Goal: Task Accomplishment & Management: Manage account settings

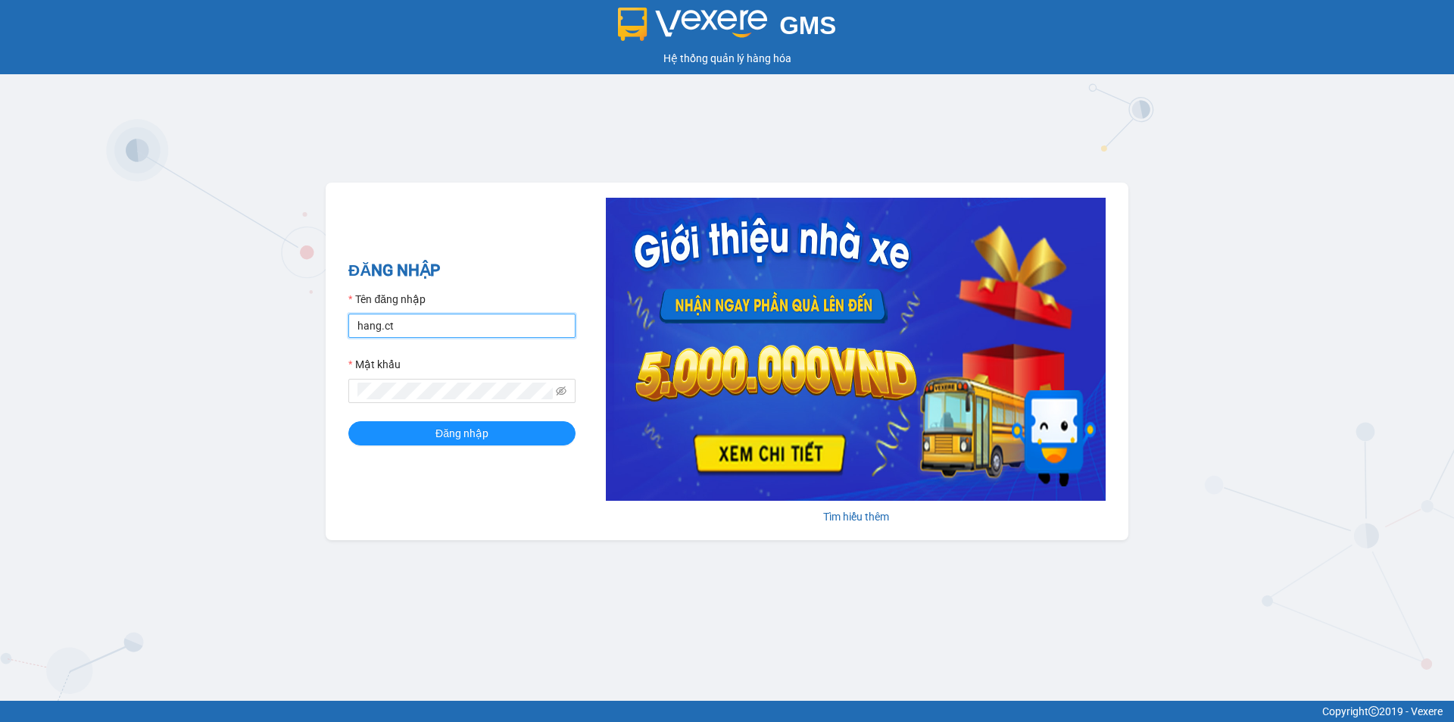
click at [478, 329] on input "hang.ct" at bounding box center [461, 325] width 227 height 24
type input "nguyenhoa.ct"
click at [562, 392] on icon "eye-invisible" at bounding box center [561, 391] width 3 height 3
click at [346, 406] on div "ĐĂNG NHẬP Tên đăng nhập nguyenhoa.ct Mật khẩu Đăng nhập Tìm hiểu thêm" at bounding box center [727, 360] width 803 height 357
click at [348, 421] on button "Đăng nhập" at bounding box center [461, 433] width 227 height 24
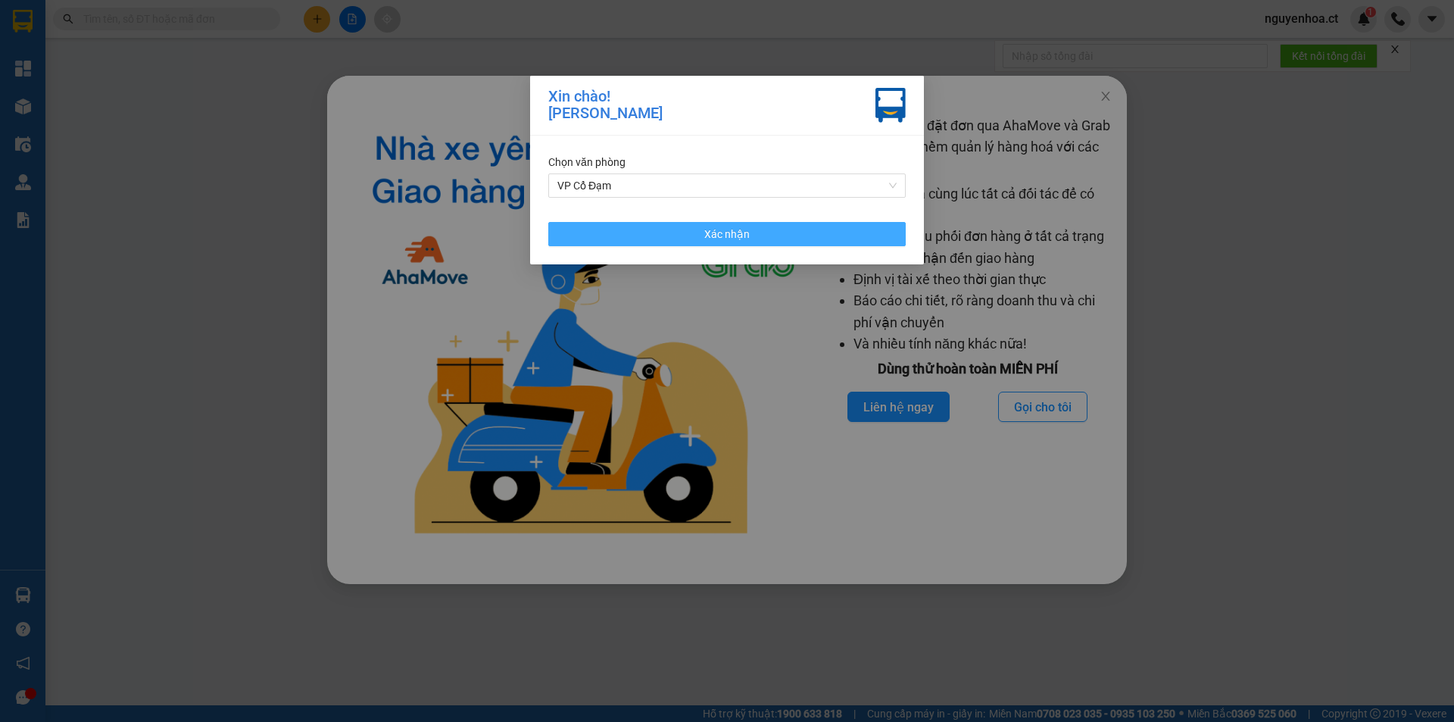
click at [723, 235] on span "Xác nhận" at bounding box center [726, 234] width 45 height 17
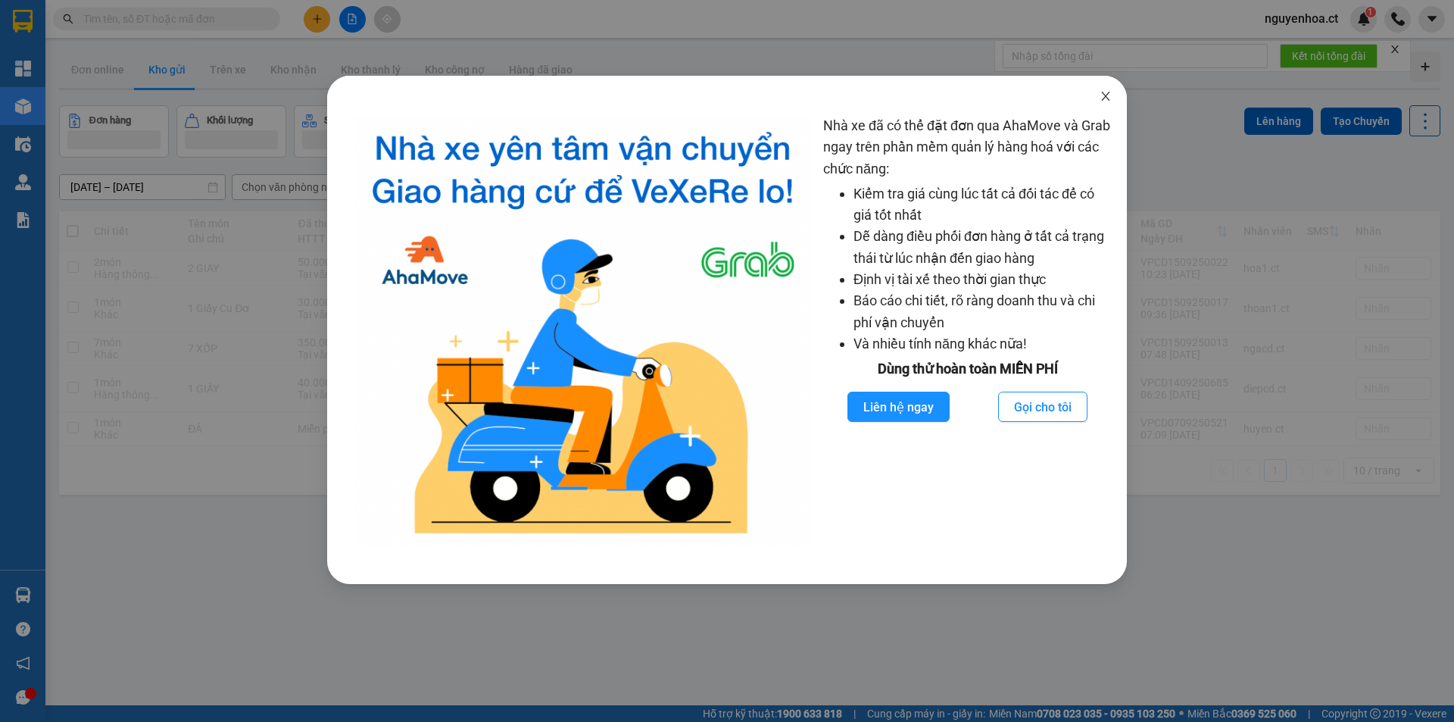
click at [1106, 99] on icon "close" at bounding box center [1106, 96] width 12 height 12
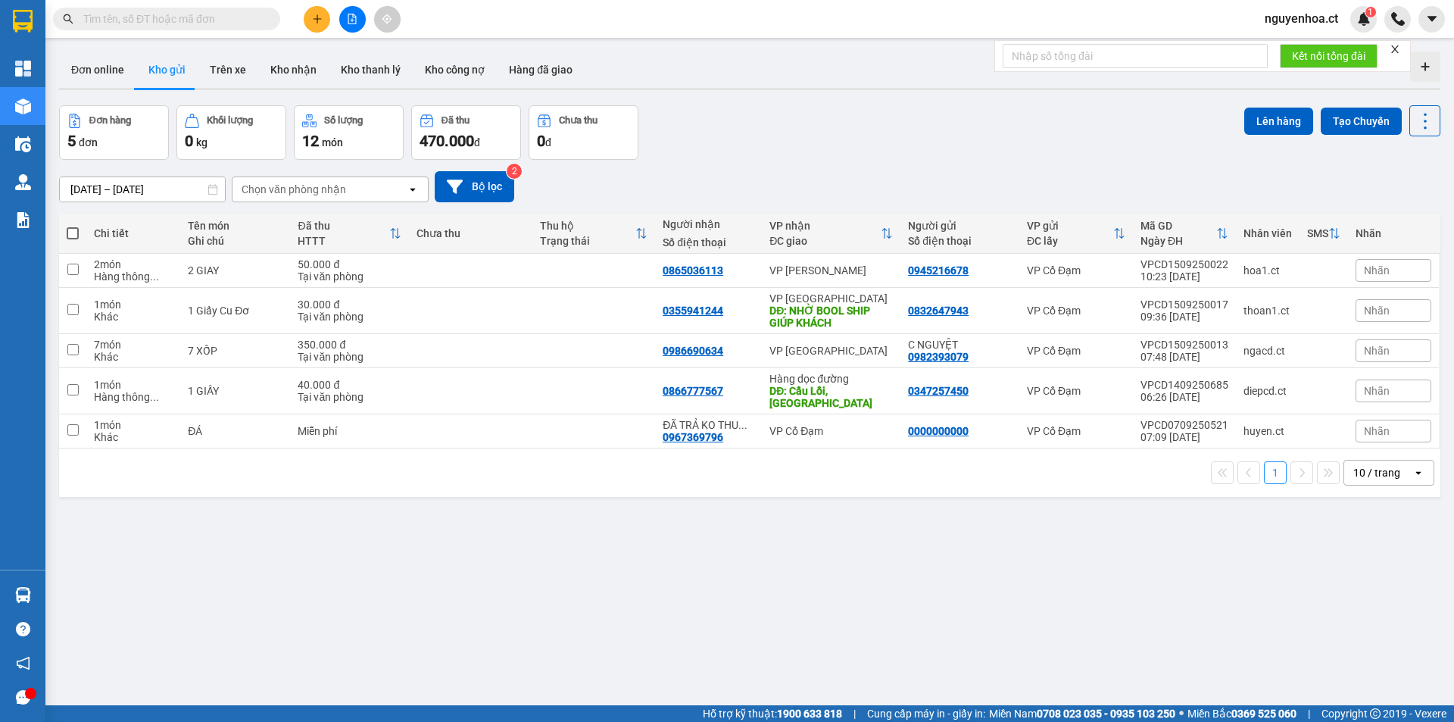
click at [228, 20] on input "text" at bounding box center [172, 19] width 179 height 17
drag, startPoint x: 259, startPoint y: 3, endPoint x: 255, endPoint y: 14, distance: 12.0
click at [258, 3] on div "Kết quả tìm kiếm ( 0 ) Bộ lọc No Data nguyenhoa.ct 1" at bounding box center [727, 19] width 1454 height 38
click at [254, 19] on input "text" at bounding box center [172, 19] width 179 height 17
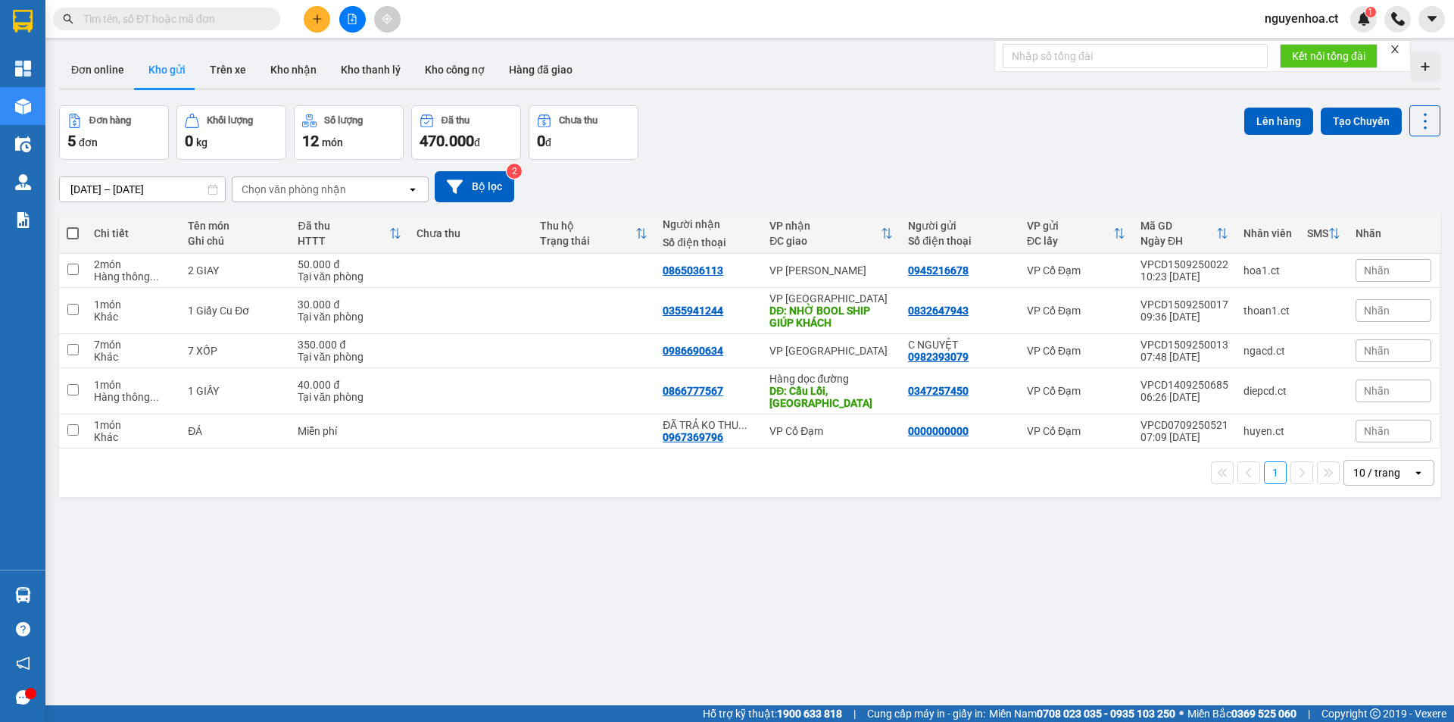
click at [254, 19] on input "text" at bounding box center [172, 19] width 179 height 17
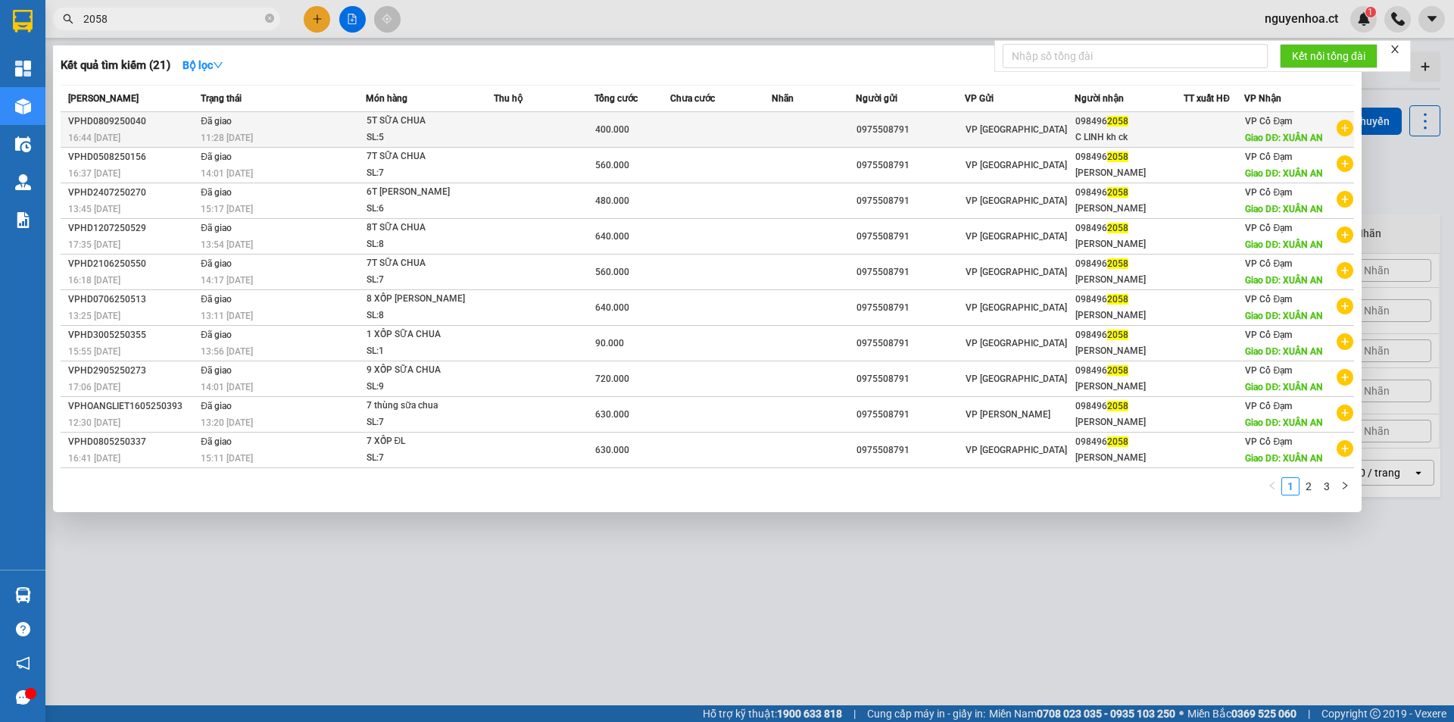
type input "2058"
click at [260, 129] on div "11:28 - 15/09" at bounding box center [283, 137] width 164 height 17
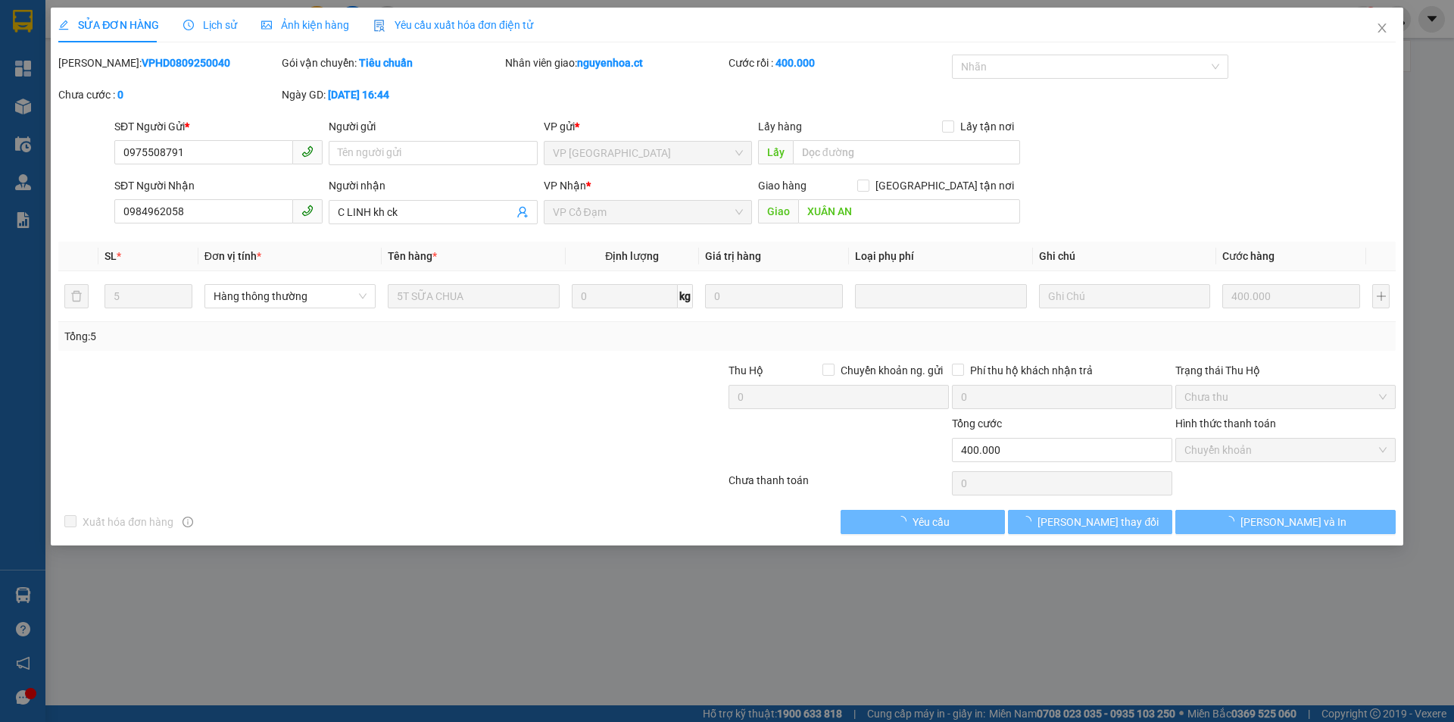
type input "0975508791"
type input "0984962058"
type input "C LINH kh ck"
type input "XUÂN AN"
type input "400.000"
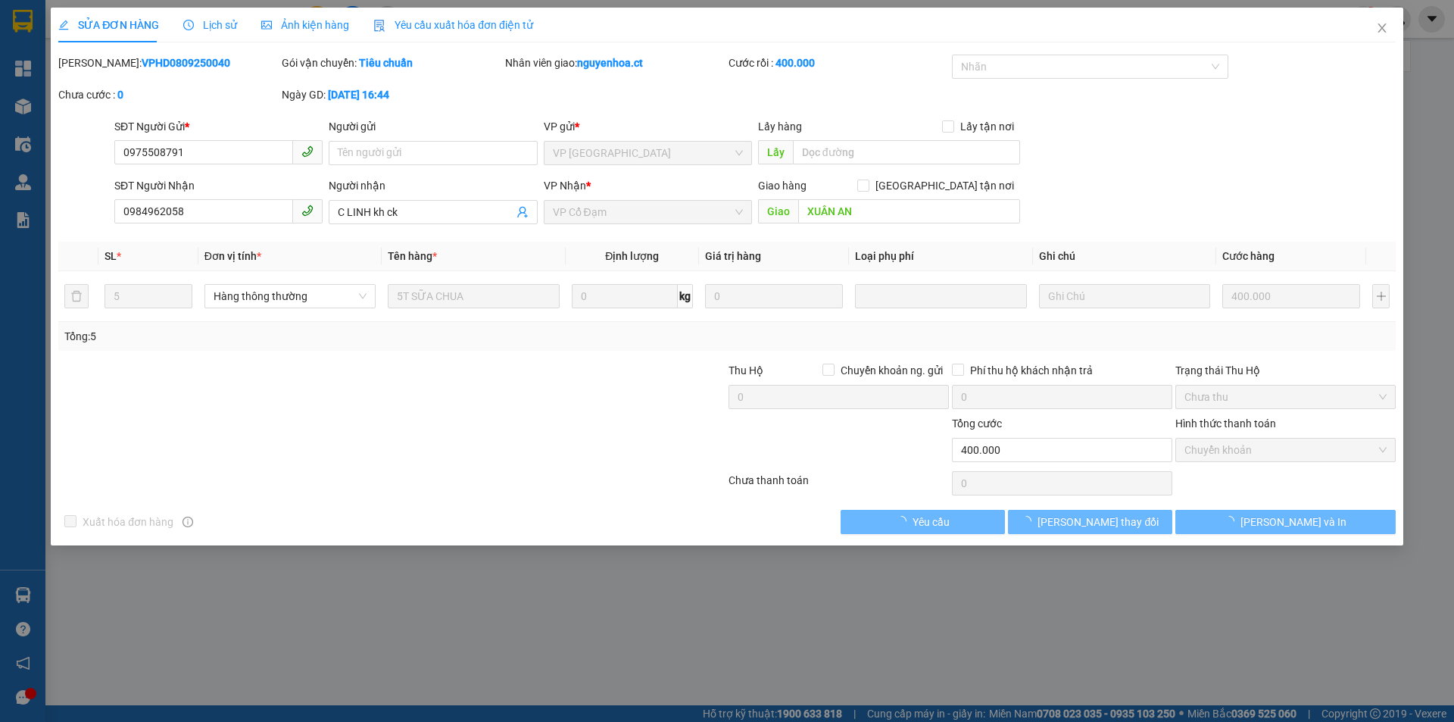
click at [219, 19] on span "Lịch sử" at bounding box center [210, 25] width 54 height 12
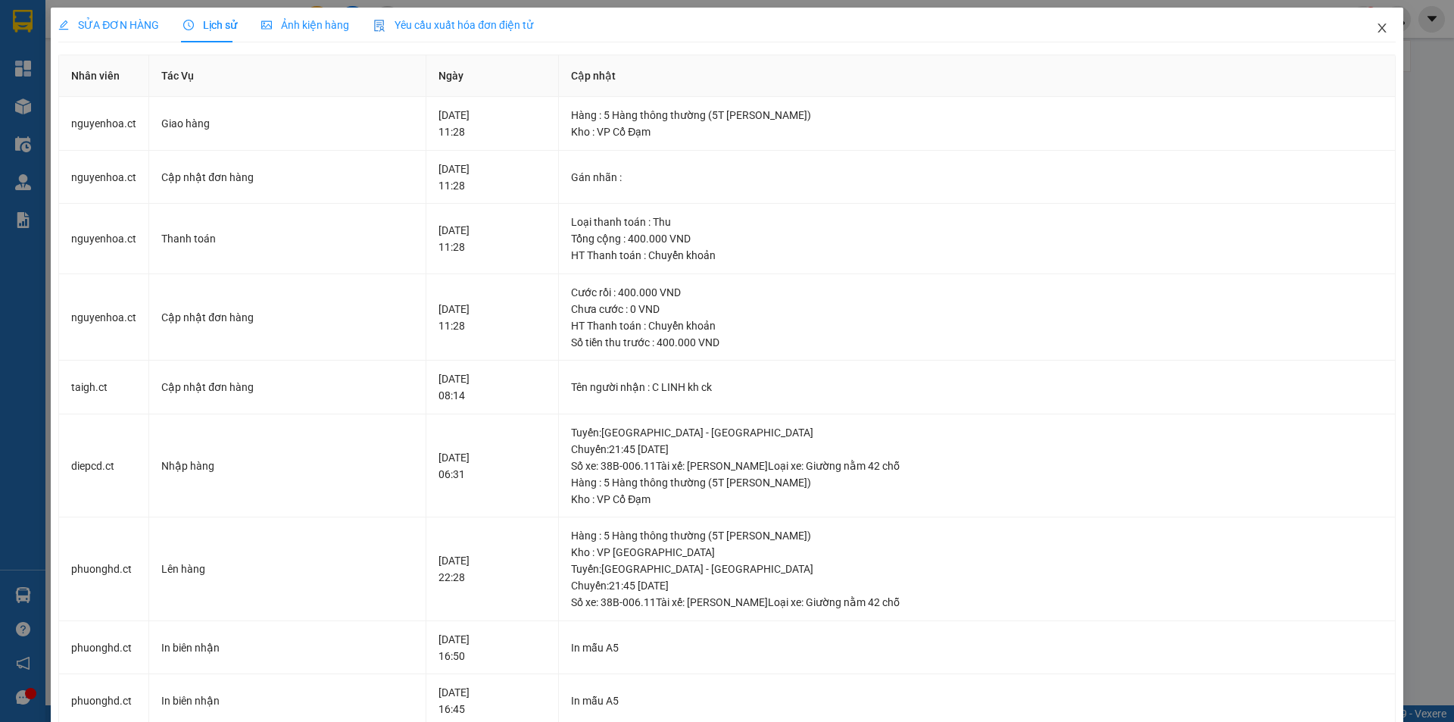
click at [1376, 30] on icon "close" at bounding box center [1382, 28] width 12 height 12
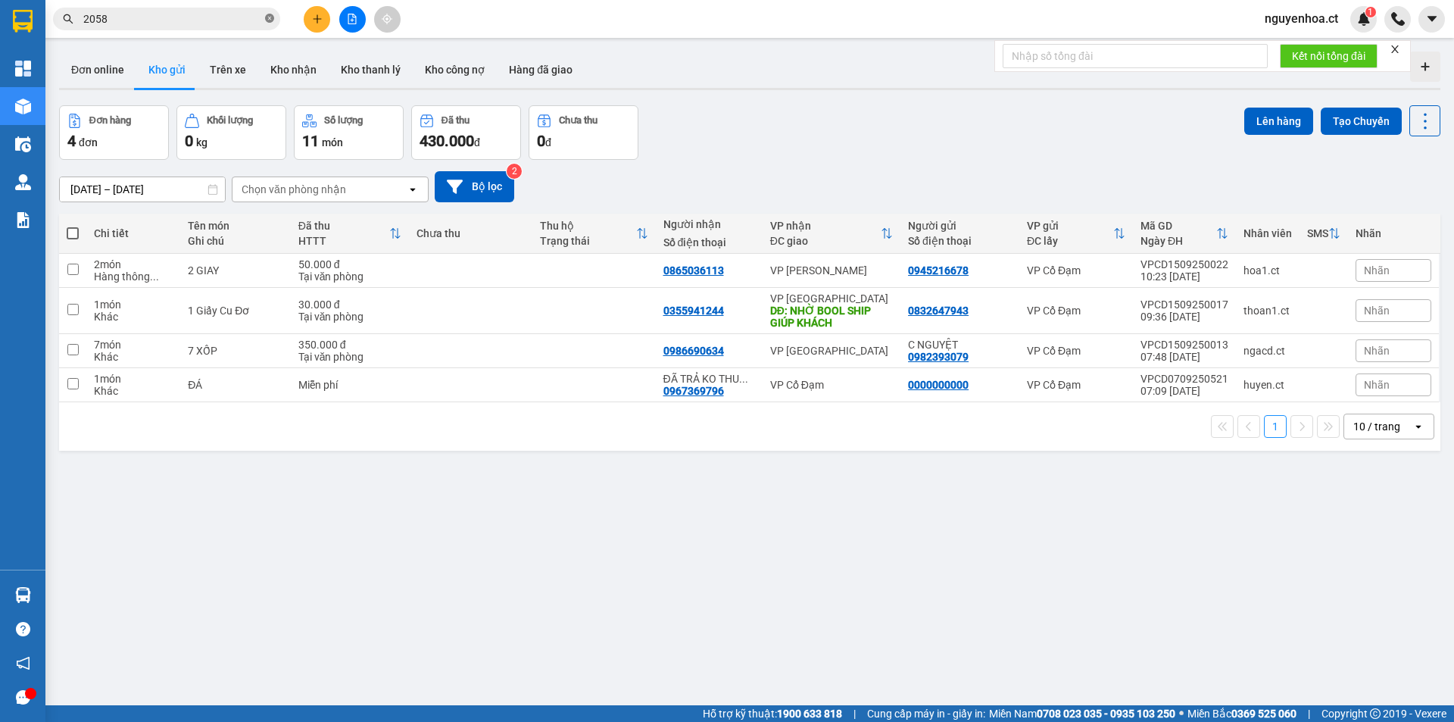
click at [269, 20] on icon "close-circle" at bounding box center [269, 18] width 9 height 9
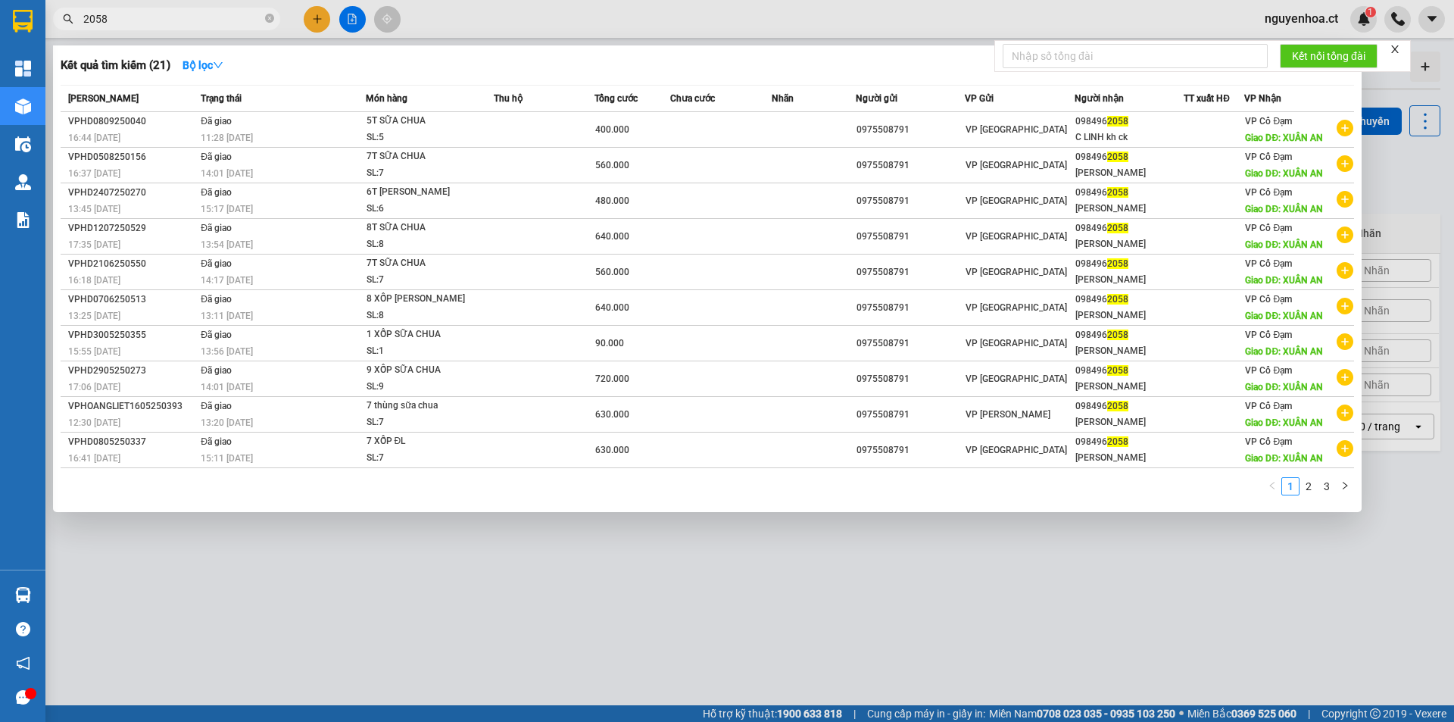
type input "2058"
click at [264, 20] on span "2058" at bounding box center [166, 19] width 227 height 23
click at [266, 18] on span "2058" at bounding box center [166, 19] width 227 height 23
click at [270, 13] on span at bounding box center [269, 19] width 9 height 14
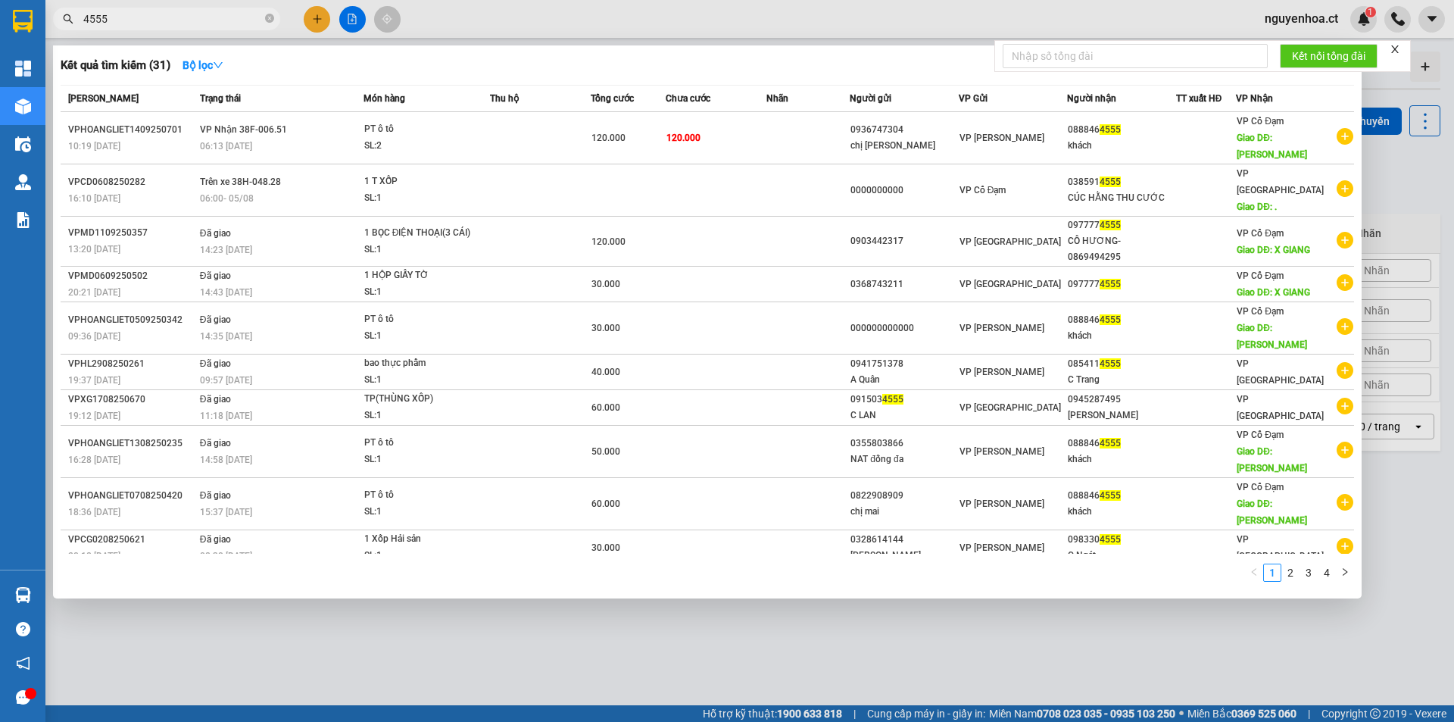
type input "4555"
click at [453, 558] on div at bounding box center [727, 361] width 1454 height 722
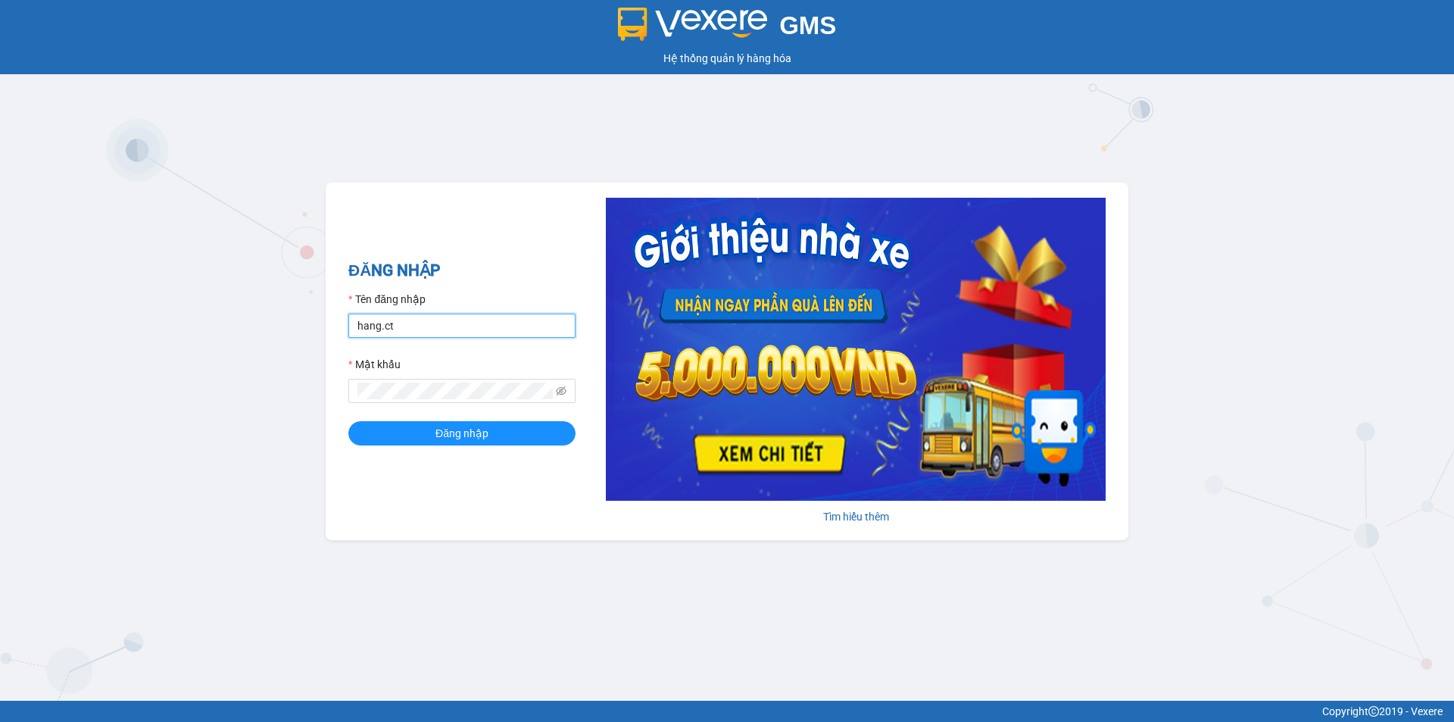
click at [466, 336] on input "hang.ct" at bounding box center [461, 325] width 227 height 24
type input "nguyenhoa.ct"
click at [563, 387] on icon "eye-invisible" at bounding box center [561, 390] width 11 height 11
click at [322, 395] on div "GMS Hệ thống quản lý hàng hóa ĐĂNG NHẬP Tên đăng nhập nguyenhoa.ct Mật khẩu Đăn…" at bounding box center [727, 350] width 1454 height 700
click at [348, 421] on button "Đăng nhập" at bounding box center [461, 433] width 227 height 24
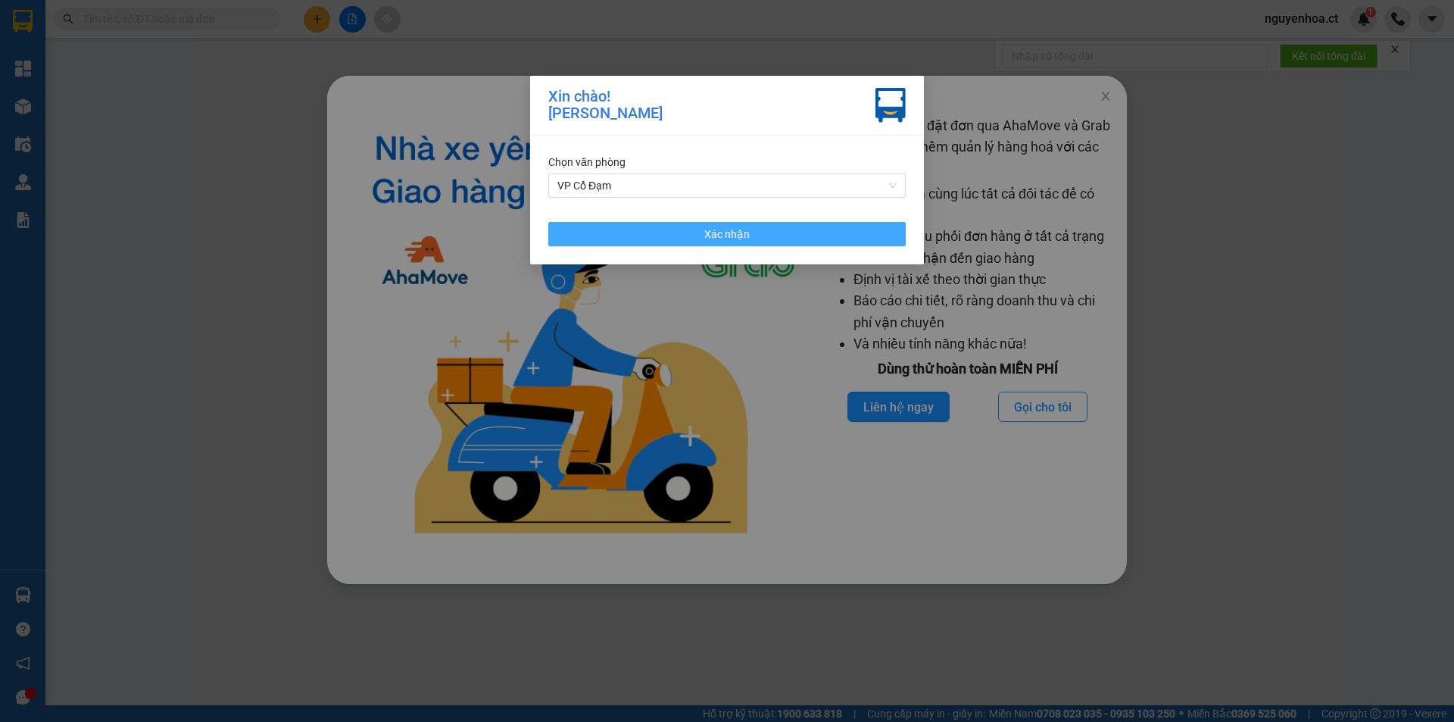
drag, startPoint x: 783, startPoint y: 239, endPoint x: 1053, endPoint y: 112, distance: 298.5
click at [783, 238] on button "Xác nhận" at bounding box center [726, 234] width 357 height 24
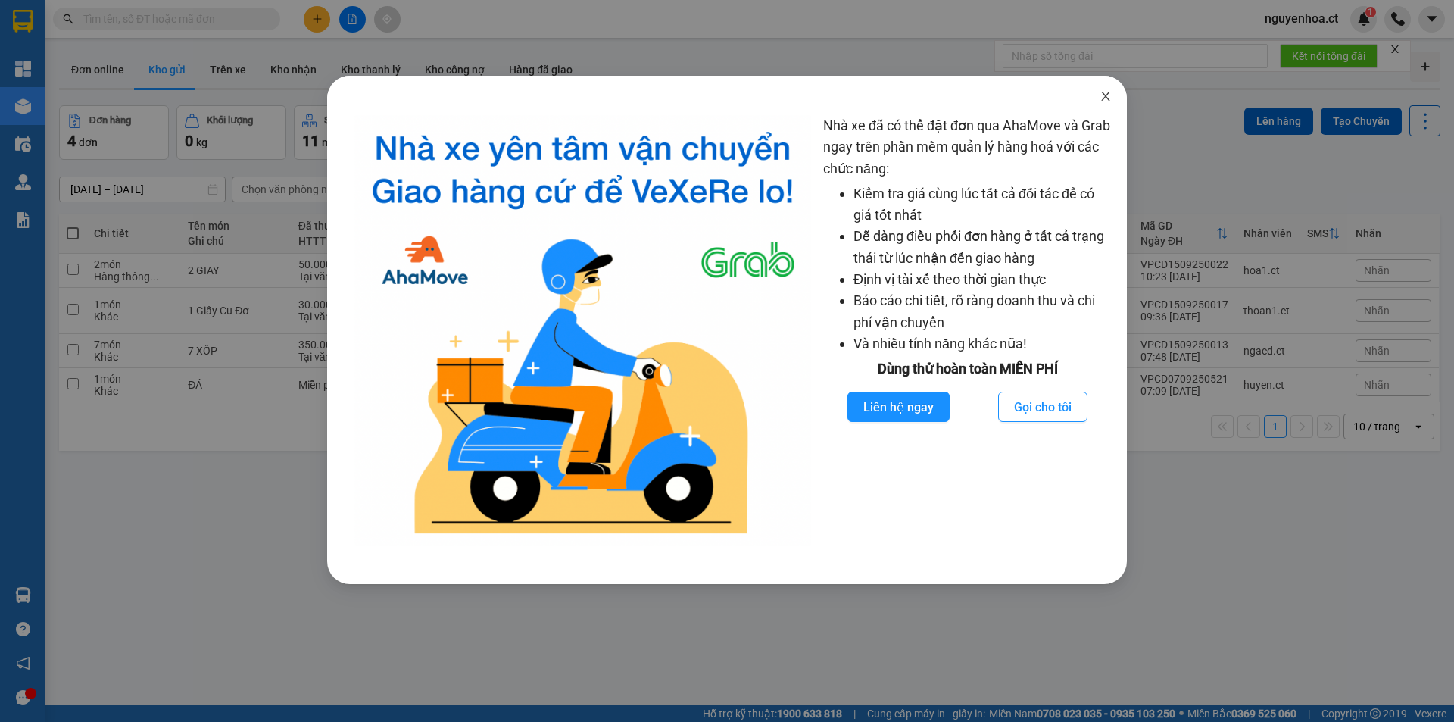
drag, startPoint x: 1106, startPoint y: 94, endPoint x: 702, endPoint y: 67, distance: 405.2
click at [1107, 93] on icon "close" at bounding box center [1106, 96] width 12 height 12
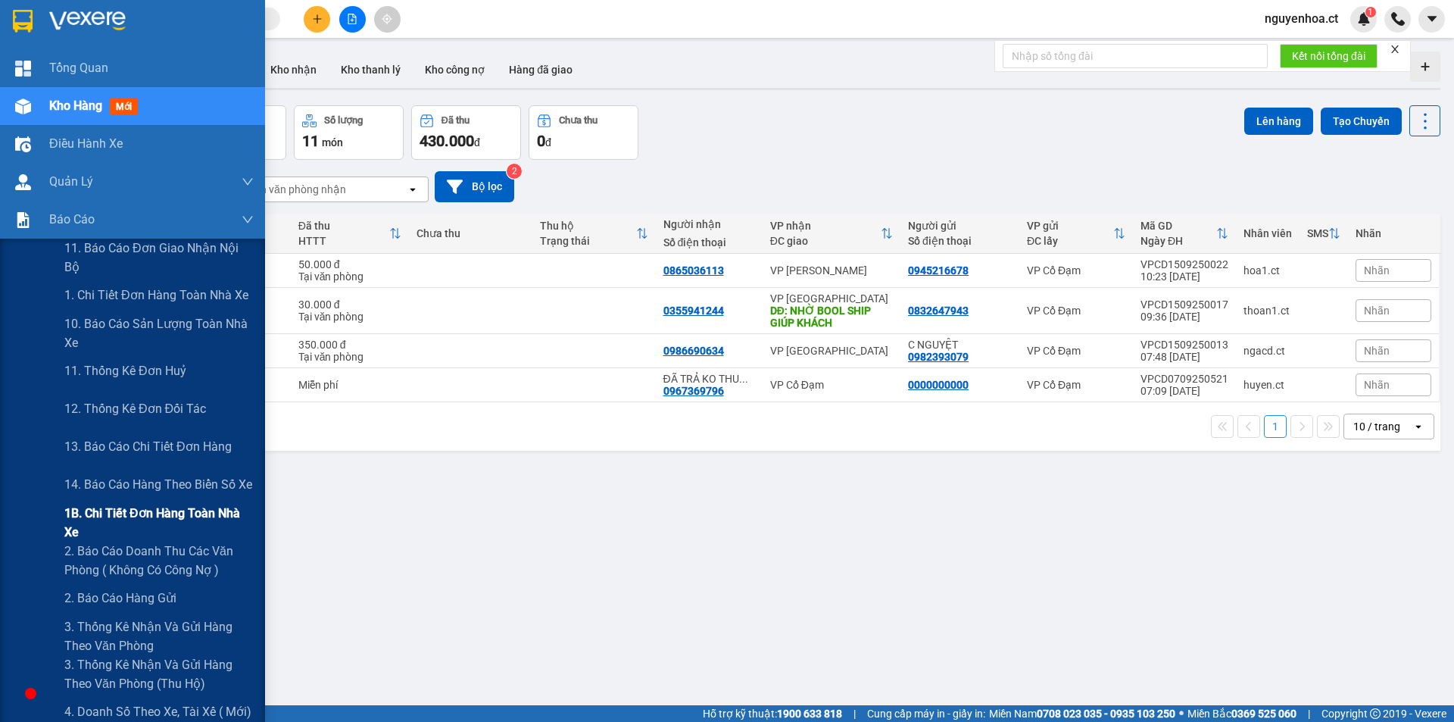
click at [89, 519] on span "1B. Chi tiết đơn hàng toàn nhà xe" at bounding box center [158, 523] width 189 height 38
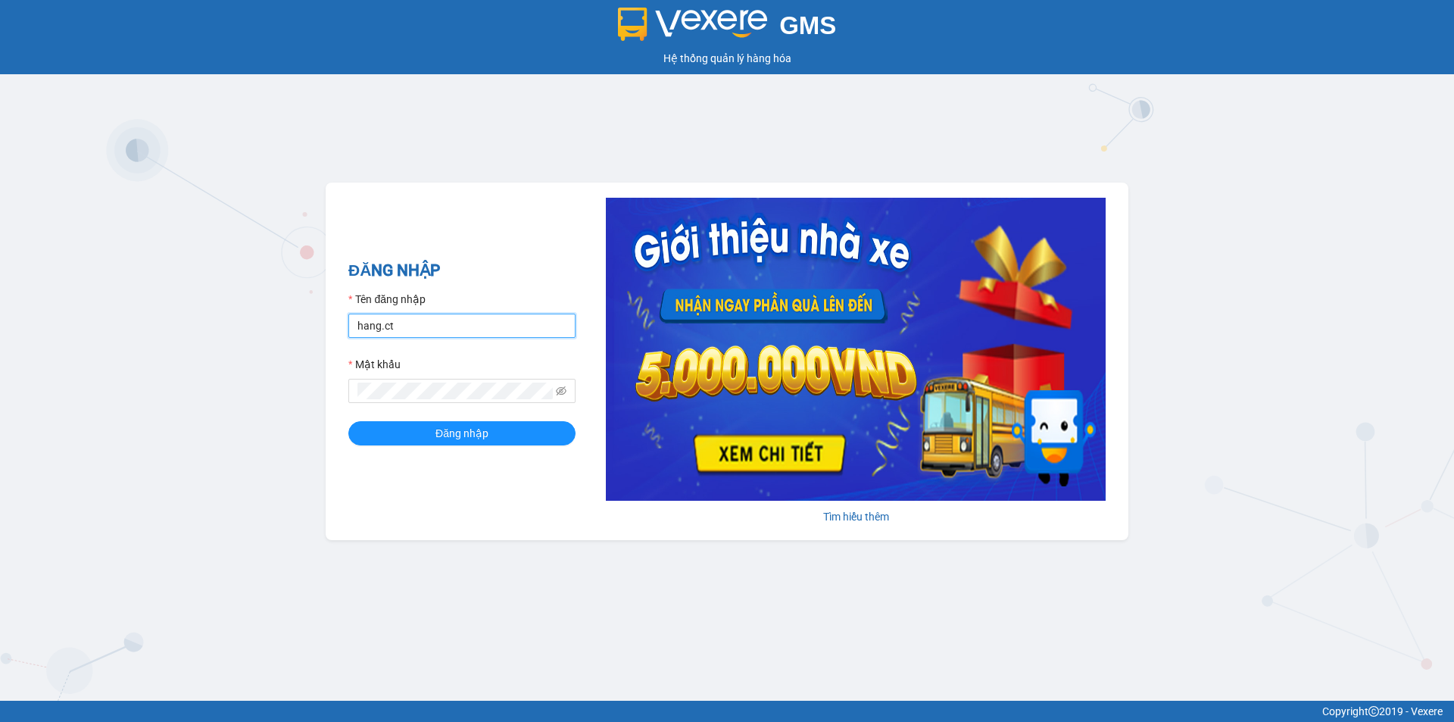
drag, startPoint x: 450, startPoint y: 332, endPoint x: 526, endPoint y: 366, distance: 83.4
click at [450, 332] on input "hang.ct" at bounding box center [461, 325] width 227 height 24
type input "nguyenhoa.ct"
click at [565, 387] on icon "eye-invisible" at bounding box center [561, 390] width 11 height 9
click at [307, 400] on div "GMS Hệ thống quản lý hàng hóa ĐĂNG NHẬP Tên đăng nhập nguyenhoa.ct Mật khẩu Đăn…" at bounding box center [727, 350] width 1454 height 700
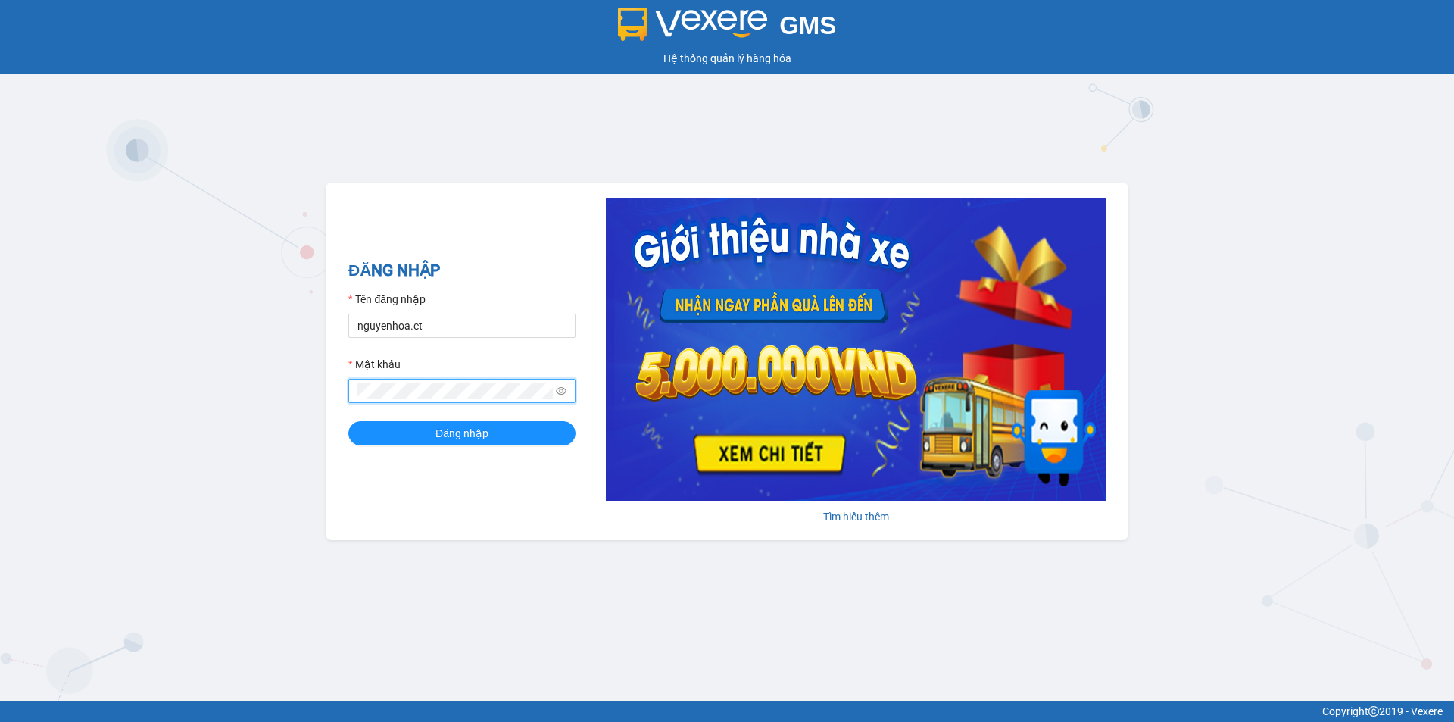
click at [292, 394] on div "GMS Hệ thống quản lý hàng hóa ĐĂNG NHẬP Tên đăng nhập nguyenhoa.ct Mật khẩu Đăn…" at bounding box center [727, 350] width 1454 height 700
click at [348, 421] on button "Đăng nhập" at bounding box center [461, 433] width 227 height 24
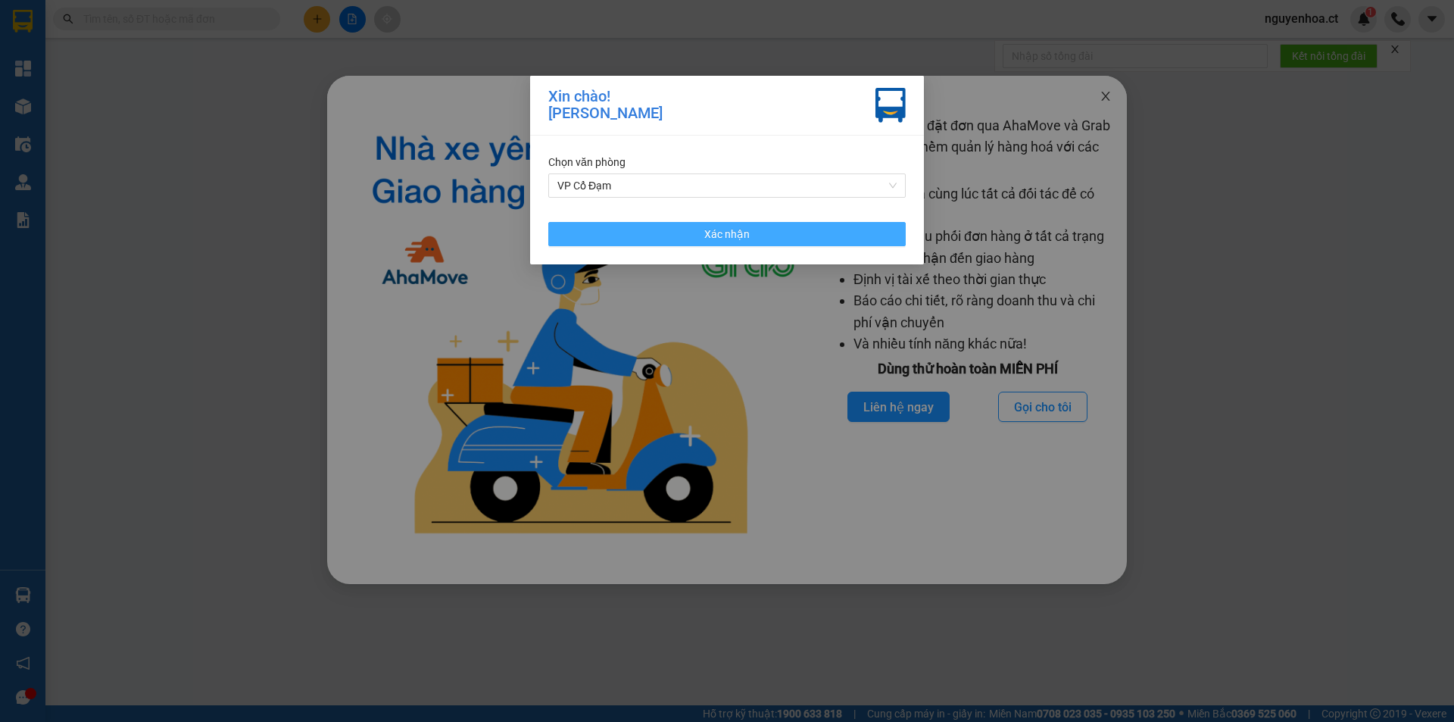
drag, startPoint x: 834, startPoint y: 238, endPoint x: 1121, endPoint y: 84, distance: 326.2
click at [834, 235] on button "Xác nhận" at bounding box center [726, 234] width 357 height 24
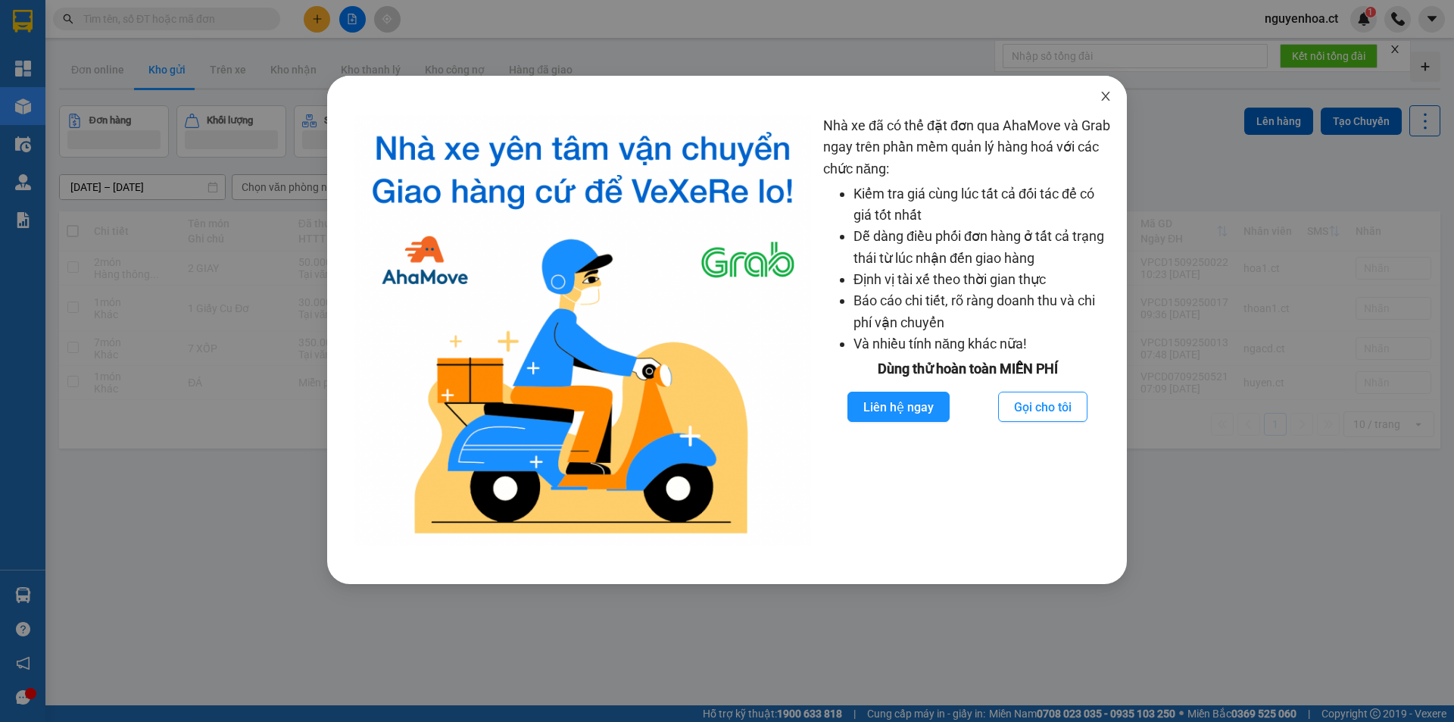
click at [1100, 93] on icon "close" at bounding box center [1106, 96] width 12 height 12
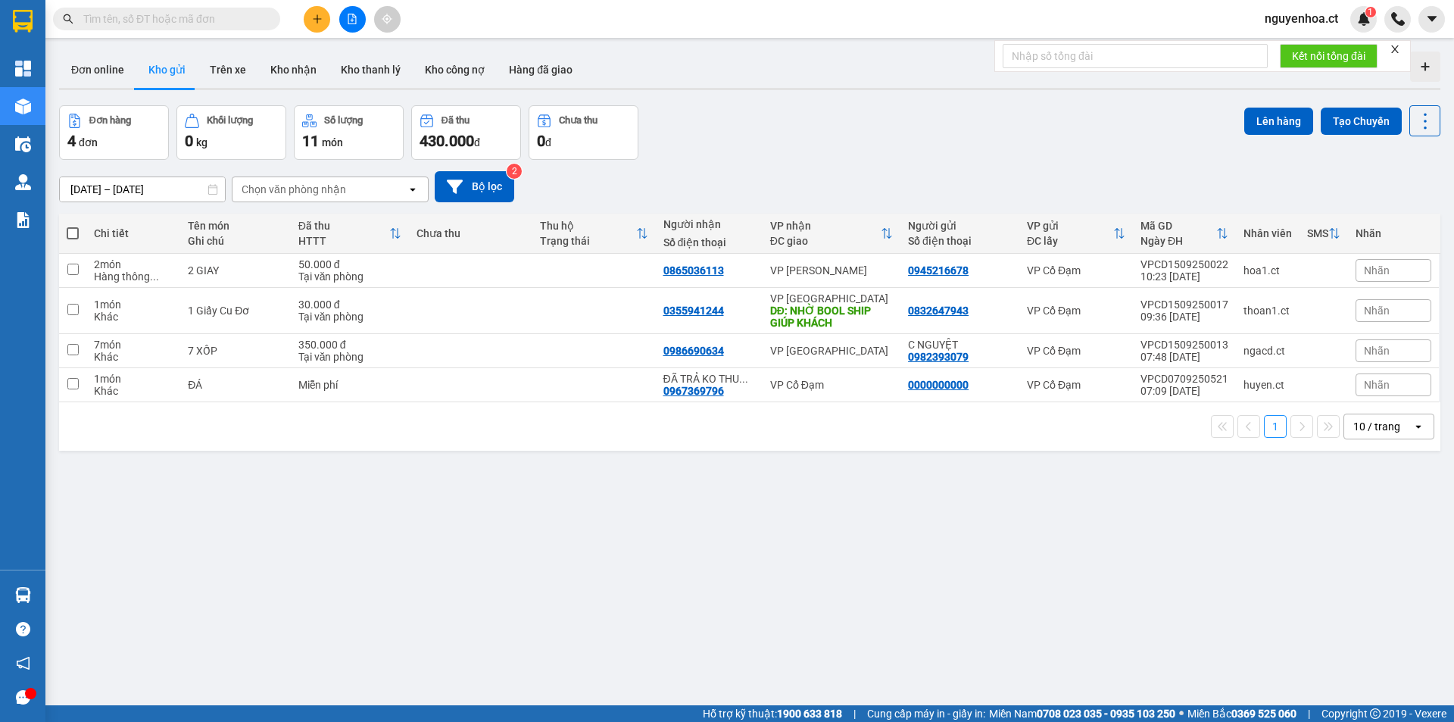
click at [248, 21] on input "text" at bounding box center [172, 19] width 179 height 17
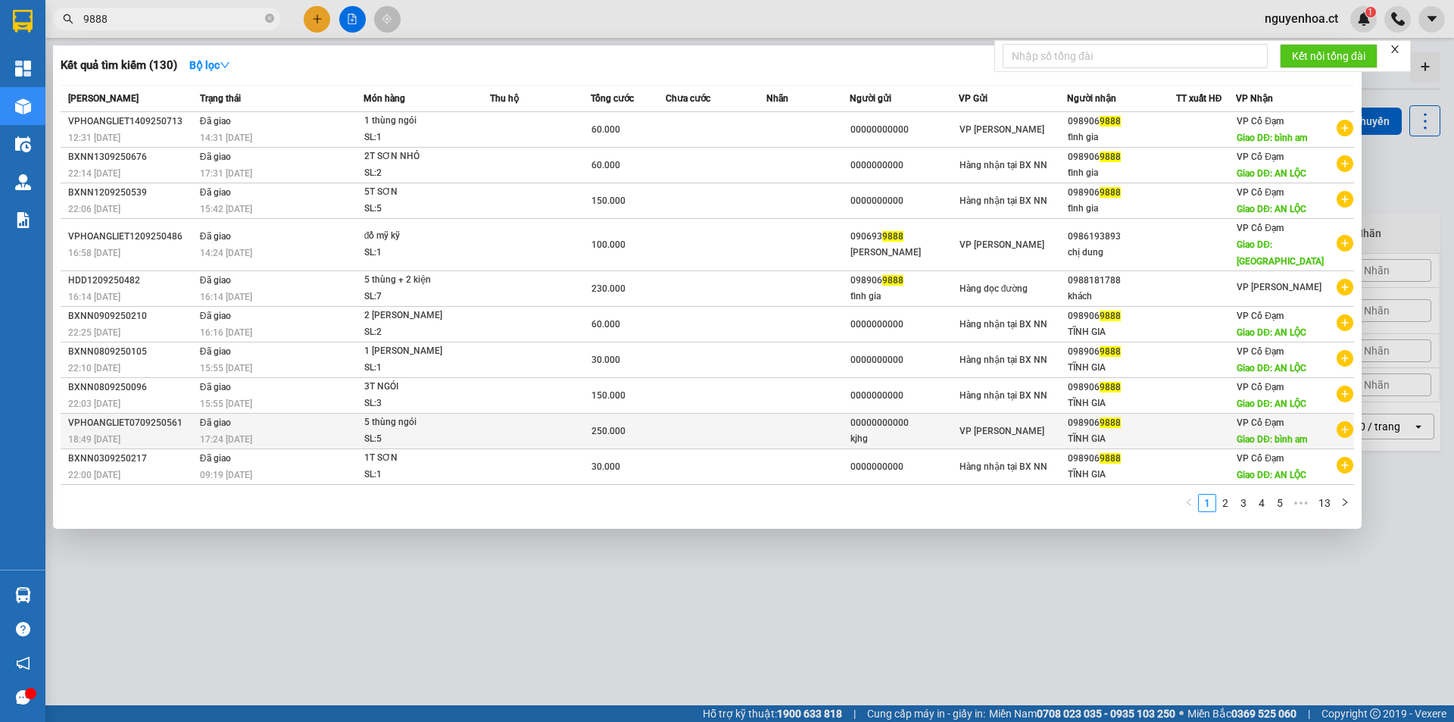
type input "9888"
click at [246, 413] on td "Đã giao 17:24 - 08/09" at bounding box center [279, 431] width 167 height 36
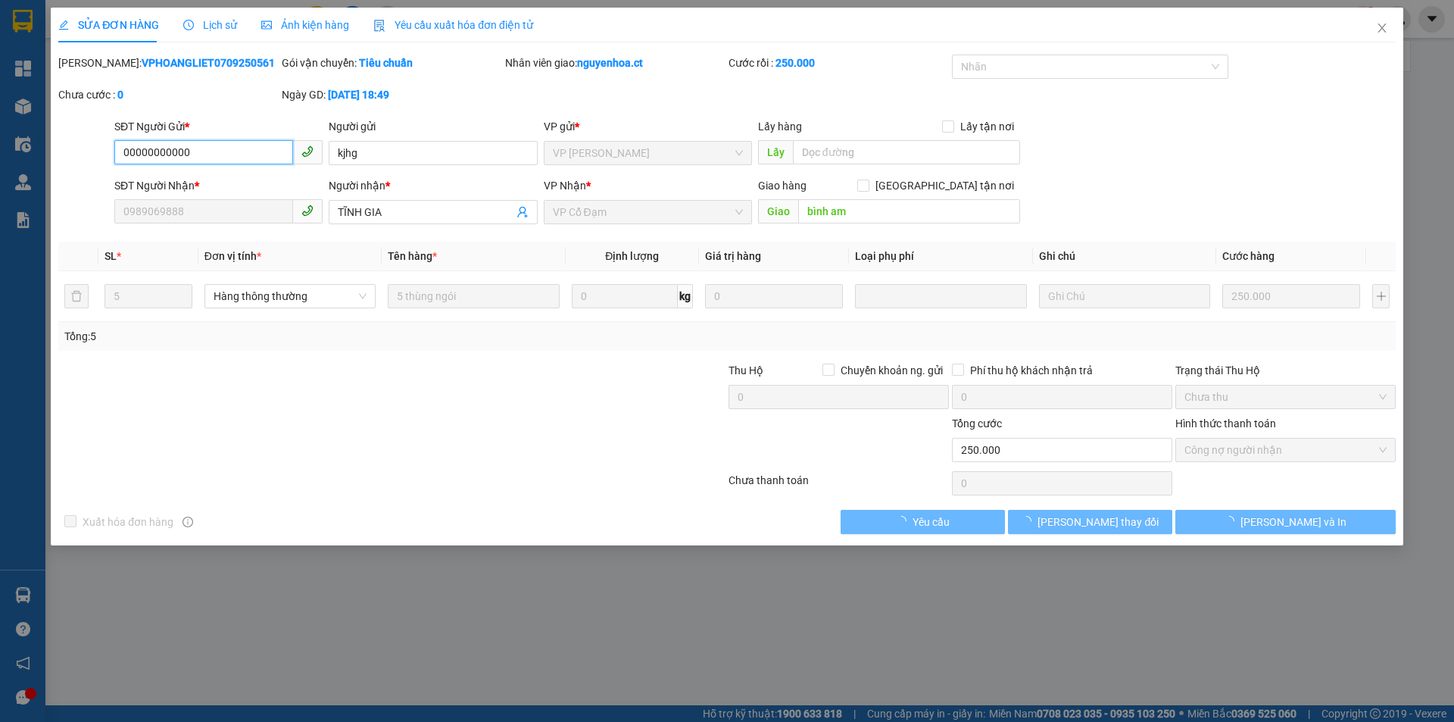
type input "00000000000"
type input "kjhg"
type input "0989069888"
type input "TĨNH GIA"
type input "bình am"
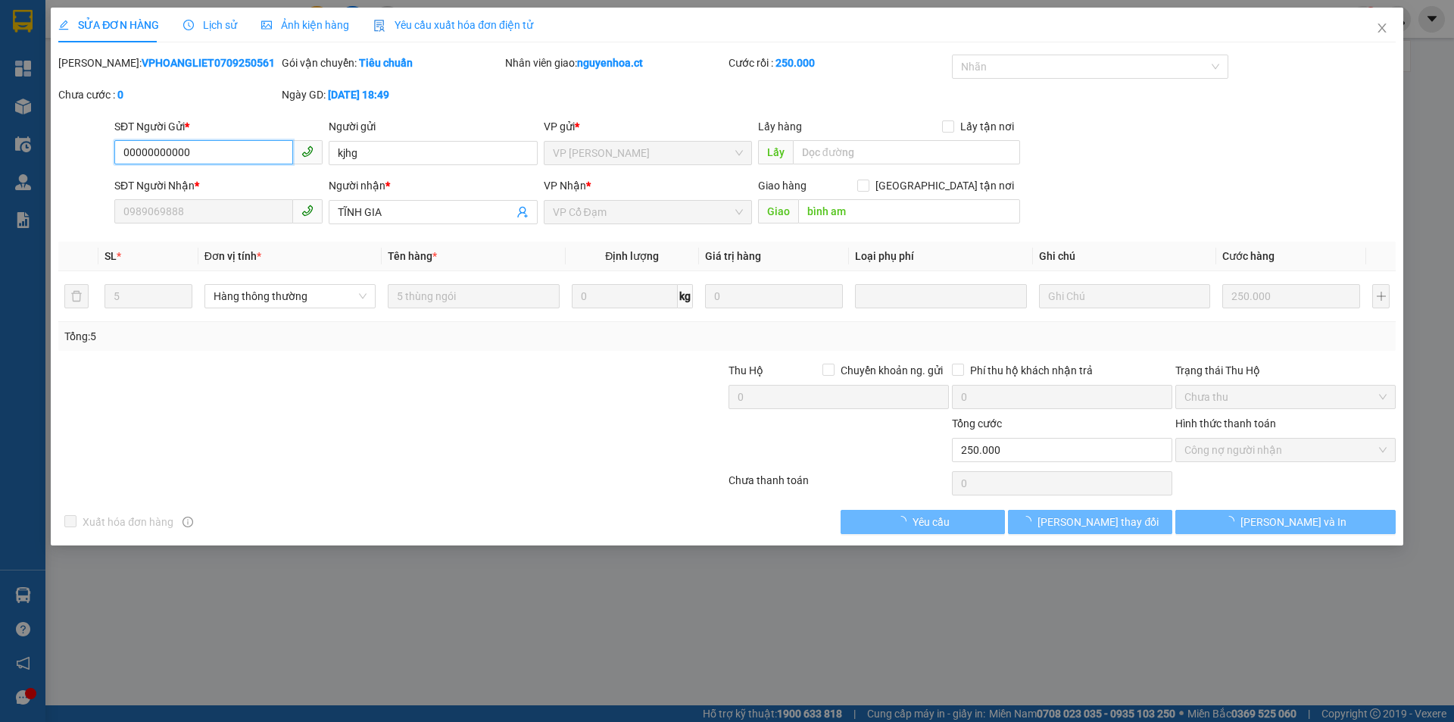
type input "250.000"
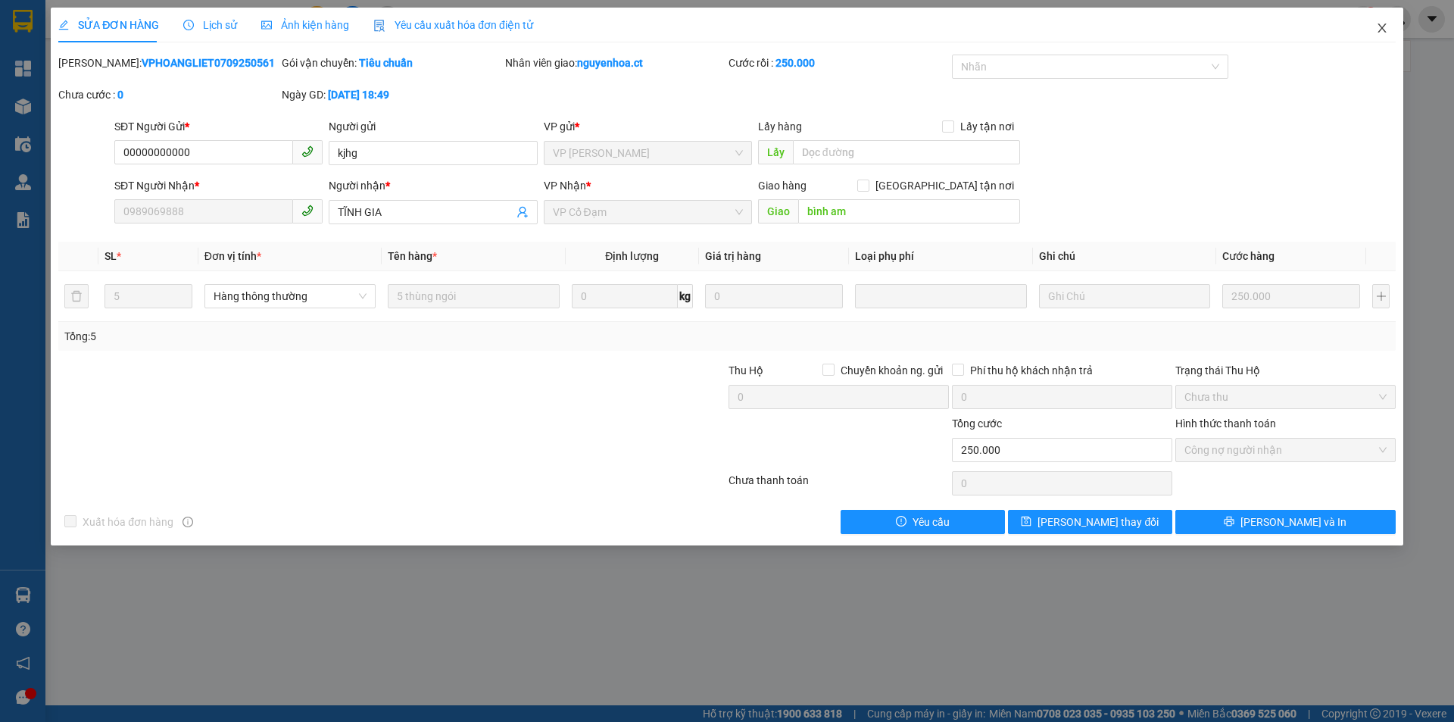
click at [1381, 33] on icon "close" at bounding box center [1382, 28] width 12 height 12
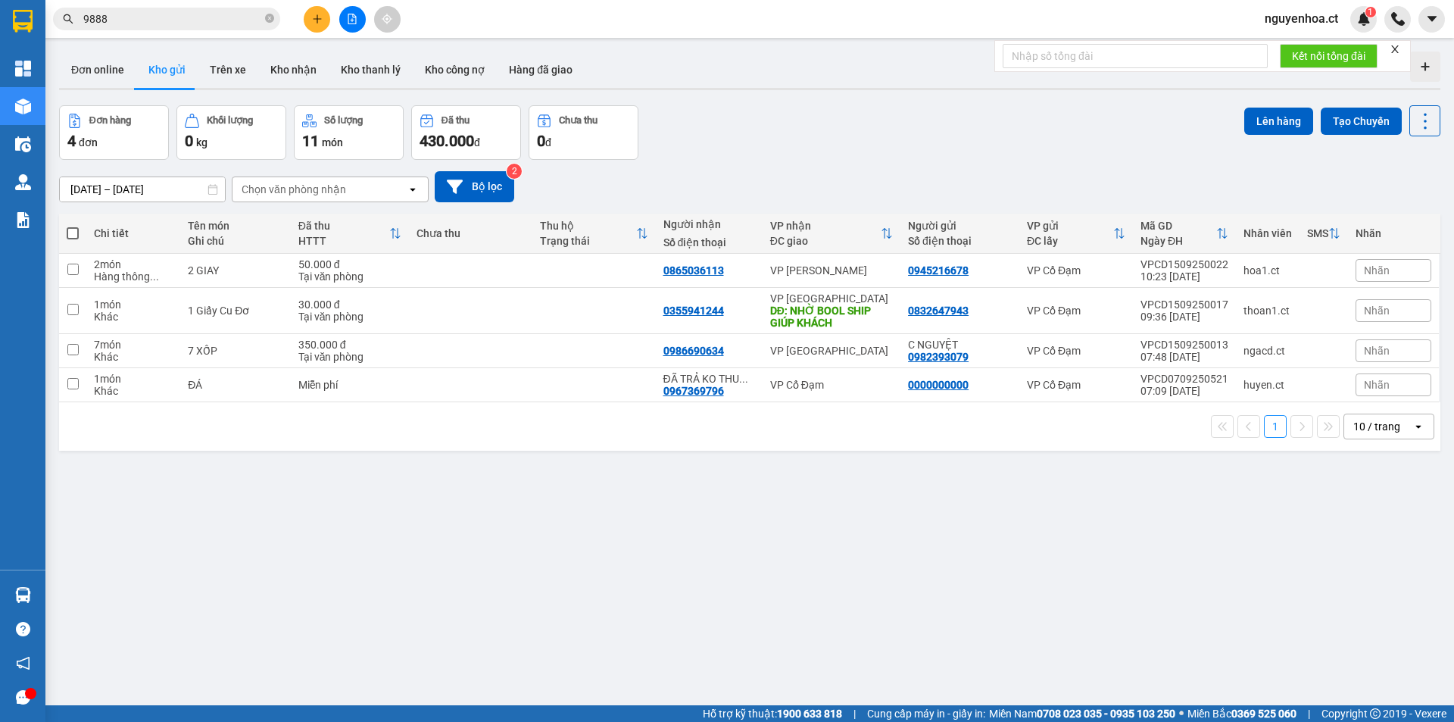
click at [231, 30] on div "Kết quả tìm kiếm ( 130 ) Bộ lọc Mã ĐH Trạng thái Món hàng Thu hộ Tổng cước Chưa…" at bounding box center [147, 19] width 295 height 27
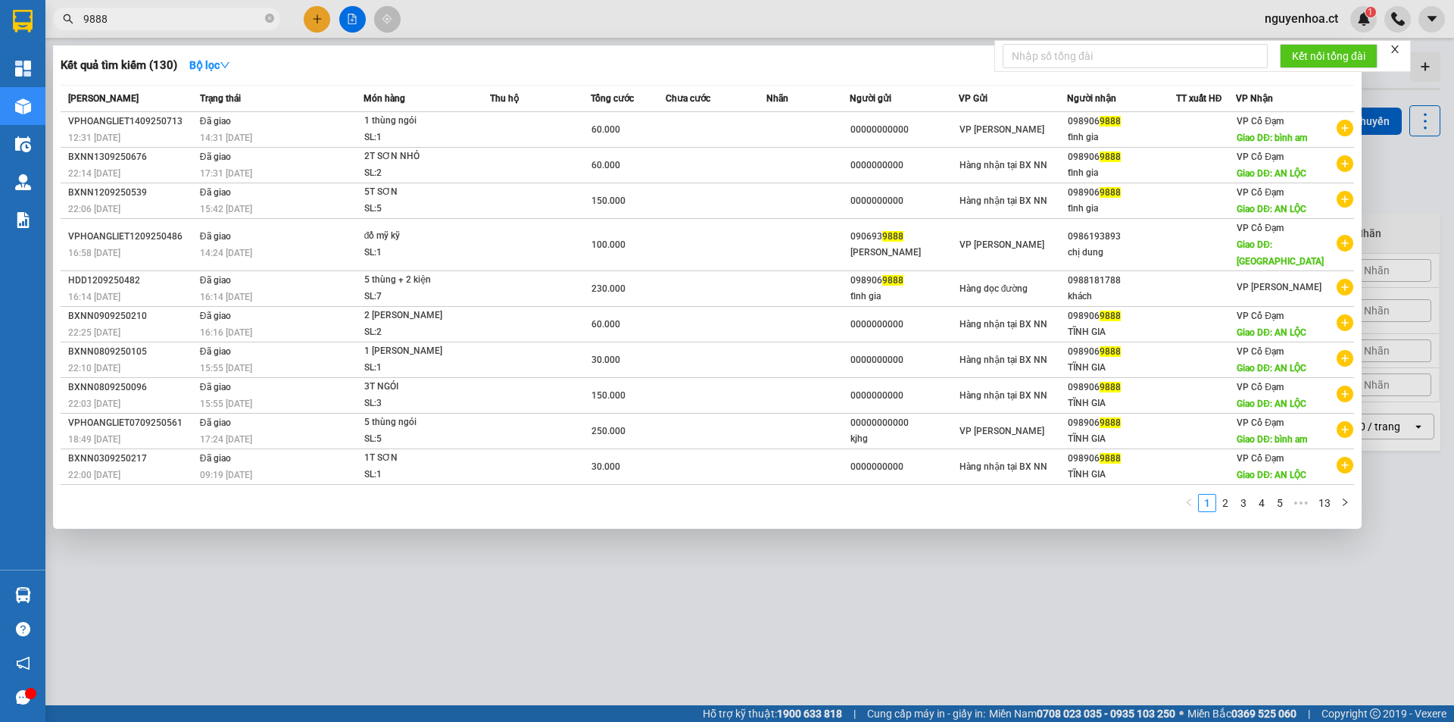
click at [236, 22] on input "9888" at bounding box center [172, 19] width 179 height 17
click at [1224, 494] on link "2" at bounding box center [1225, 502] width 17 height 17
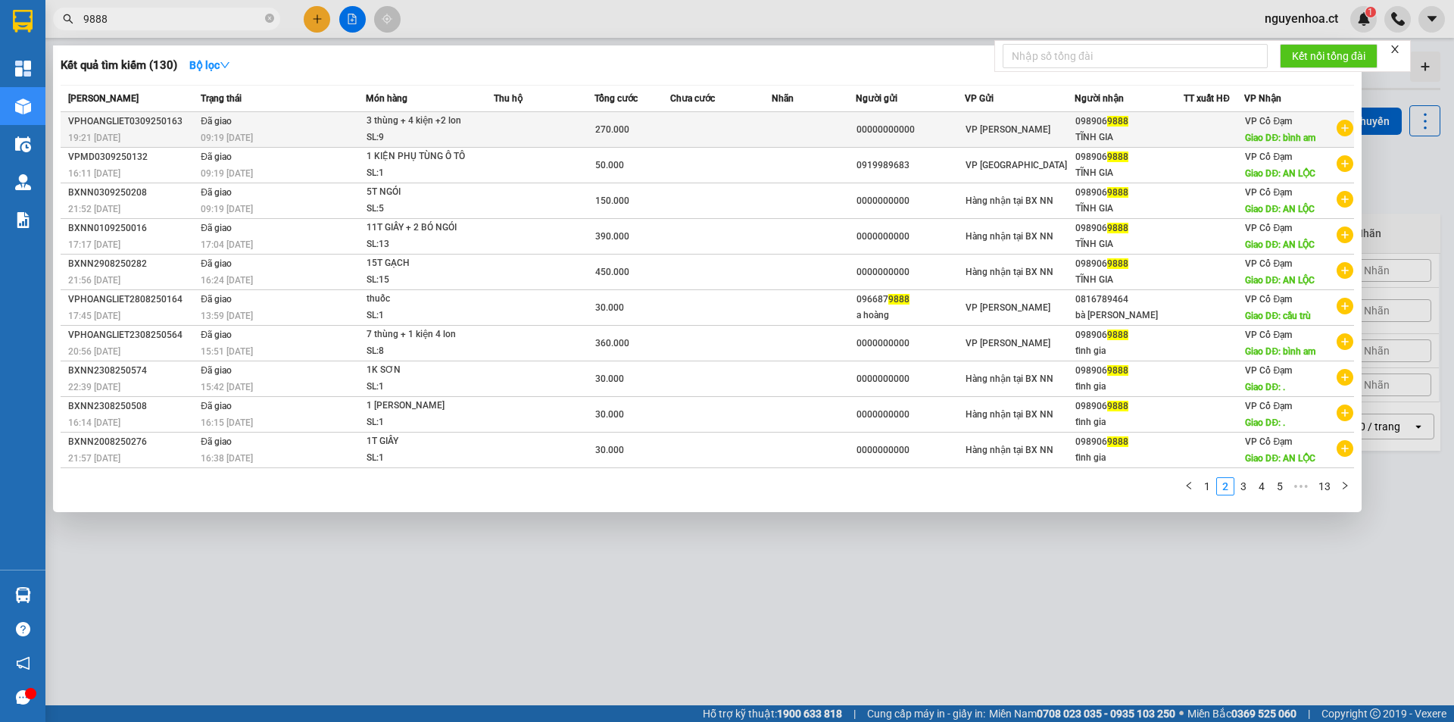
click at [229, 126] on span "Đã giao" at bounding box center [216, 121] width 31 height 11
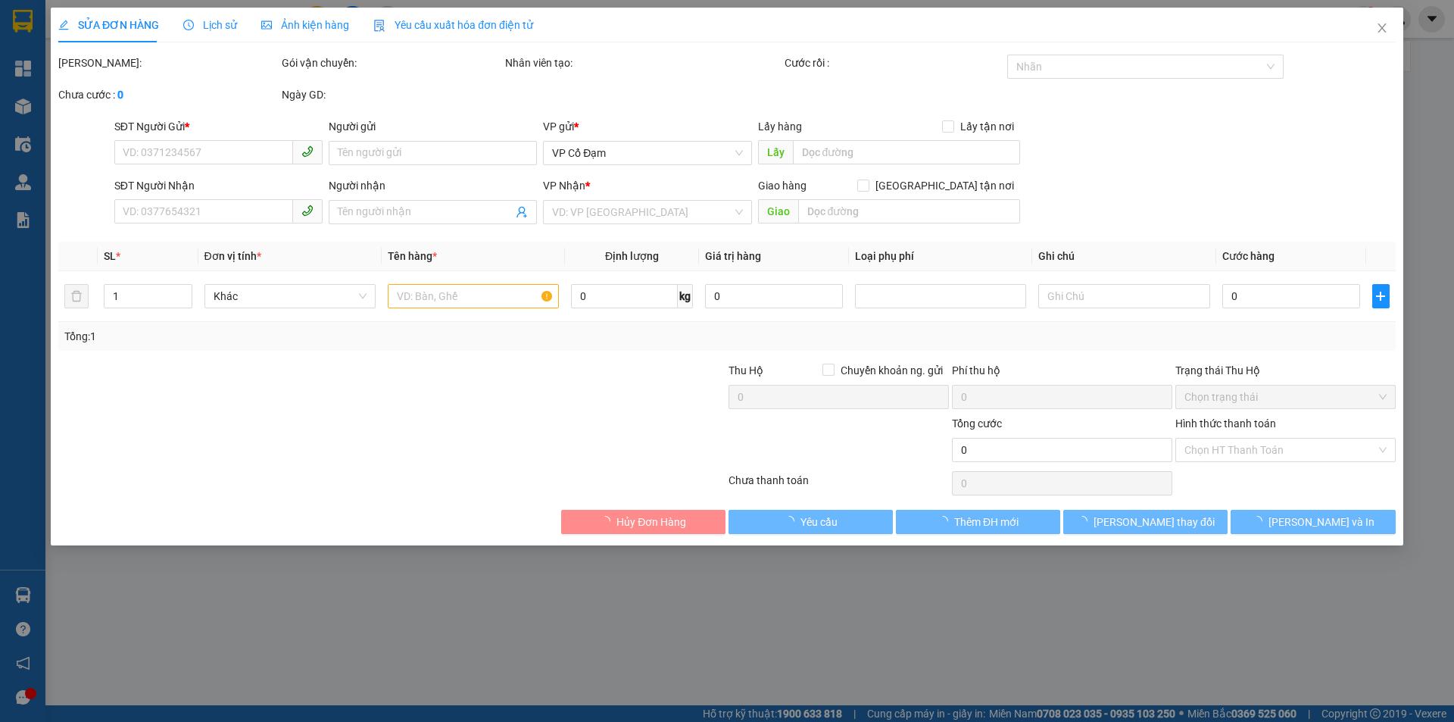
type input "00000000000"
type input "0989069888"
type input "TĨNH GIA"
type input "bình am"
type input "270.000"
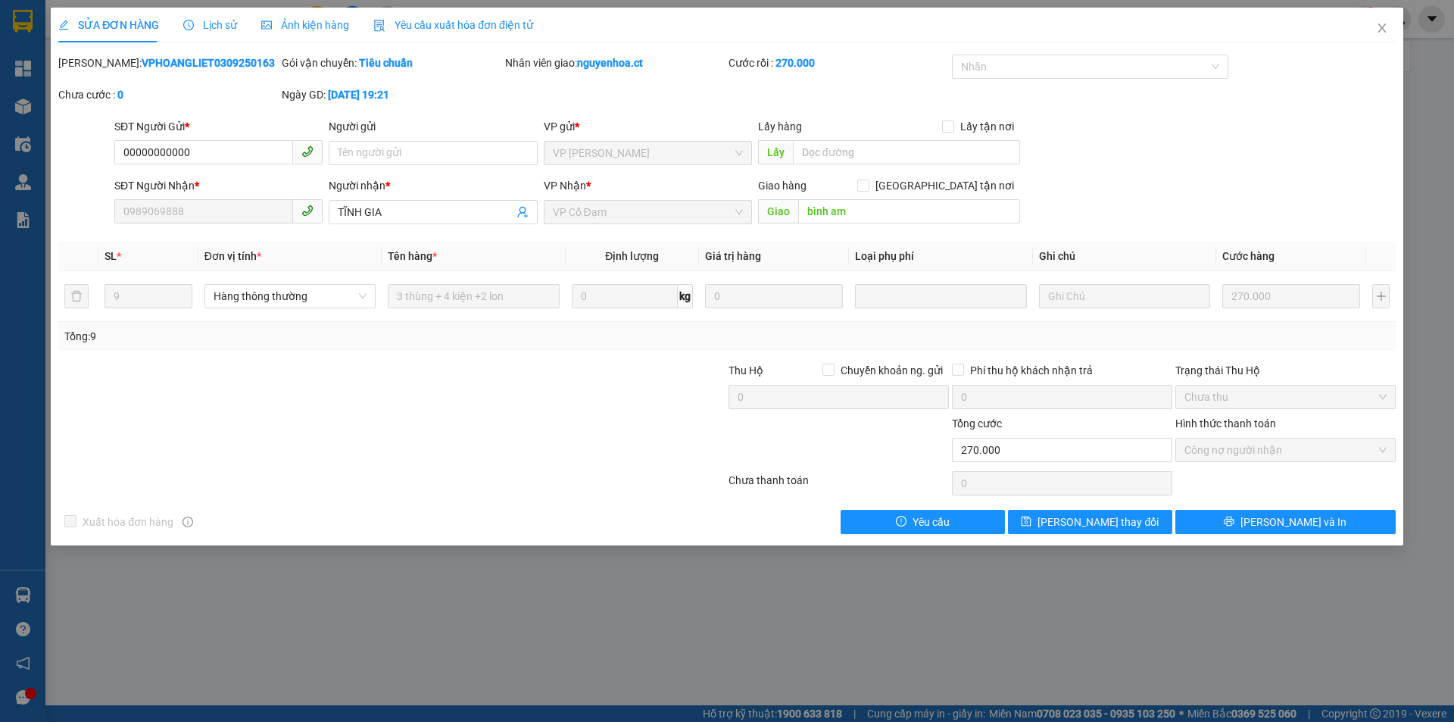
click at [223, 21] on span "Lịch sử" at bounding box center [210, 25] width 54 height 12
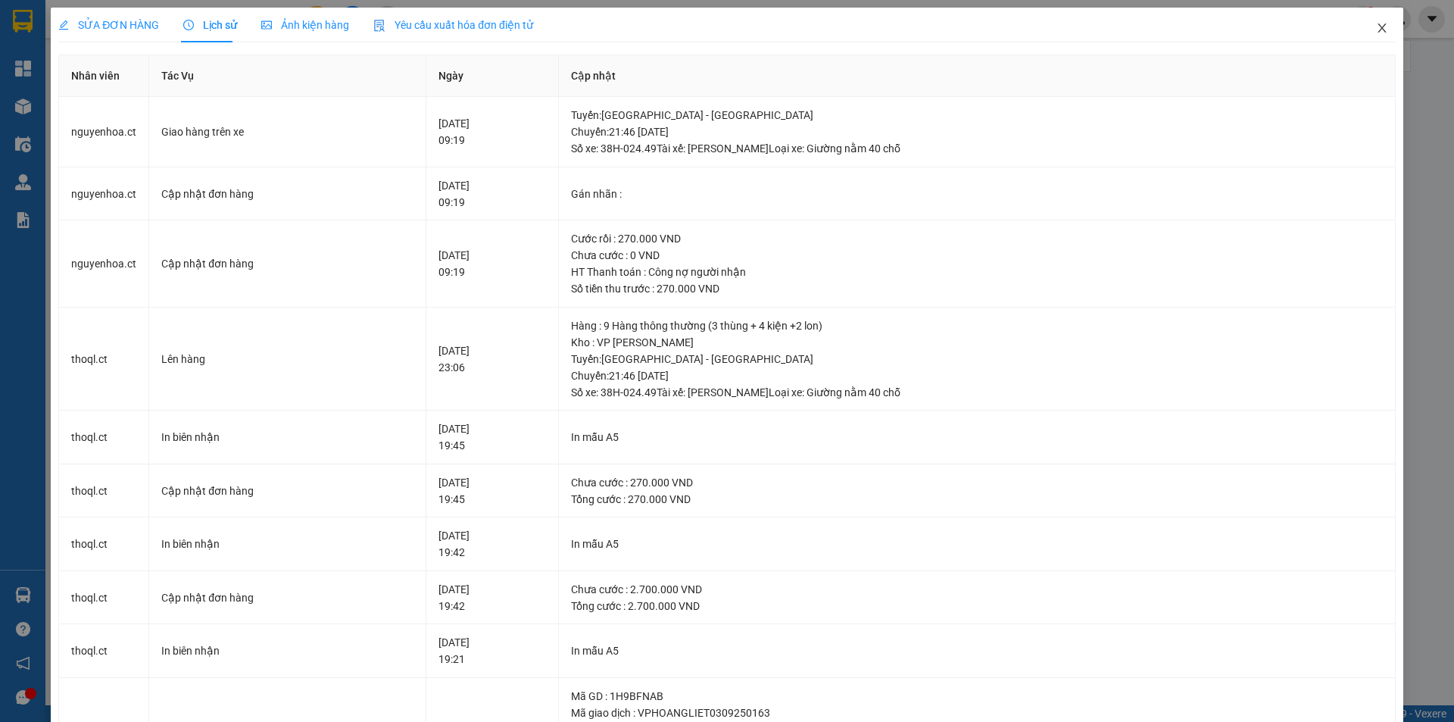
click at [1377, 27] on icon "close" at bounding box center [1381, 27] width 8 height 9
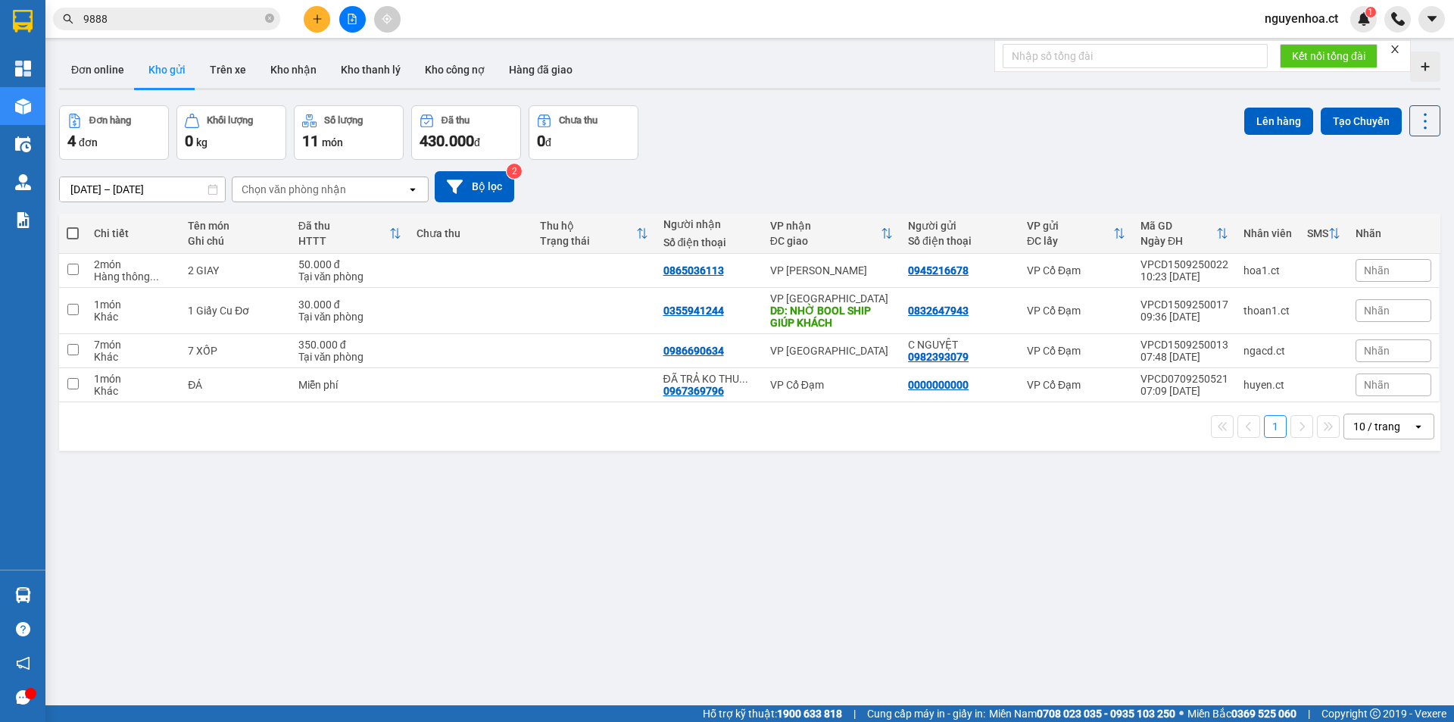
click at [202, 16] on input "9888" at bounding box center [172, 19] width 179 height 17
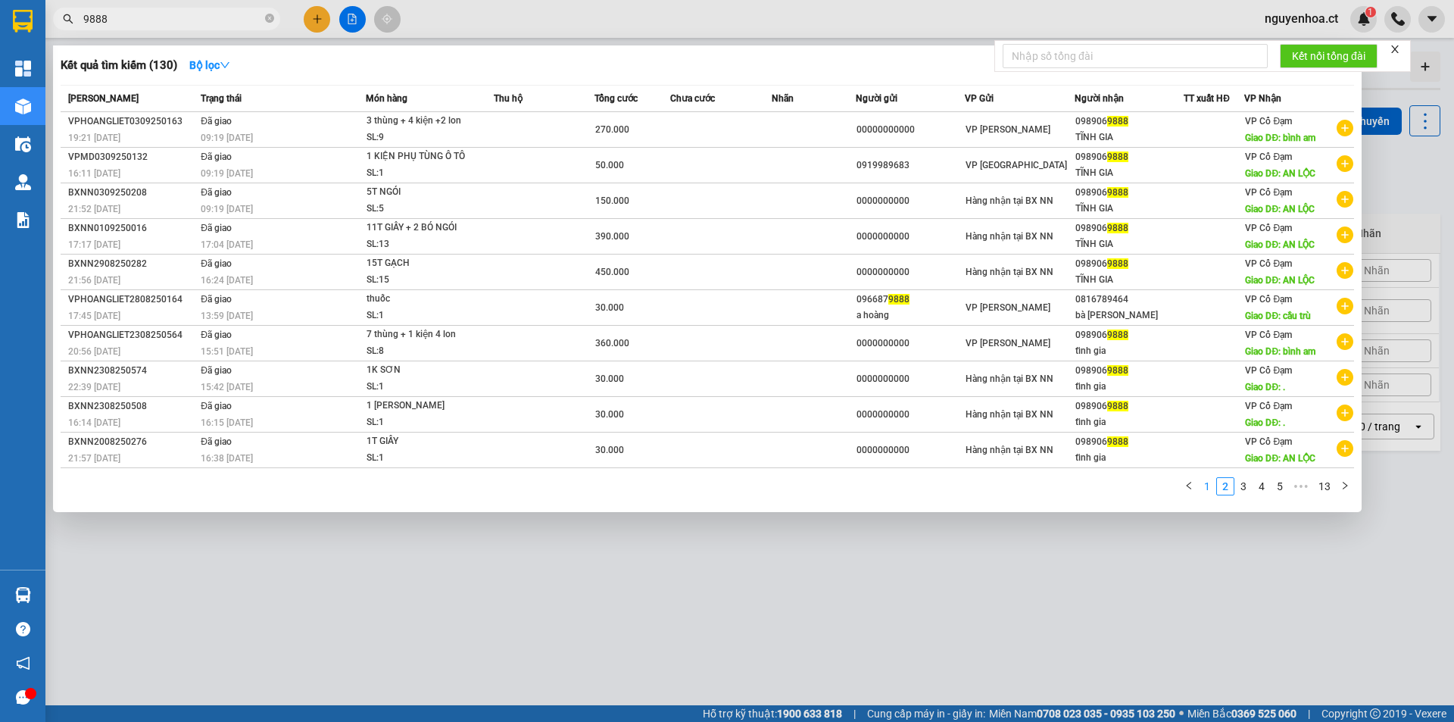
click at [1214, 488] on link "1" at bounding box center [1207, 486] width 17 height 17
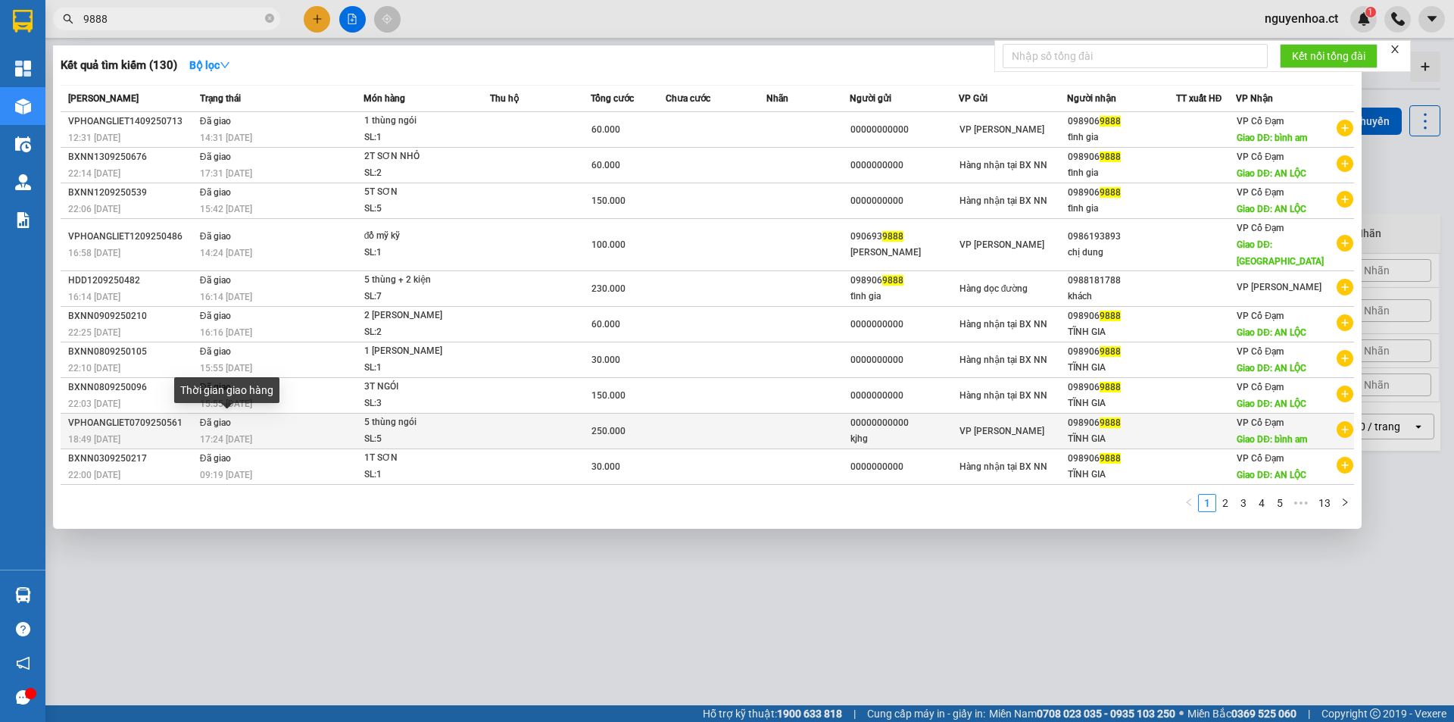
click at [215, 434] on span "17:24 - 08/09" at bounding box center [226, 439] width 52 height 11
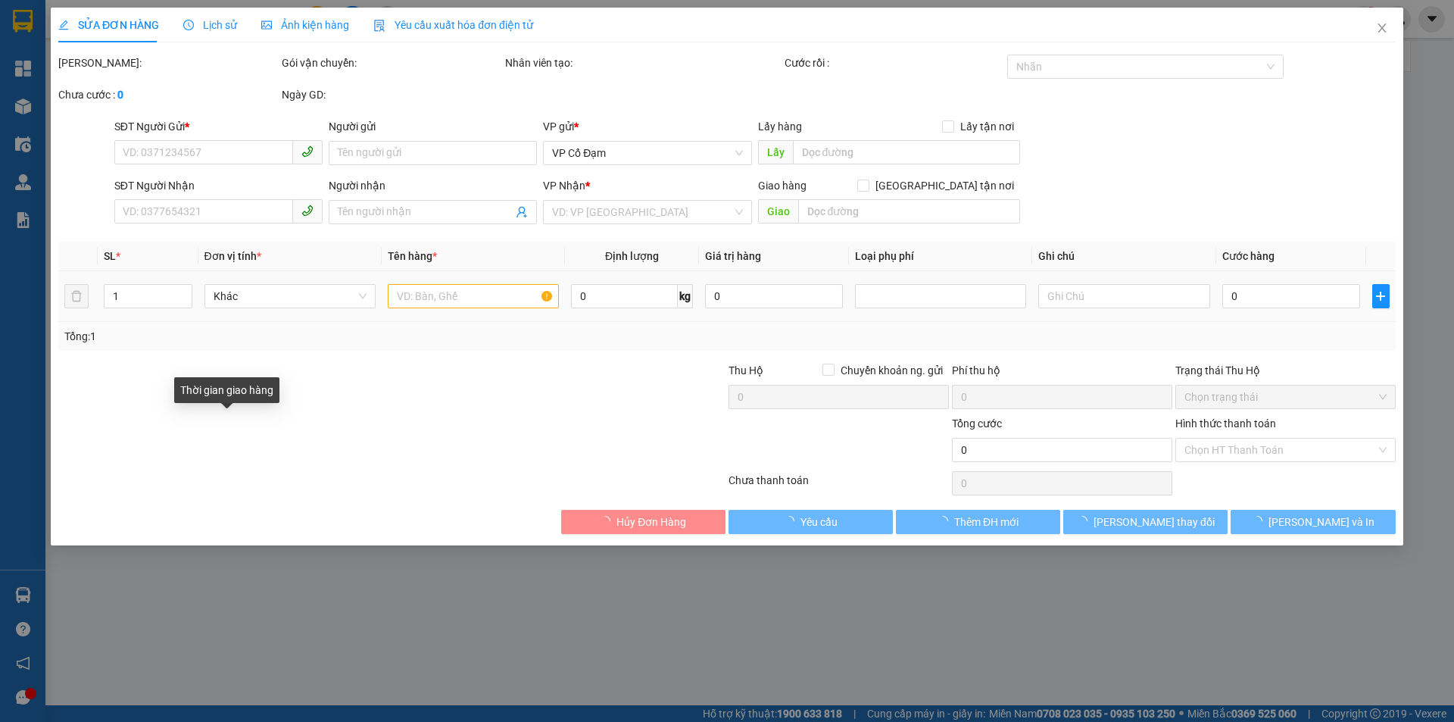
type input "00000000000"
type input "kjhg"
type input "0989069888"
type input "TĨNH GIA"
type input "bình am"
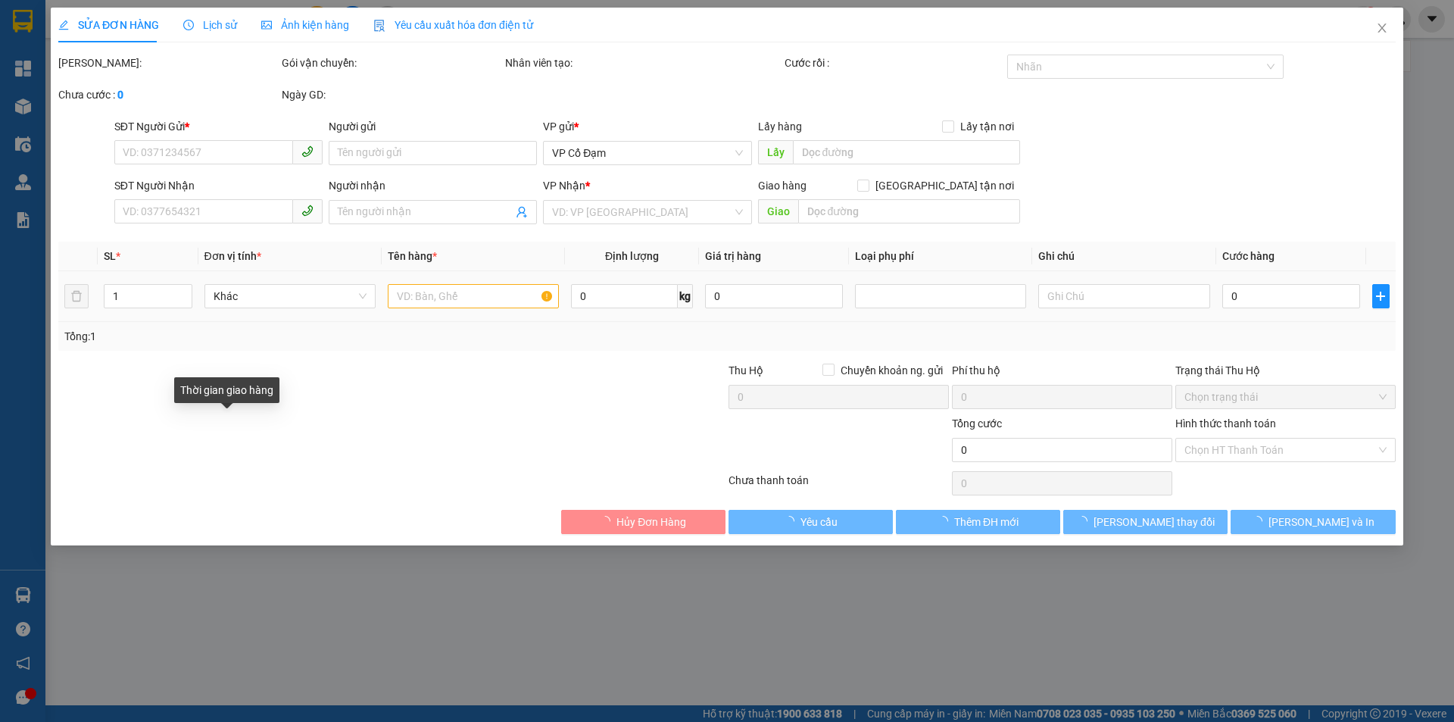
type input "250.000"
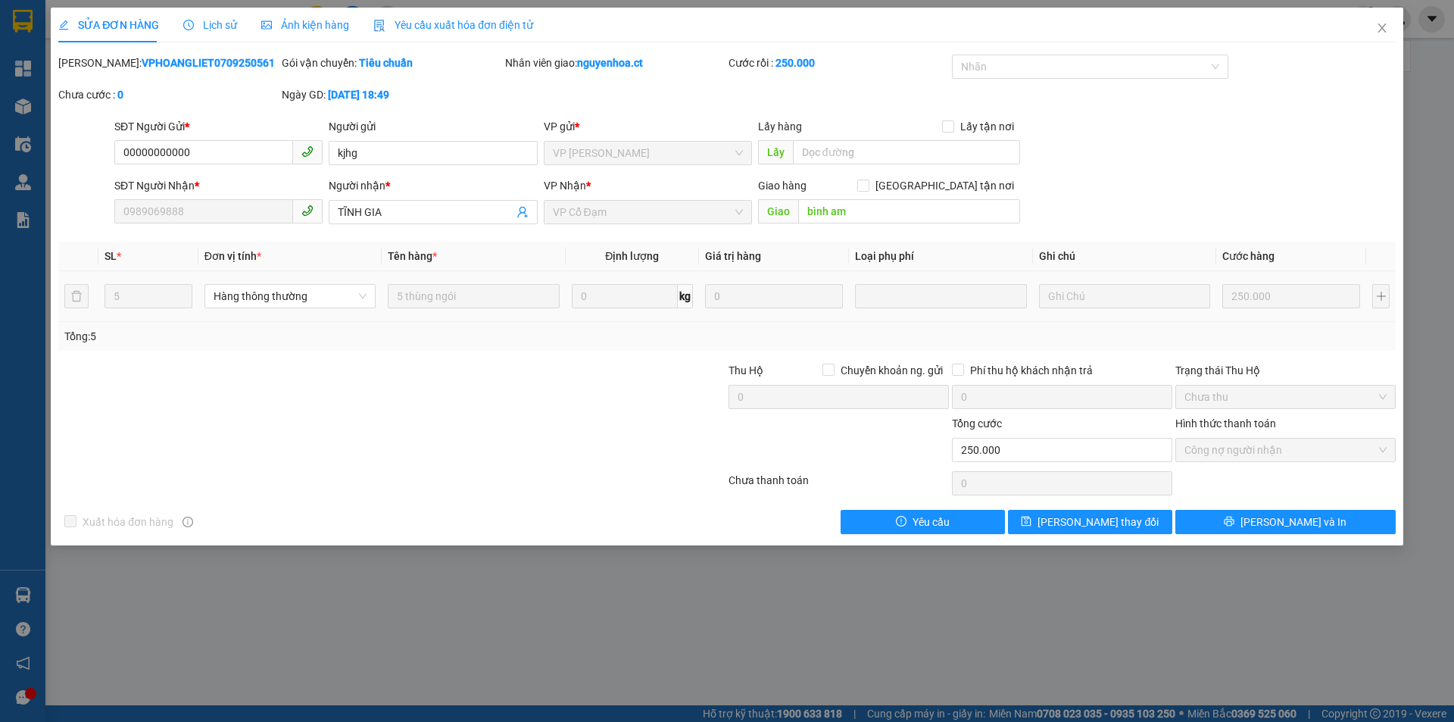
click at [207, 22] on span "Lịch sử" at bounding box center [210, 25] width 54 height 12
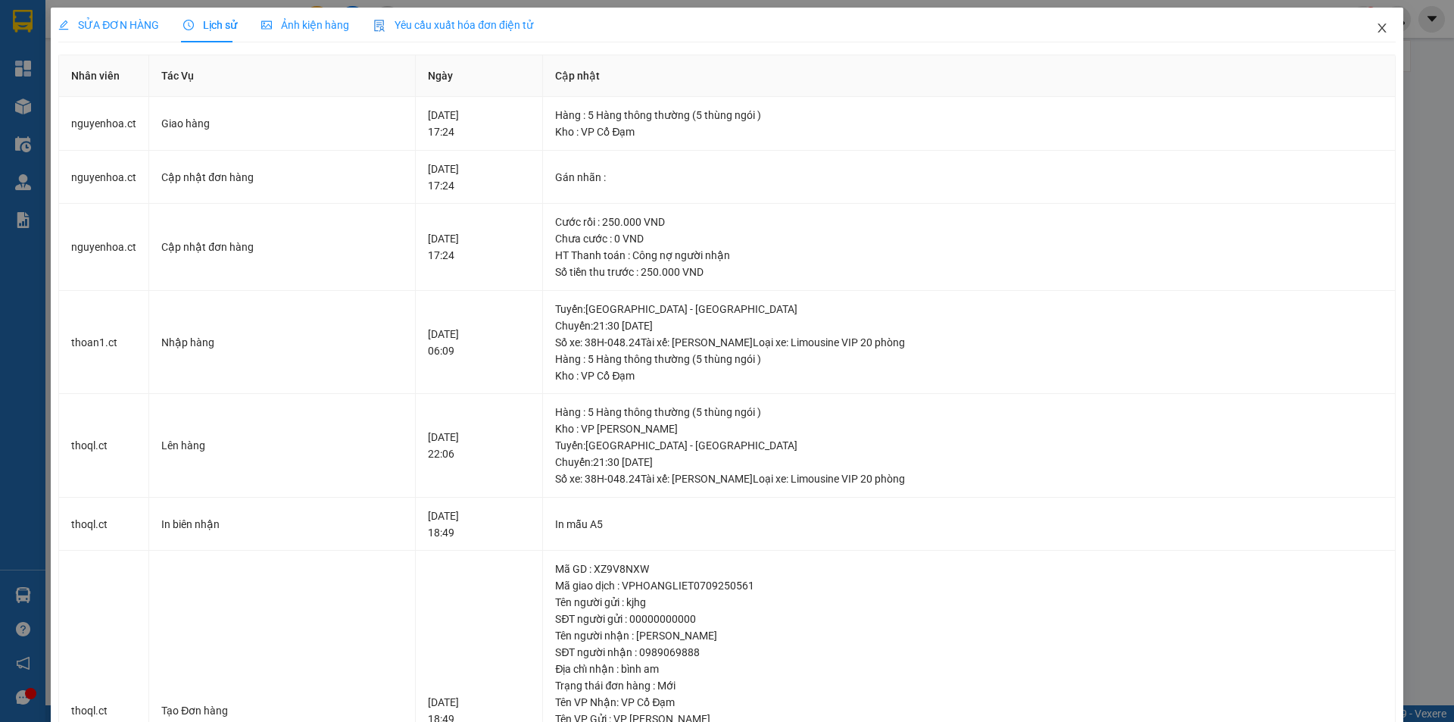
click at [1376, 30] on icon "close" at bounding box center [1382, 28] width 12 height 12
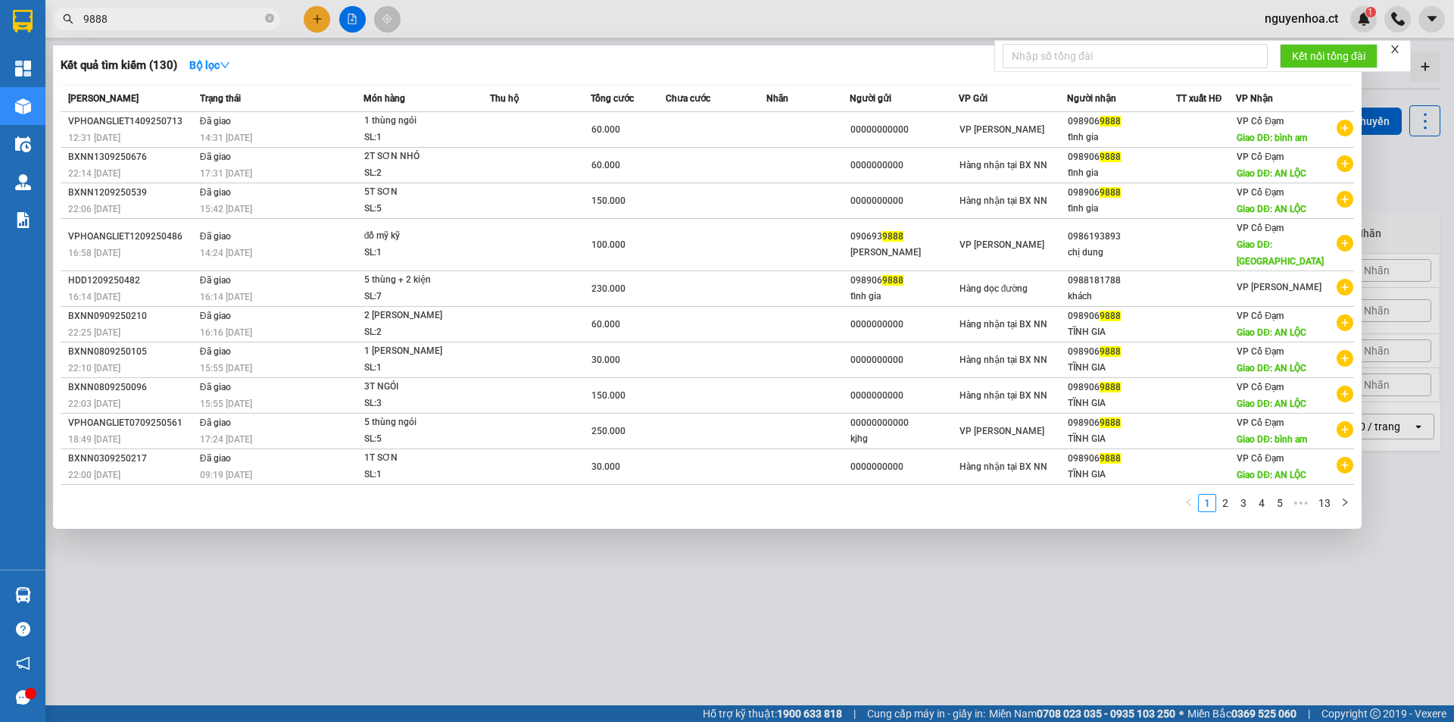
click at [146, 8] on span "9888" at bounding box center [166, 19] width 227 height 23
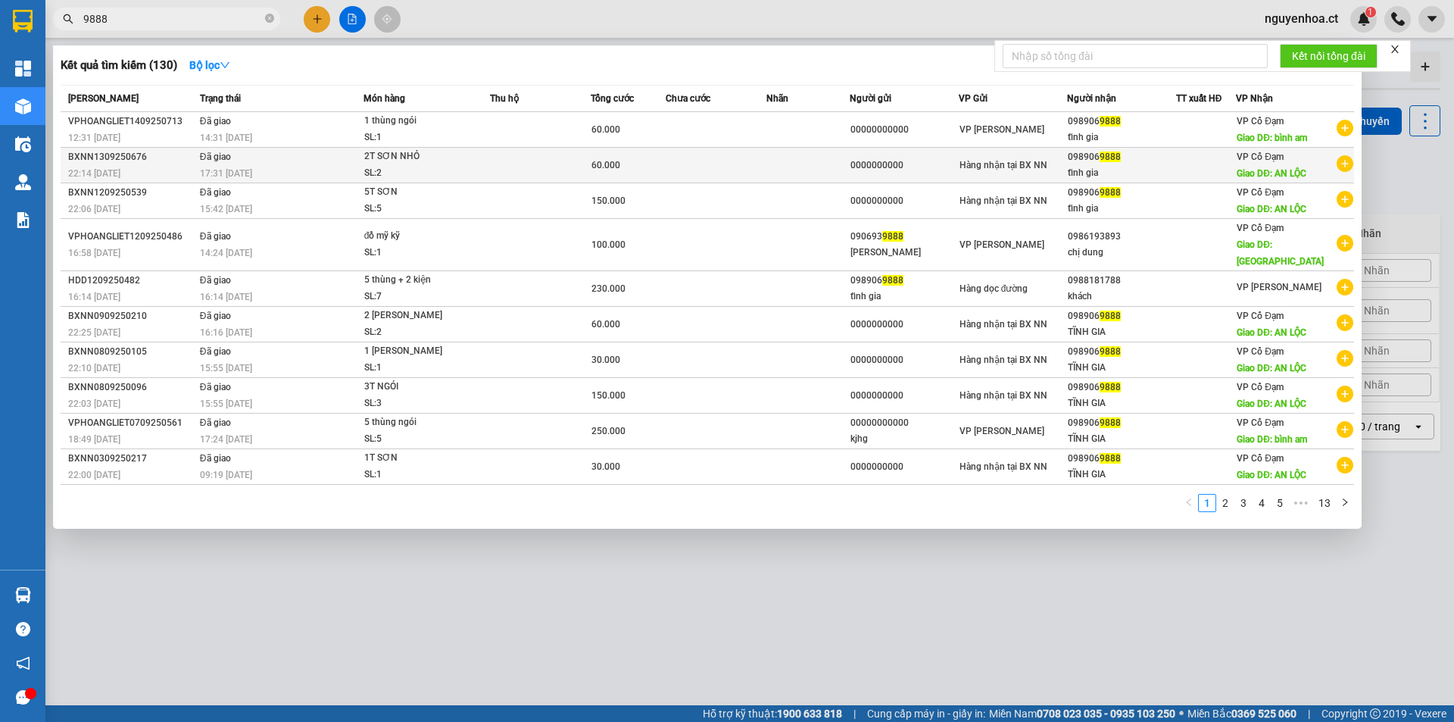
click at [223, 167] on span "17:31 - 14/09" at bounding box center [226, 173] width 52 height 12
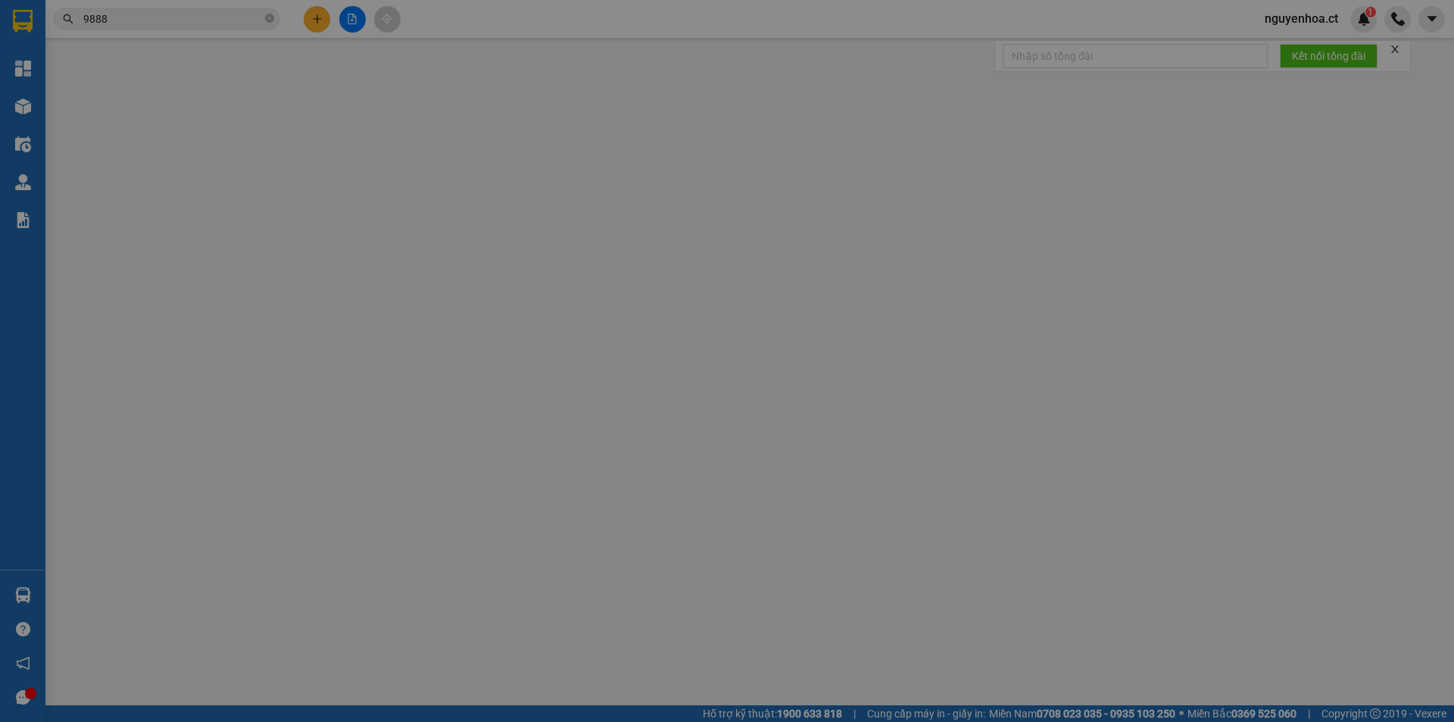
type input "0000000000"
type input "0989069888"
type input "tĩnh gia"
type input "AN LỘC"
type input "60.000"
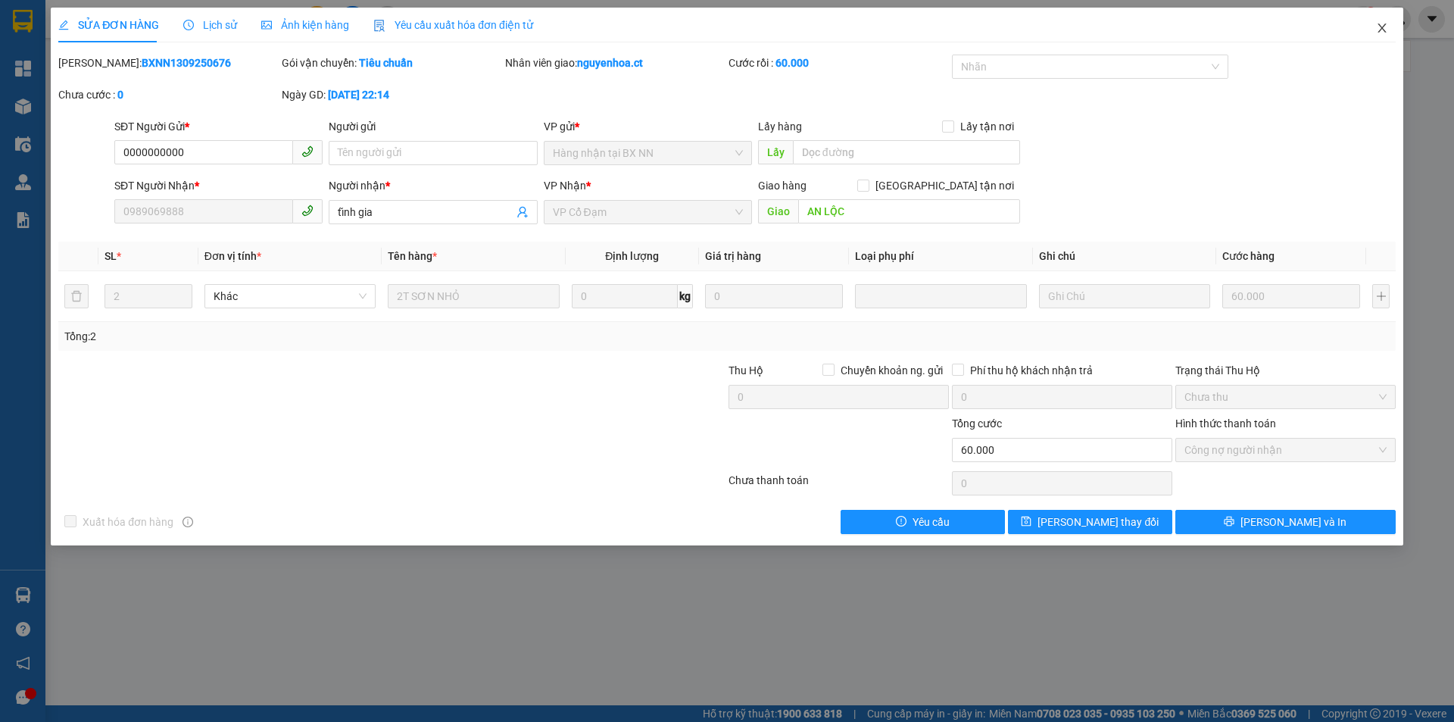
click at [1390, 25] on span "Close" at bounding box center [1382, 29] width 42 height 42
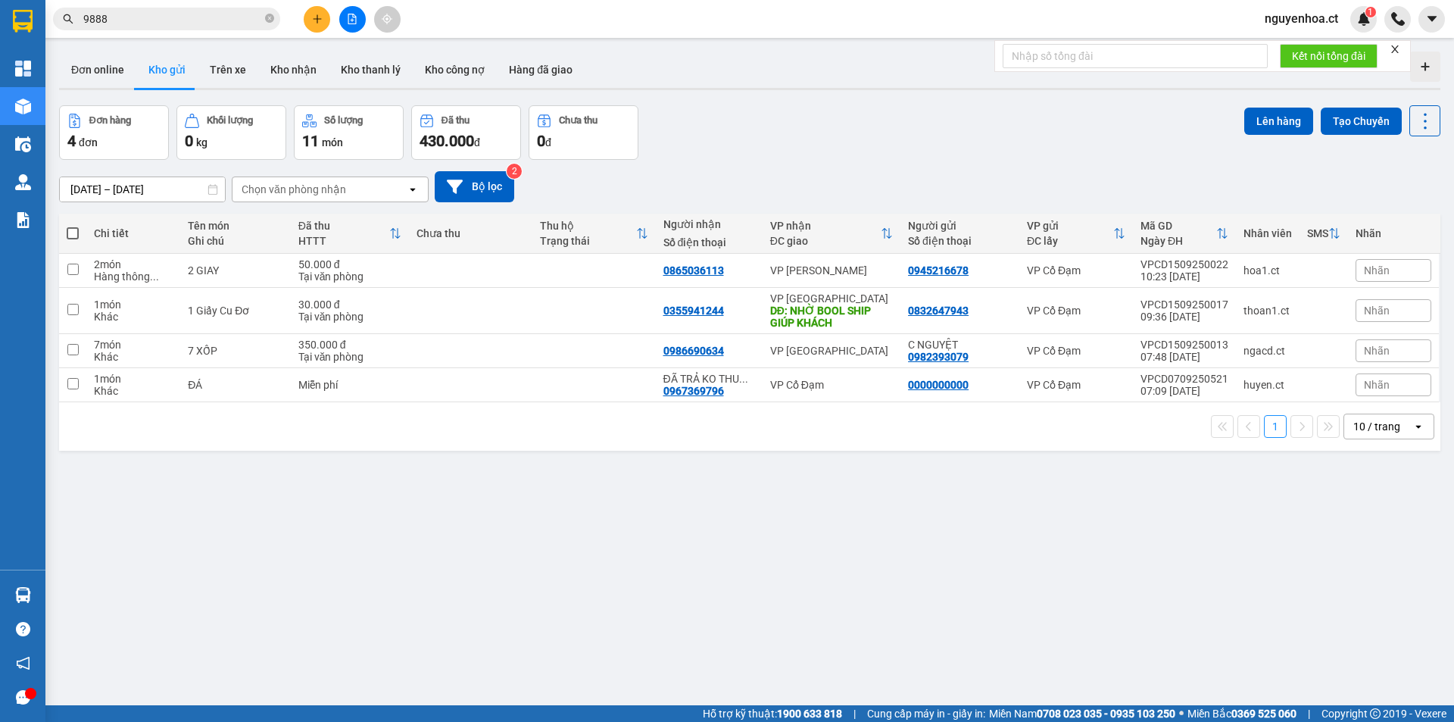
click at [216, 23] on input "9888" at bounding box center [172, 19] width 179 height 17
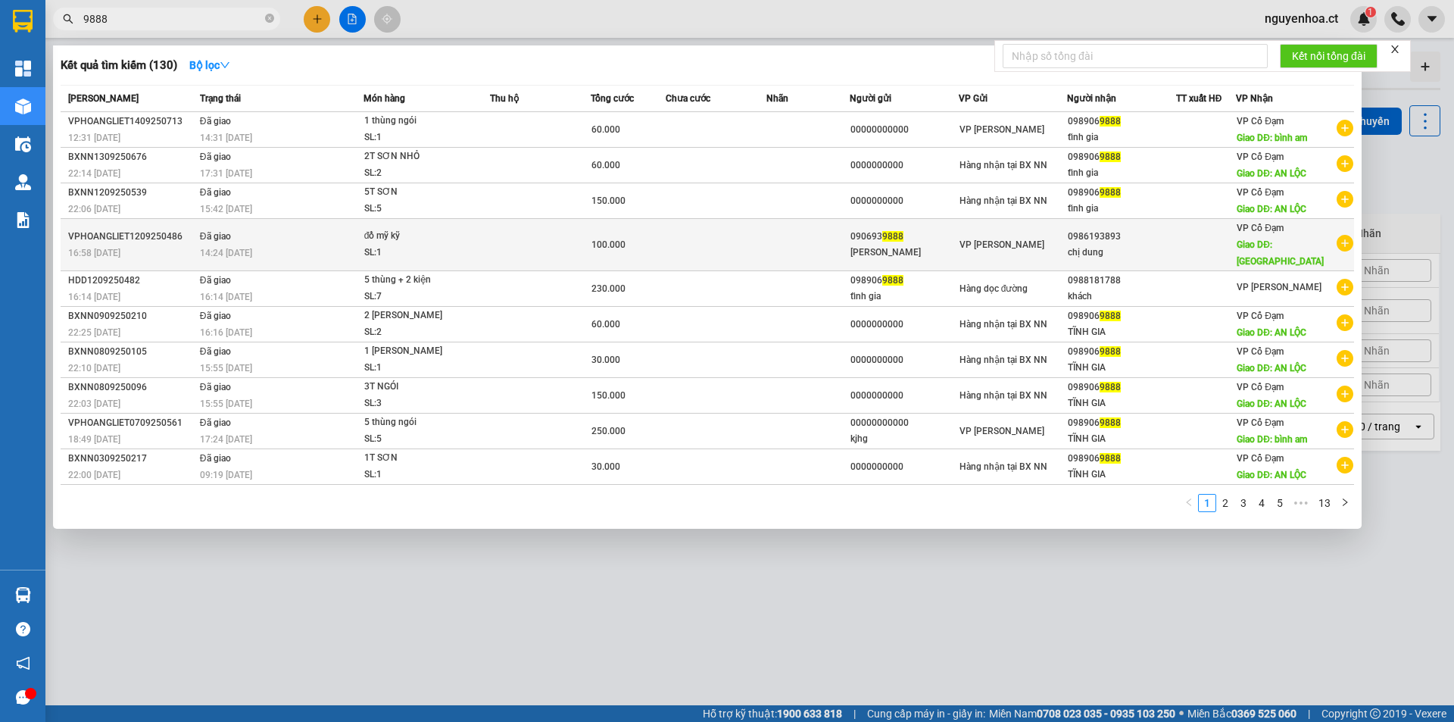
click at [252, 248] on span "14:24 - 13/09" at bounding box center [226, 253] width 52 height 11
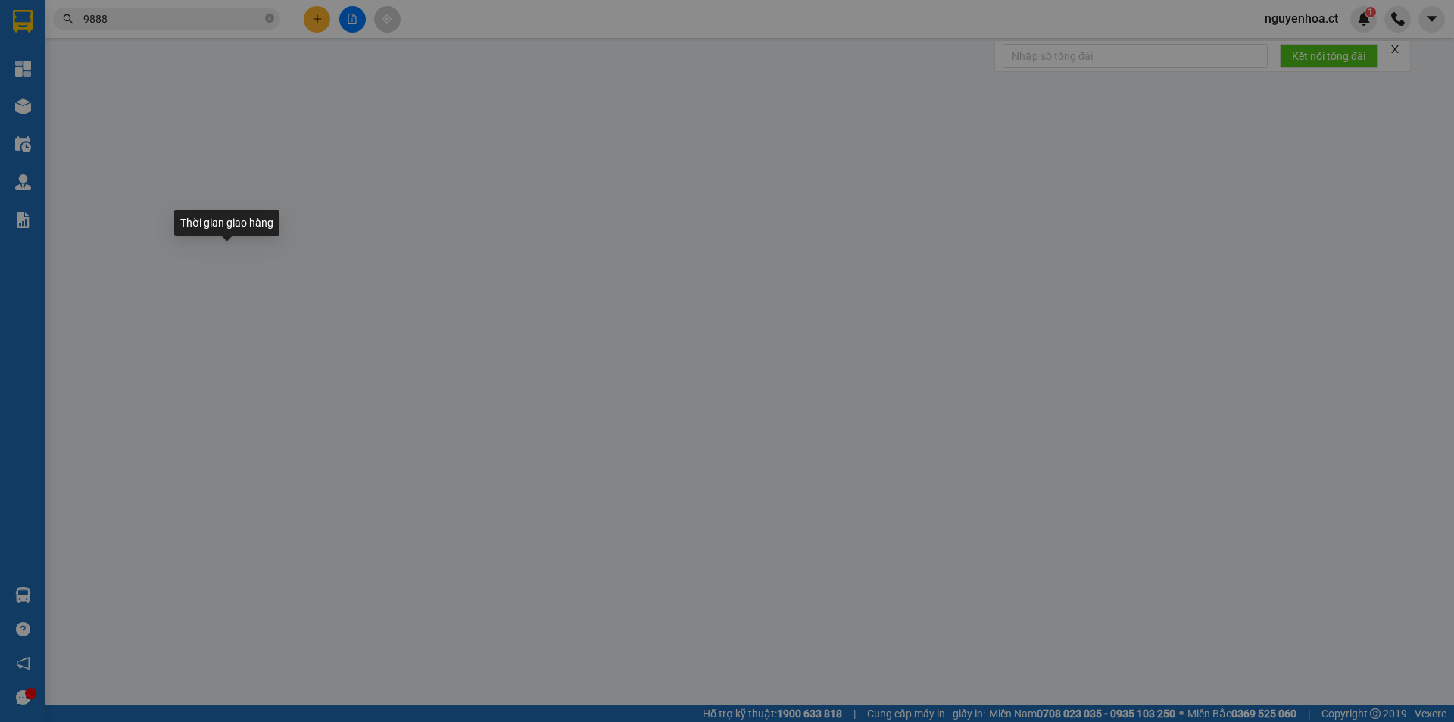
type input "0906939888"
type input "ngọc thắng"
type input "0986193893"
type input "chị dung"
type input "xuân giang"
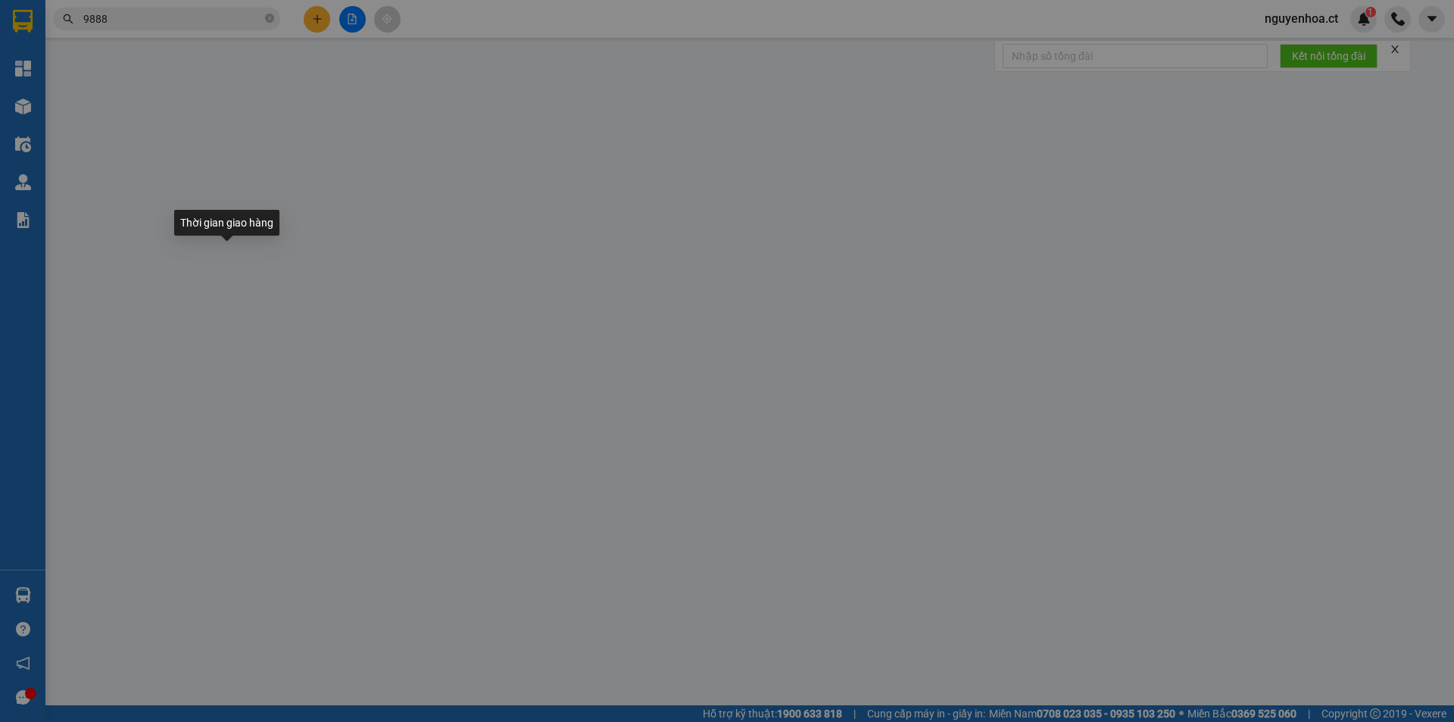
type input "100.000"
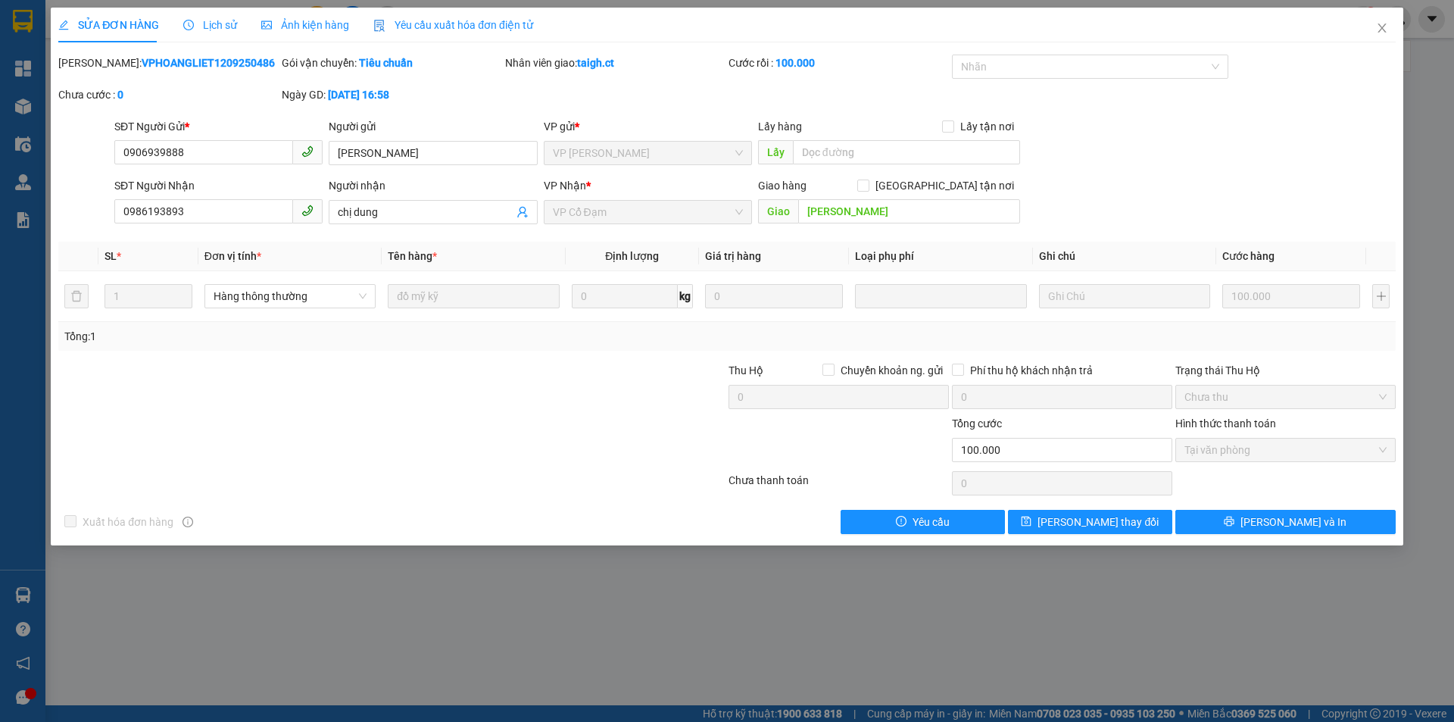
click at [217, 29] on span "Lịch sử" at bounding box center [210, 25] width 54 height 12
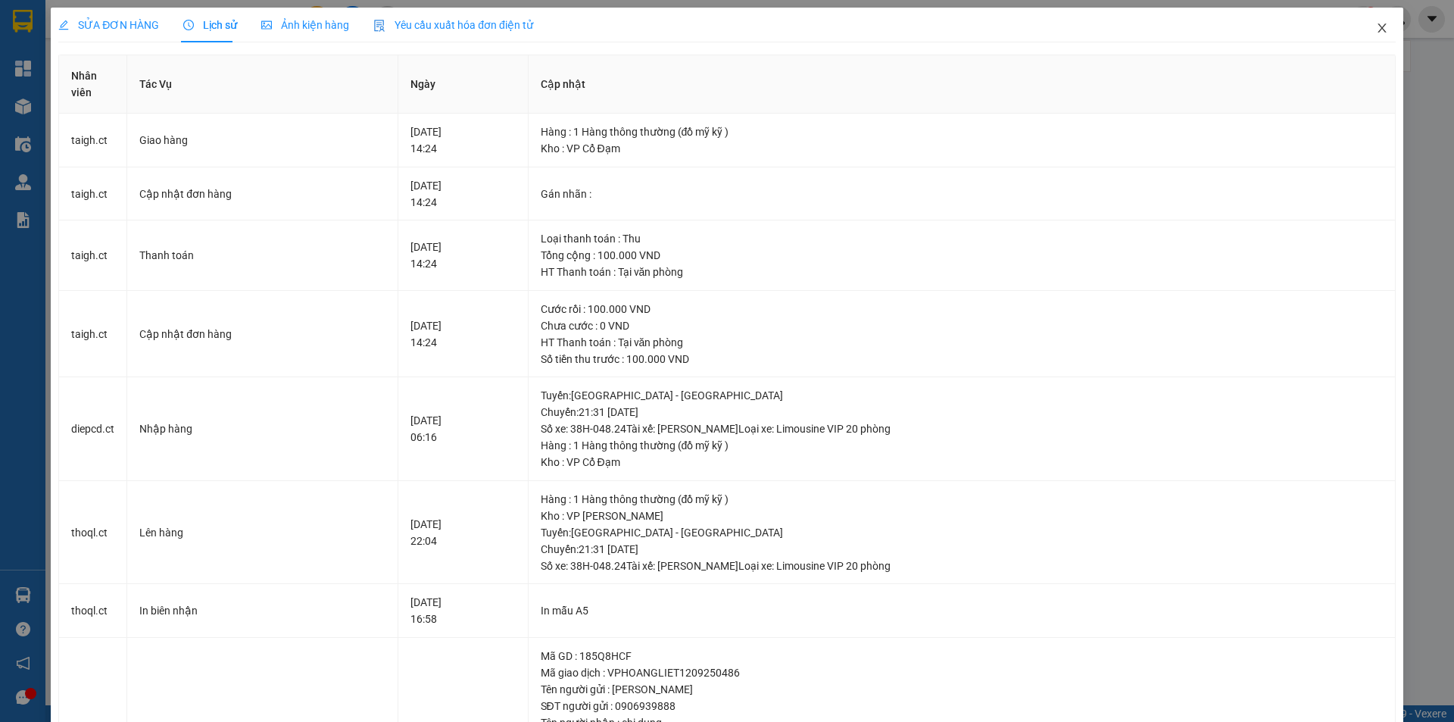
click at [1376, 29] on icon "close" at bounding box center [1382, 28] width 12 height 12
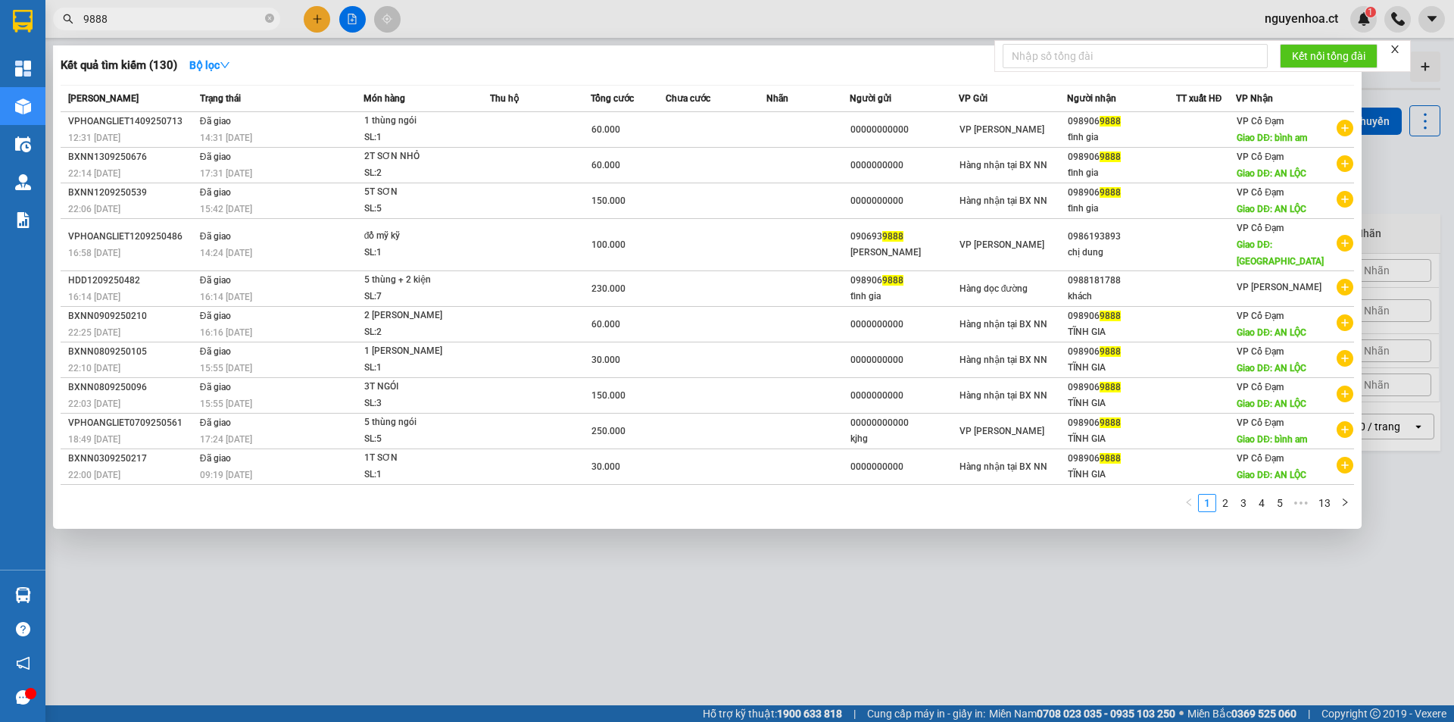
click at [188, 8] on span "9888" at bounding box center [166, 19] width 227 height 23
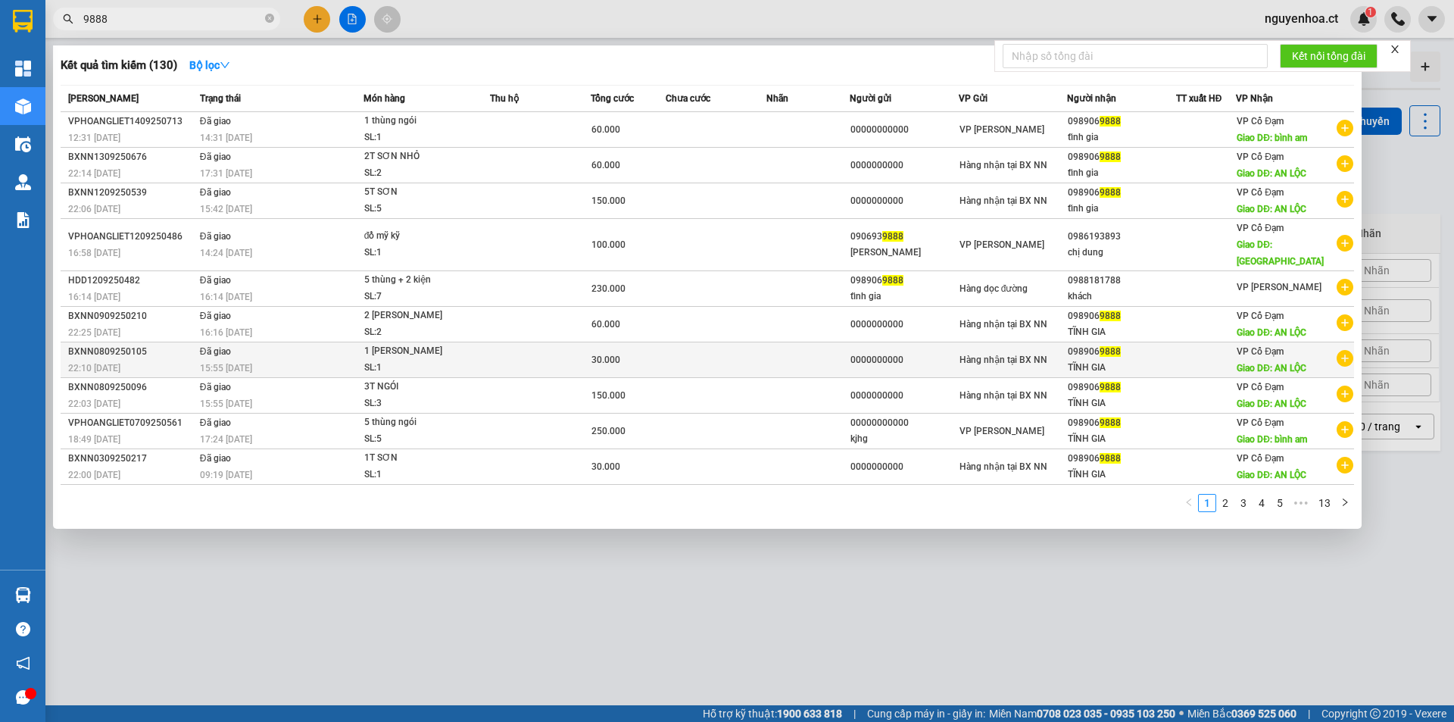
click at [224, 346] on span "Đã giao" at bounding box center [215, 351] width 31 height 11
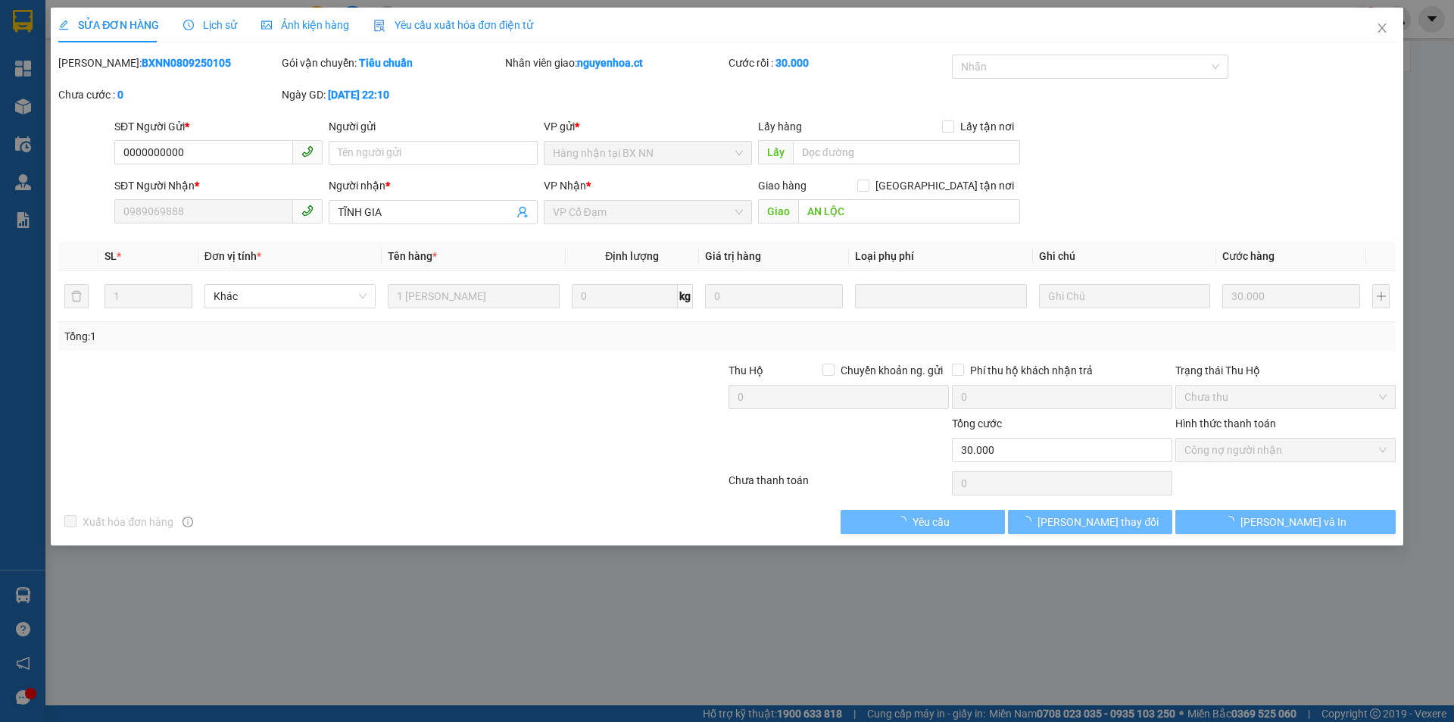
type input "0000000000"
type input "0989069888"
type input "TĨNH GIA"
type input "AN LỘC"
type input "30.000"
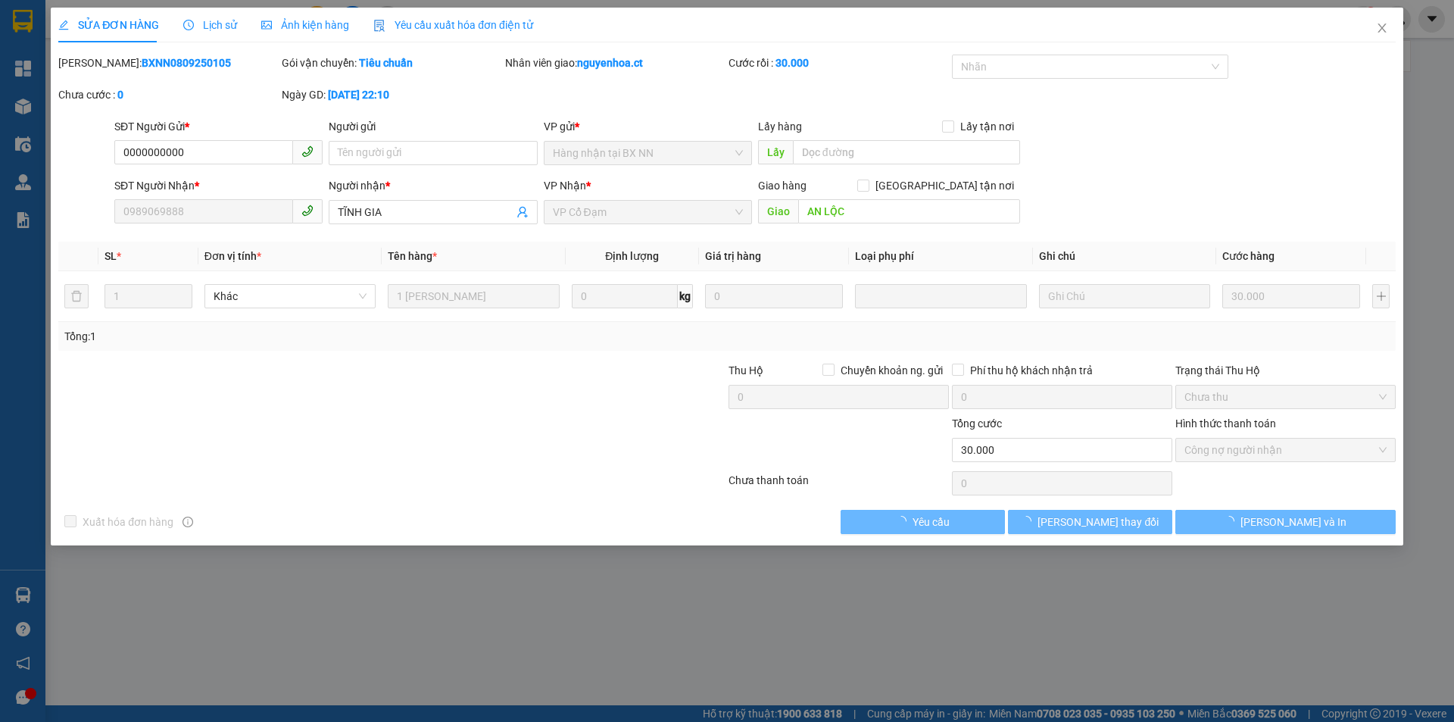
click at [218, 22] on span "Lịch sử" at bounding box center [210, 25] width 54 height 12
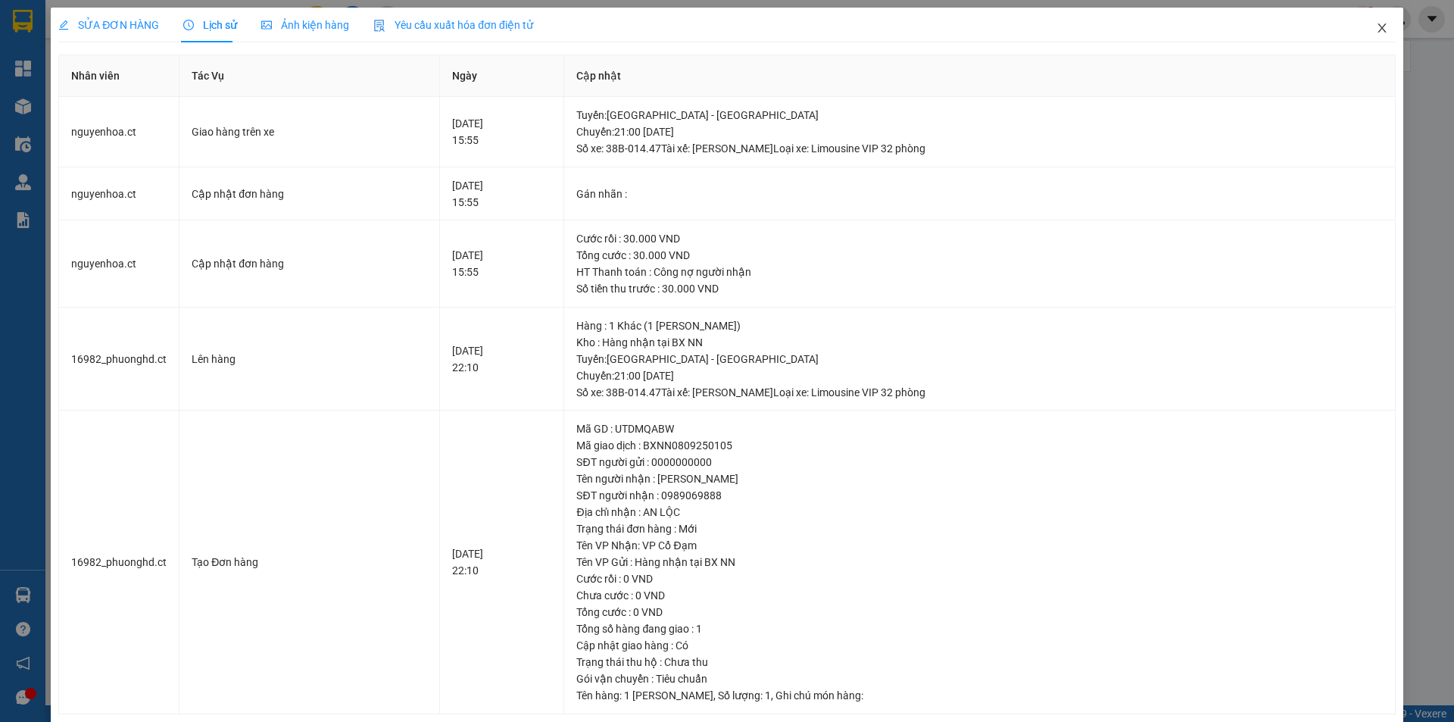
click at [1376, 23] on icon "close" at bounding box center [1382, 28] width 12 height 12
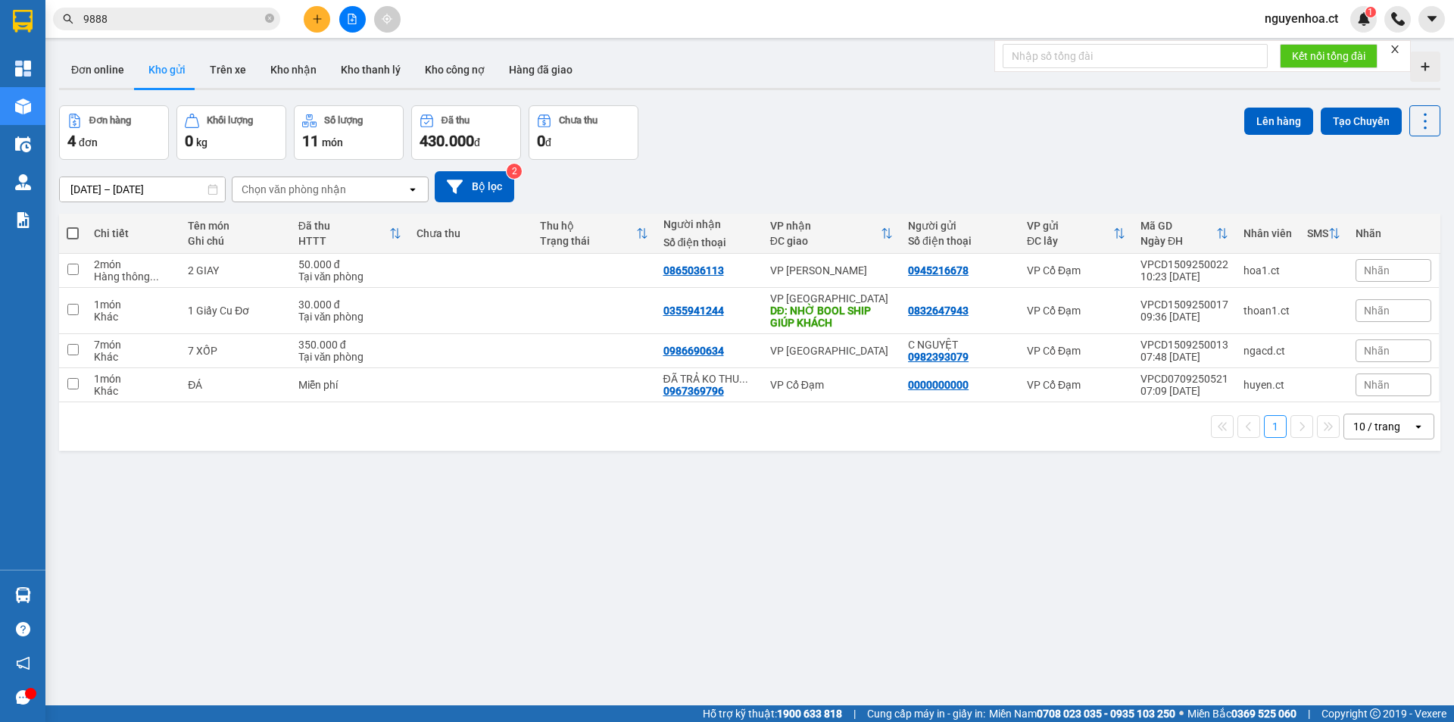
click at [142, 14] on input "9888" at bounding box center [172, 19] width 179 height 17
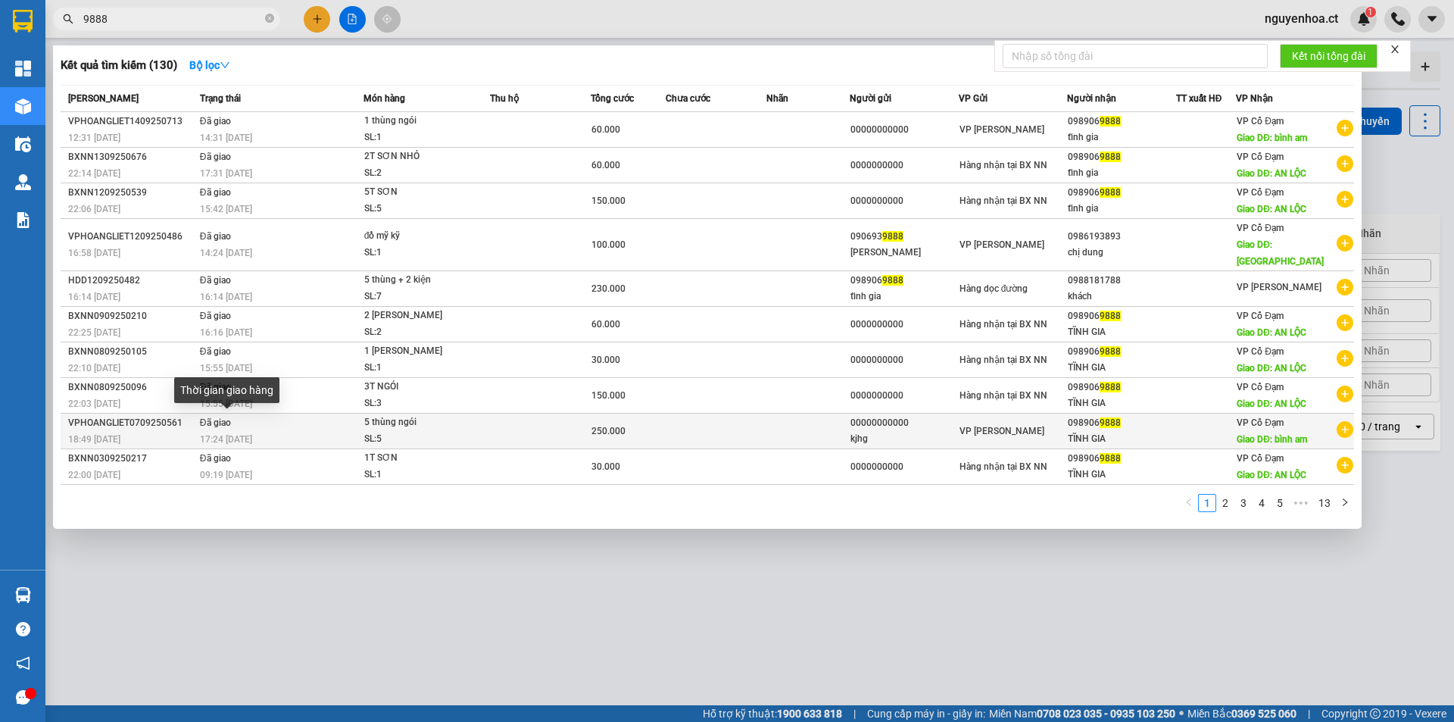
click at [211, 434] on span "17:24 - 08/09" at bounding box center [226, 439] width 52 height 11
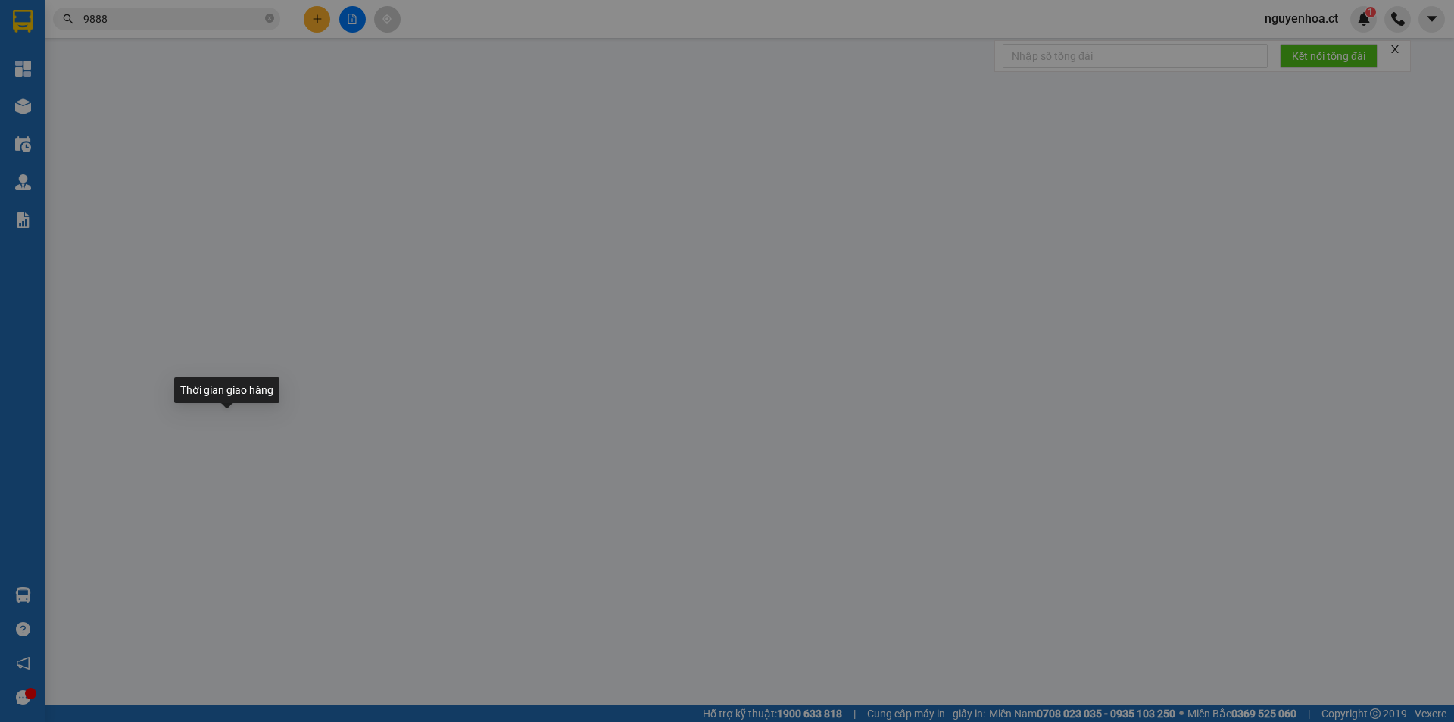
type input "00000000000"
type input "kjhg"
type input "0989069888"
type input "TĨNH GIA"
type input "bình am"
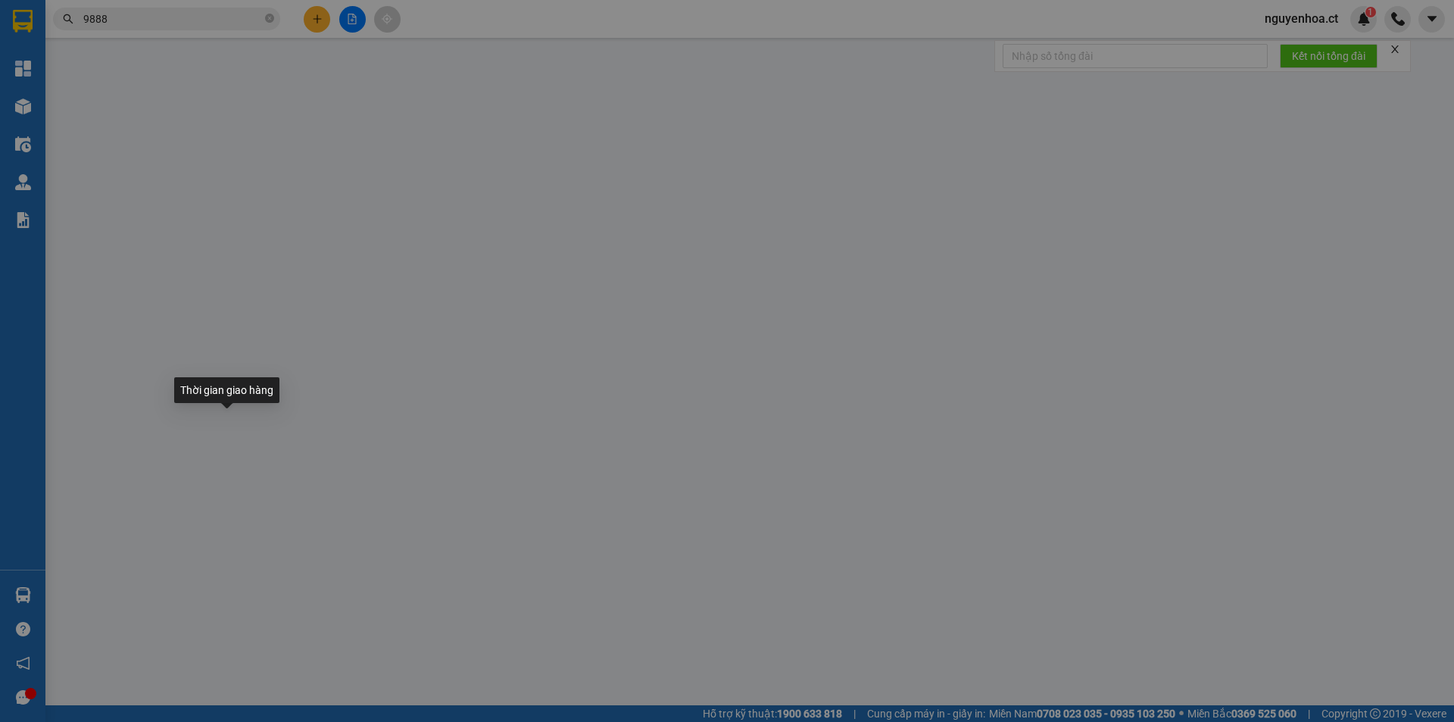
type input "250.000"
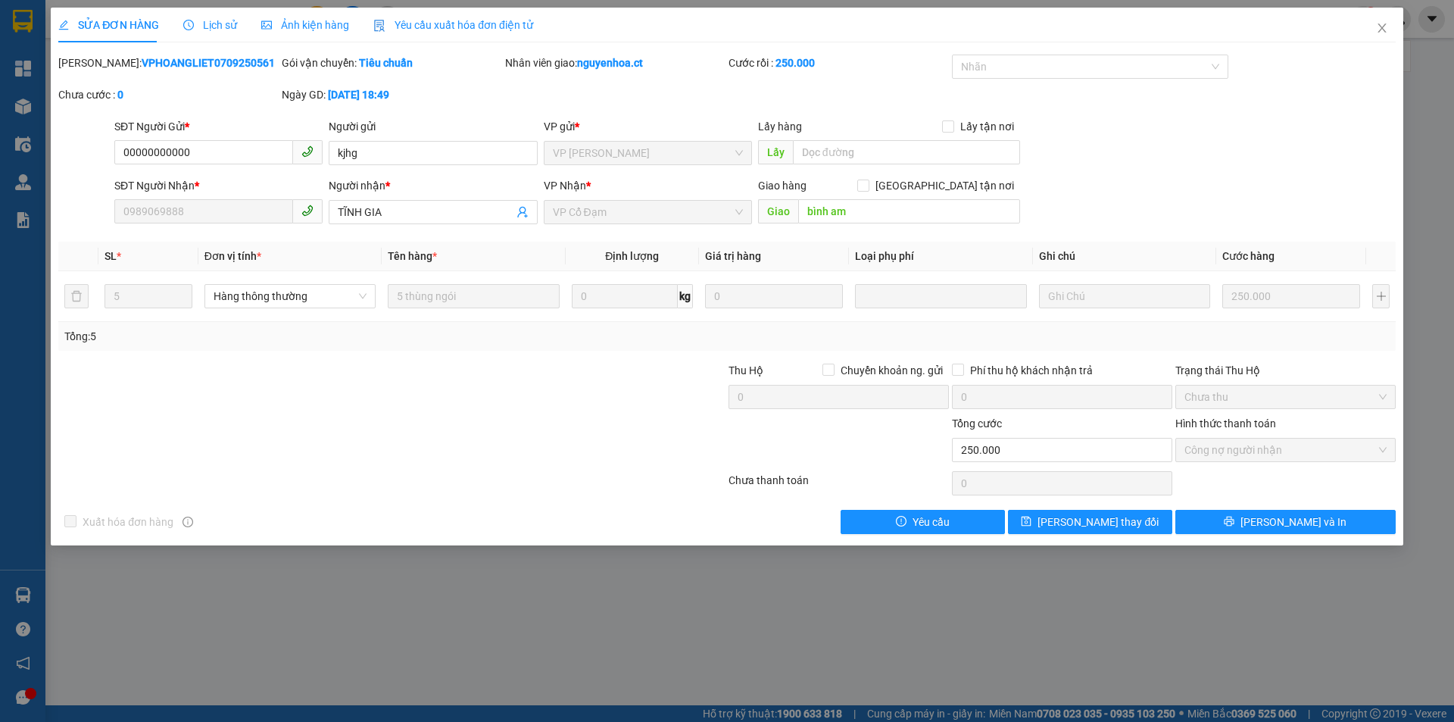
click at [229, 15] on div "Lịch sử" at bounding box center [210, 25] width 54 height 35
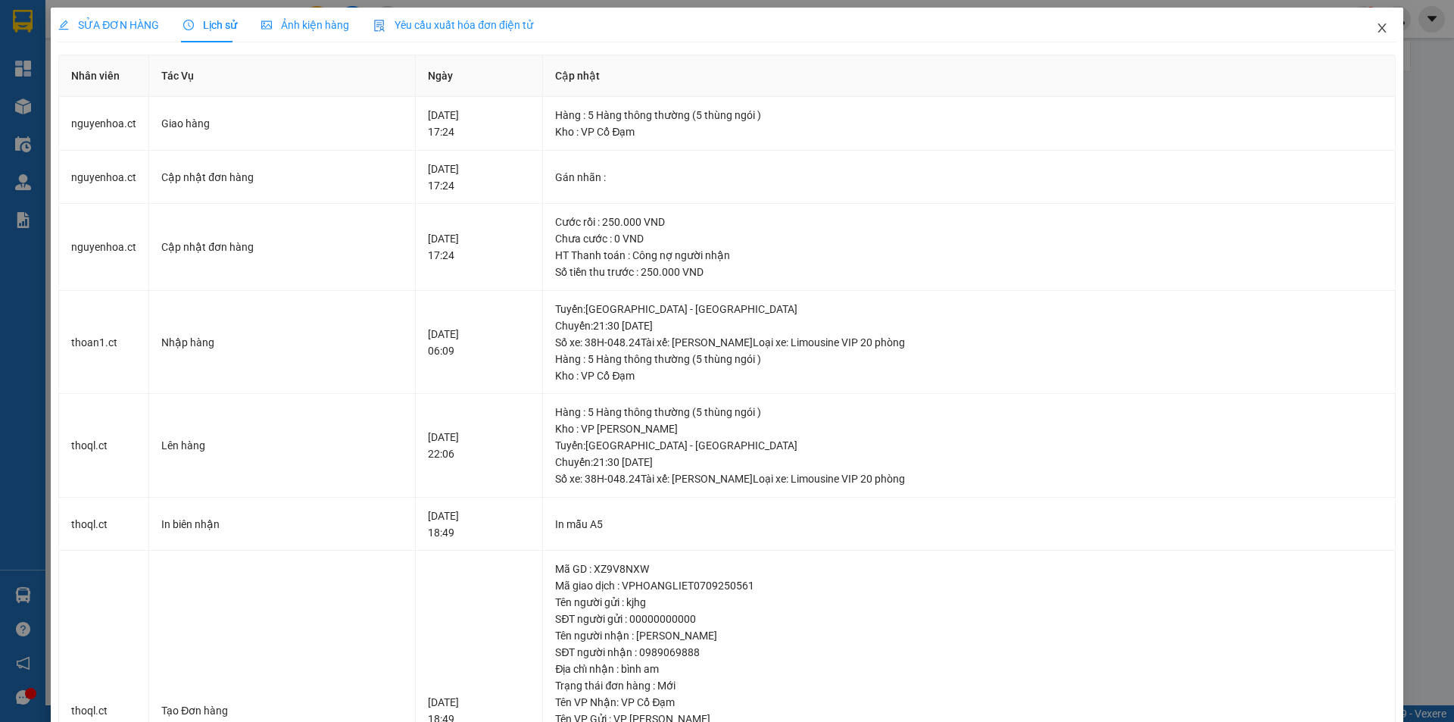
click at [1377, 31] on icon "close" at bounding box center [1381, 27] width 8 height 9
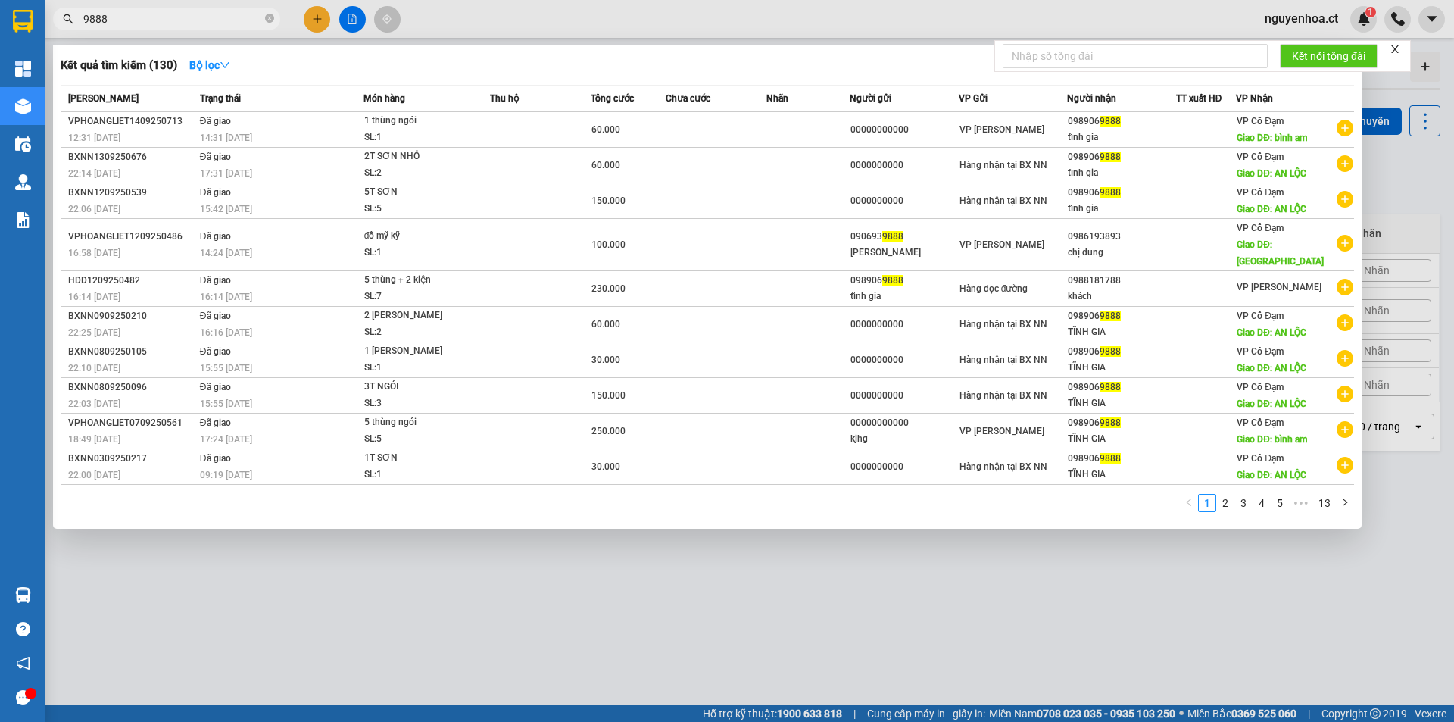
click at [264, 19] on span "9888" at bounding box center [166, 19] width 227 height 23
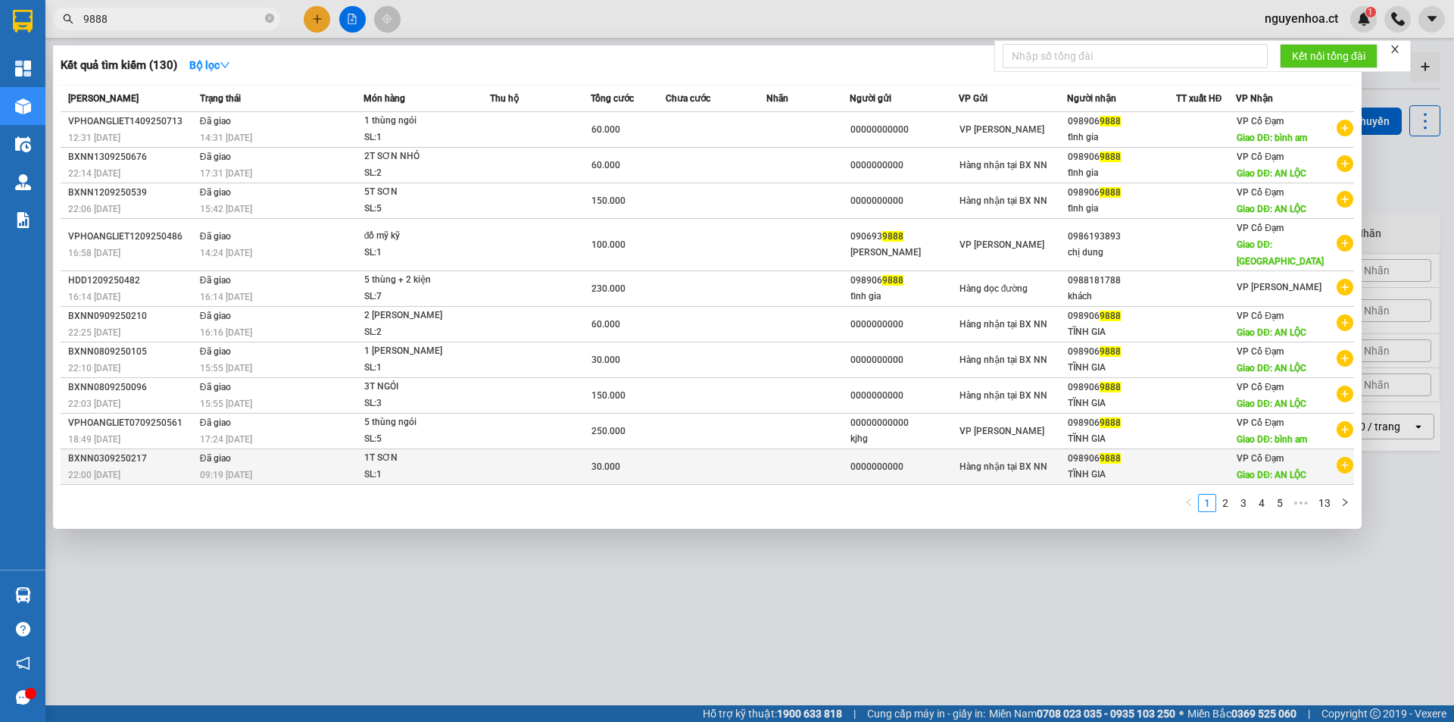
click at [300, 466] on div "09:19 - 05/09" at bounding box center [281, 474] width 163 height 17
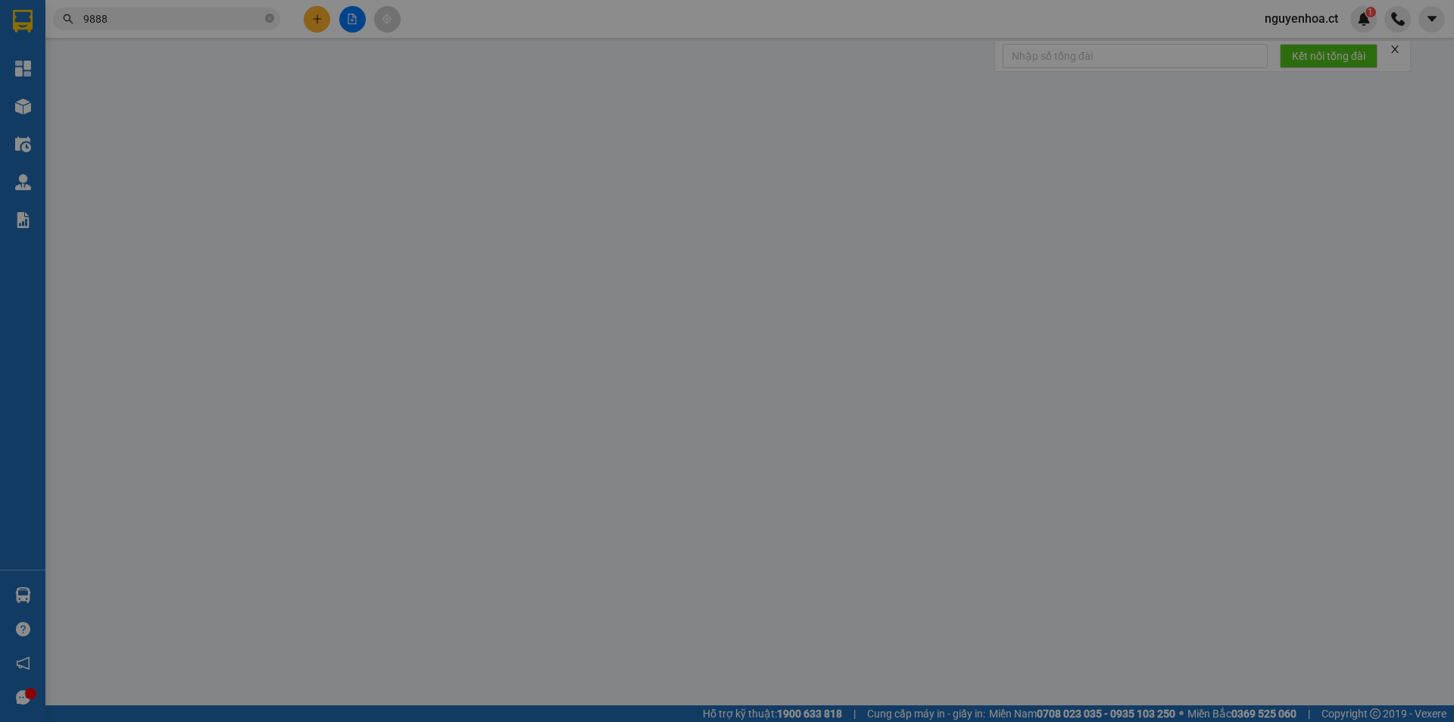
type input "0000000000"
type input "0989069888"
type input "TĨNH GIA"
type input "AN LỘC"
type input "30.000"
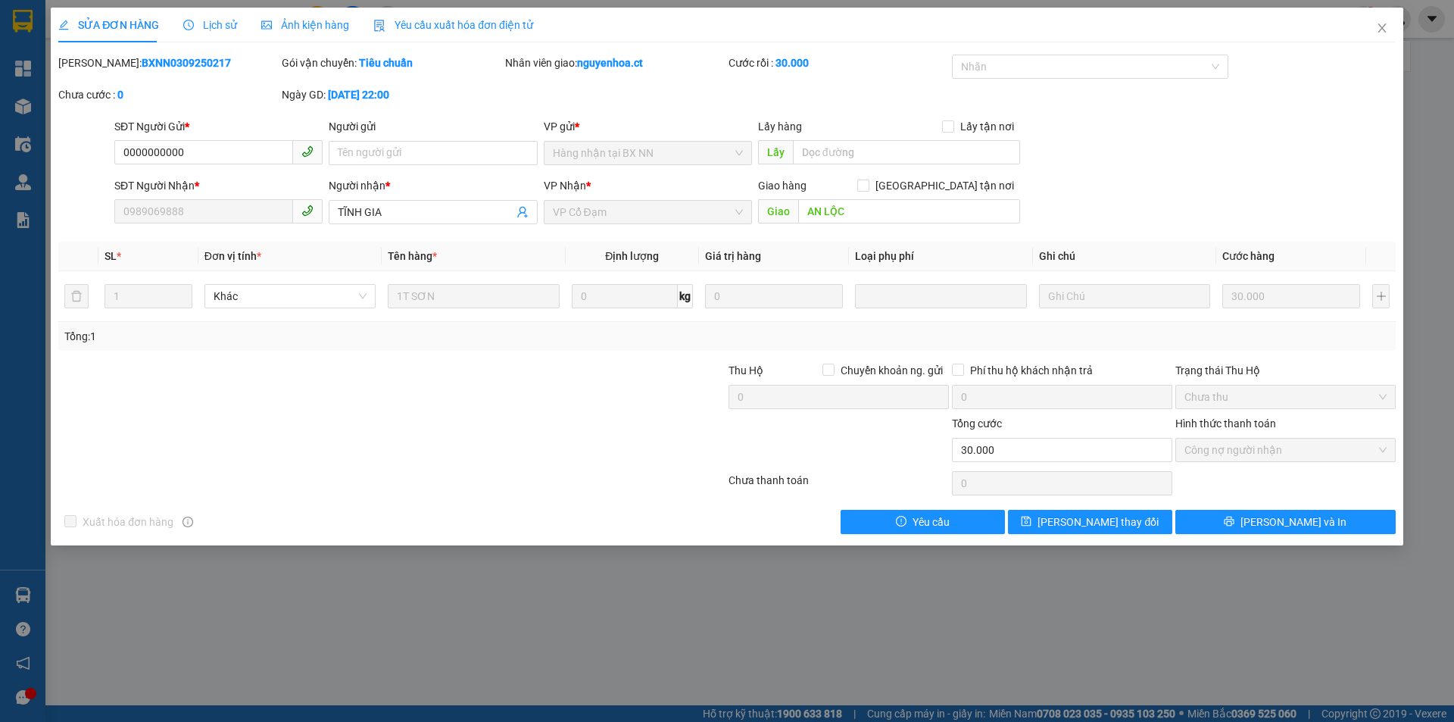
click at [219, 15] on div "Lịch sử" at bounding box center [210, 25] width 54 height 35
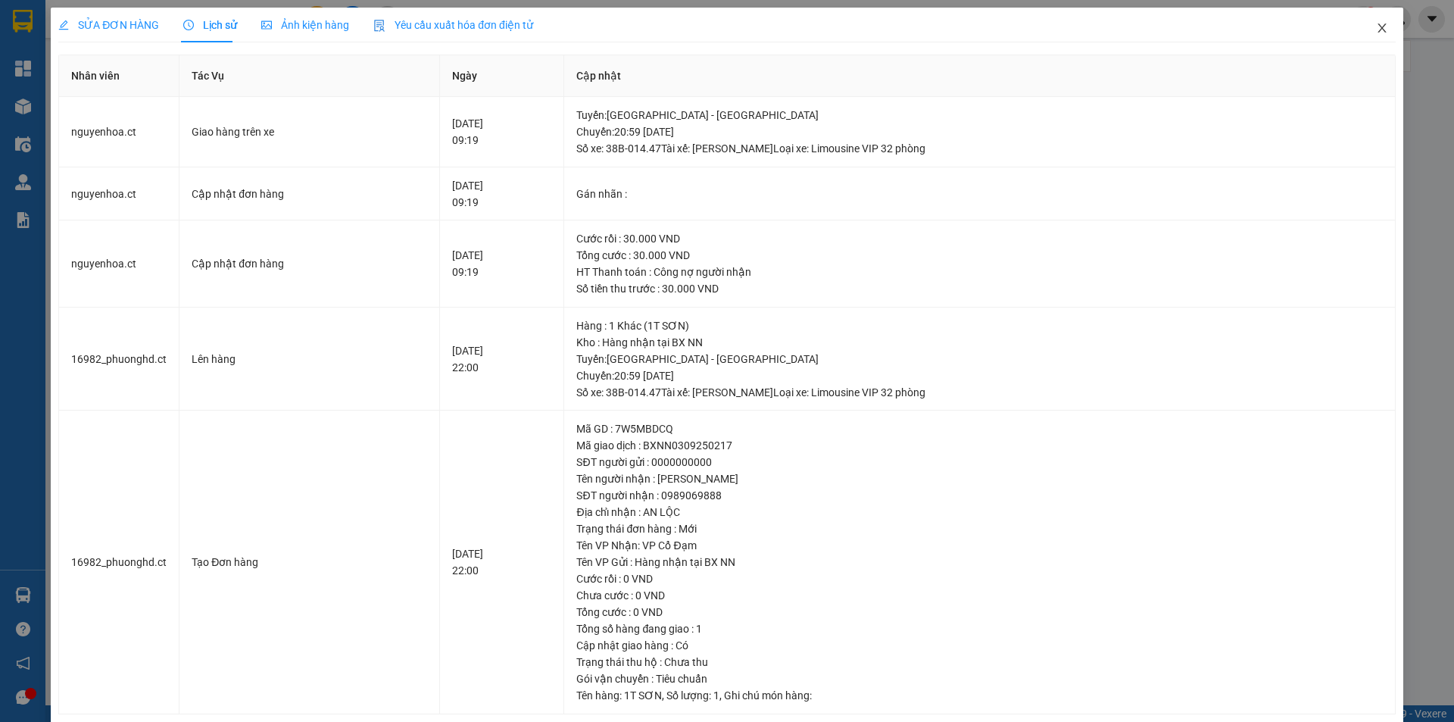
click at [1377, 30] on icon "close" at bounding box center [1381, 27] width 8 height 9
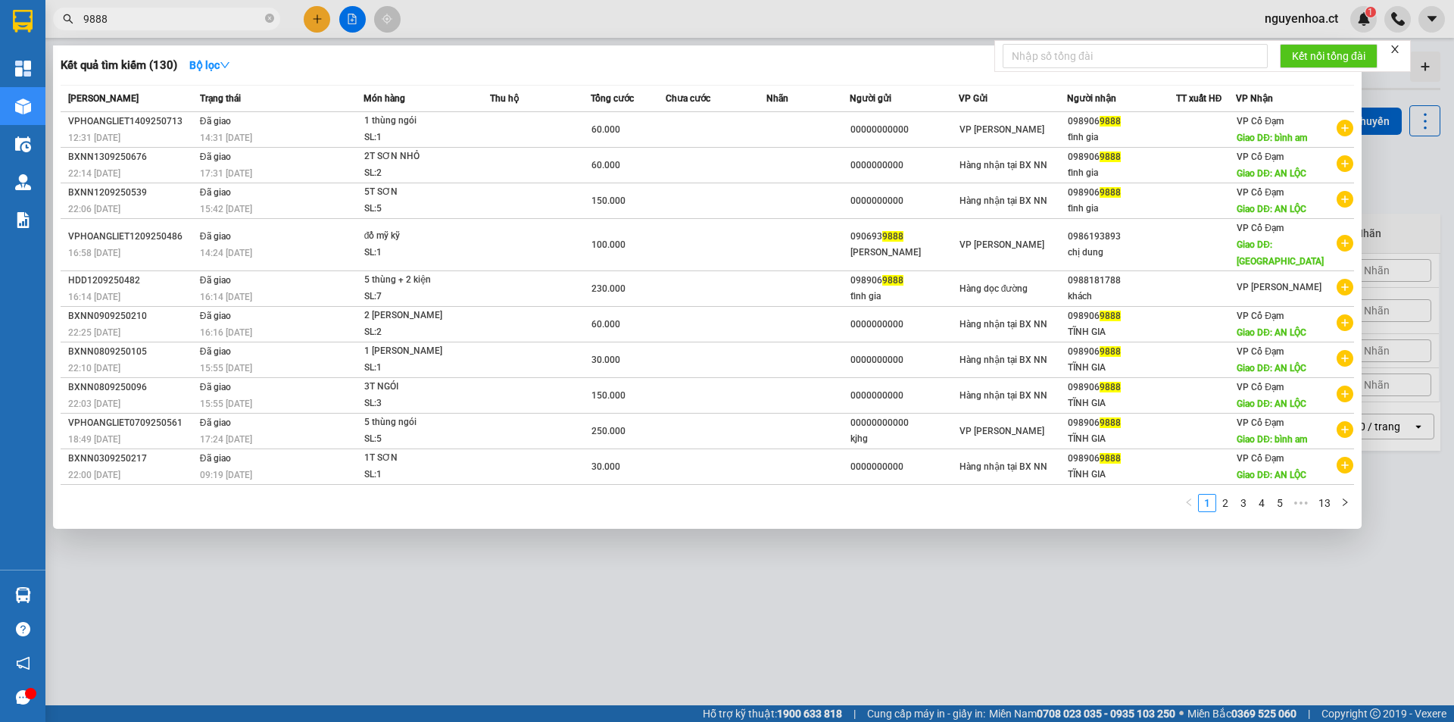
click at [143, 18] on input "9888" at bounding box center [172, 19] width 179 height 17
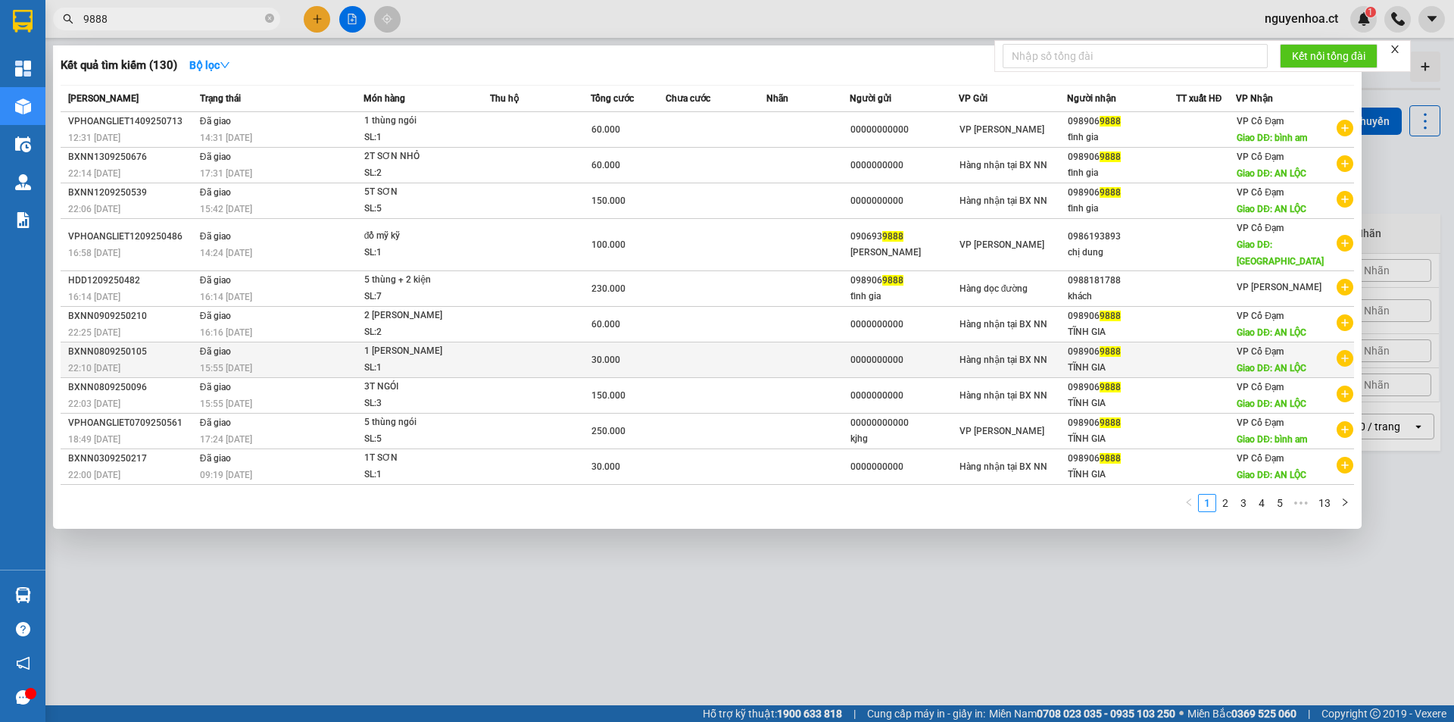
click at [392, 343] on div "1 LON SƠN" at bounding box center [421, 351] width 114 height 17
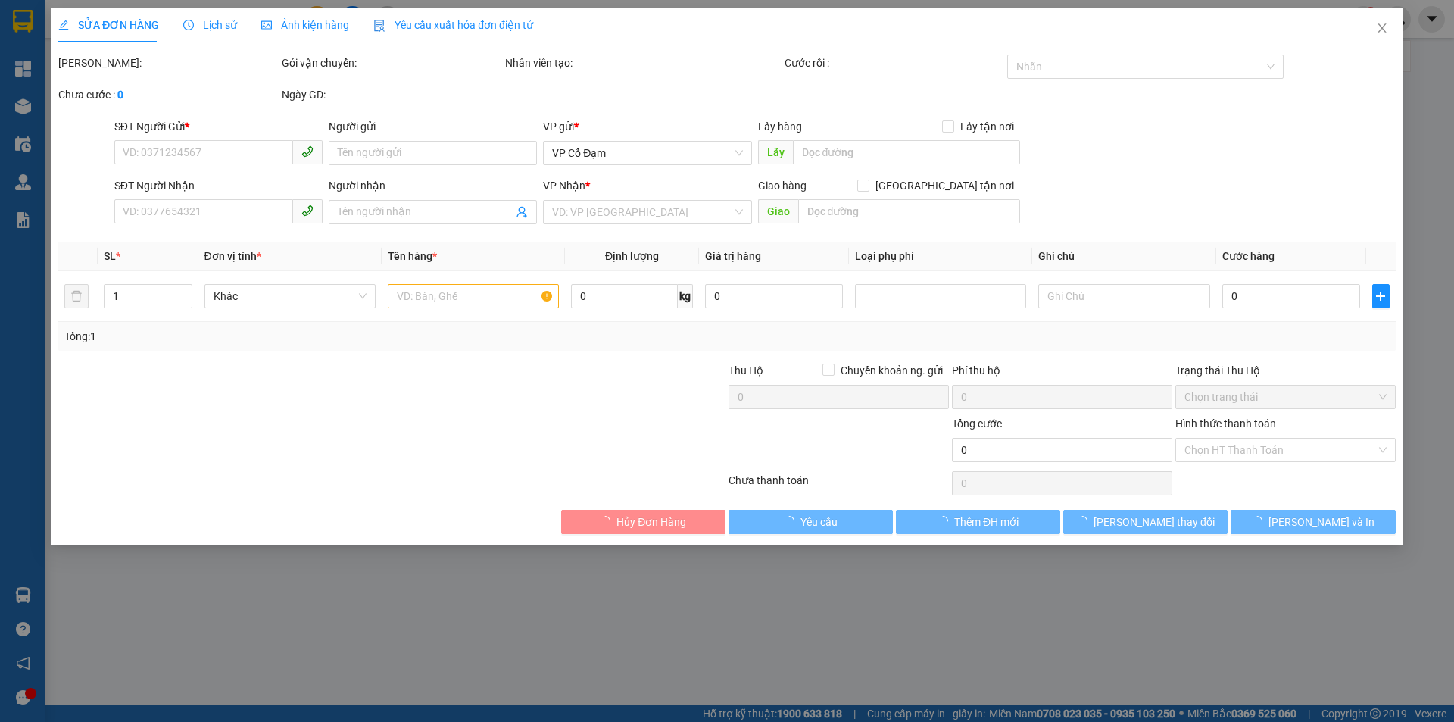
type input "0000000000"
type input "0989069888"
type input "TĨNH GIA"
type input "AN LỘC"
type input "30.000"
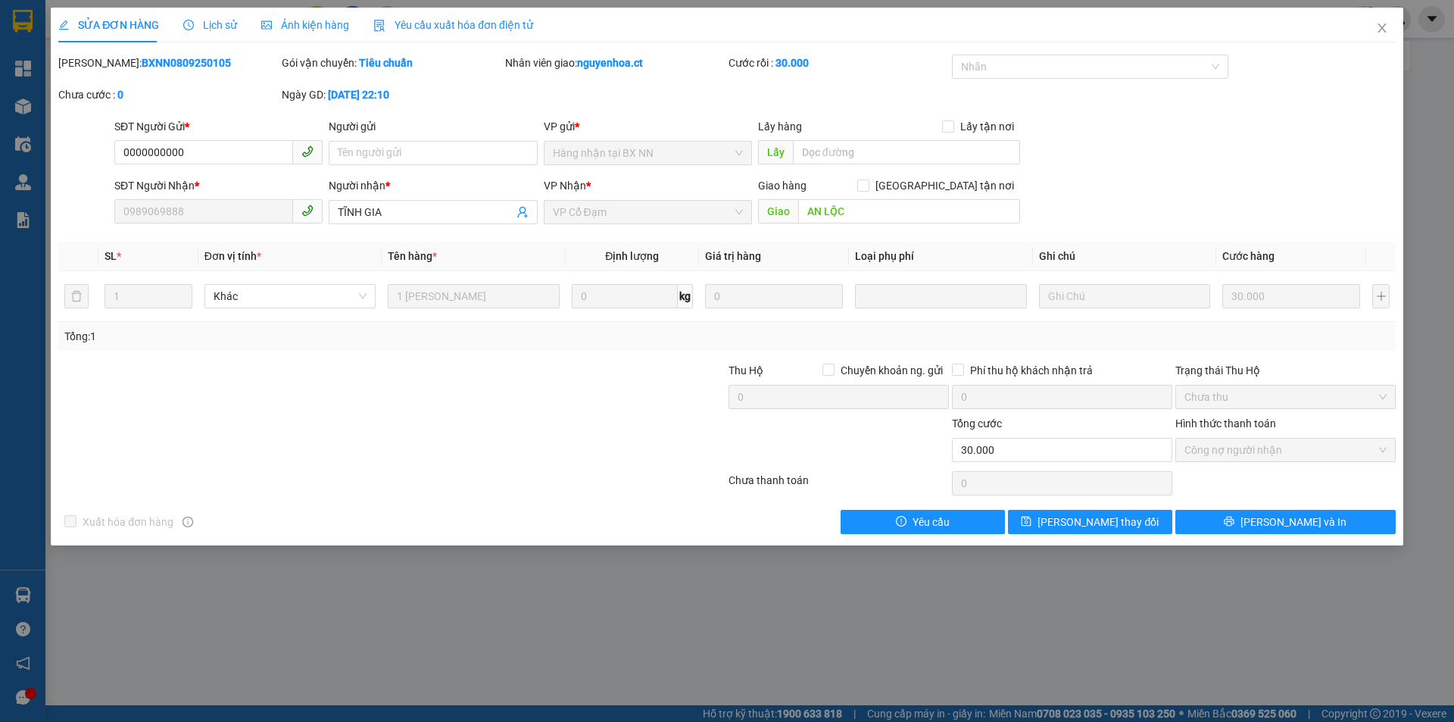
click at [229, 19] on span "Lịch sử" at bounding box center [210, 25] width 54 height 12
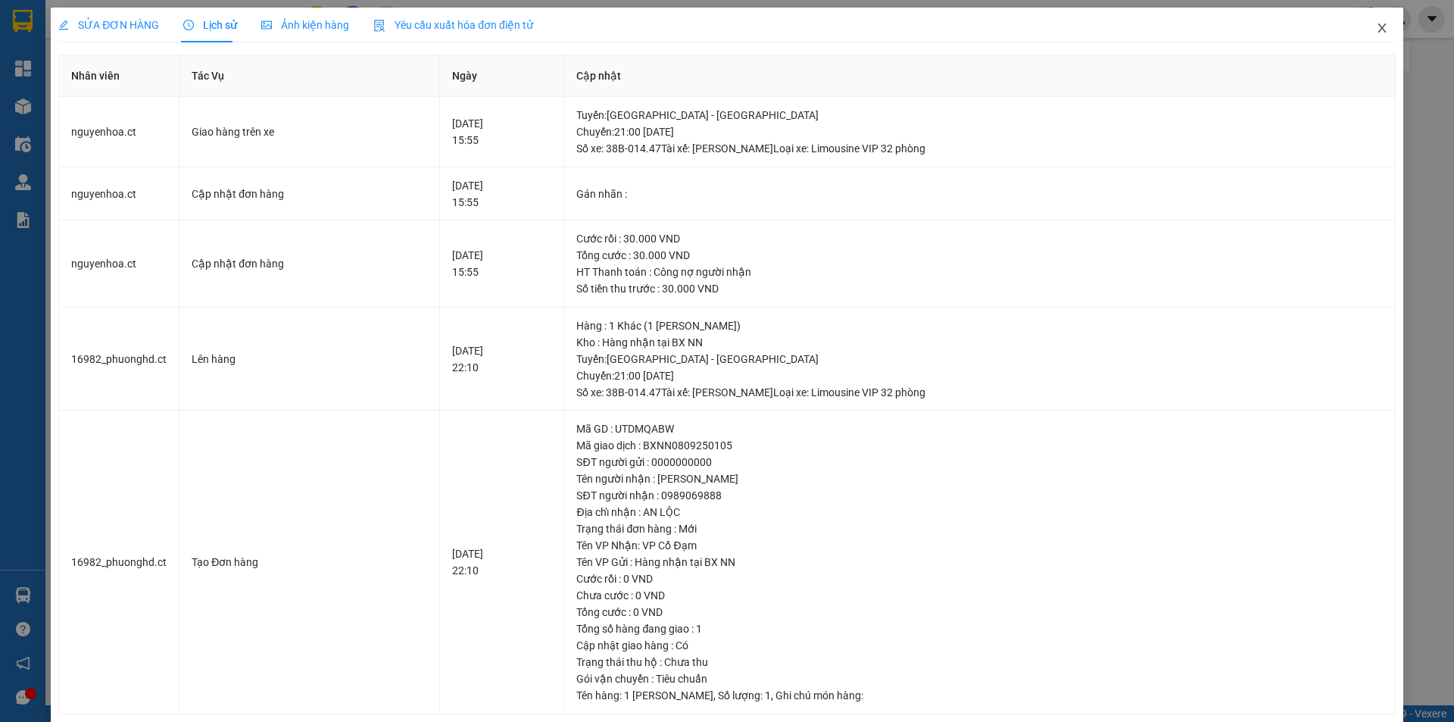
click at [1376, 32] on icon "close" at bounding box center [1382, 28] width 12 height 12
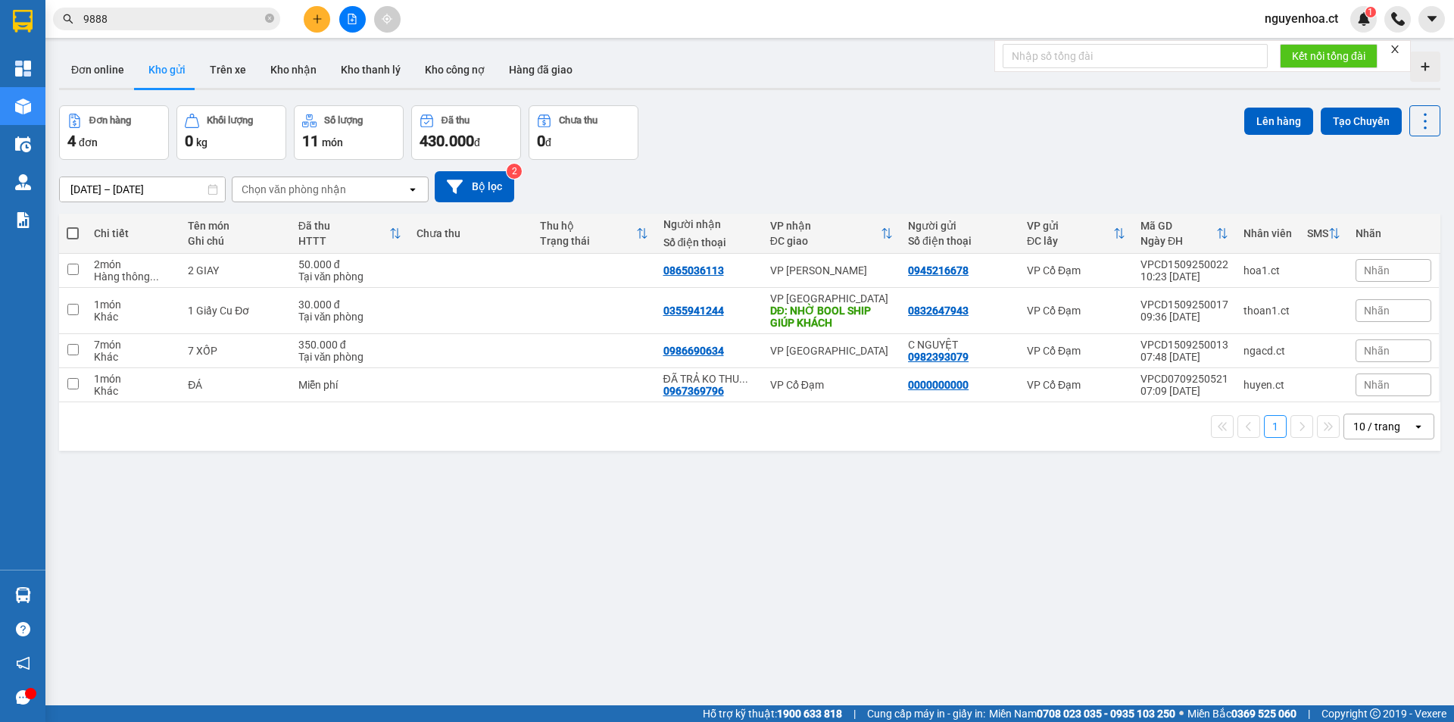
click at [214, 13] on input "9888" at bounding box center [172, 19] width 179 height 17
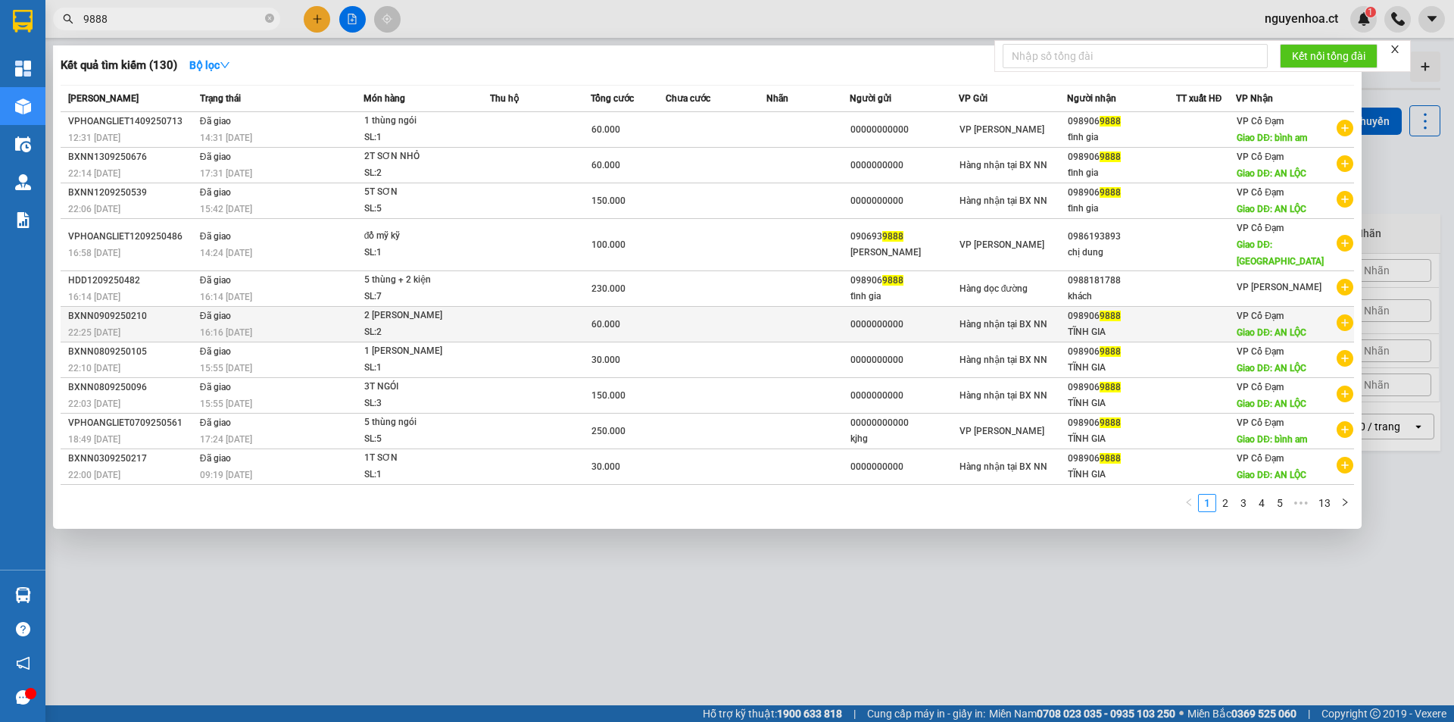
click at [249, 327] on span "16:16 - 10/09" at bounding box center [226, 332] width 52 height 11
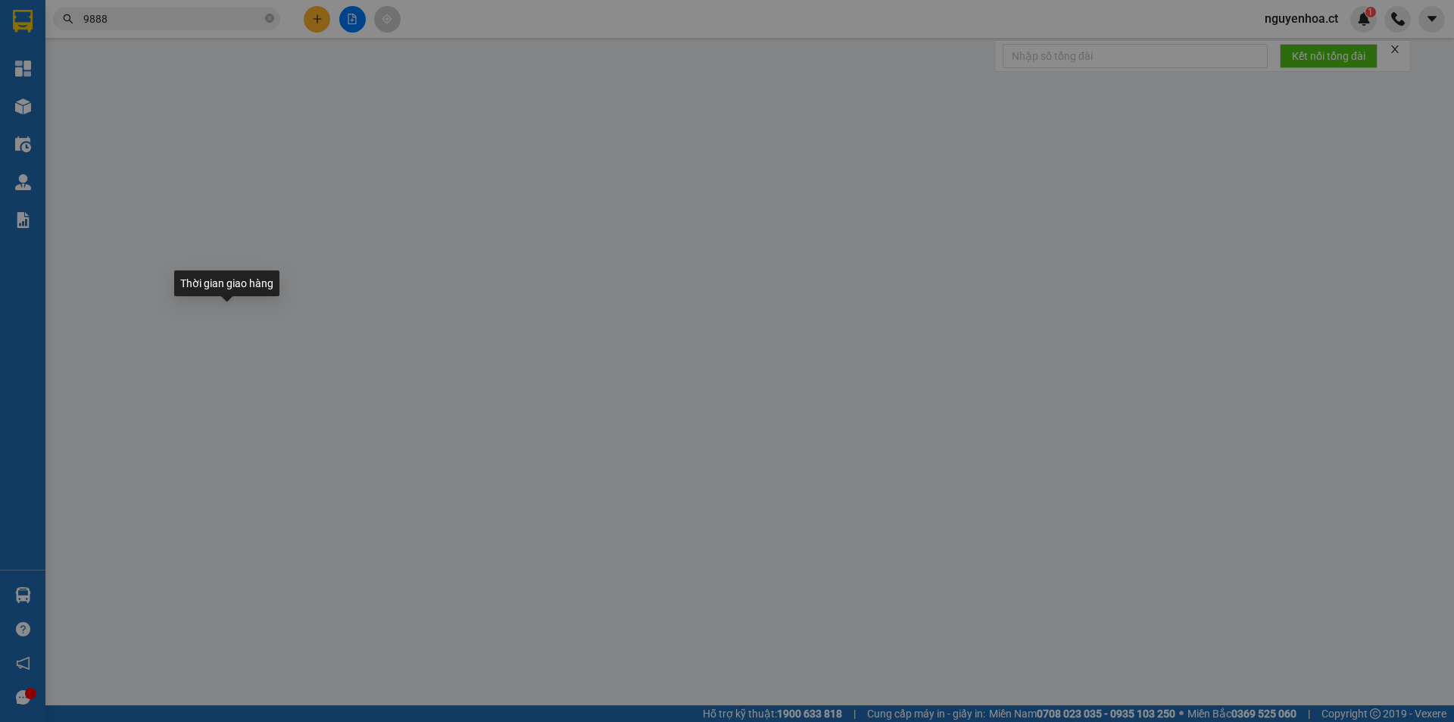
type input "0000000000"
type input "0989069888"
type input "TĨNH GIA"
type input "AN LỘC"
type input "60.000"
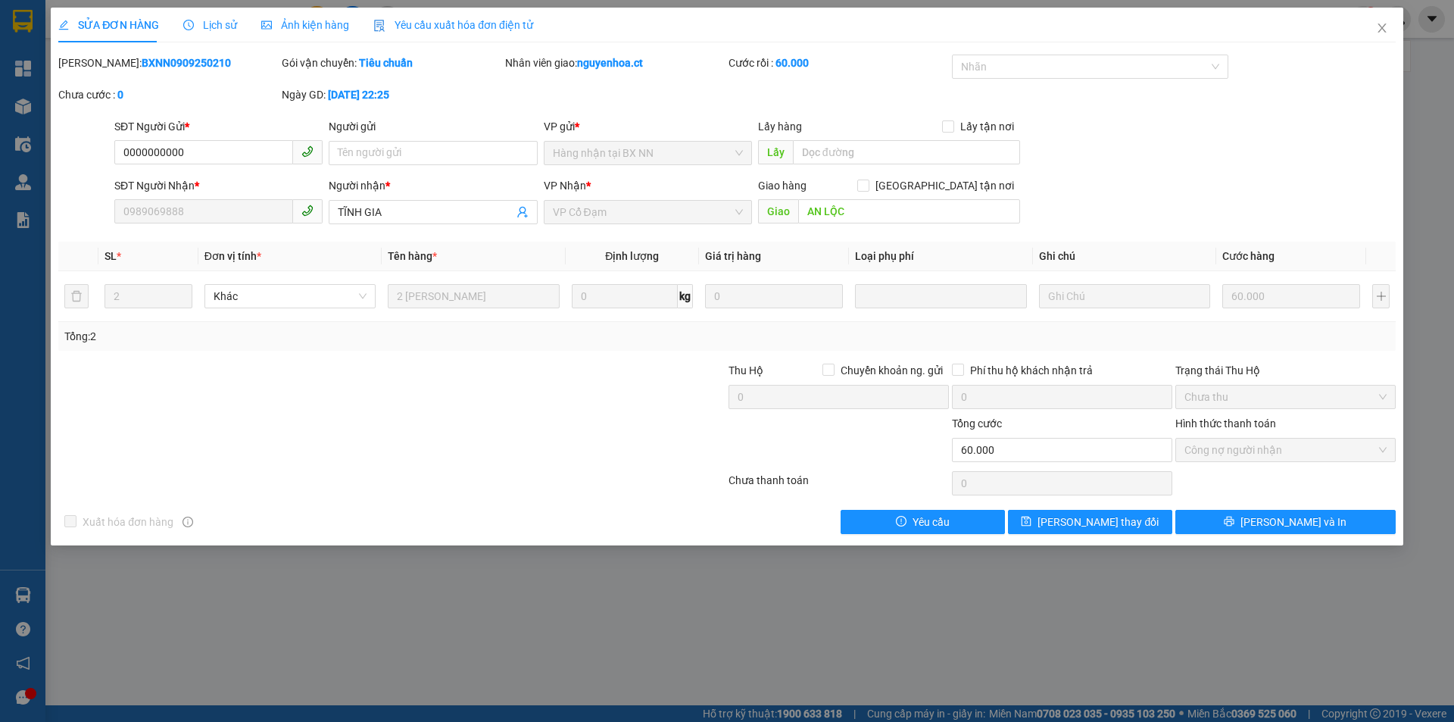
click at [205, 19] on span "Lịch sử" at bounding box center [210, 25] width 54 height 12
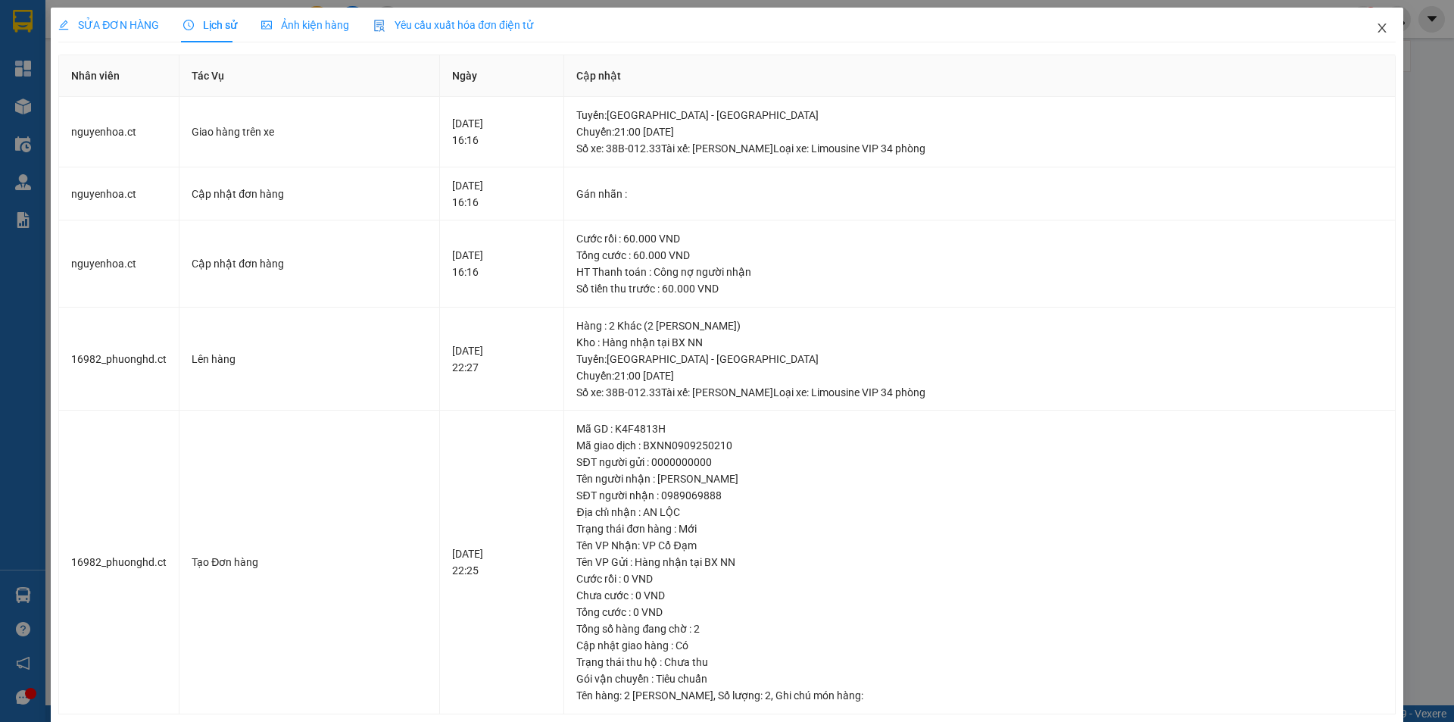
click at [1377, 31] on icon "close" at bounding box center [1381, 27] width 8 height 9
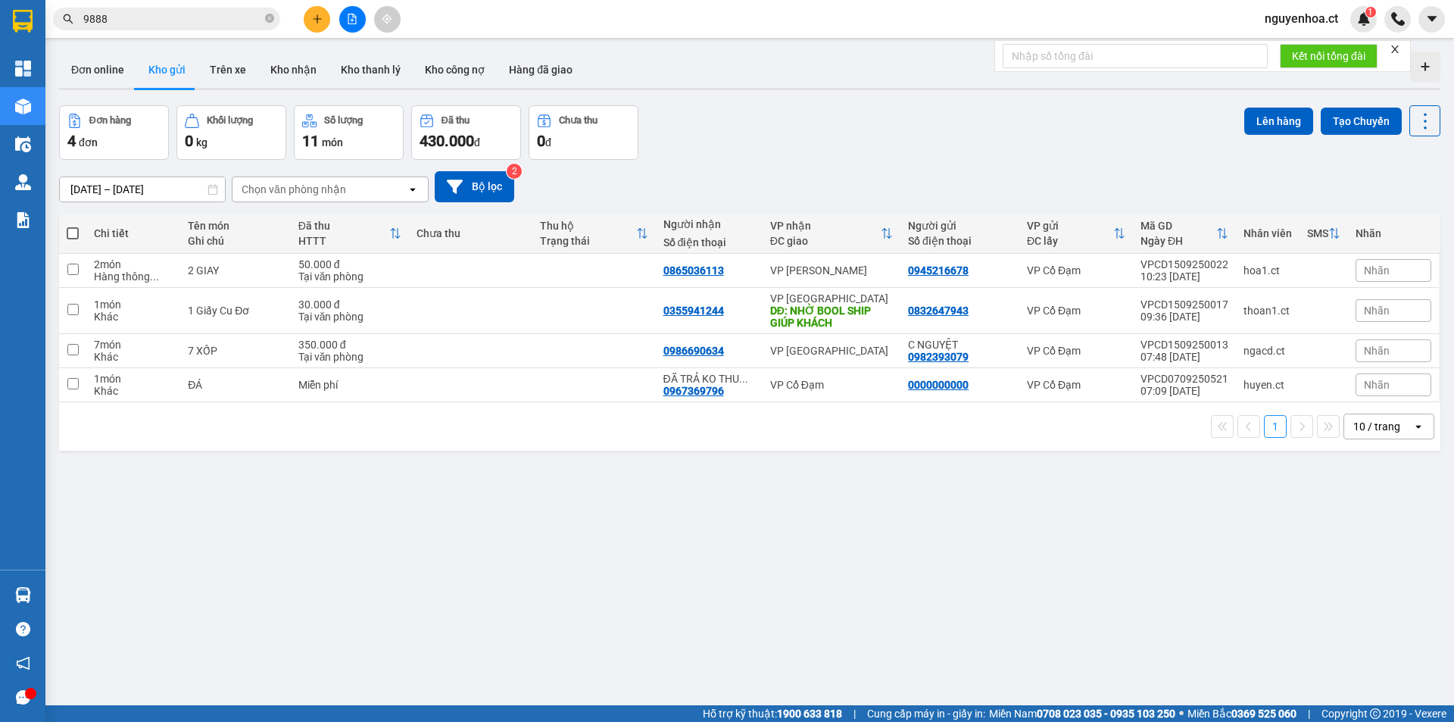
click at [209, 21] on input "9888" at bounding box center [172, 19] width 179 height 17
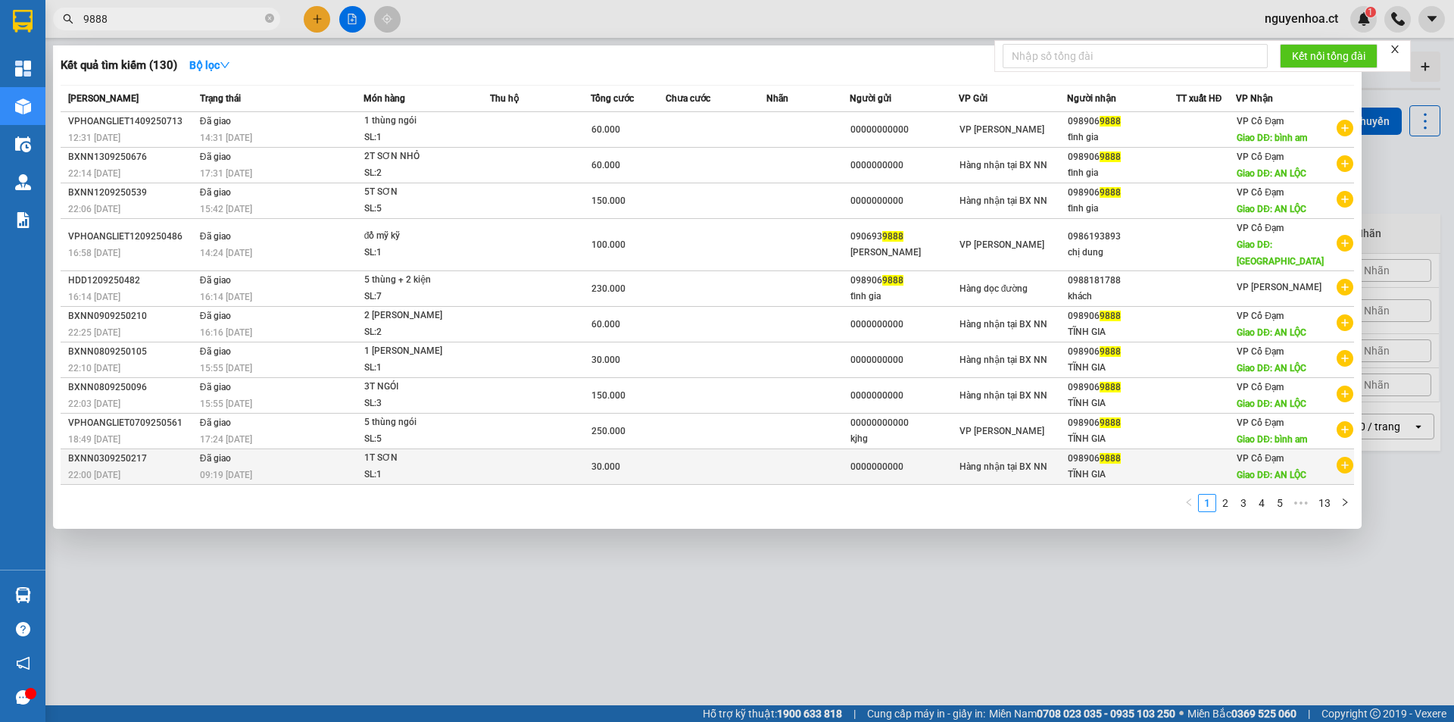
click at [250, 468] on span "09:19 - 05/09" at bounding box center [226, 474] width 52 height 12
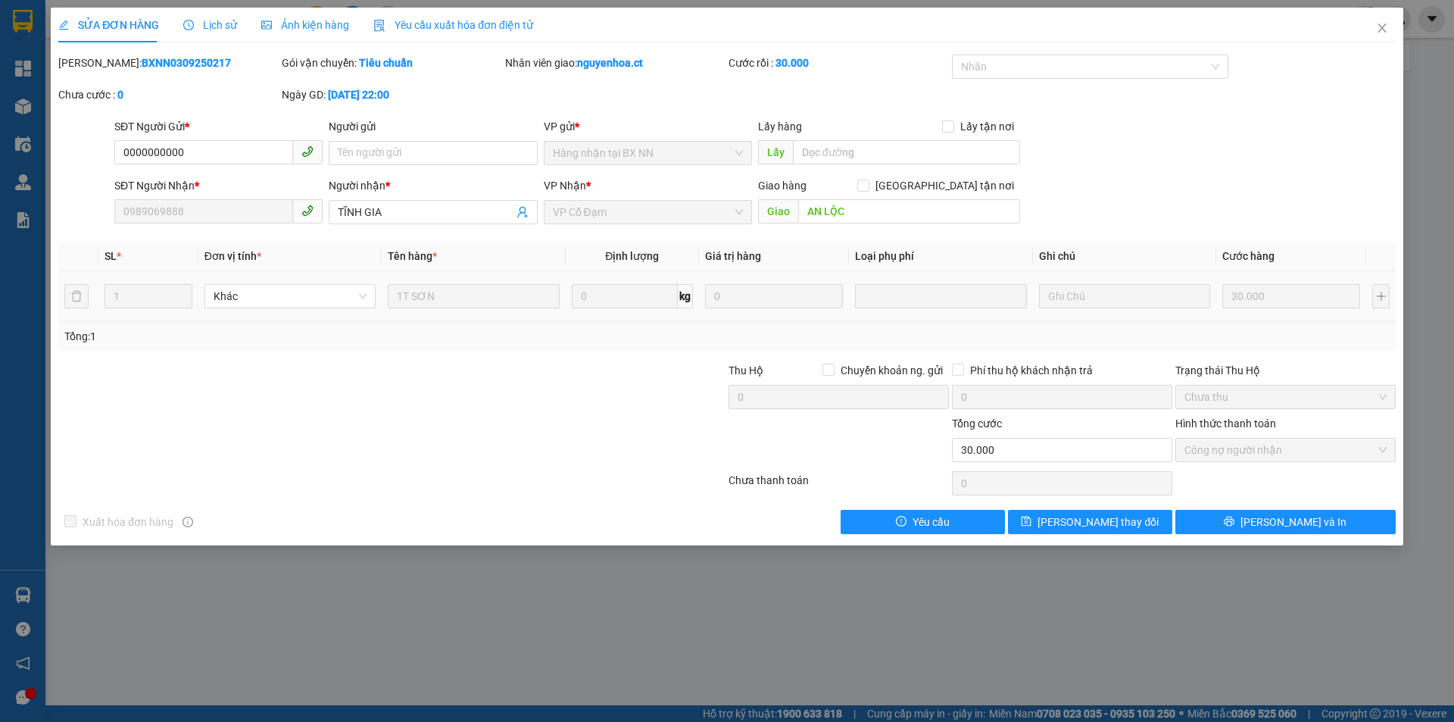
click at [204, 29] on span "Lịch sử" at bounding box center [210, 25] width 54 height 12
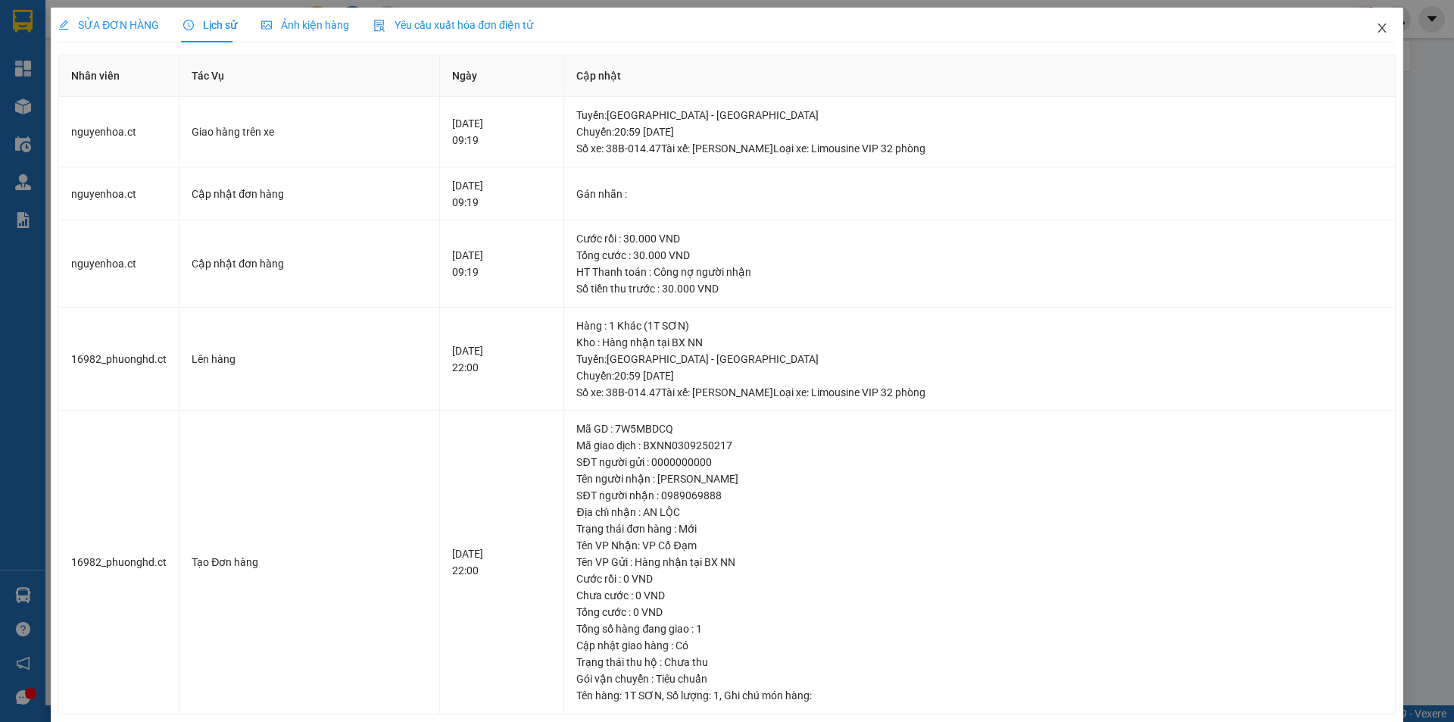
click at [1376, 25] on icon "close" at bounding box center [1382, 28] width 12 height 12
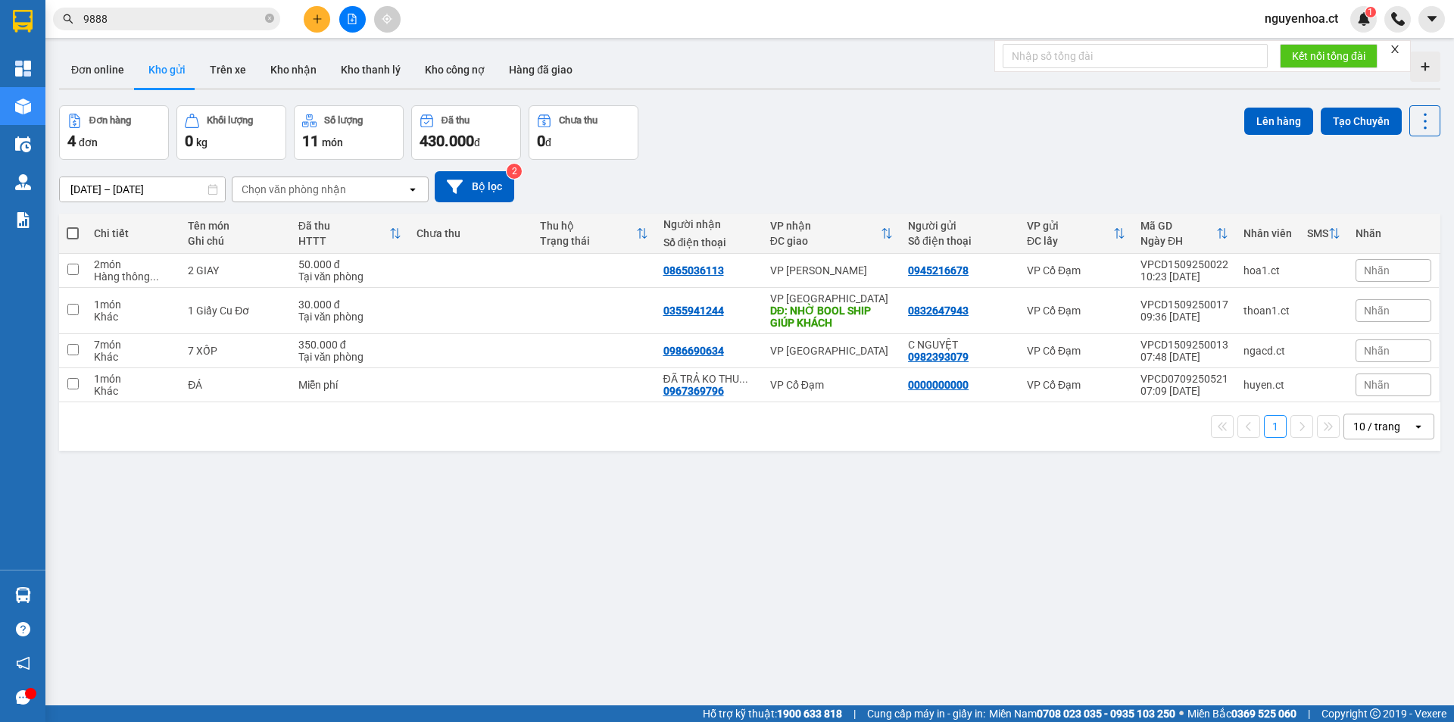
click at [190, 18] on input "9888" at bounding box center [172, 19] width 179 height 17
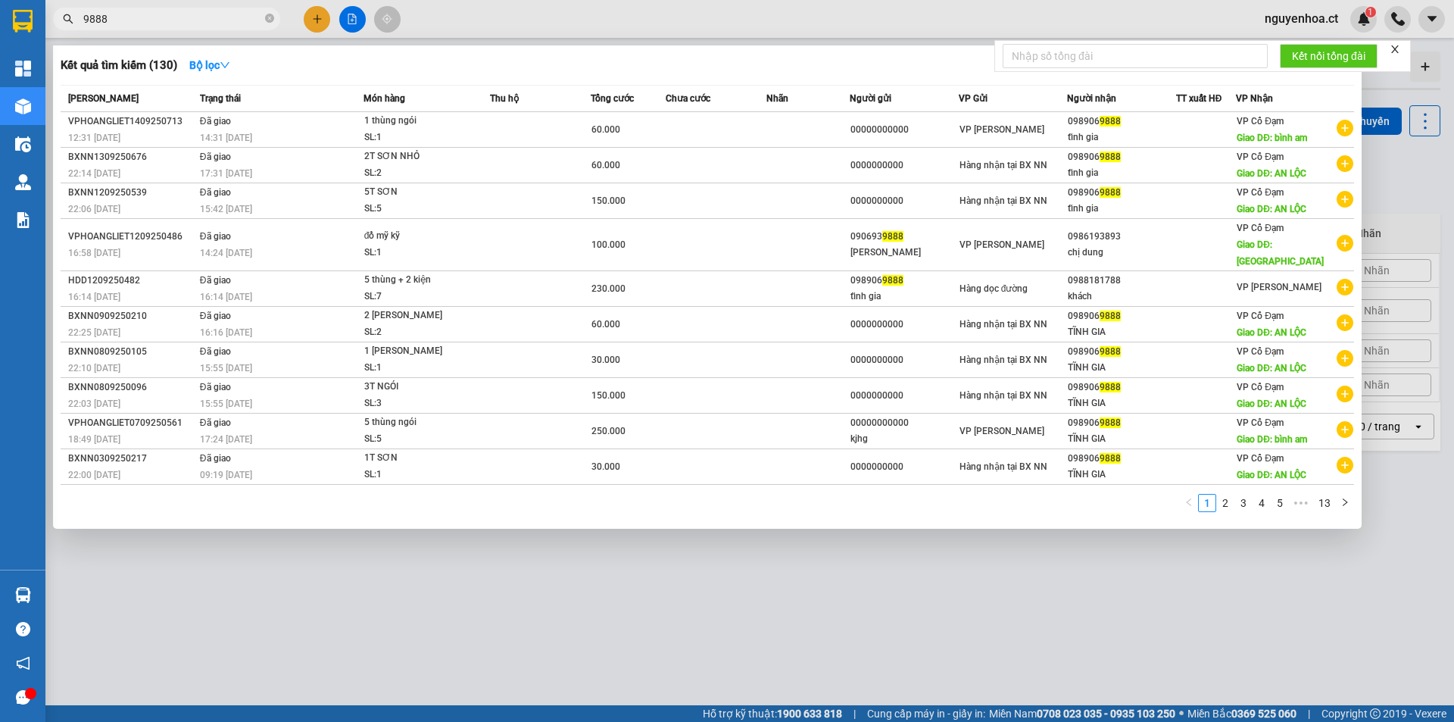
click at [1227, 494] on link "2" at bounding box center [1225, 502] width 17 height 17
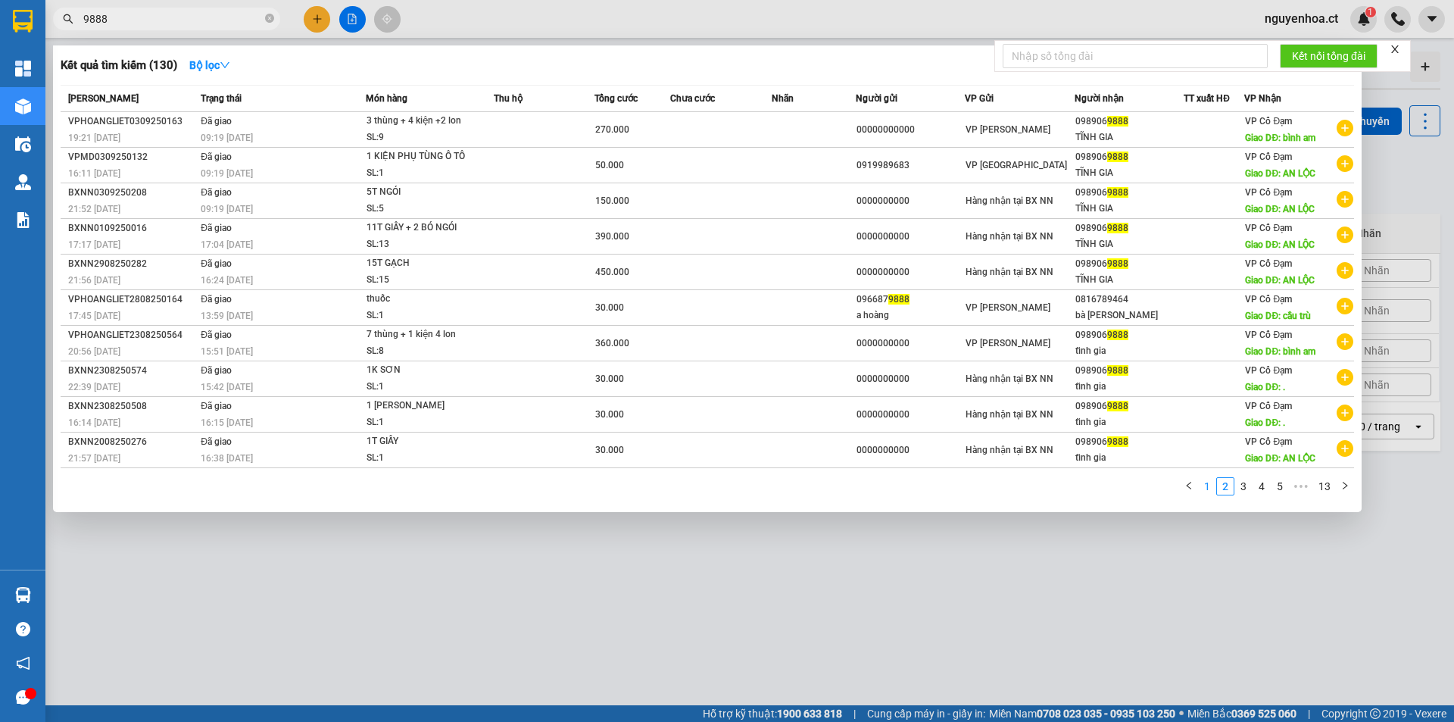
click at [1205, 488] on link "1" at bounding box center [1207, 486] width 17 height 17
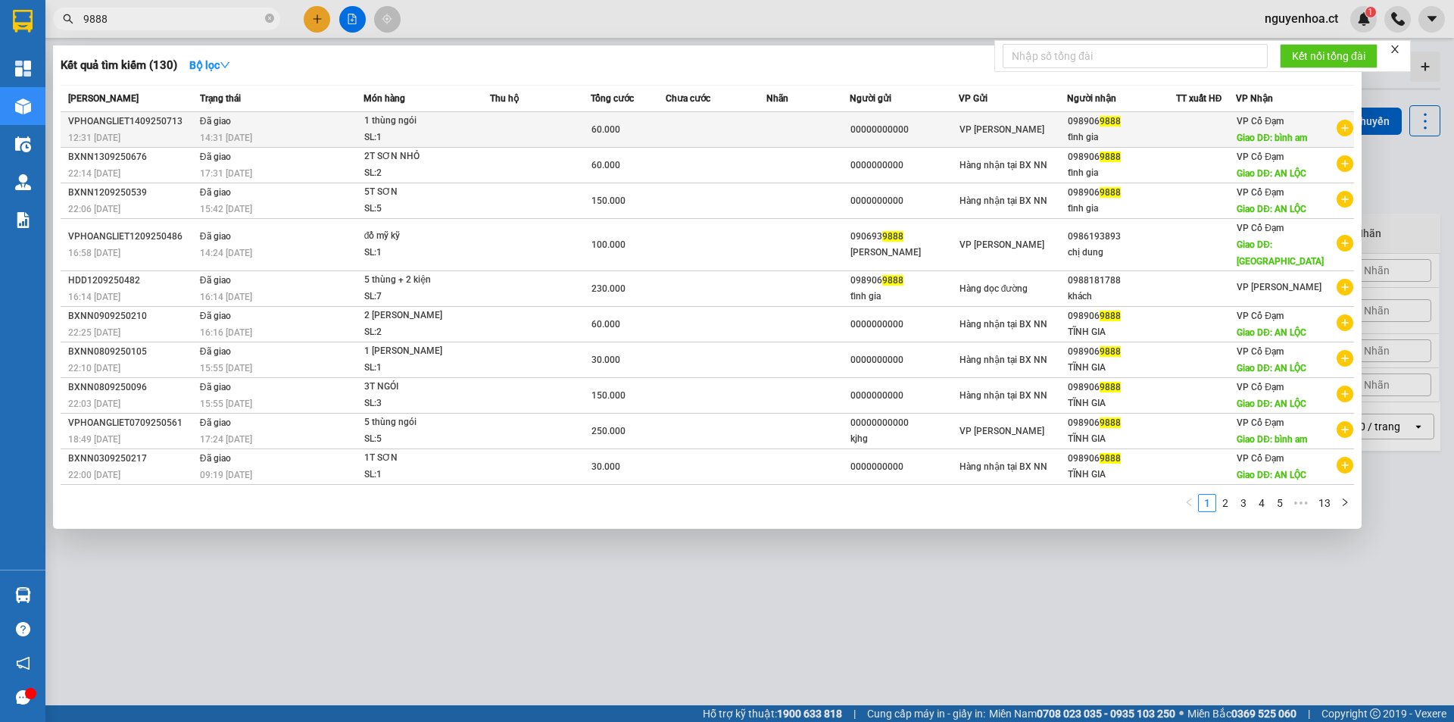
click at [286, 129] on td "Đã giao 14:31 - 15/09" at bounding box center [279, 130] width 167 height 36
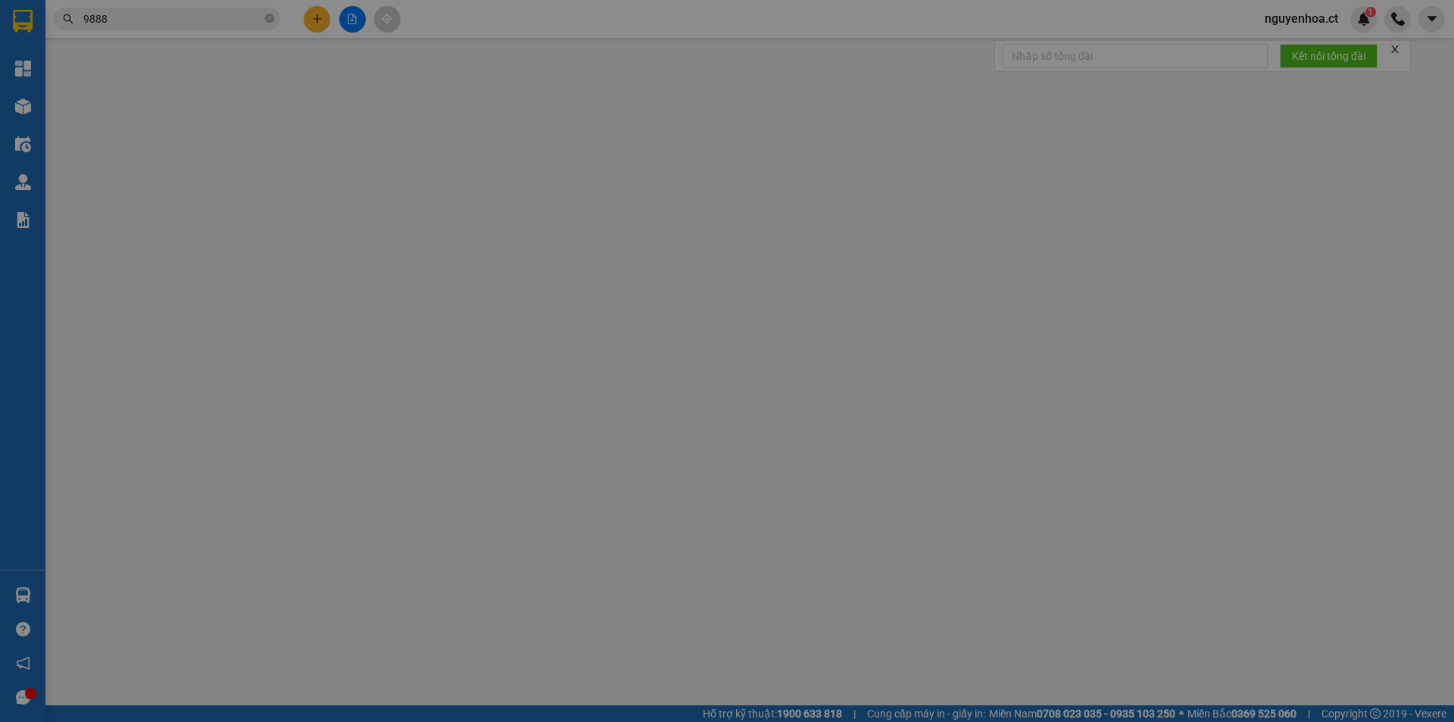
type input "00000000000"
type input "0989069888"
type input "tĩnh gia"
type input "bình am"
type input "60.000"
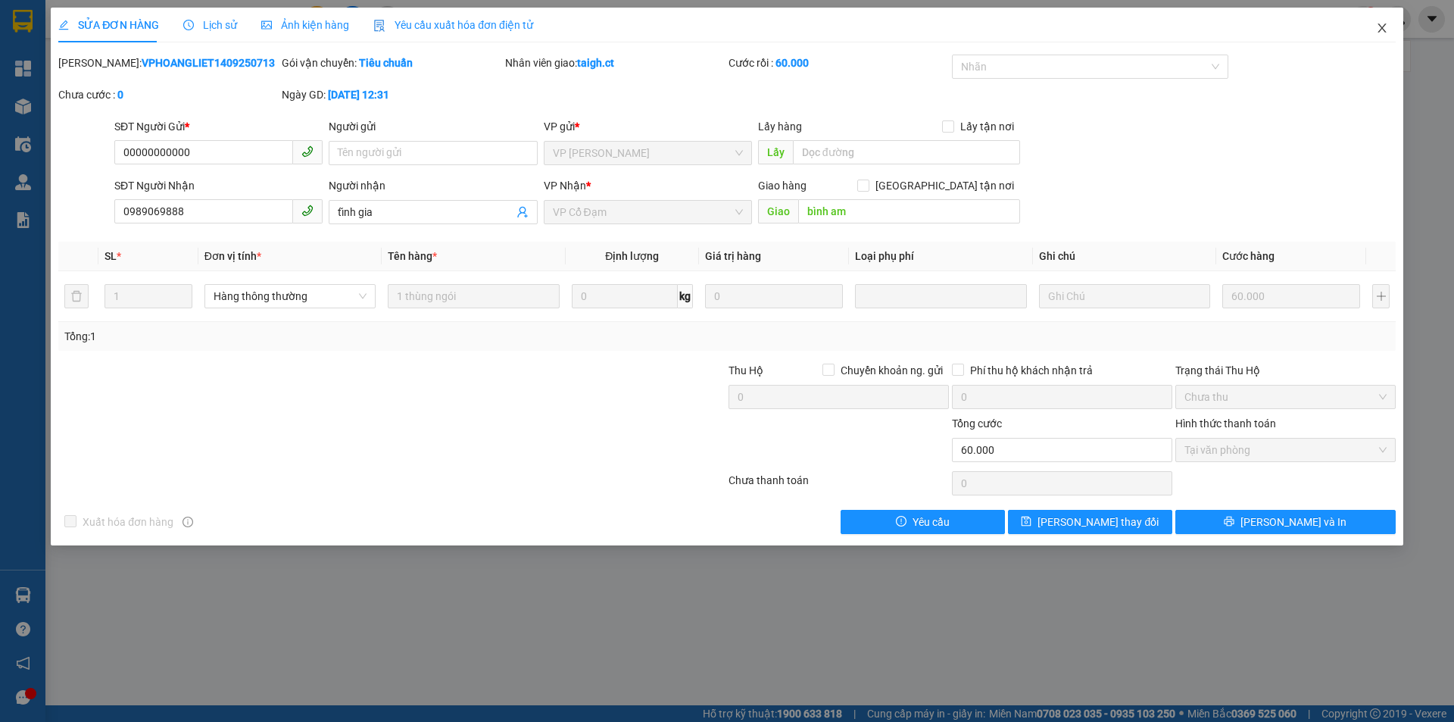
click at [1383, 26] on icon "close" at bounding box center [1382, 28] width 12 height 12
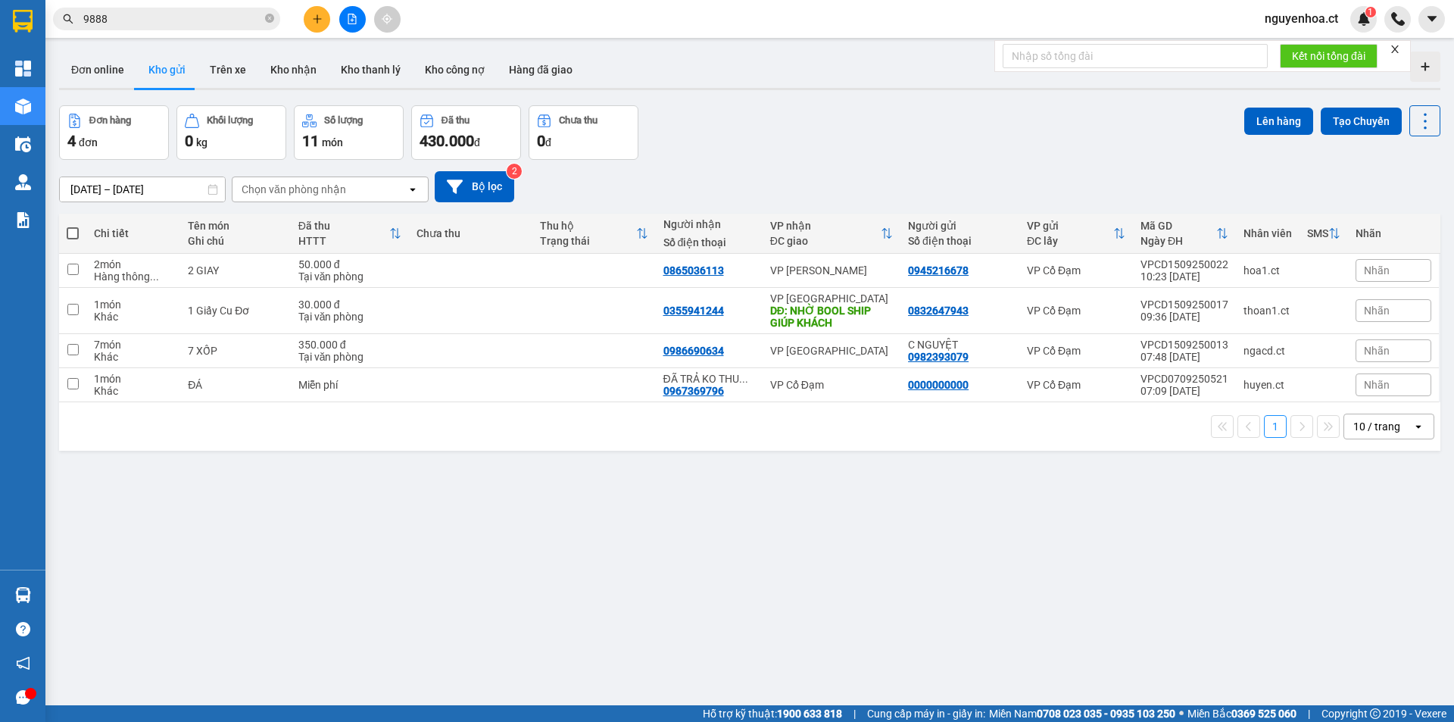
click at [208, 23] on input "9888" at bounding box center [172, 19] width 179 height 17
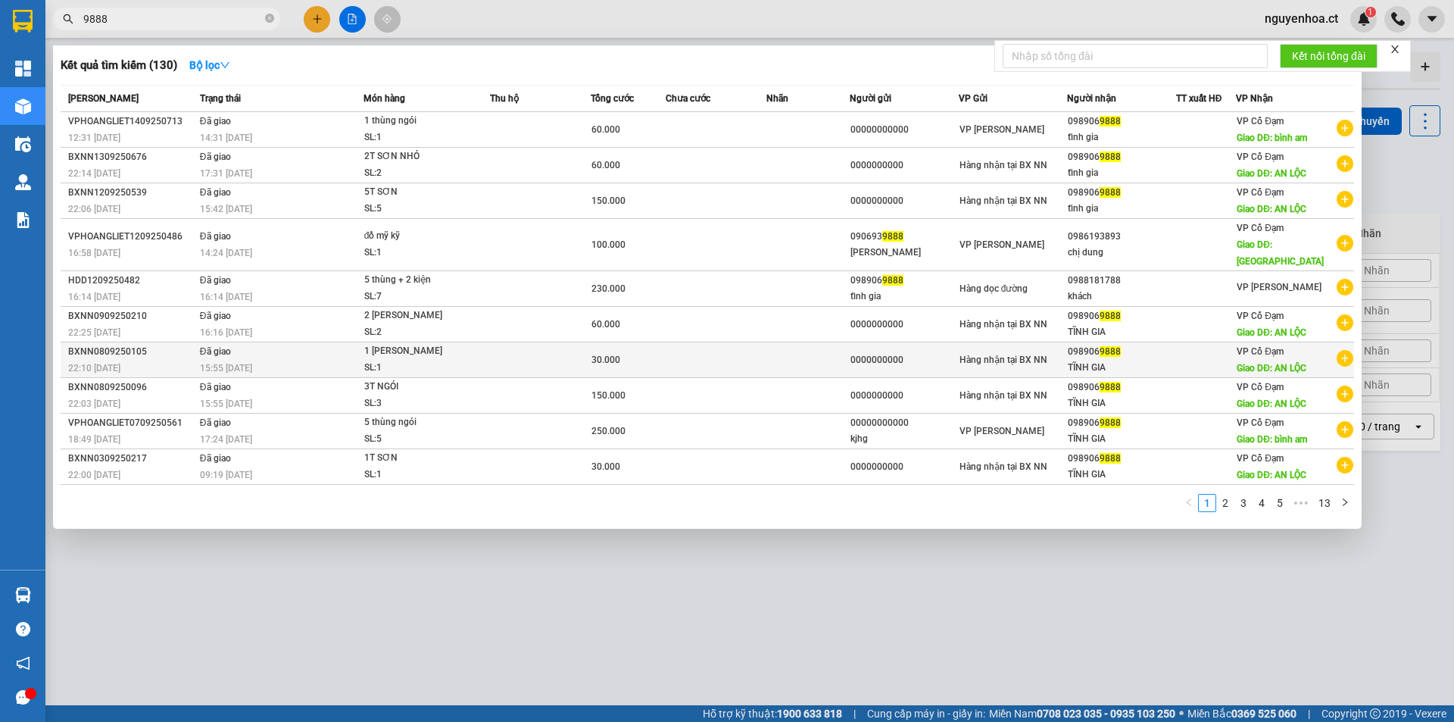
click at [281, 360] on div "15:55 - 09/09" at bounding box center [281, 368] width 163 height 17
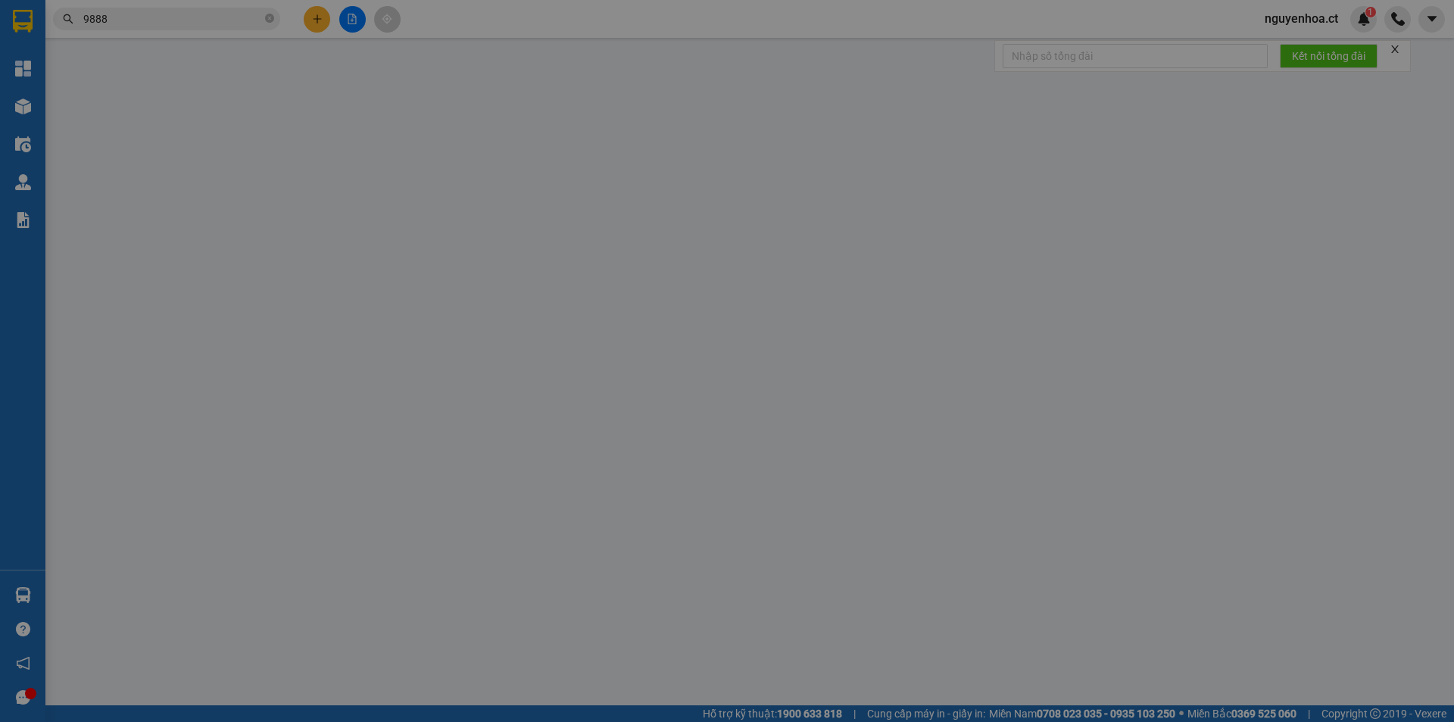
type input "0000000000"
type input "0989069888"
type input "TĨNH GIA"
type input "AN LỘC"
type input "30.000"
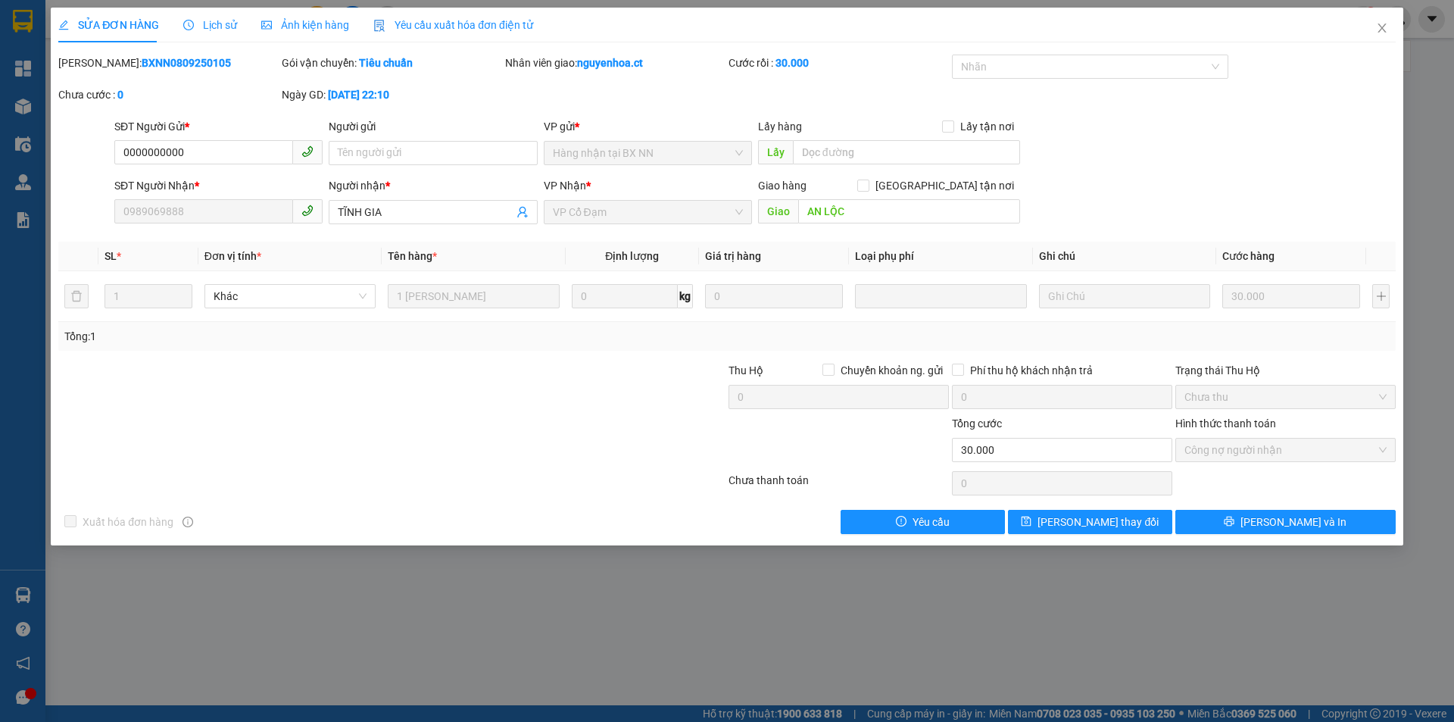
click at [222, 19] on span "Lịch sử" at bounding box center [210, 25] width 54 height 12
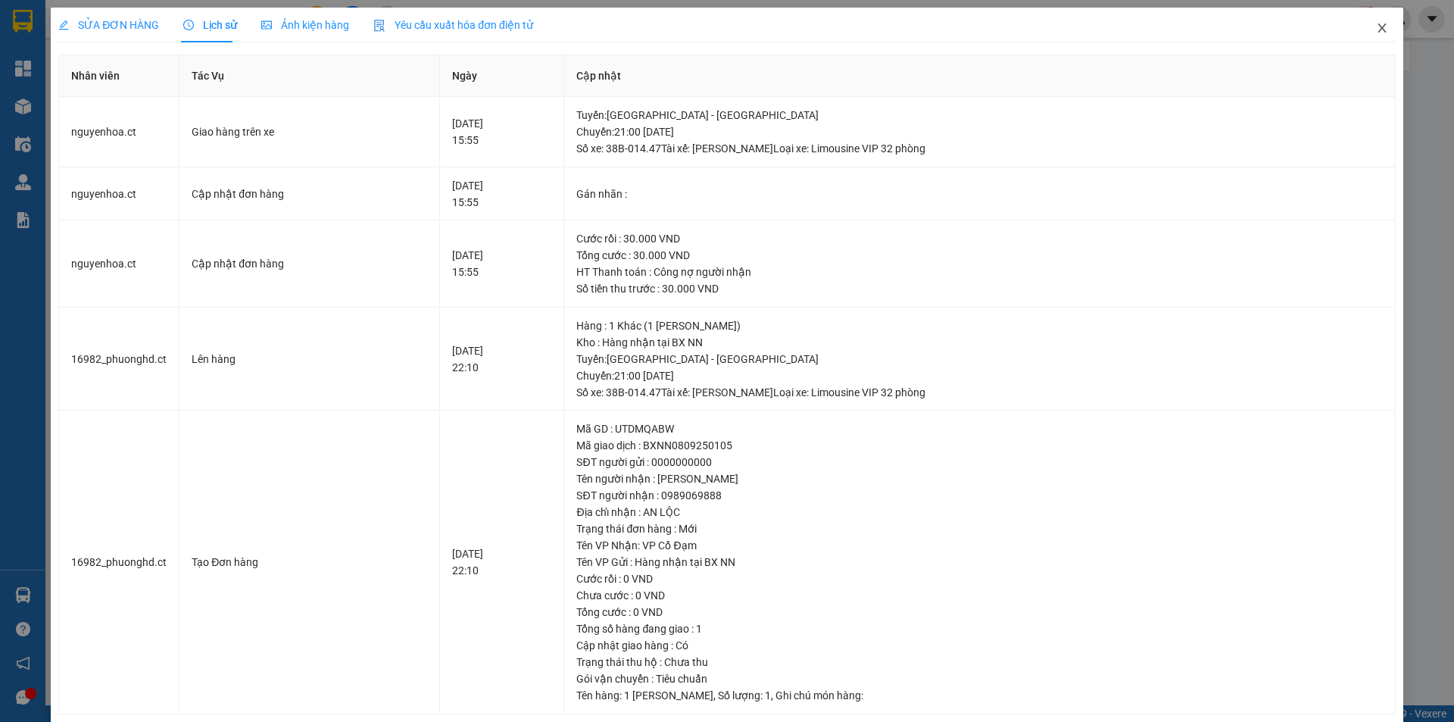
click at [1377, 29] on span "Close" at bounding box center [1382, 29] width 42 height 42
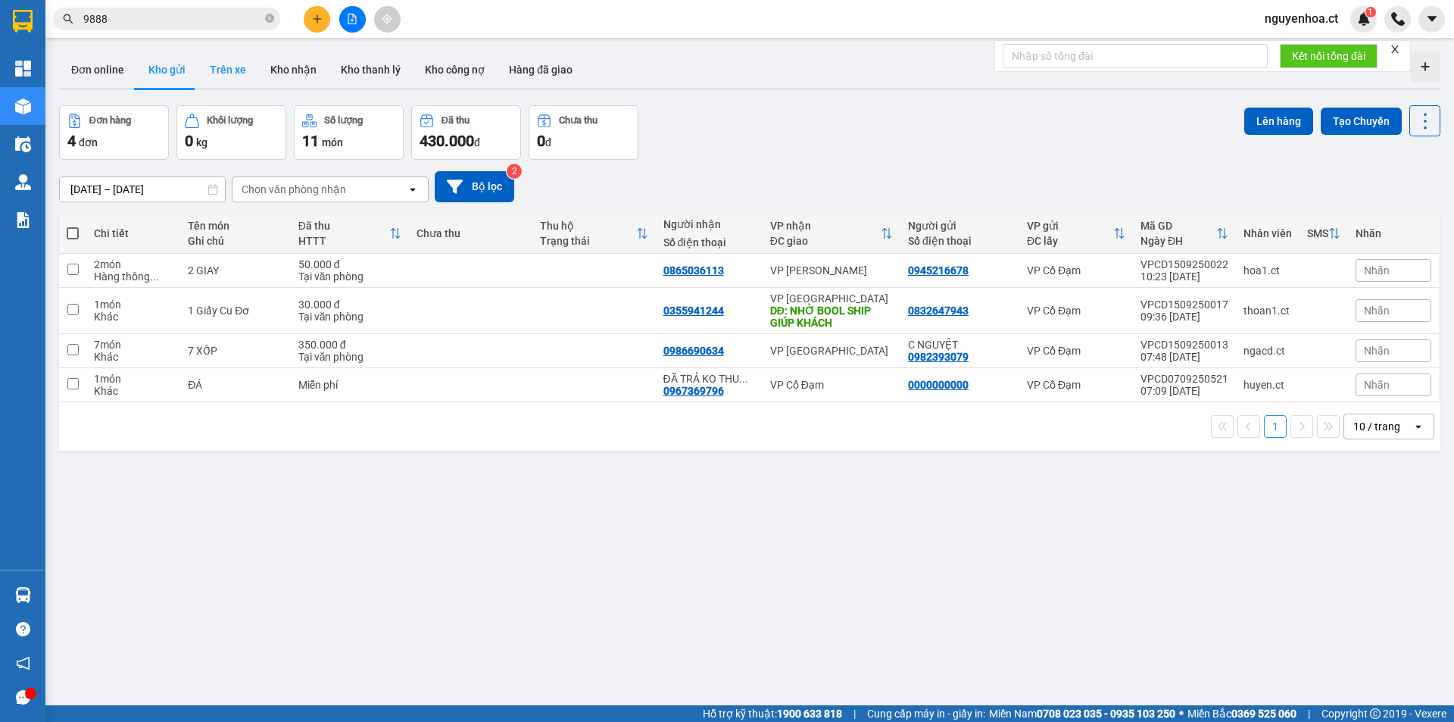
click at [239, 75] on button "Trên xe" at bounding box center [228, 69] width 61 height 36
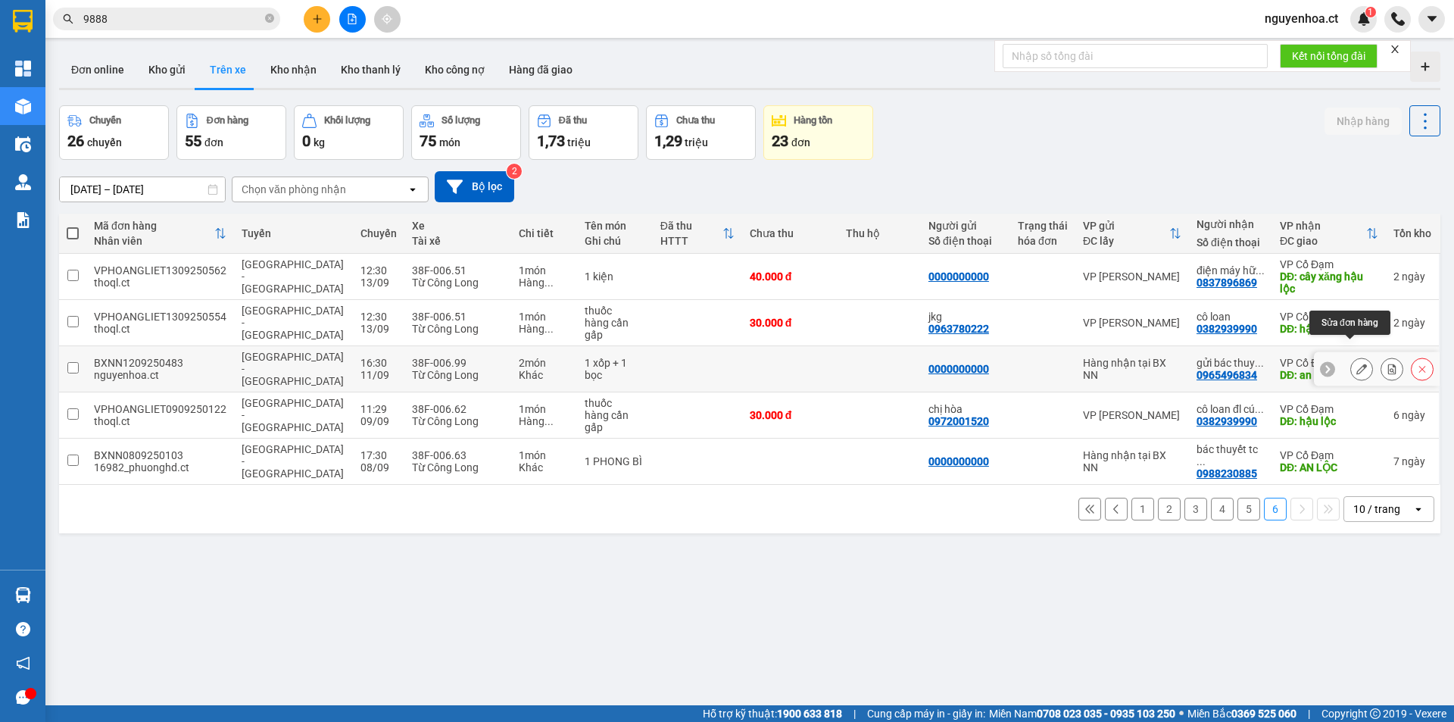
click at [1356, 363] on icon at bounding box center [1361, 368] width 11 height 11
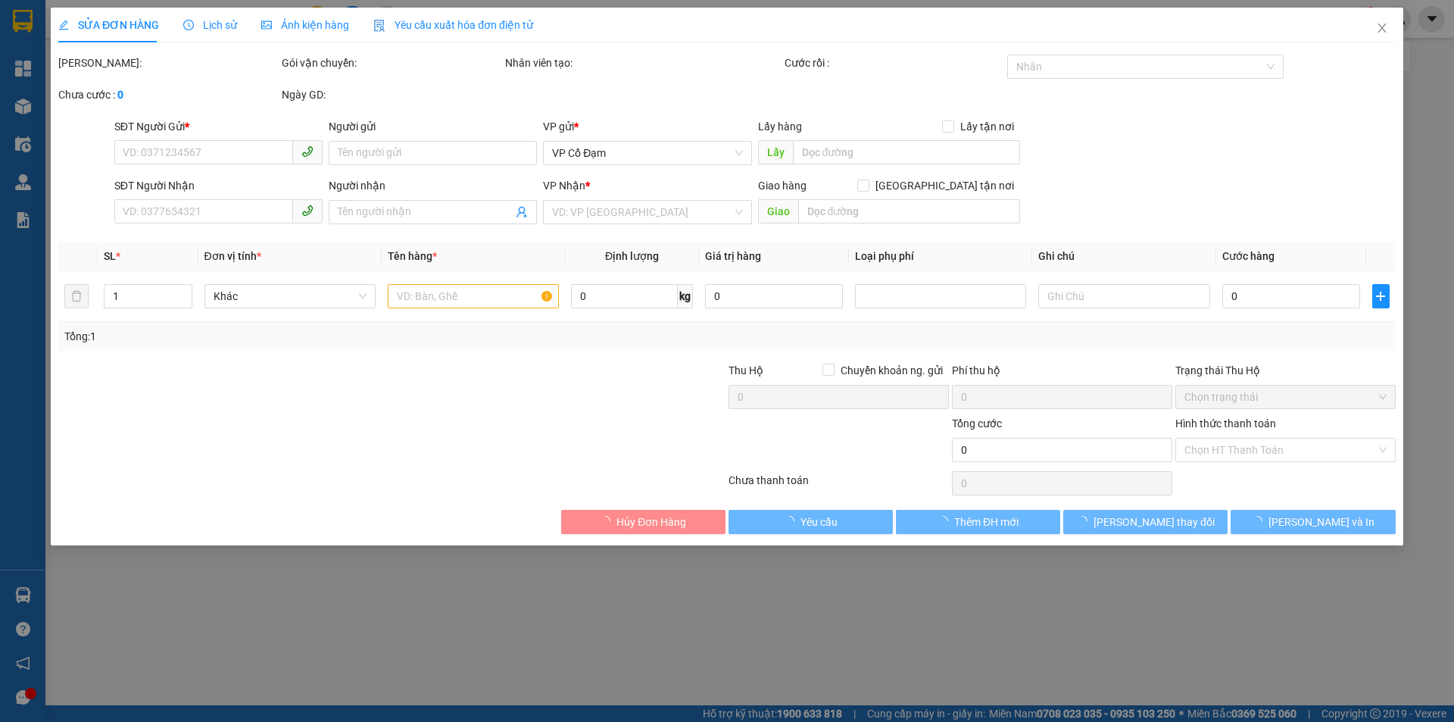
type input "0000000000"
type input "0965496834"
type input "gửi bác thuyết tc trả"
type input "an lộc"
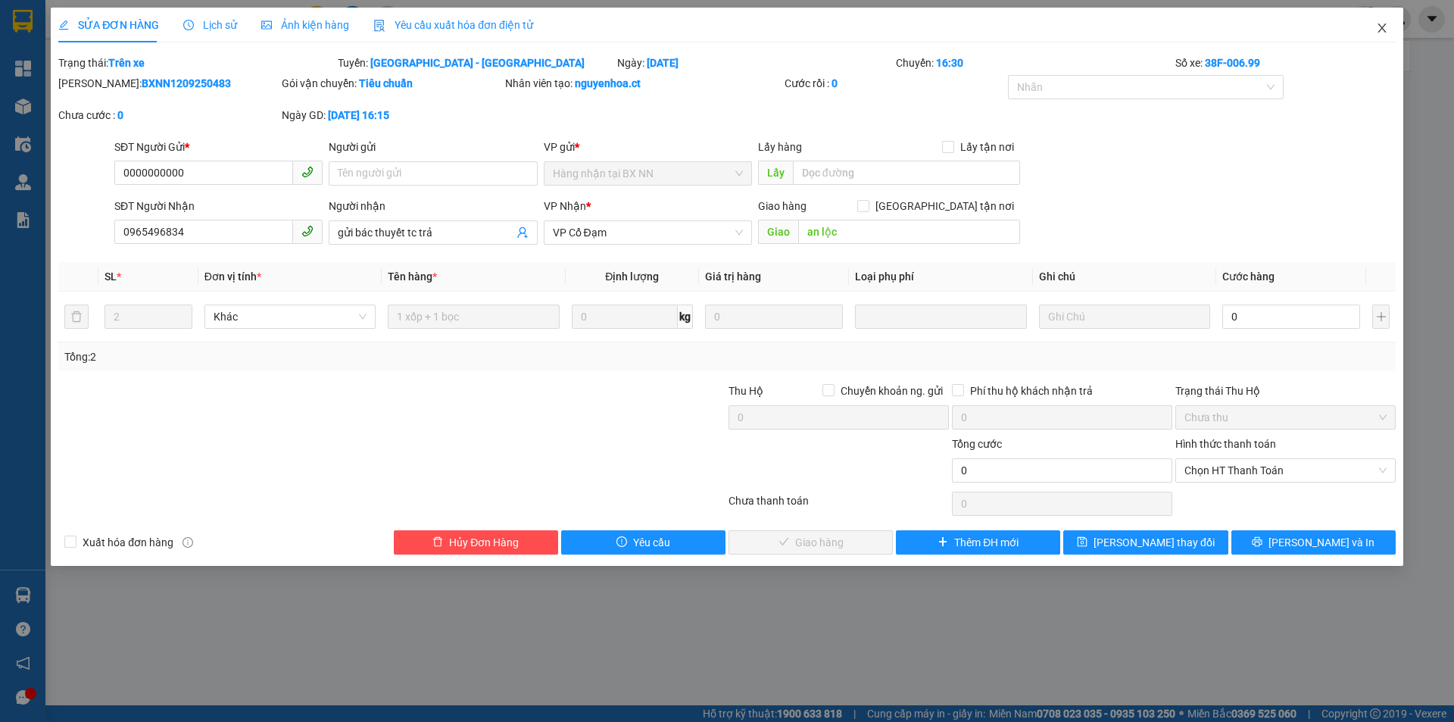
click at [1380, 27] on icon "close" at bounding box center [1381, 27] width 8 height 9
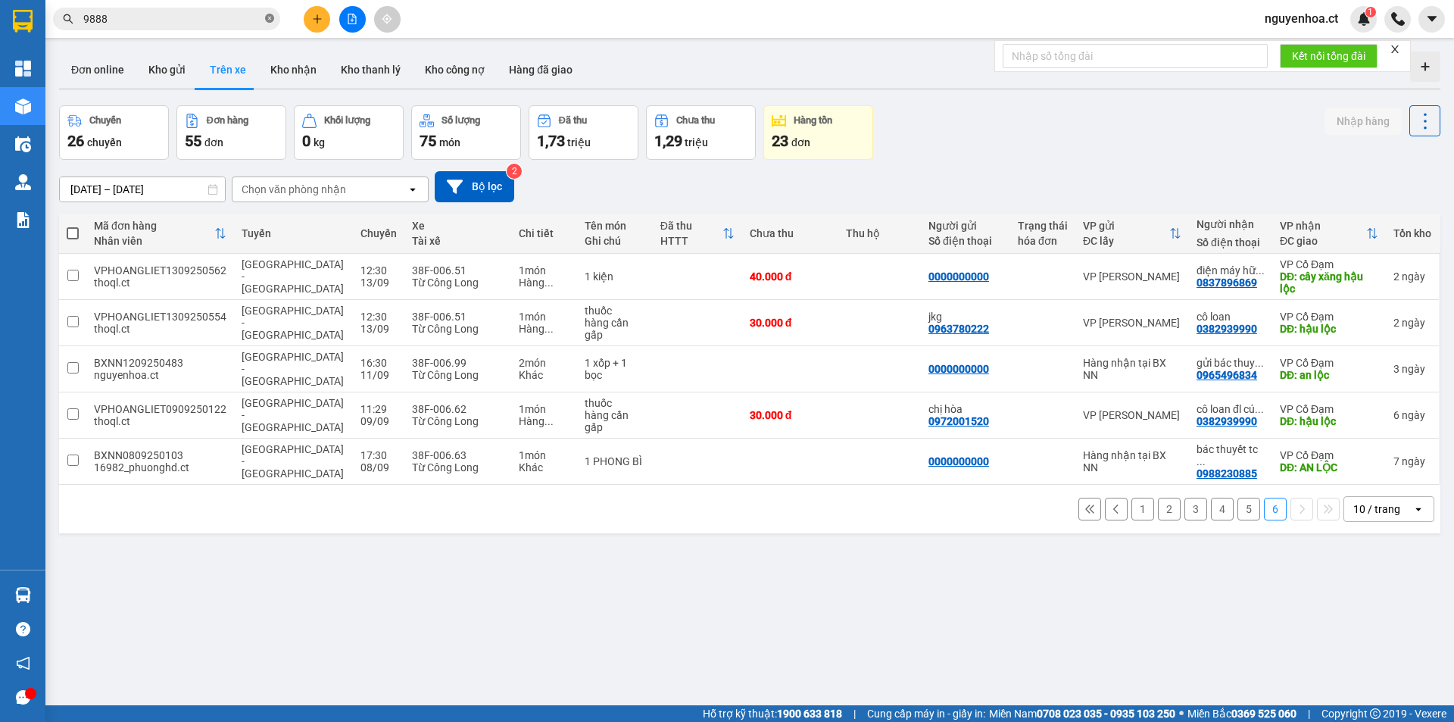
click at [272, 20] on icon "close-circle" at bounding box center [269, 18] width 9 height 9
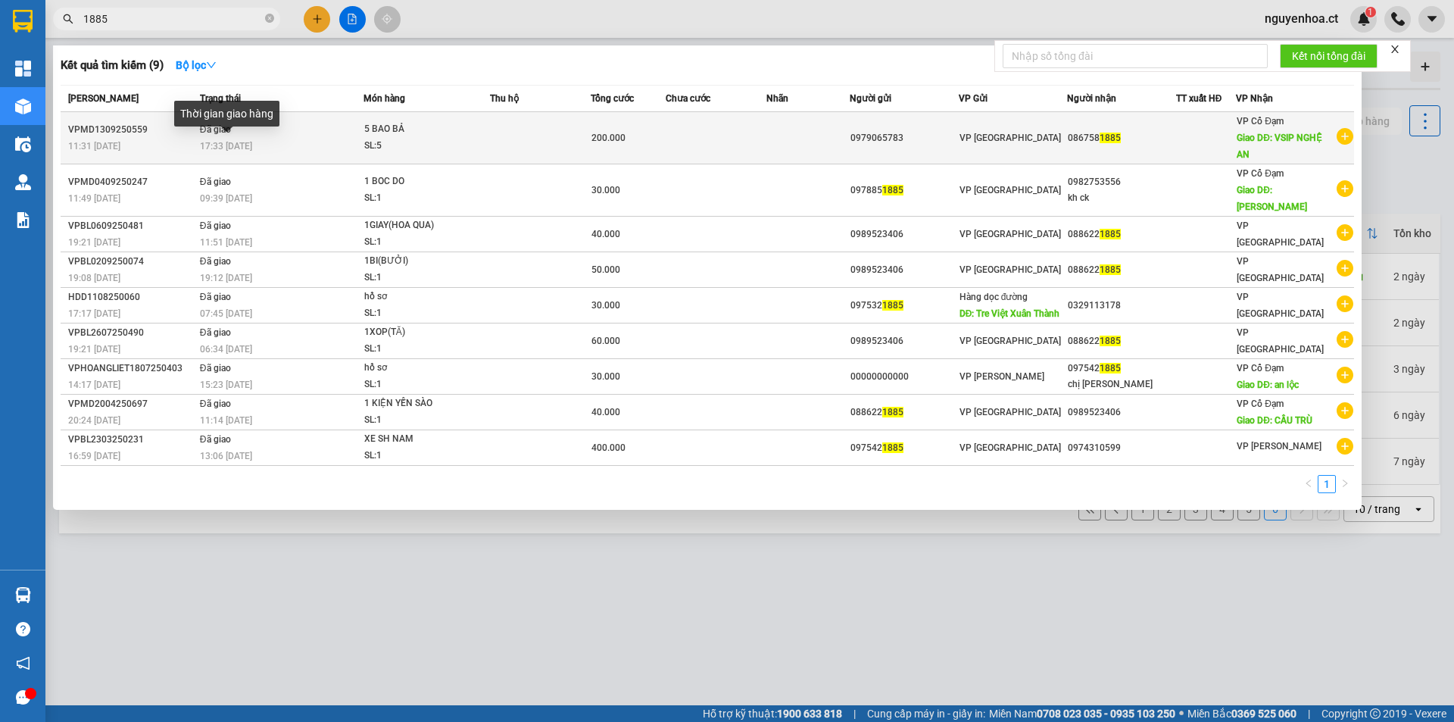
type input "1885"
click at [232, 145] on span "17:33 - 14/09" at bounding box center [226, 146] width 52 height 11
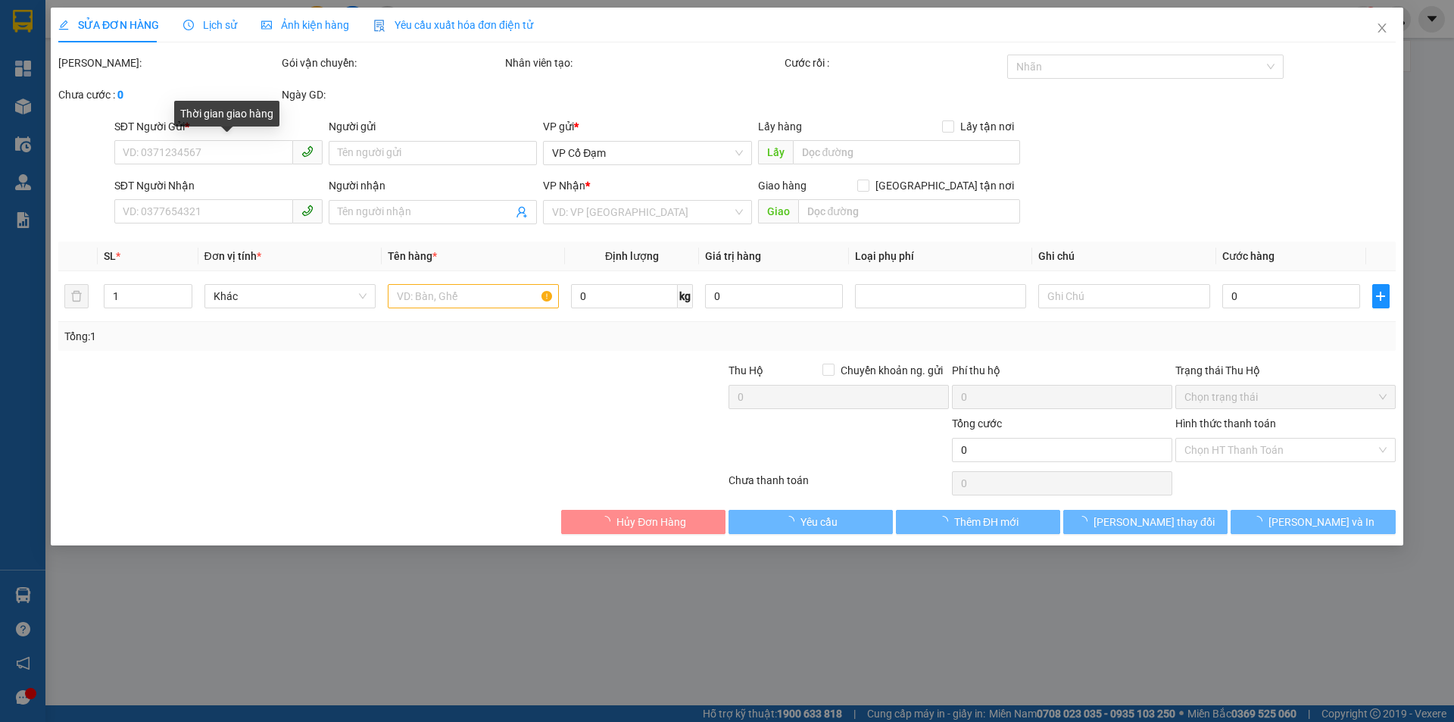
type input "0979065783"
type input "0867581885"
type input "VSIP NGHỆ AN"
type input "200.000"
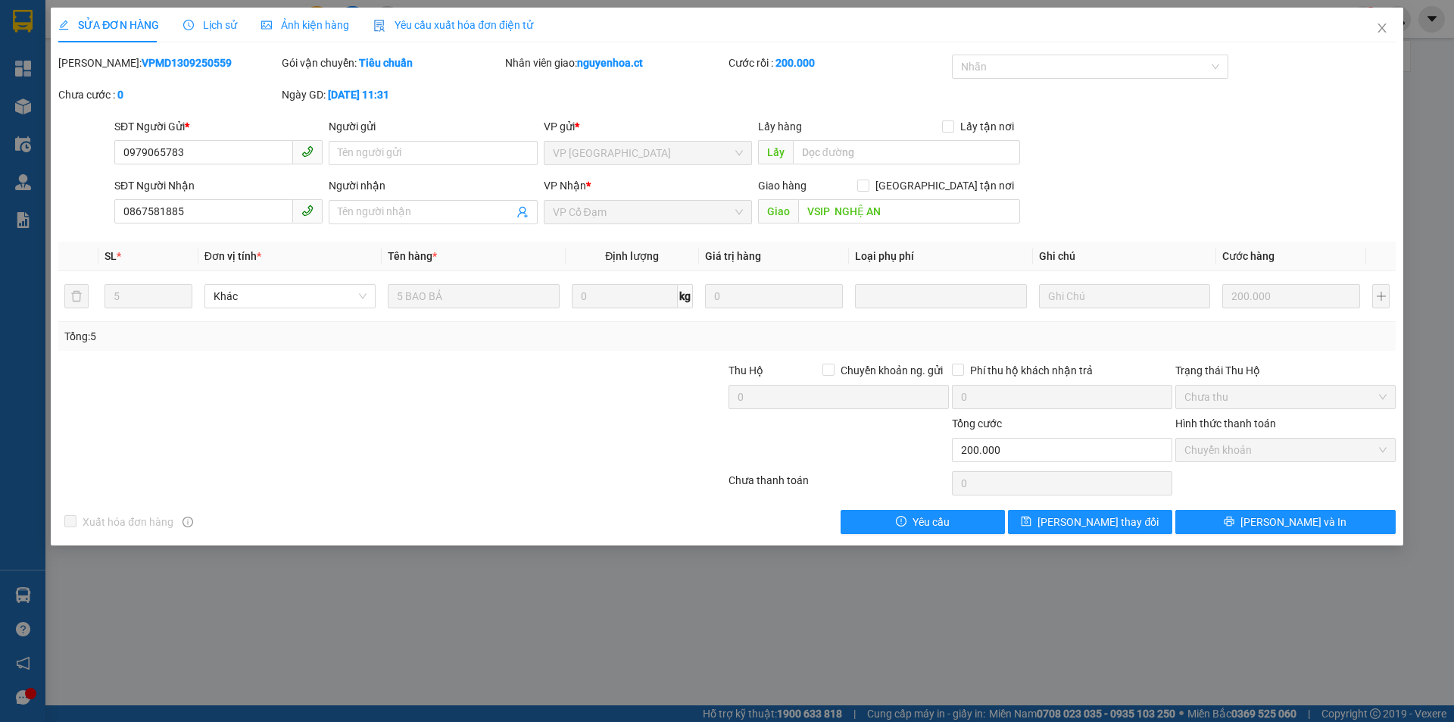
click at [215, 27] on span "Lịch sử" at bounding box center [210, 25] width 54 height 12
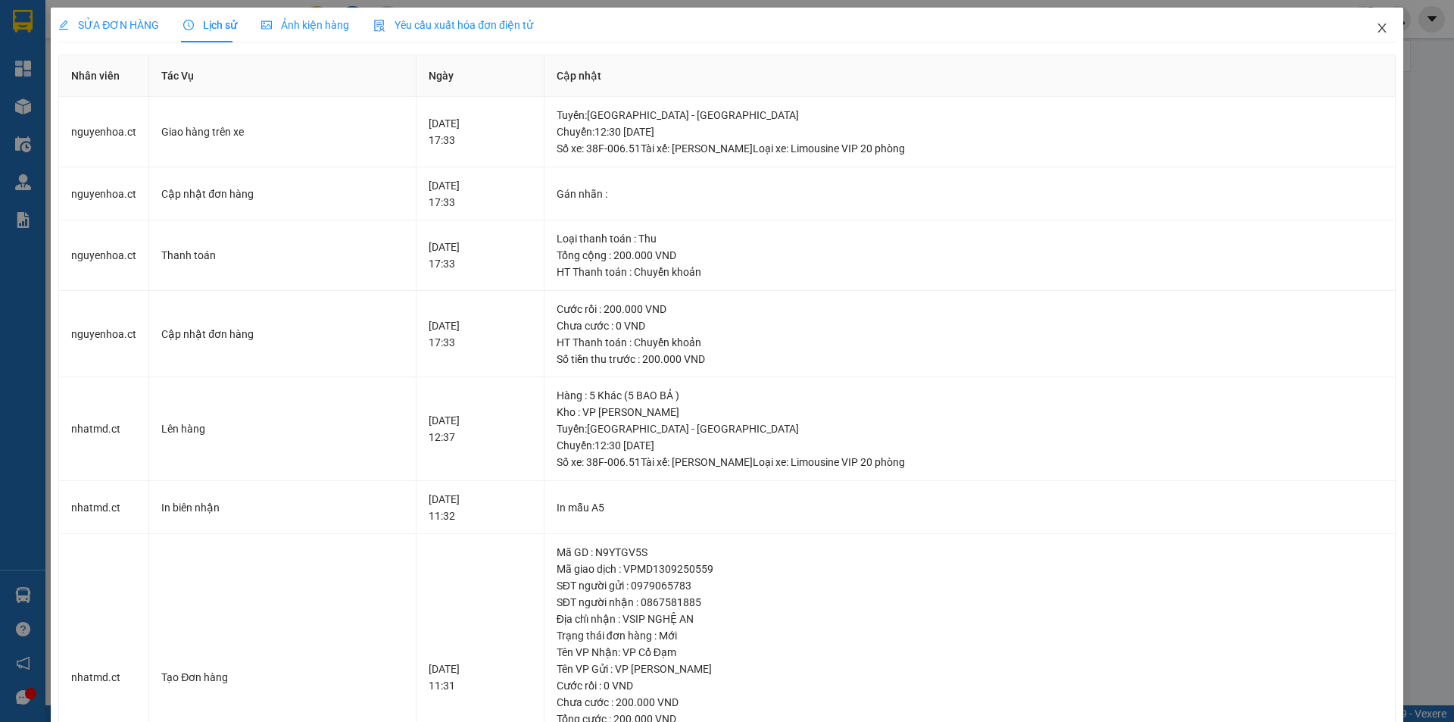
click at [1376, 27] on icon "close" at bounding box center [1382, 28] width 12 height 12
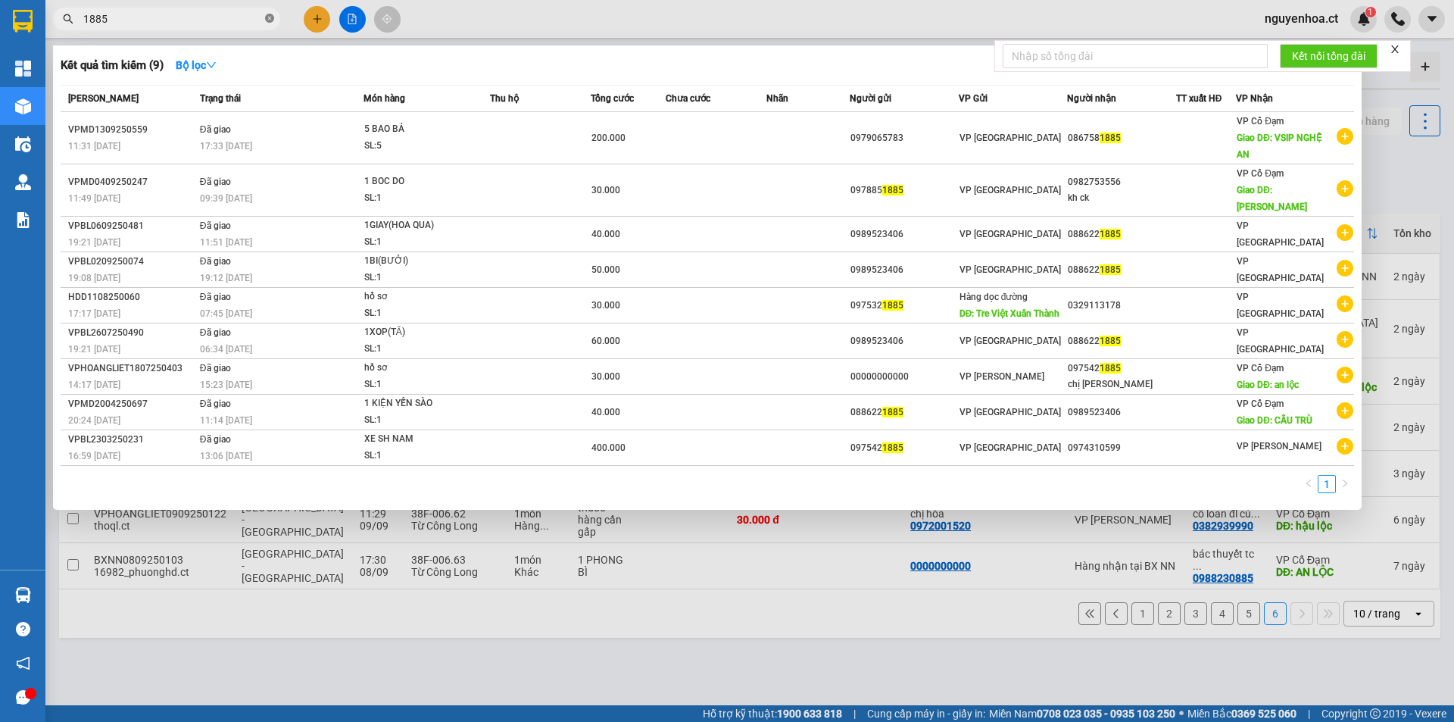
click at [270, 21] on icon "close-circle" at bounding box center [269, 18] width 9 height 9
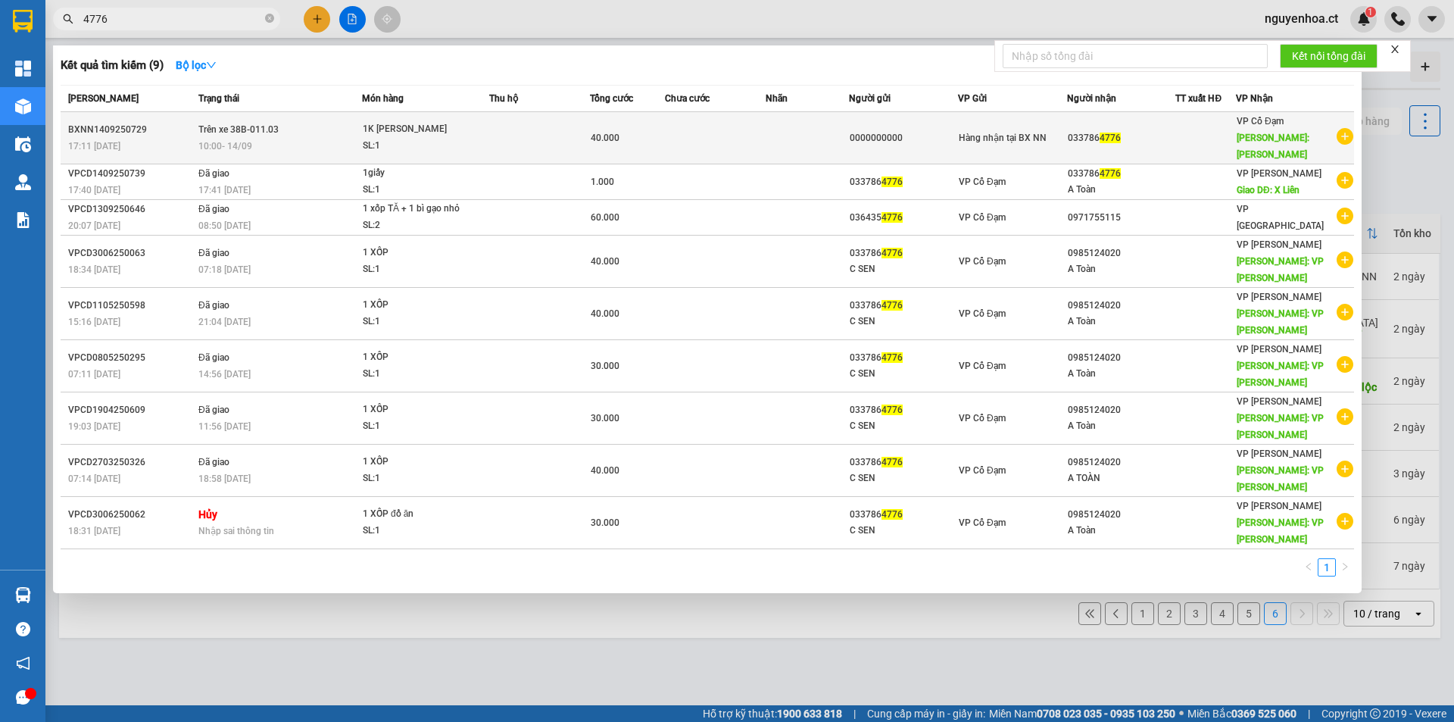
type input "4776"
click at [294, 138] on div "10:00 - 14/09" at bounding box center [279, 146] width 163 height 17
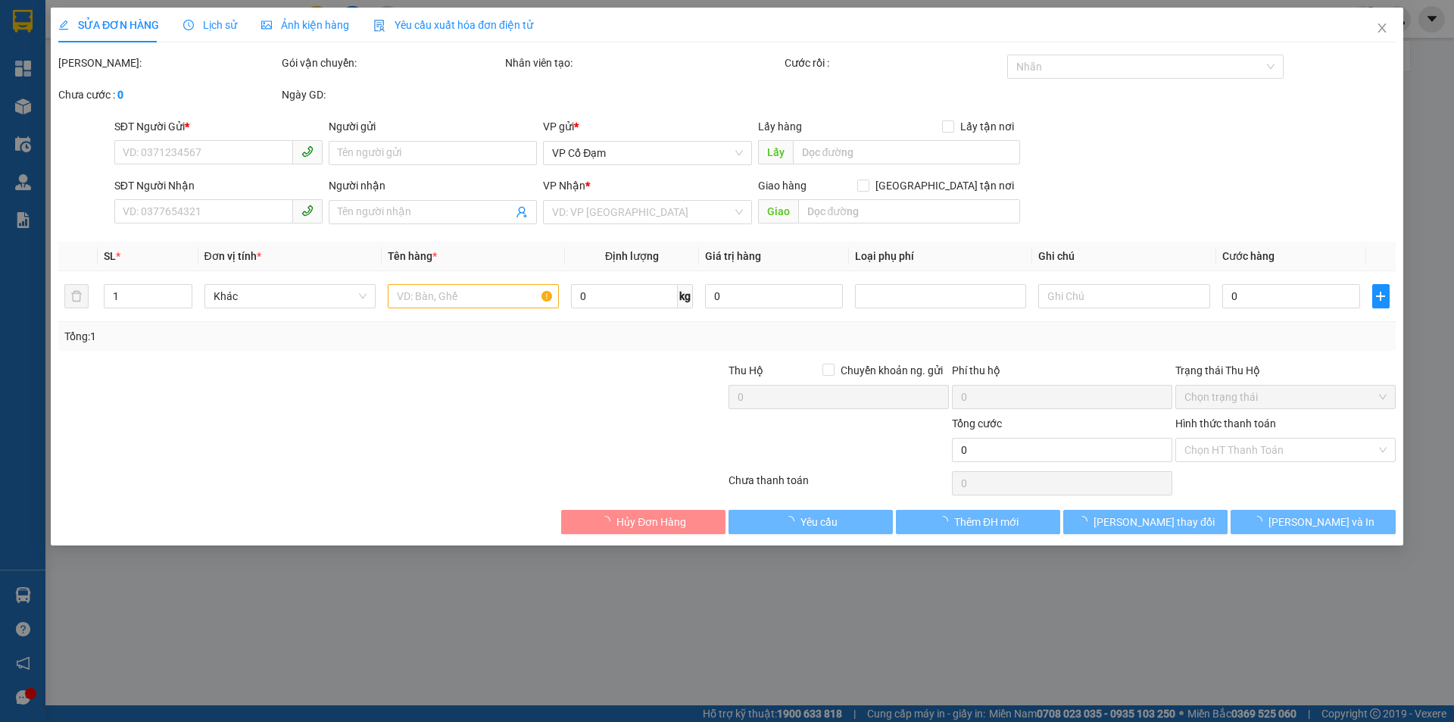
type input "0000000000"
type input "0337864776"
type input "XUÂN LIÊN"
type input "40.000"
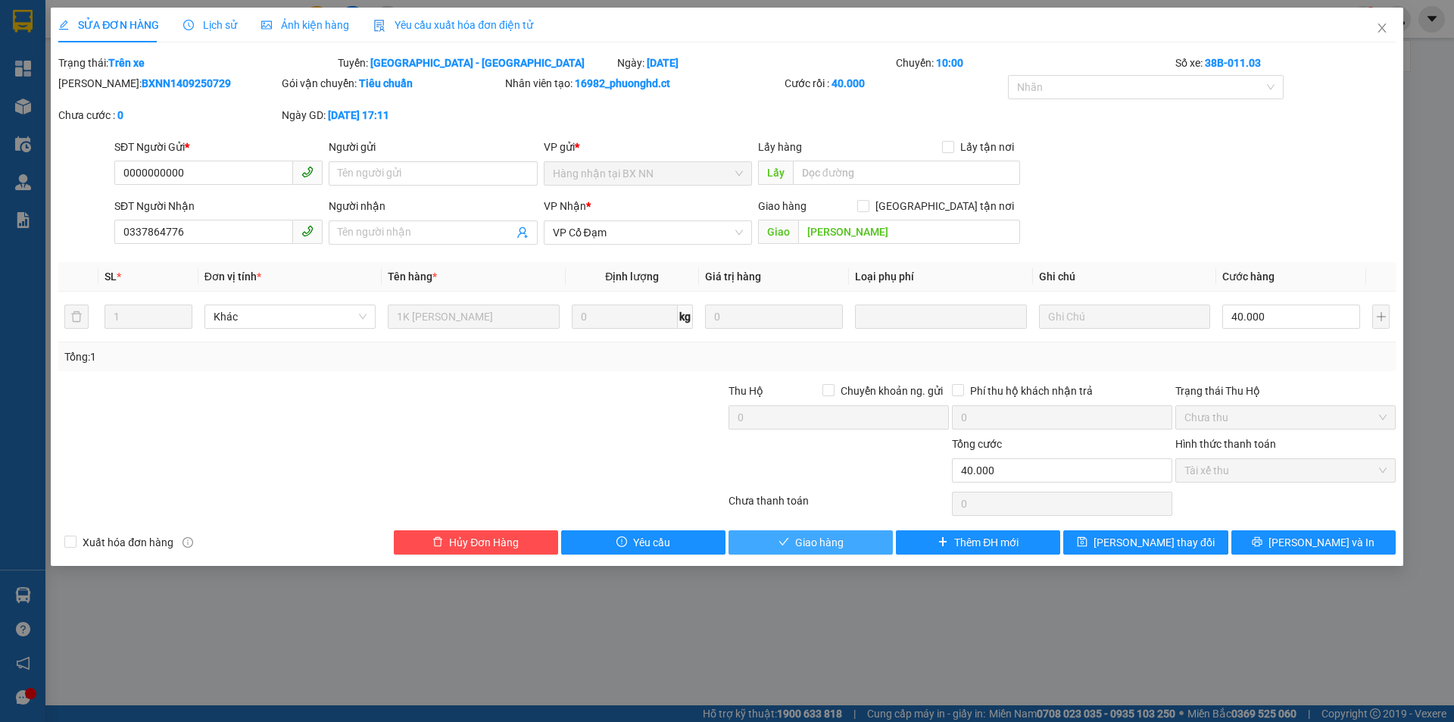
click at [845, 540] on button "Giao hàng" at bounding box center [810, 542] width 164 height 24
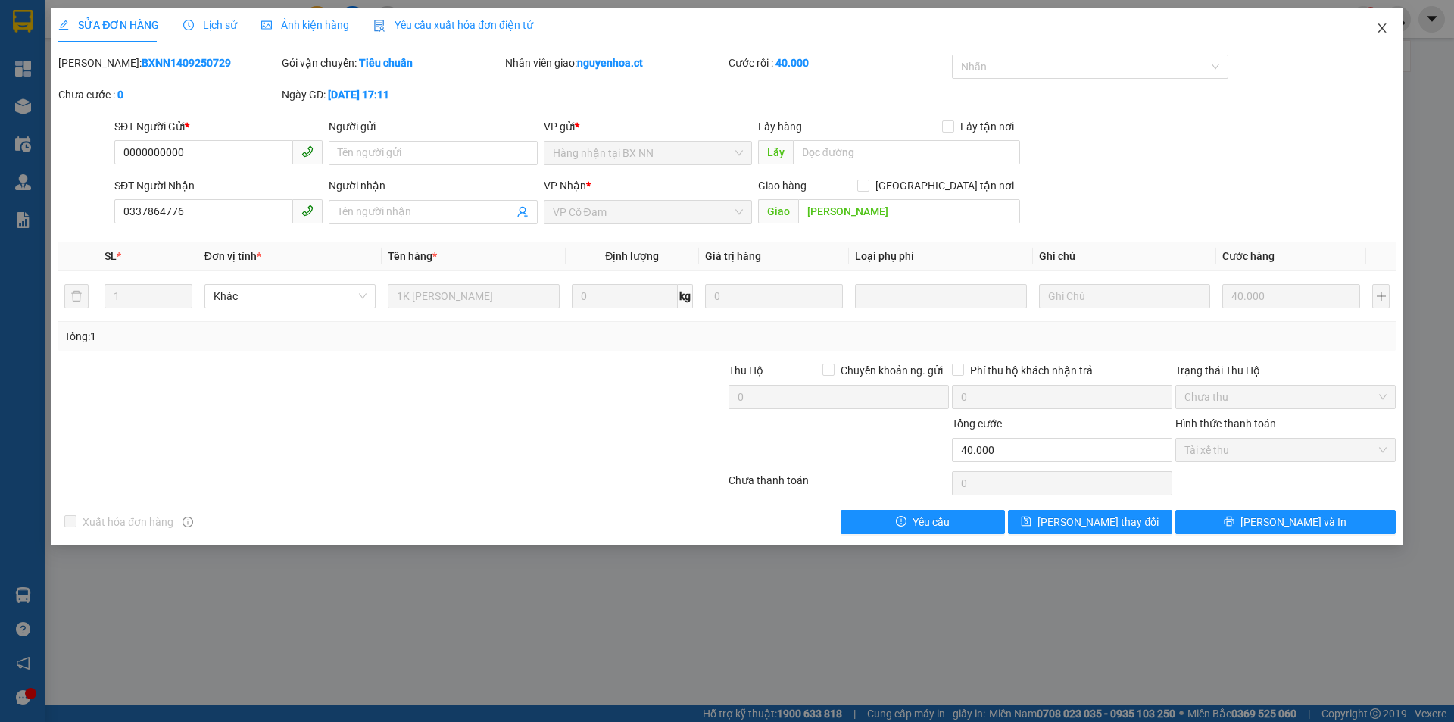
click at [1383, 25] on icon "close" at bounding box center [1382, 28] width 12 height 12
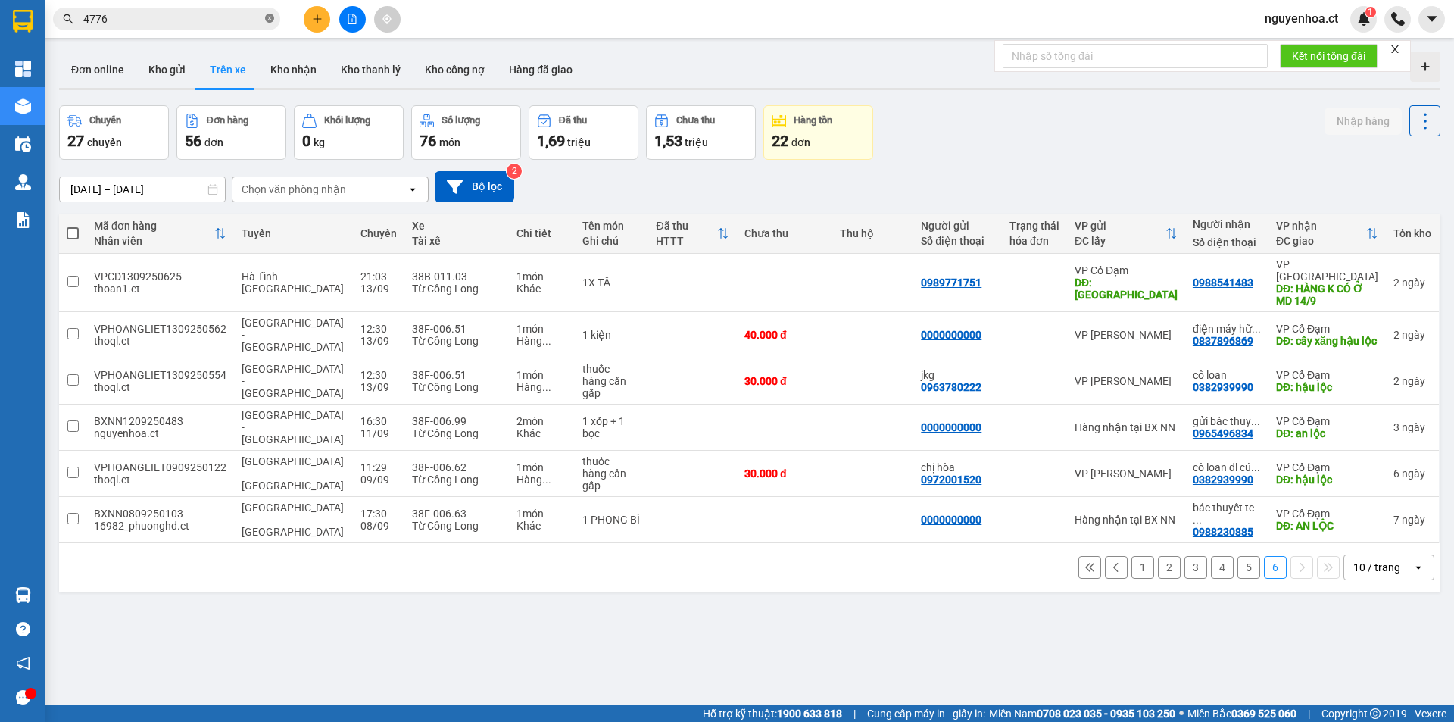
click at [267, 18] on icon "close-circle" at bounding box center [269, 18] width 9 height 9
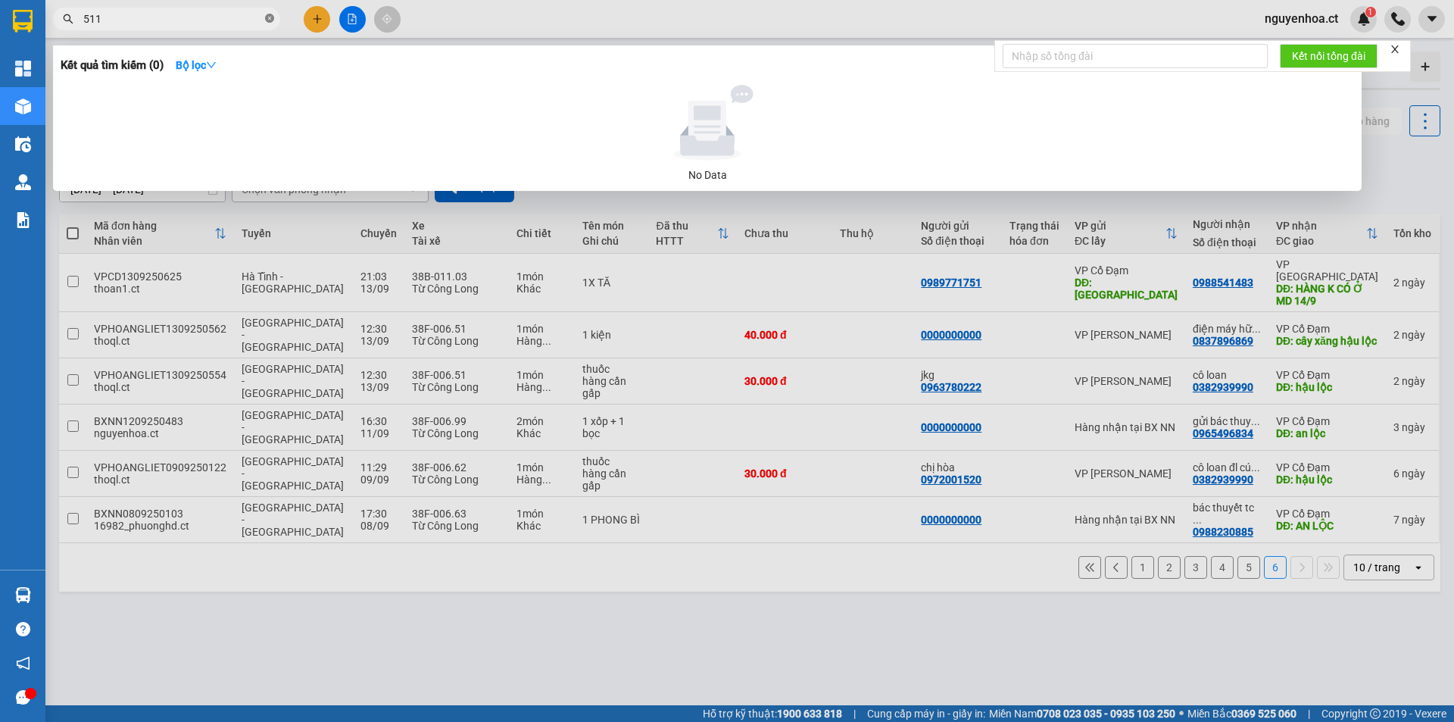
type input "5116"
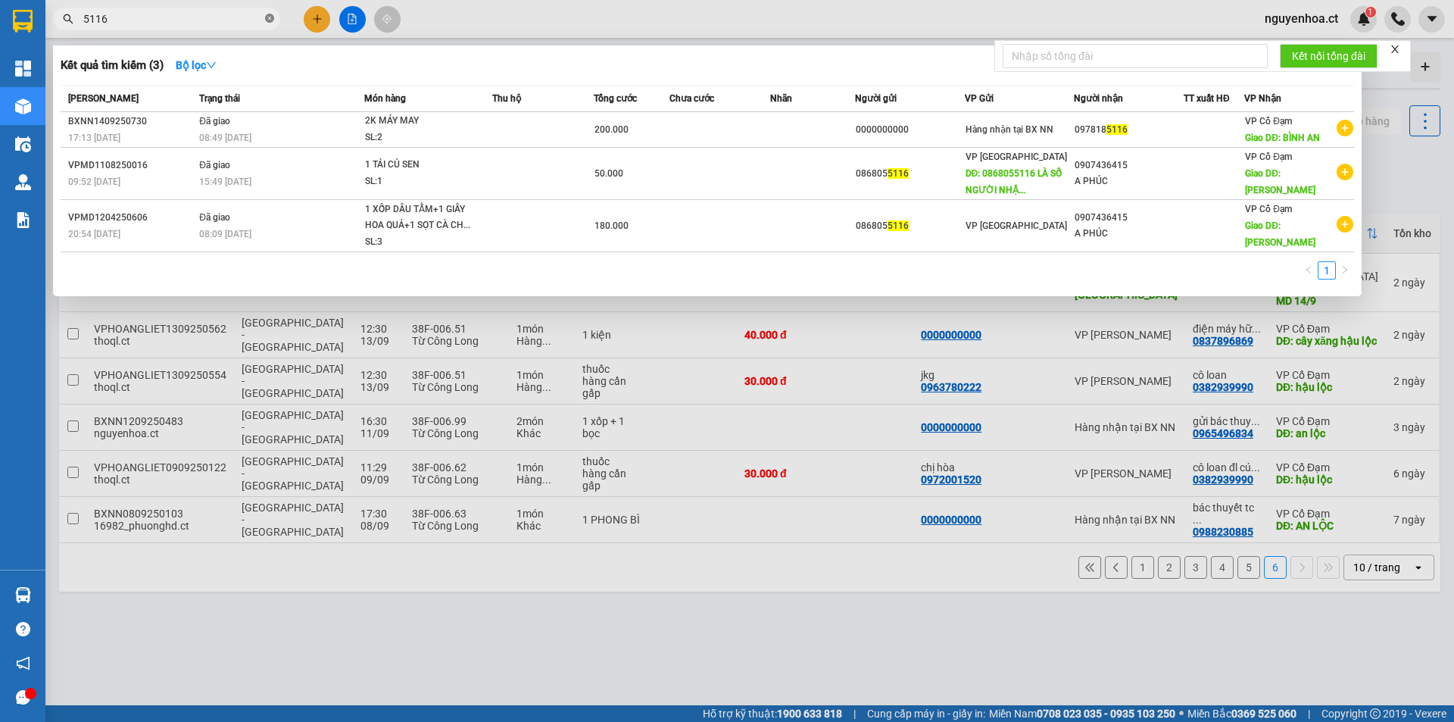
click at [272, 17] on icon "close-circle" at bounding box center [269, 18] width 9 height 9
type input "7865"
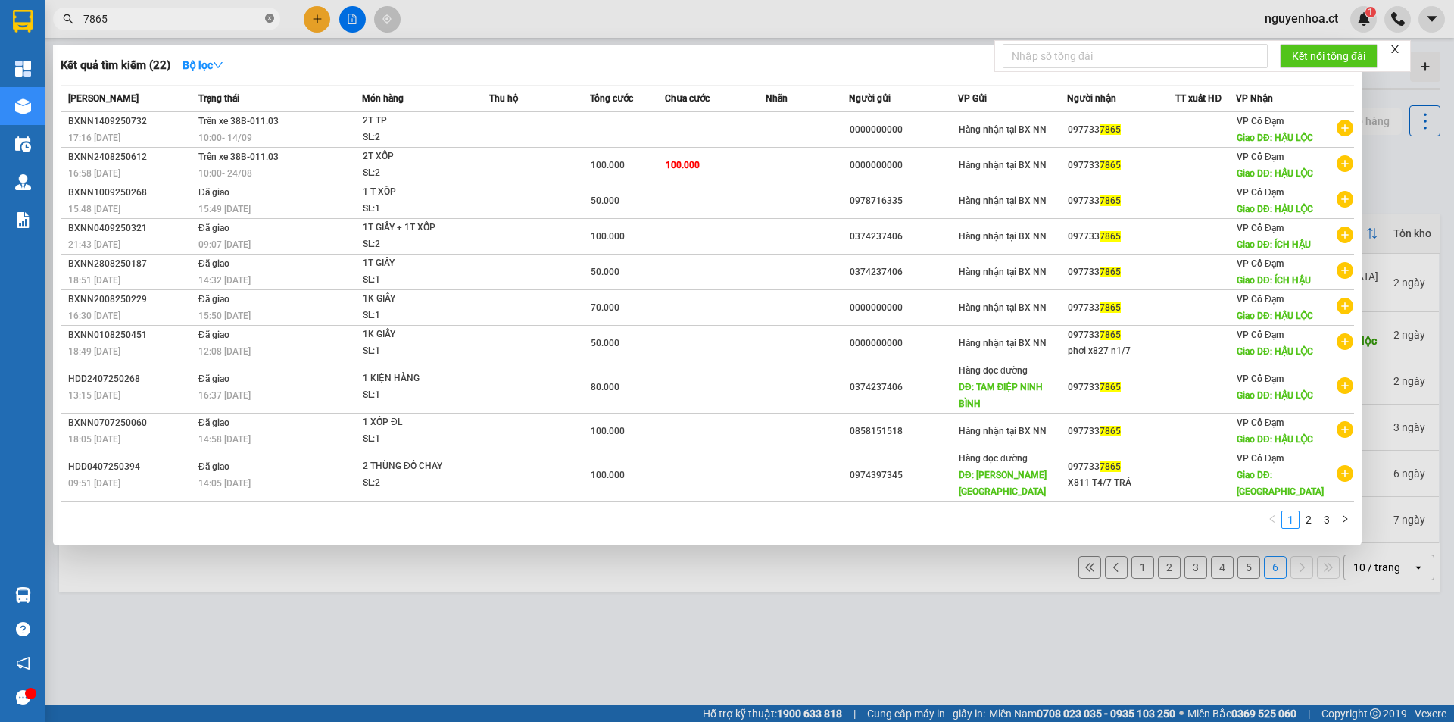
click at [270, 16] on icon "close-circle" at bounding box center [269, 18] width 9 height 9
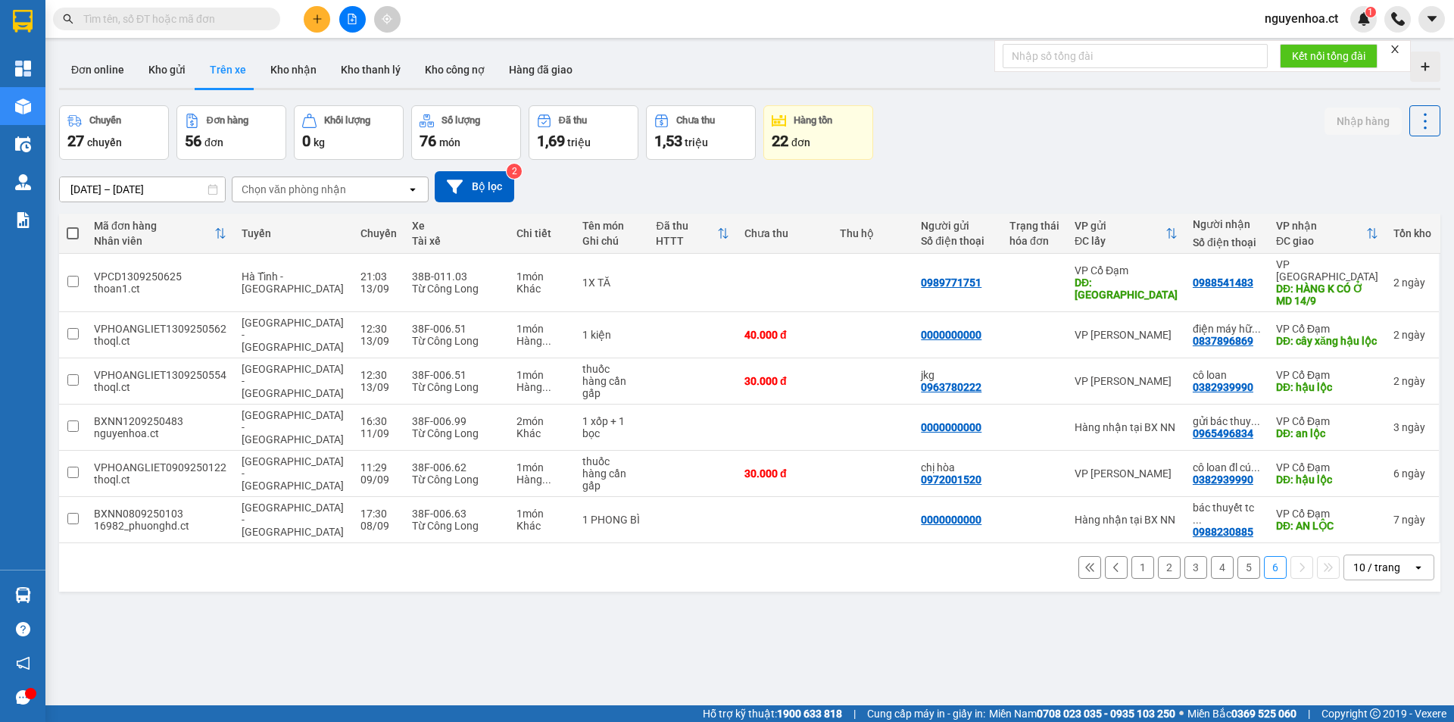
click at [242, 14] on input "text" at bounding box center [172, 19] width 179 height 17
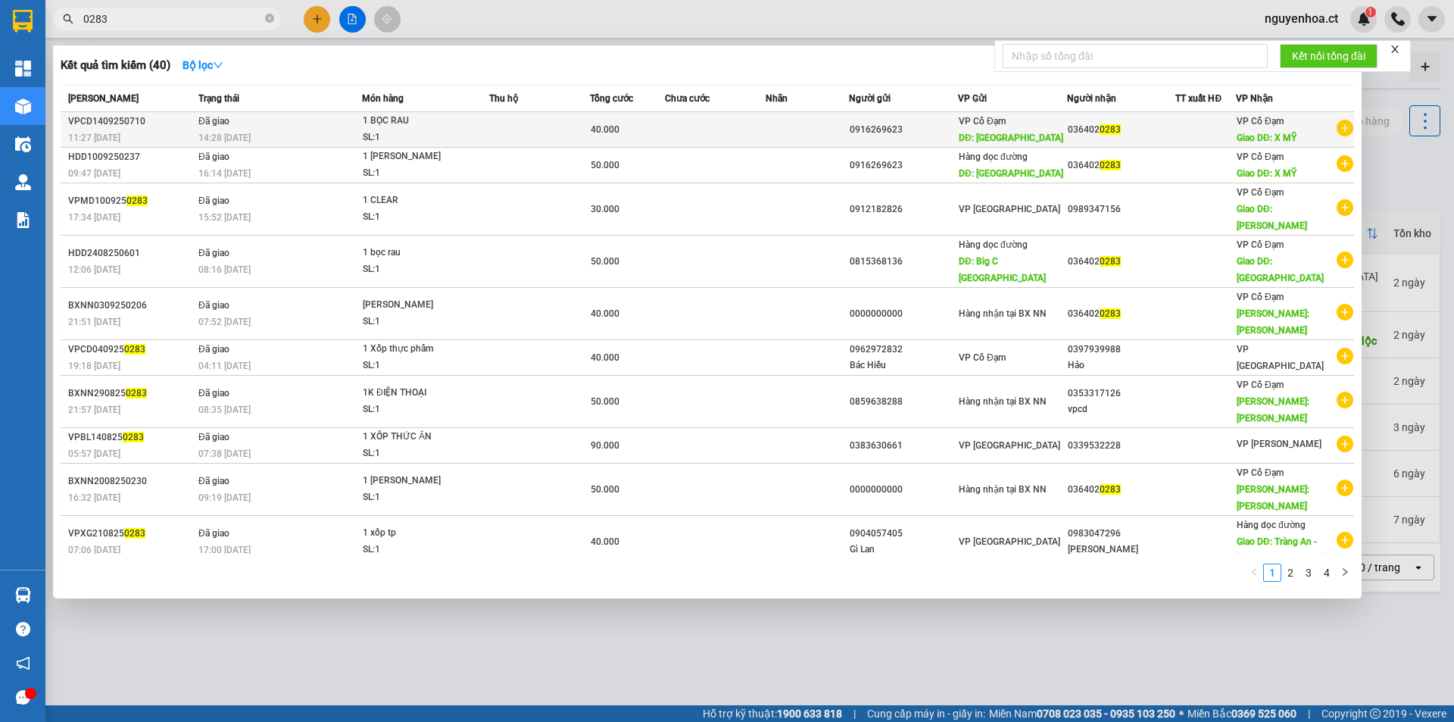
type input "0283"
click at [268, 131] on div "14:28 - 15/09" at bounding box center [279, 137] width 163 height 17
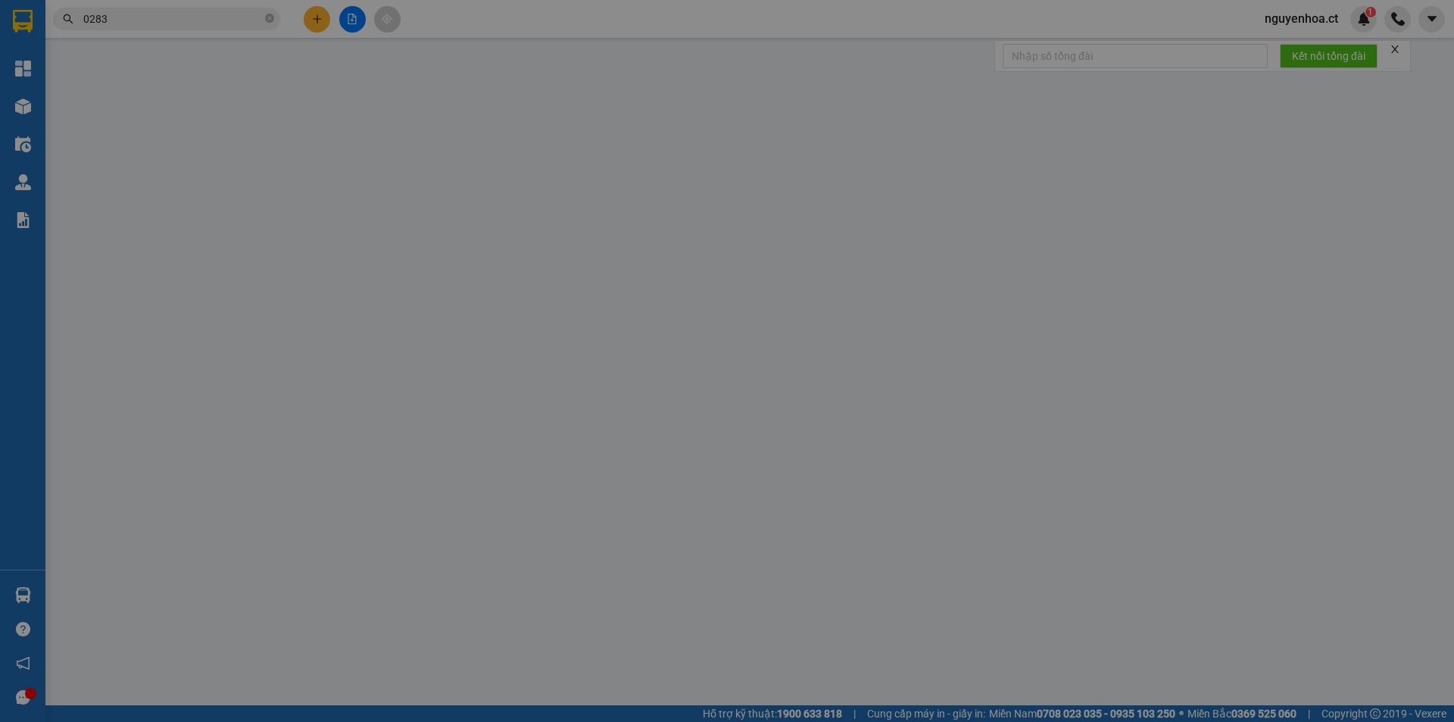
type input "0916269623"
type input "THANH HÓA"
type input "0364020283"
type input "X MỸ"
type input "40.000"
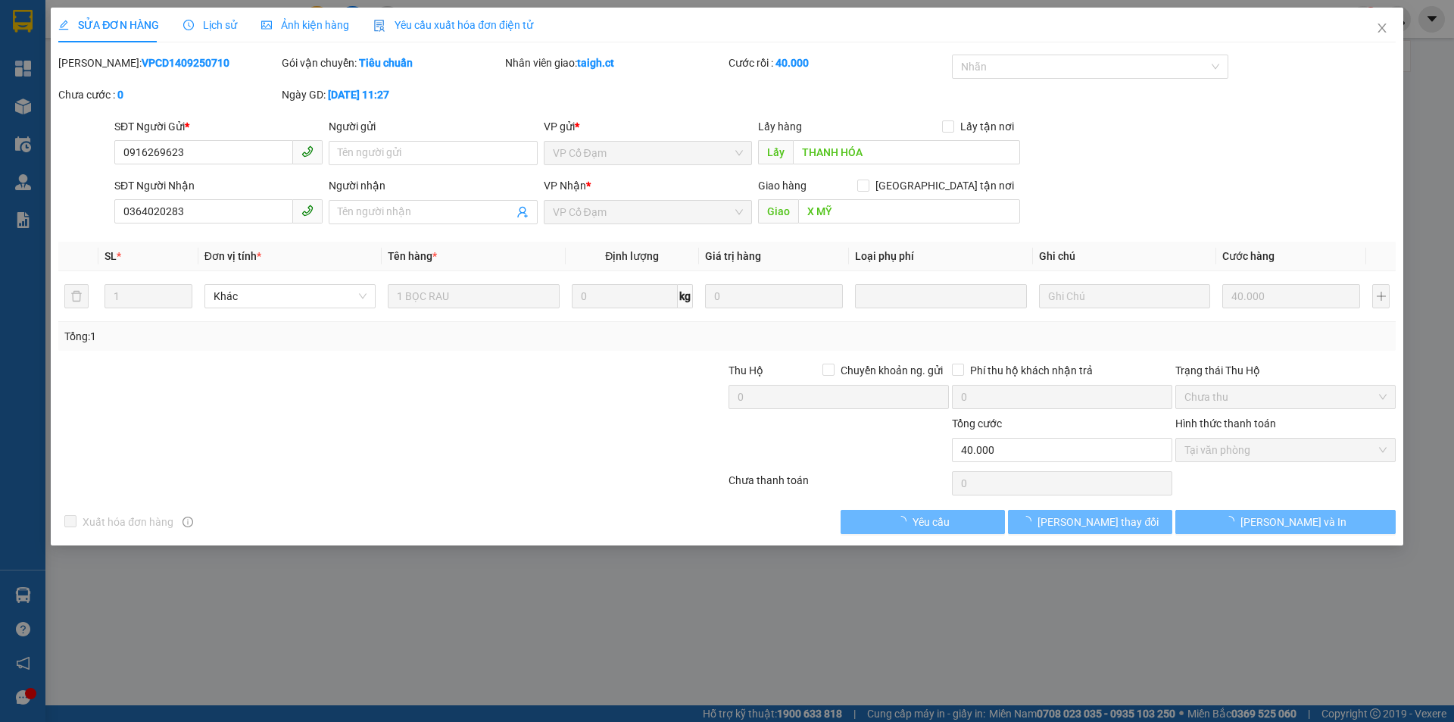
click at [223, 19] on span "Lịch sử" at bounding box center [210, 25] width 54 height 12
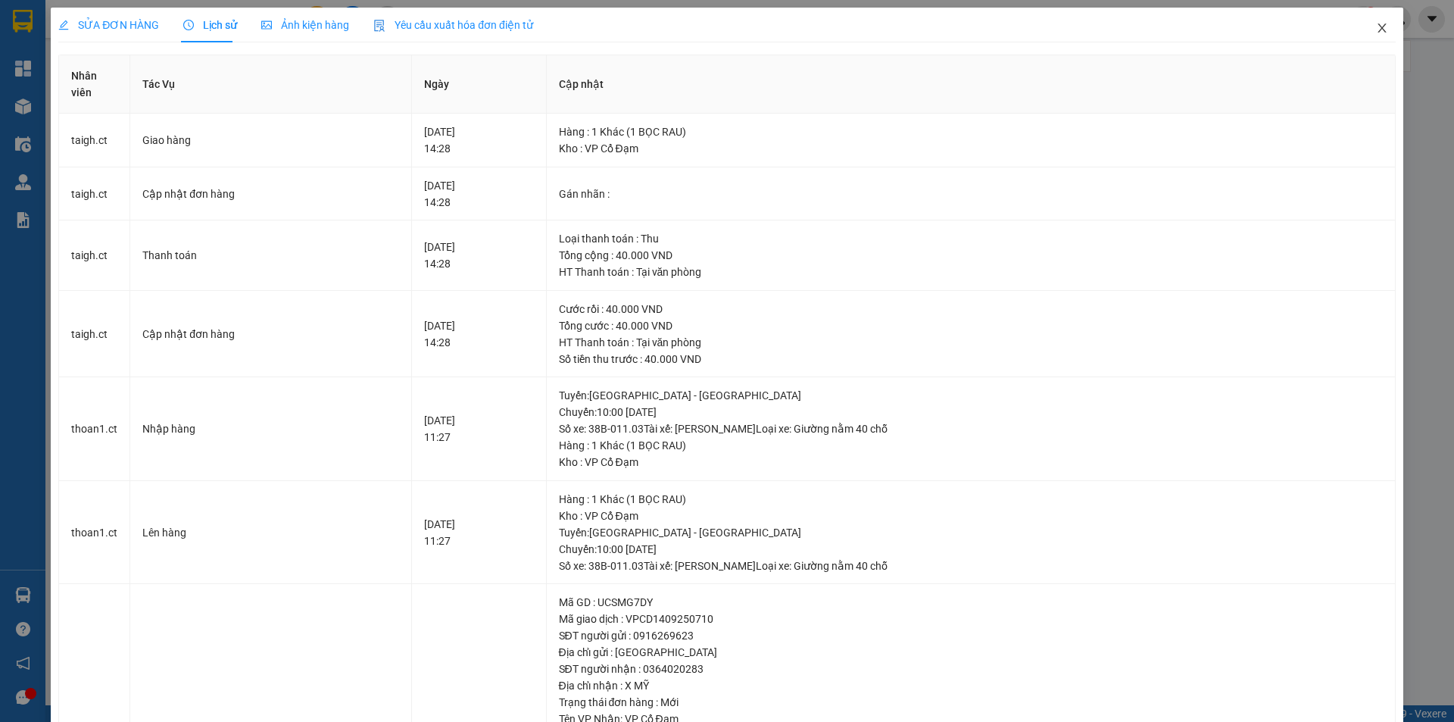
click at [1376, 27] on icon "close" at bounding box center [1382, 28] width 12 height 12
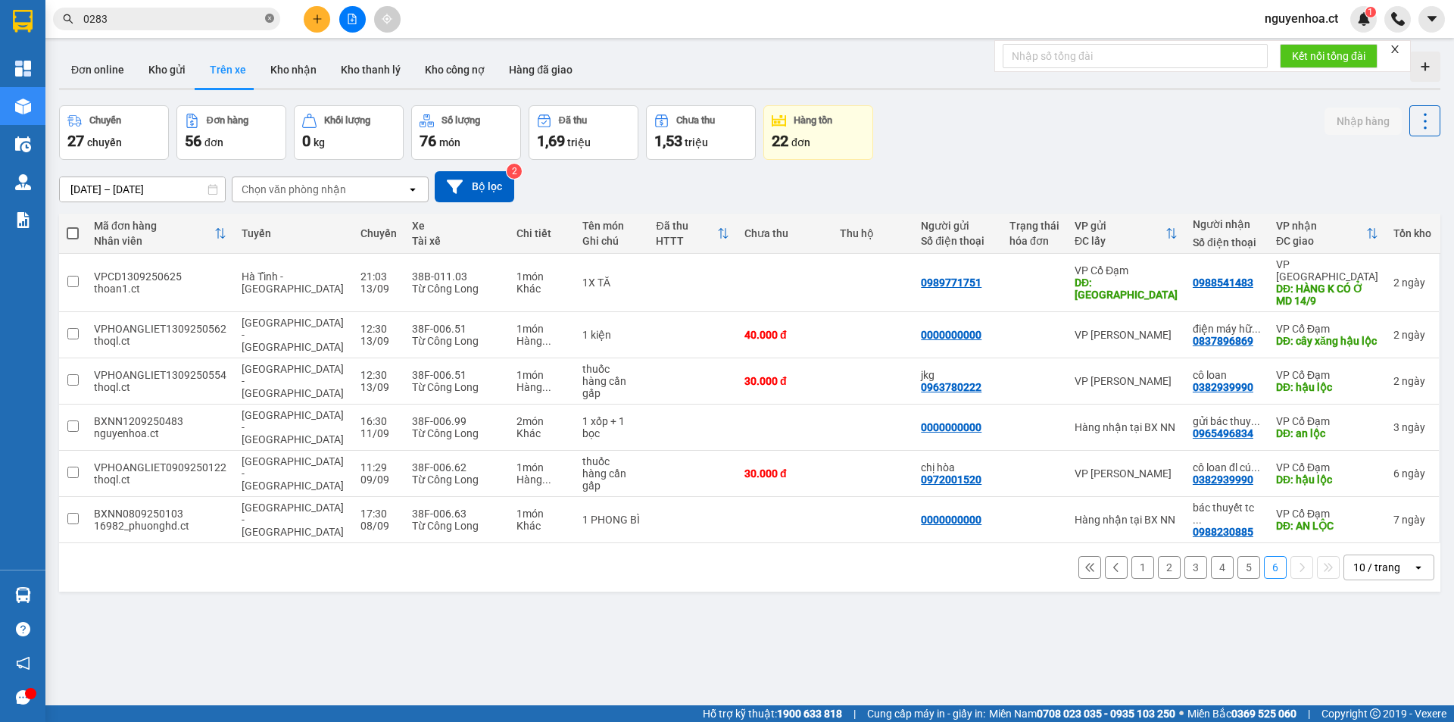
click at [268, 17] on icon "close-circle" at bounding box center [269, 18] width 9 height 9
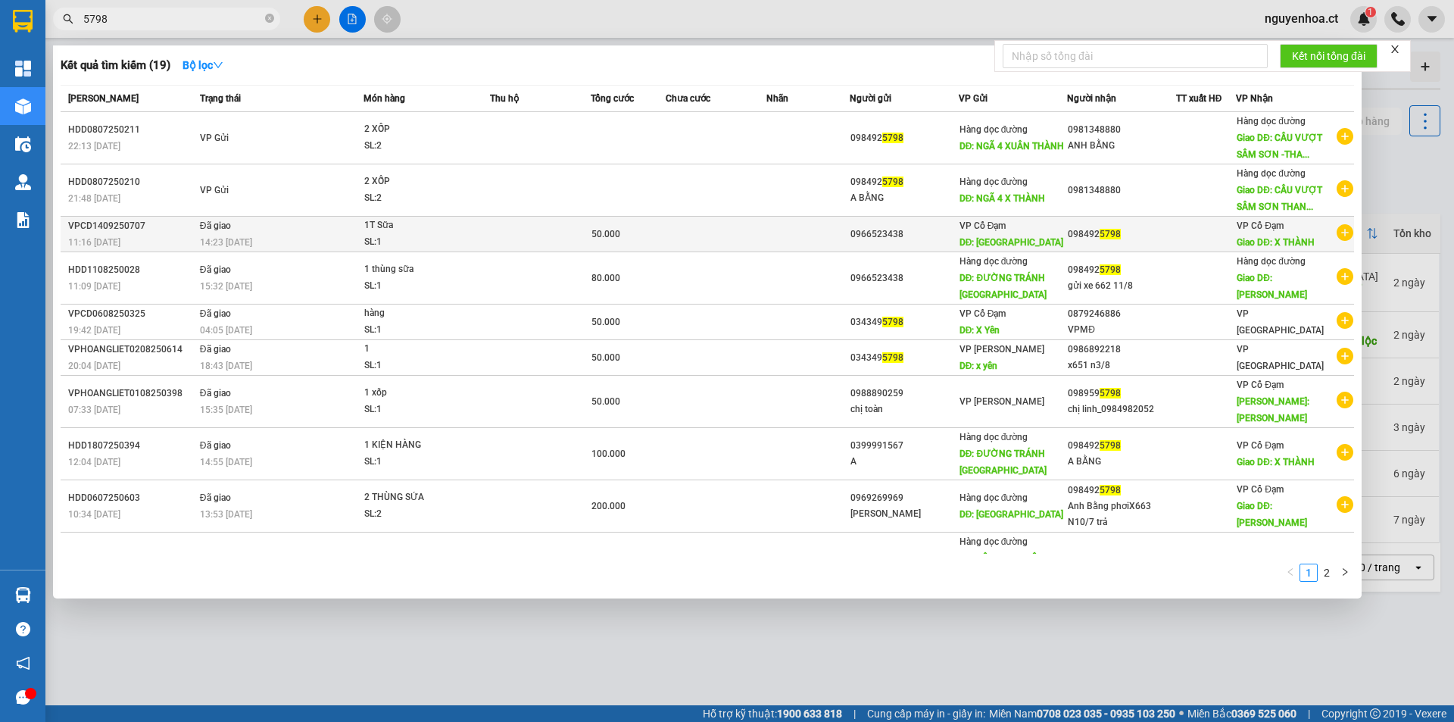
type input "5798"
click at [259, 241] on div "14:23 - 15/09" at bounding box center [281, 242] width 163 height 17
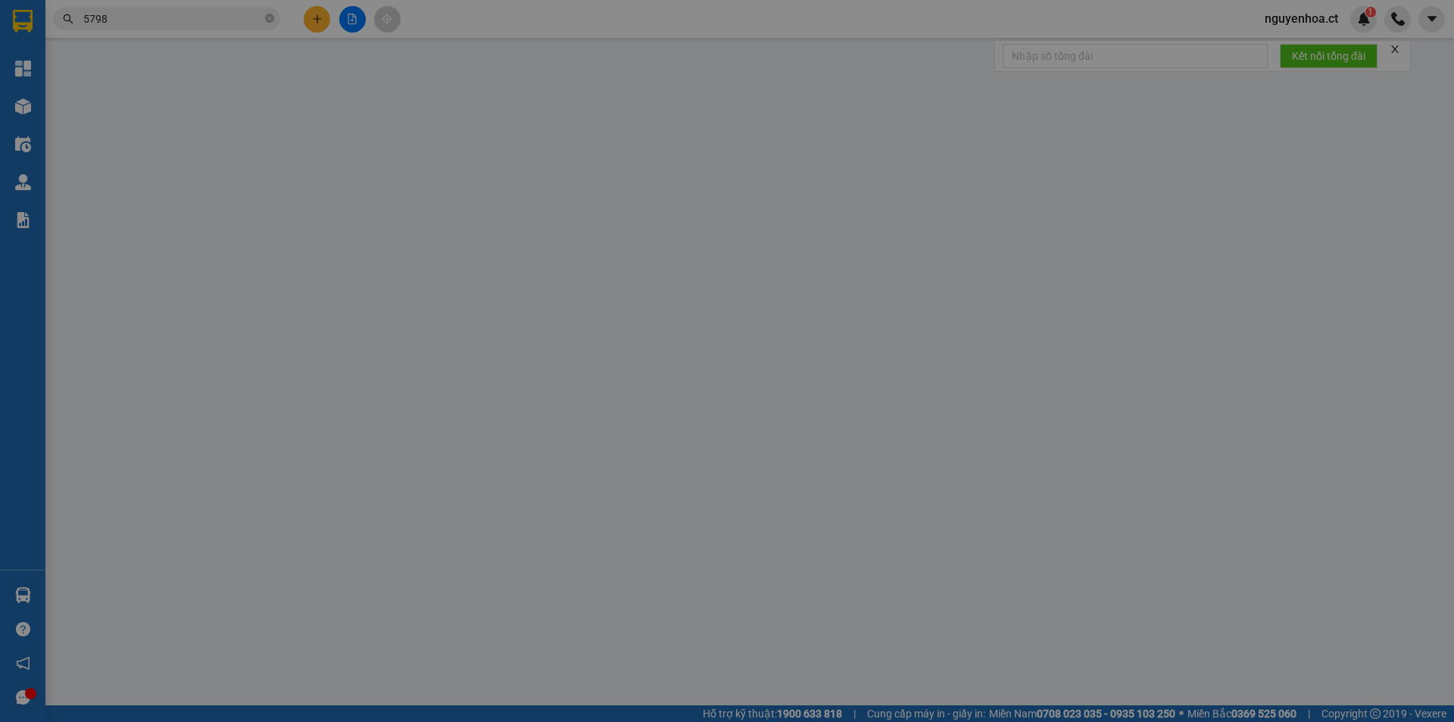
type input "0966523438"
type input "Thanh Hóa"
type input "0984925798"
type input "X THÀNH"
type input "50.000"
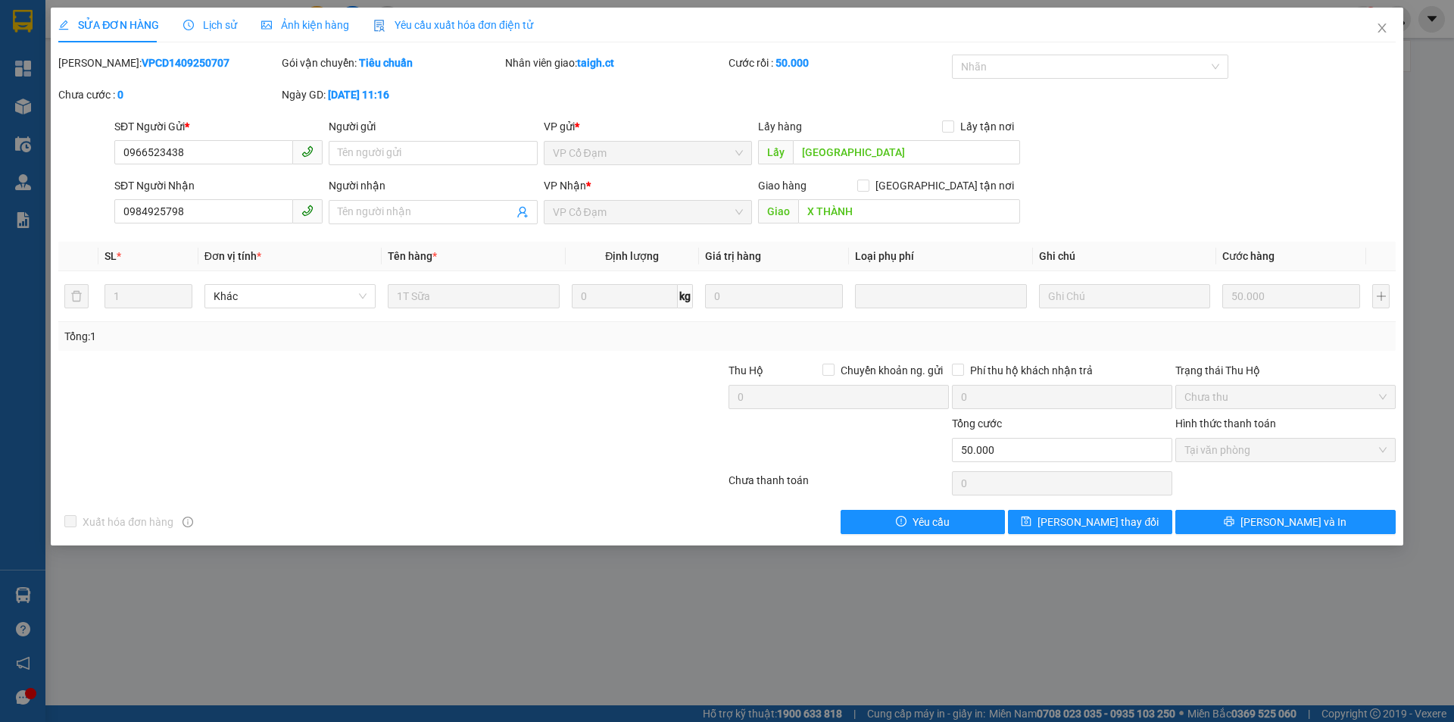
click at [223, 23] on span "Lịch sử" at bounding box center [210, 25] width 54 height 12
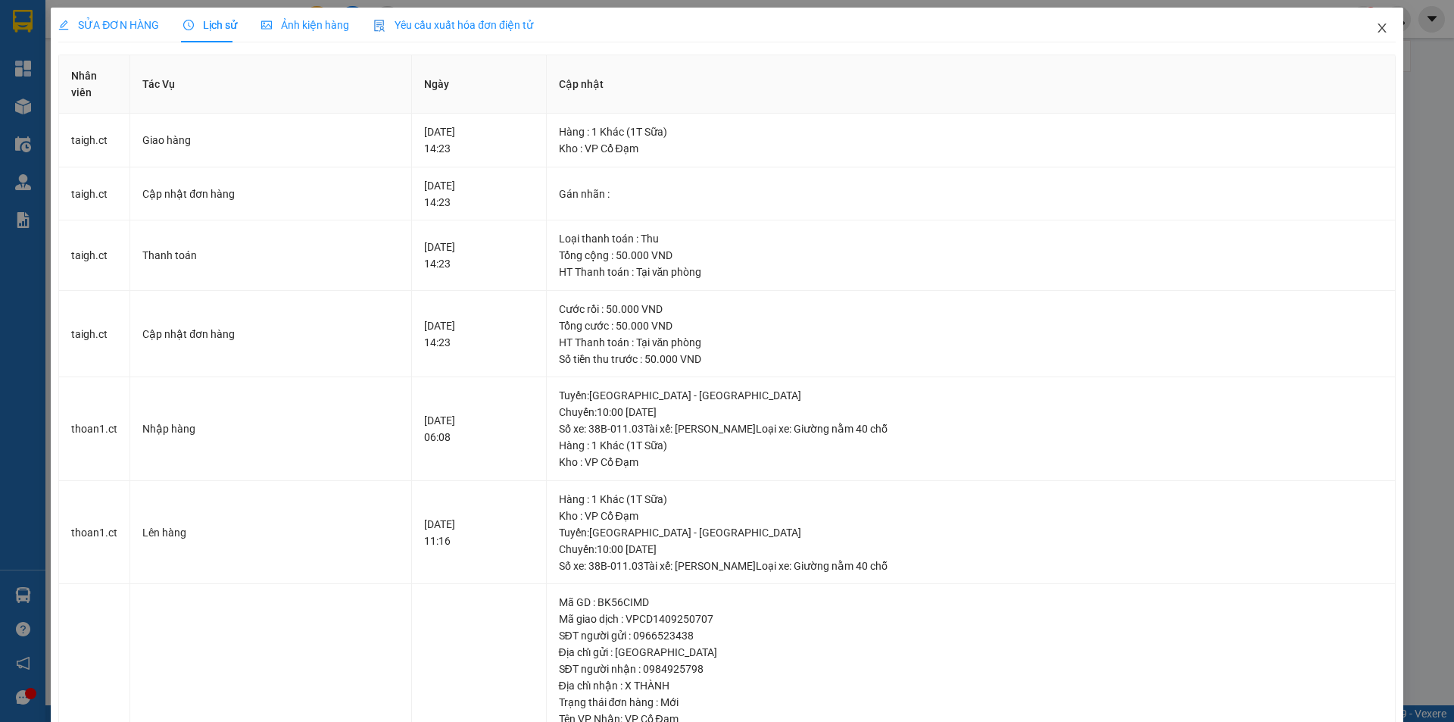
click at [1376, 23] on icon "close" at bounding box center [1382, 28] width 12 height 12
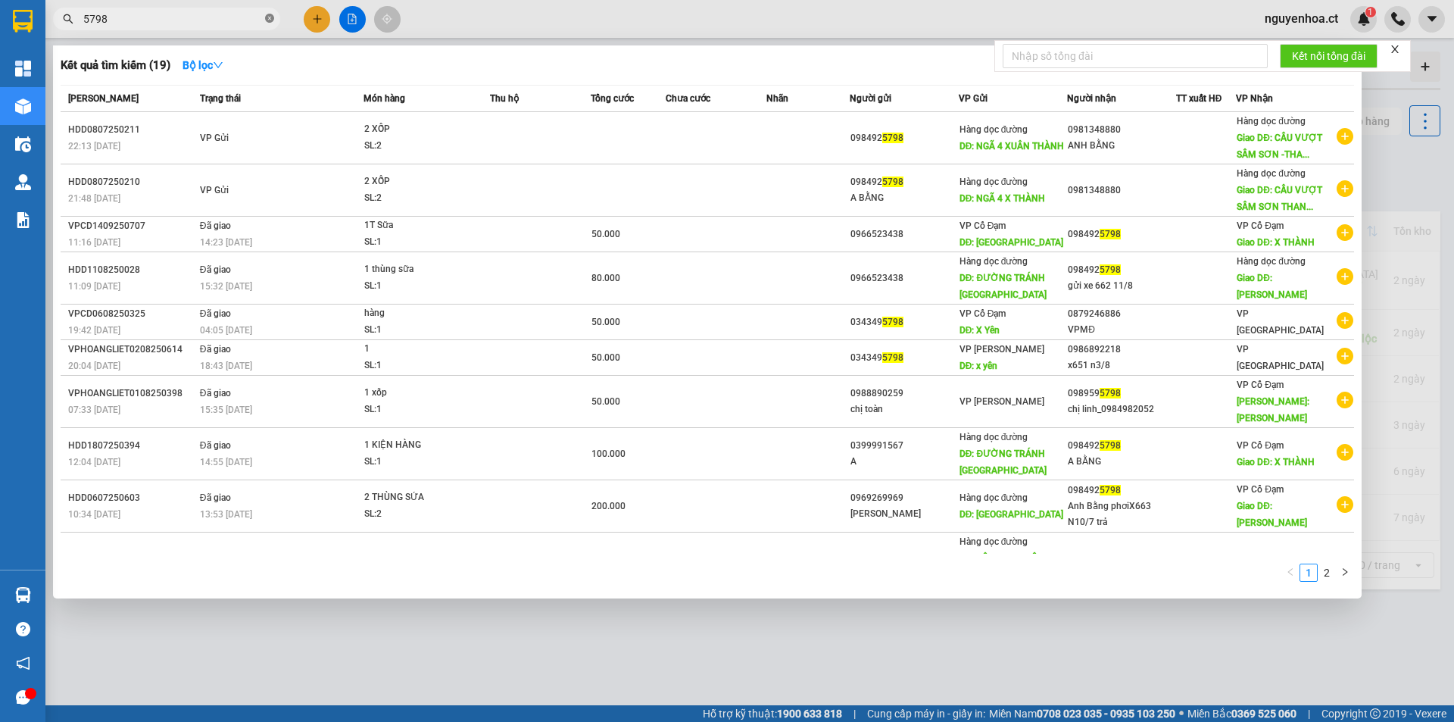
click at [271, 17] on icon "close-circle" at bounding box center [269, 18] width 9 height 9
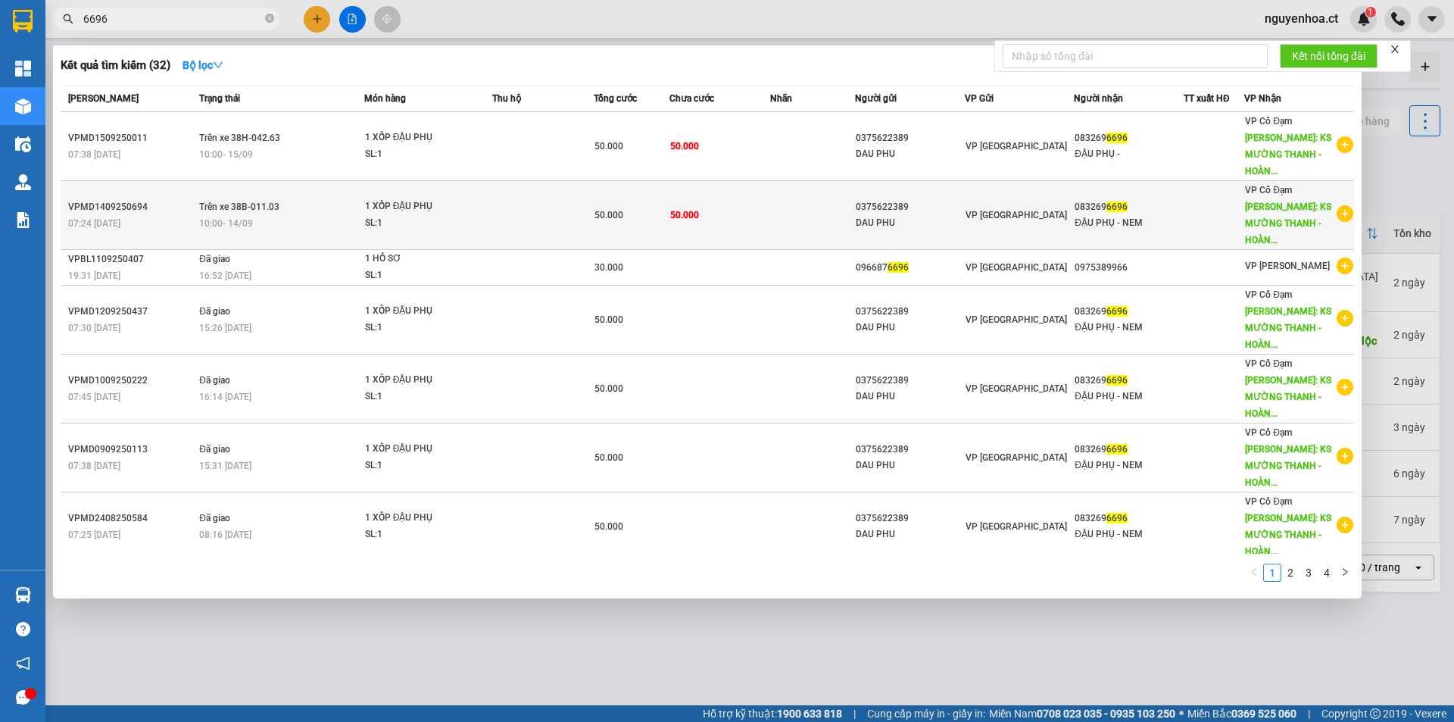
type input "6696"
click at [267, 215] on div "10:00 - 14/09" at bounding box center [281, 223] width 164 height 17
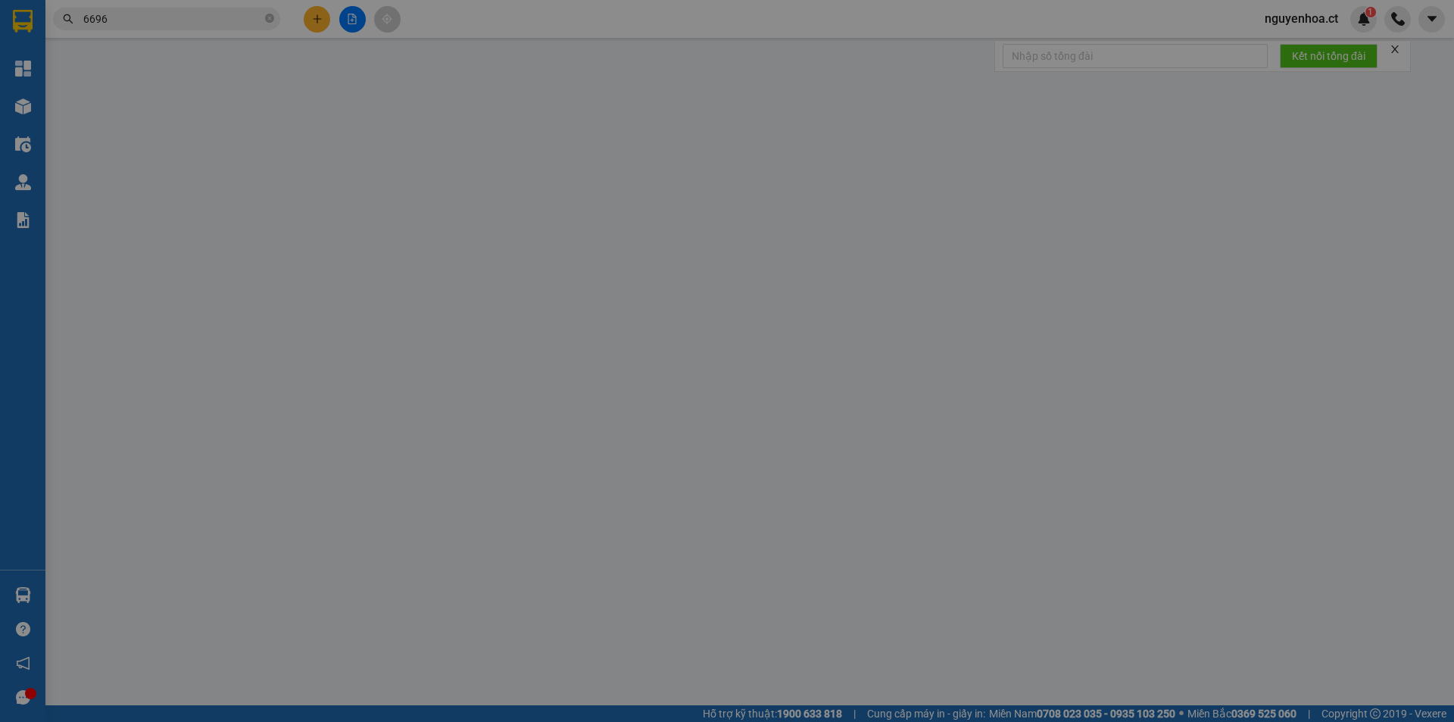
type input "0375622389"
type input "DAU PHU"
type input "0832696696"
type input "ĐẬU PHỤ - NEM"
type input "KS MƯỜNG THANH - HOÀNG MAI"
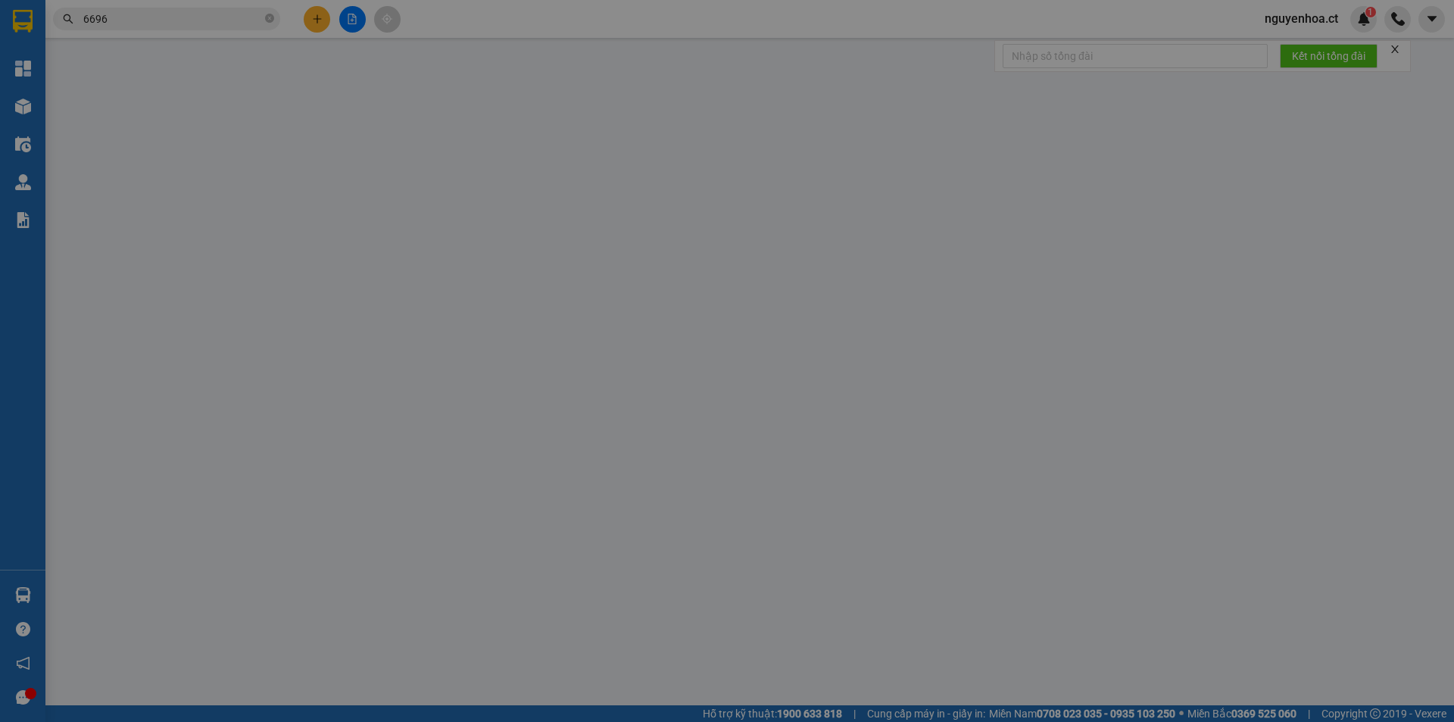
type input "50.000"
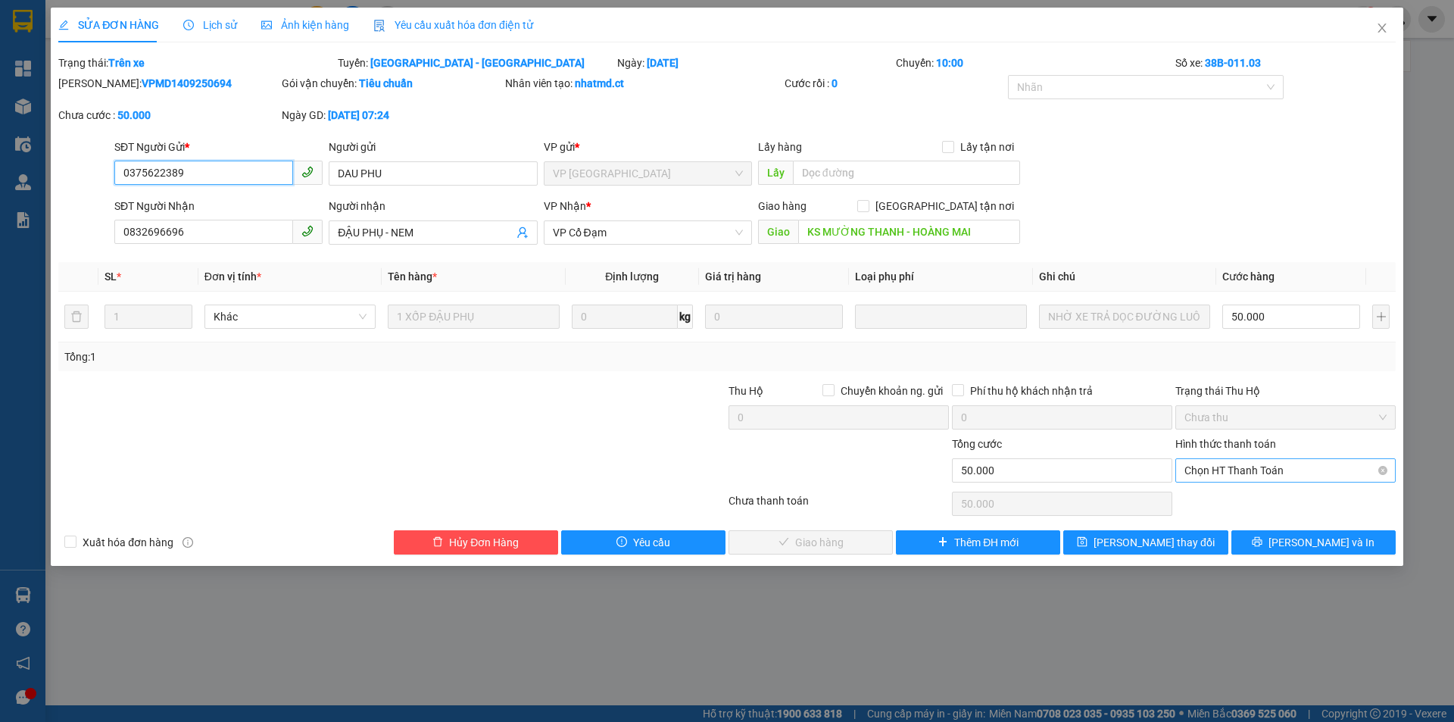
click at [1244, 476] on span "Chọn HT Thanh Toán" at bounding box center [1285, 470] width 202 height 23
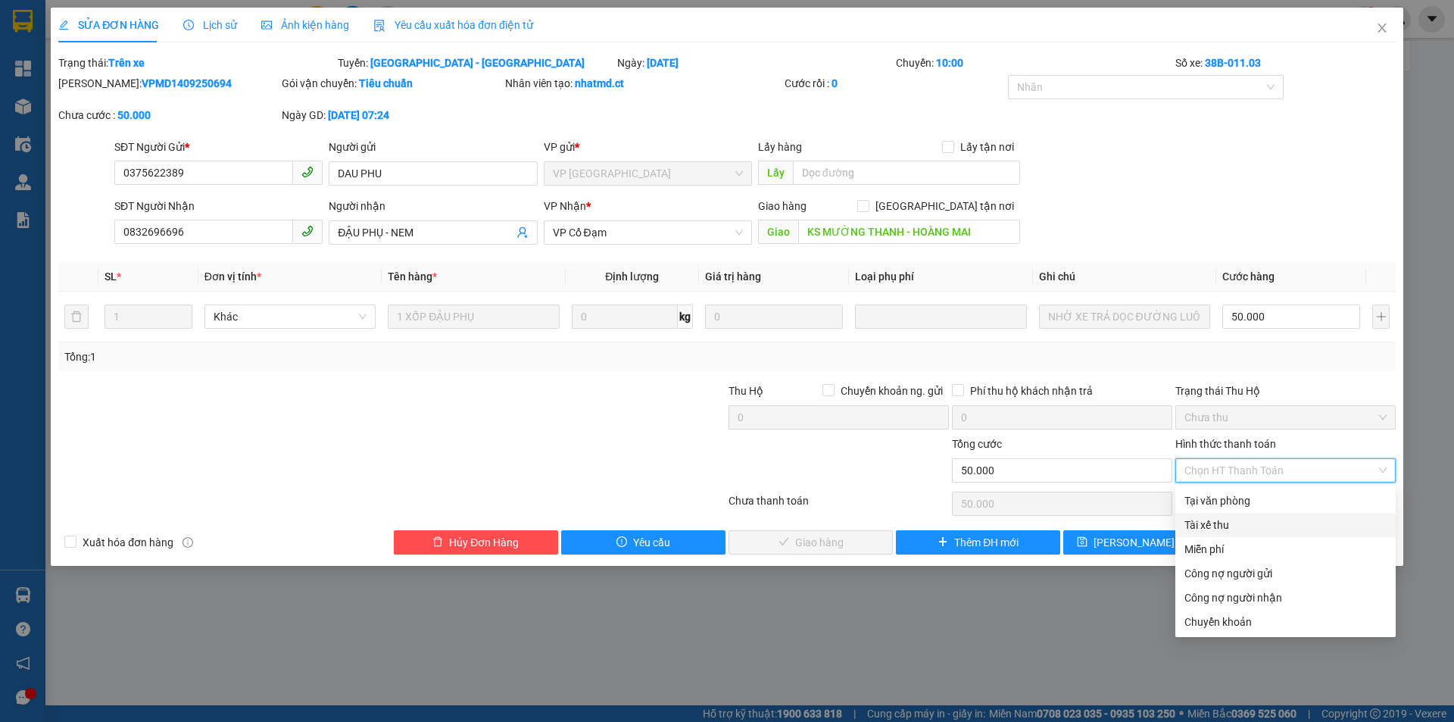
click at [1244, 522] on div "Tài xế thu" at bounding box center [1285, 524] width 202 height 17
type input "0"
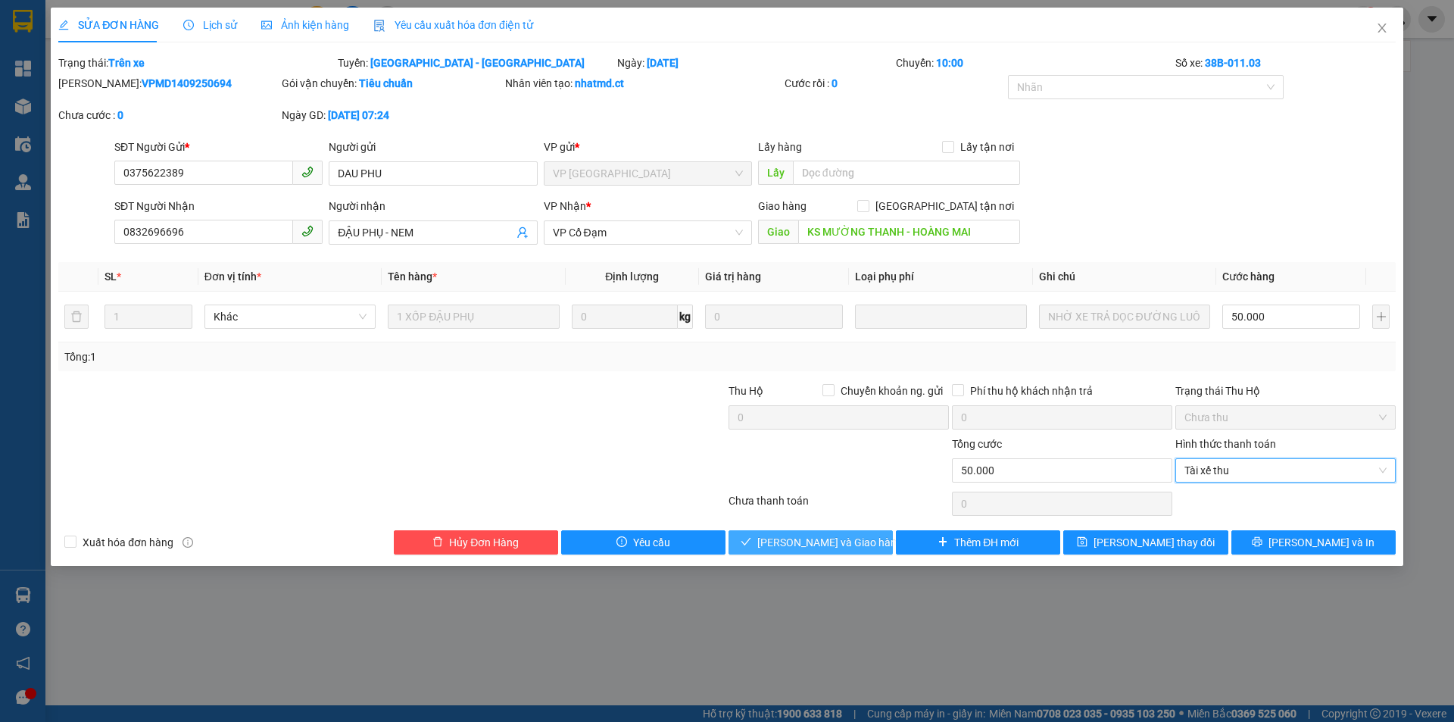
click at [832, 545] on span "[PERSON_NAME] và Giao hàng" at bounding box center [829, 542] width 145 height 17
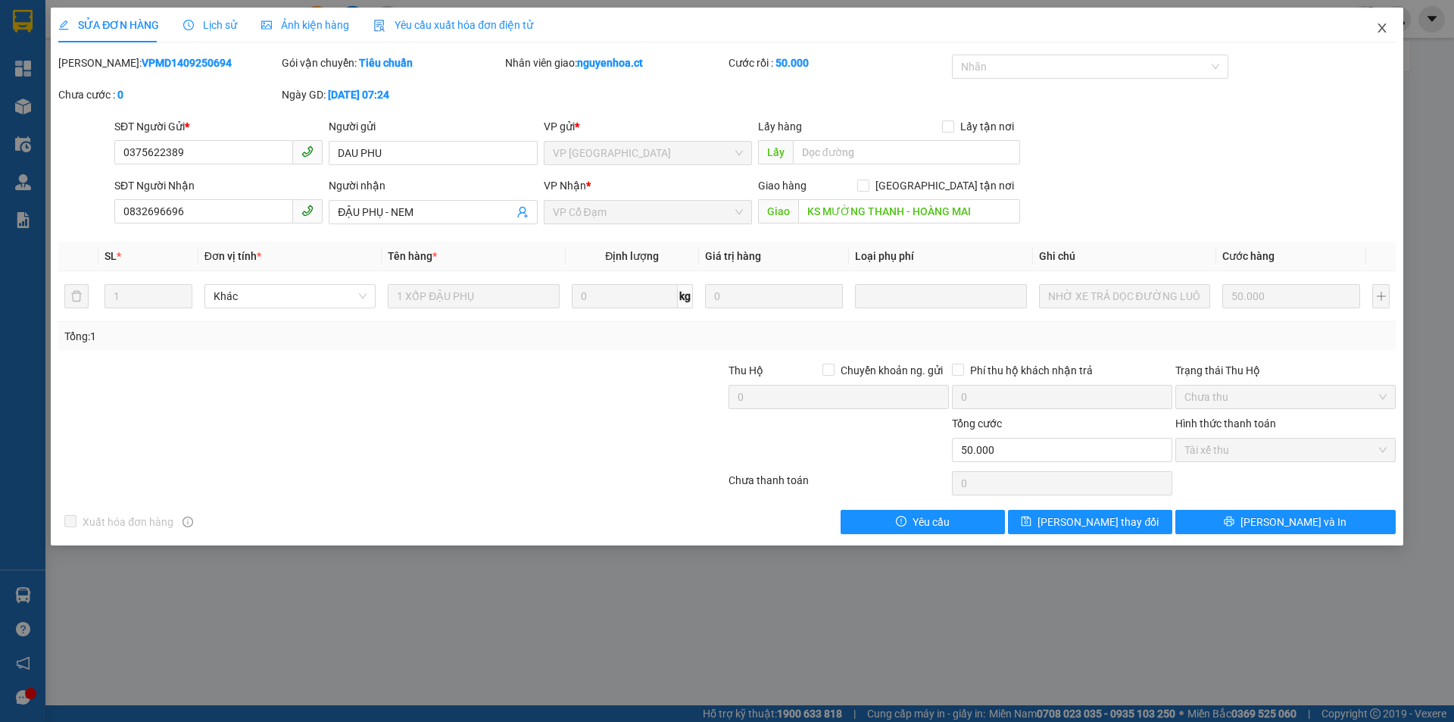
click at [1390, 26] on span "Close" at bounding box center [1382, 29] width 42 height 42
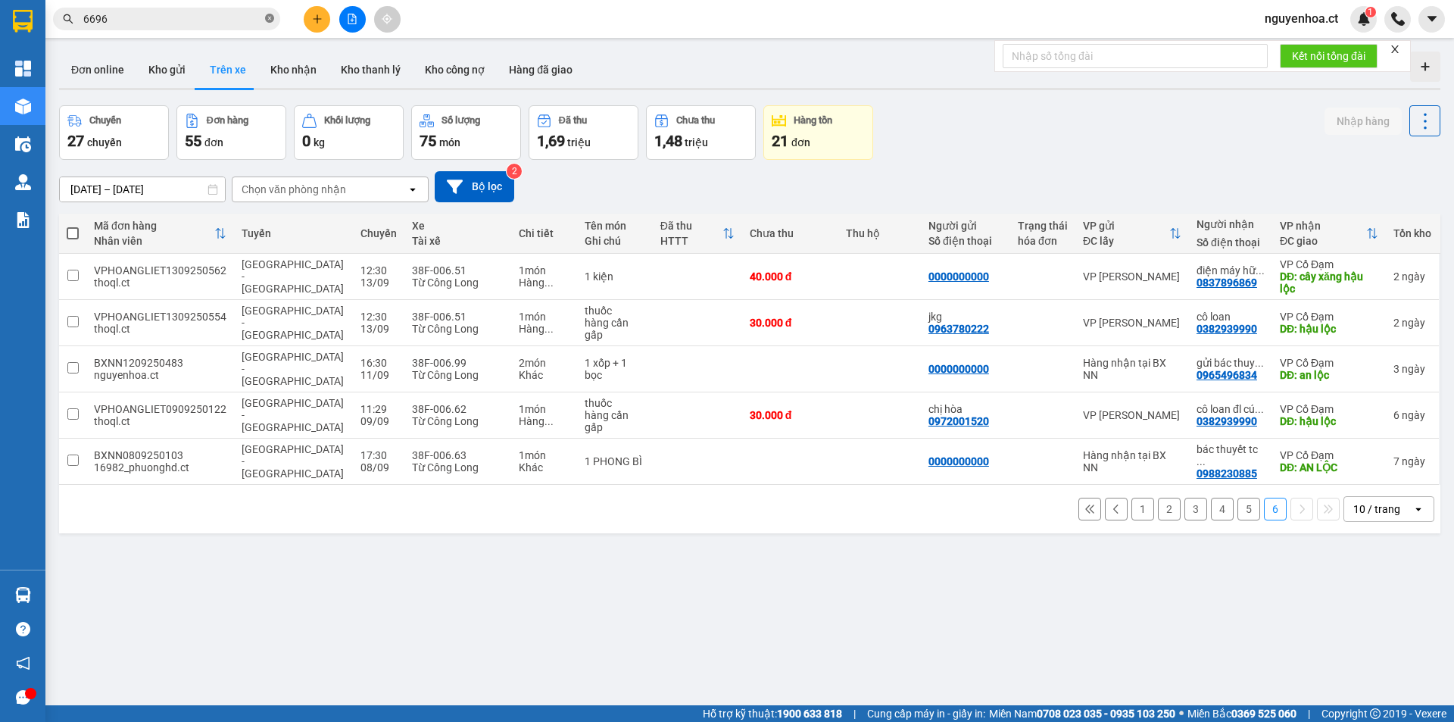
click at [267, 20] on icon "close-circle" at bounding box center [269, 18] width 9 height 9
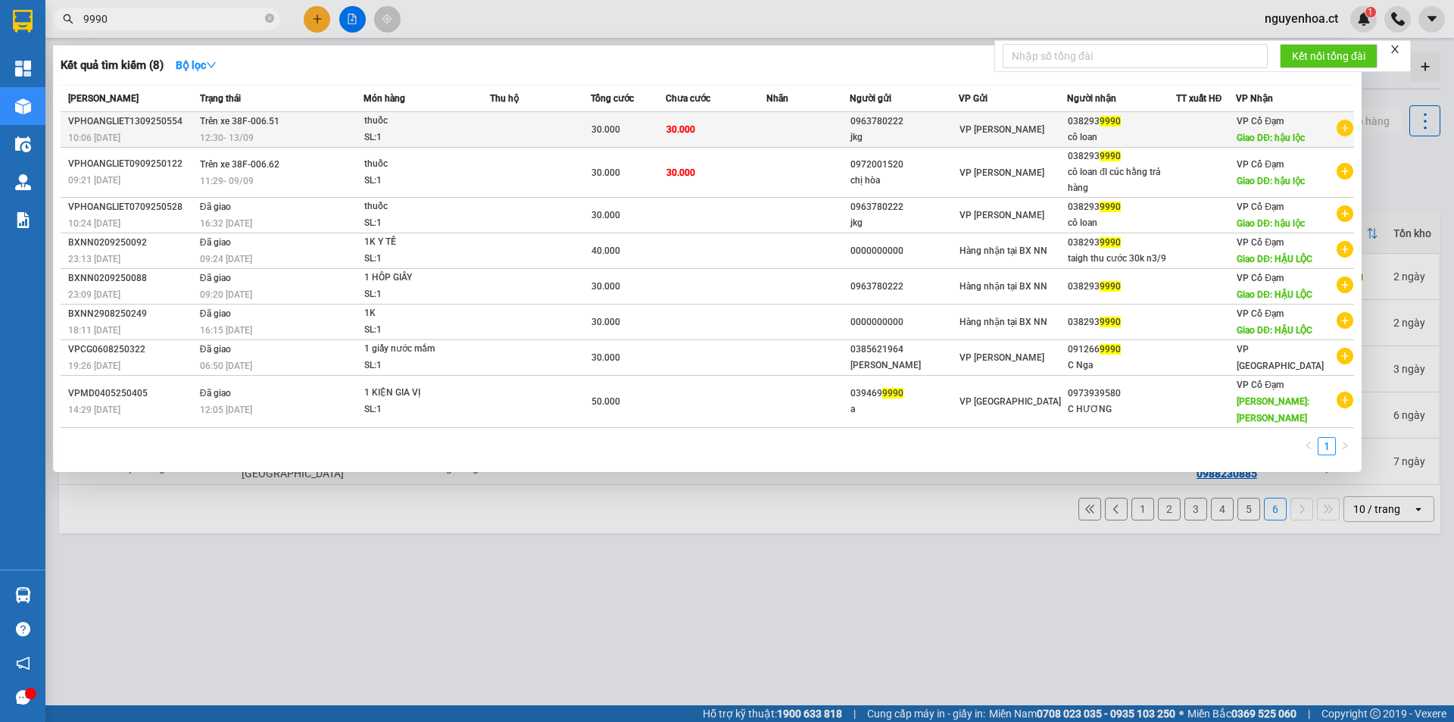
type input "9990"
click at [262, 132] on div "12:30 - 13/09" at bounding box center [281, 137] width 163 height 17
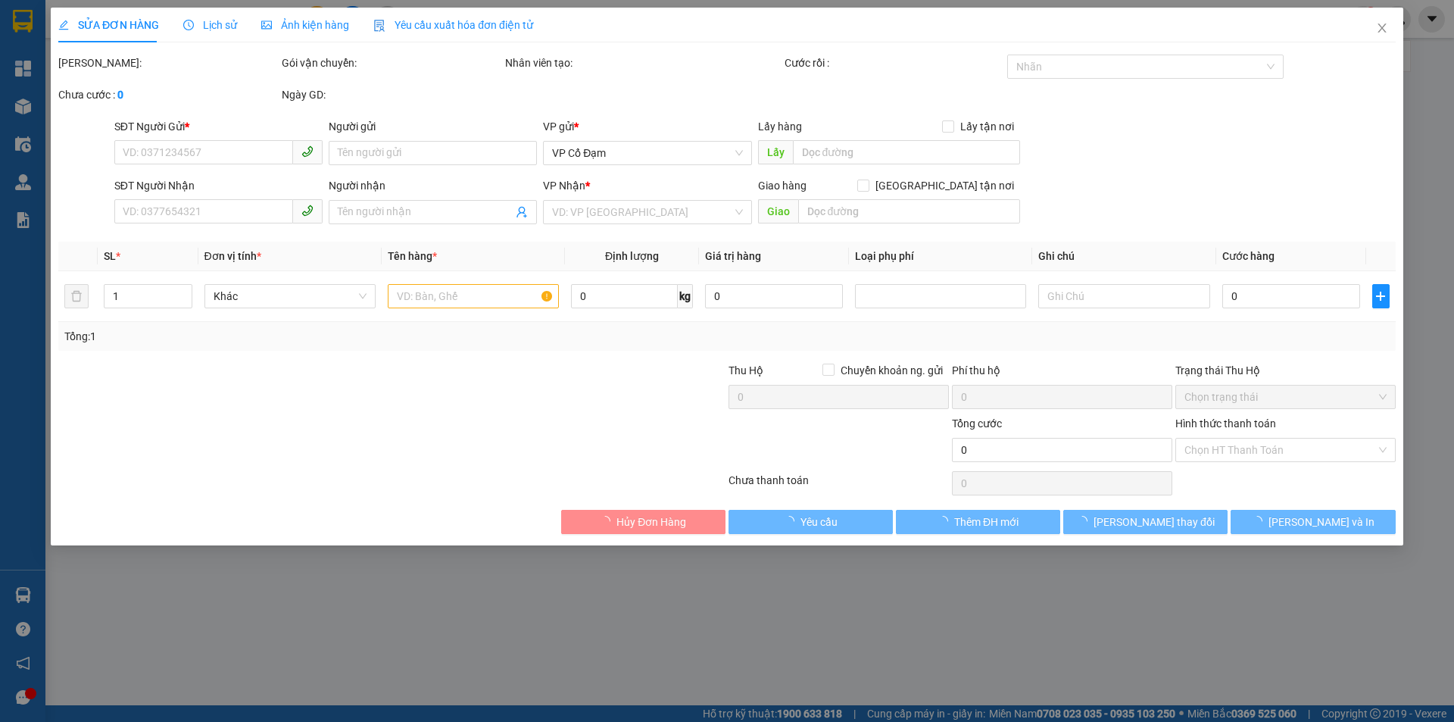
type input "0963780222"
type input "jkg"
type input "0382939990"
type input "cô loan"
type input "hậu lộc"
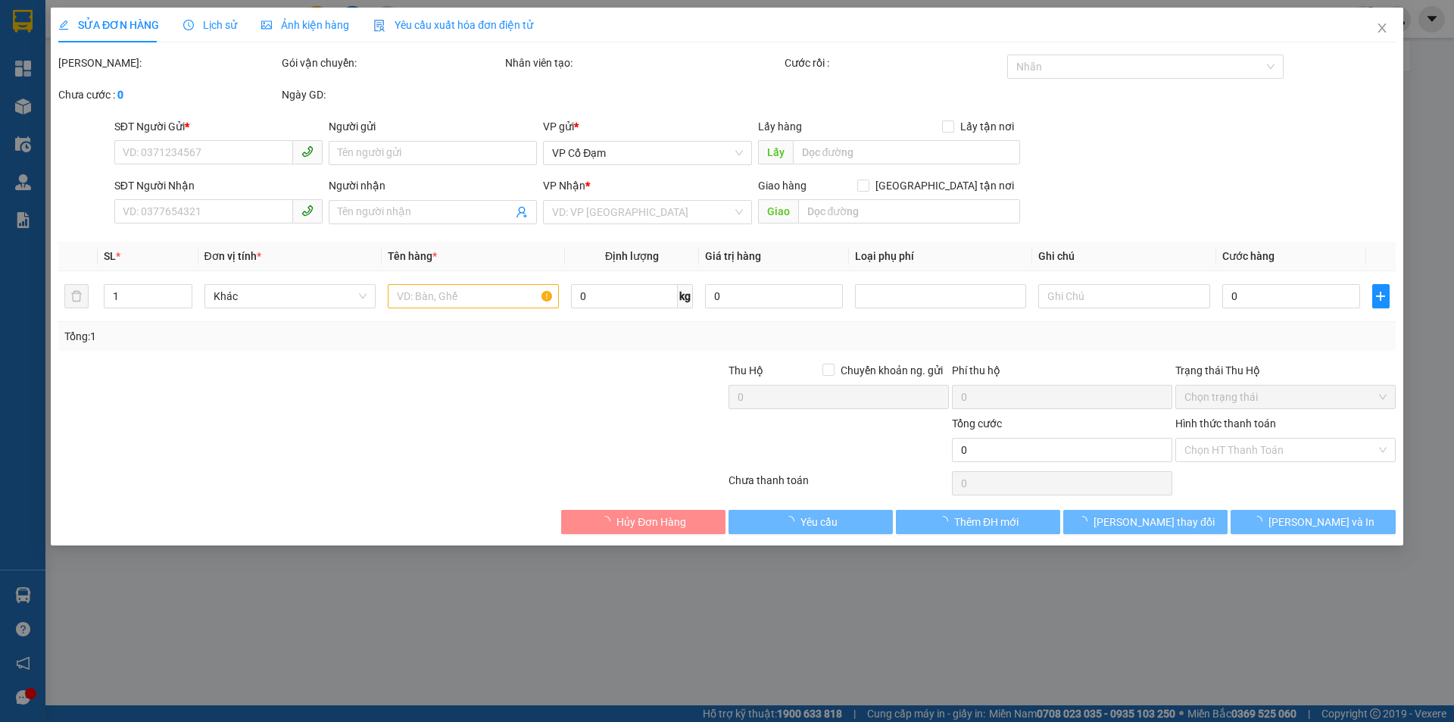
type input "30.000"
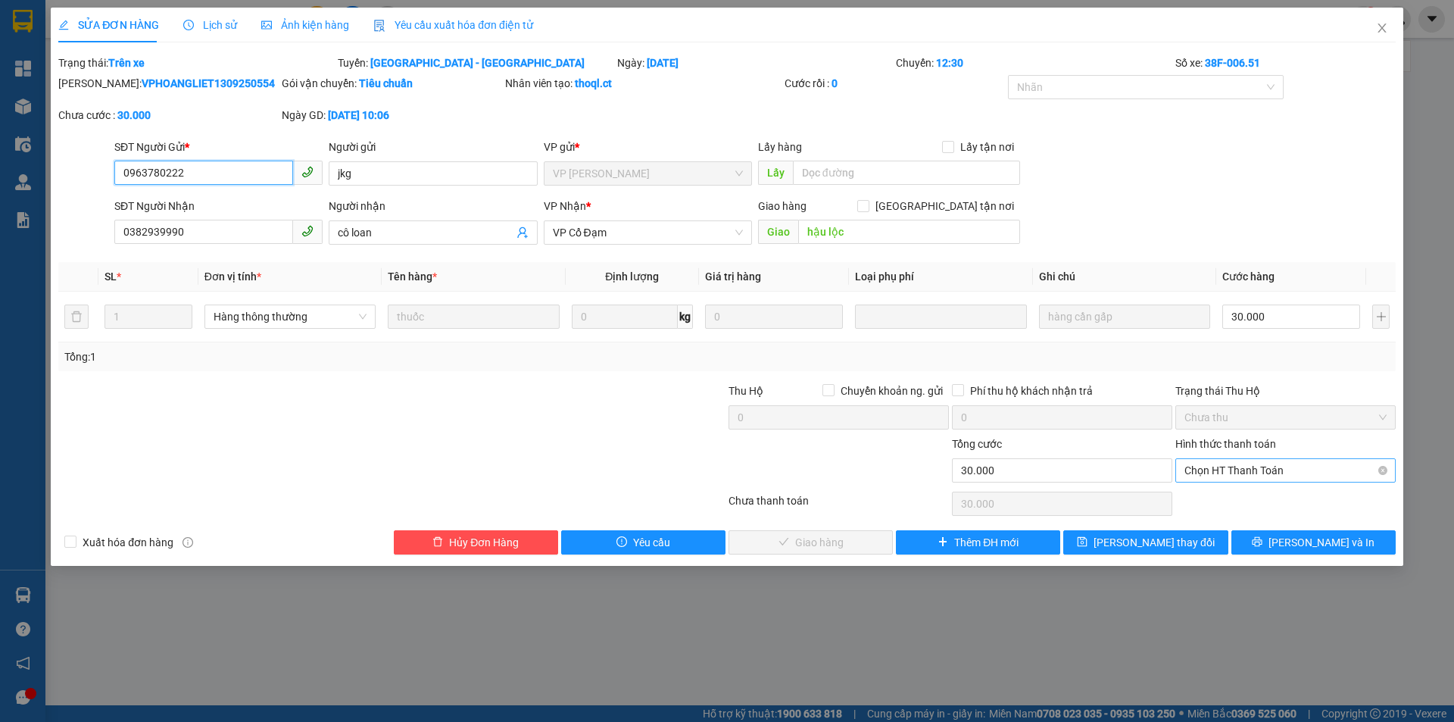
click at [1239, 478] on span "Chọn HT Thanh Toán" at bounding box center [1285, 470] width 202 height 23
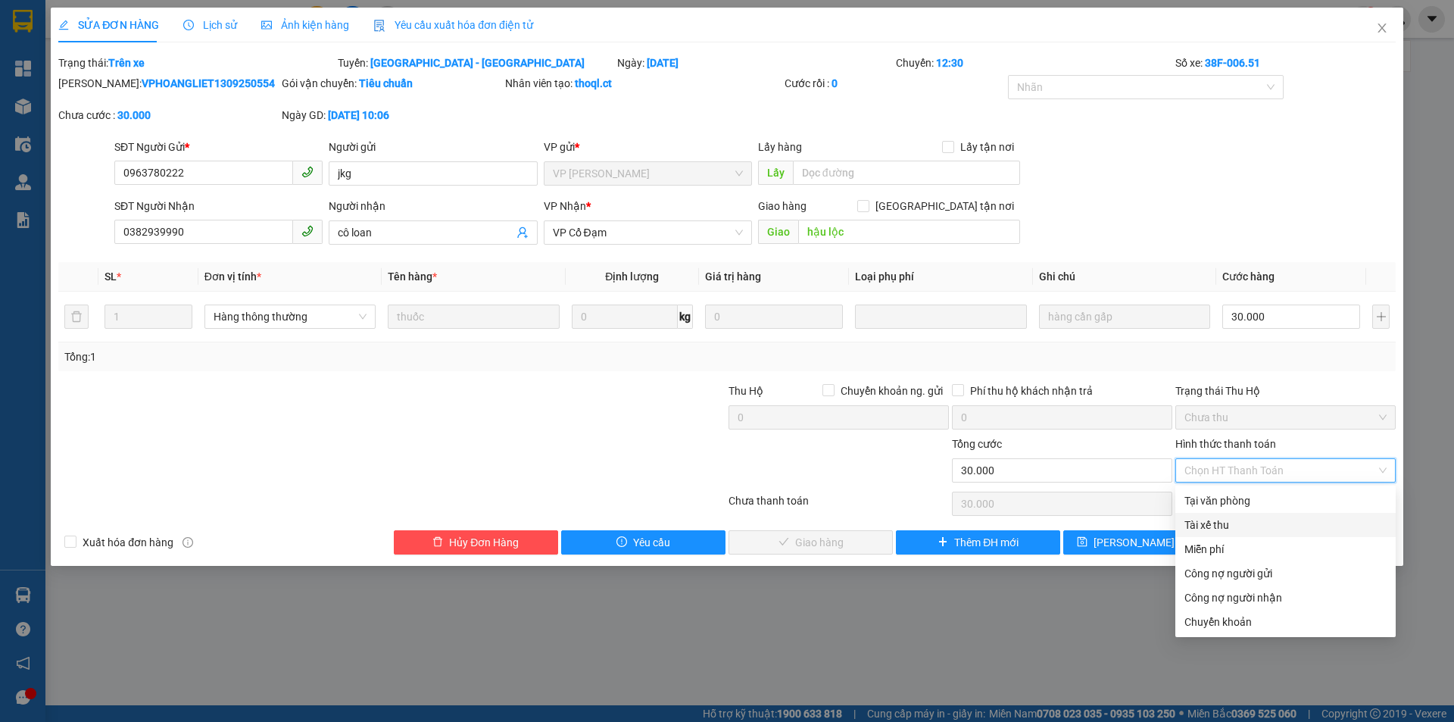
click at [1241, 529] on div "Tài xế thu" at bounding box center [1285, 524] width 202 height 17
type input "0"
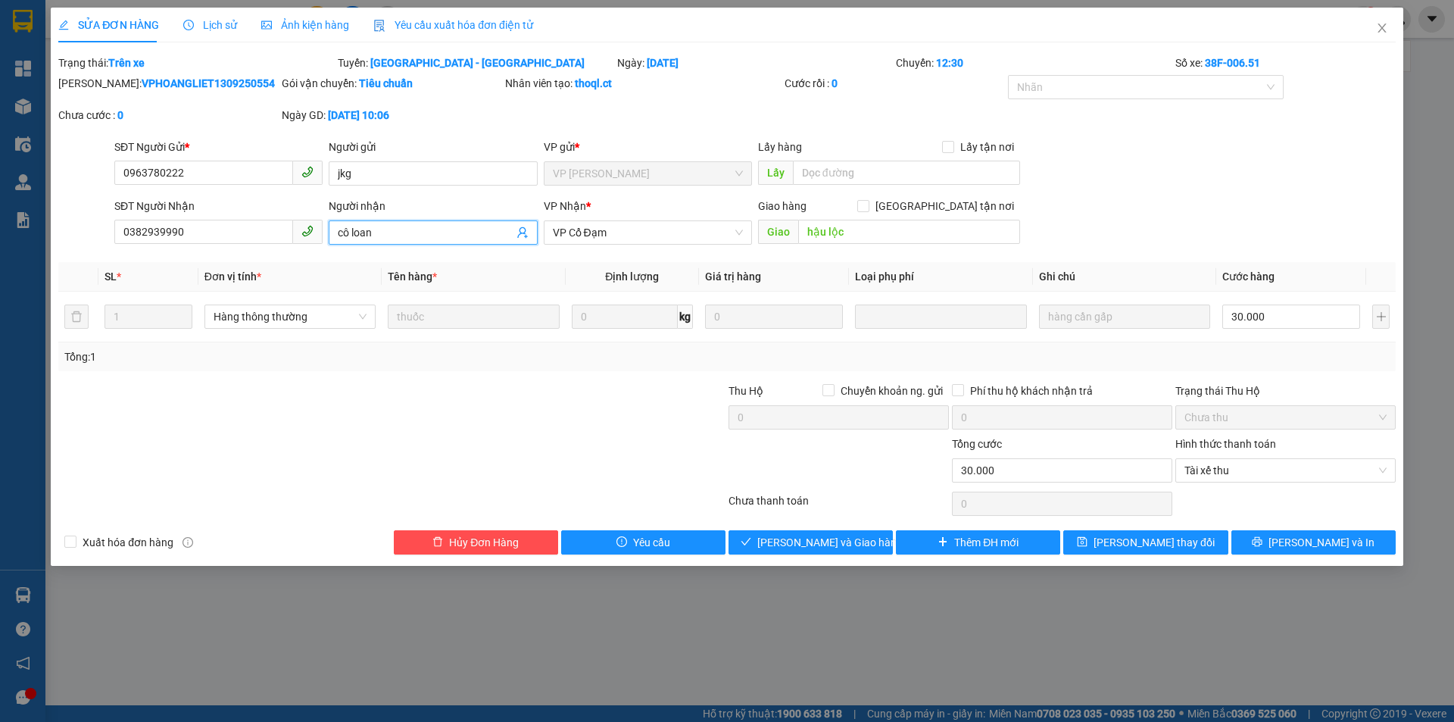
click at [472, 229] on input "cô loan" at bounding box center [425, 232] width 175 height 17
type input "cô loan phơi 651 n13/9"
click at [798, 547] on span "[PERSON_NAME] và Giao hàng" at bounding box center [829, 542] width 145 height 17
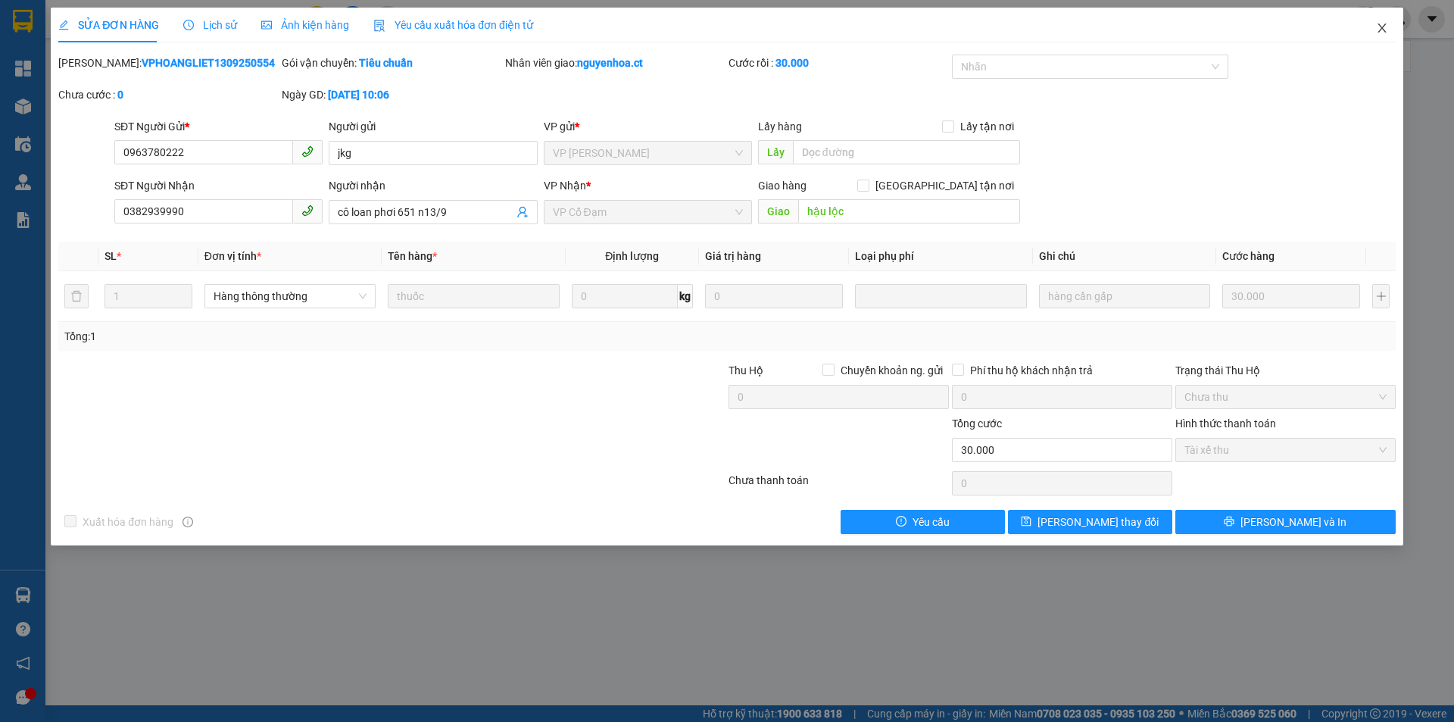
click at [1383, 26] on icon "close" at bounding box center [1382, 28] width 12 height 12
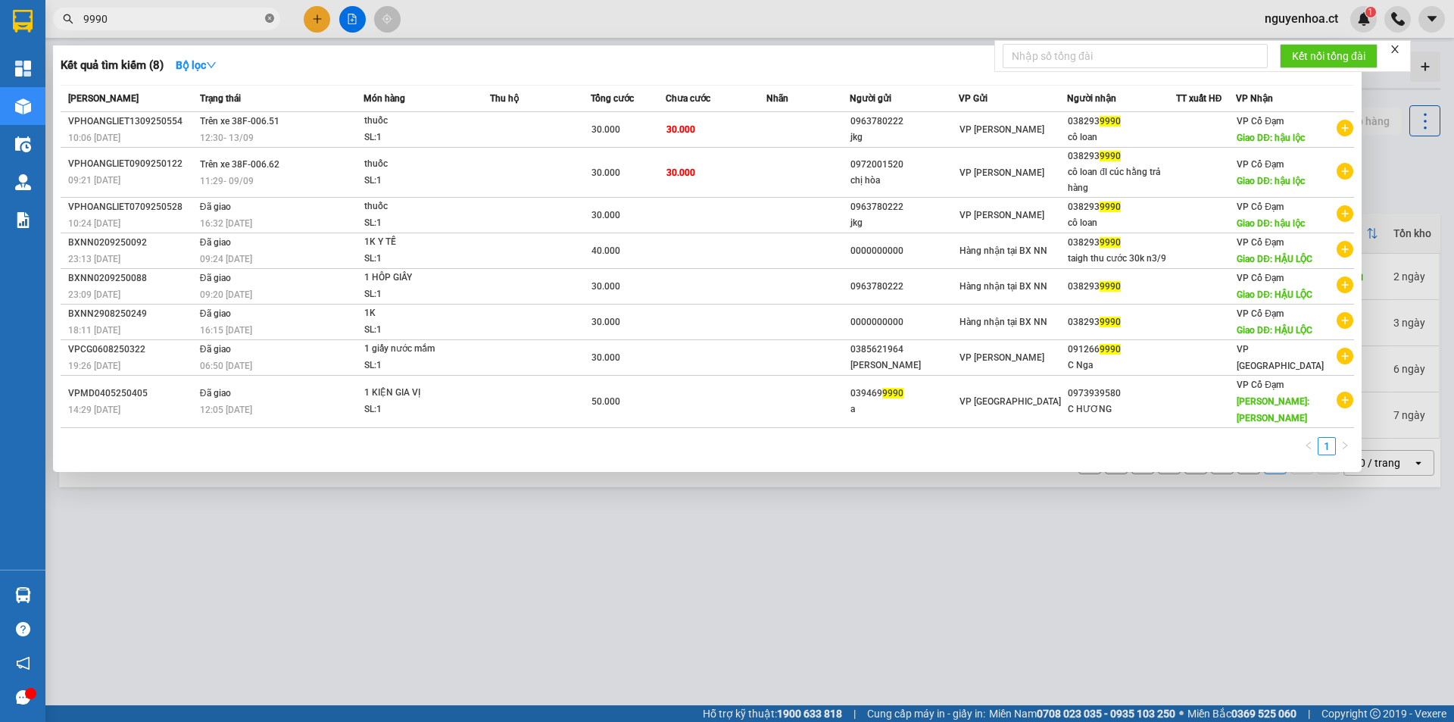
click at [269, 22] on icon "close-circle" at bounding box center [269, 18] width 9 height 9
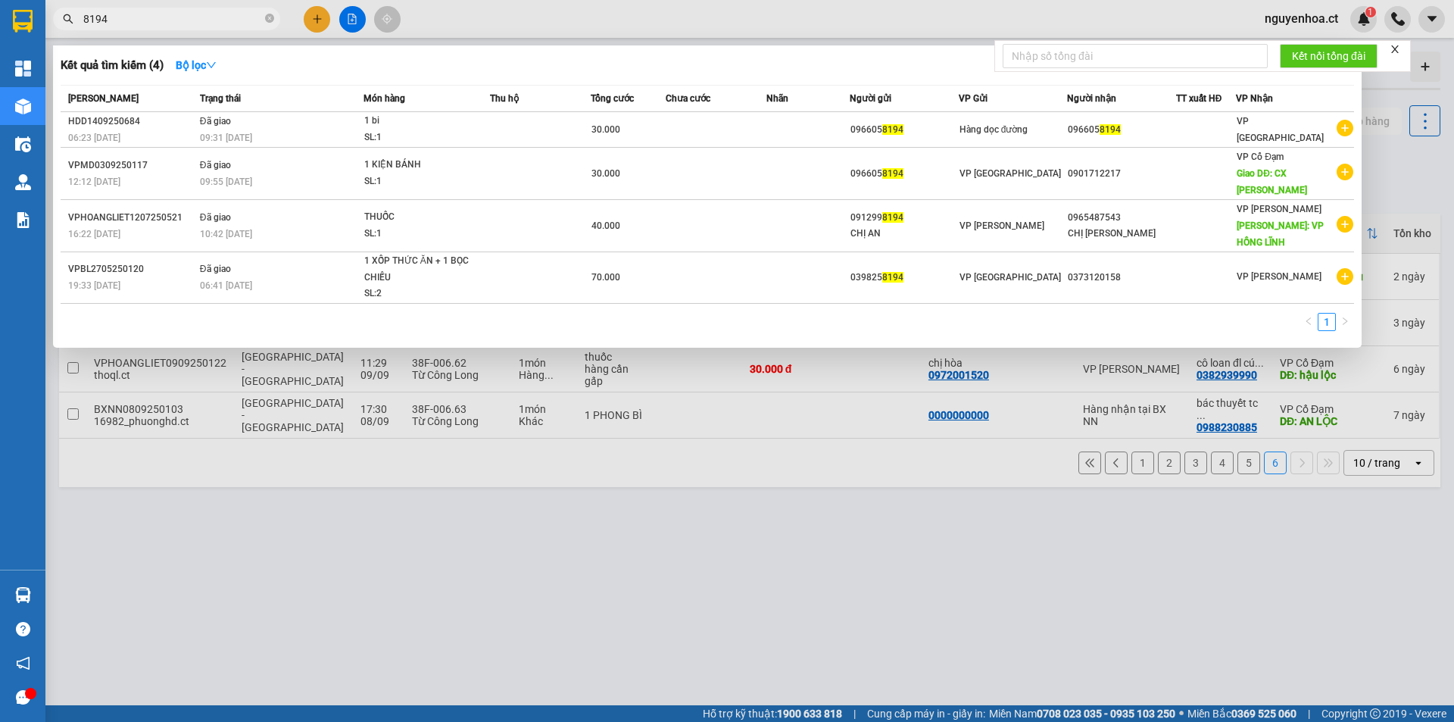
type input "8194"
click at [274, 19] on span "8194" at bounding box center [166, 19] width 227 height 23
click at [270, 19] on icon "close-circle" at bounding box center [269, 18] width 9 height 9
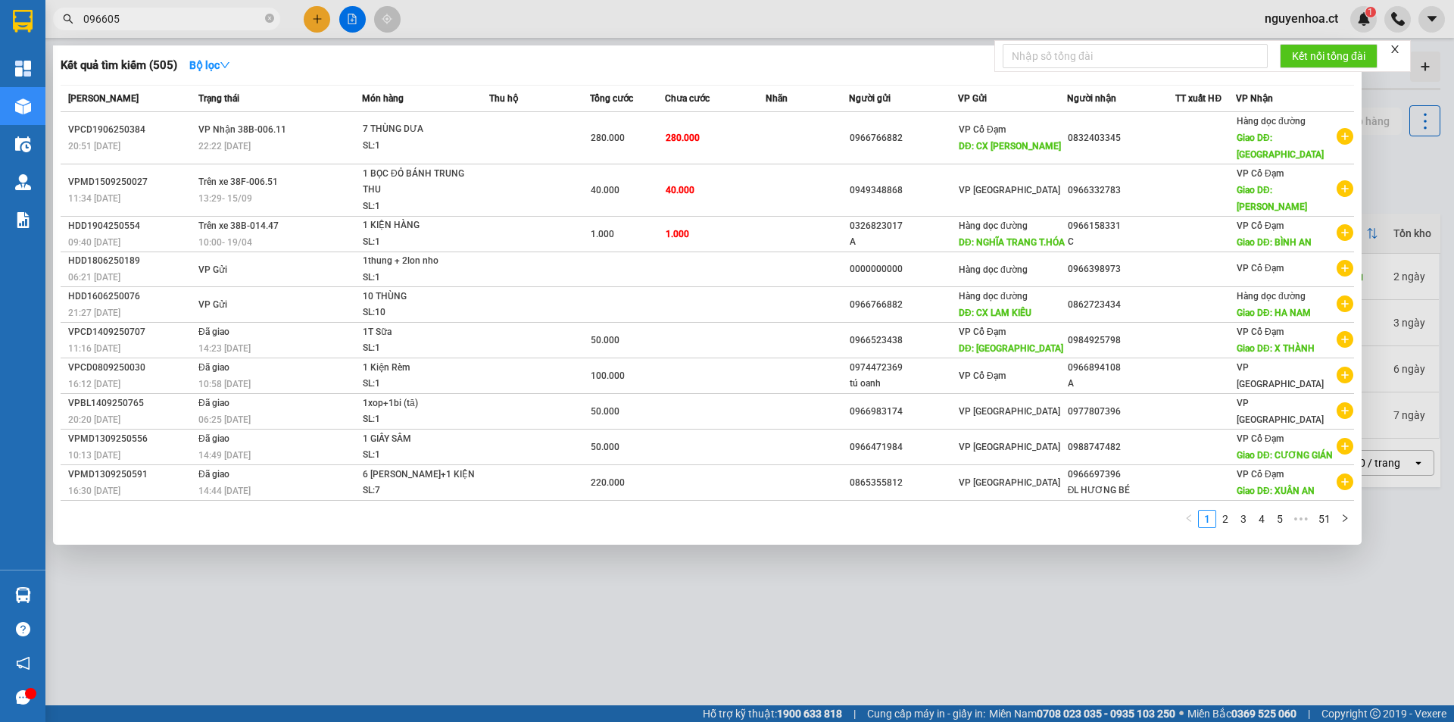
type input "0966058"
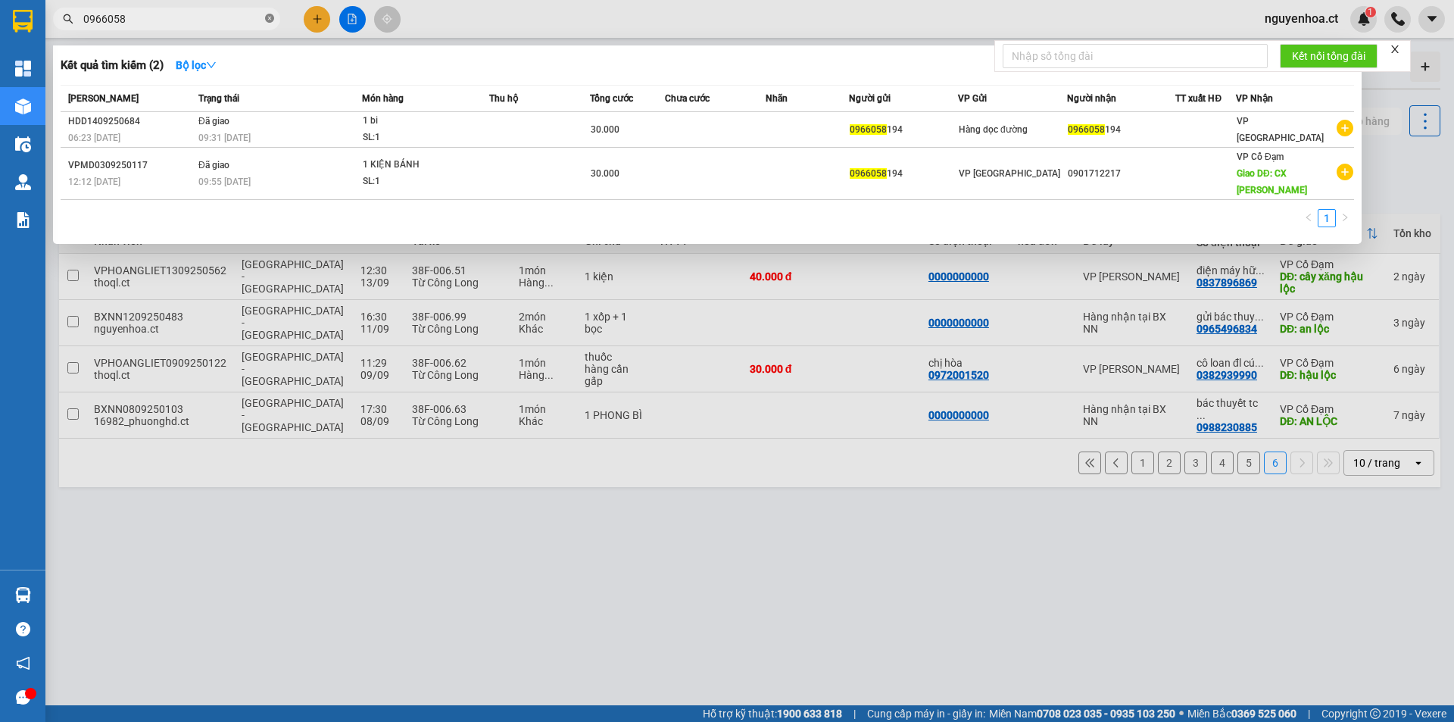
click at [270, 19] on icon "close-circle" at bounding box center [269, 18] width 9 height 9
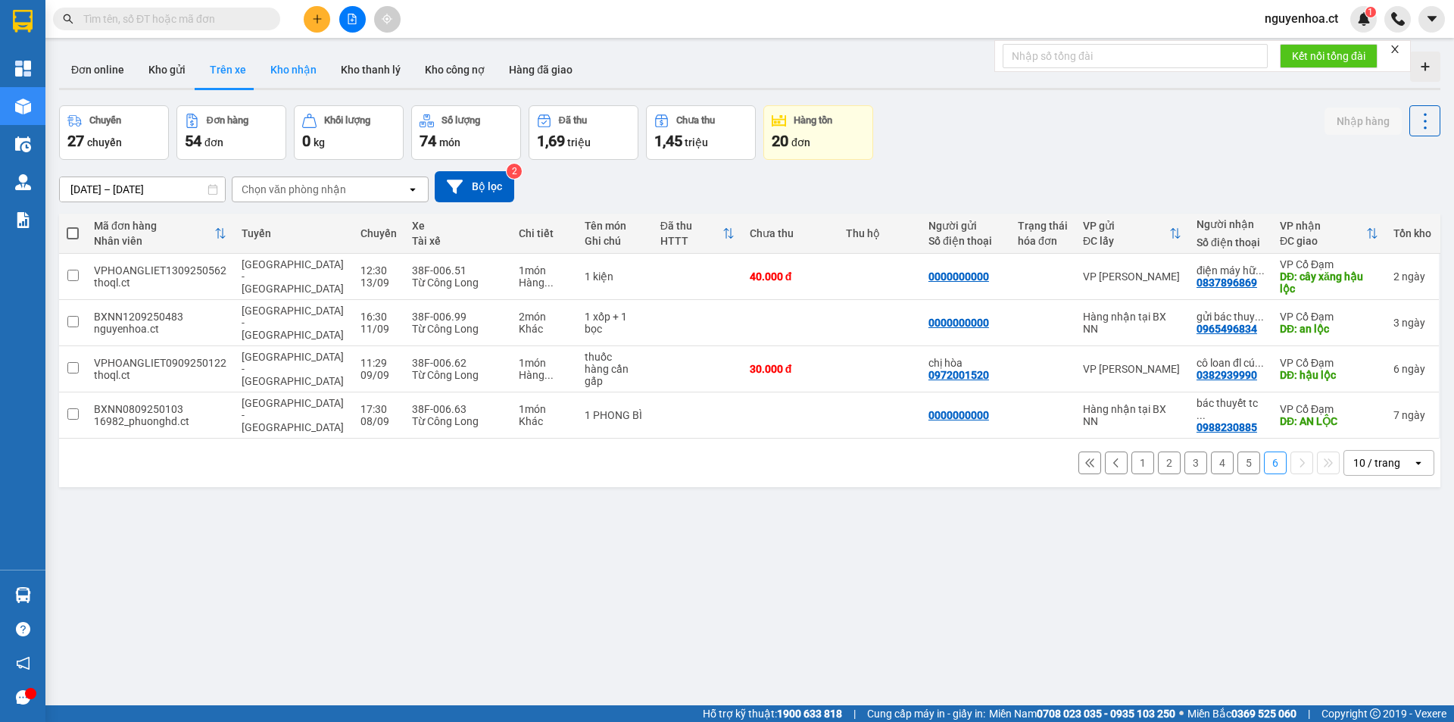
click at [305, 65] on button "Kho nhận" at bounding box center [293, 69] width 70 height 36
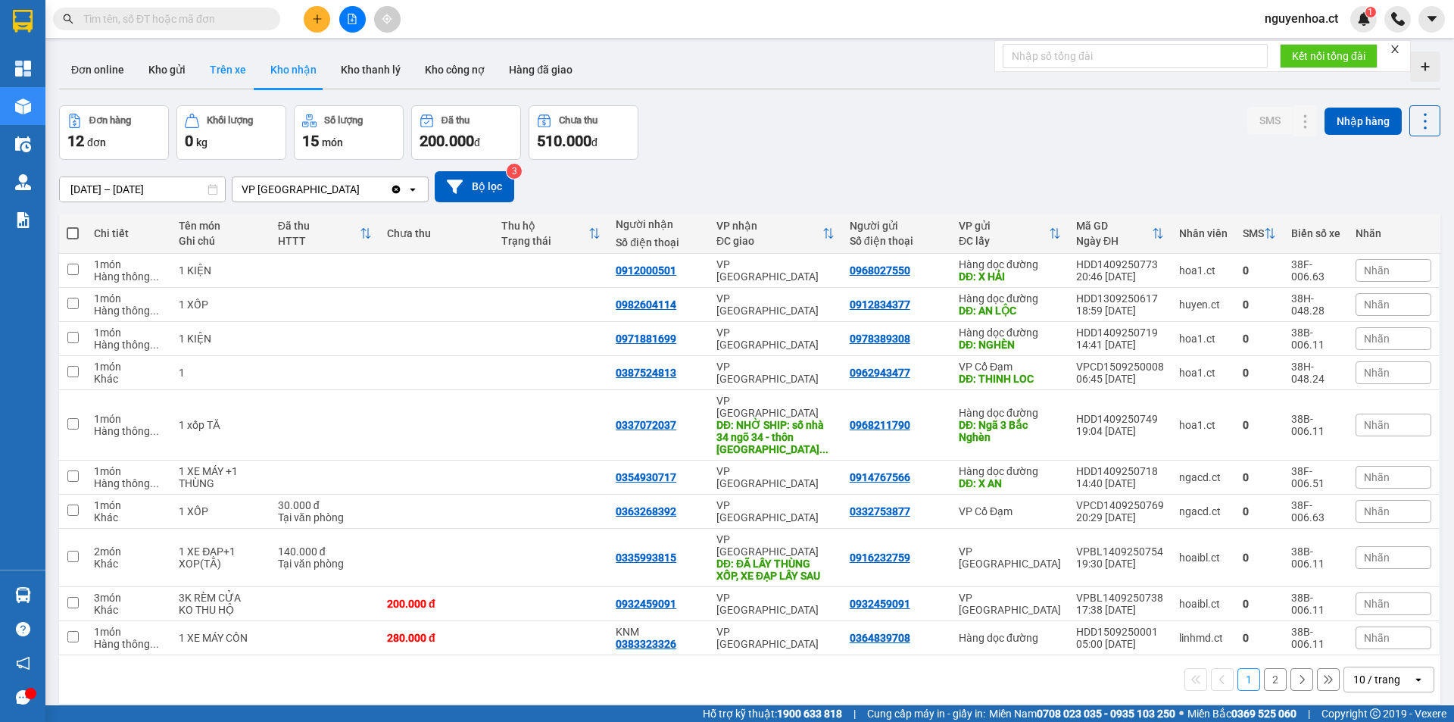
click at [235, 75] on button "Trên xe" at bounding box center [228, 69] width 61 height 36
type input "[DATE] – [DATE]"
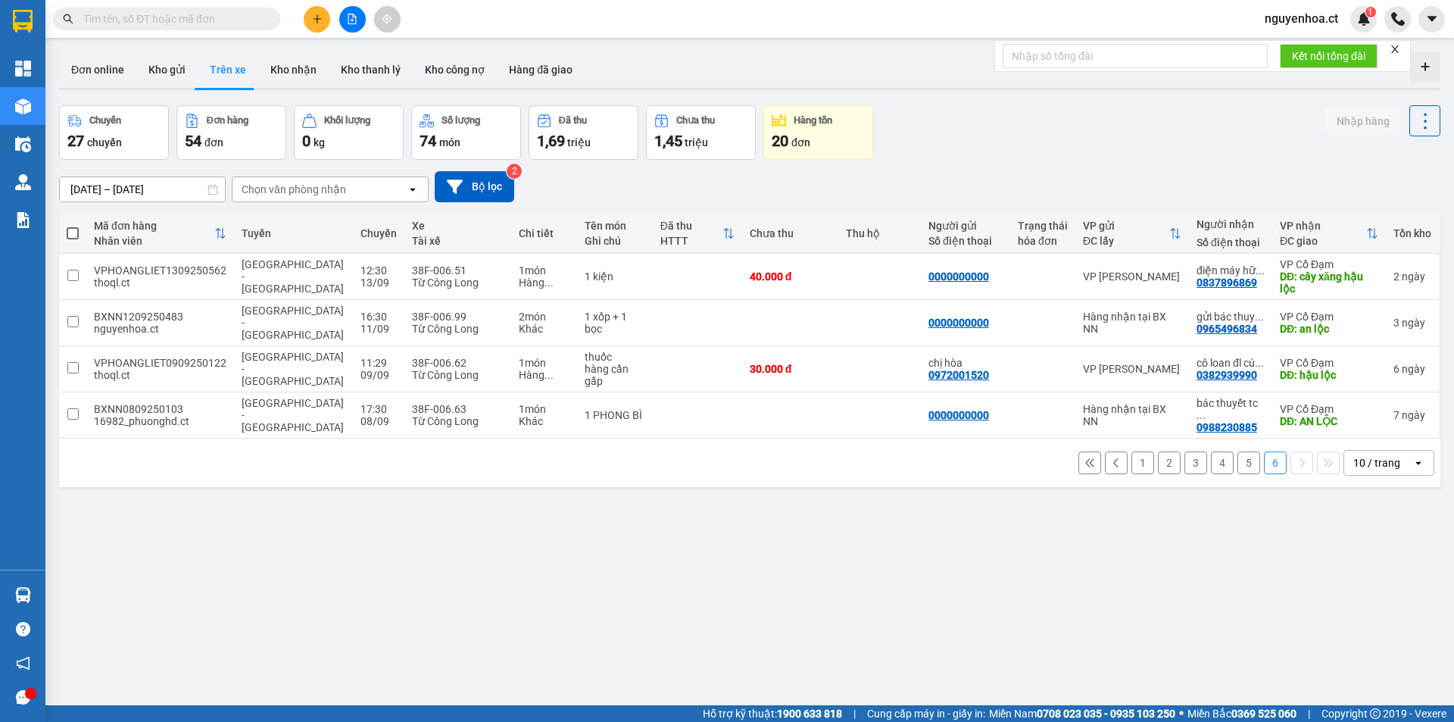
click at [1237, 451] on button "5" at bounding box center [1248, 462] width 23 height 23
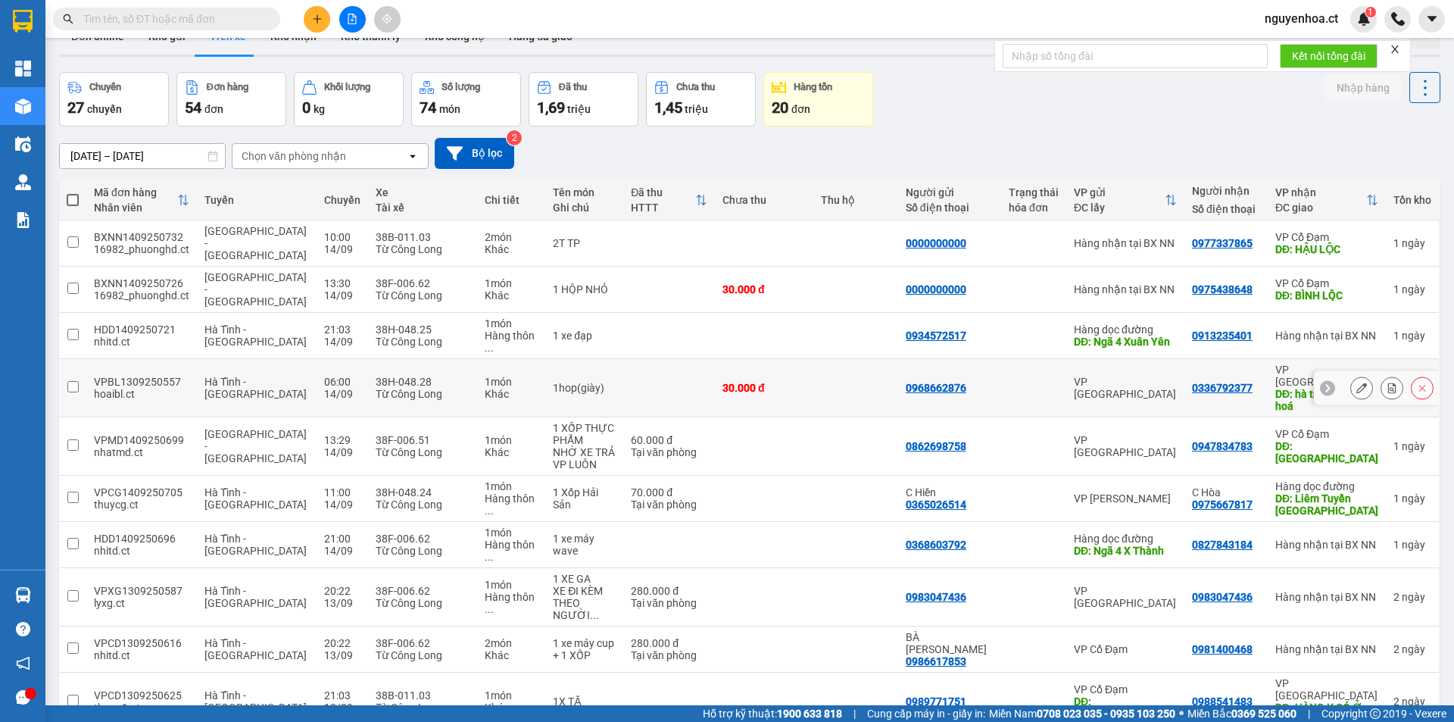
scroll to position [70, 0]
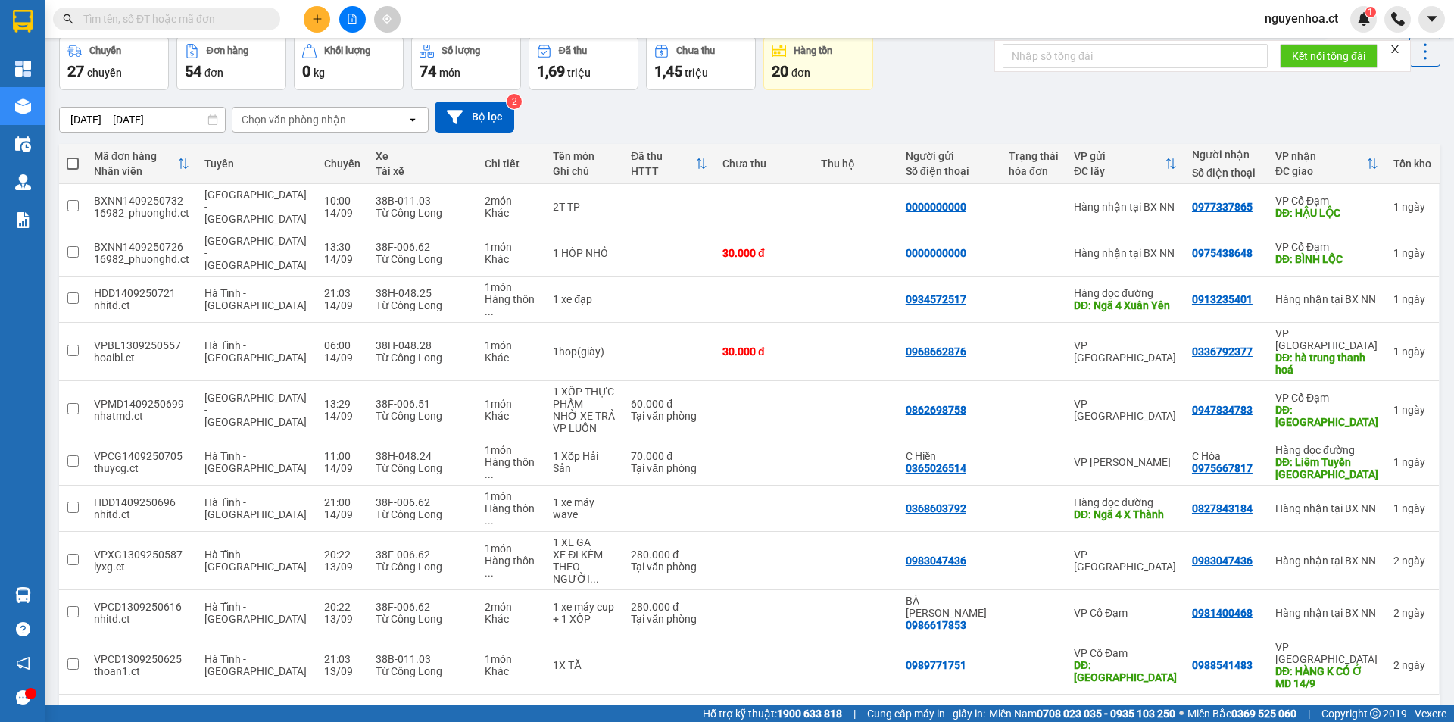
click at [1264, 707] on button "6" at bounding box center [1275, 718] width 23 height 23
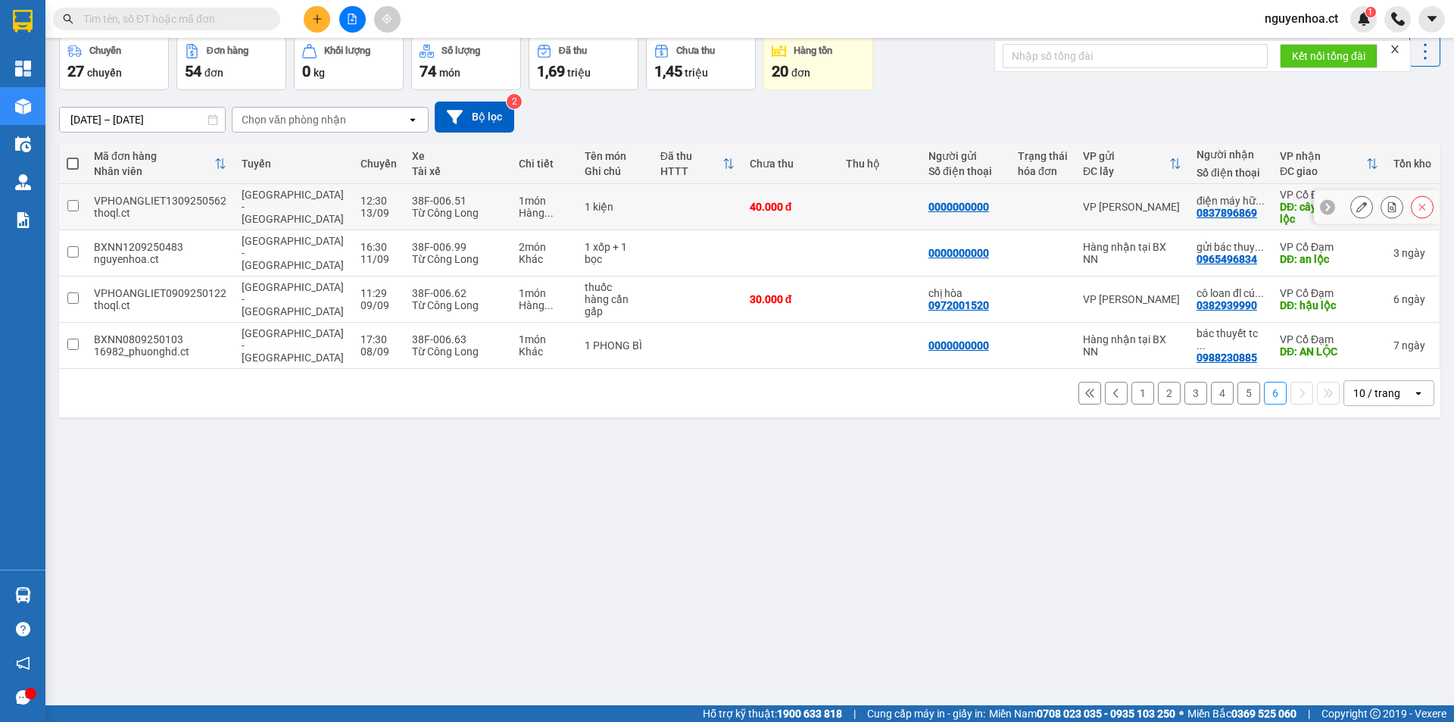
click at [360, 200] on div "12:30" at bounding box center [378, 201] width 36 height 12
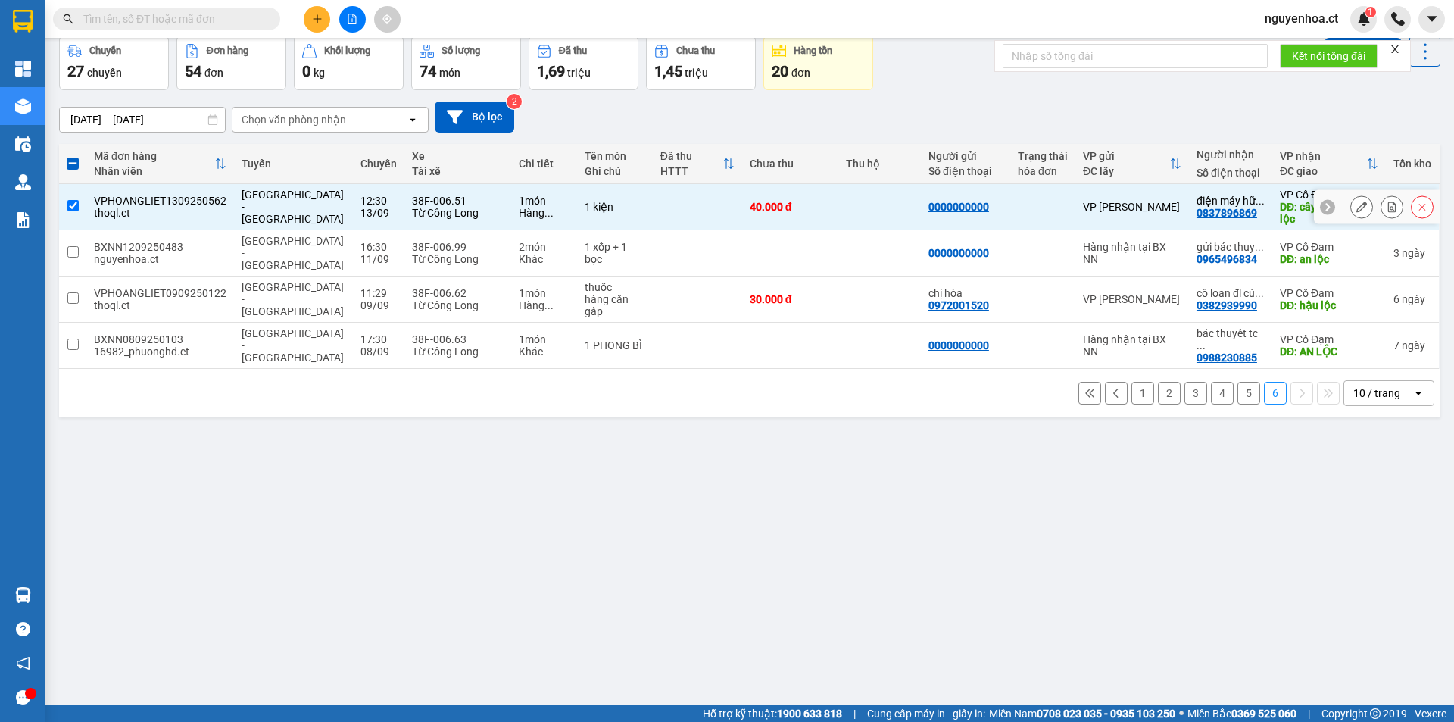
click at [73, 210] on input "checkbox" at bounding box center [72, 205] width 11 height 11
checkbox input "false"
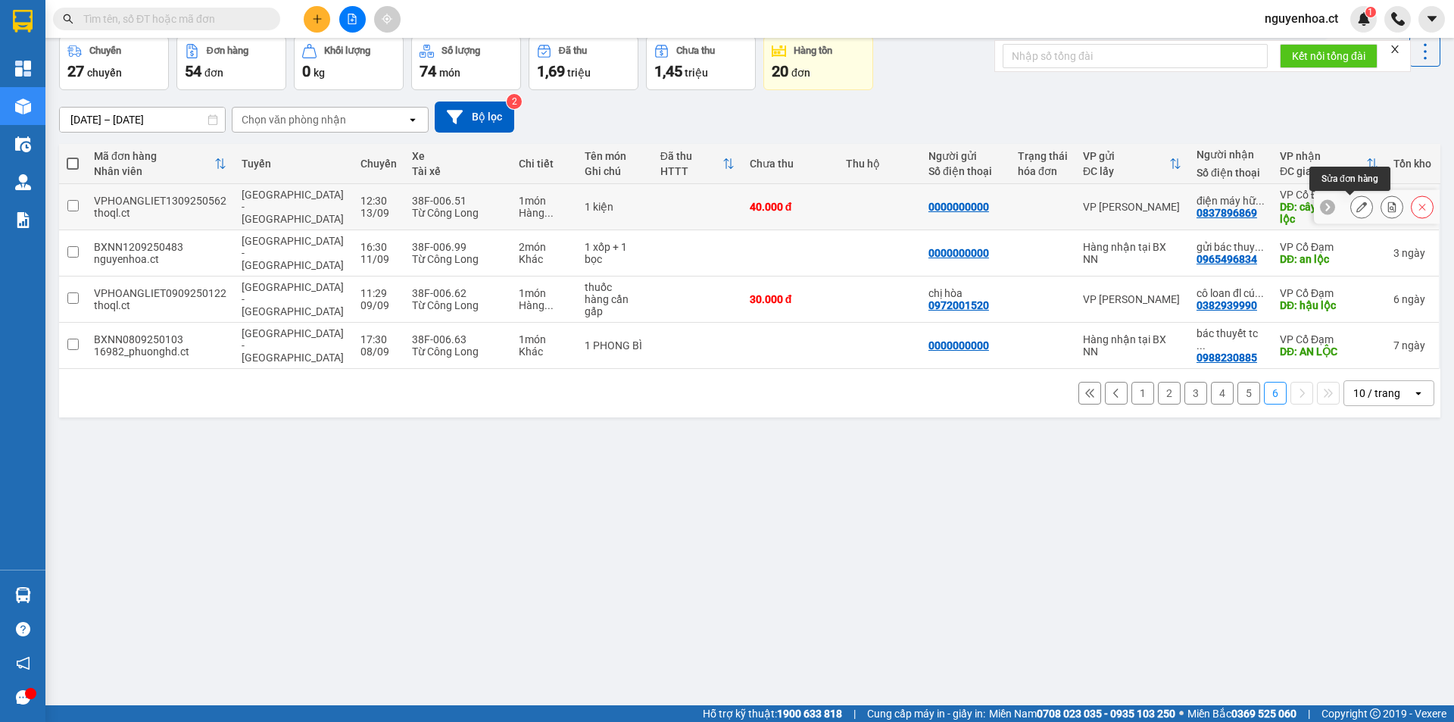
click at [1351, 203] on button at bounding box center [1361, 207] width 21 height 27
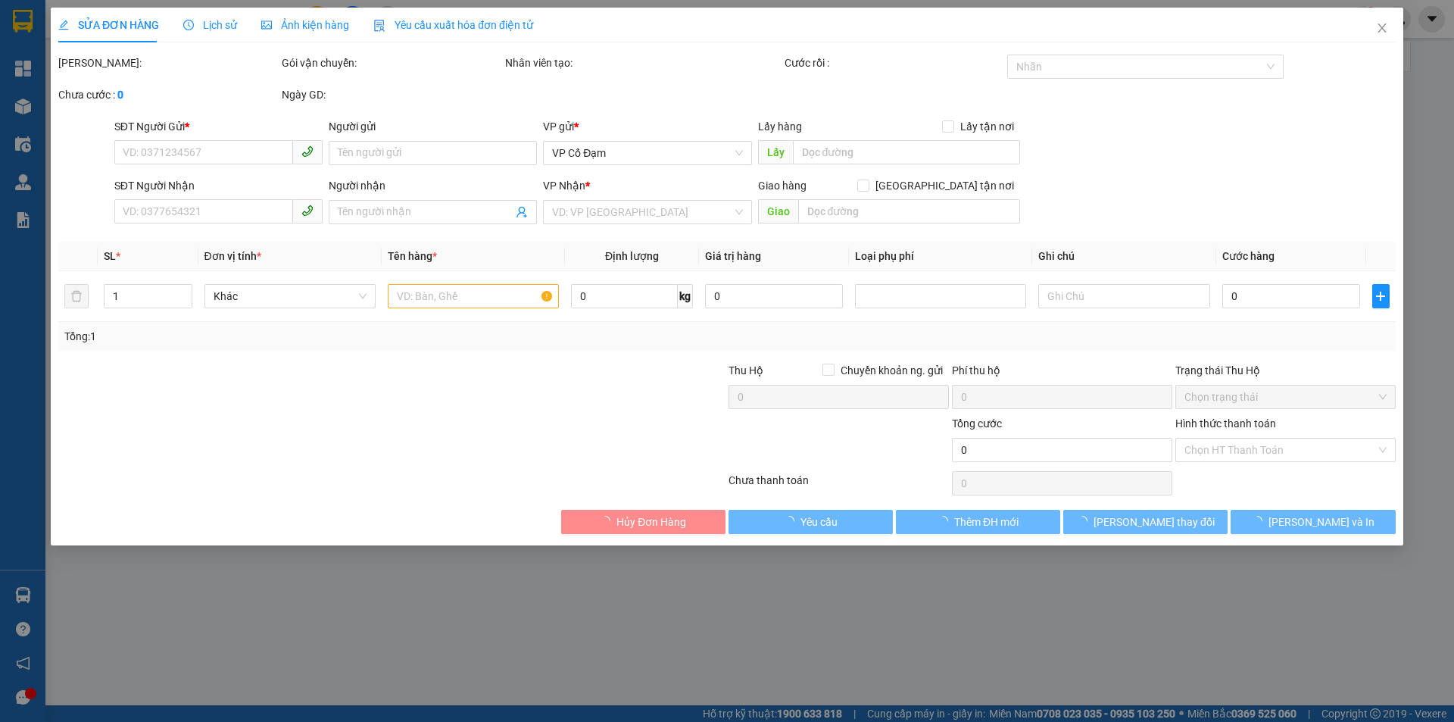
type input "0000000000"
type input "0837896869"
type input "điện máy hữu tâm"
type input "cây xăng hậu lộc"
type input "40.000"
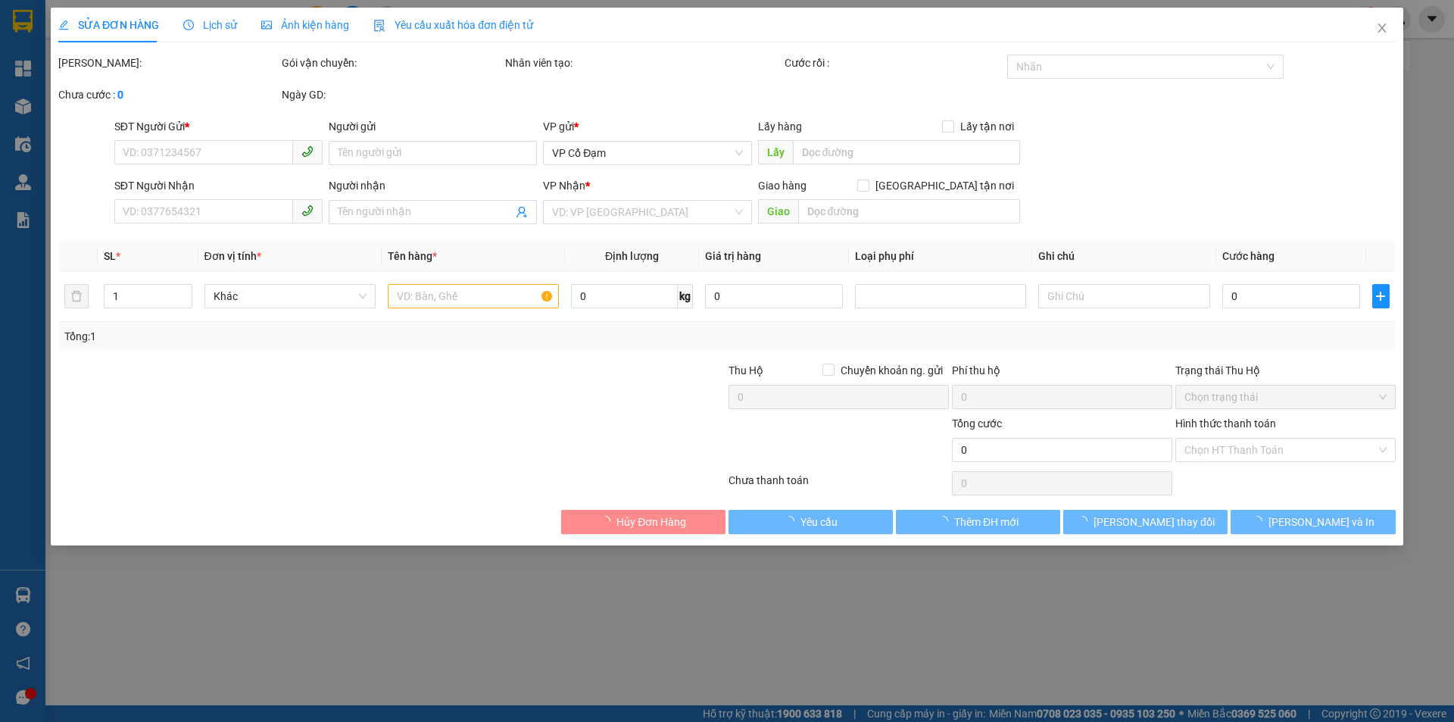
type input "40.000"
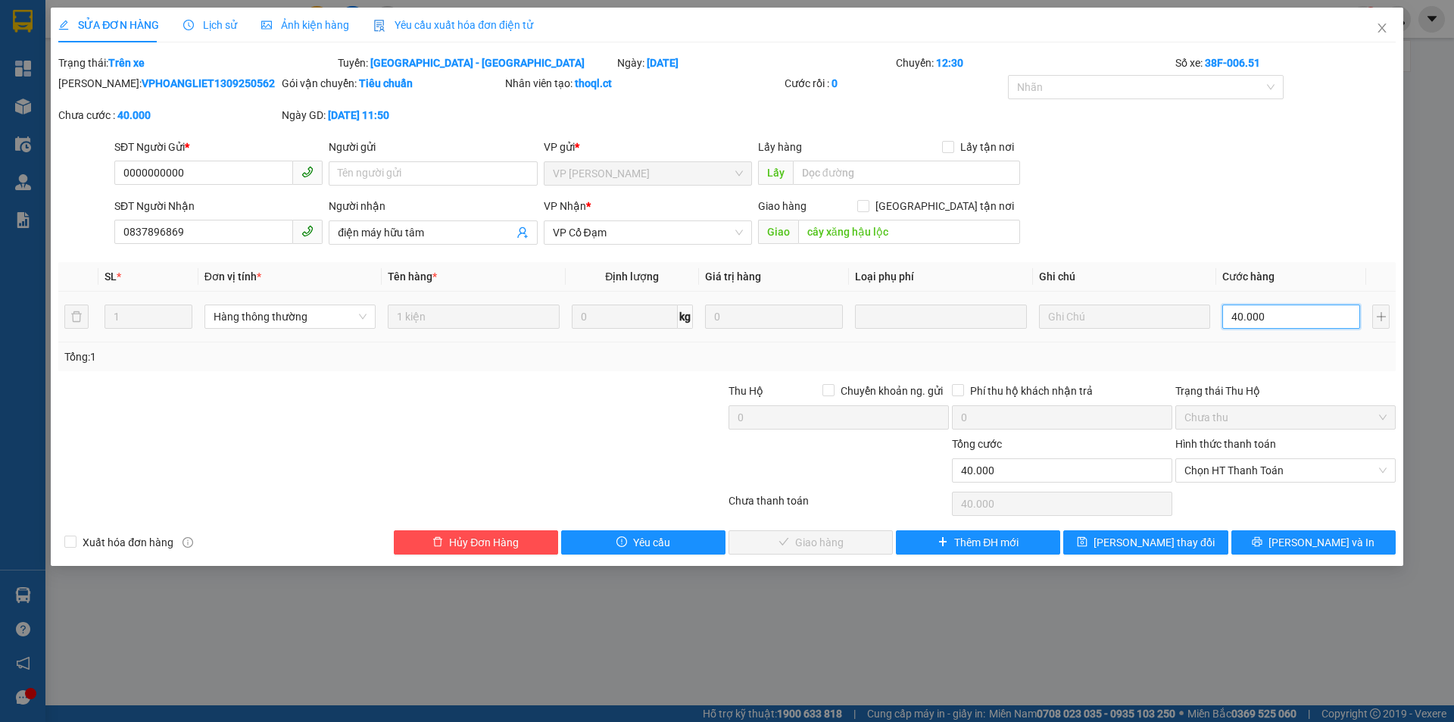
click at [1276, 314] on input "40.000" at bounding box center [1291, 316] width 138 height 24
type input "3"
type input "30"
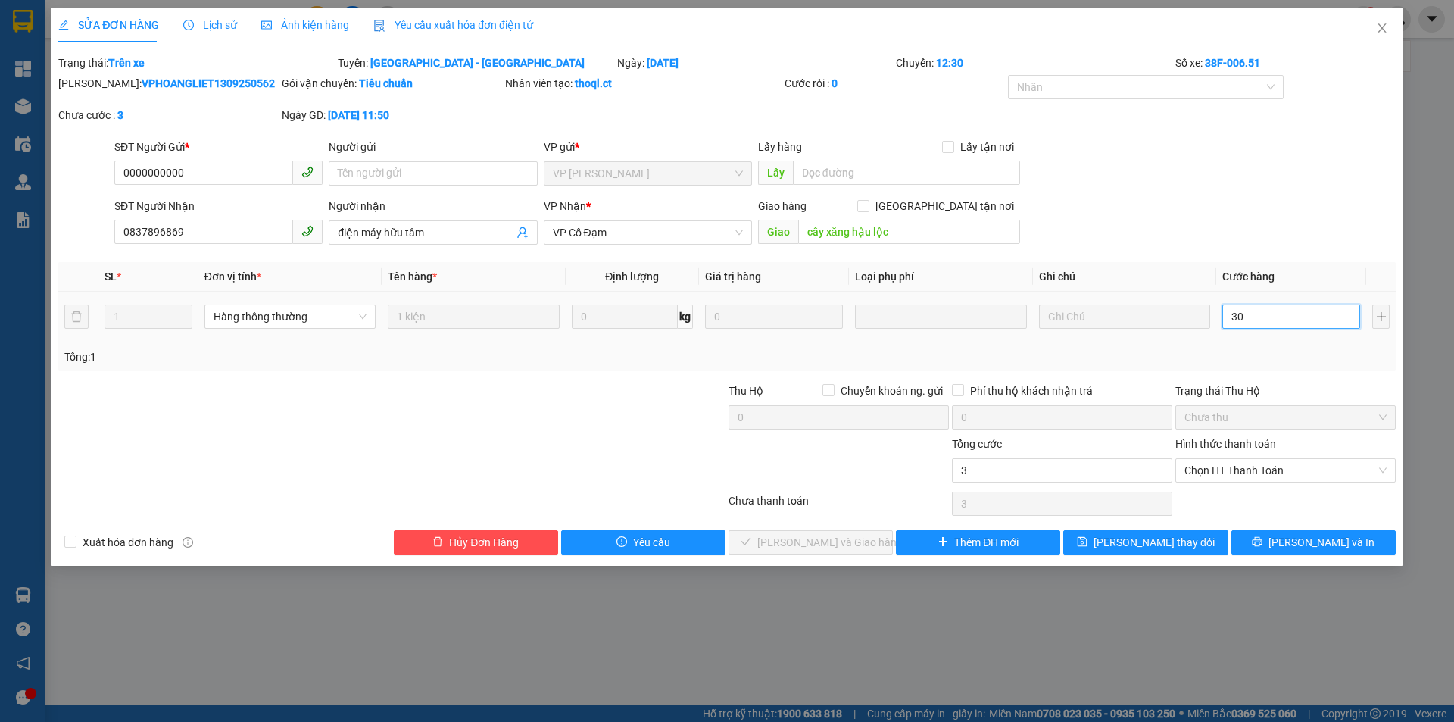
type input "30"
click at [1227, 466] on span "Chọn HT Thanh Toán" at bounding box center [1285, 470] width 202 height 23
type input "30"
type input "30.000"
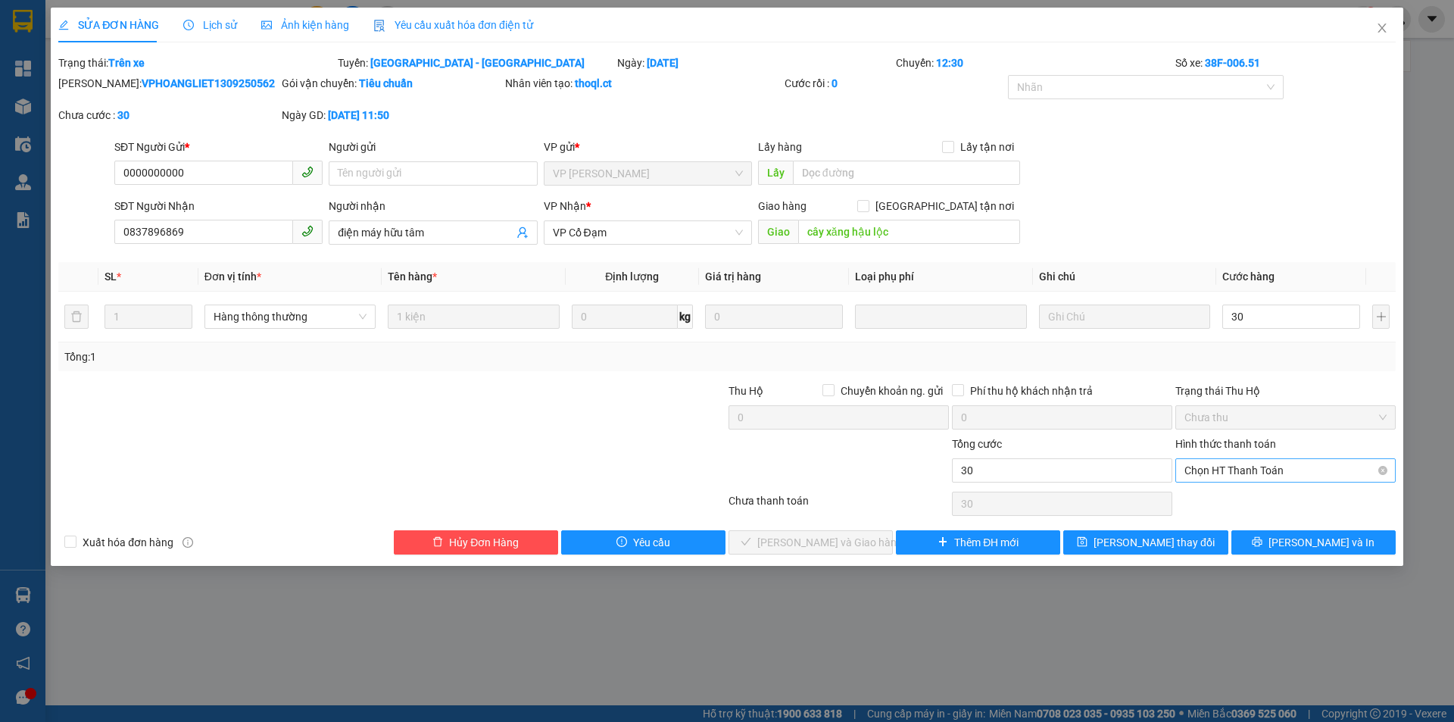
type input "30.000"
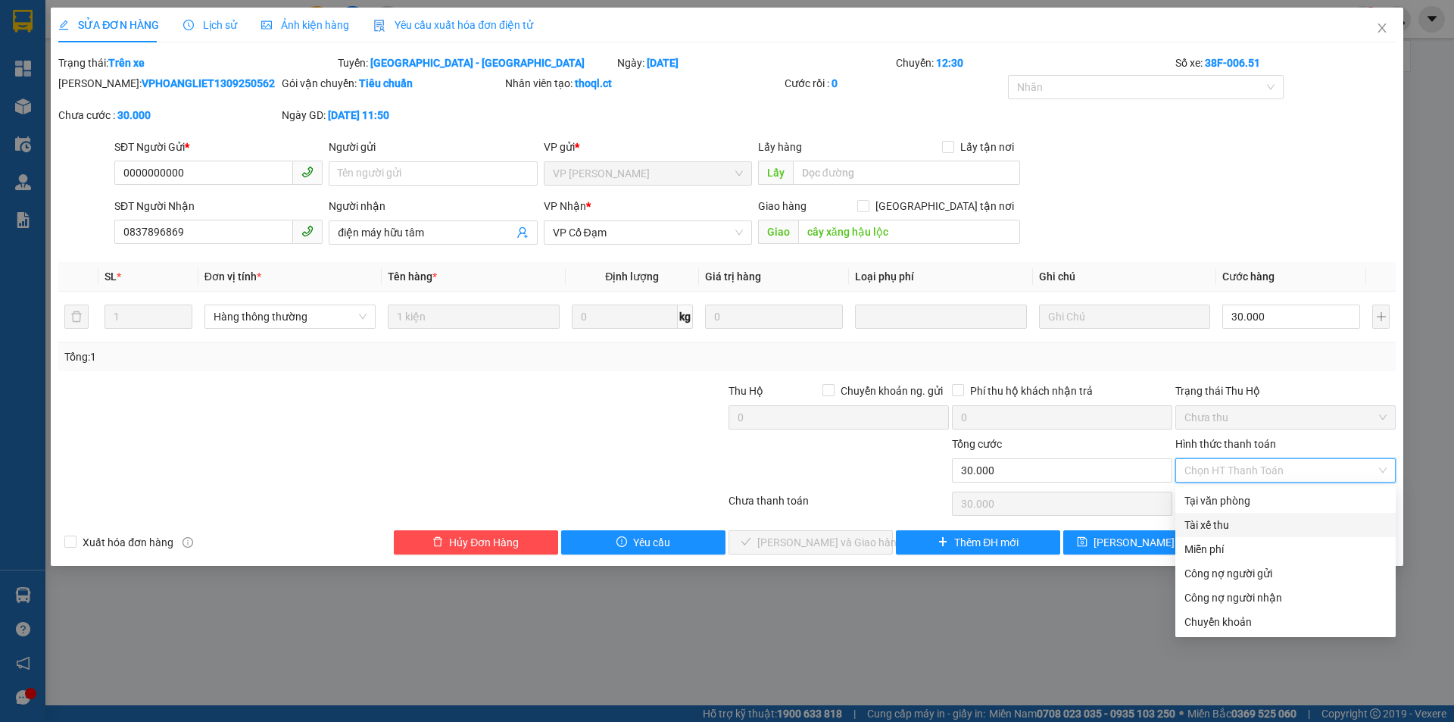
click at [1224, 529] on div "Tài xế thu" at bounding box center [1285, 524] width 202 height 17
type input "0"
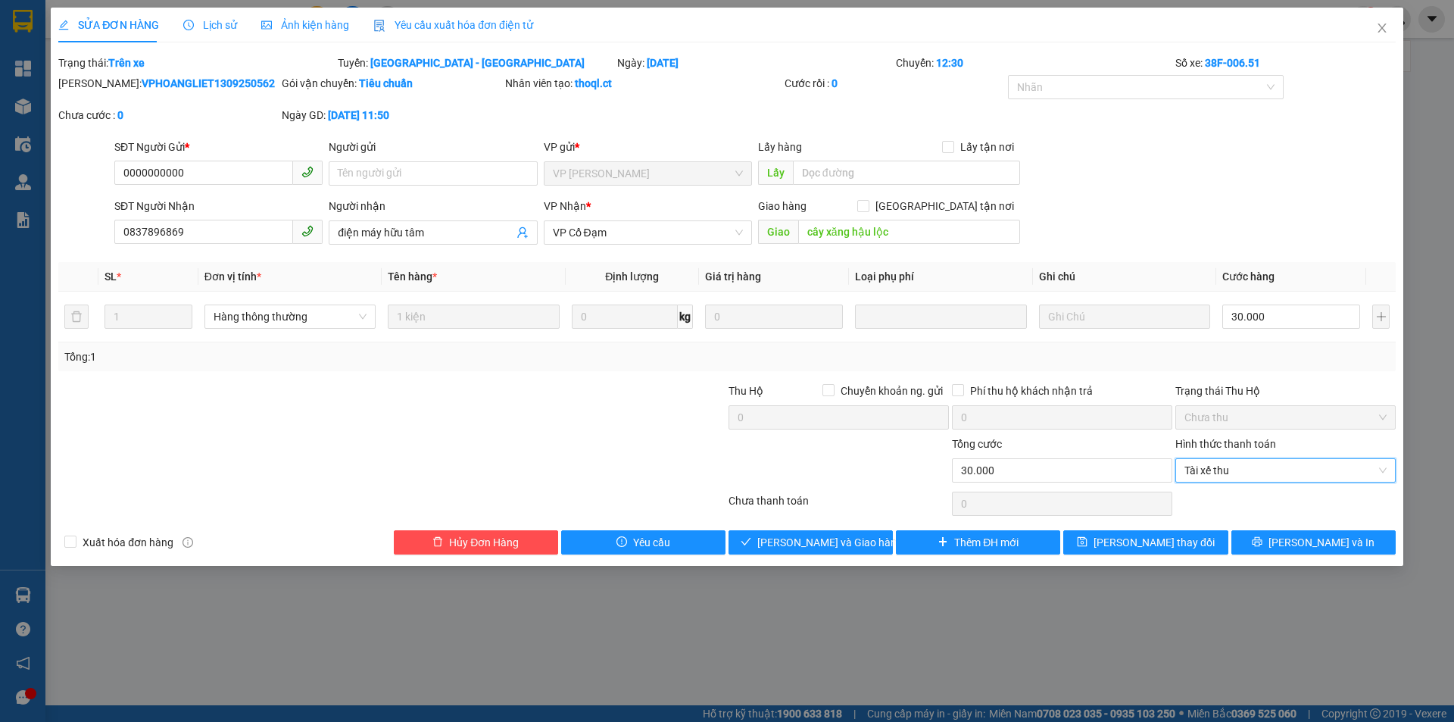
click at [457, 218] on div "Người nhận" at bounding box center [433, 209] width 208 height 23
click at [450, 233] on input "điện máy hữu tâm" at bounding box center [425, 232] width 175 height 17
click at [486, 239] on input "điện máy hữu tâm x651 n13/" at bounding box center [425, 232] width 175 height 17
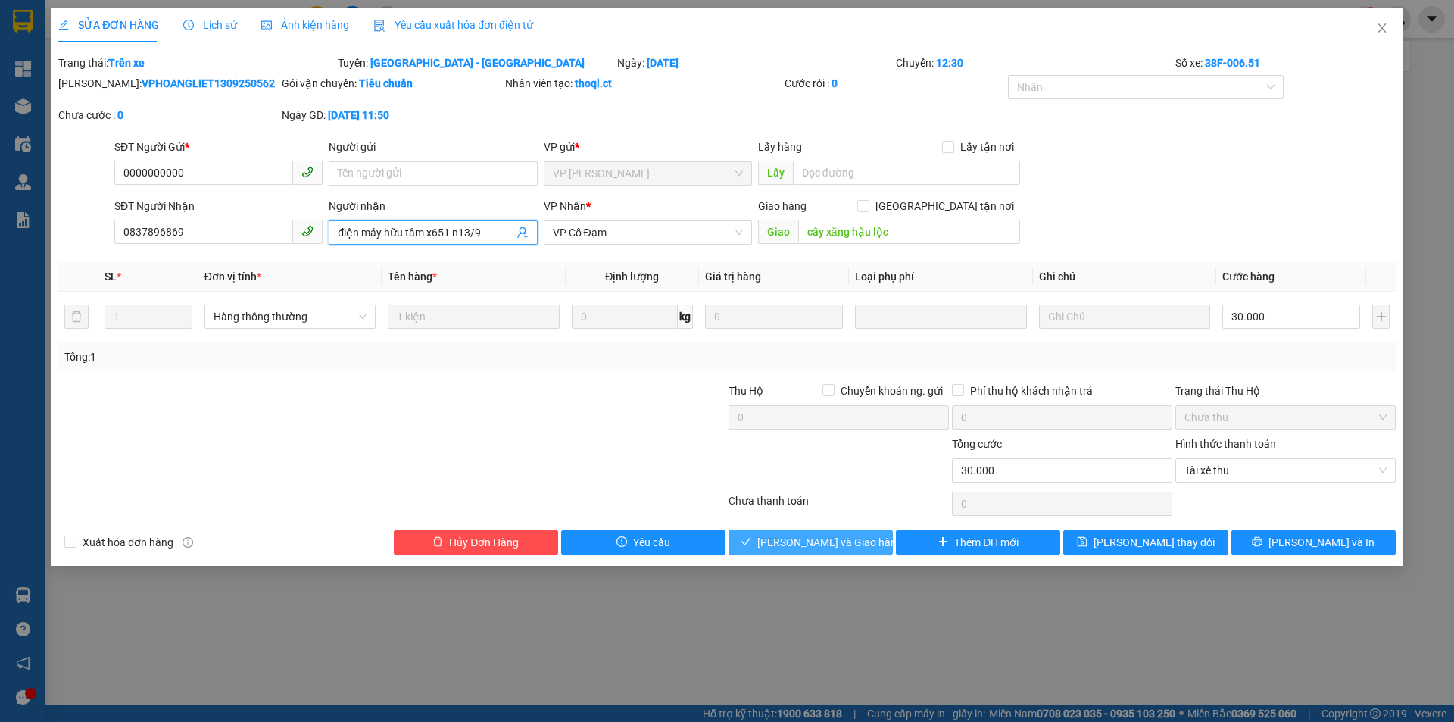
type input "điện máy hữu tâm x651 n13/9"
click at [831, 542] on span "[PERSON_NAME] và Giao hàng" at bounding box center [829, 542] width 145 height 17
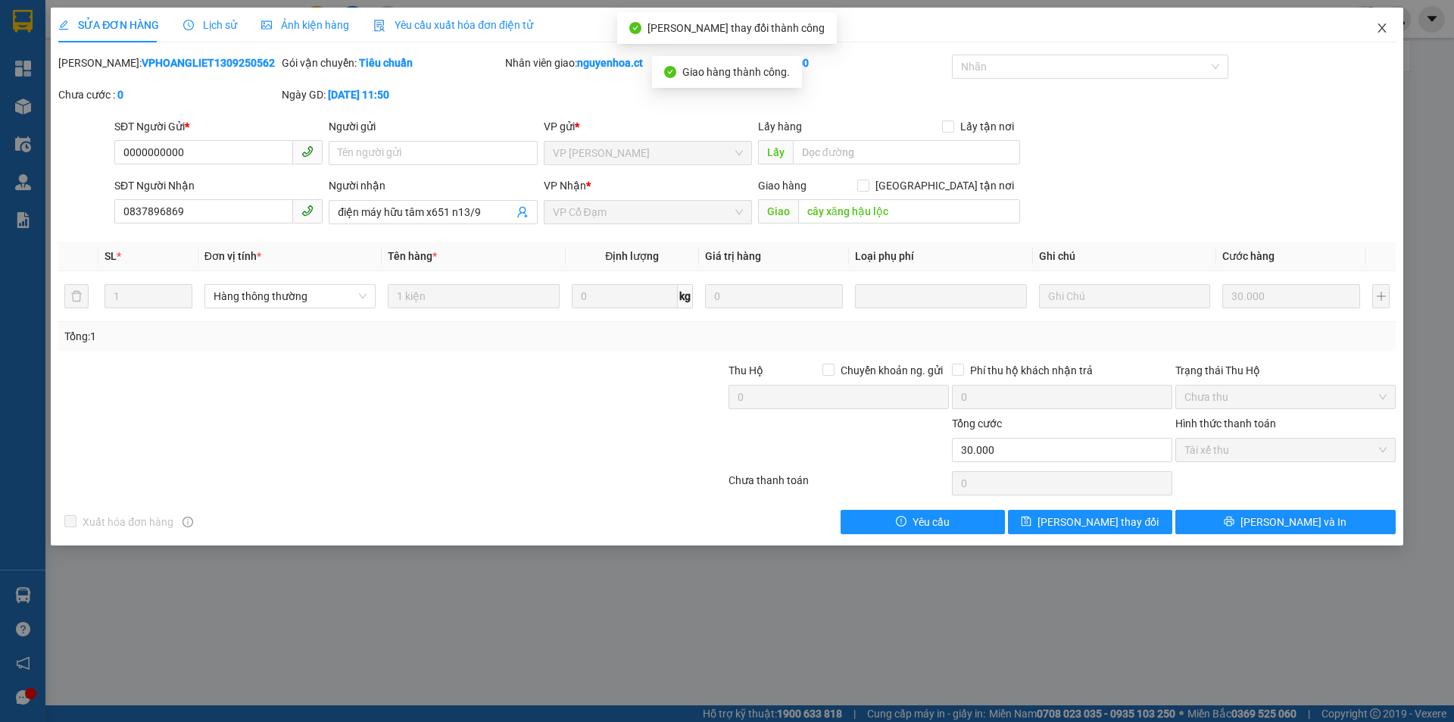
click at [1383, 28] on icon "close" at bounding box center [1381, 27] width 8 height 9
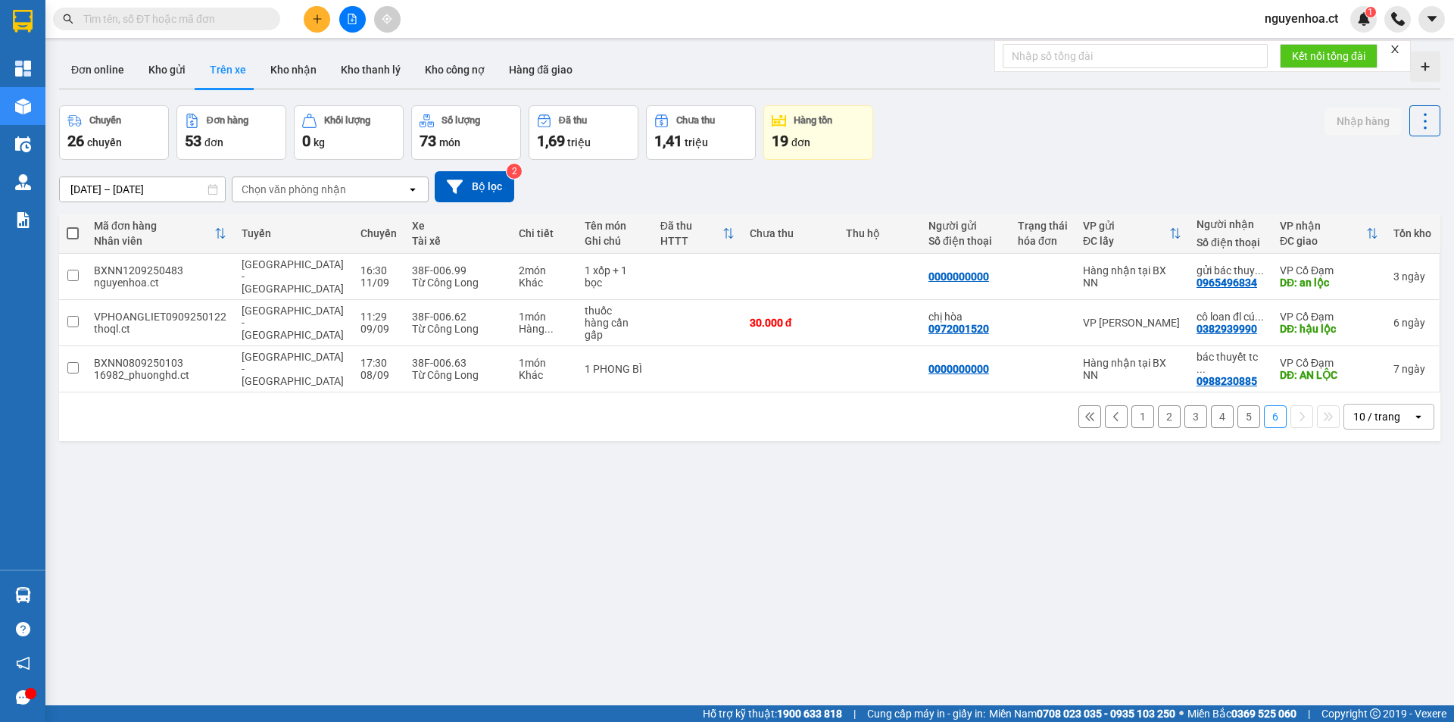
click at [254, 18] on input "text" at bounding box center [172, 19] width 179 height 17
click at [253, 18] on input "text" at bounding box center [172, 19] width 179 height 17
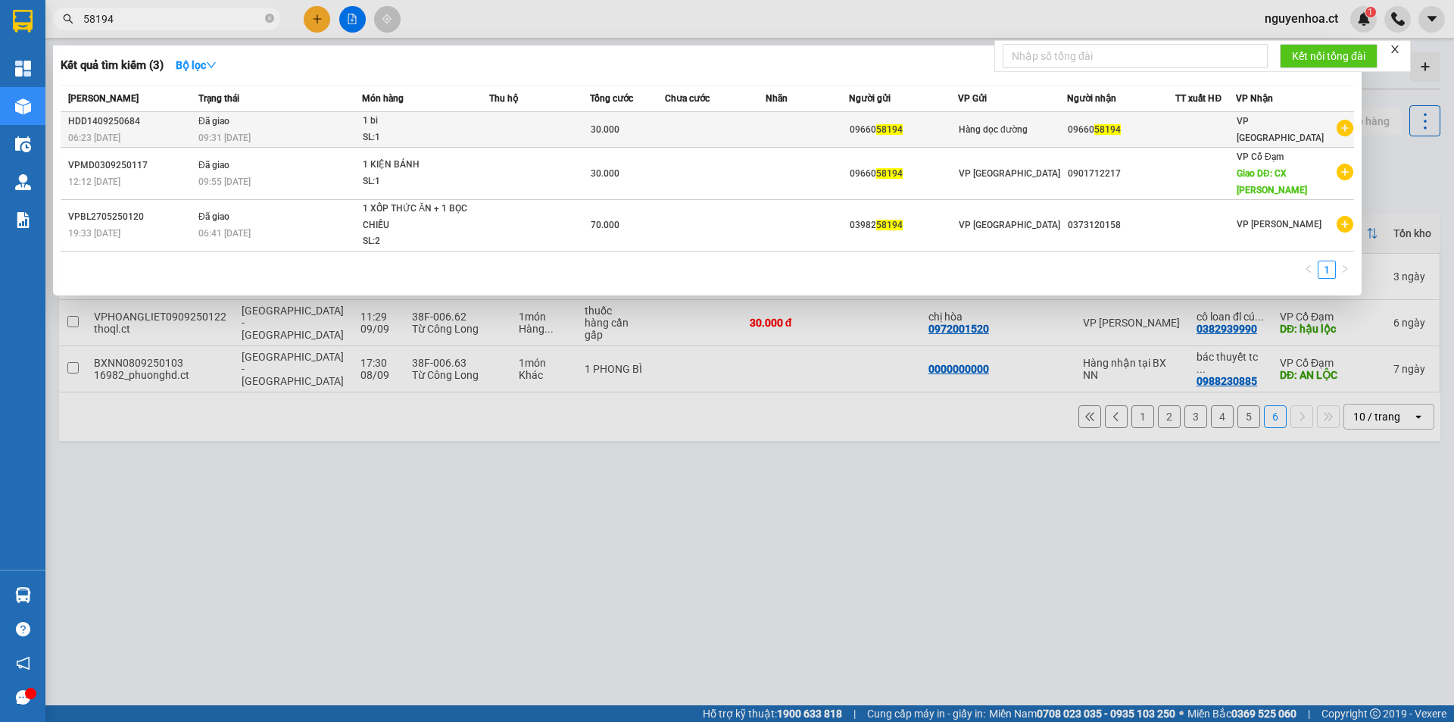
type input "58194"
click at [232, 129] on div "09:31 - 14/09" at bounding box center [279, 137] width 163 height 17
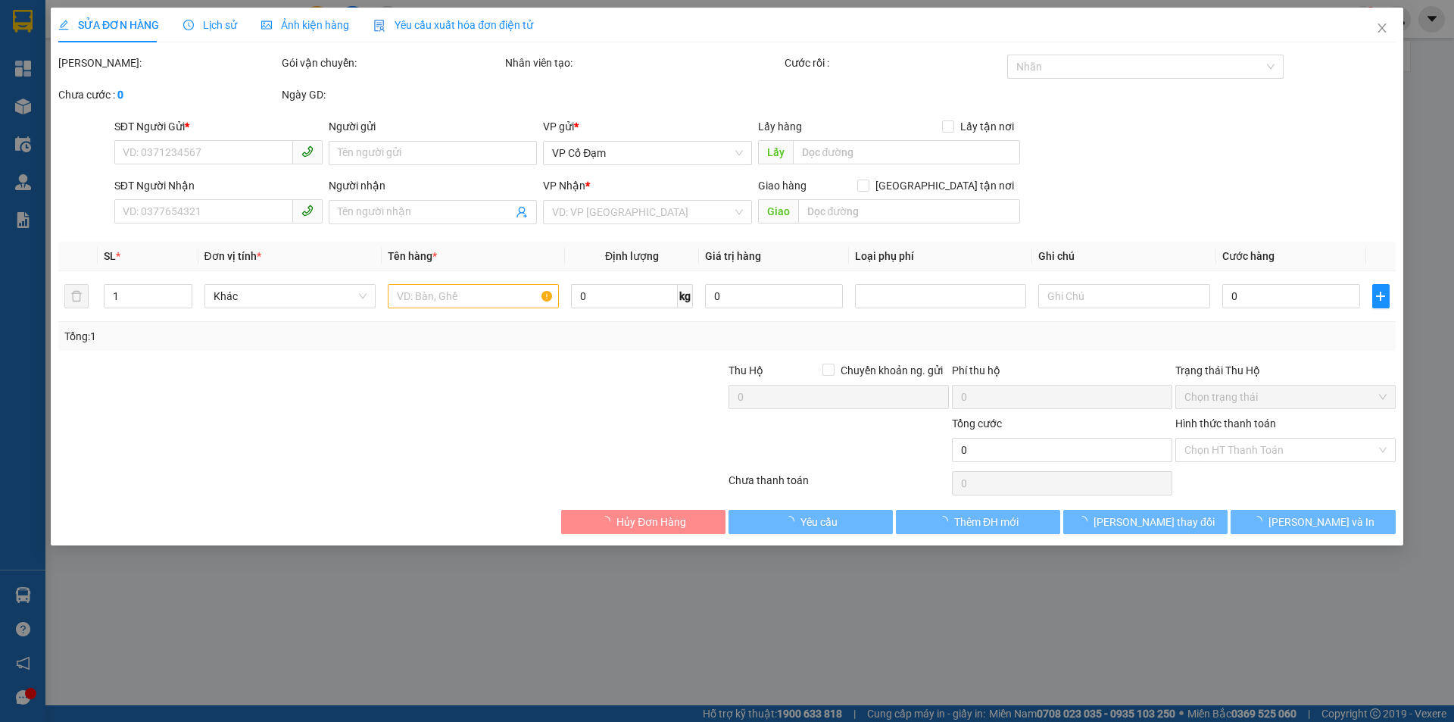
type input "0966058194"
type input "30.000"
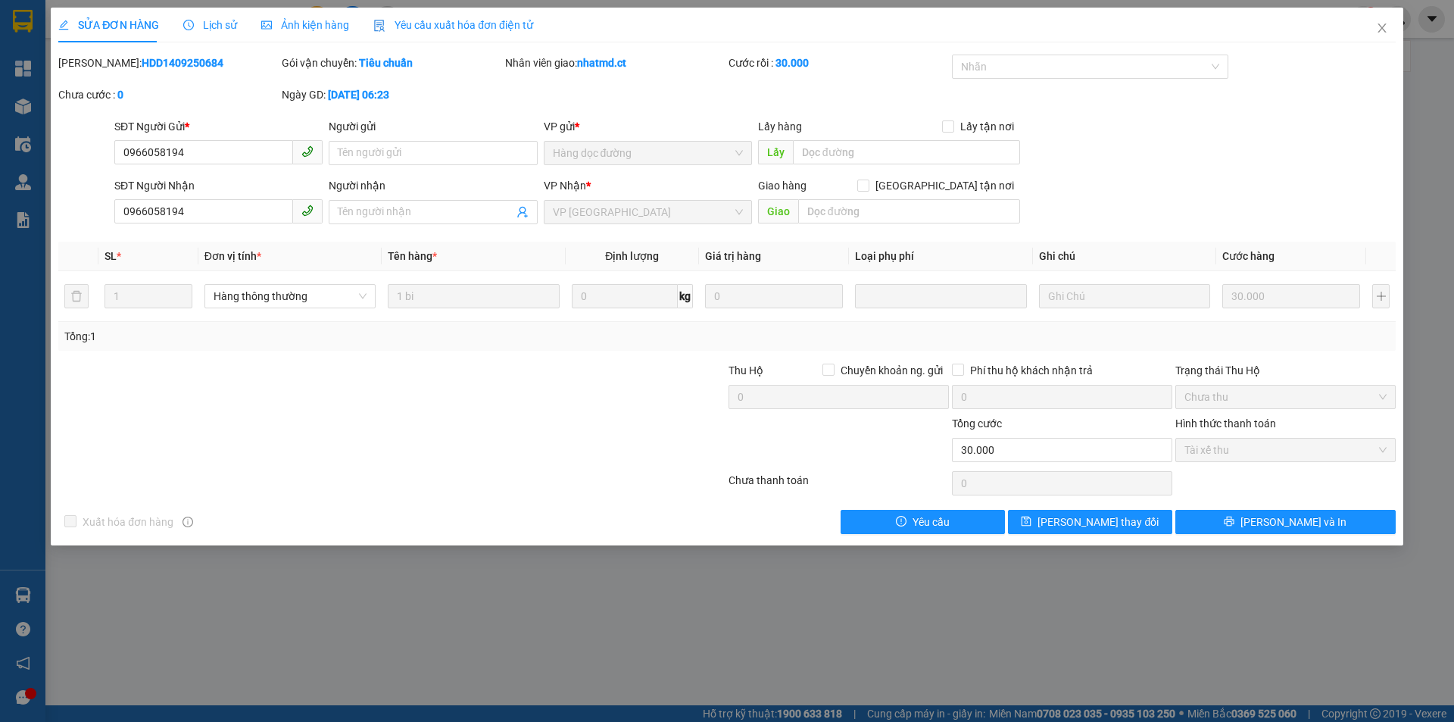
click at [222, 23] on span "Lịch sử" at bounding box center [210, 25] width 54 height 12
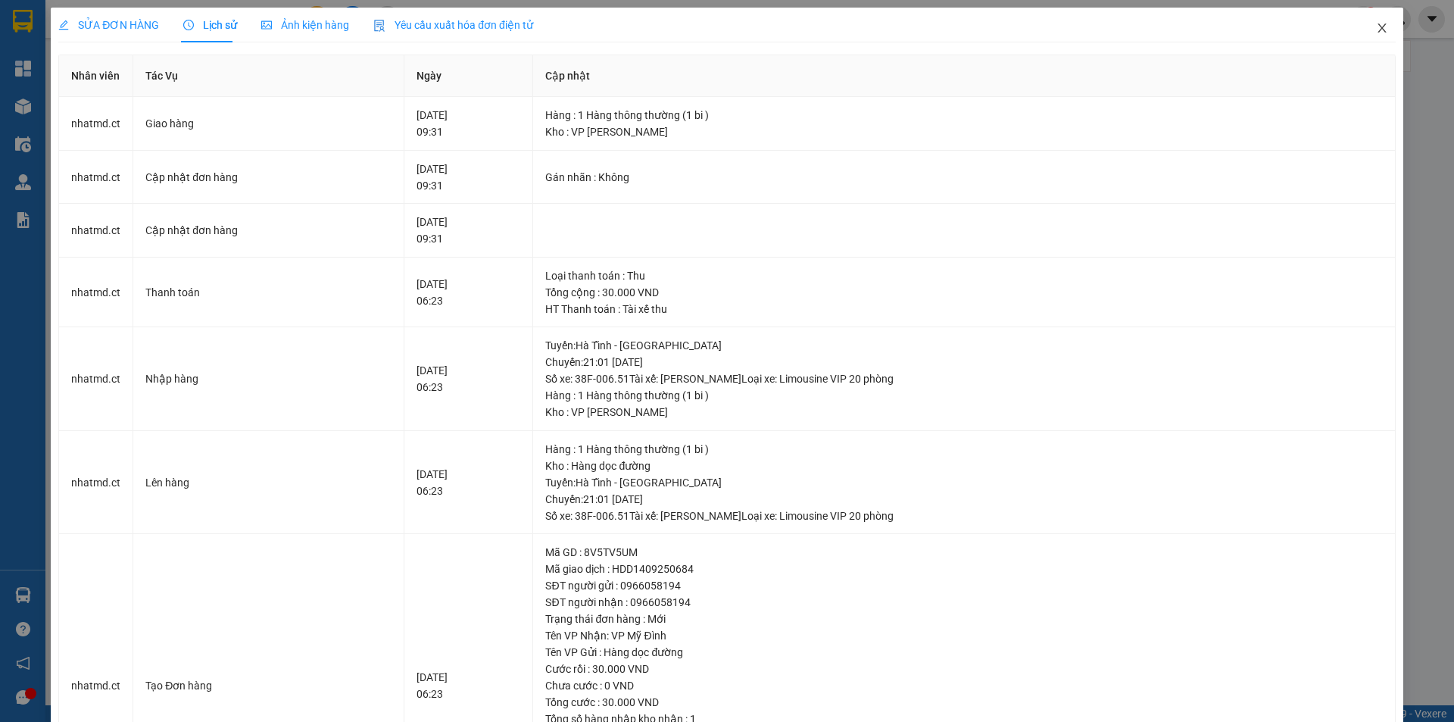
click at [1376, 23] on icon "close" at bounding box center [1382, 28] width 12 height 12
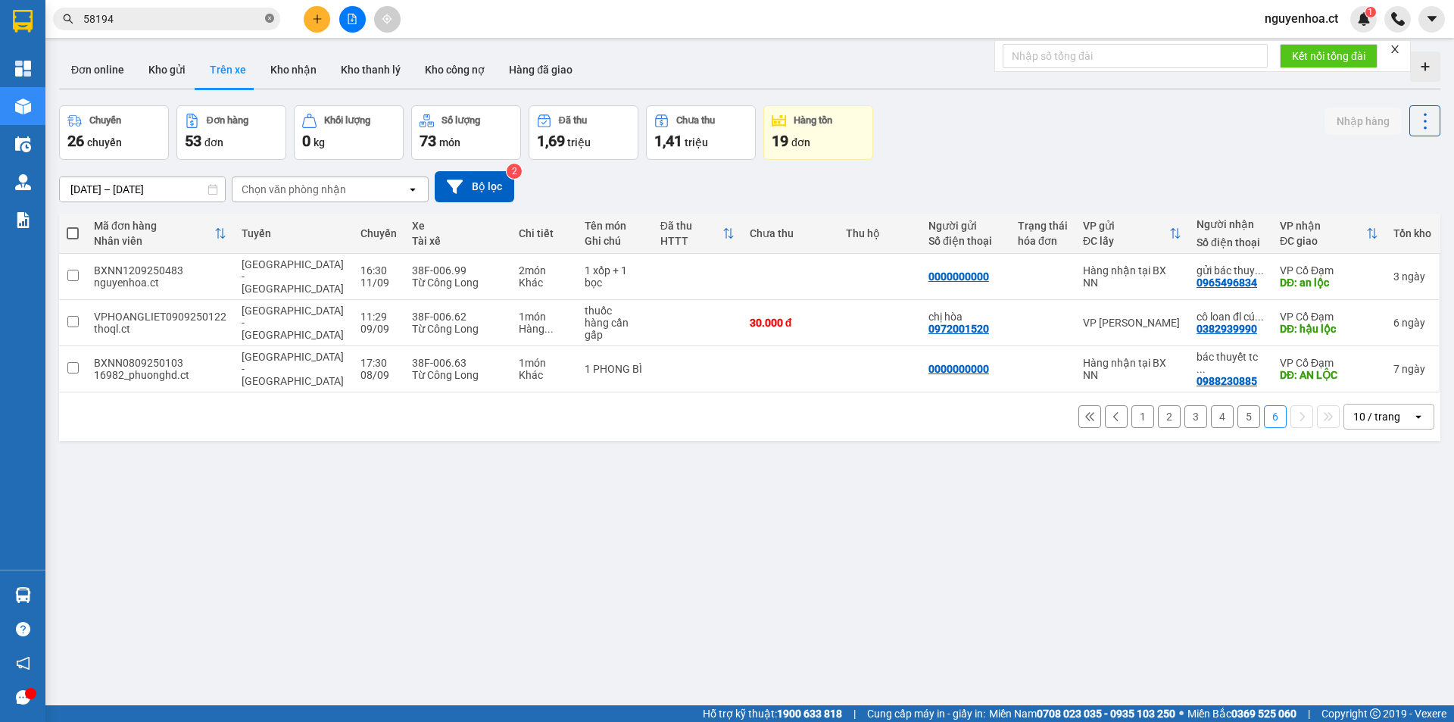
click at [265, 16] on icon "close-circle" at bounding box center [269, 18] width 9 height 9
click at [243, 16] on input "text" at bounding box center [172, 19] width 179 height 17
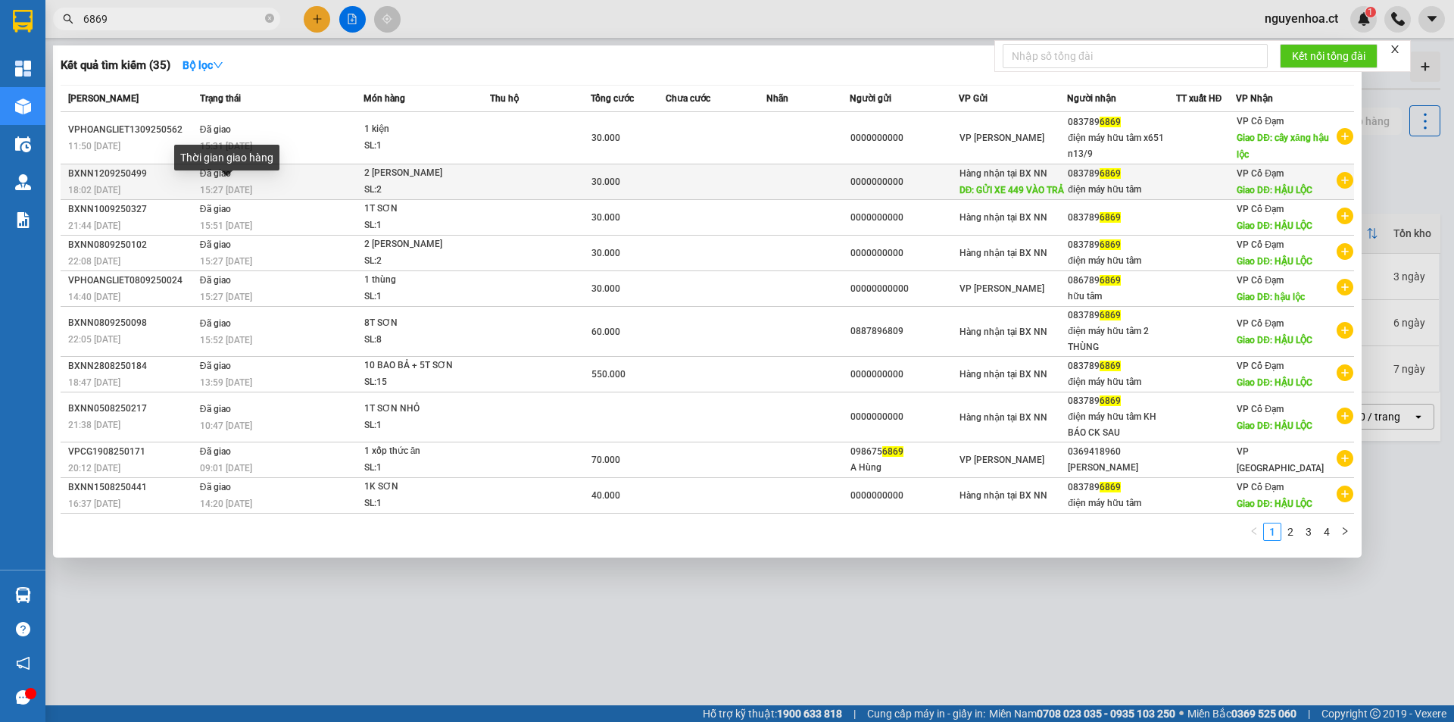
type input "6869"
click at [240, 189] on span "15:27 - 13/09" at bounding box center [226, 190] width 52 height 11
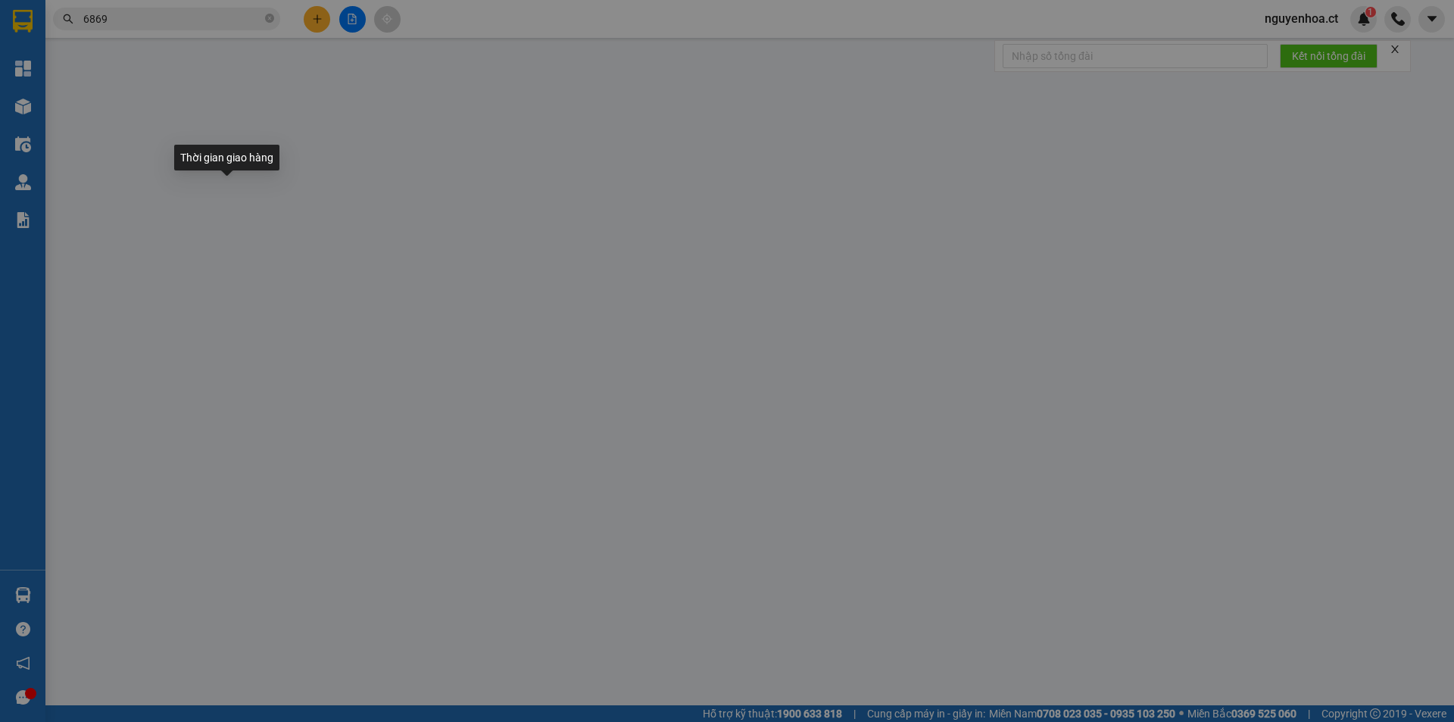
type input "0000000000"
type input "GỬI XE 449 VÀO TRẢ"
type input "0837896869"
type input "điện máy hữu tâm"
type input "HẬU LỘC"
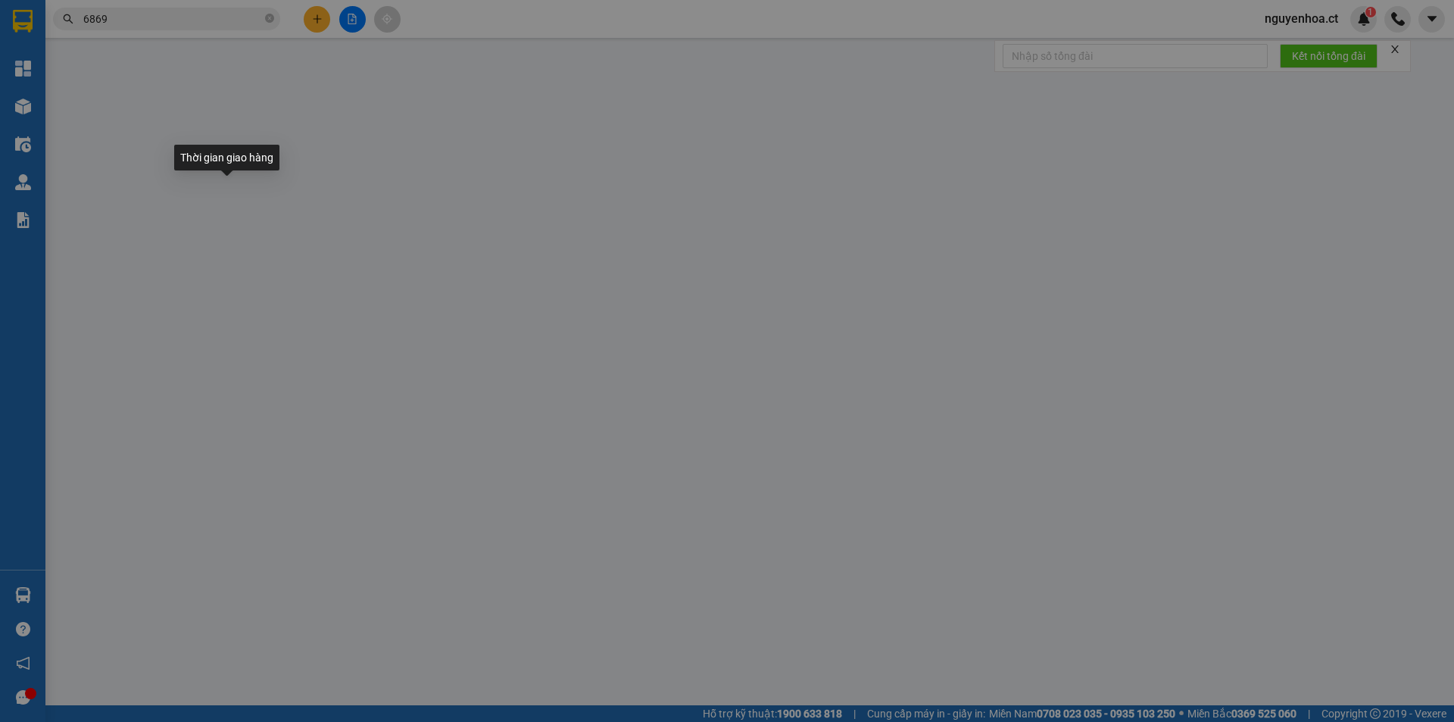
type input "30.000"
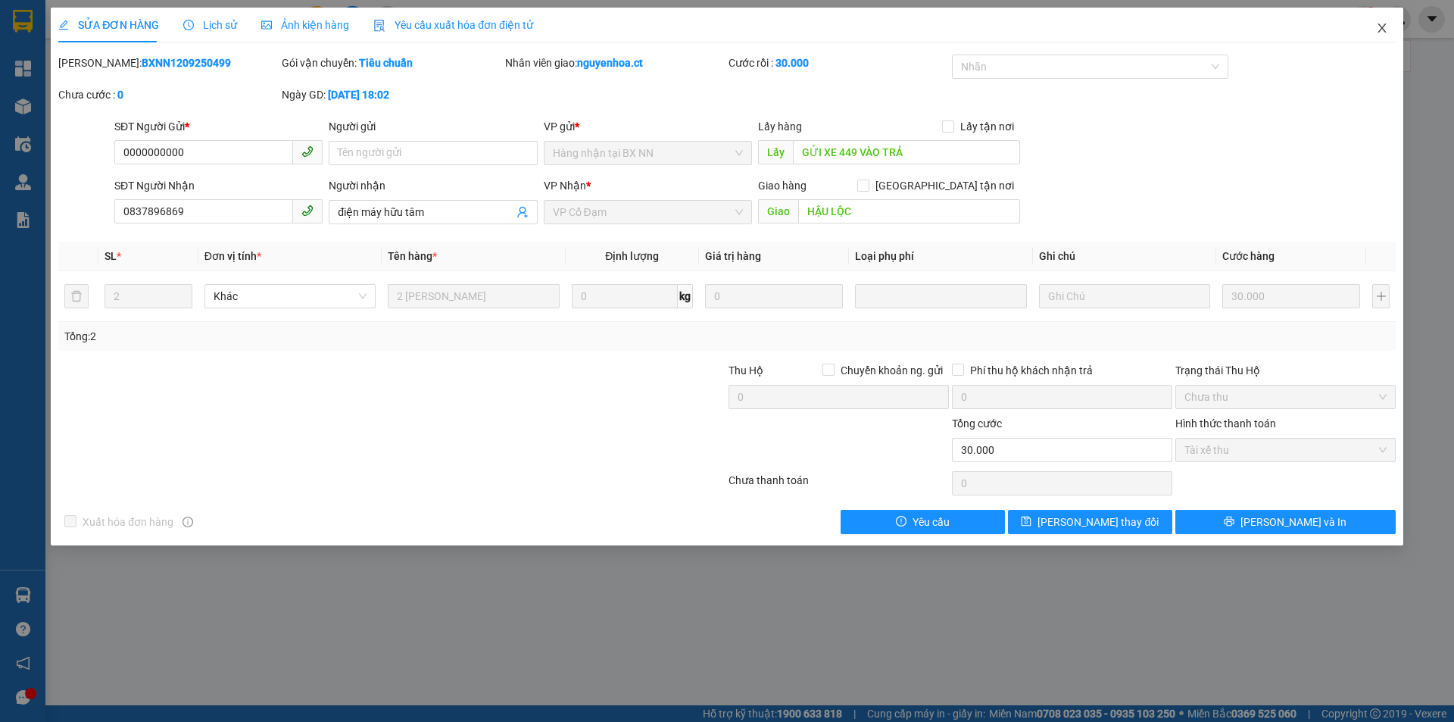
click at [1383, 27] on icon "close" at bounding box center [1381, 27] width 8 height 9
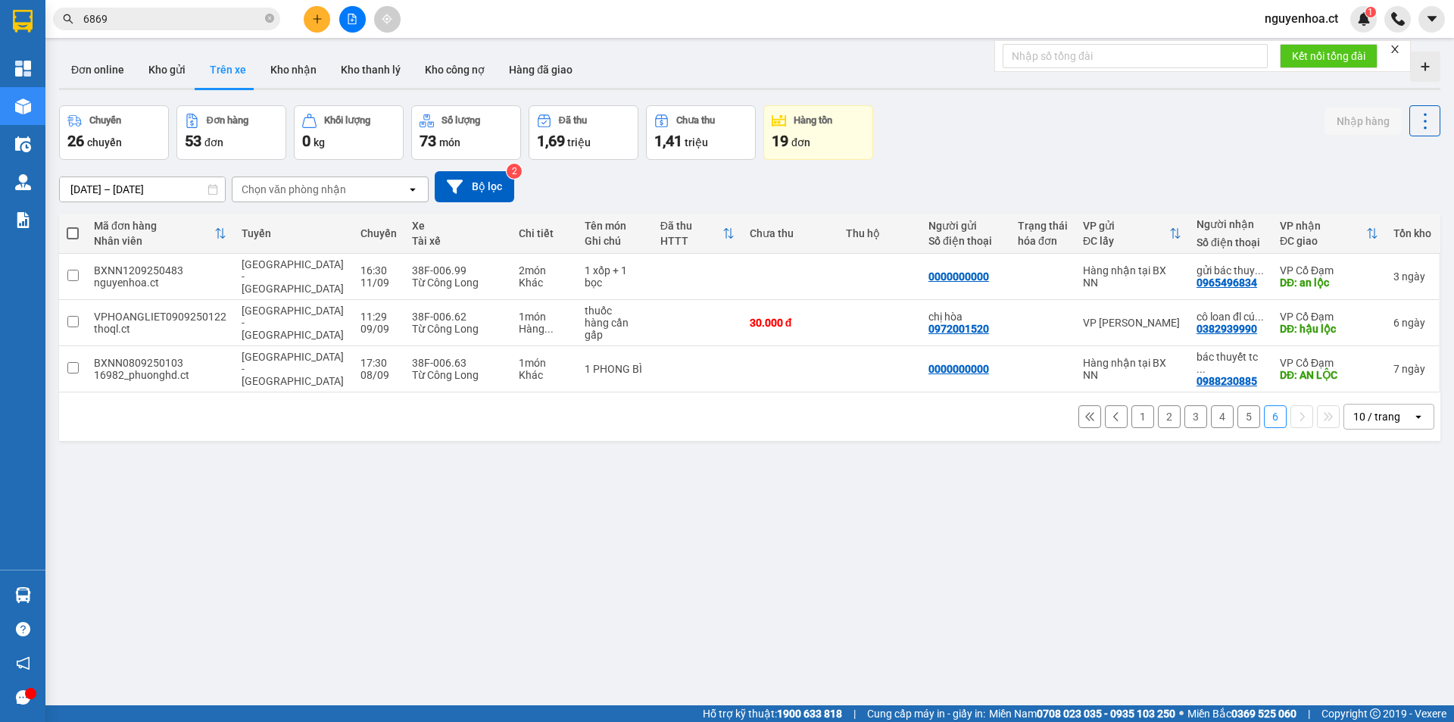
click at [202, 27] on span "6869" at bounding box center [166, 19] width 227 height 23
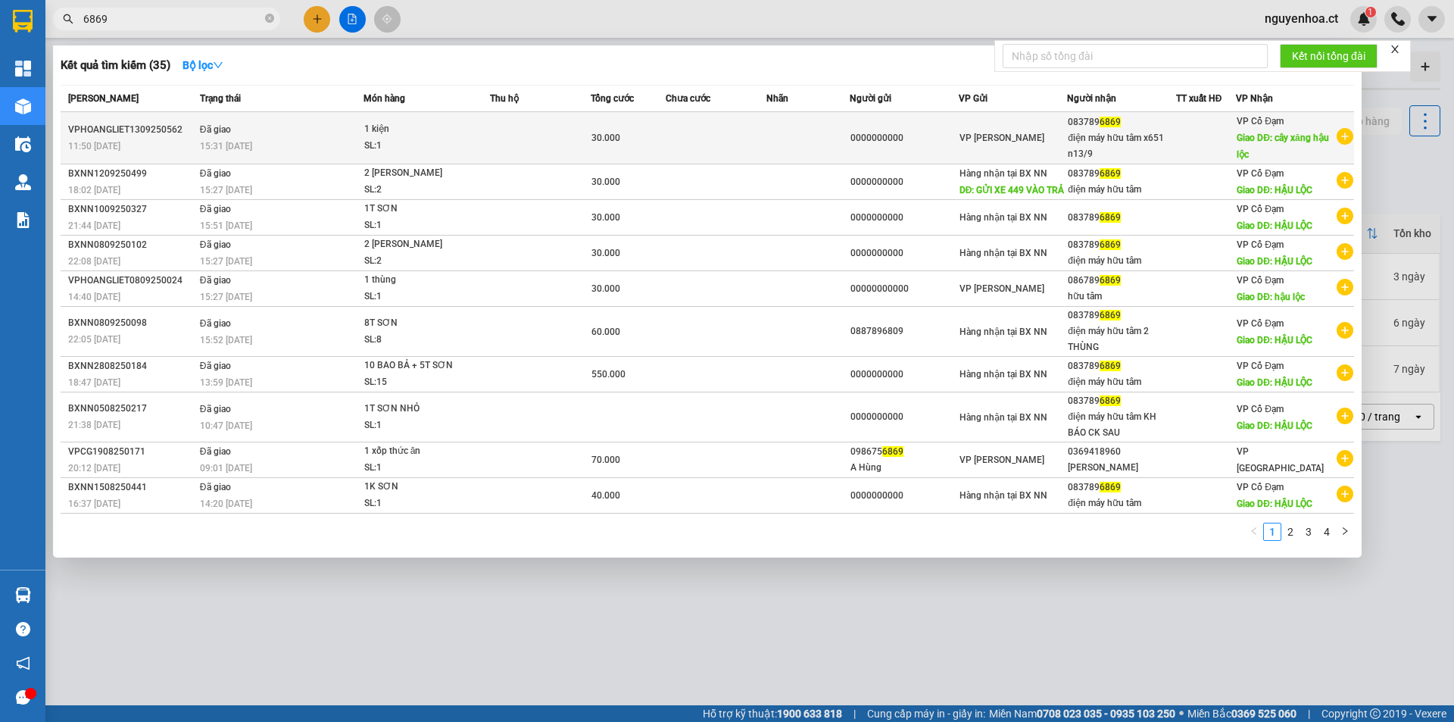
click at [239, 126] on td "Đã giao 15:31 - 15/09" at bounding box center [279, 138] width 167 height 52
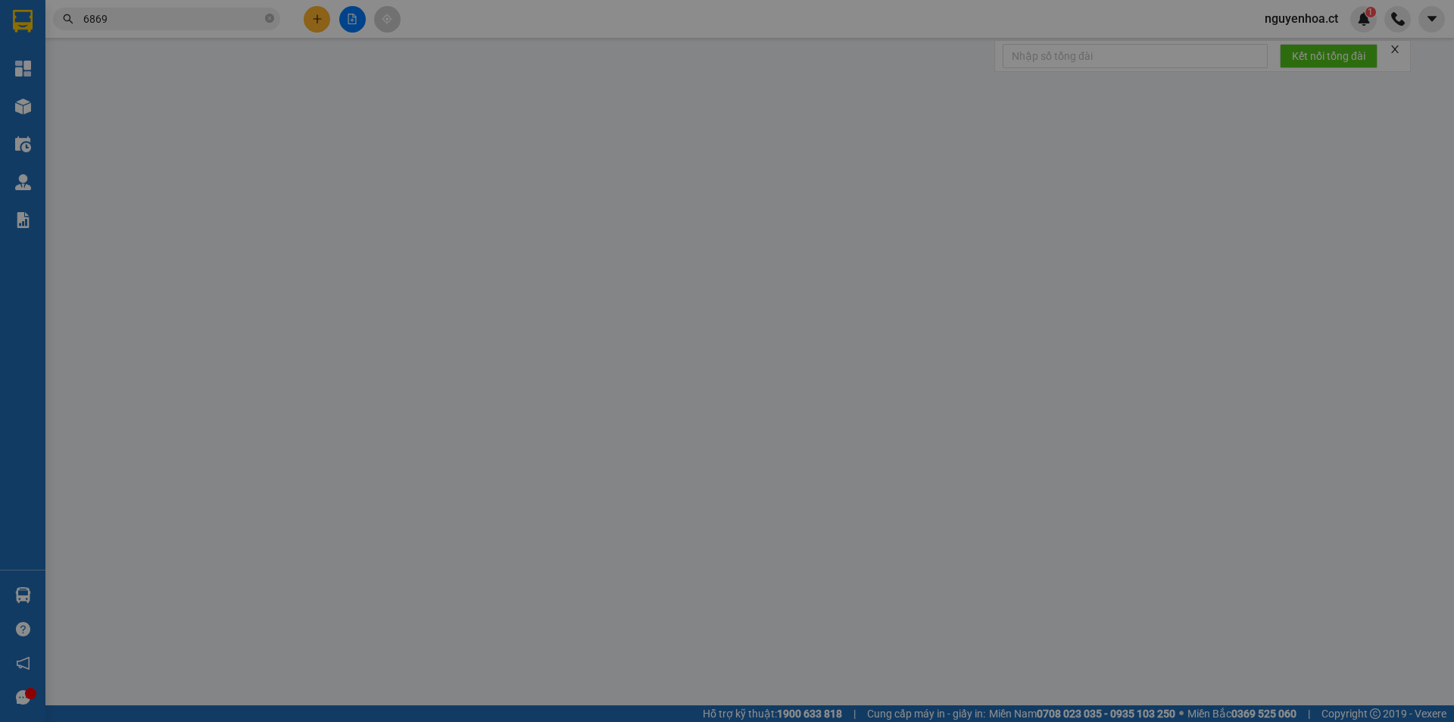
type input "0000000000"
type input "0837896869"
type input "điện máy hữu tâm x651 n13/9"
type input "cây xăng hậu lộc"
type input "30.000"
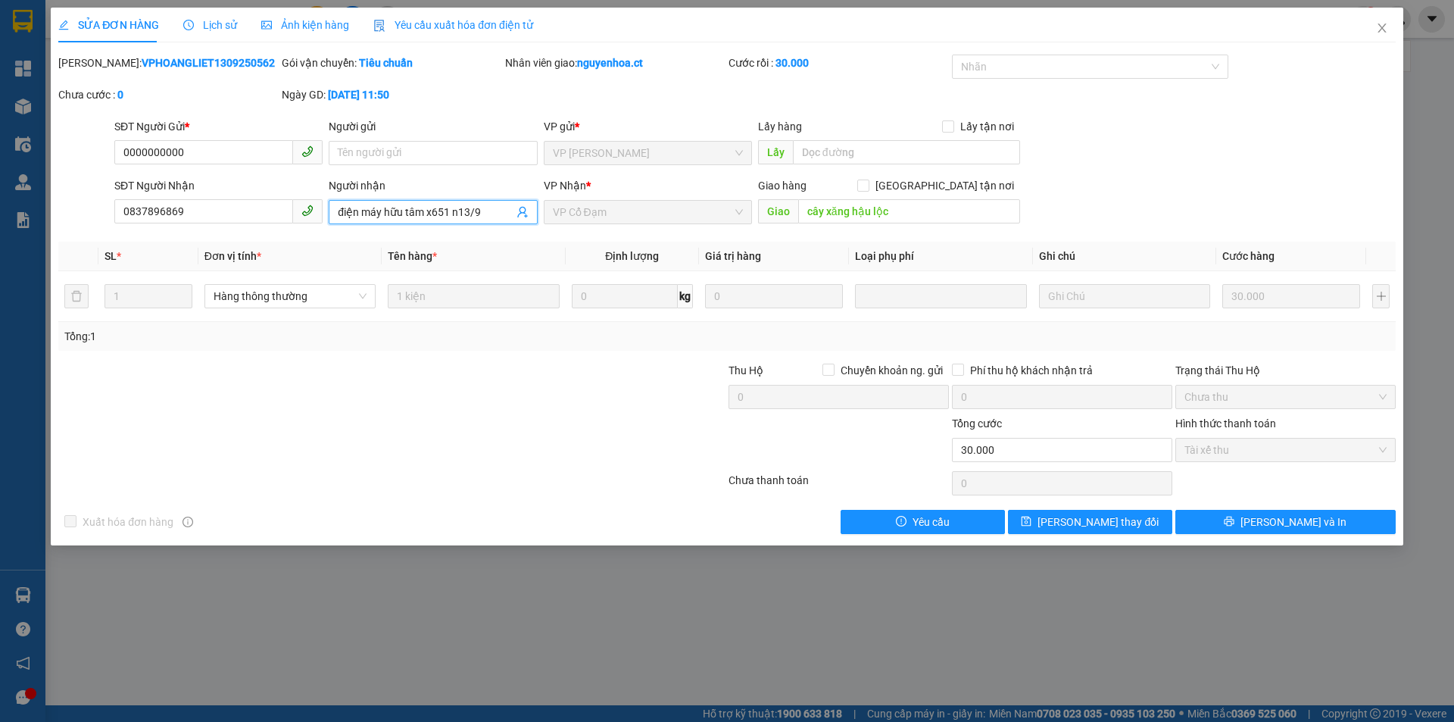
drag, startPoint x: 491, startPoint y: 214, endPoint x: 426, endPoint y: 221, distance: 66.3
click at [426, 221] on span "điện máy hữu tâm x651 n13/9" at bounding box center [433, 212] width 208 height 24
type input "điện máy hữu tâm"
click at [1103, 519] on span "[PERSON_NAME] thay đổi" at bounding box center [1097, 521] width 121 height 17
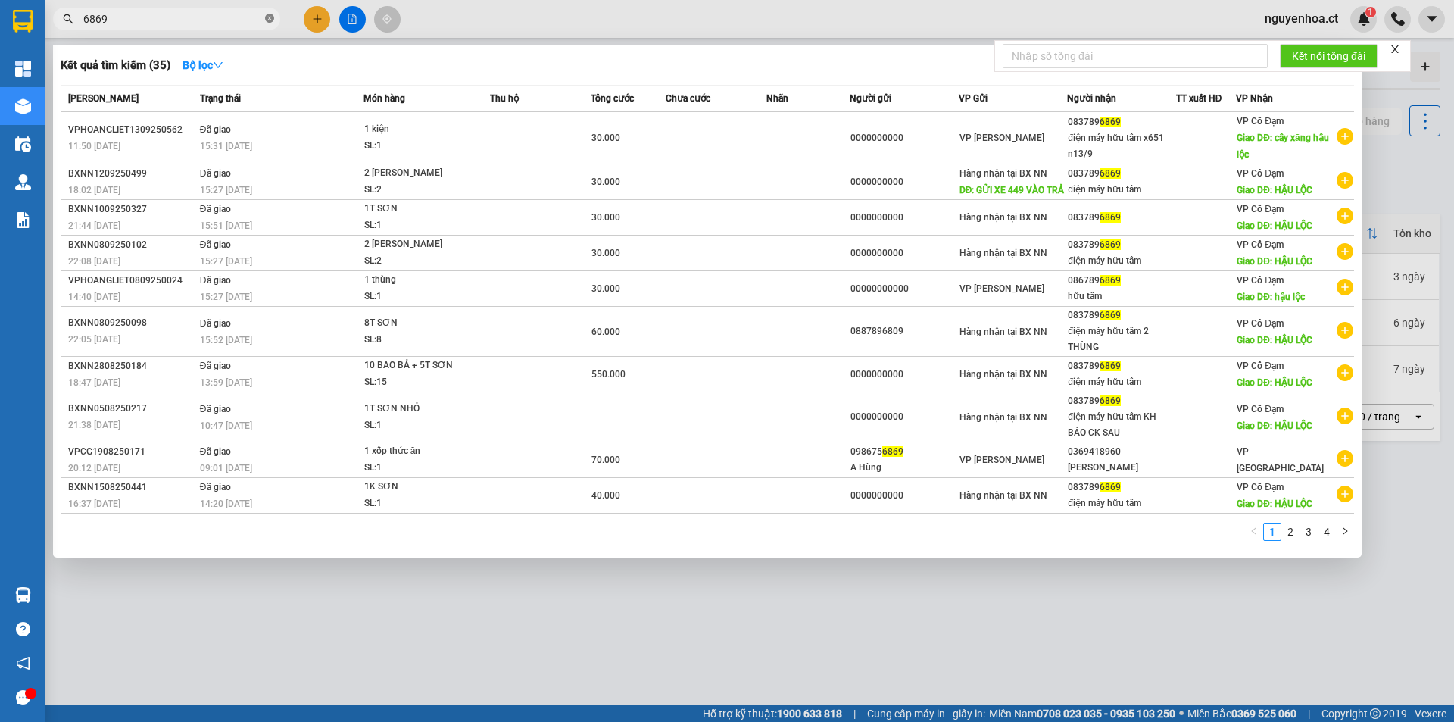
click at [270, 17] on icon "close-circle" at bounding box center [269, 18] width 9 height 9
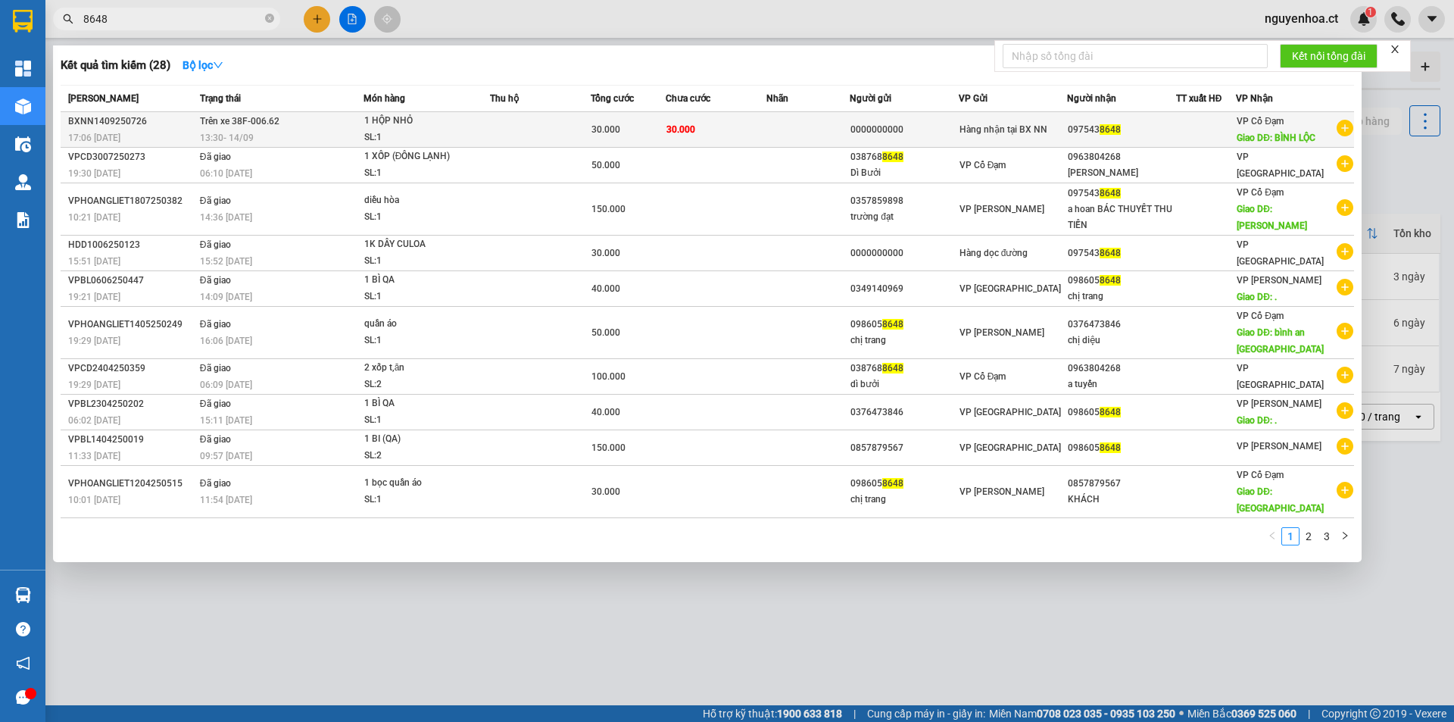
type input "8648"
click at [254, 129] on td "Trên xe 38F-006.62 13:30 - 14/09" at bounding box center [279, 130] width 167 height 36
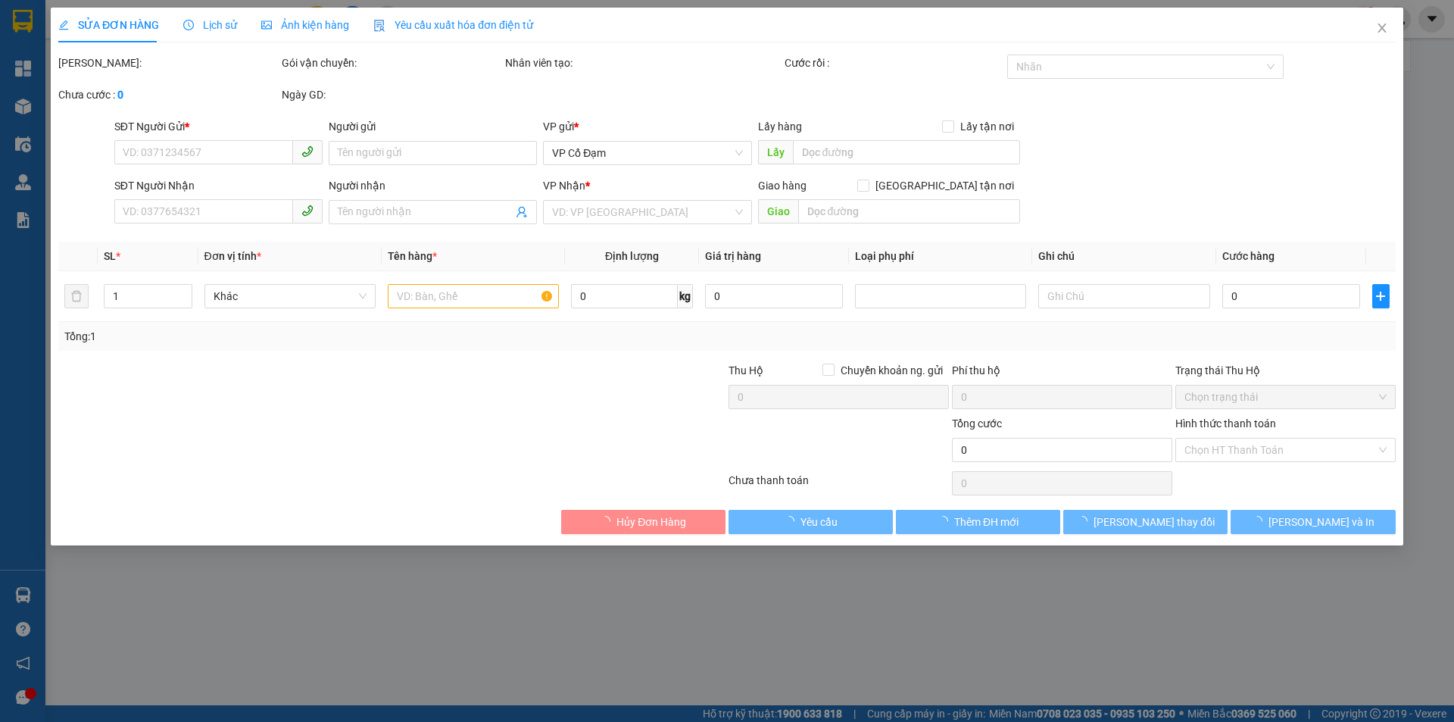
type input "0000000000"
type input "0975438648"
type input "BÌNH LỘC"
type input "30.000"
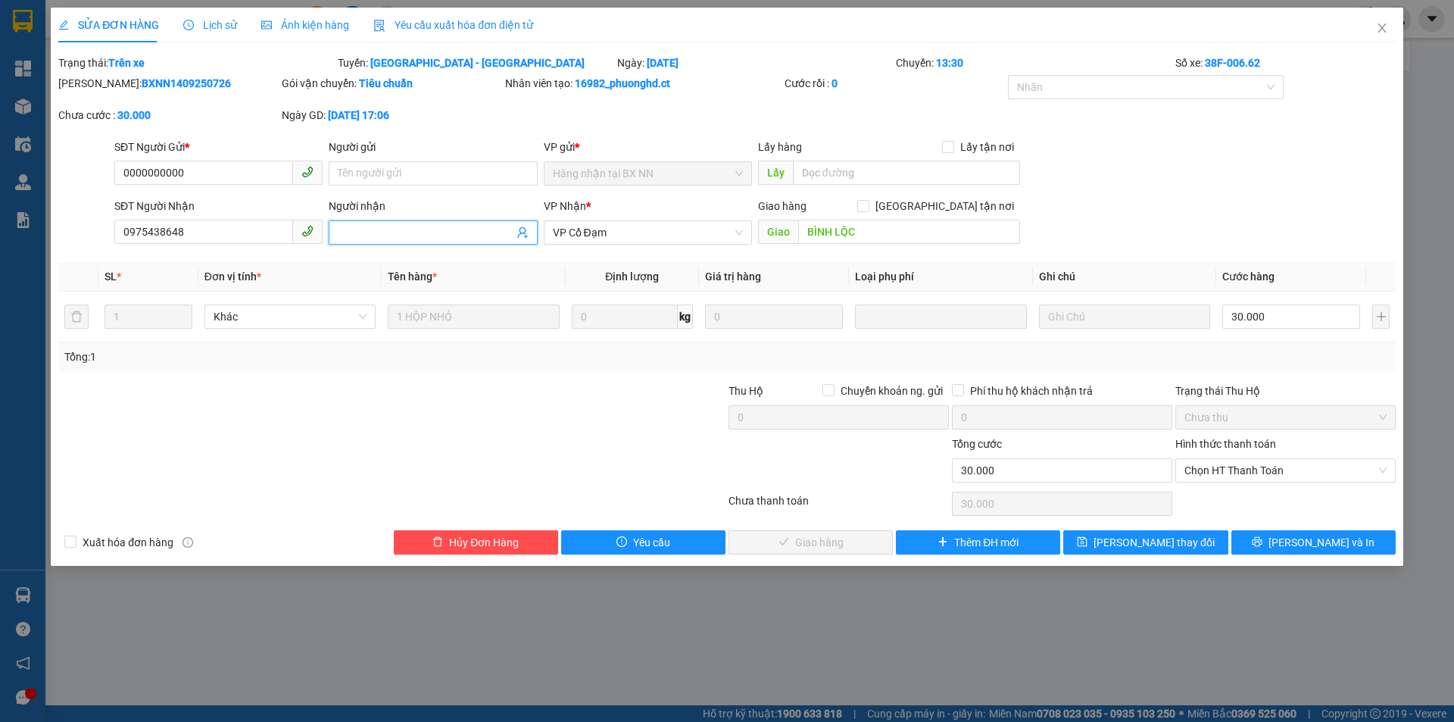
click at [392, 226] on input "Người nhận" at bounding box center [425, 232] width 175 height 17
type input "x103 n14/9"
click at [1151, 536] on span "[PERSON_NAME] thay đổi" at bounding box center [1153, 542] width 121 height 17
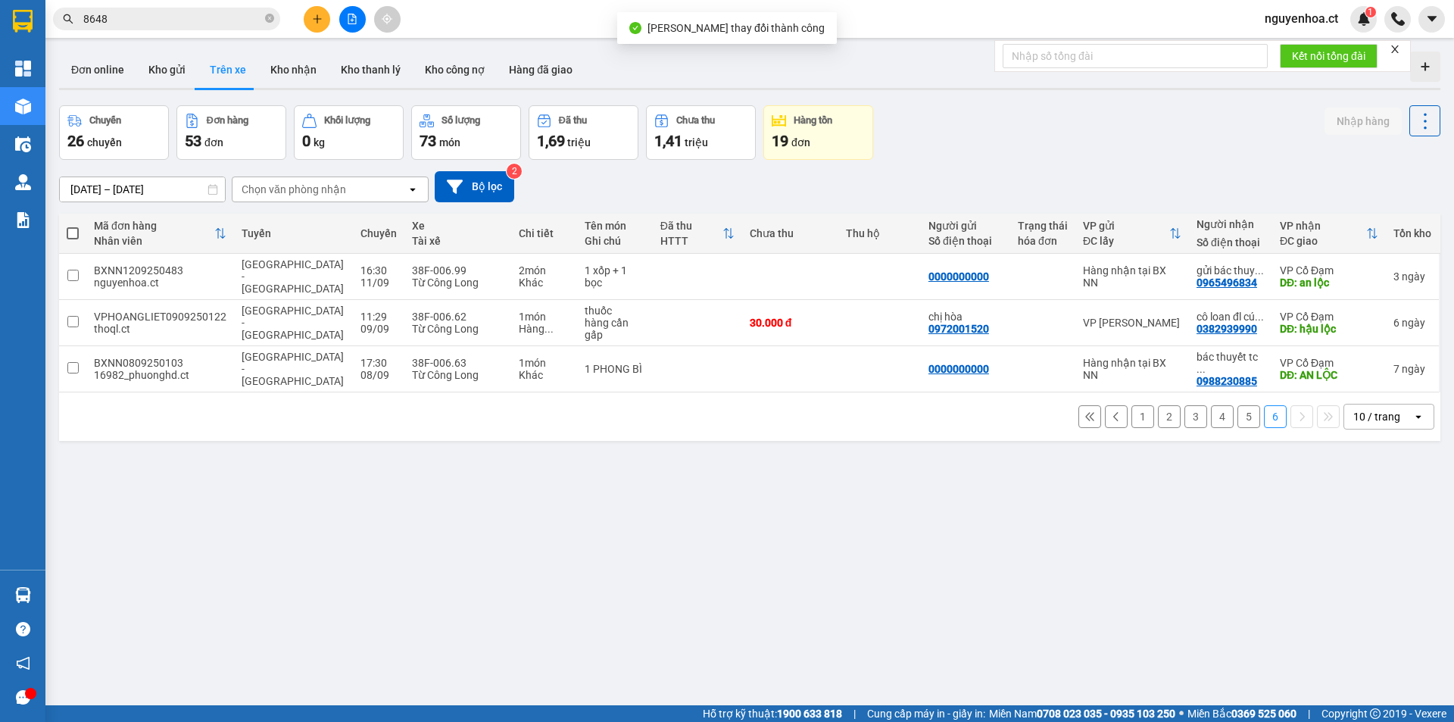
click at [208, 17] on input "8648" at bounding box center [172, 19] width 179 height 17
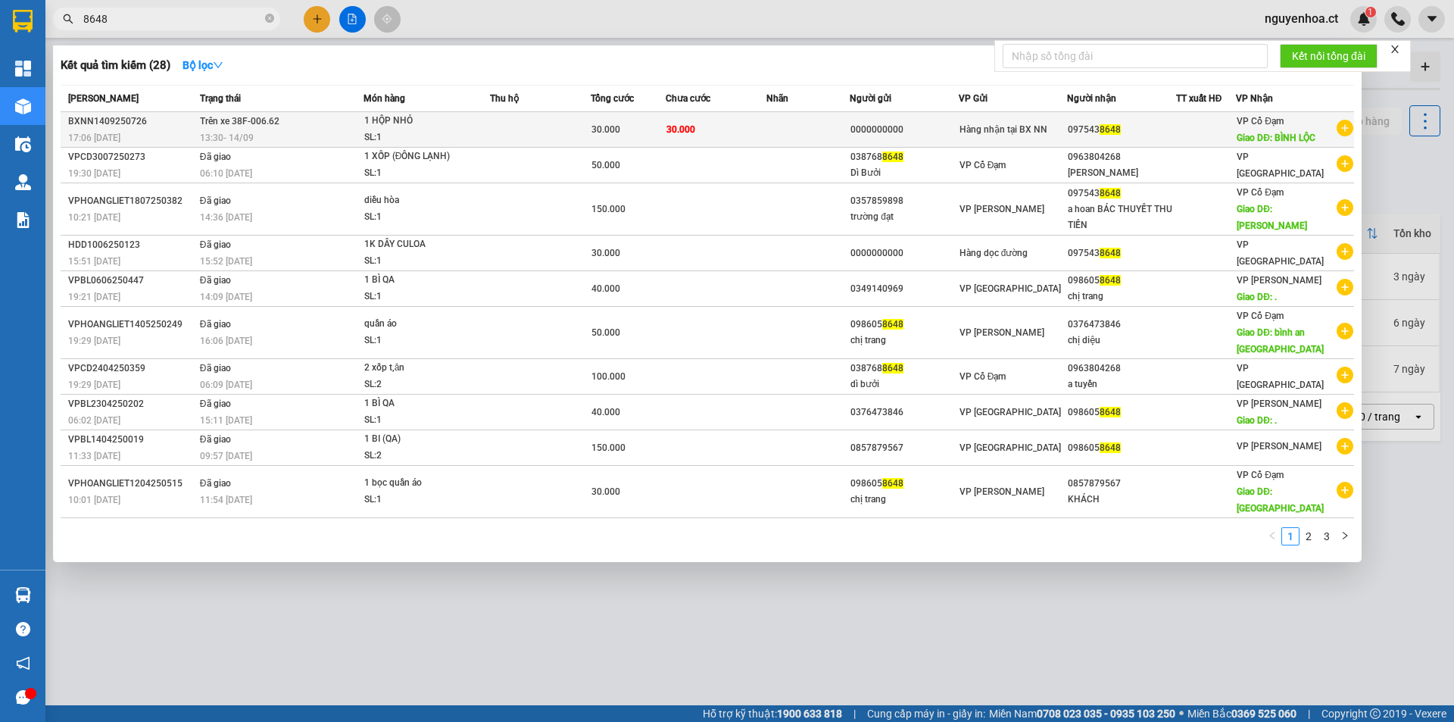
click at [241, 123] on span "Trên xe 38F-006.62" at bounding box center [240, 121] width 80 height 11
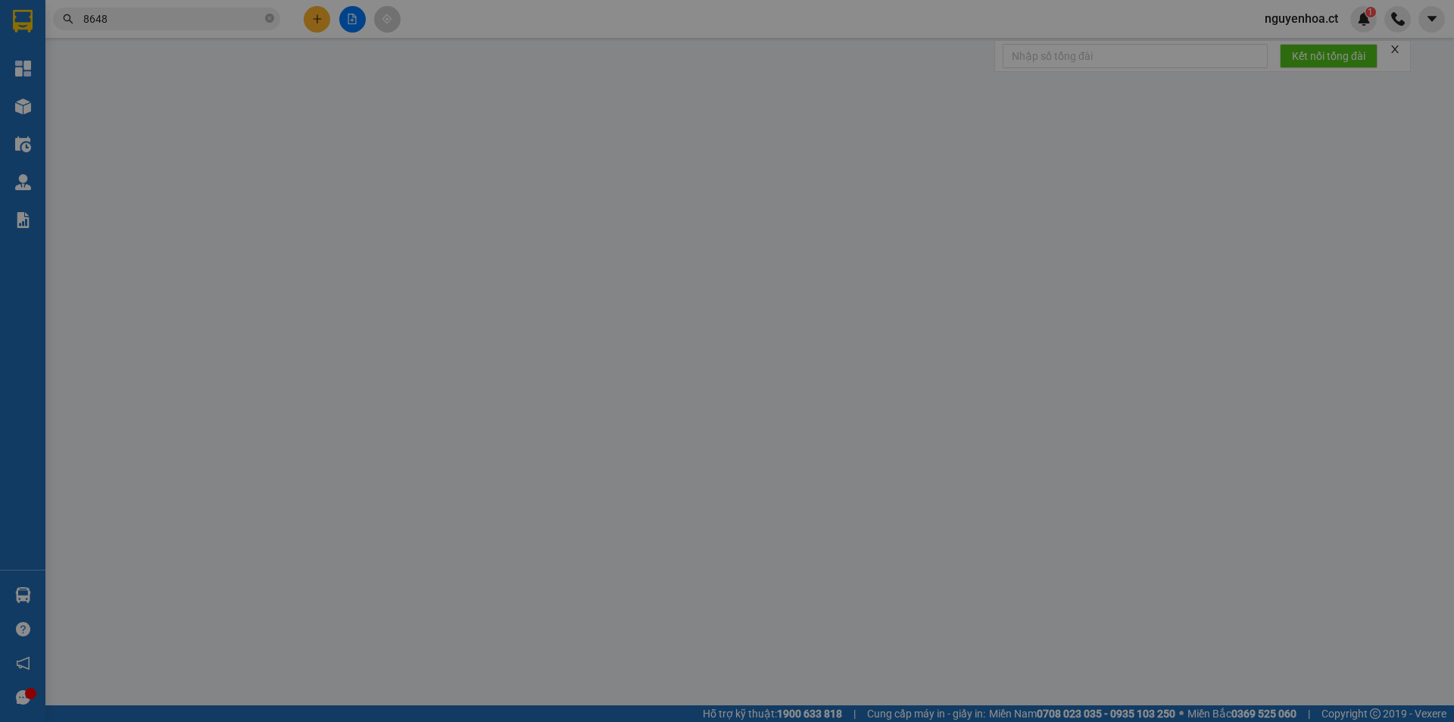
type input "0000000000"
type input "0975438648"
type input "x103 n14/9"
type input "BÌNH LỘC"
type input "30.000"
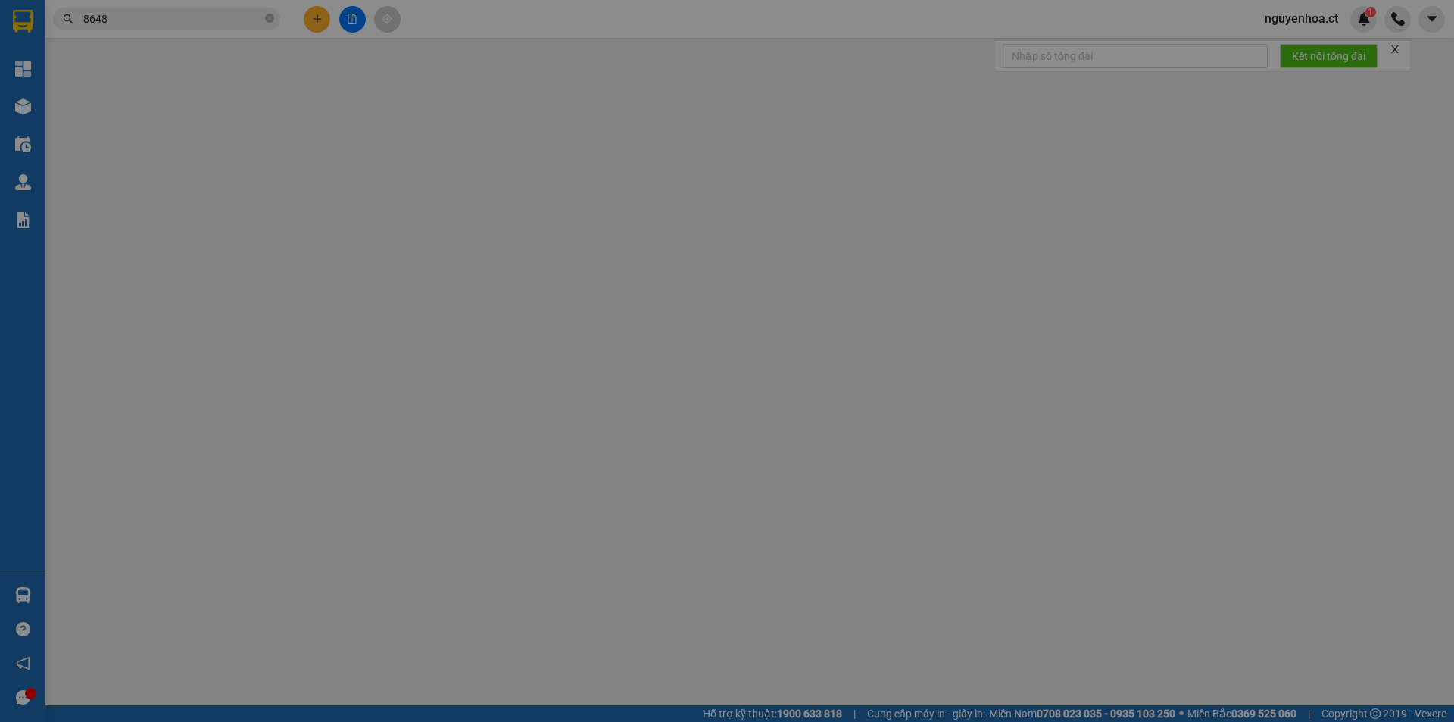
type input "30.000"
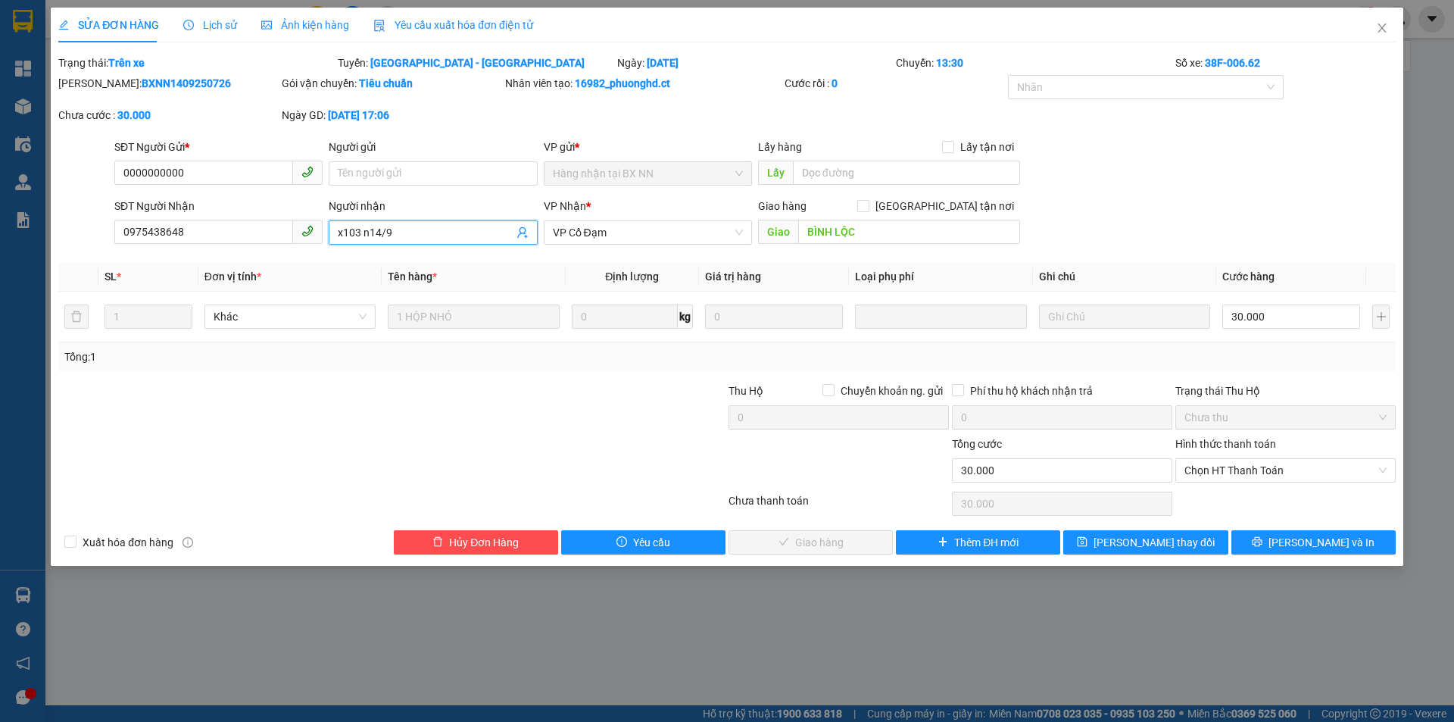
drag, startPoint x: 441, startPoint y: 223, endPoint x: 321, endPoint y: 223, distance: 120.4
click at [321, 223] on div "SĐT Người Nhận 0975438648 Người nhận x103 n14/9 x103 n14/9 VP Nhận * VP Cổ Đạm …" at bounding box center [754, 224] width 1287 height 53
drag, startPoint x: 423, startPoint y: 223, endPoint x: 384, endPoint y: 226, distance: 39.4
click at [384, 226] on span "x103 n14/9" at bounding box center [433, 232] width 208 height 24
click at [399, 236] on input "x103 n14/9" at bounding box center [425, 232] width 175 height 17
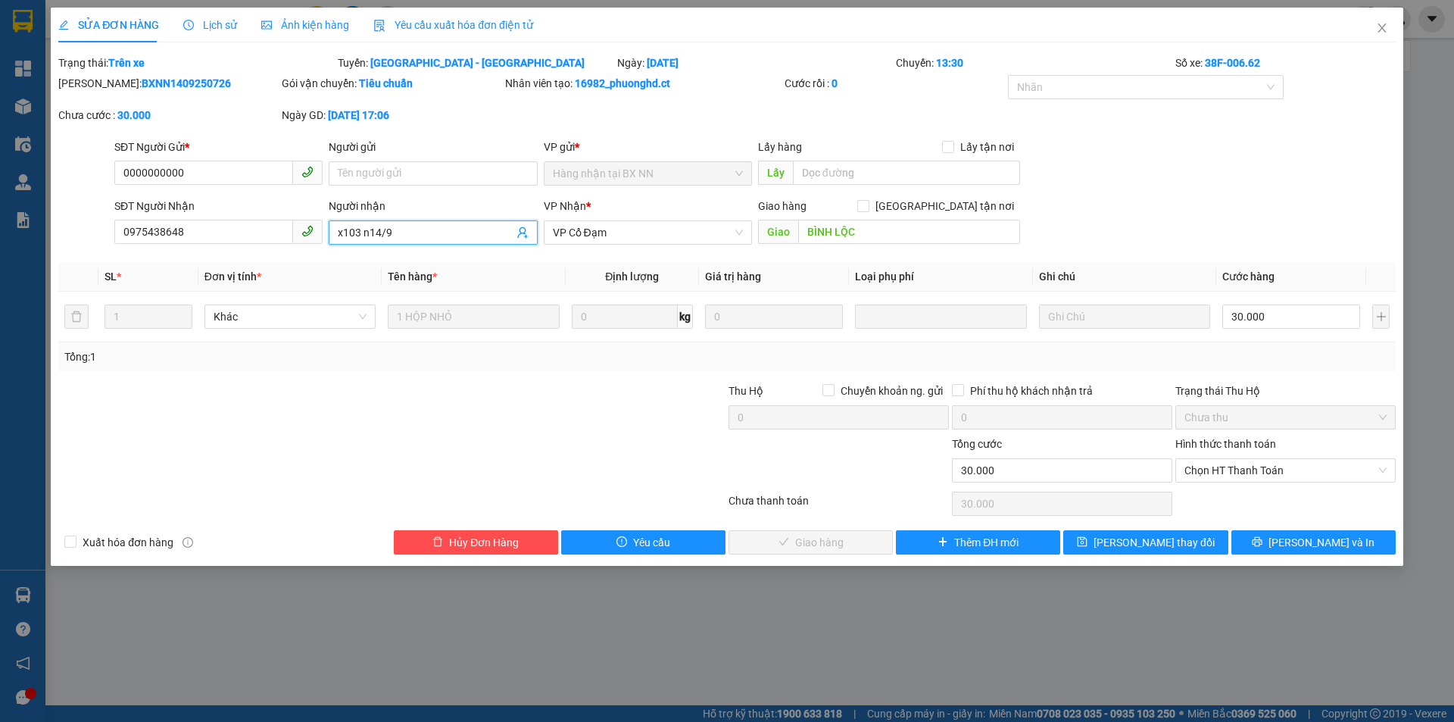
click at [399, 236] on input "x103 n14/9" at bounding box center [425, 232] width 175 height 17
click at [407, 236] on input "x103 n14/9" at bounding box center [425, 232] width 175 height 17
drag, startPoint x: 420, startPoint y: 234, endPoint x: 301, endPoint y: 239, distance: 118.2
click at [301, 239] on div "SĐT Người Nhận 0975438648 Người nhận x103 n14/9 x103 n14/9 VP Nhận * VP Cổ Đạm …" at bounding box center [754, 224] width 1287 height 53
click at [1138, 535] on span "[PERSON_NAME] thay đổi" at bounding box center [1153, 542] width 121 height 17
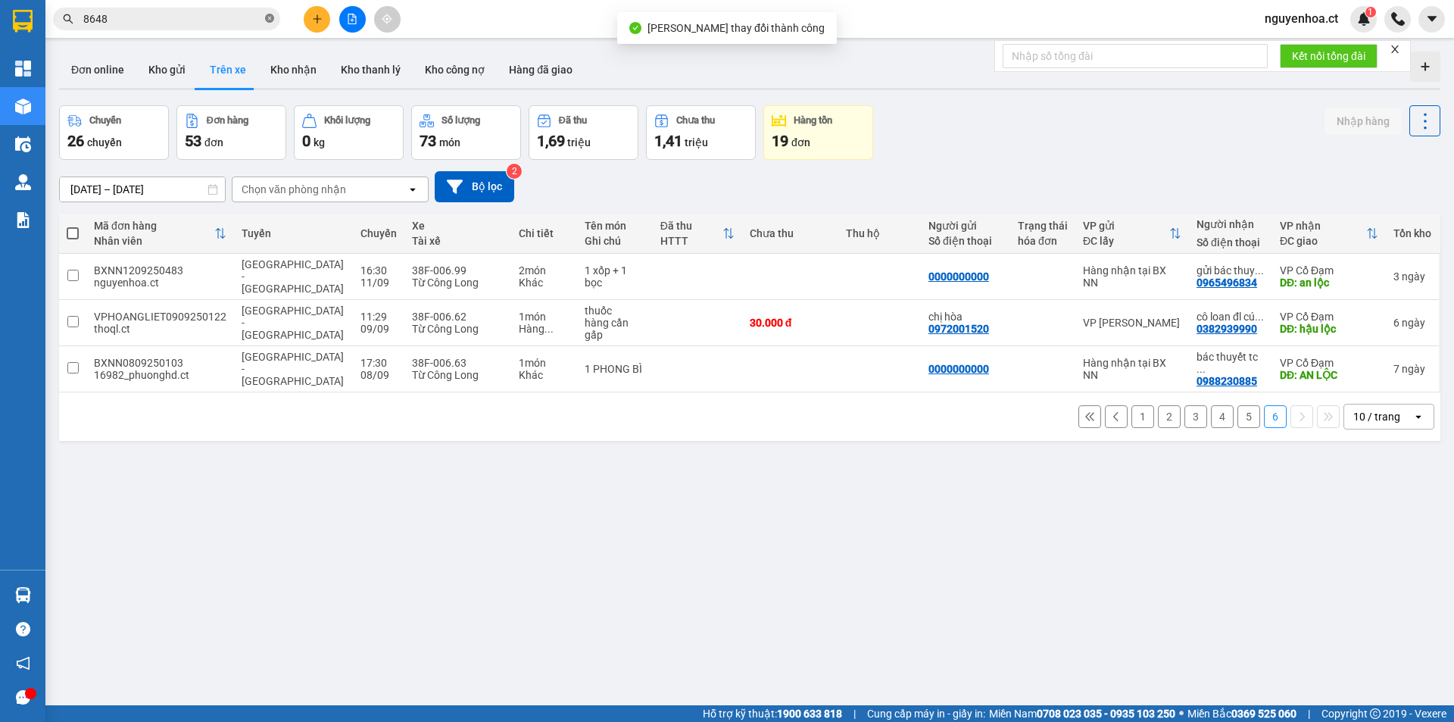
click at [270, 21] on icon "close-circle" at bounding box center [269, 18] width 9 height 9
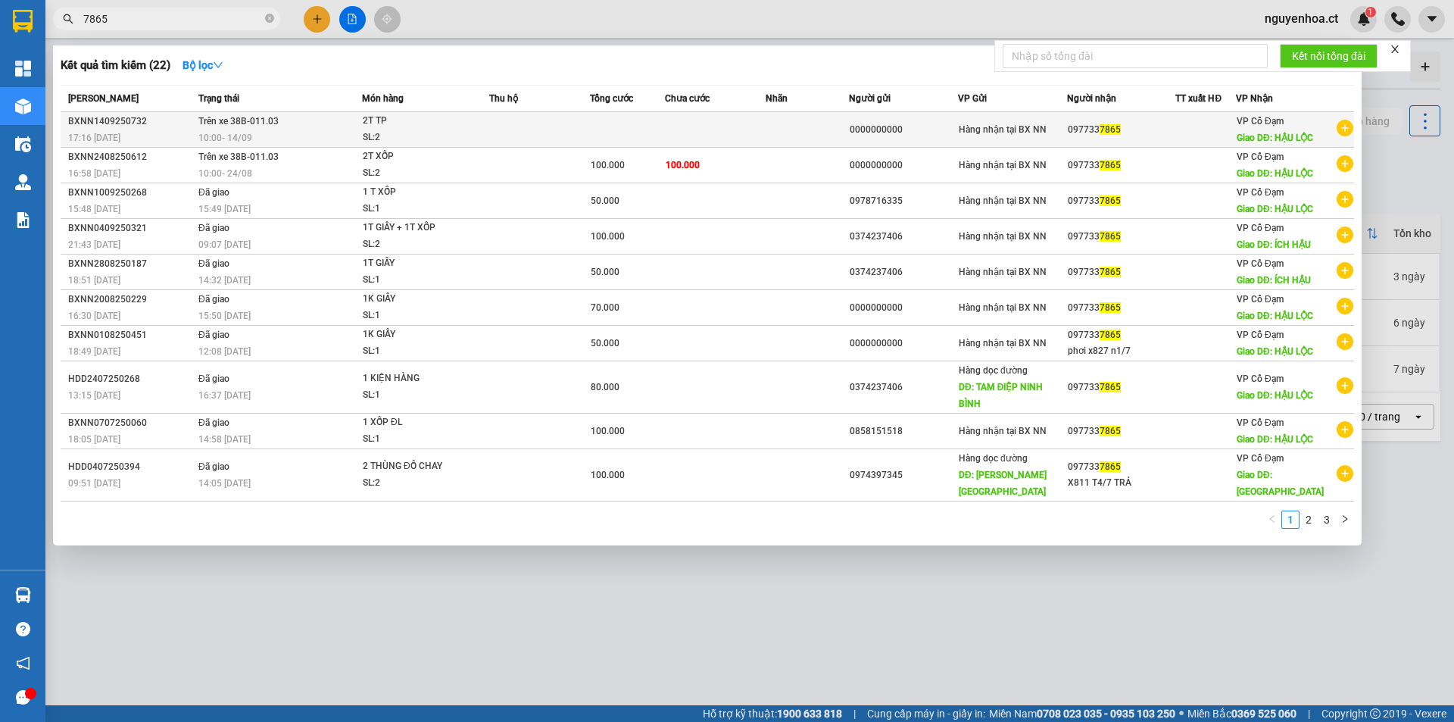
type input "7865"
click at [262, 126] on span "Trên xe 38B-011.03" at bounding box center [238, 121] width 80 height 11
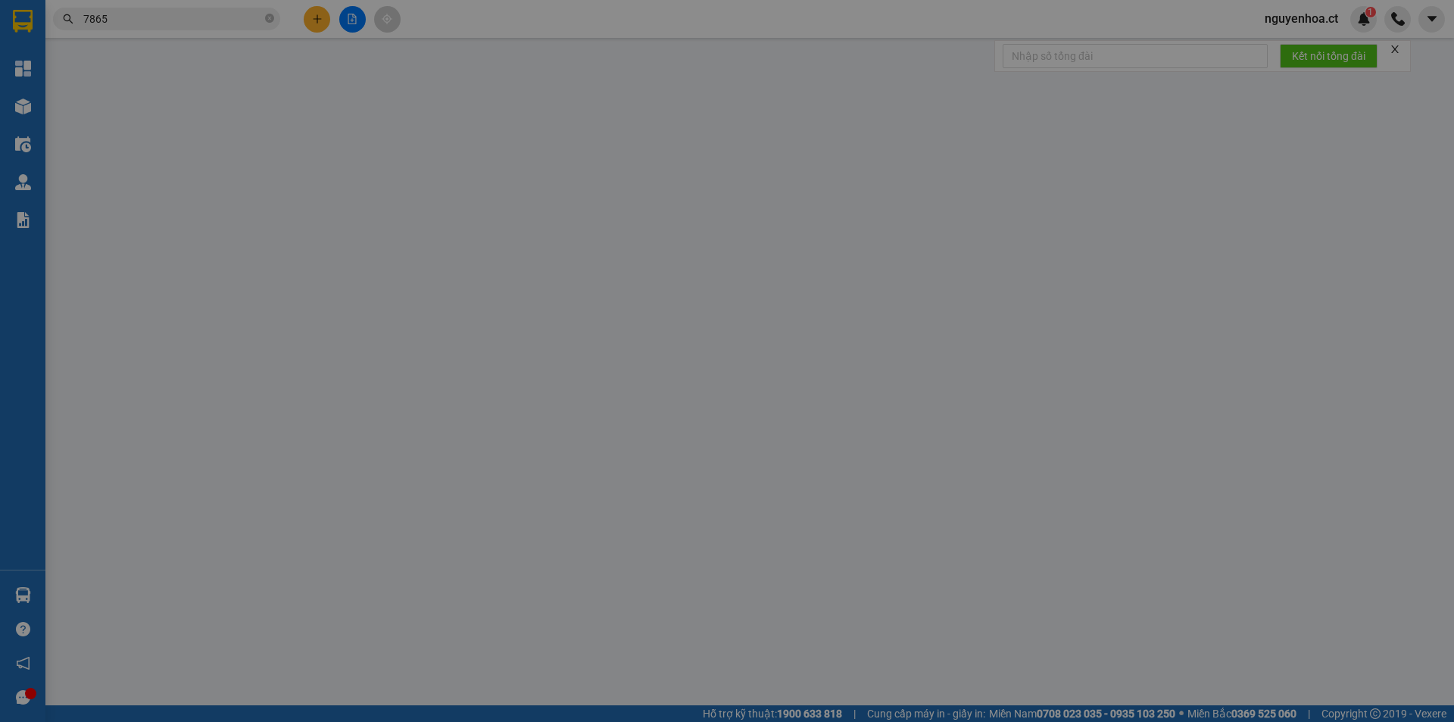
type input "0000000000"
type input "0977337865"
type input "HẬU LỘC"
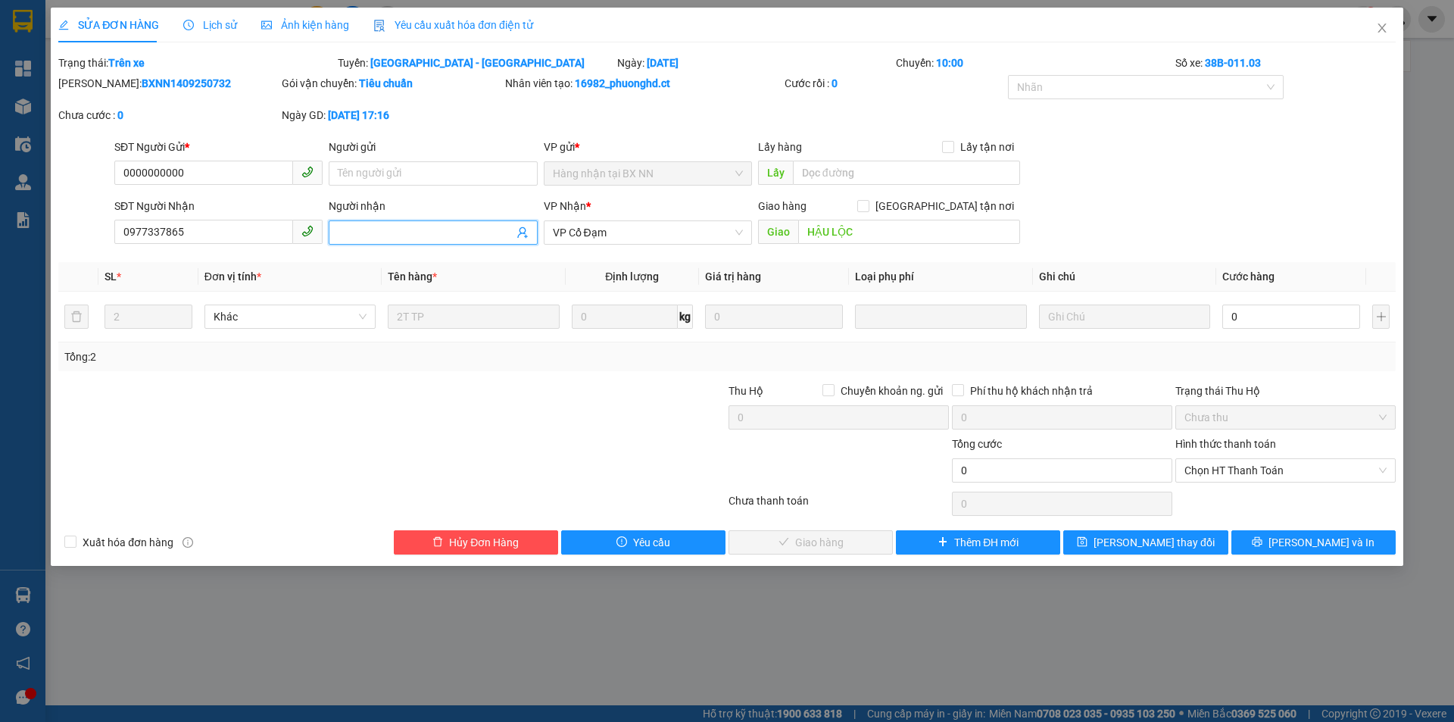
click at [448, 236] on input "Người nhận" at bounding box center [425, 232] width 175 height 17
type input "x103 n14/5"
click at [1157, 537] on span "[PERSON_NAME] thay đổi" at bounding box center [1153, 542] width 121 height 17
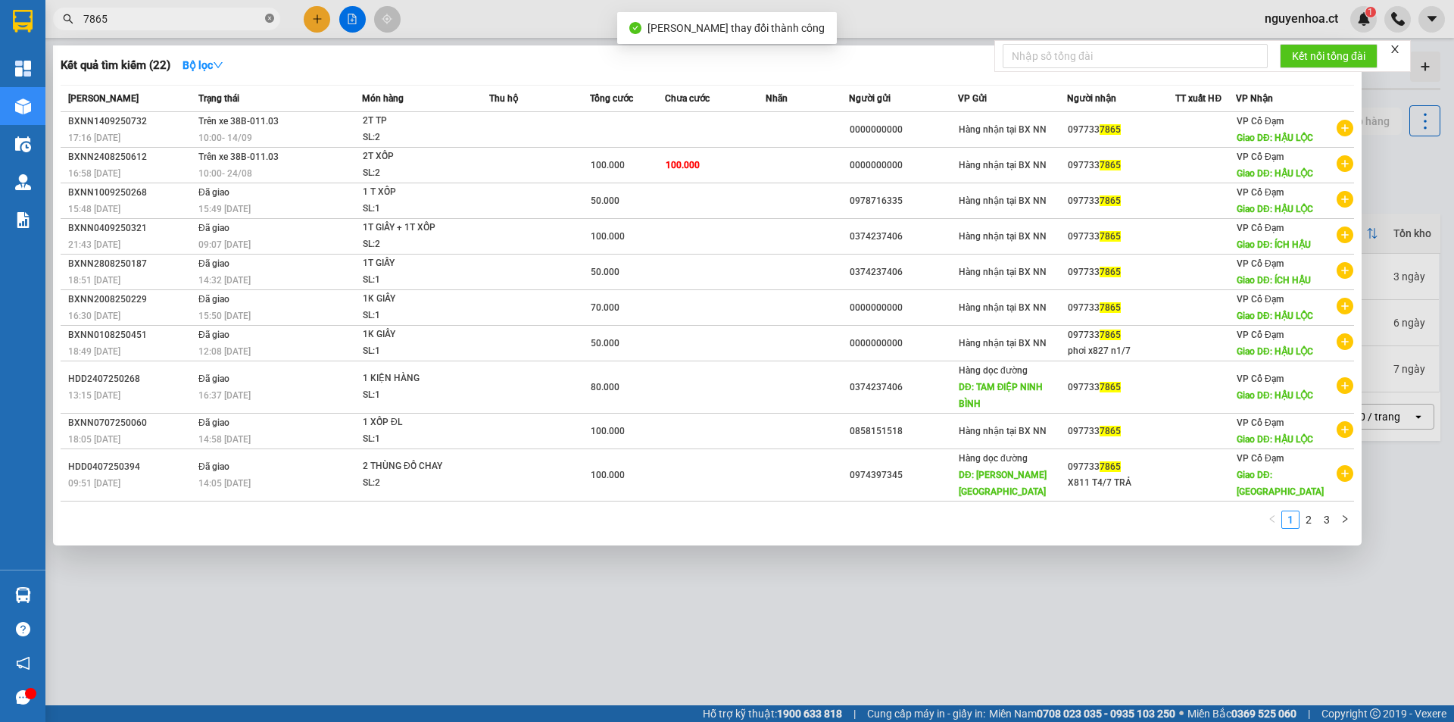
click at [270, 20] on icon "close-circle" at bounding box center [269, 18] width 9 height 9
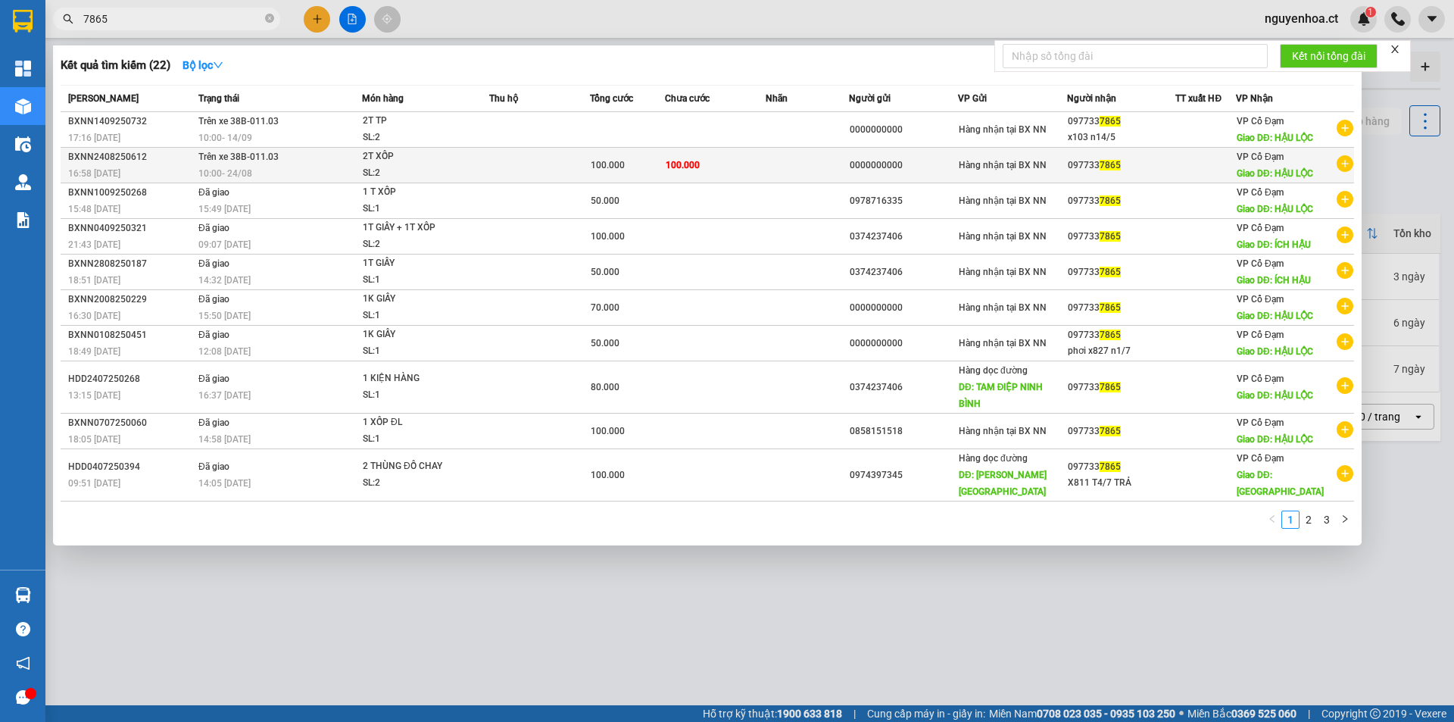
drag, startPoint x: 271, startPoint y: 18, endPoint x: 268, endPoint y: 170, distance: 151.5
click at [268, 33] on div "Kết quả tìm kiếm ( 22 ) Bộ lọc Mã ĐH Trạng thái Món hàng Thu hộ Tổng cước Chưa …" at bounding box center [147, 19] width 295 height 27
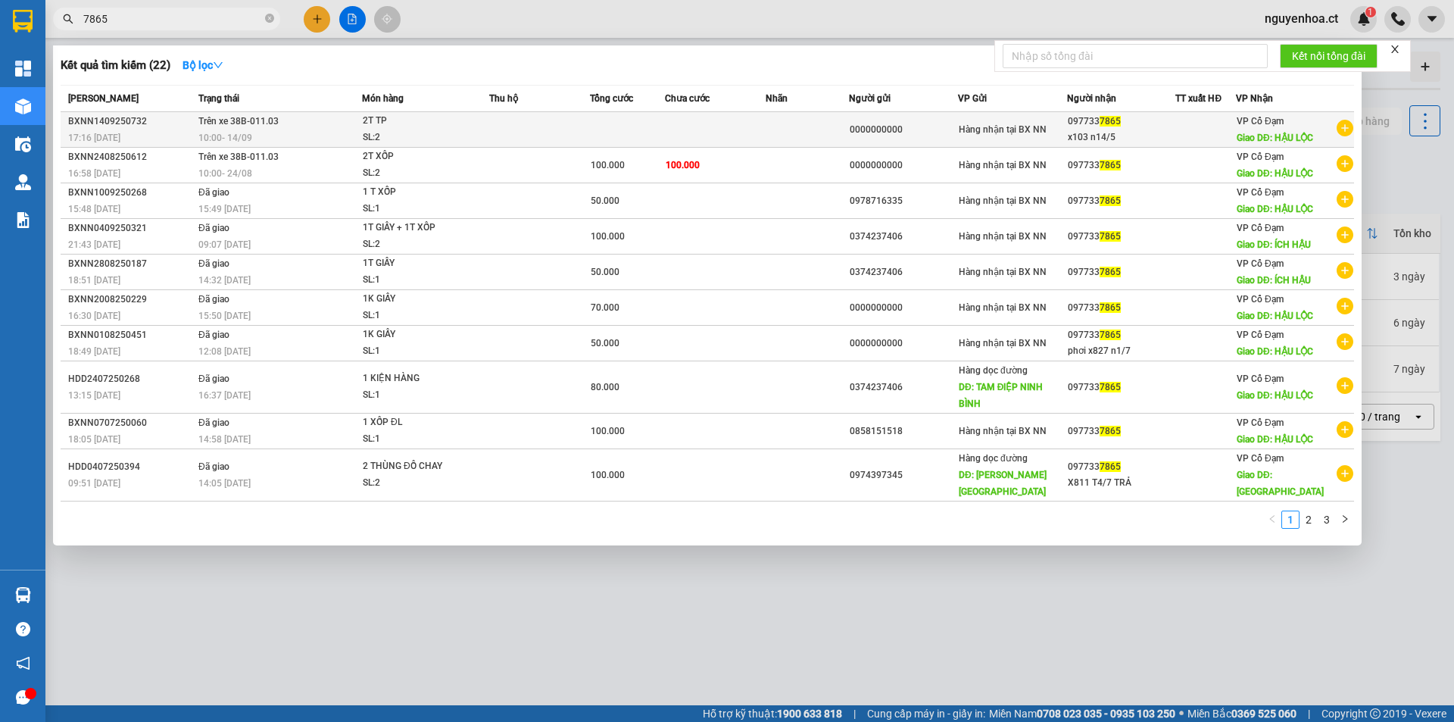
type input "7865"
click at [252, 129] on td "Trên xe 38B-011.03 10:00 - 14/09" at bounding box center [278, 130] width 167 height 36
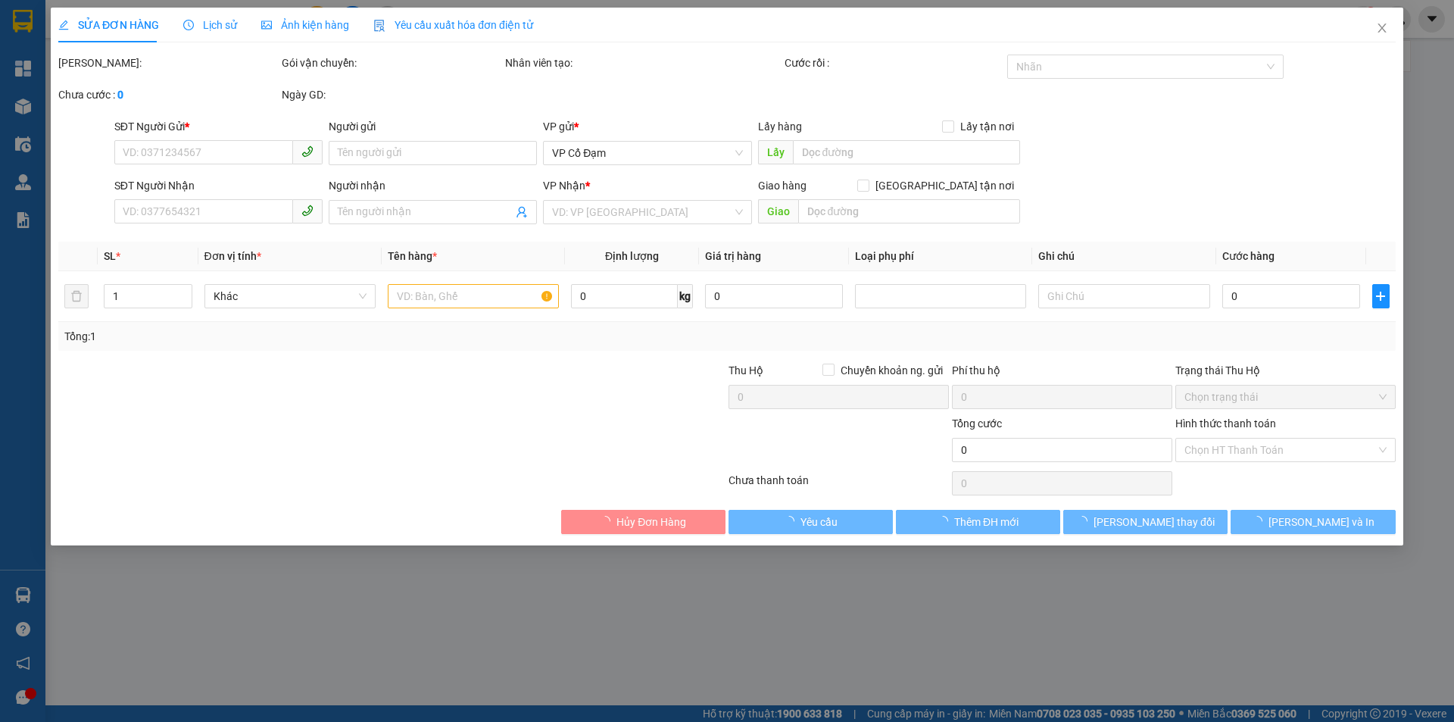
type input "0000000000"
type input "0977337865"
type input "x103 n14/5"
type input "HẬU LỘC"
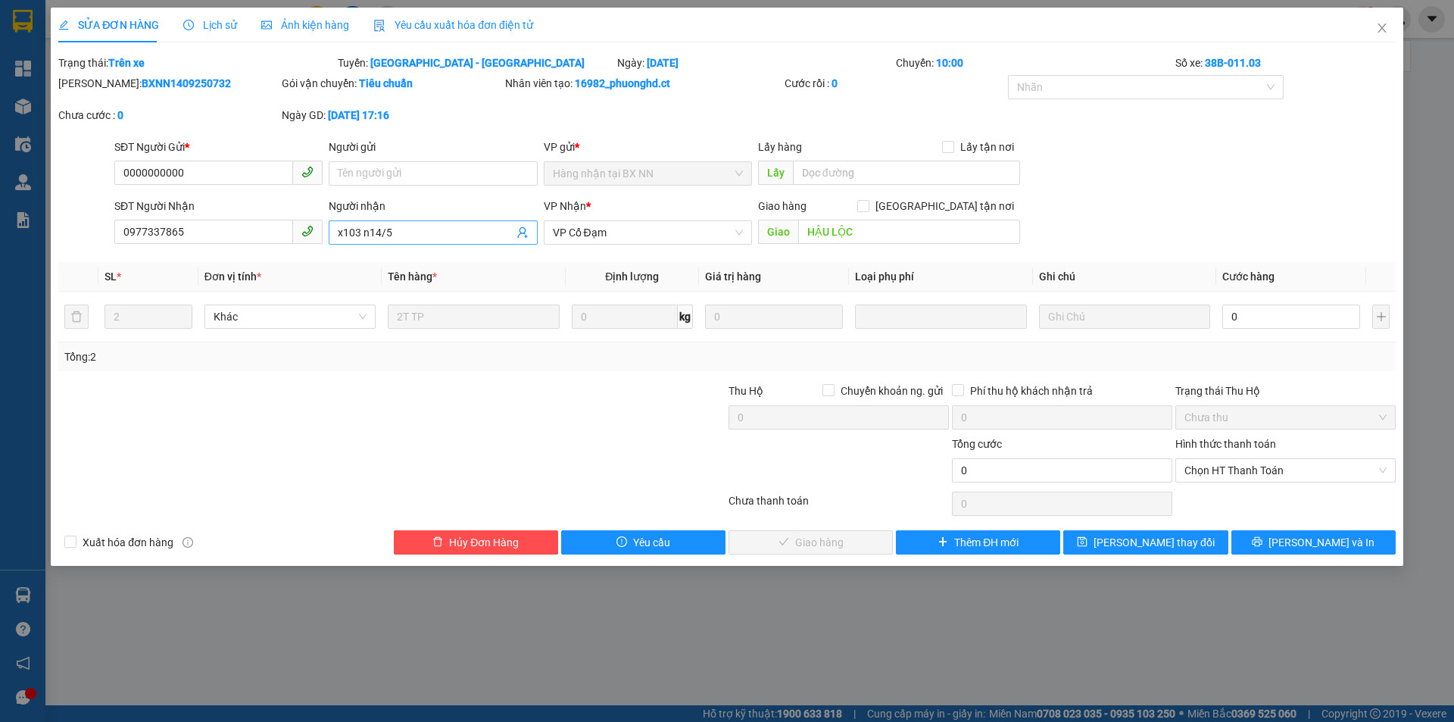
click at [414, 228] on input "x103 n14/5" at bounding box center [425, 232] width 175 height 17
type input "x103 n14/9"
click at [1128, 545] on span "[PERSON_NAME] thay đổi" at bounding box center [1153, 542] width 121 height 17
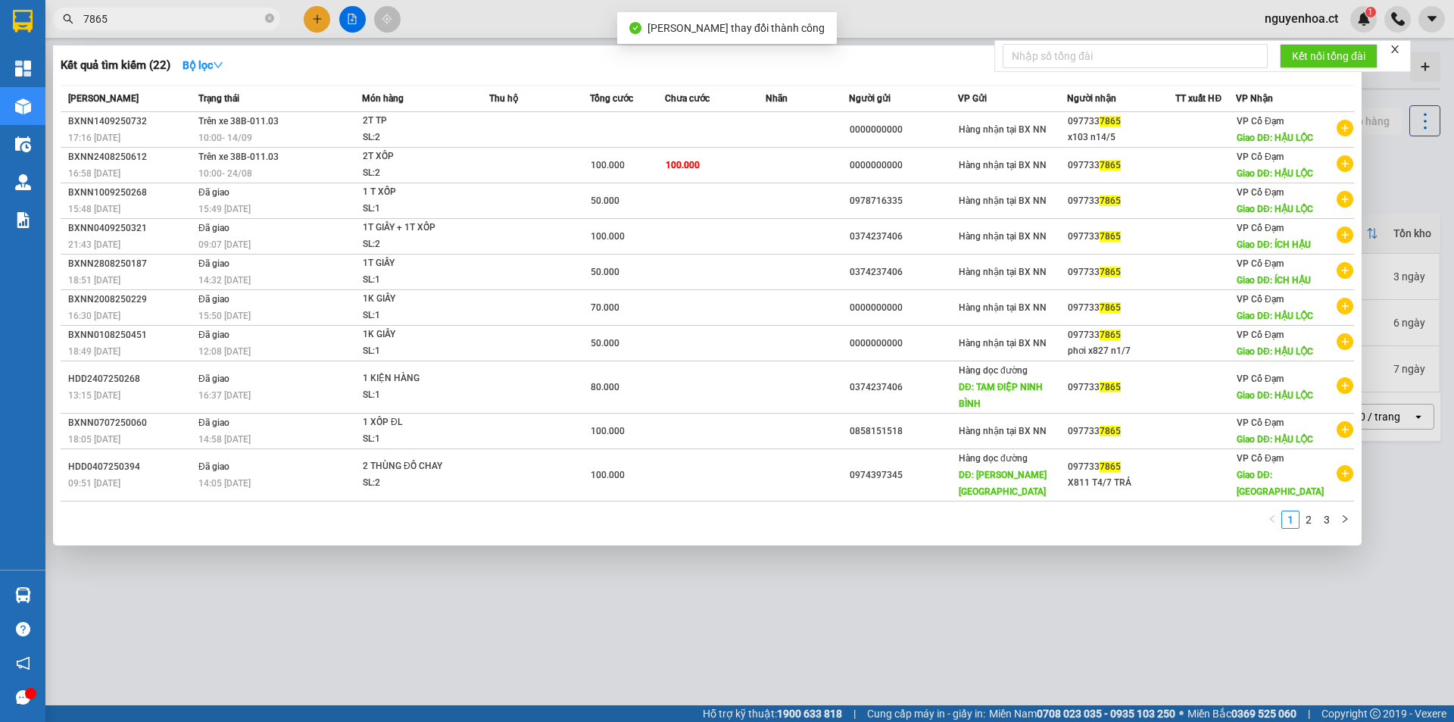
click at [169, 15] on input "7865" at bounding box center [172, 19] width 179 height 17
click at [266, 15] on icon "close-circle" at bounding box center [269, 18] width 9 height 9
type input "7865"
click at [266, 17] on icon "close-circle" at bounding box center [269, 18] width 9 height 9
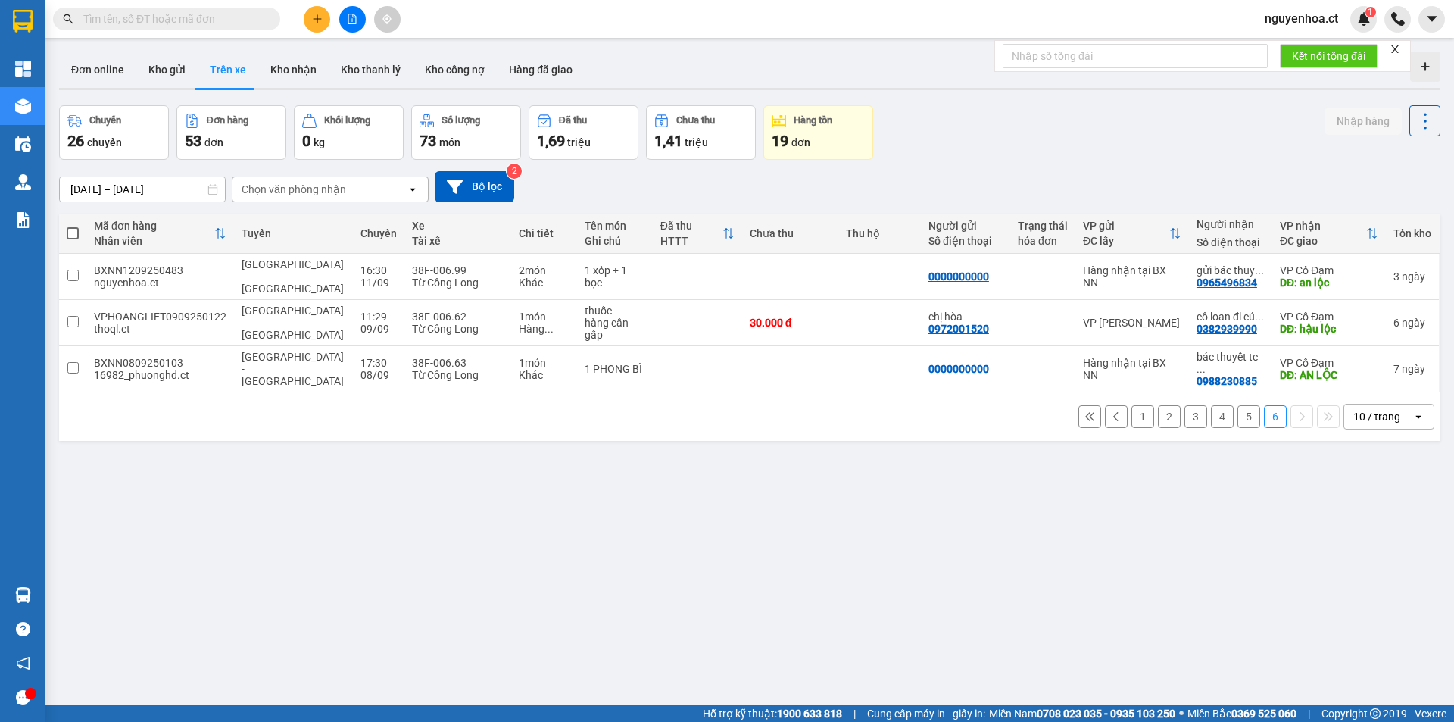
click at [196, 13] on input "text" at bounding box center [172, 19] width 179 height 17
click at [229, 14] on input "text" at bounding box center [172, 19] width 179 height 17
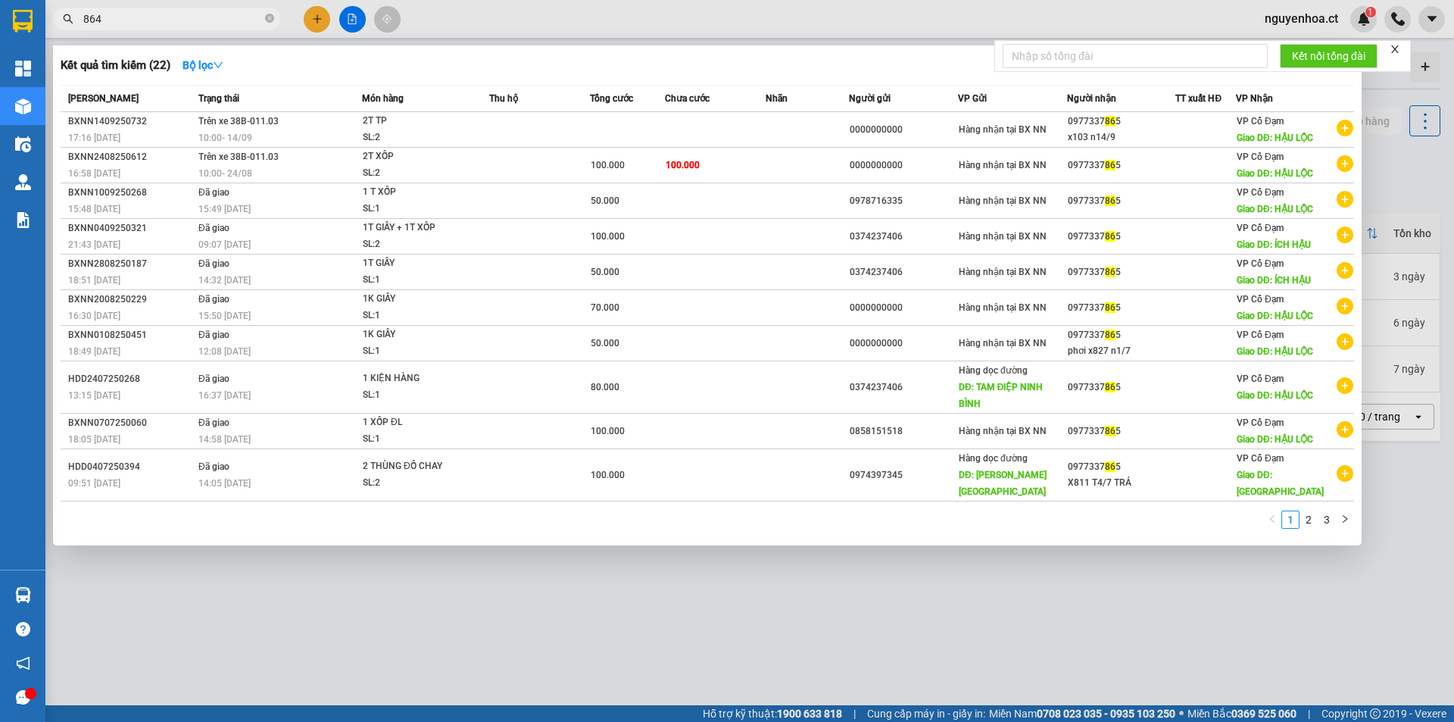
type input "8648"
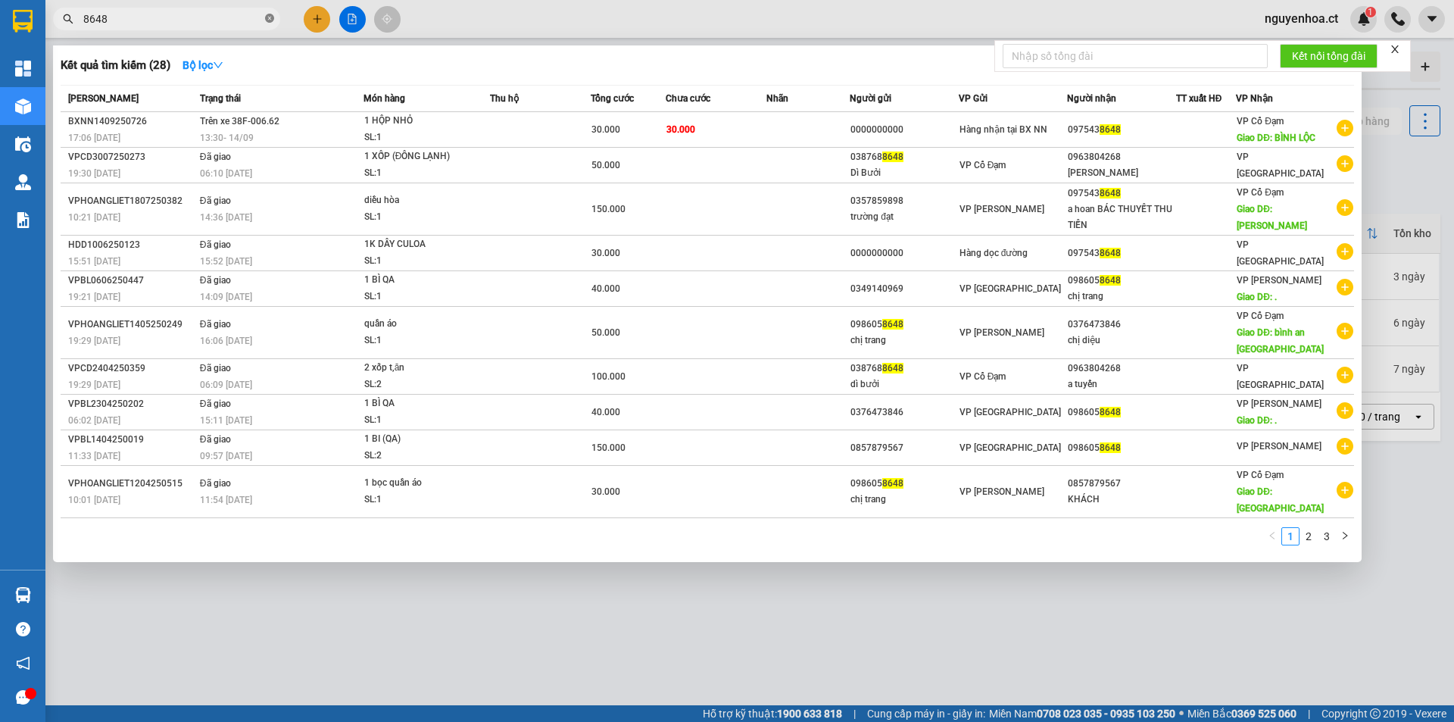
click at [271, 15] on icon "close-circle" at bounding box center [269, 18] width 9 height 9
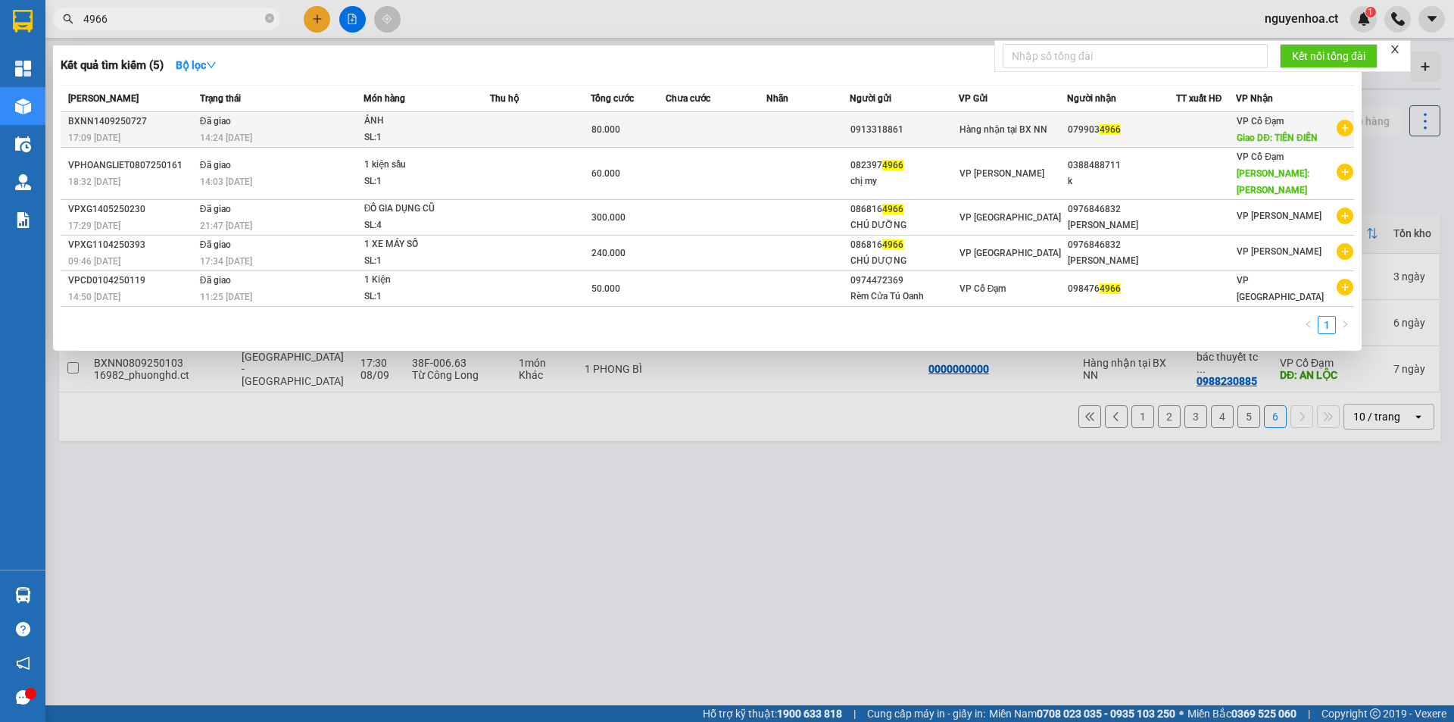
type input "4966"
click at [251, 139] on span "14:24 - 15/09" at bounding box center [226, 138] width 52 height 11
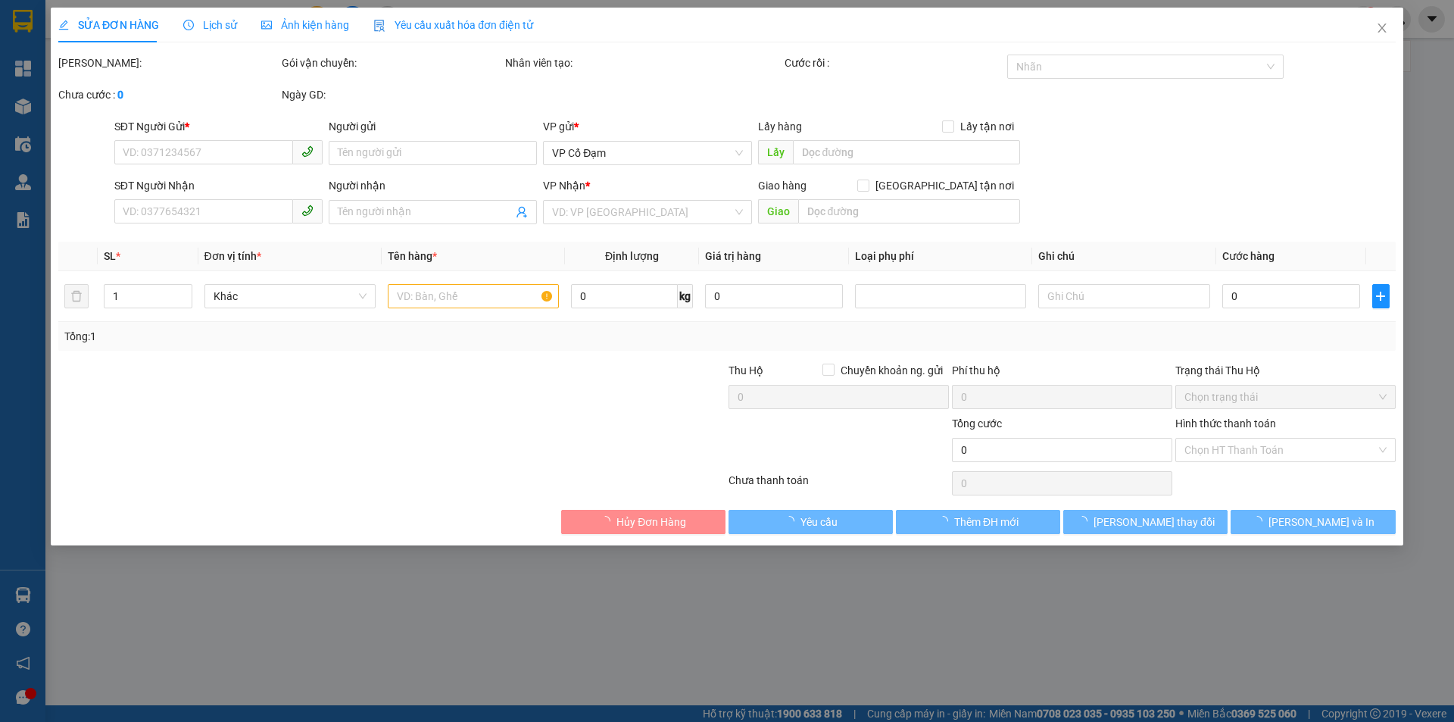
type input "0913318861"
type input "0799034966"
type input "TIÊN ĐIỀN"
type input "80.000"
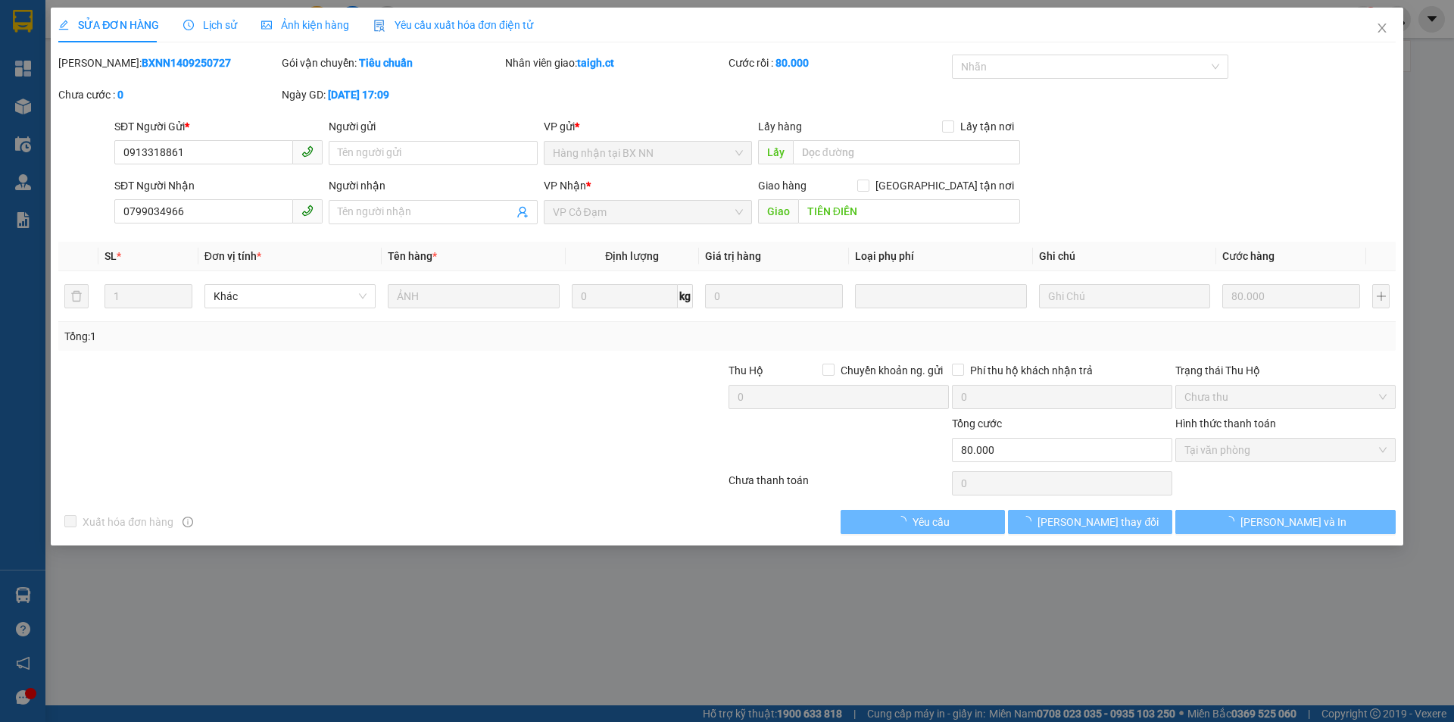
click at [208, 20] on span "Lịch sử" at bounding box center [210, 25] width 54 height 12
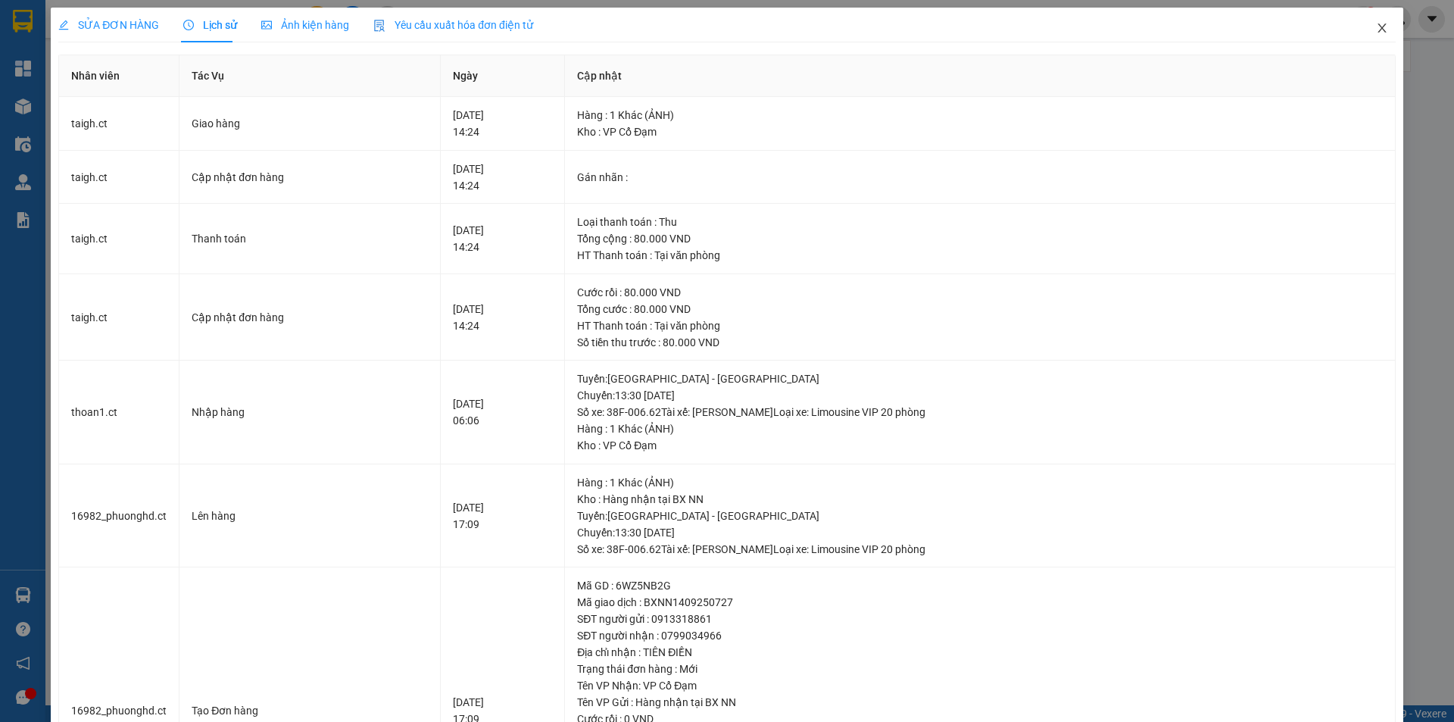
click at [1377, 28] on icon "close" at bounding box center [1381, 27] width 8 height 9
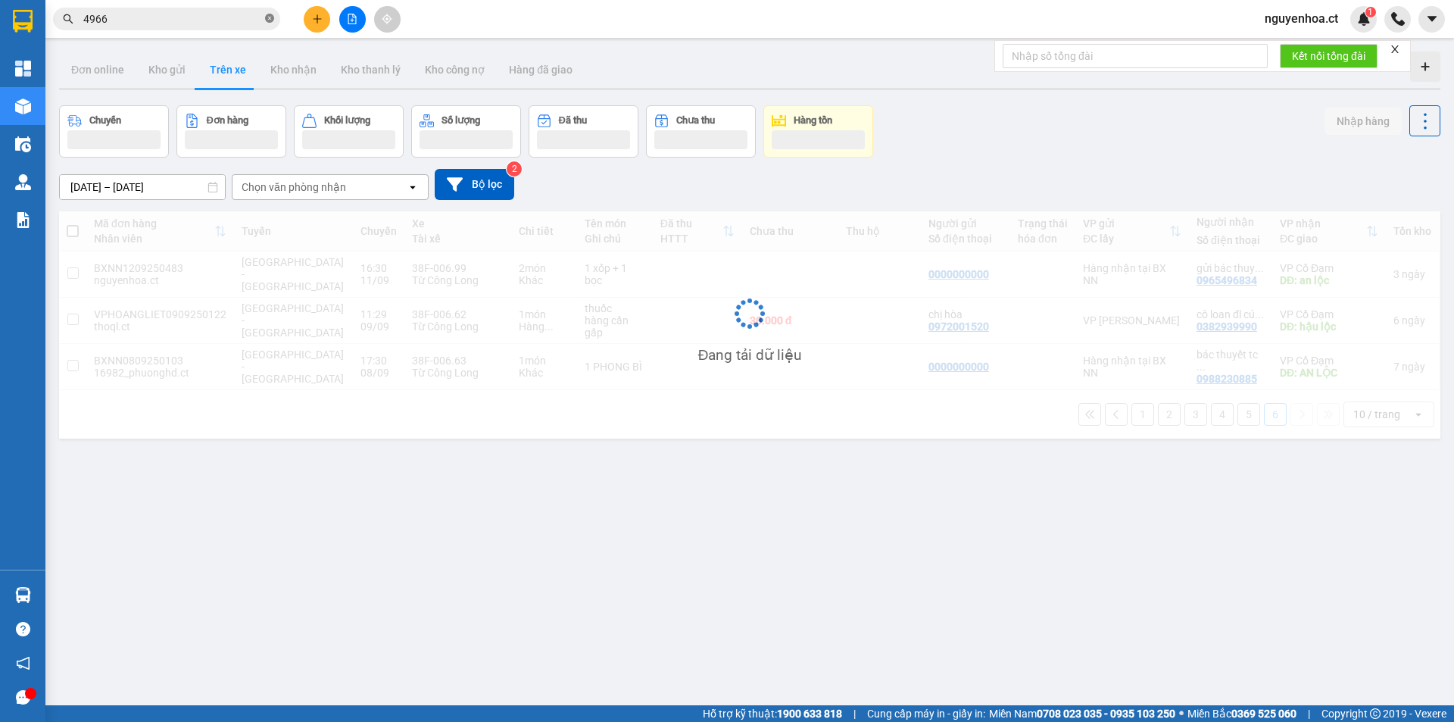
click at [268, 17] on icon "close-circle" at bounding box center [269, 18] width 9 height 9
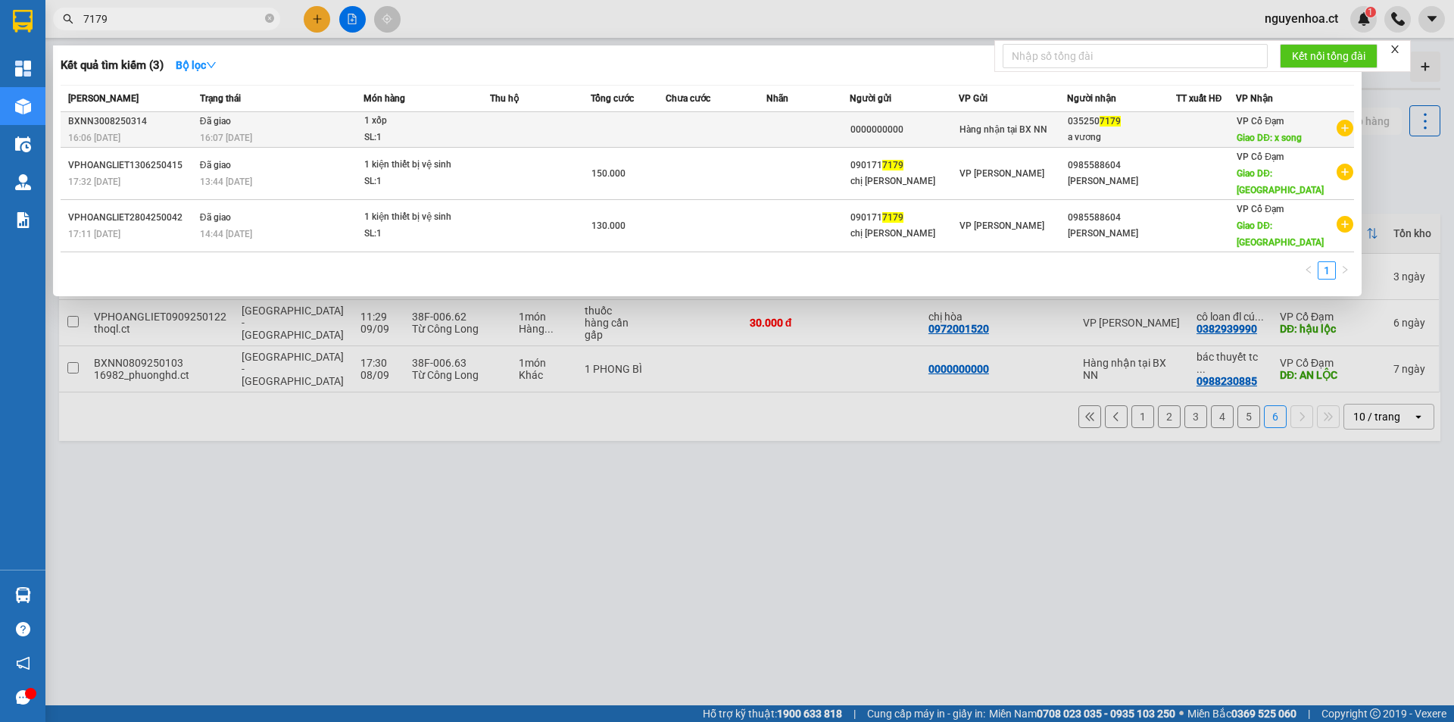
type input "7179"
click at [257, 130] on div "16:07 - 30/08" at bounding box center [281, 137] width 163 height 17
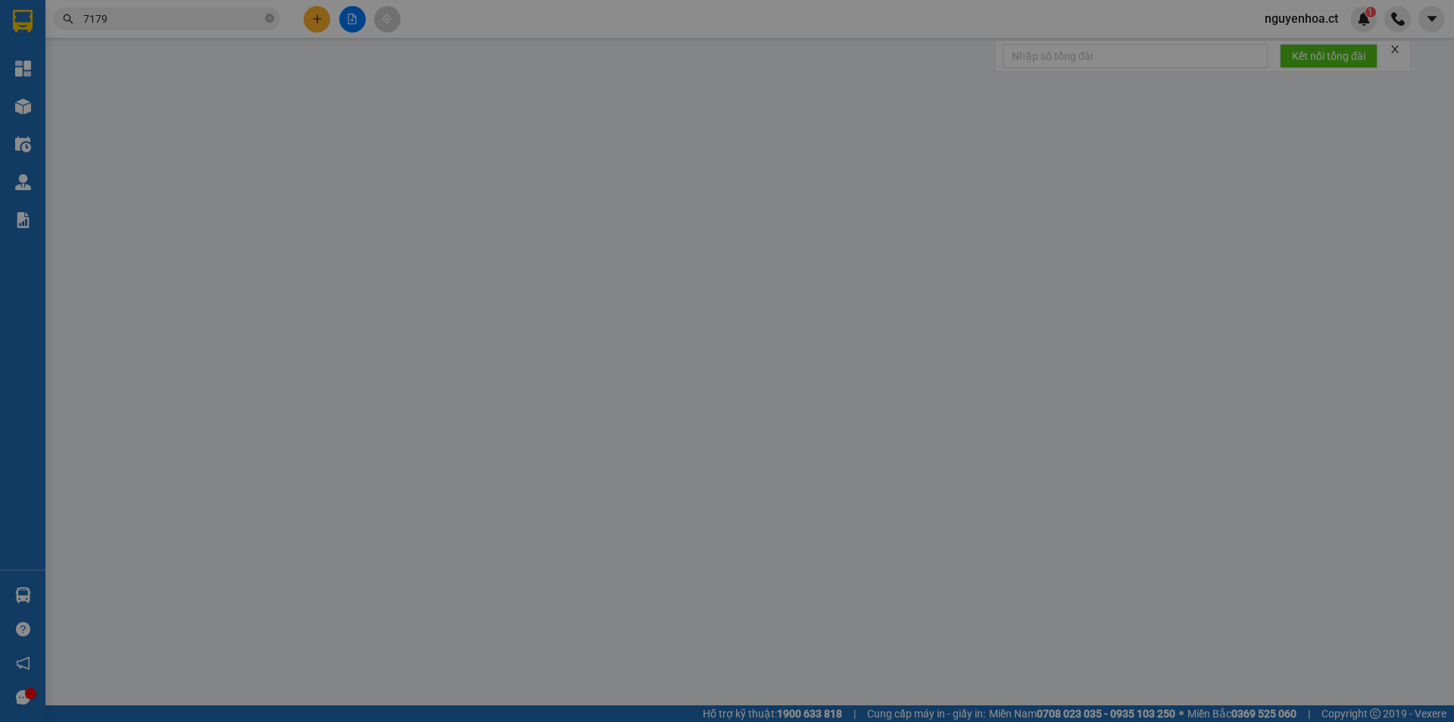
type input "0000000000"
type input "0352507179"
type input "a vương"
type input "x song"
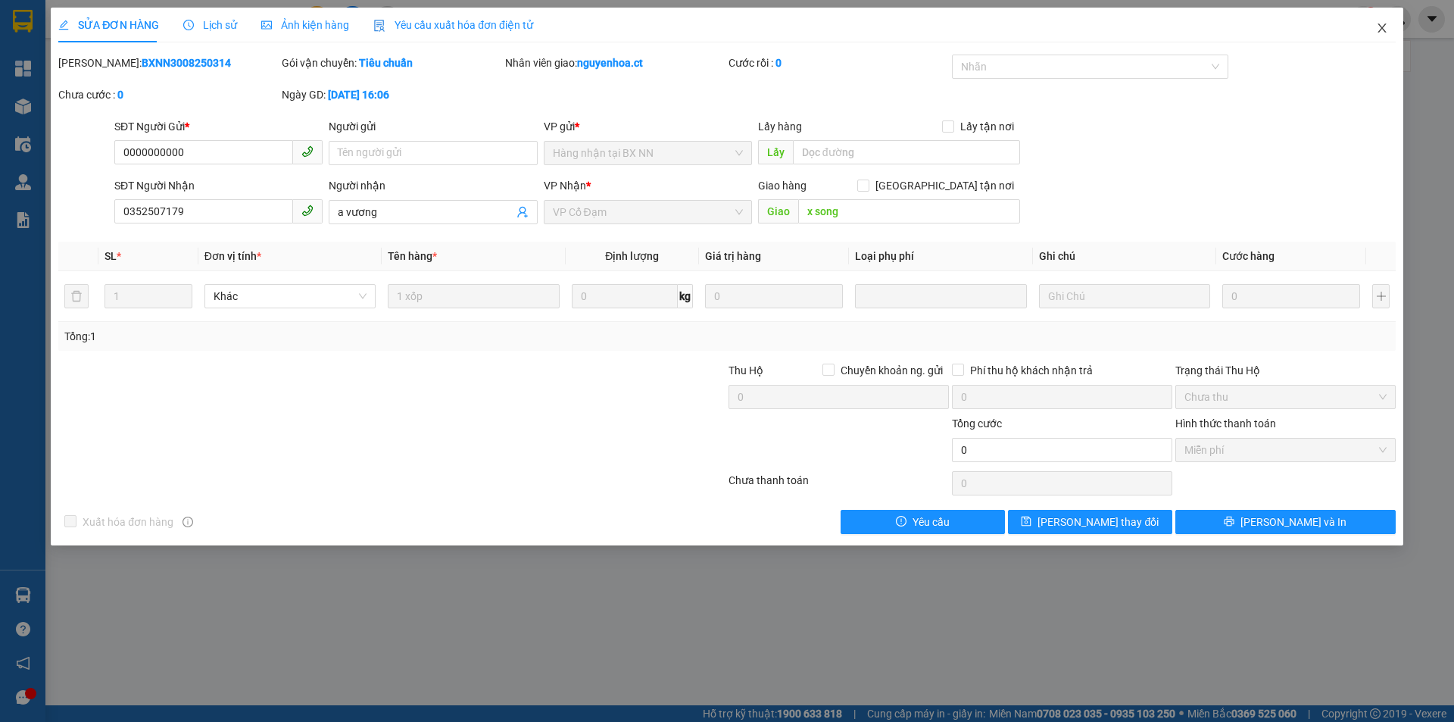
click at [1383, 28] on icon "close" at bounding box center [1381, 27] width 8 height 9
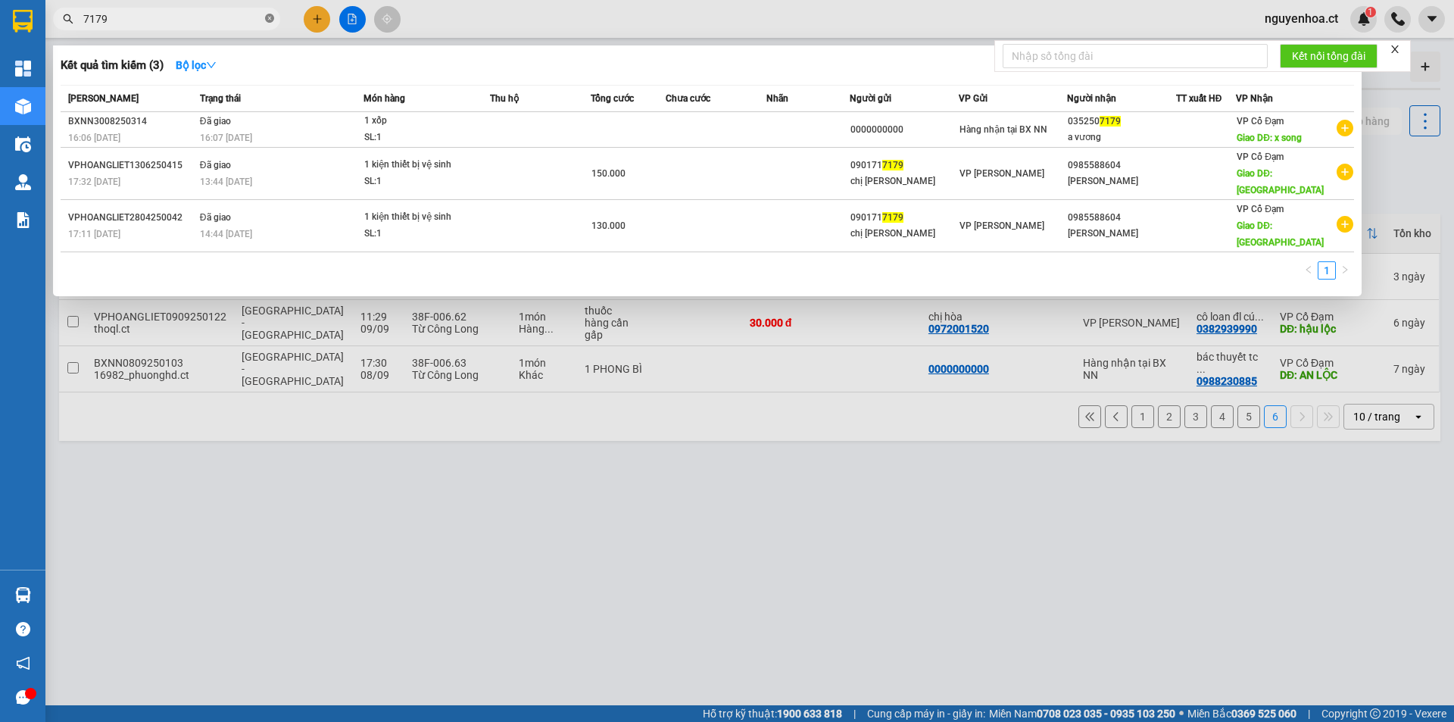
click at [271, 21] on icon "close-circle" at bounding box center [269, 18] width 9 height 9
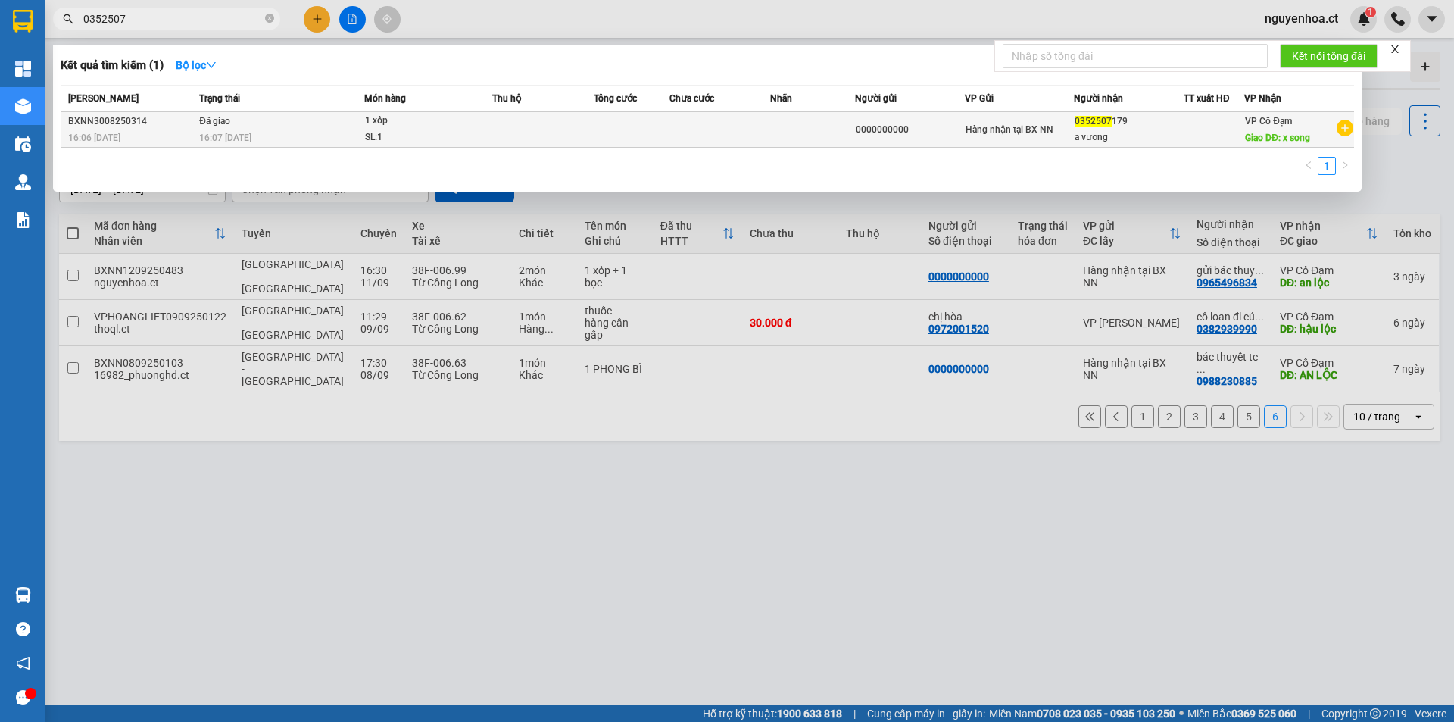
type input "0352507"
click at [233, 136] on span "16:07 - 30/08" at bounding box center [225, 138] width 52 height 11
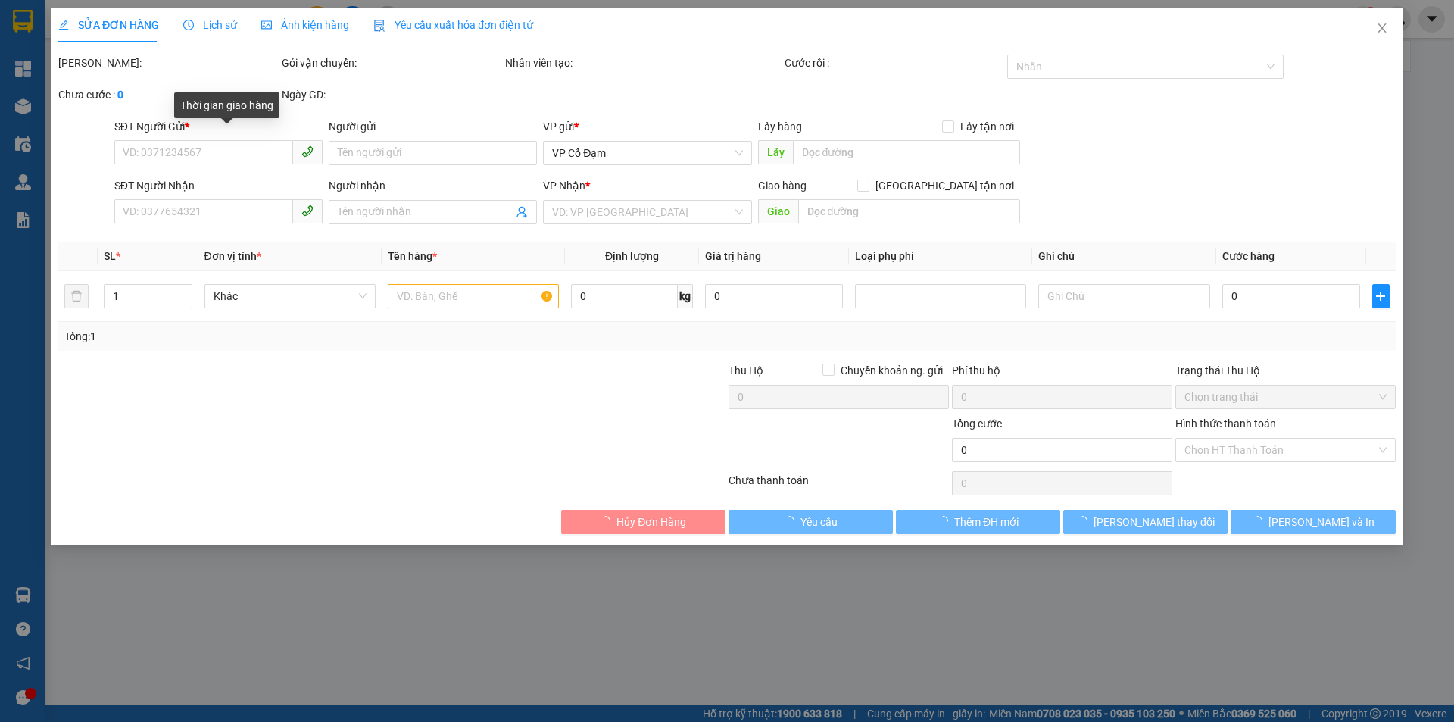
type input "0000000000"
type input "0352507179"
type input "a vương"
type input "x song"
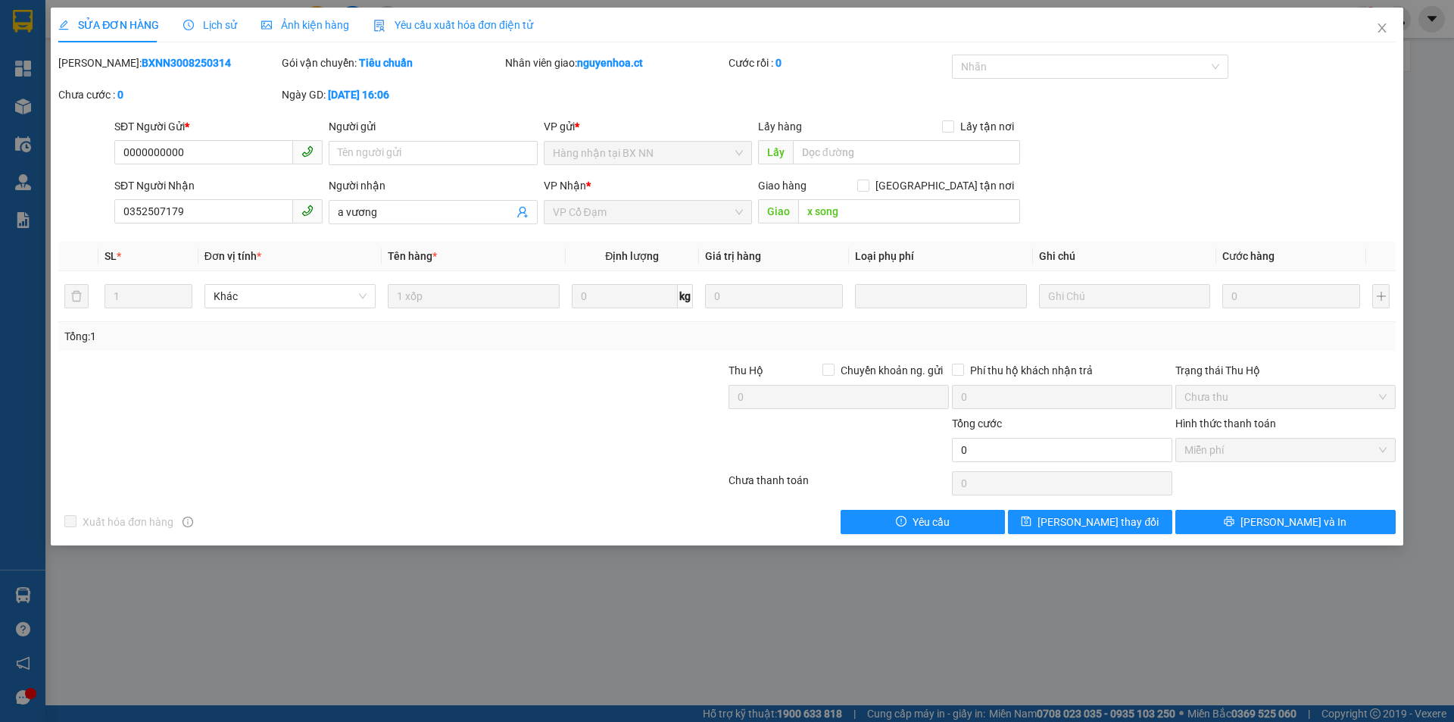
click at [211, 20] on span "Lịch sử" at bounding box center [210, 25] width 54 height 12
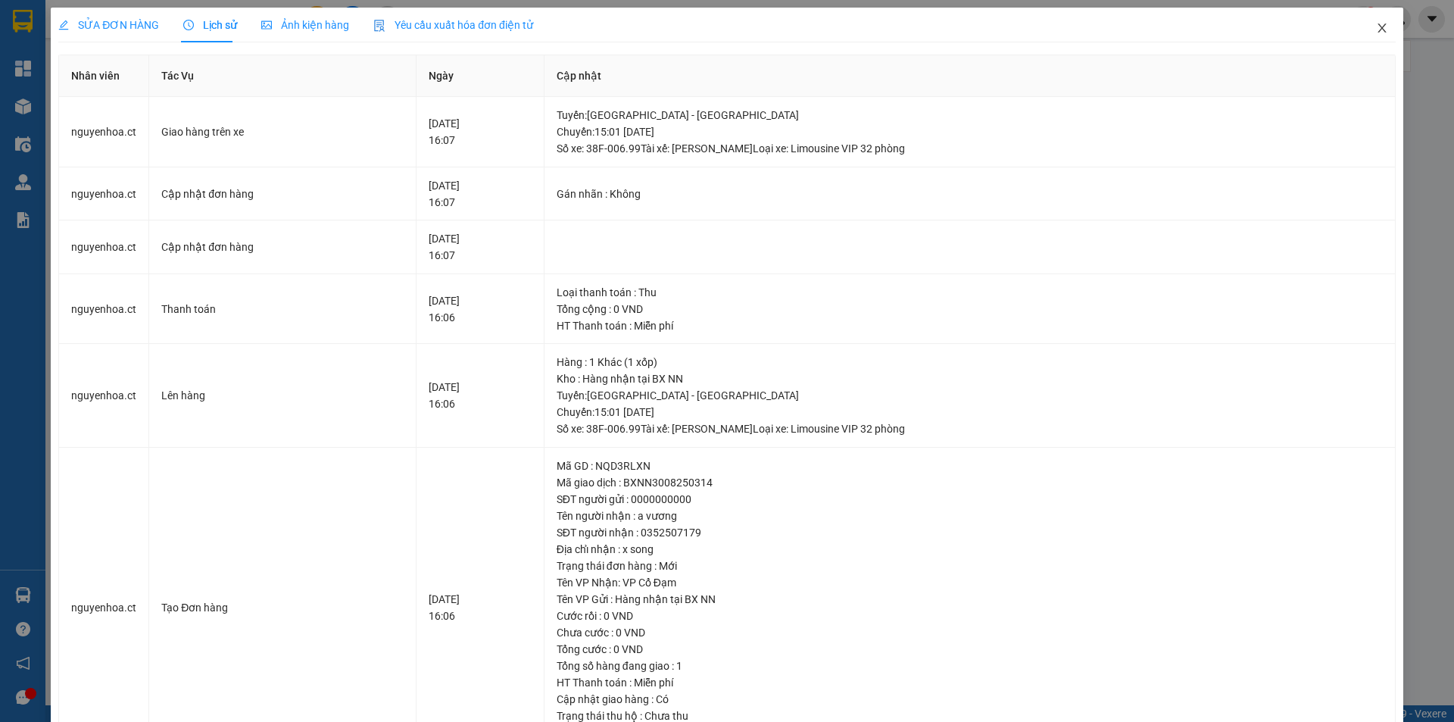
click at [1376, 25] on icon "close" at bounding box center [1382, 28] width 12 height 12
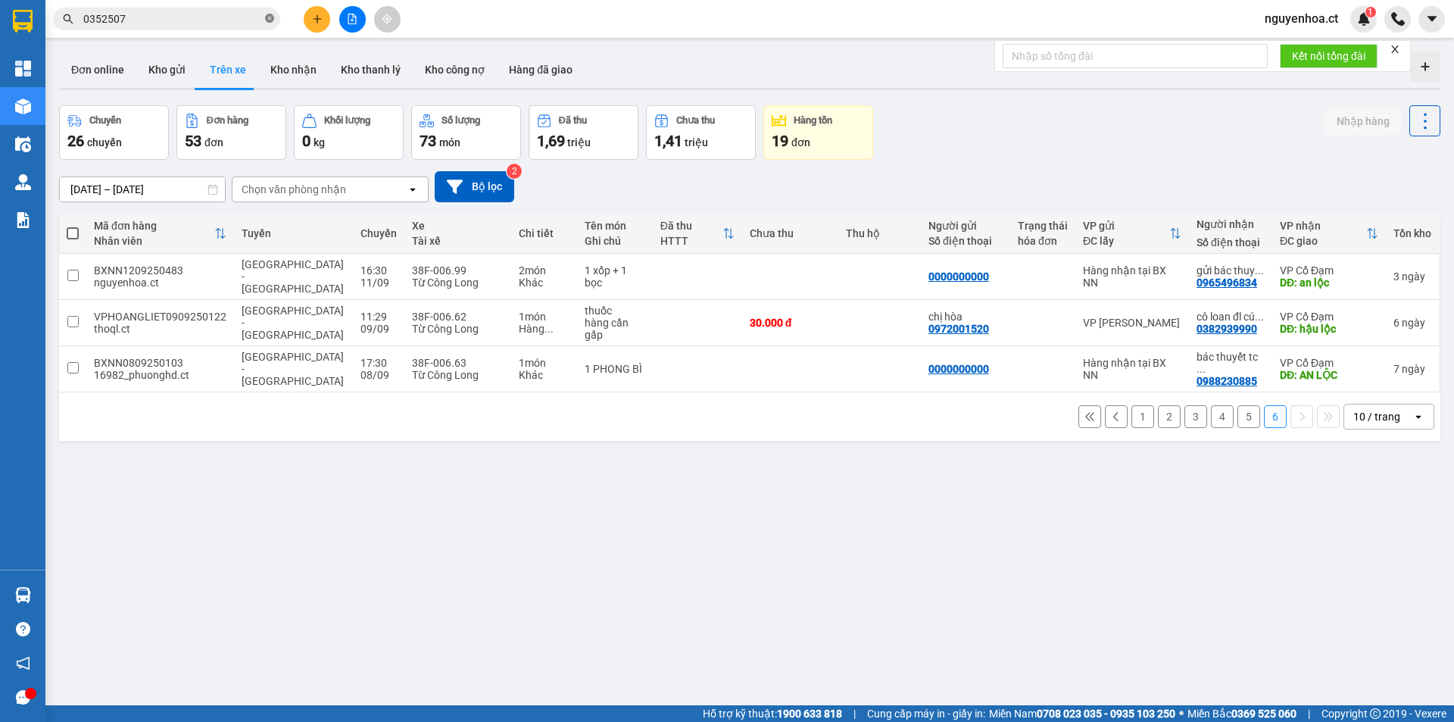
click at [271, 15] on icon "close-circle" at bounding box center [269, 18] width 9 height 9
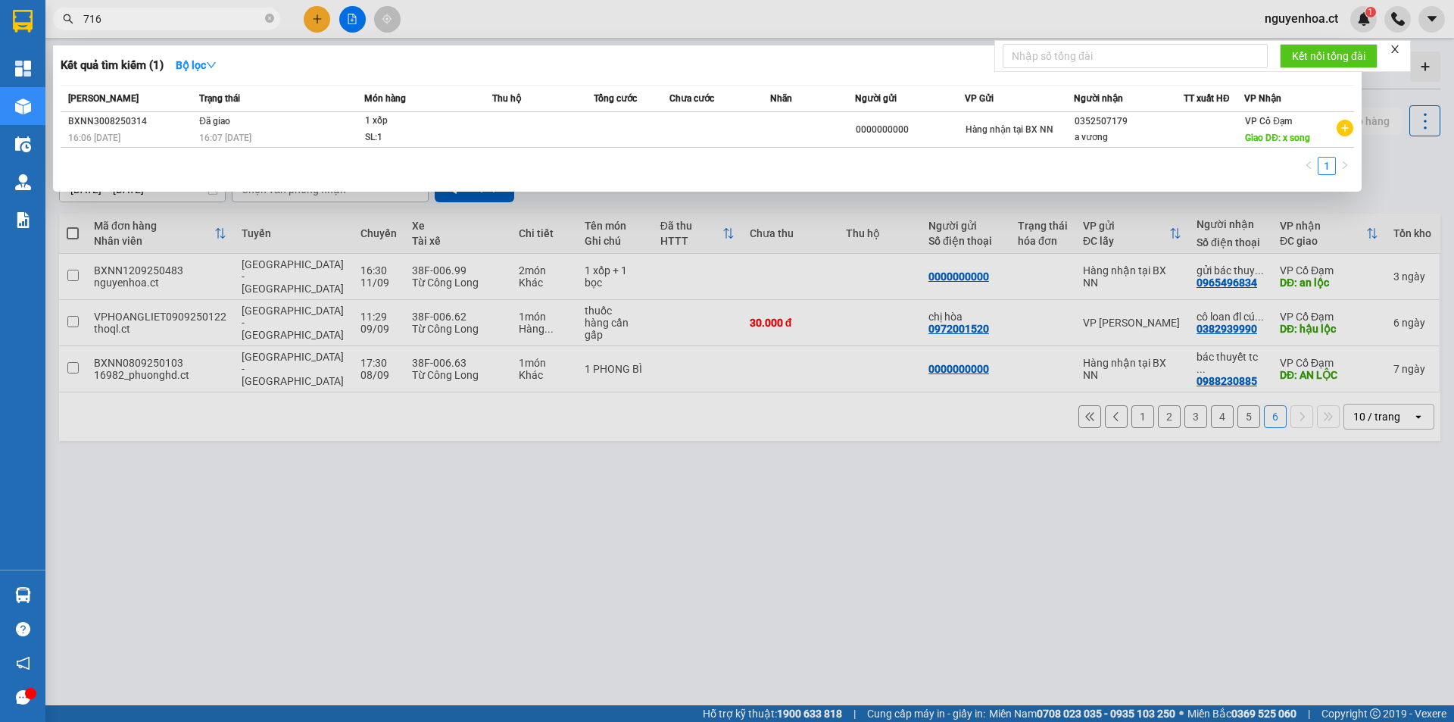
type input "7169"
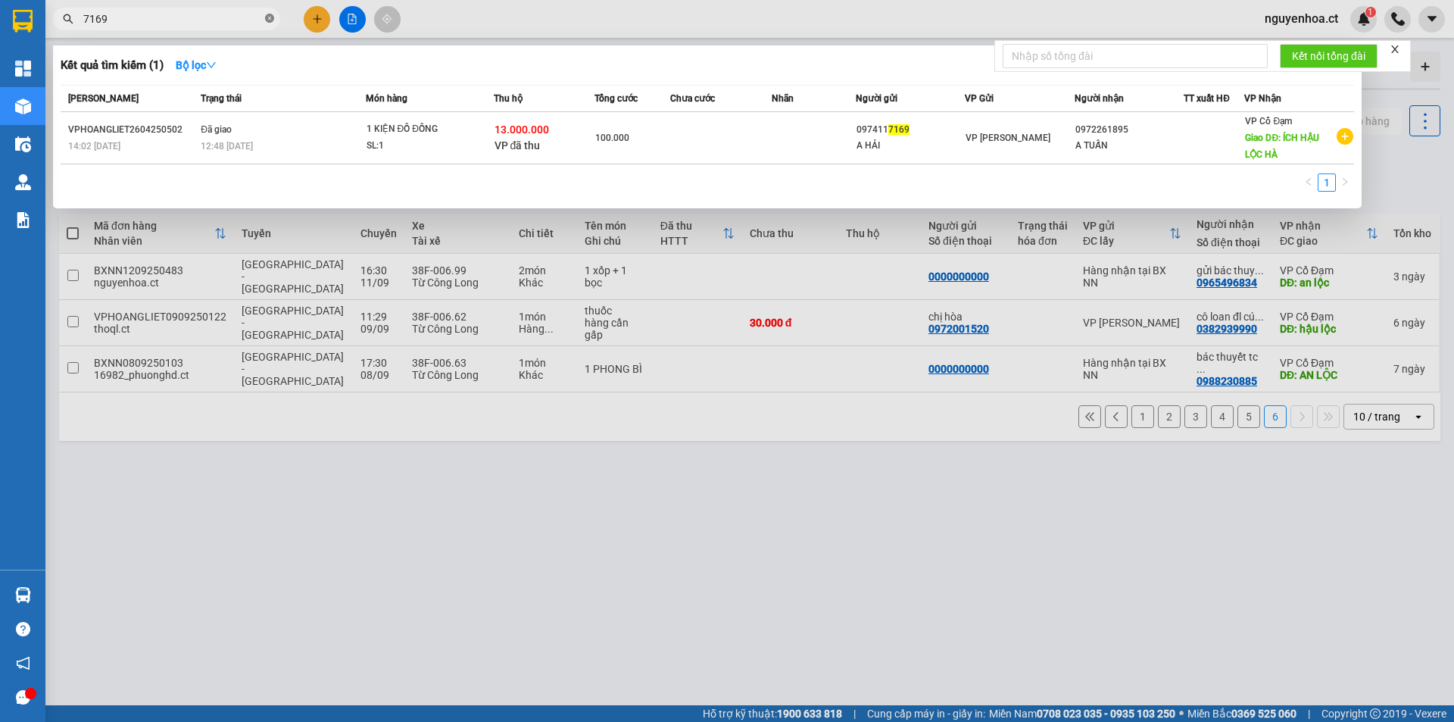
click at [273, 22] on icon "close-circle" at bounding box center [269, 18] width 9 height 9
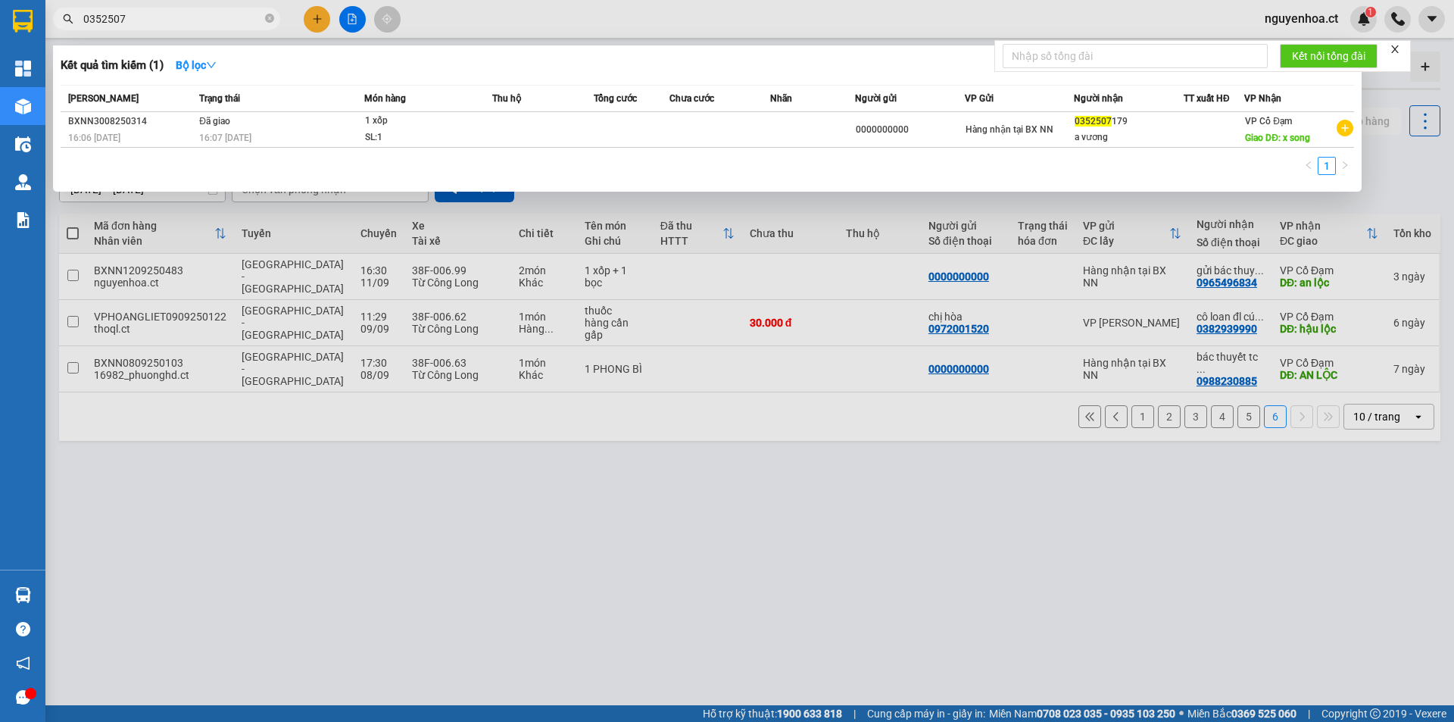
type input "0352507"
click at [274, 15] on span "0352507" at bounding box center [166, 19] width 227 height 23
click at [268, 19] on icon "close-circle" at bounding box center [269, 18] width 9 height 9
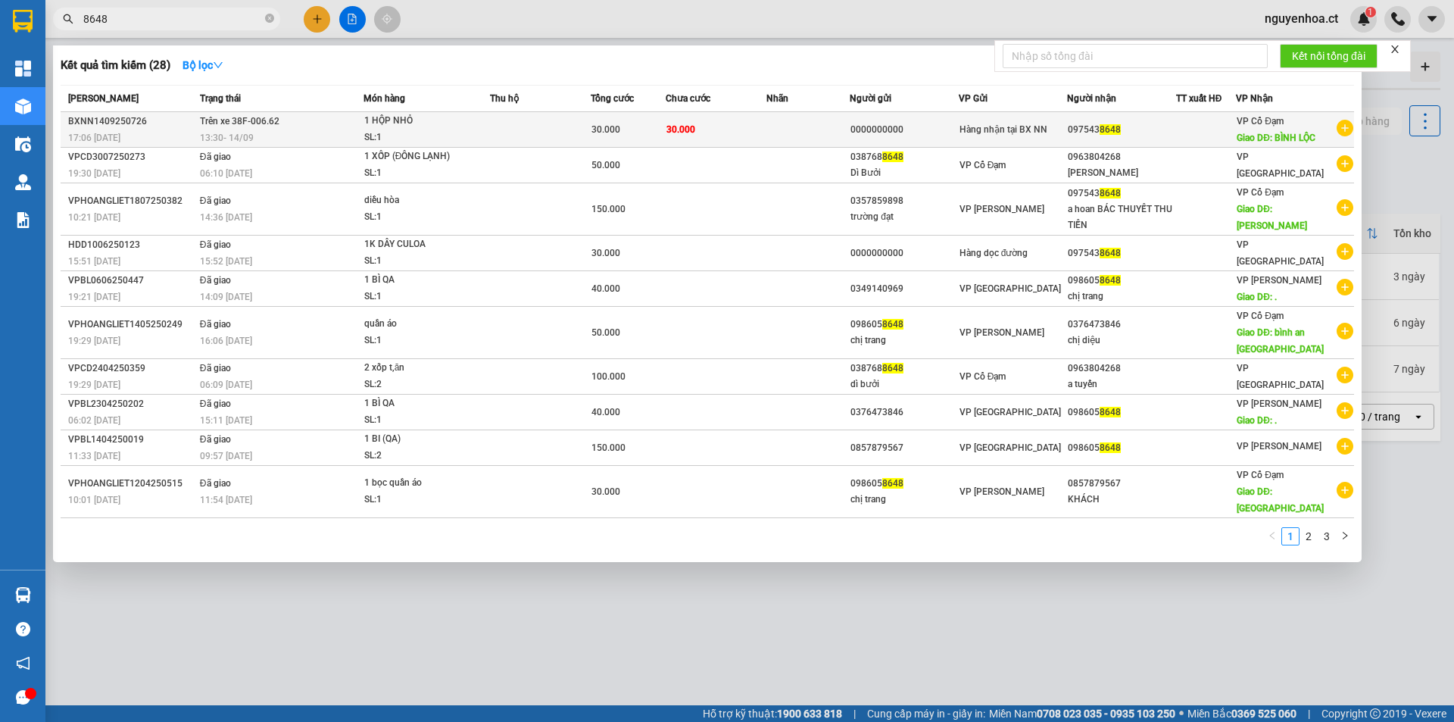
type input "8648"
click at [260, 134] on div "13:30 - 14/09" at bounding box center [281, 137] width 163 height 17
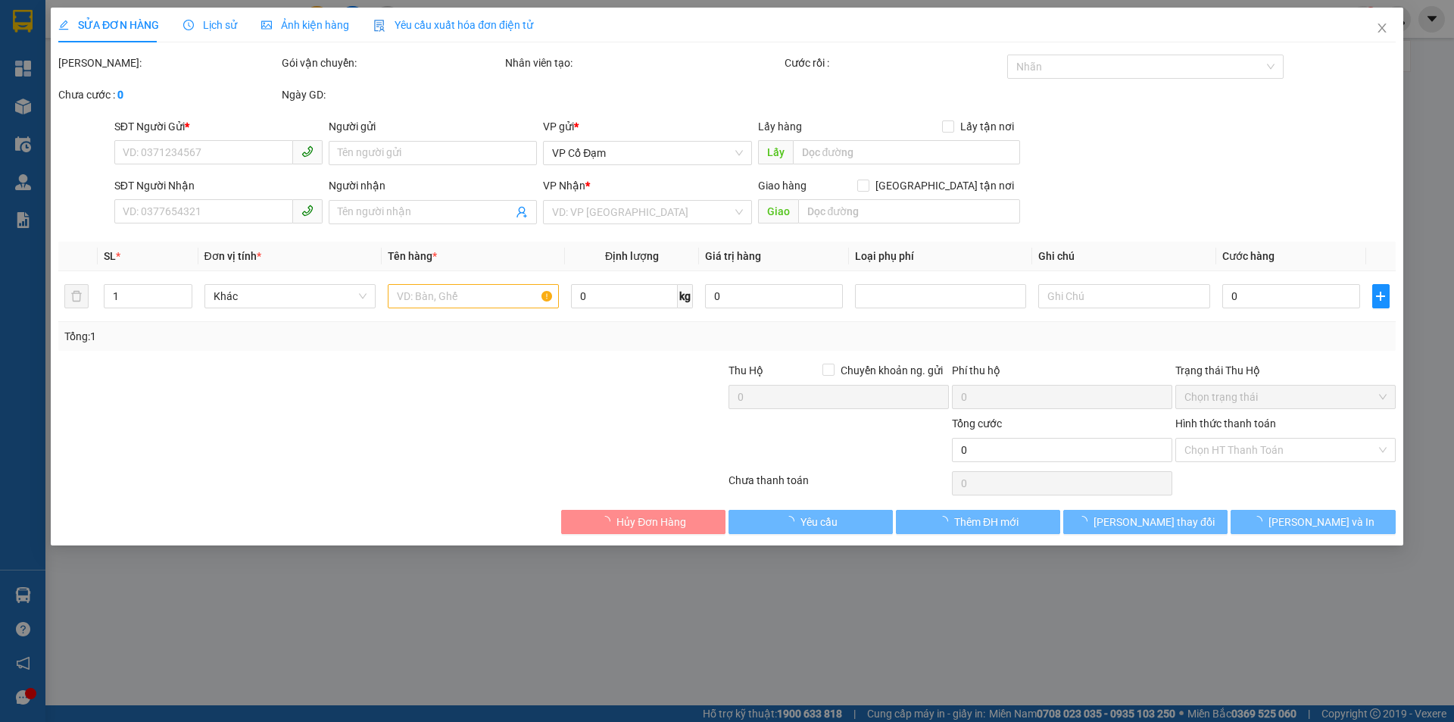
type input "0000000000"
type input "0975438648"
type input "BÌNH LỘC"
type input "30.000"
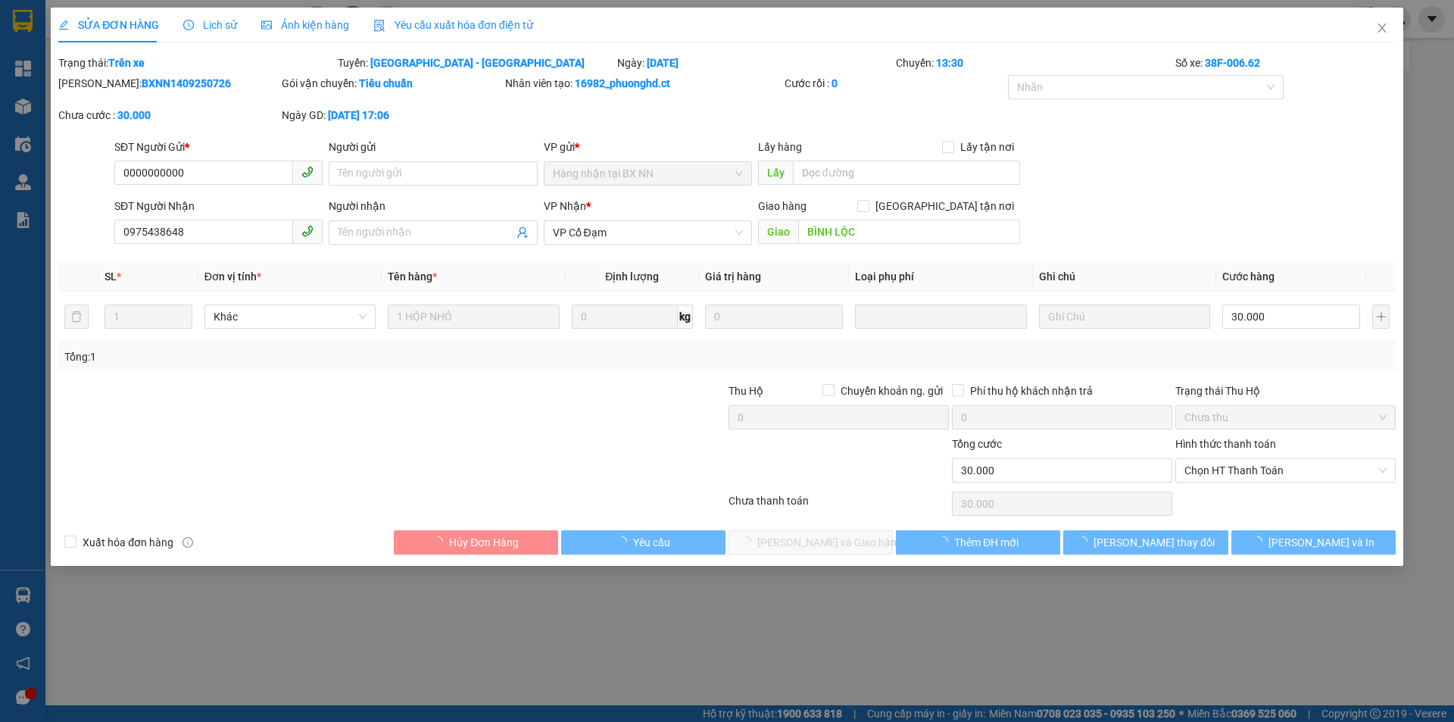
click at [416, 215] on div "Người nhận" at bounding box center [433, 209] width 208 height 23
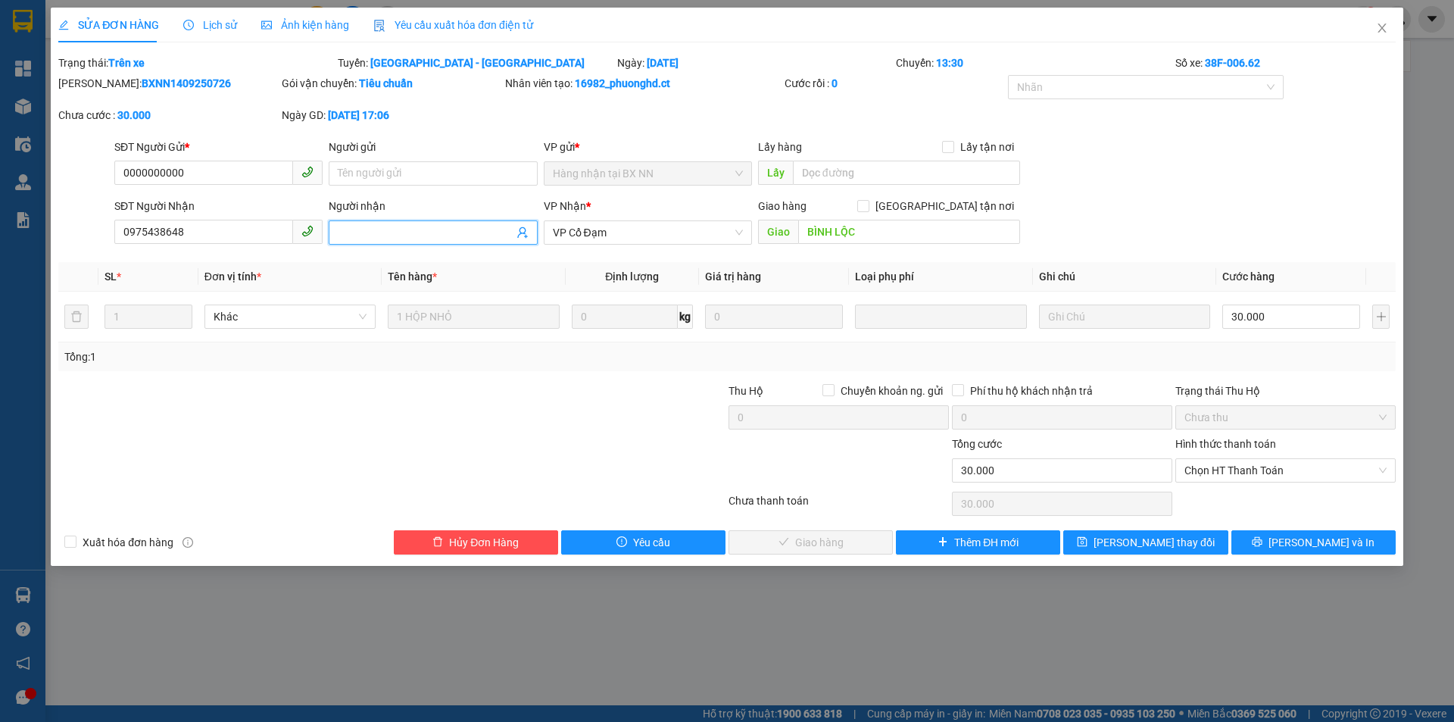
click at [419, 236] on input "Người nhận" at bounding box center [425, 232] width 175 height 17
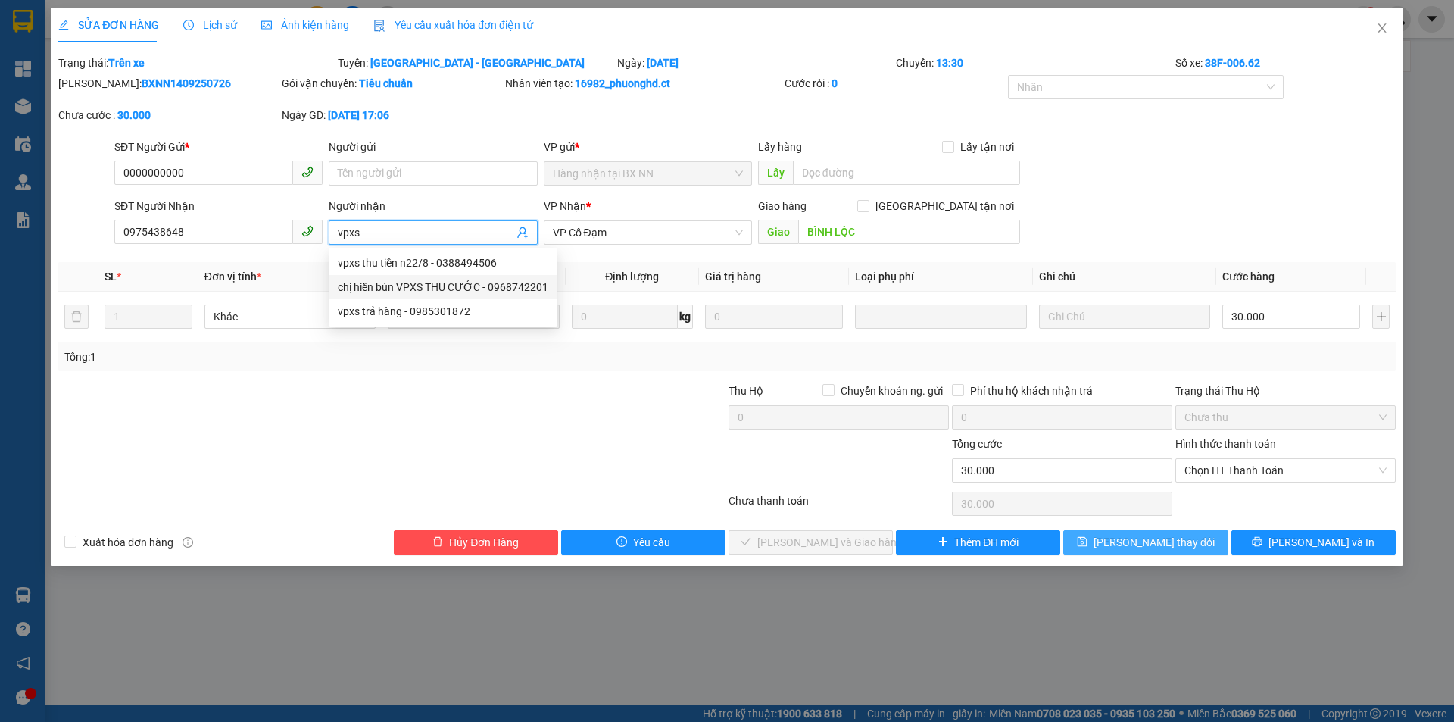
click at [1135, 543] on span "[PERSON_NAME] thay đổi" at bounding box center [1153, 542] width 121 height 17
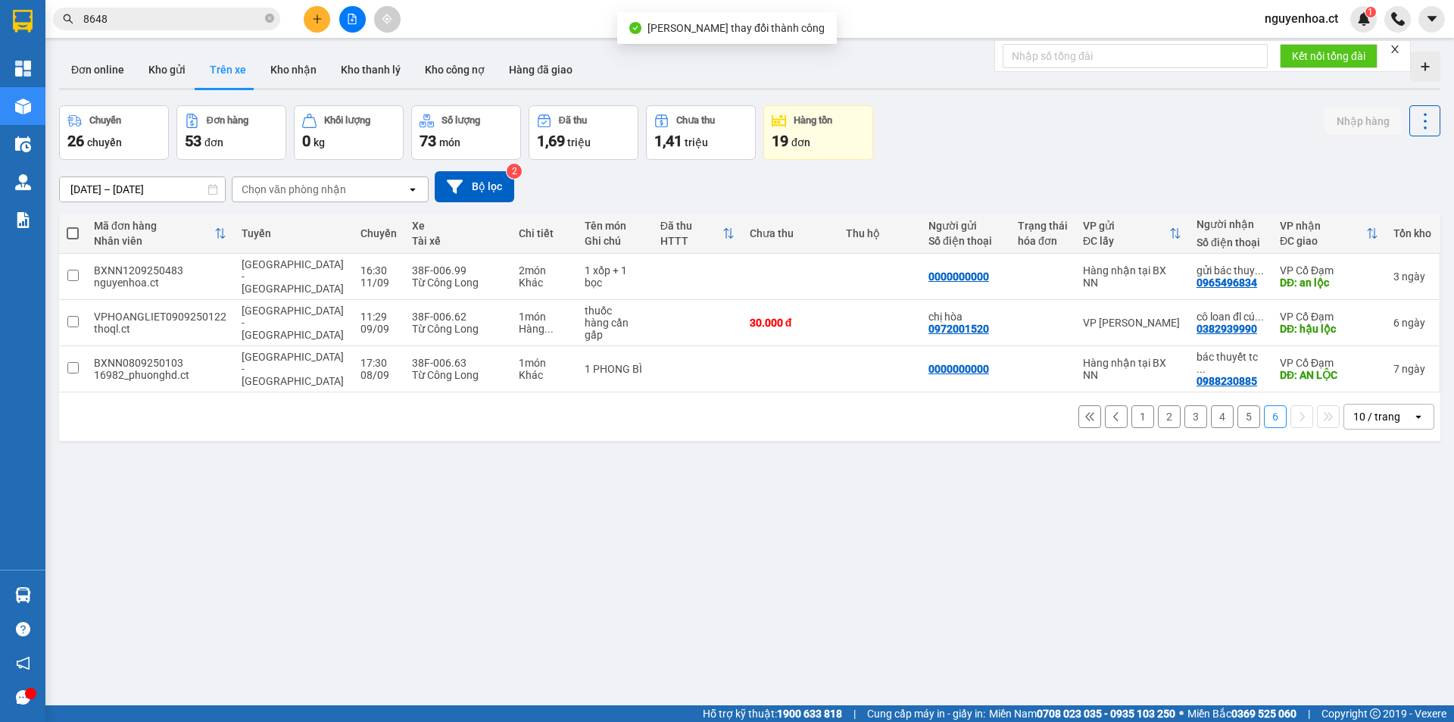
click at [216, 9] on span "8648" at bounding box center [166, 19] width 227 height 23
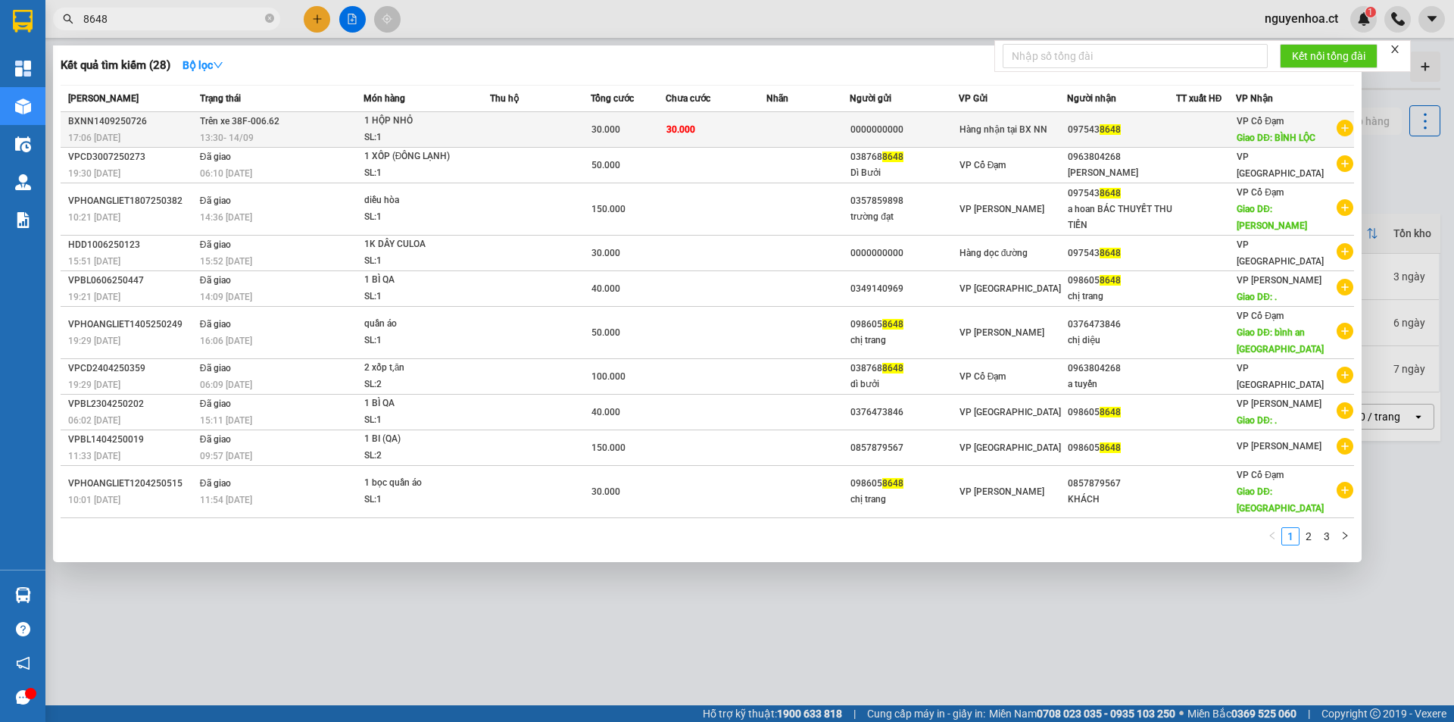
click at [254, 125] on span "Trên xe 38F-006.62" at bounding box center [240, 121] width 80 height 11
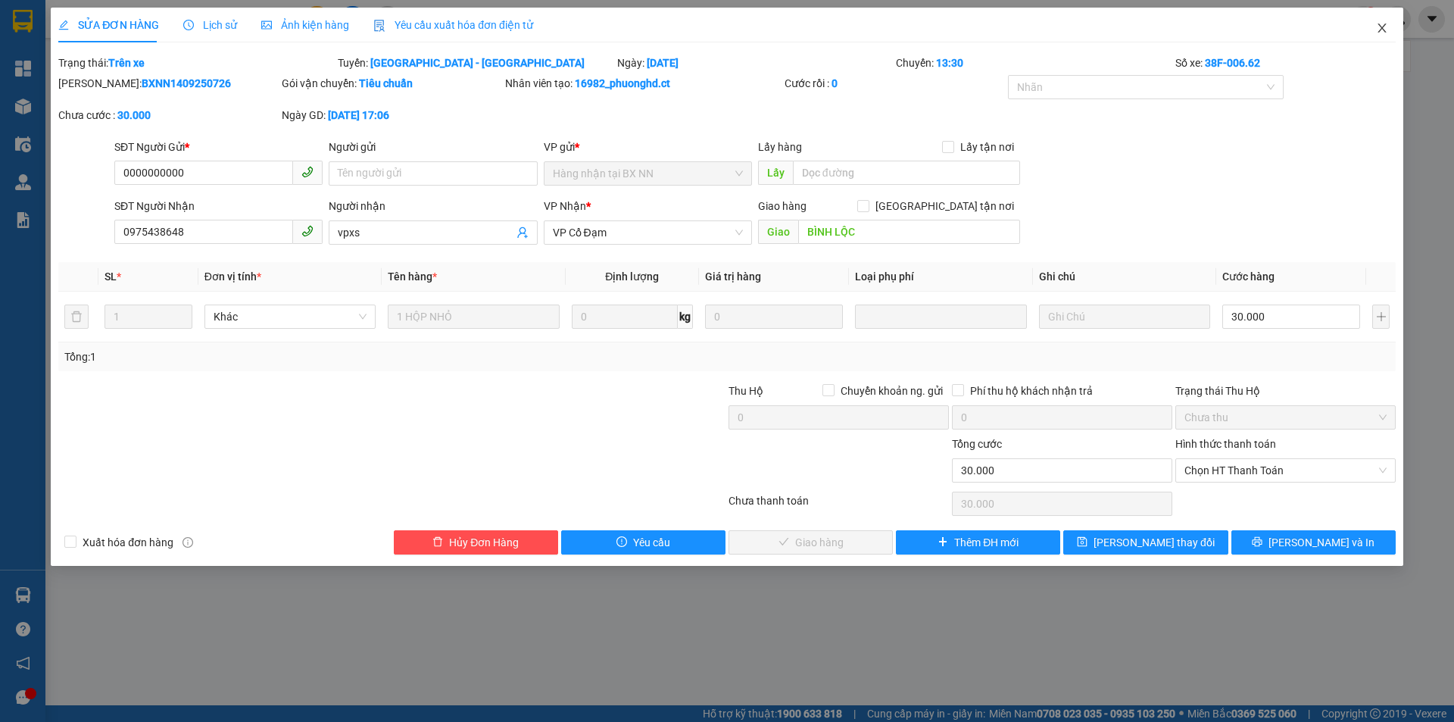
click at [1383, 23] on icon "close" at bounding box center [1382, 28] width 12 height 12
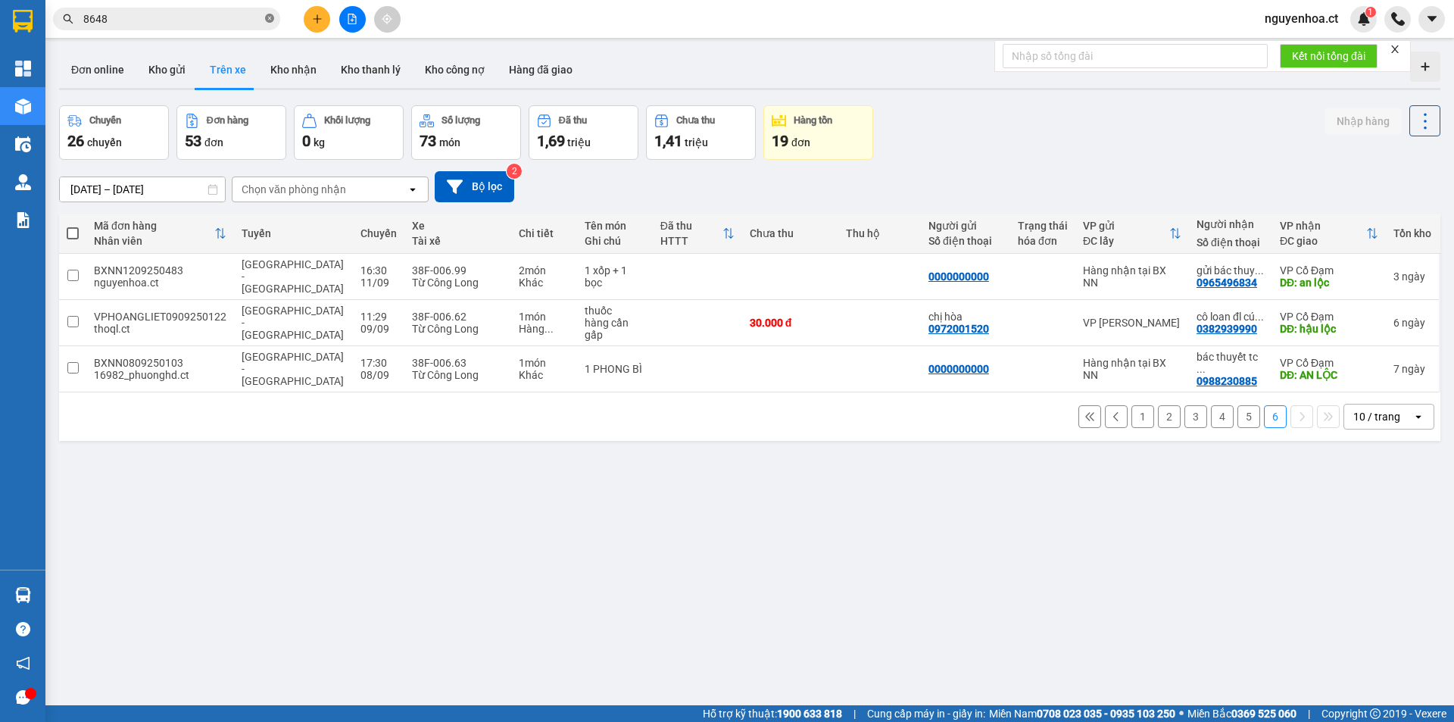
click at [266, 19] on icon "close-circle" at bounding box center [269, 18] width 9 height 9
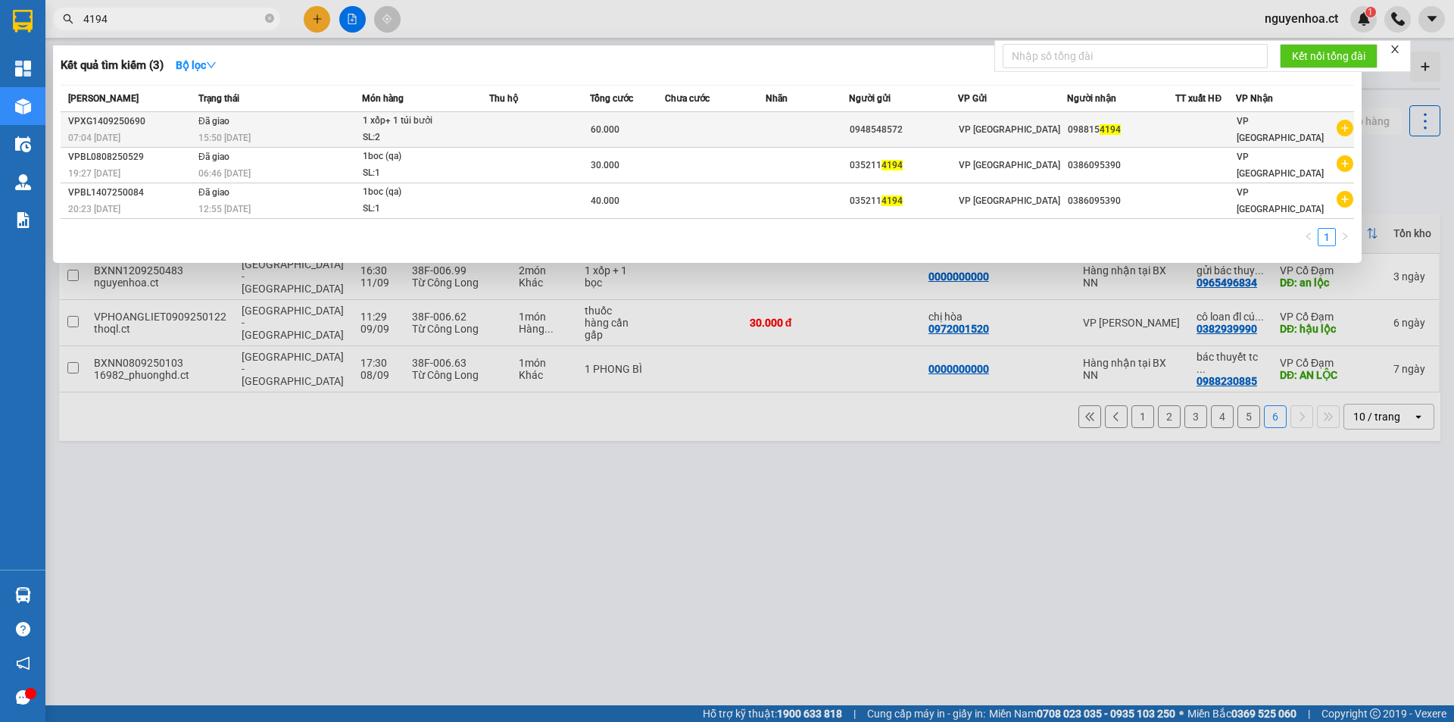
click at [322, 123] on td "Đã giao 15:50 - 14/09" at bounding box center [278, 130] width 167 height 36
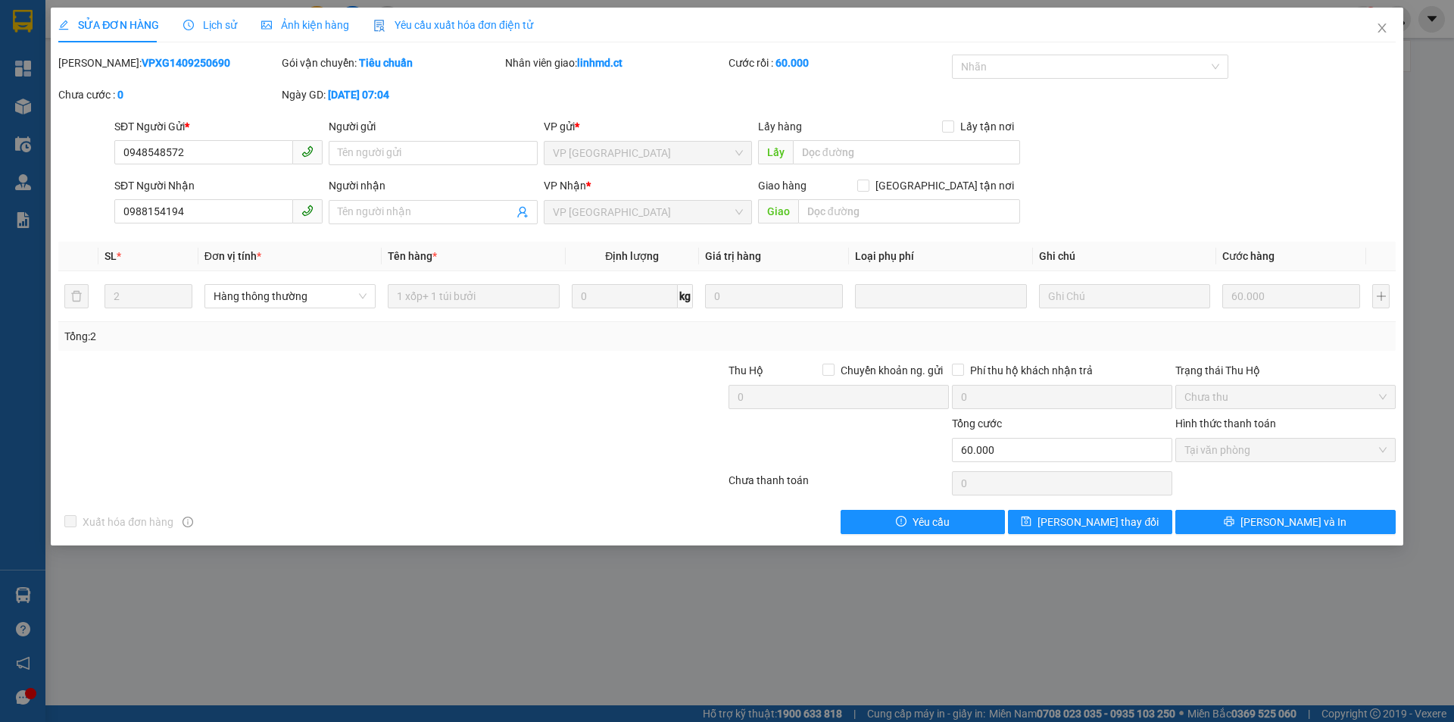
click at [223, 22] on span "Lịch sử" at bounding box center [210, 25] width 54 height 12
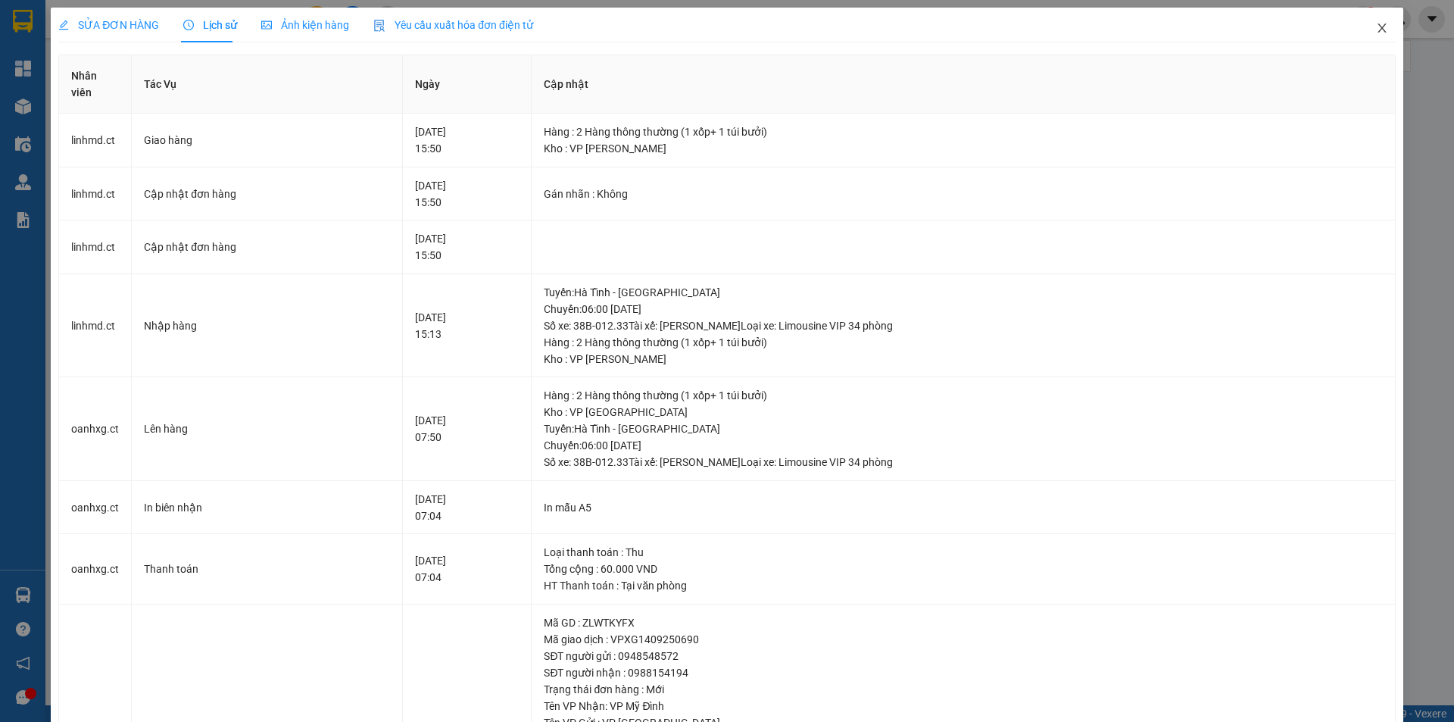
click at [1376, 26] on icon "close" at bounding box center [1382, 28] width 12 height 12
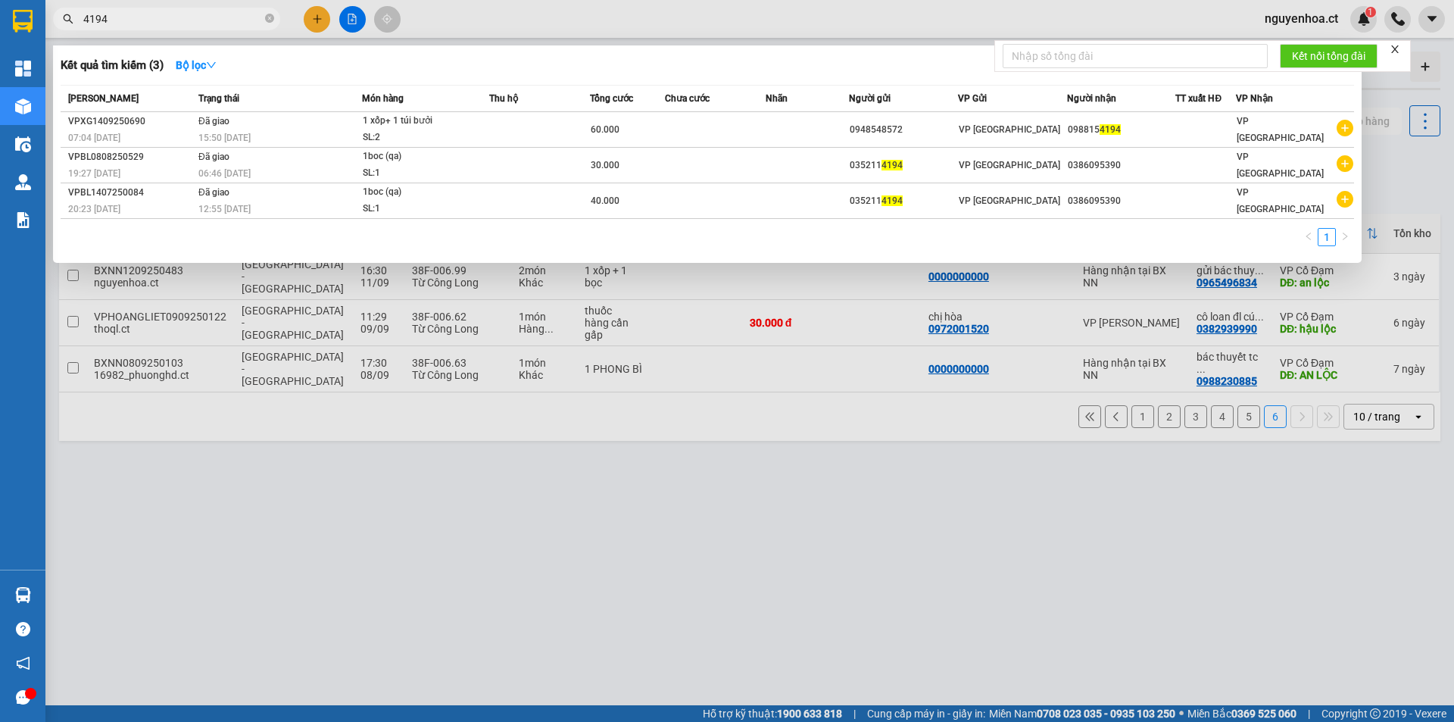
click at [263, 15] on span "4194" at bounding box center [166, 19] width 227 height 23
click at [269, 16] on icon "close-circle" at bounding box center [269, 18] width 9 height 9
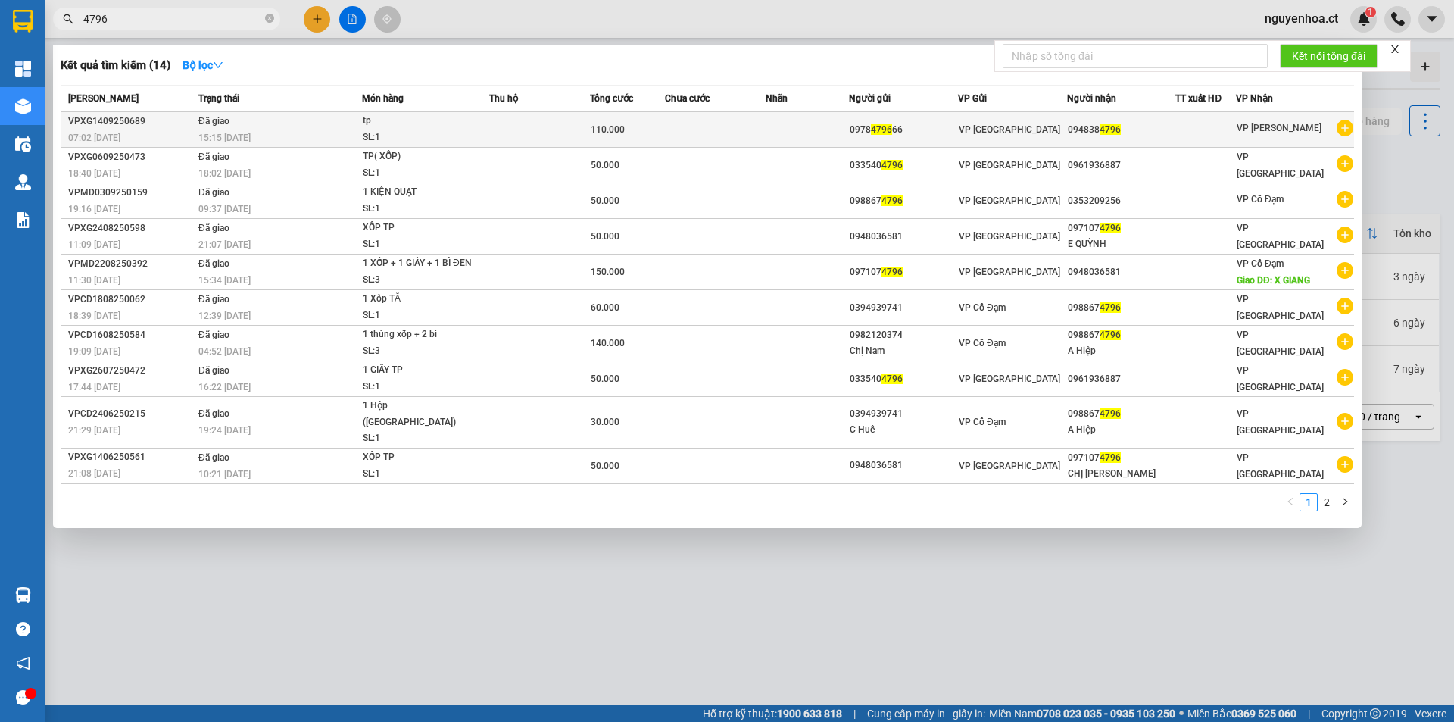
click at [261, 136] on div "15:15 - 15/09" at bounding box center [279, 137] width 163 height 17
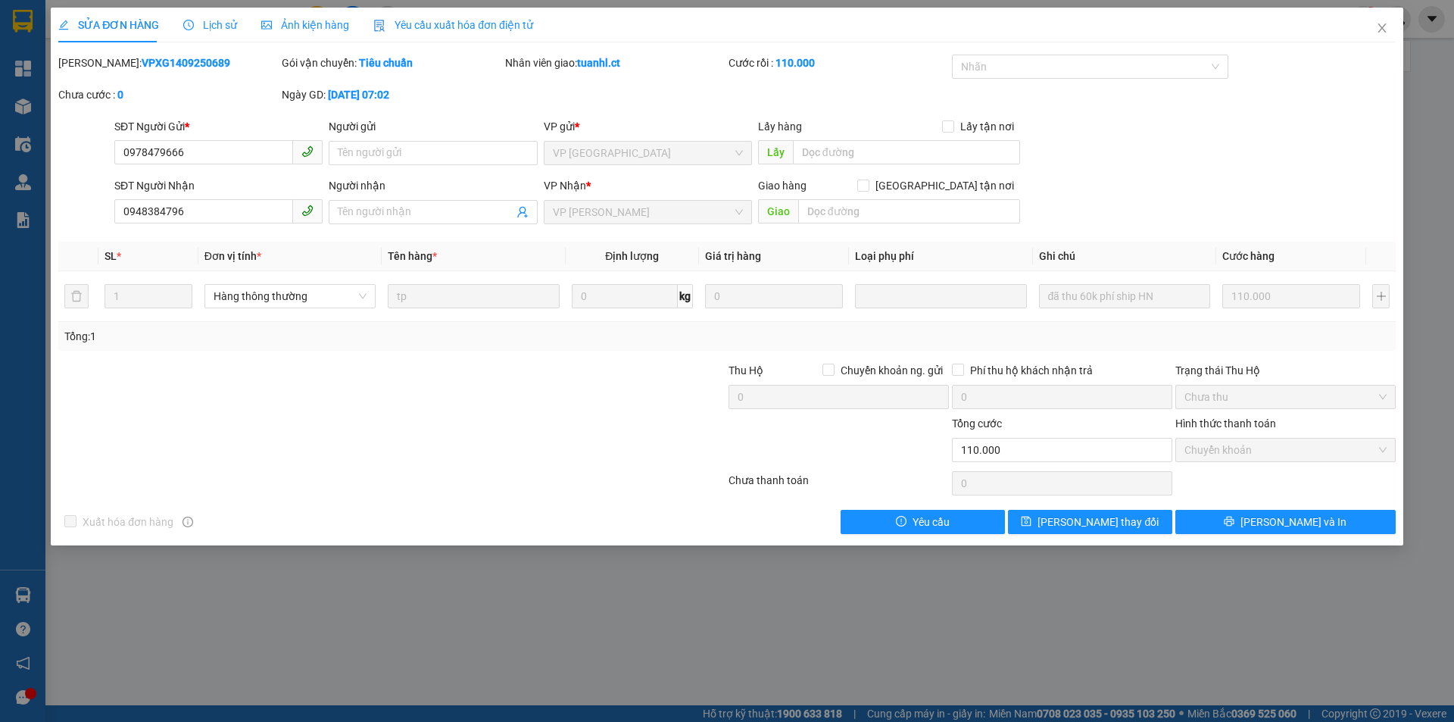
click at [227, 17] on div "Lịch sử" at bounding box center [210, 25] width 54 height 17
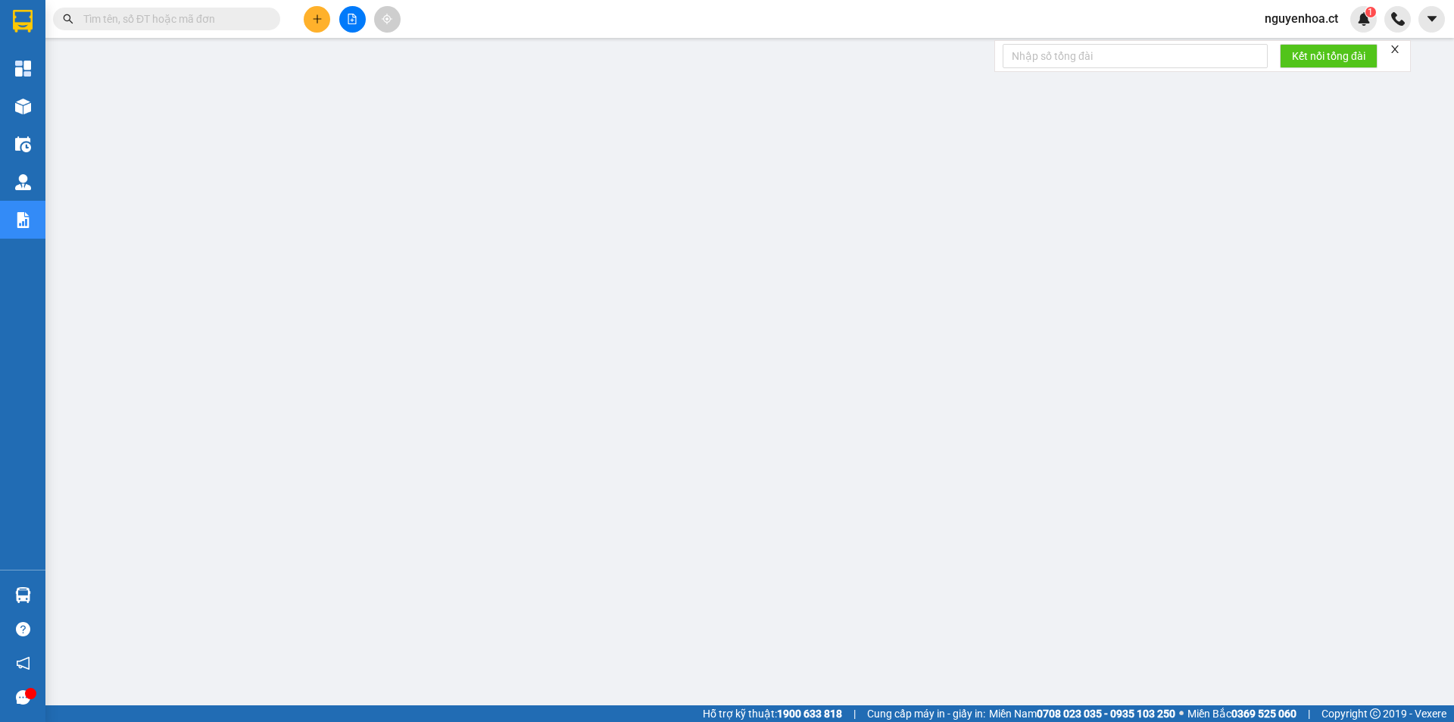
click at [255, 23] on input "text" at bounding box center [172, 19] width 179 height 17
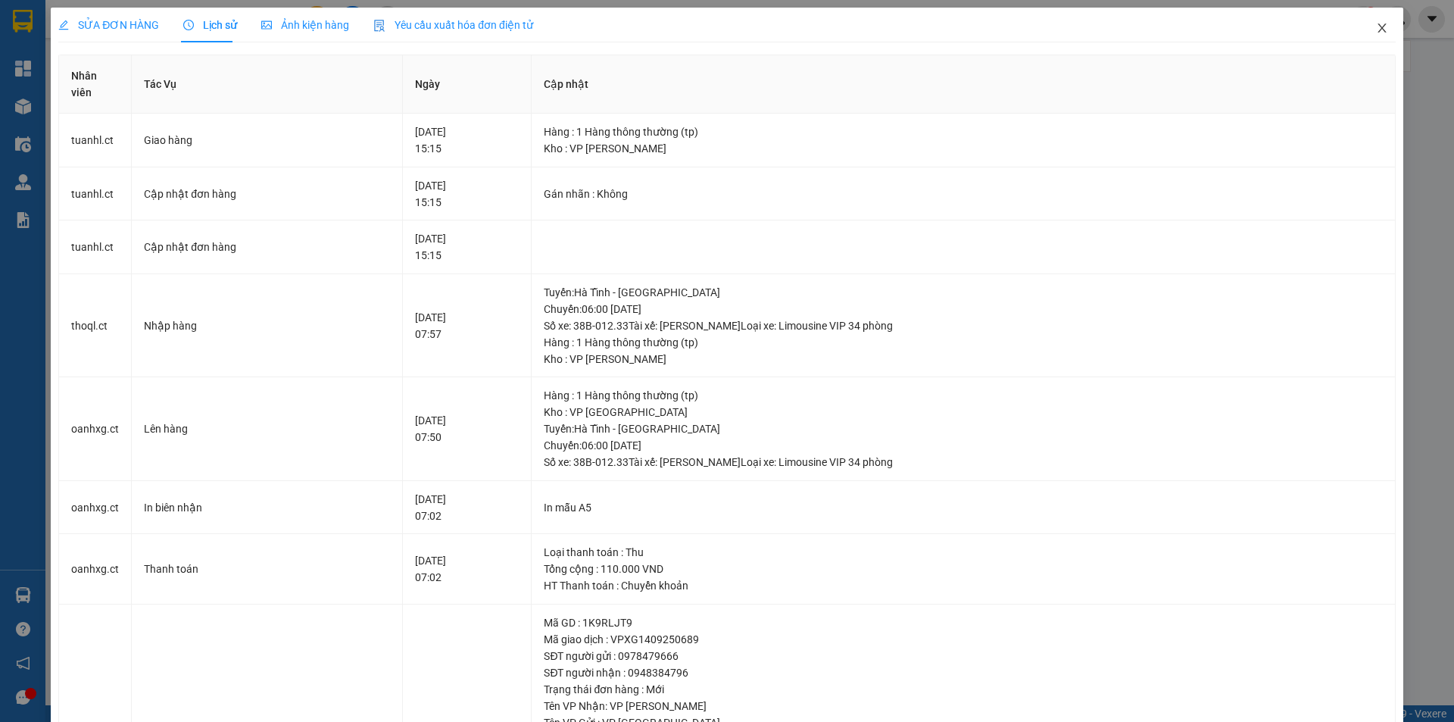
click at [1376, 23] on icon "close" at bounding box center [1382, 28] width 12 height 12
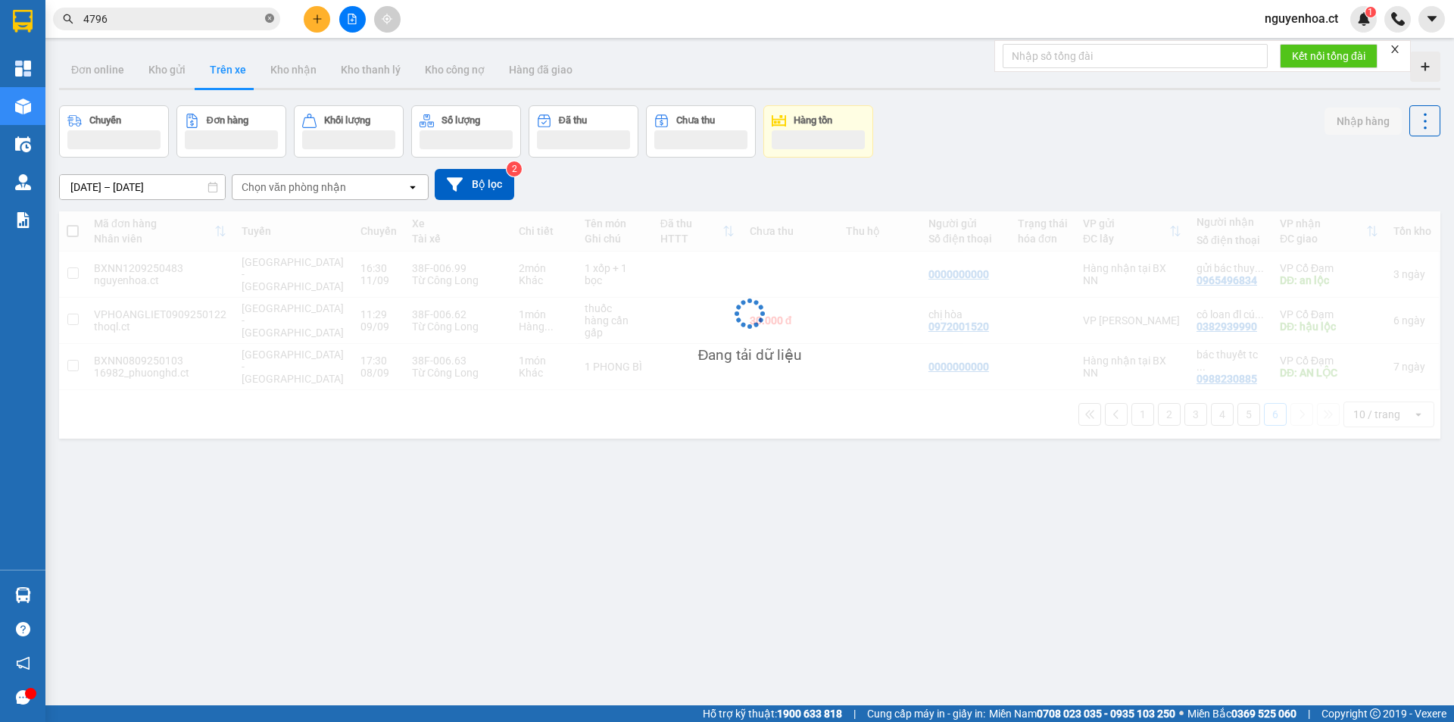
click at [271, 19] on icon "close-circle" at bounding box center [269, 18] width 9 height 9
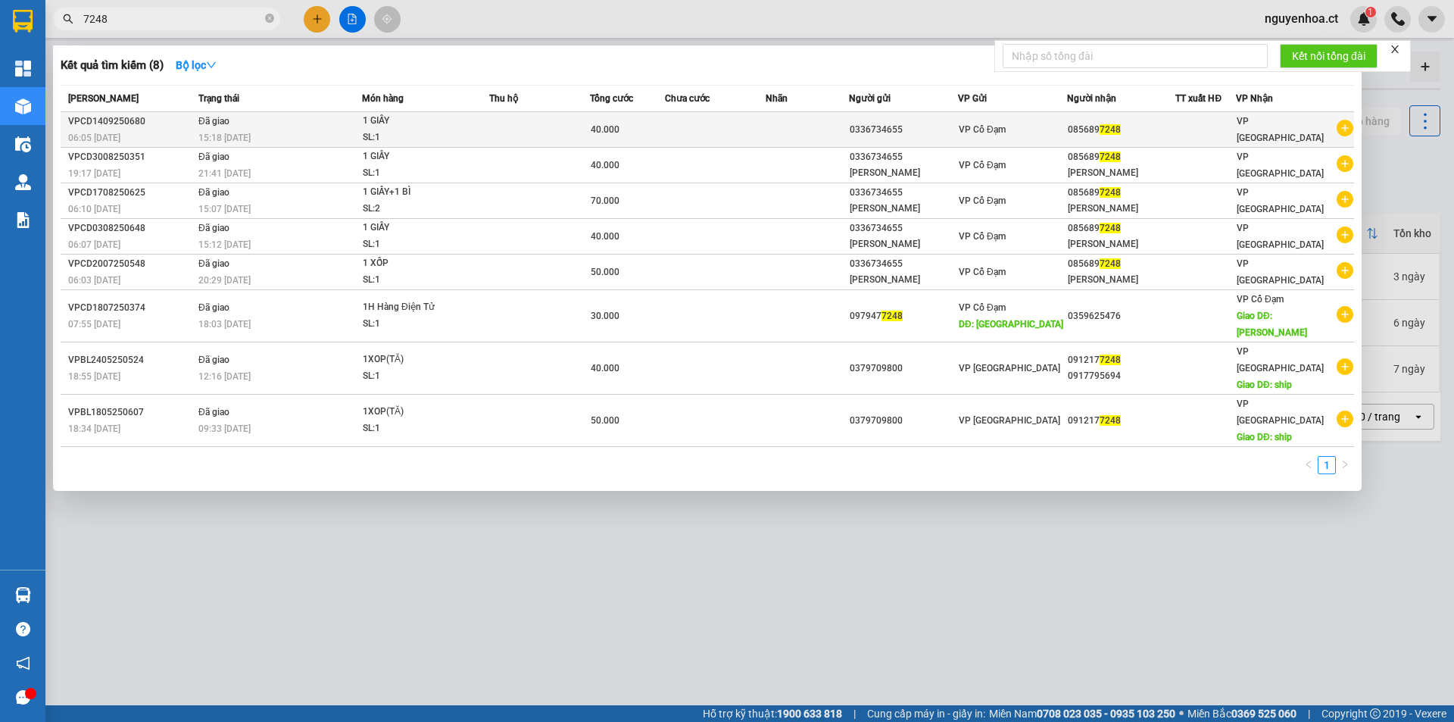
type input "7248"
click at [265, 142] on div "15:18 - 14/09" at bounding box center [279, 137] width 163 height 17
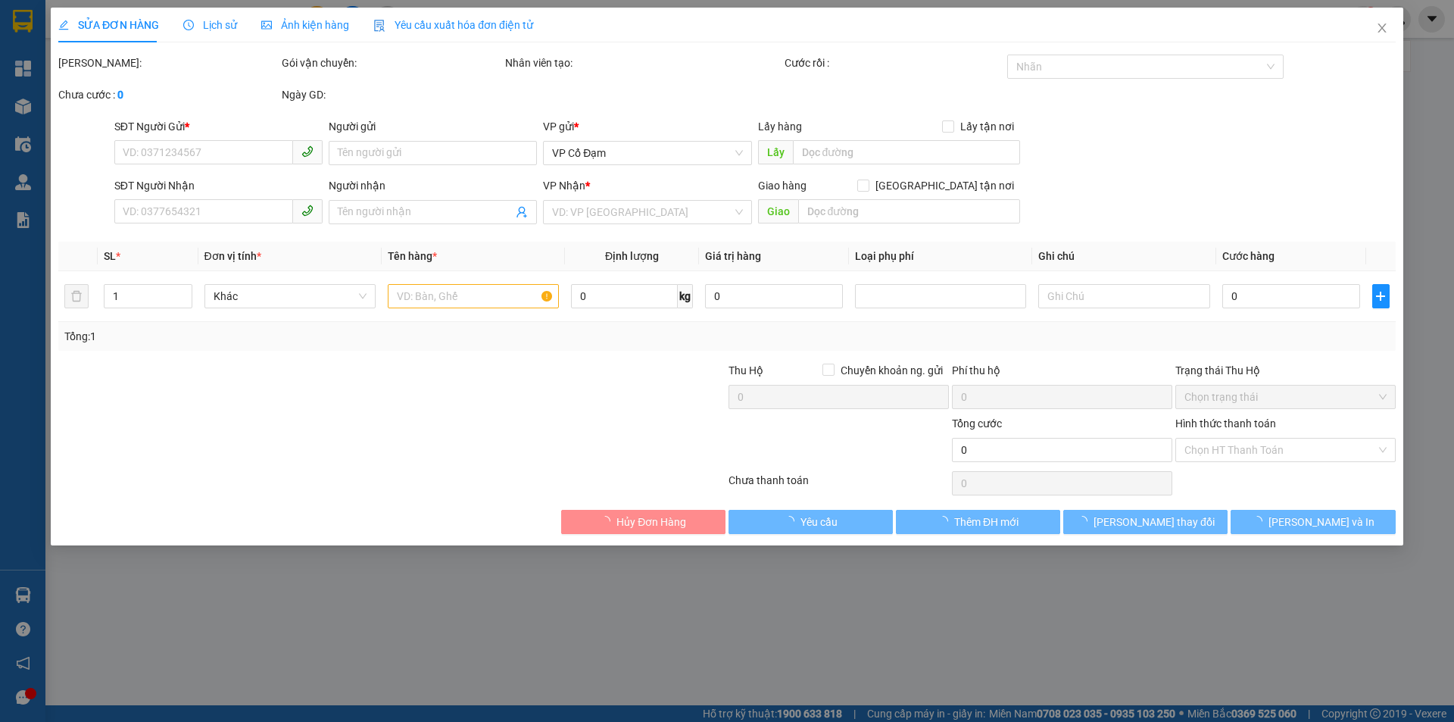
click at [213, 24] on span "Lịch sử" at bounding box center [210, 25] width 54 height 12
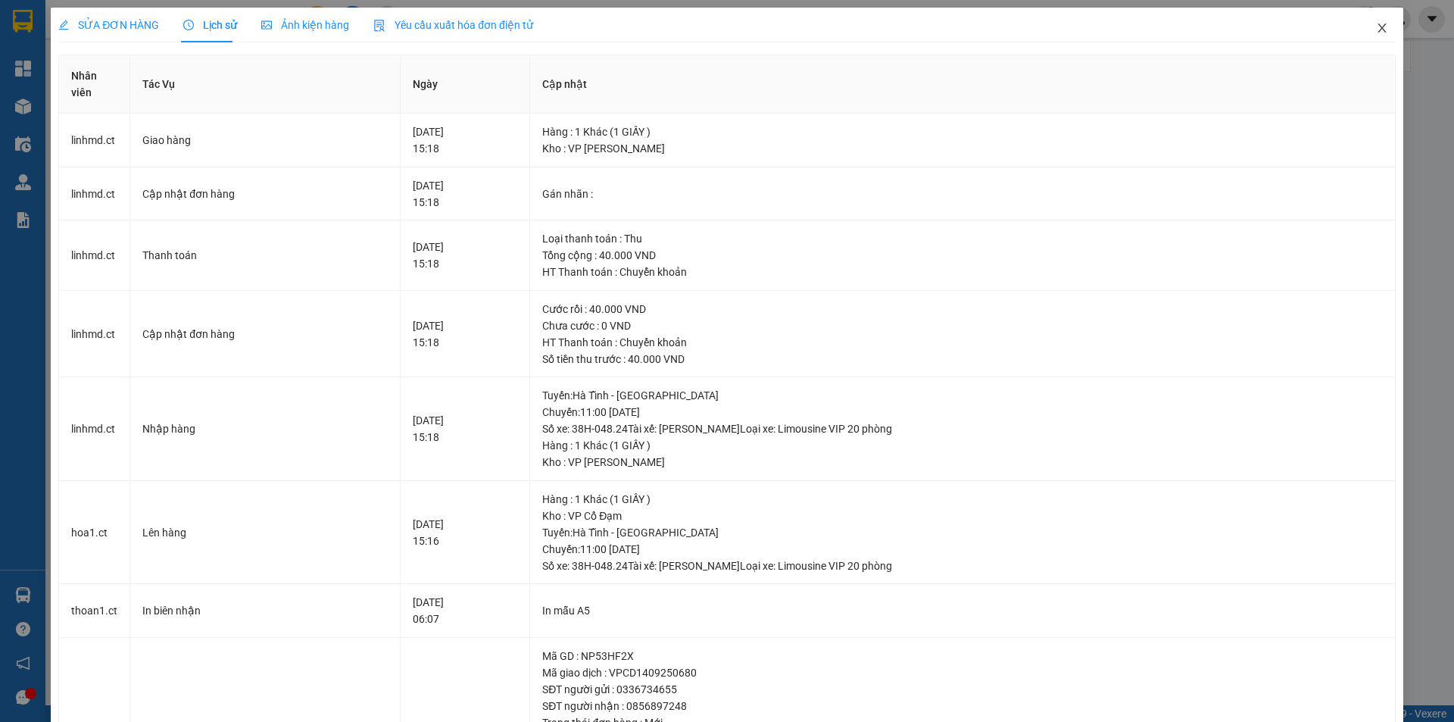
click at [1376, 23] on icon "close" at bounding box center [1382, 28] width 12 height 12
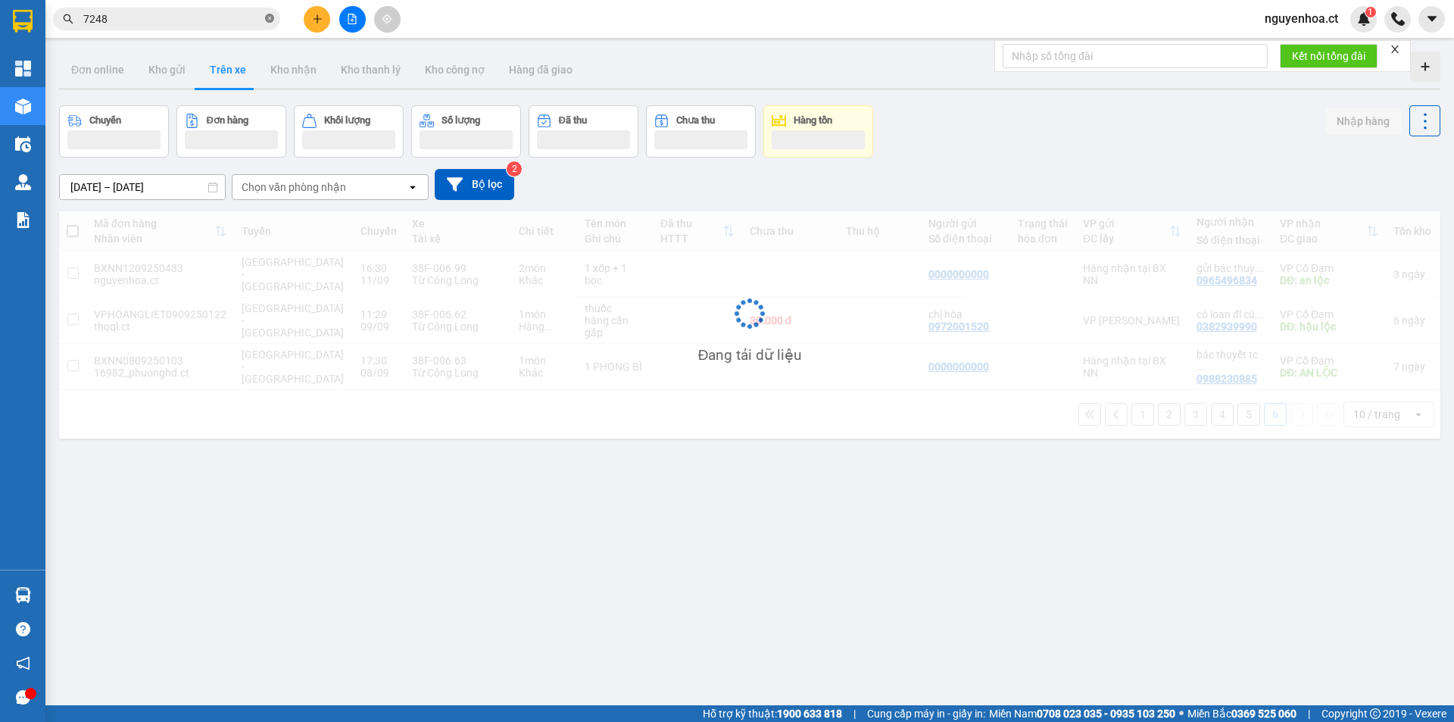
click at [272, 20] on icon "close-circle" at bounding box center [269, 18] width 9 height 9
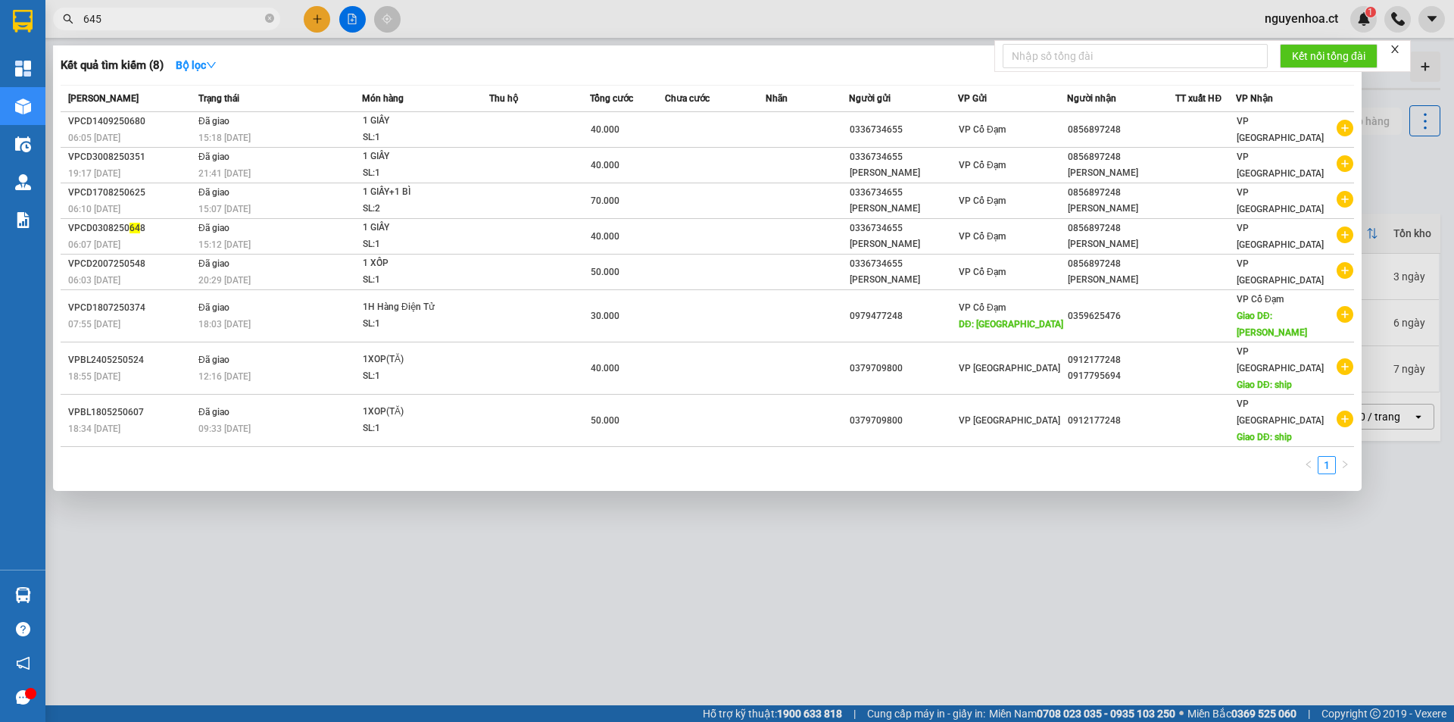
type input "6455"
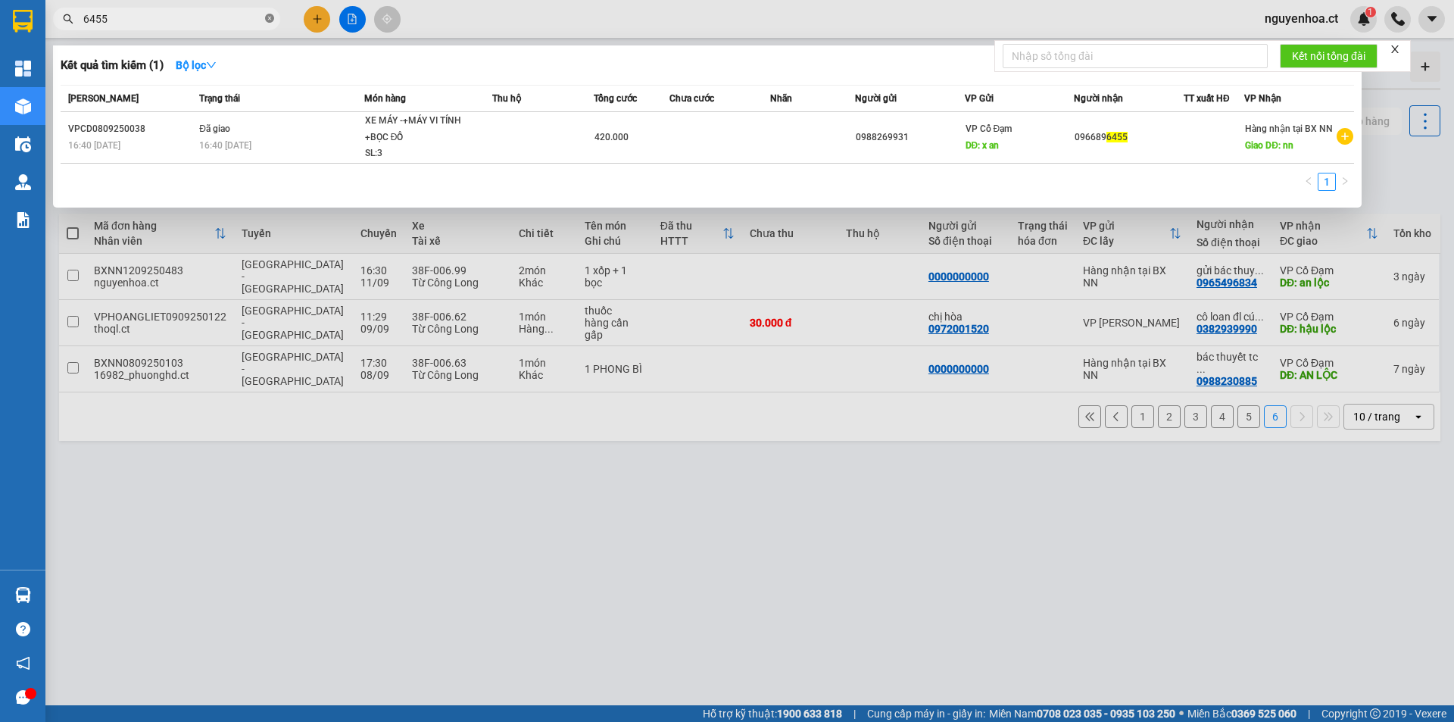
click at [269, 25] on span at bounding box center [269, 19] width 9 height 14
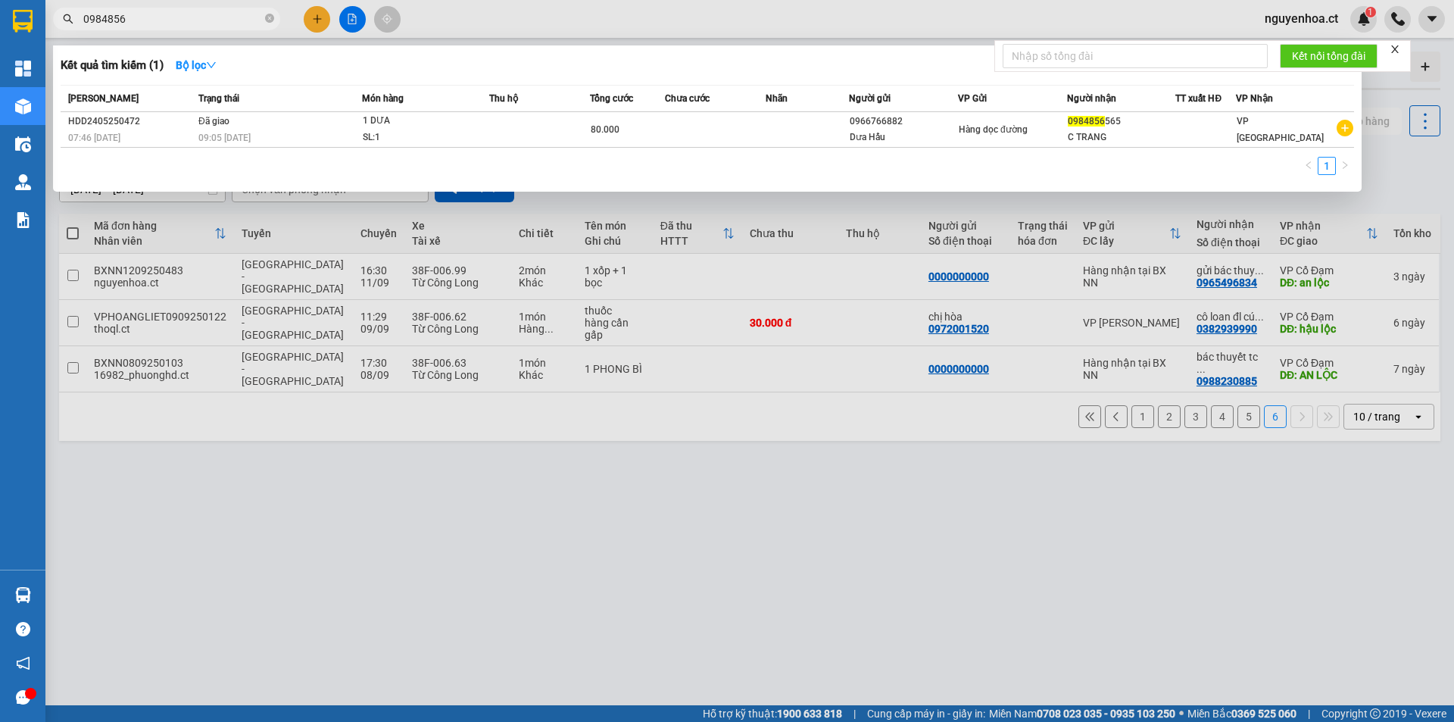
click at [236, 17] on input "0984856" at bounding box center [172, 19] width 179 height 17
click at [226, 17] on input "0984856" at bounding box center [172, 19] width 179 height 17
click at [194, 9] on span "0984856" at bounding box center [166, 19] width 227 height 23
click at [190, 18] on input "0984856" at bounding box center [172, 19] width 179 height 17
type input "0984856455"
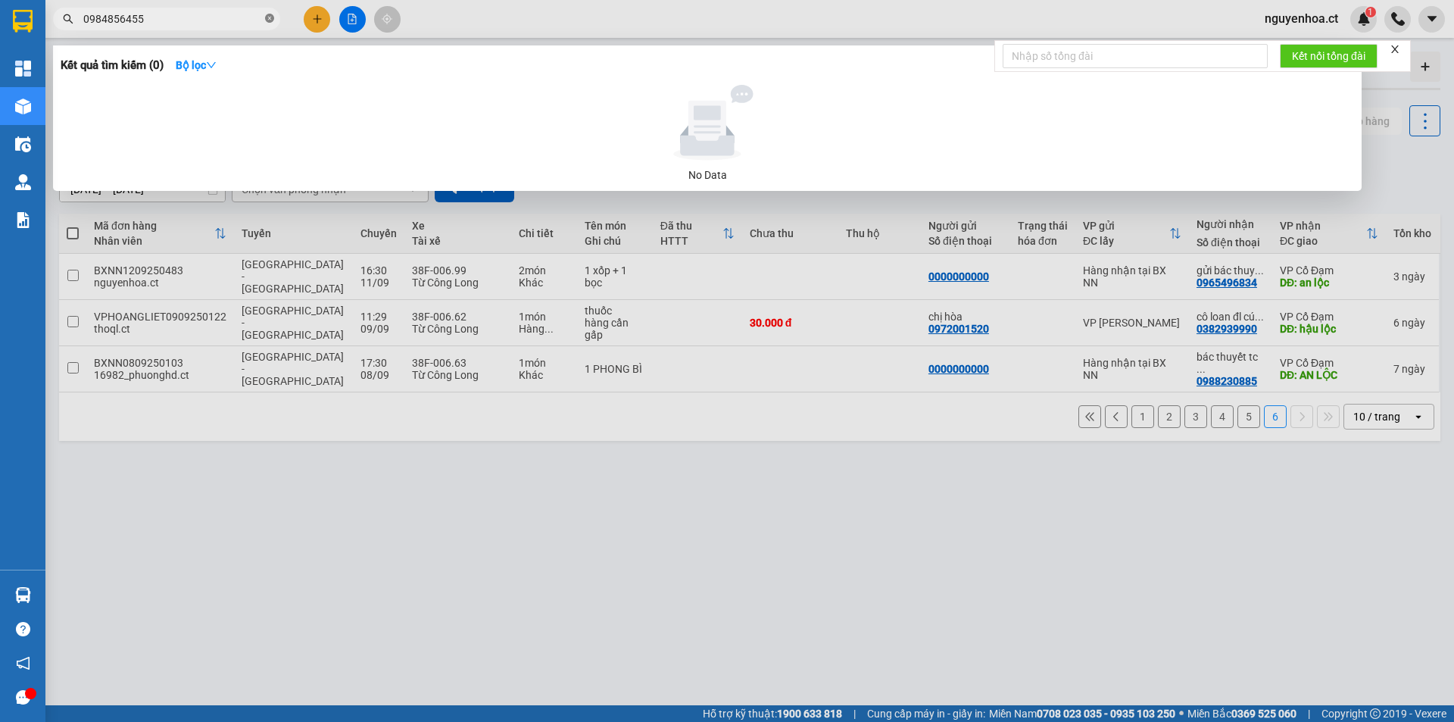
click at [269, 19] on icon "close-circle" at bounding box center [269, 18] width 9 height 9
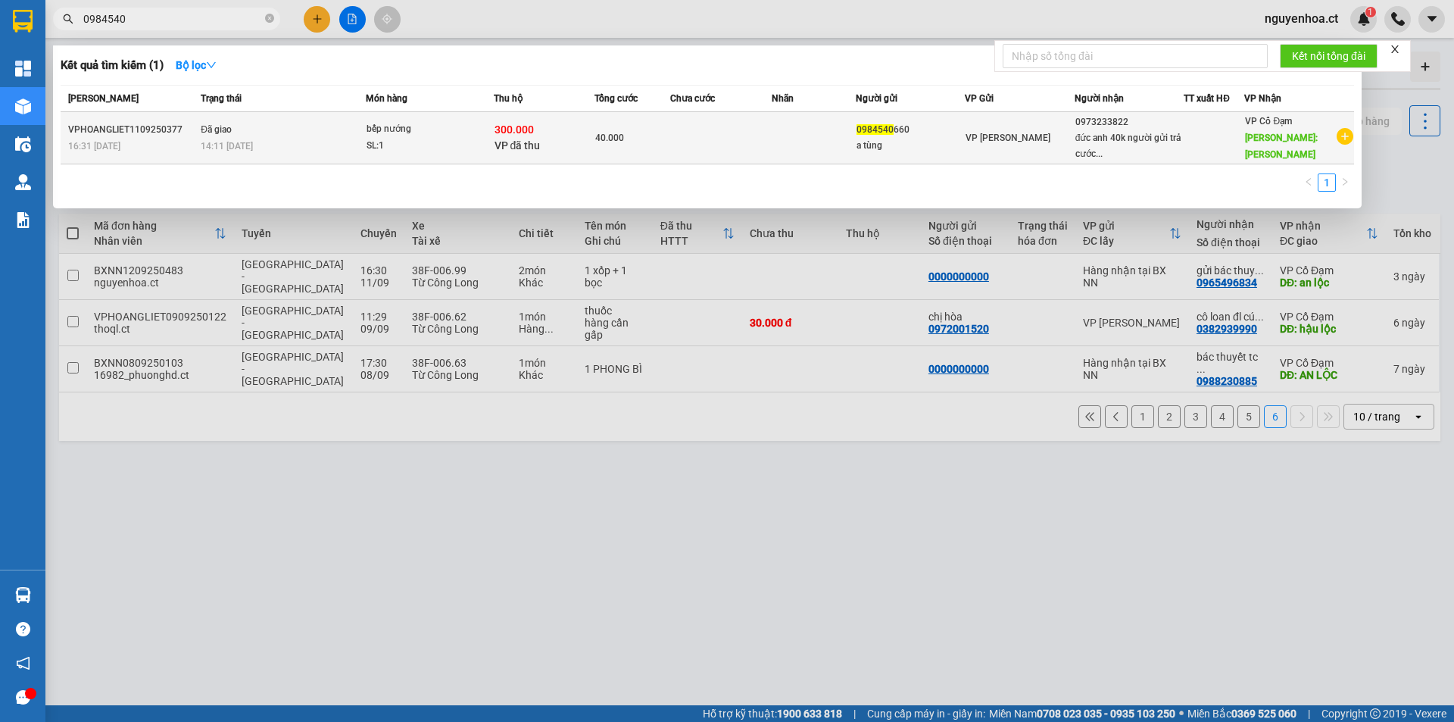
type input "0984540"
click at [289, 150] on div "14:11 - 12/09" at bounding box center [283, 146] width 164 height 17
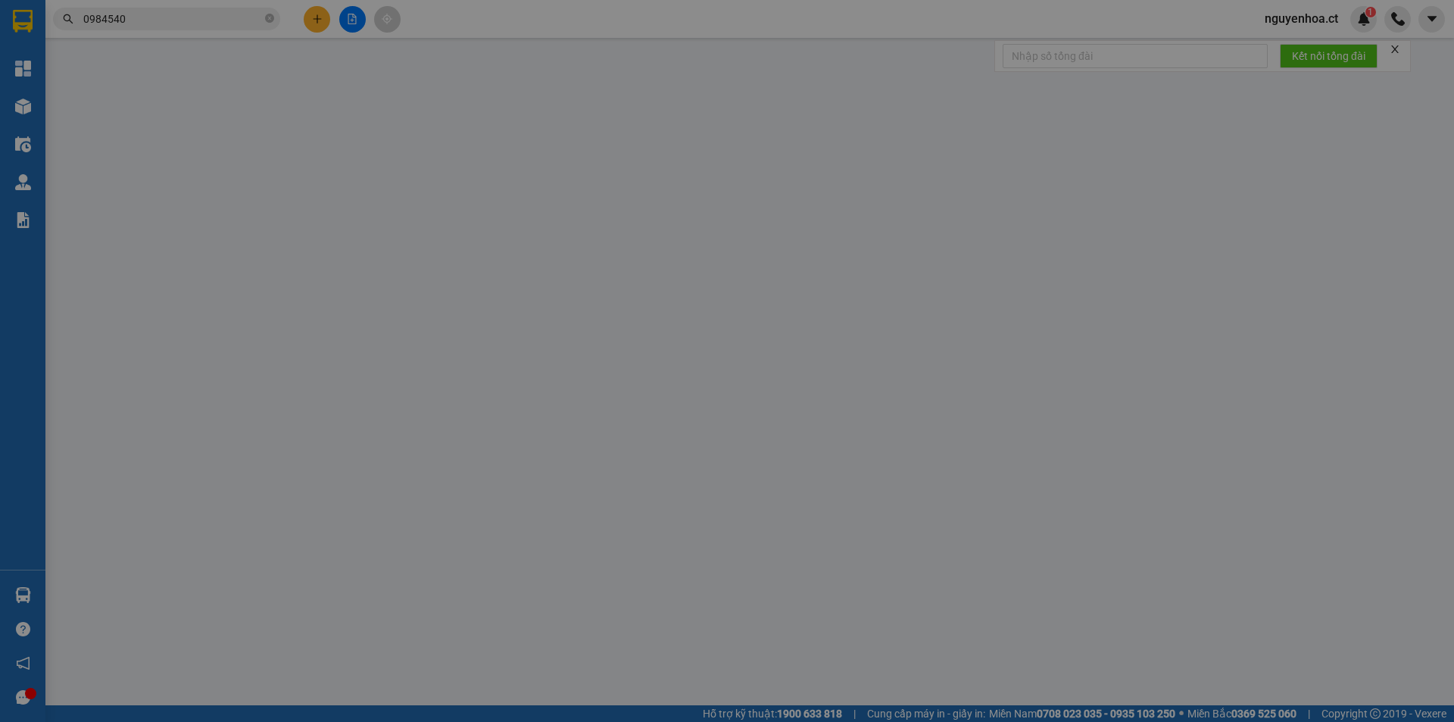
type input "0984540660"
type input "a tùng"
type input "0973233822"
type input "đức anh 40k người gửi trả cước"
type input "tiên điền"
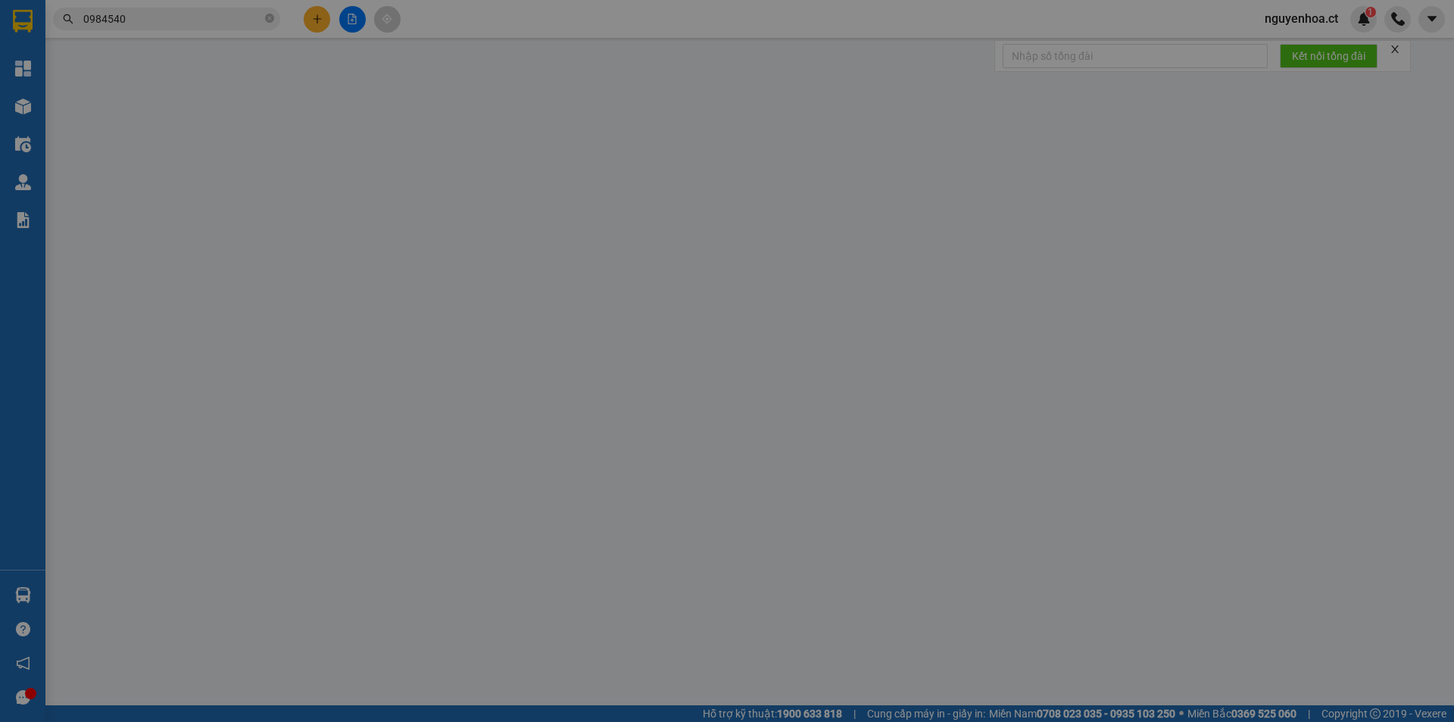
type input "300.000"
type input "40.000"
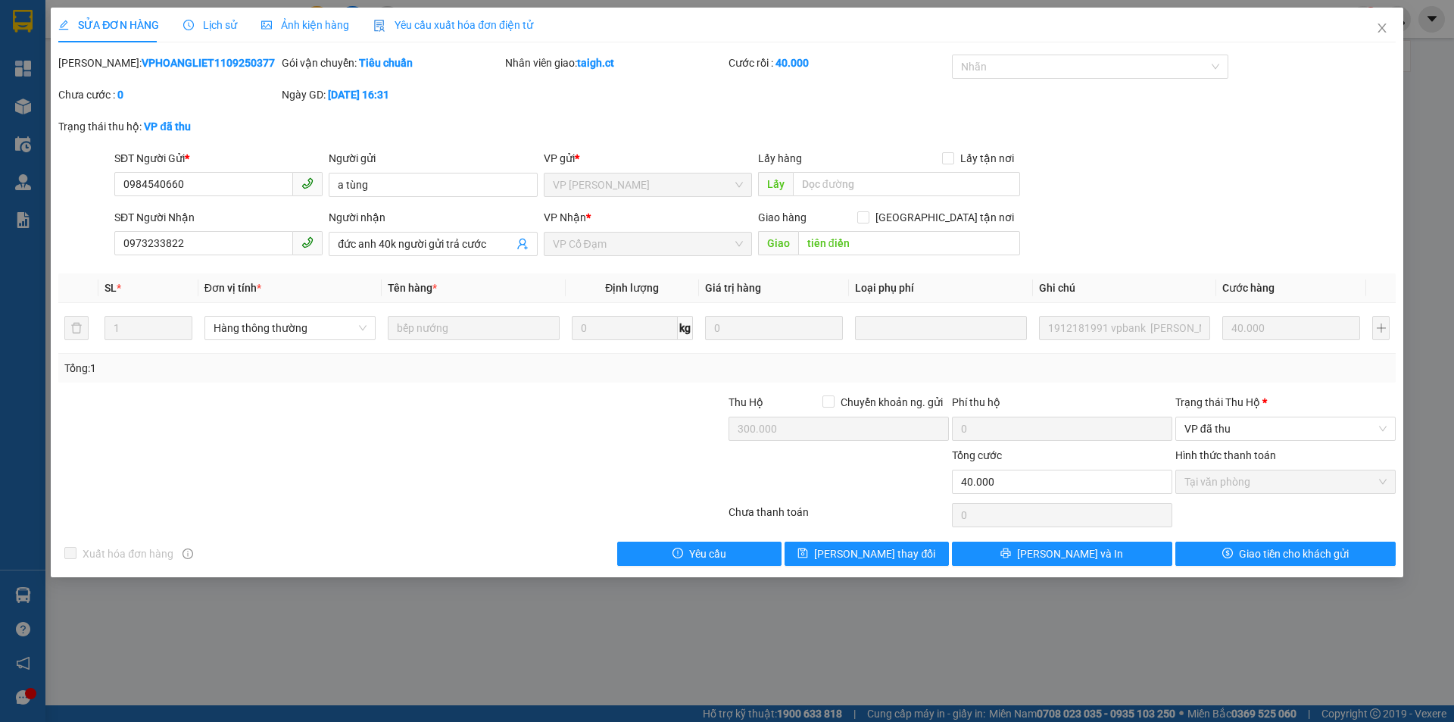
click at [204, 27] on span "Lịch sử" at bounding box center [210, 25] width 54 height 12
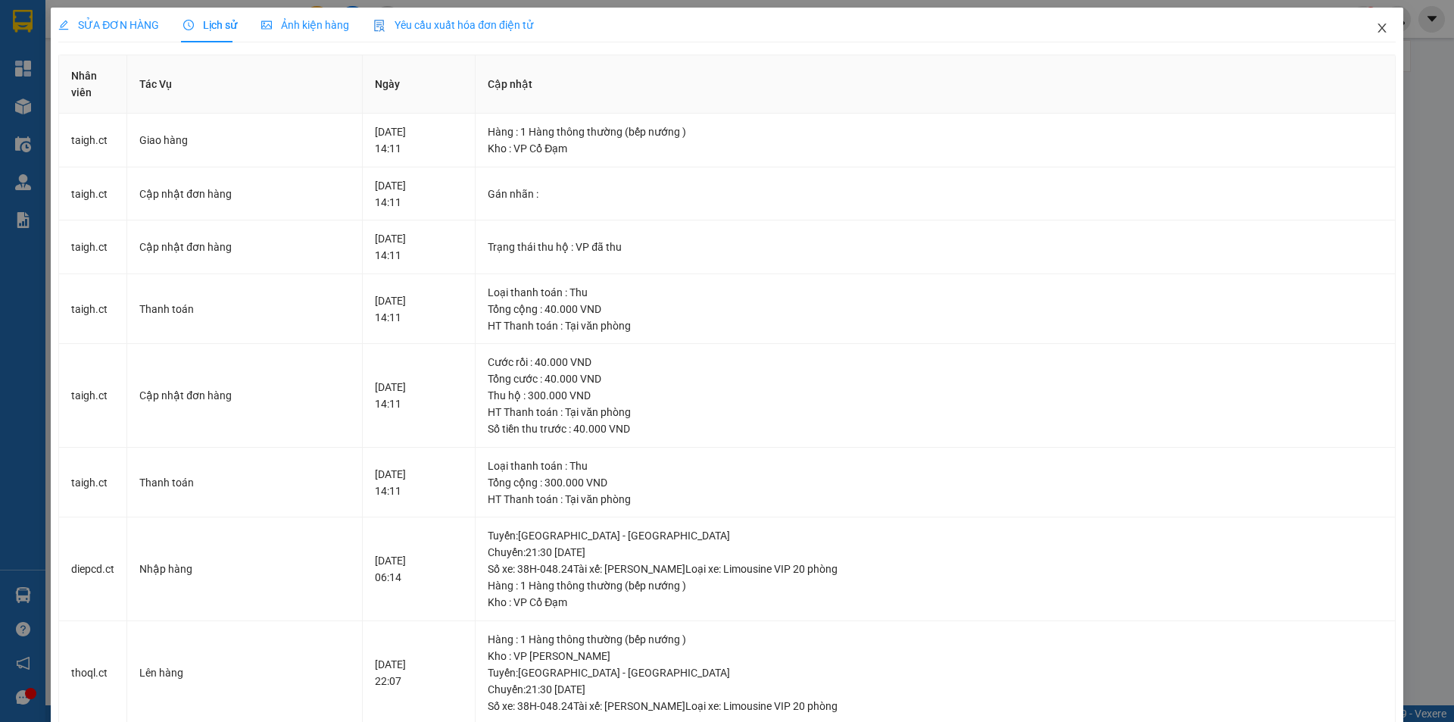
click at [1376, 25] on icon "close" at bounding box center [1382, 28] width 12 height 12
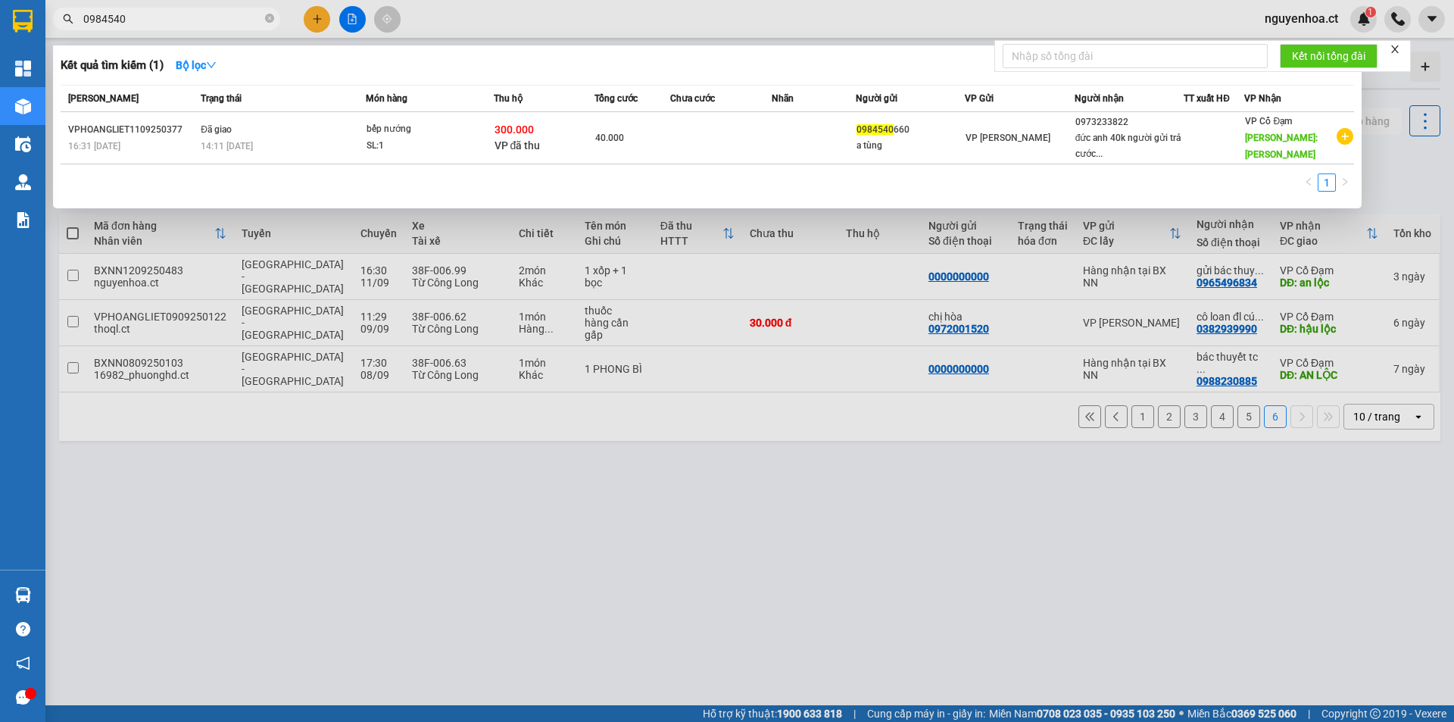
click at [177, 20] on input "0984540" at bounding box center [172, 19] width 179 height 17
click at [268, 18] on icon "close-circle" at bounding box center [269, 18] width 9 height 9
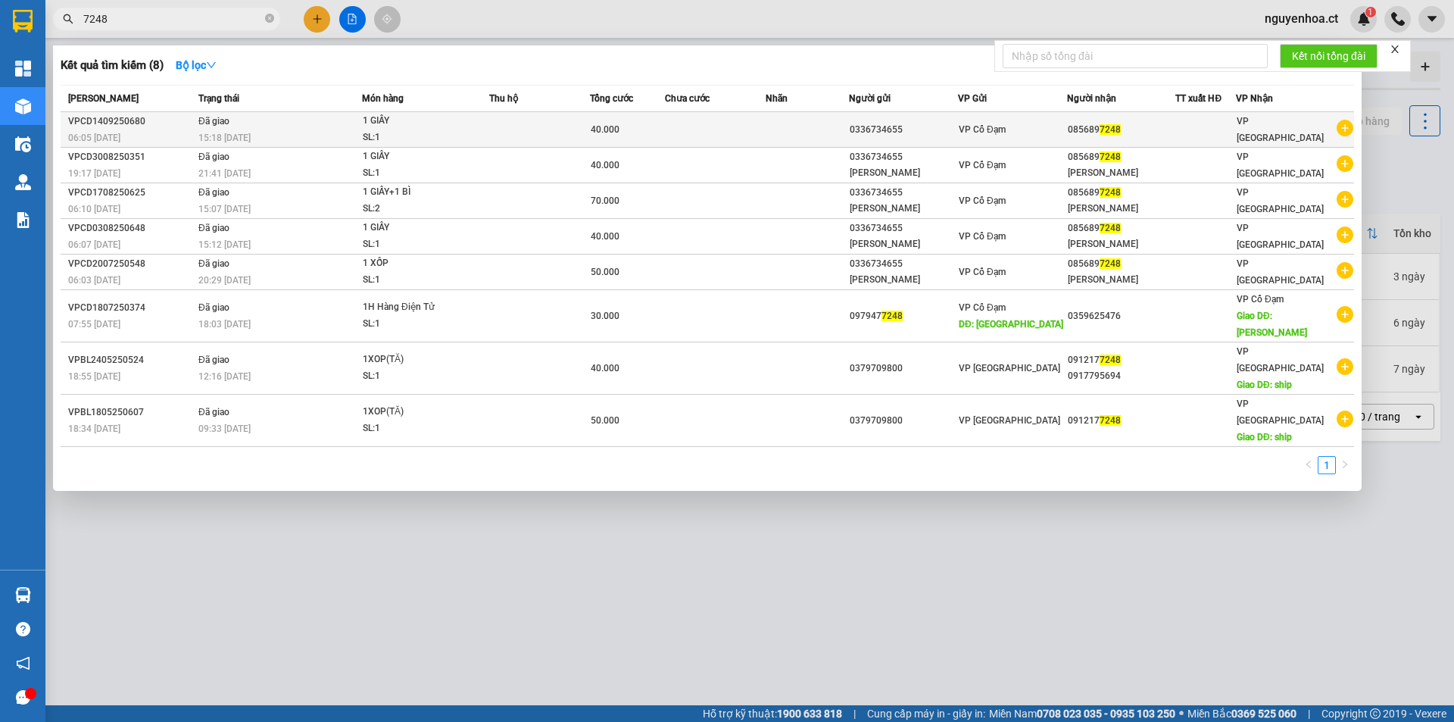
type input "7248"
click at [264, 132] on div "15:18 - 14/09" at bounding box center [279, 137] width 163 height 17
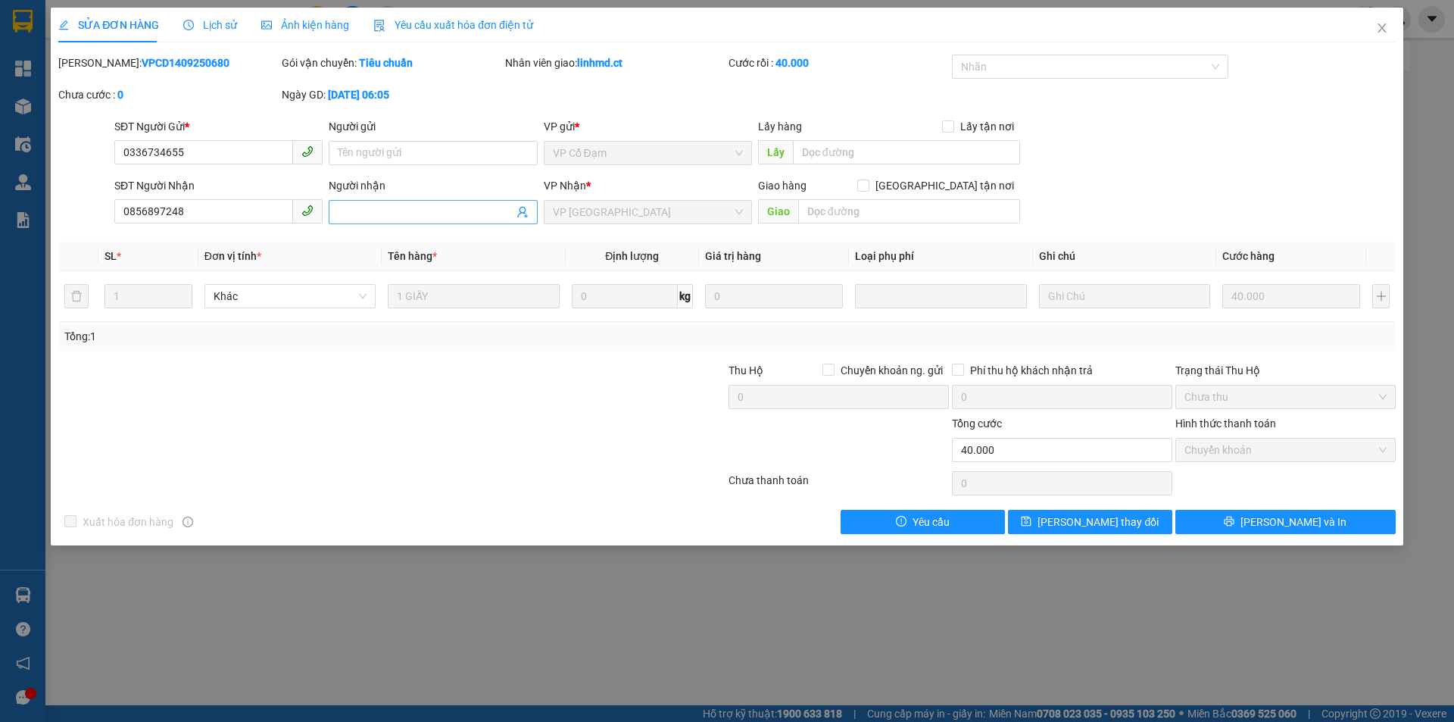
click at [385, 217] on input "Người nhận" at bounding box center [425, 212] width 175 height 17
click at [204, 15] on div "Lịch sử" at bounding box center [210, 25] width 54 height 35
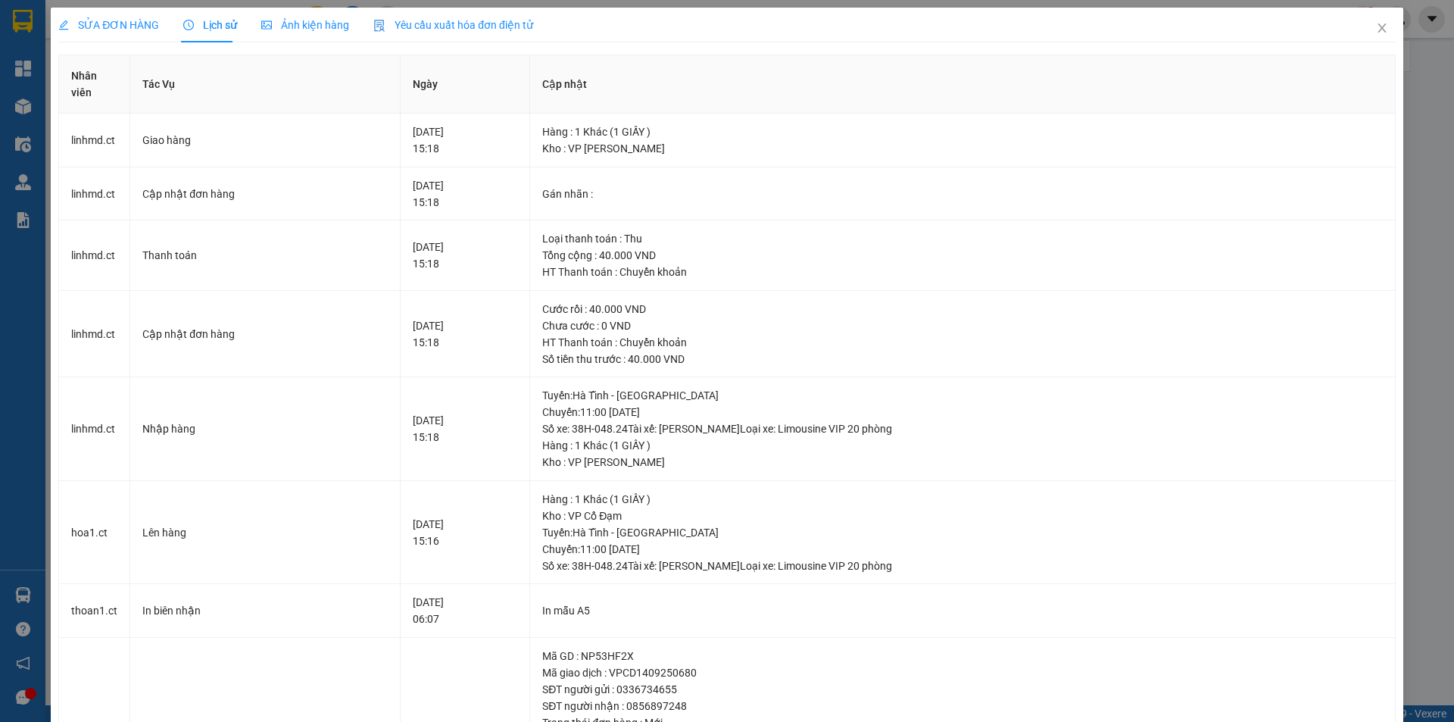
drag, startPoint x: 128, startPoint y: 23, endPoint x: 188, endPoint y: 52, distance: 66.7
click at [127, 19] on span "SỬA ĐƠN HÀNG" at bounding box center [108, 25] width 101 height 12
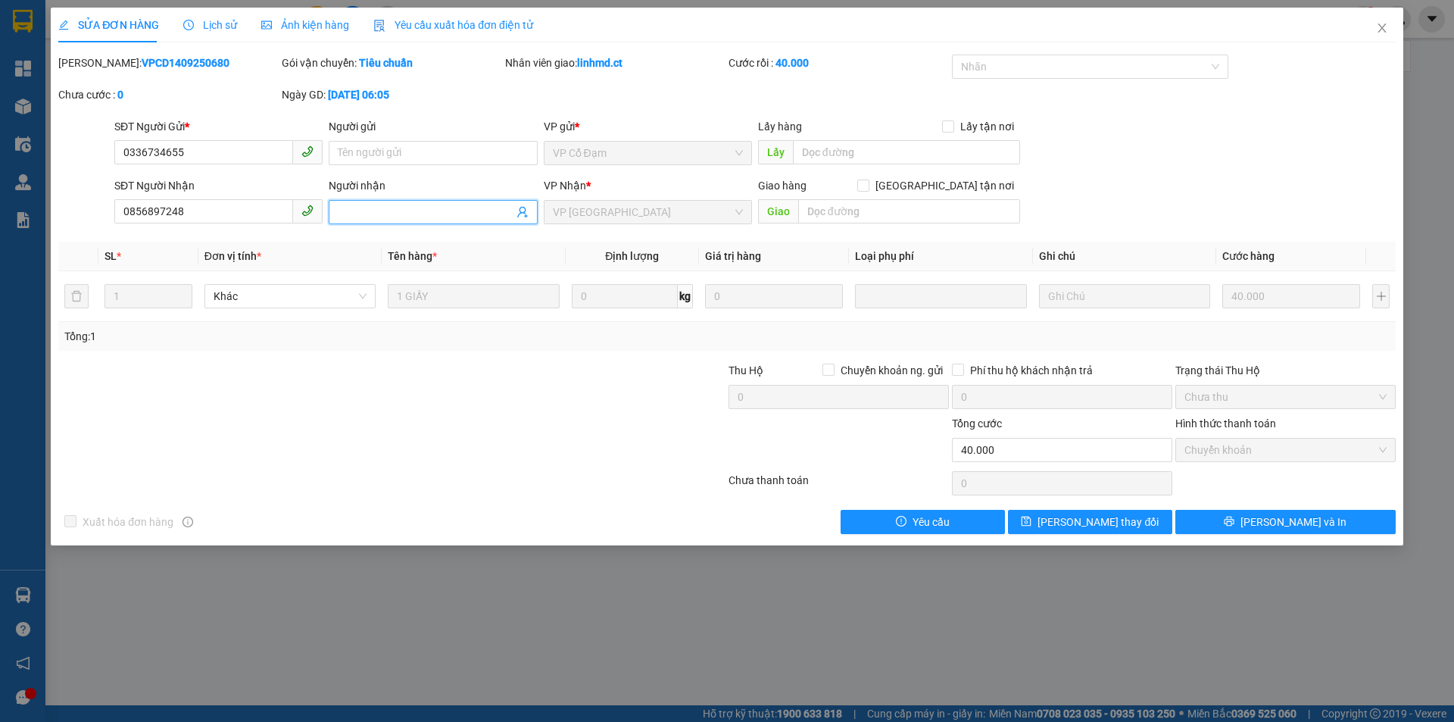
click at [378, 207] on input "Người nhận" at bounding box center [425, 212] width 175 height 17
type input "x828 n14/9"
click at [1077, 522] on span "[PERSON_NAME] thay đổi" at bounding box center [1097, 521] width 121 height 17
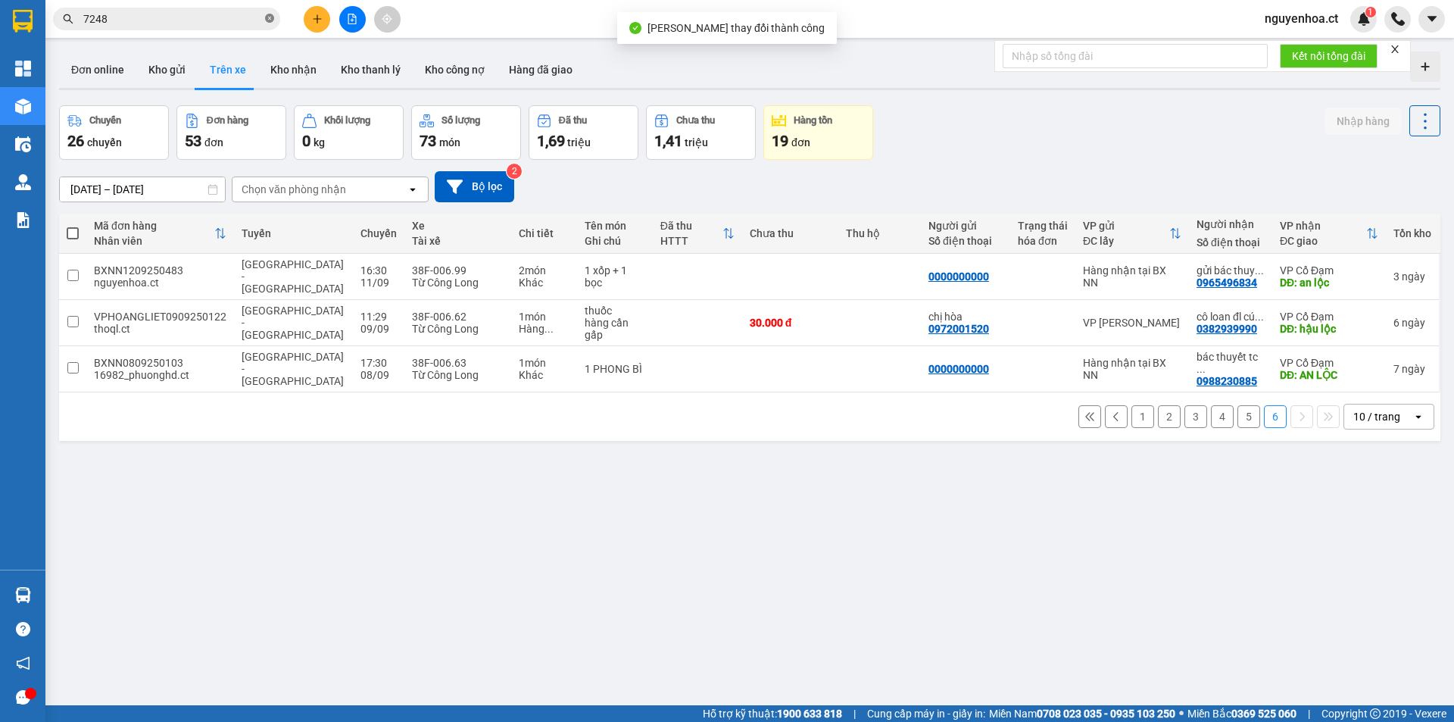
click at [272, 20] on icon "close-circle" at bounding box center [269, 18] width 9 height 9
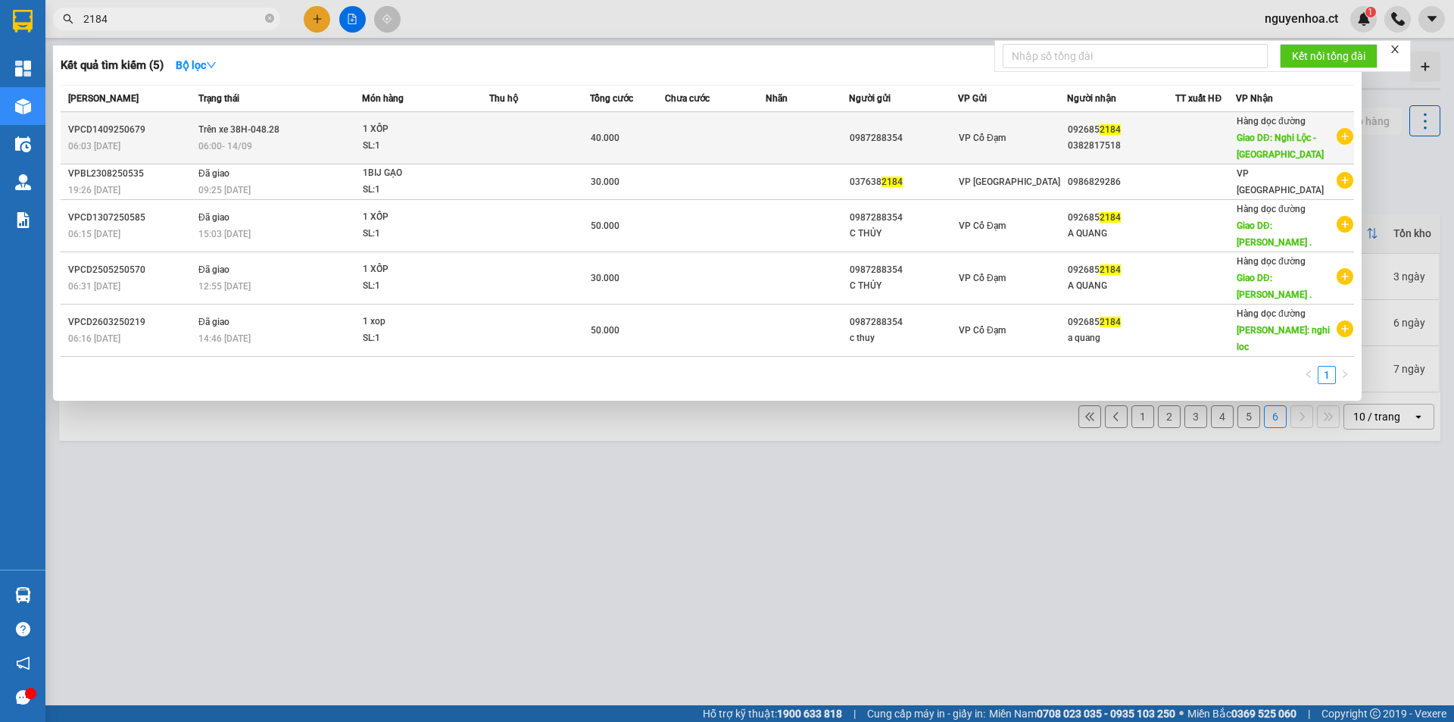
type input "2184"
click at [251, 128] on span "Trên xe 38H-048.28" at bounding box center [238, 129] width 81 height 11
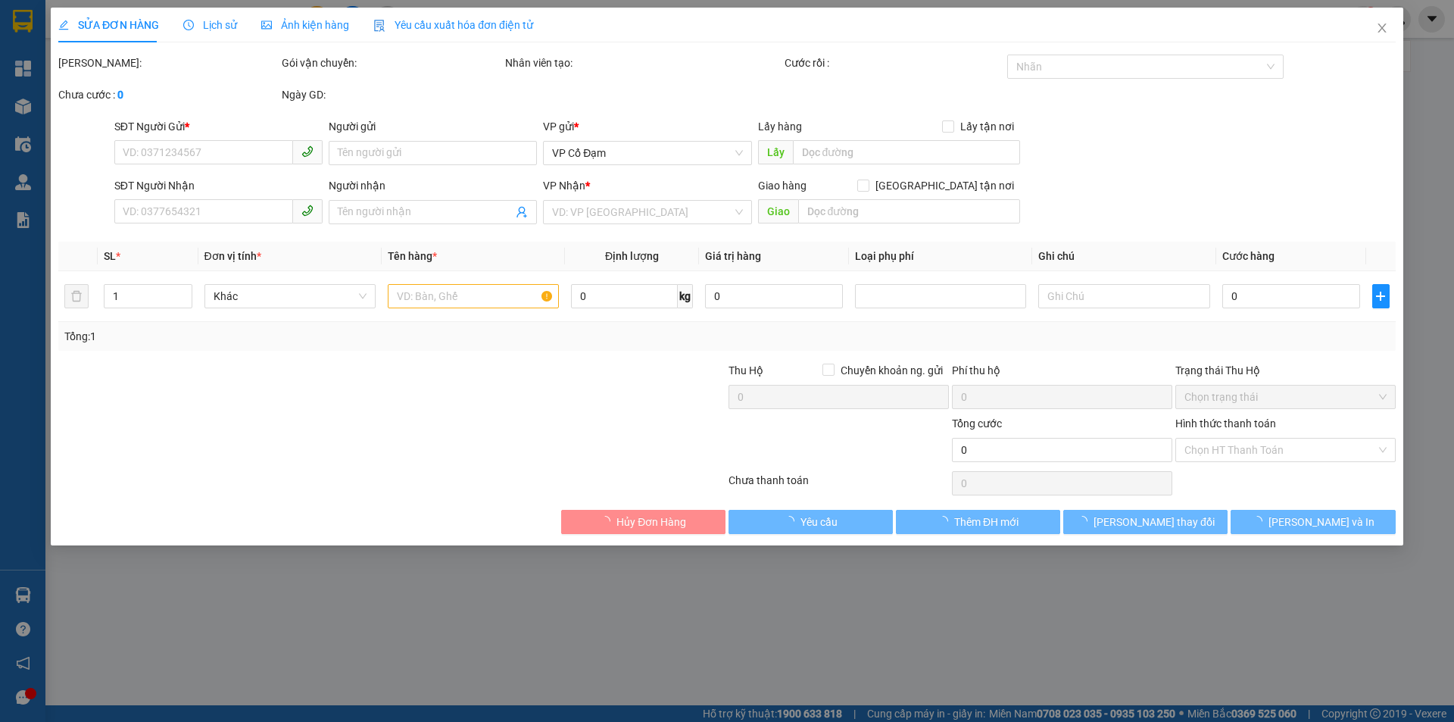
type input "0987288354"
type input "0926852184"
type input "0382817518"
type input "Nghi Lộc - Nghệ An"
type input "40.000"
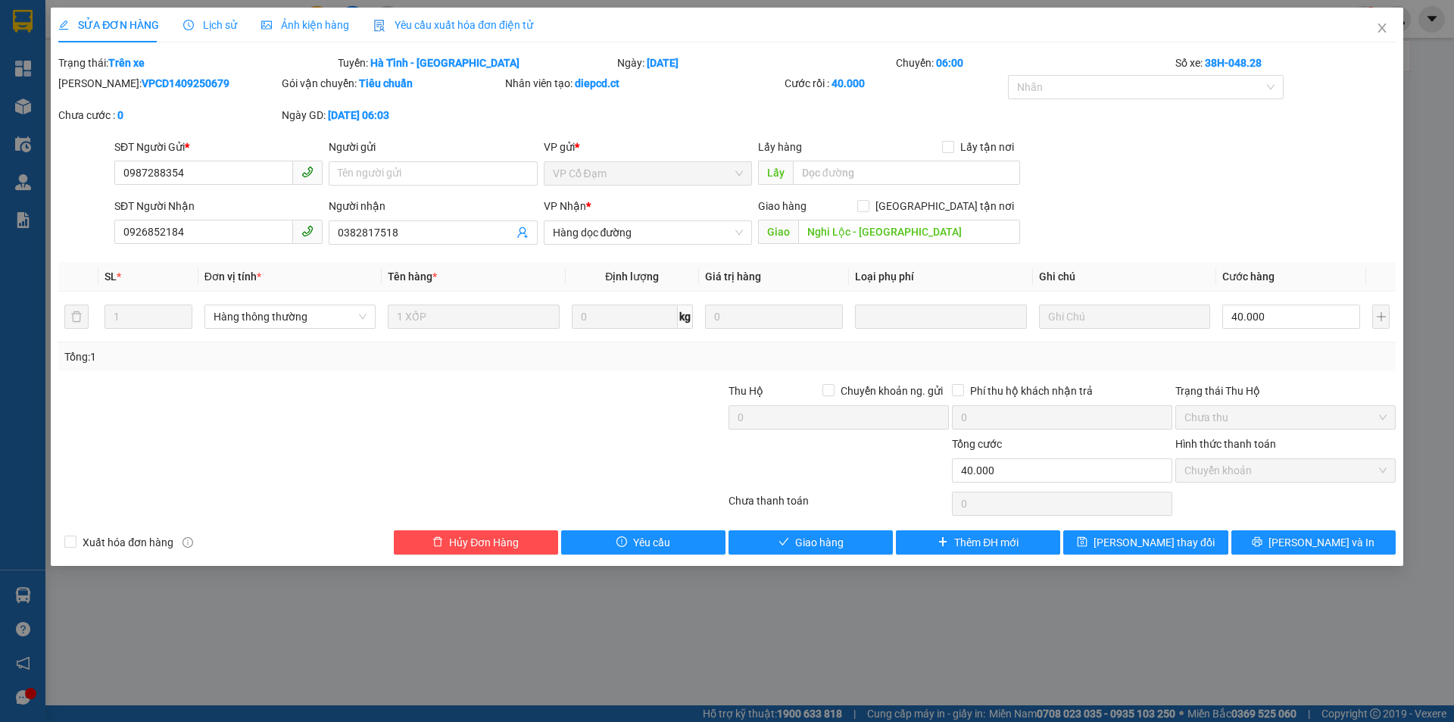
drag, startPoint x: 228, startPoint y: 22, endPoint x: 186, endPoint y: 34, distance: 44.1
click at [226, 21] on span "Lịch sử" at bounding box center [210, 25] width 54 height 12
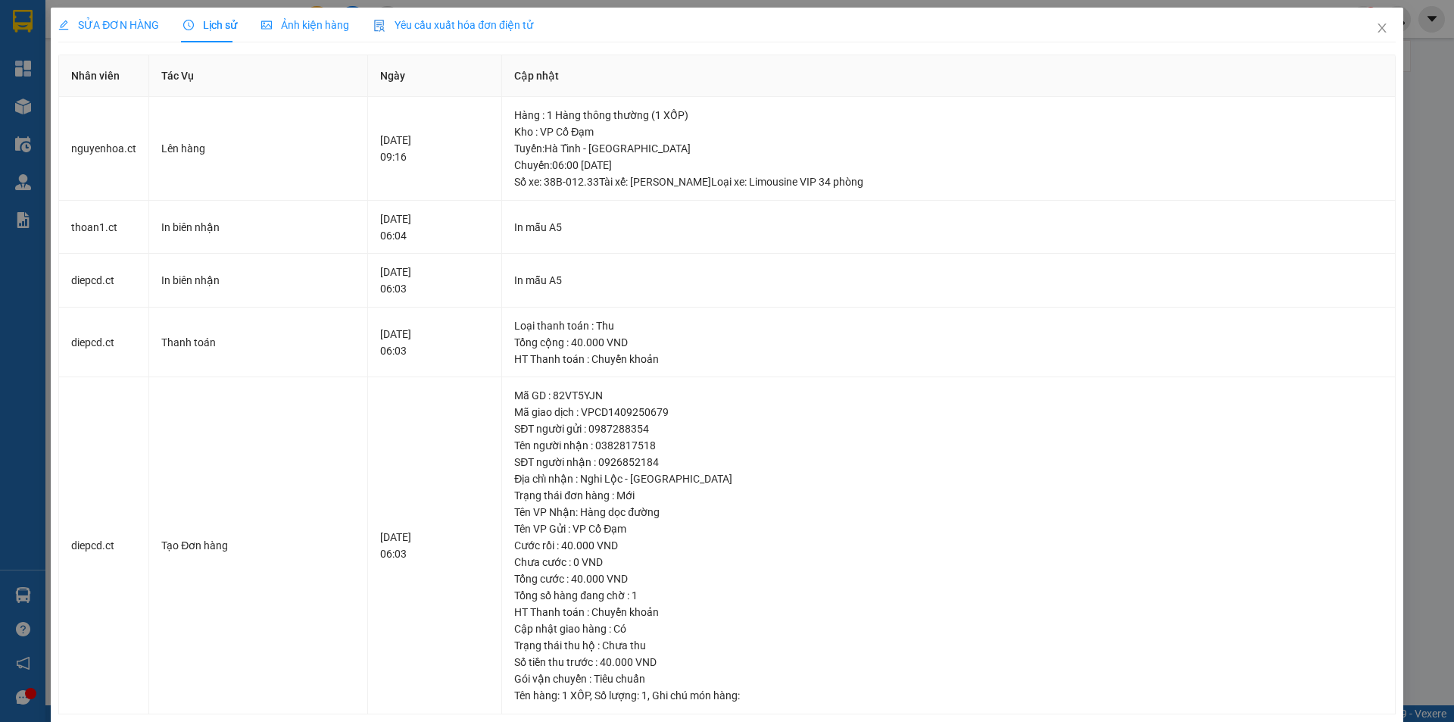
click at [121, 42] on div "SỬA ĐƠN HÀNG Lịch sử Ảnh kiện hàng Yêu cầu xuất hóa đơn điện tử Total Paid Fee …" at bounding box center [726, 361] width 1337 height 707
click at [121, 21] on span "SỬA ĐƠN HÀNG" at bounding box center [108, 25] width 101 height 12
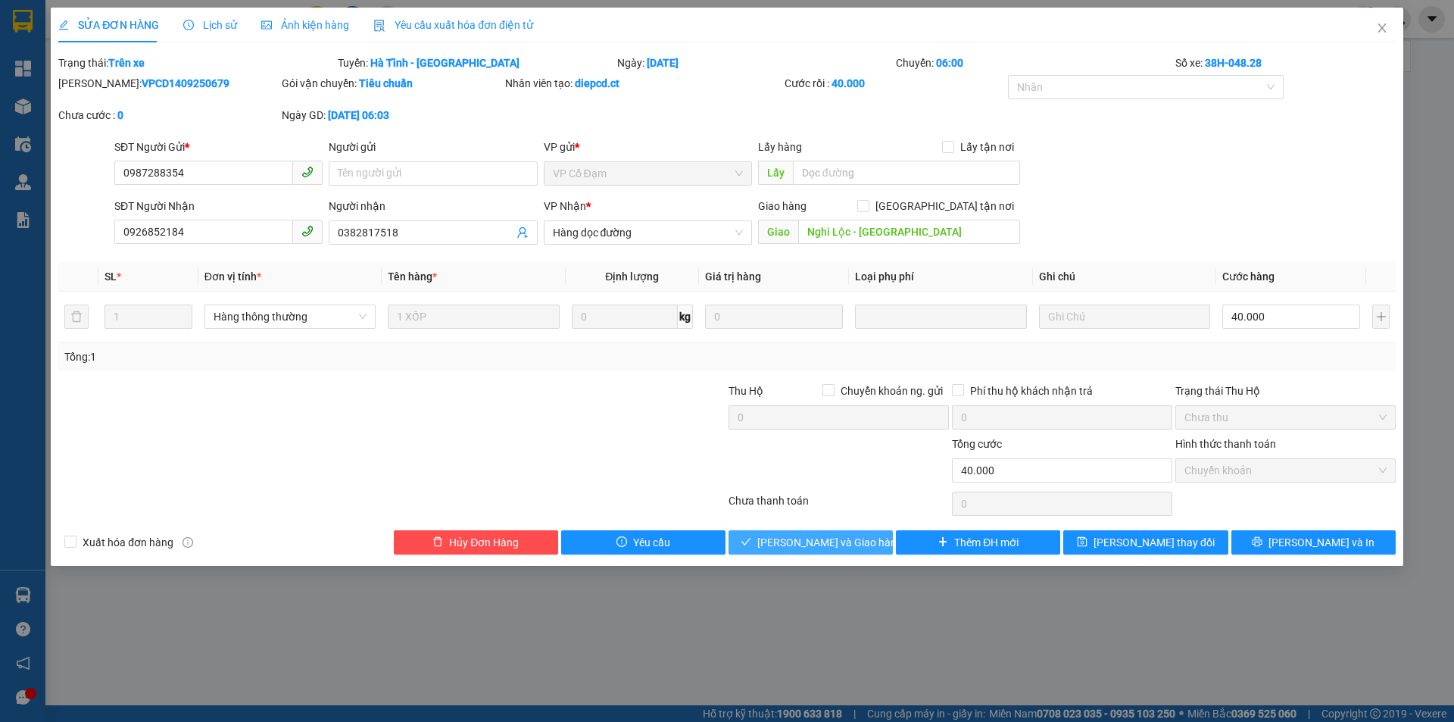
click at [847, 541] on span "[PERSON_NAME] và Giao hàng" at bounding box center [829, 542] width 145 height 17
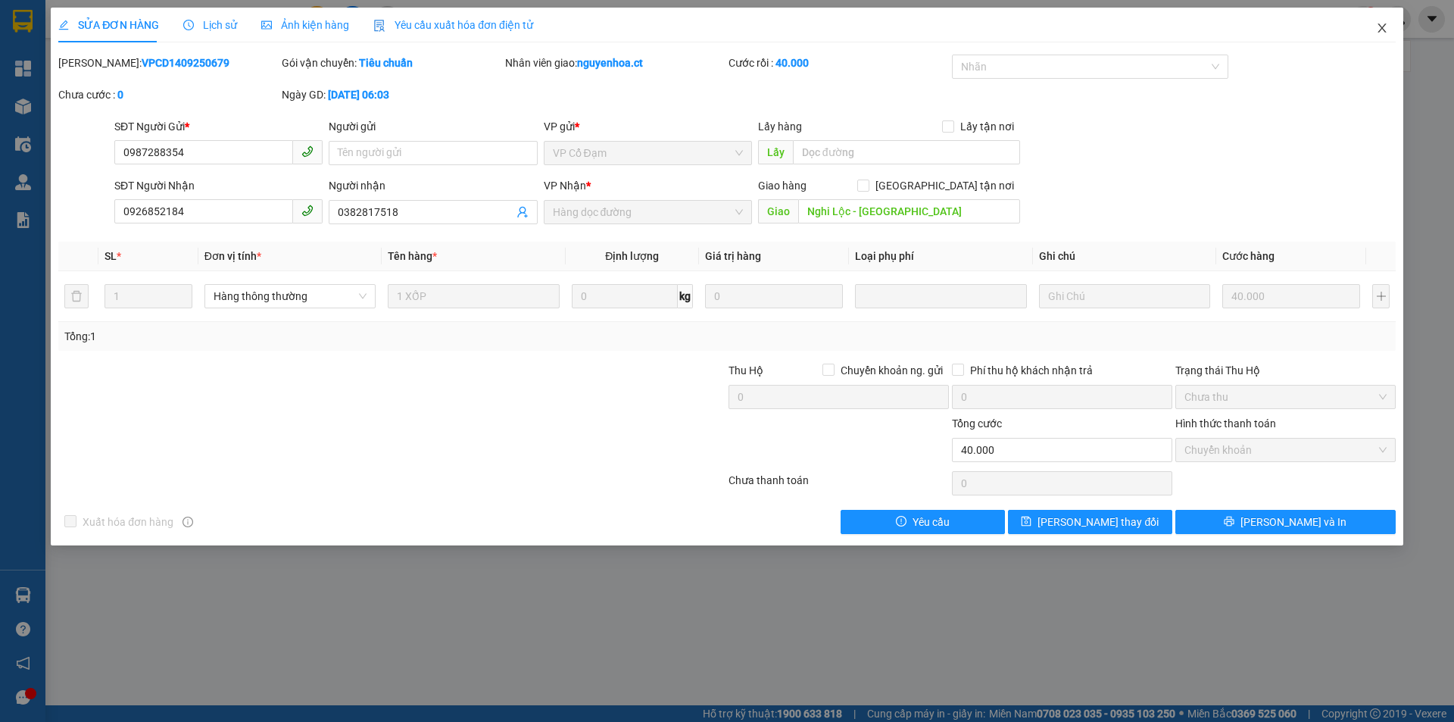
click at [1388, 27] on span "Close" at bounding box center [1382, 29] width 42 height 42
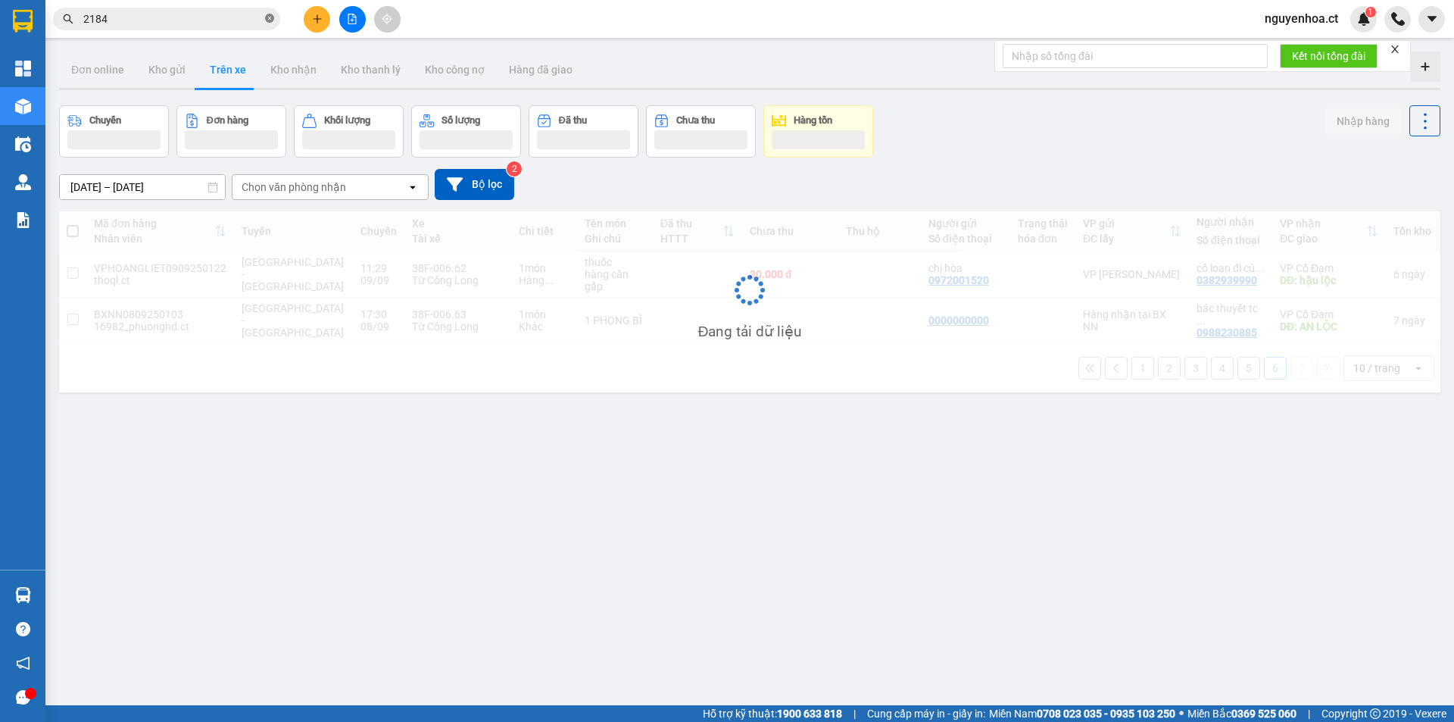
click at [272, 14] on icon "close-circle" at bounding box center [269, 18] width 9 height 9
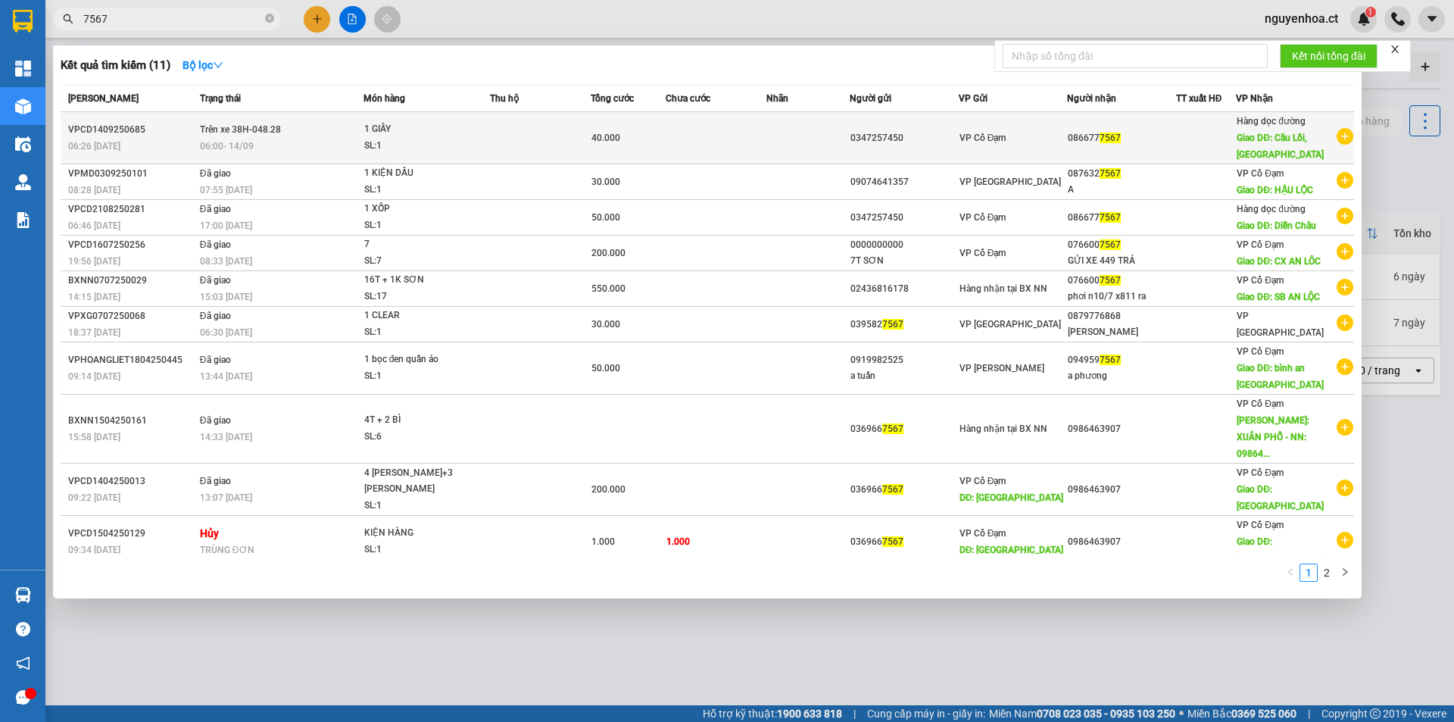
type input "7567"
click at [215, 132] on span "Trên xe 38H-048.28" at bounding box center [240, 129] width 81 height 11
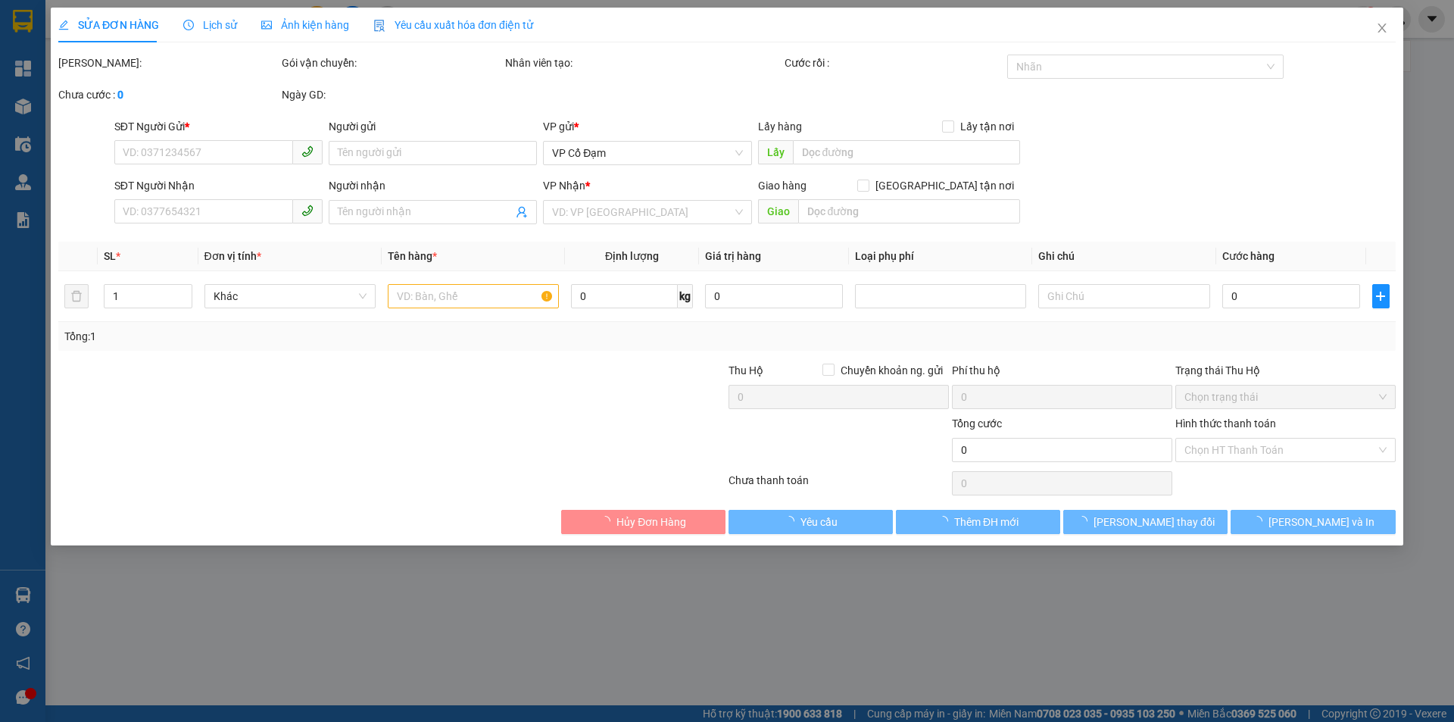
type input "0347257450"
type input "0866777567"
type input "Cầu Lồi, Diễn Châu"
type input "40.000"
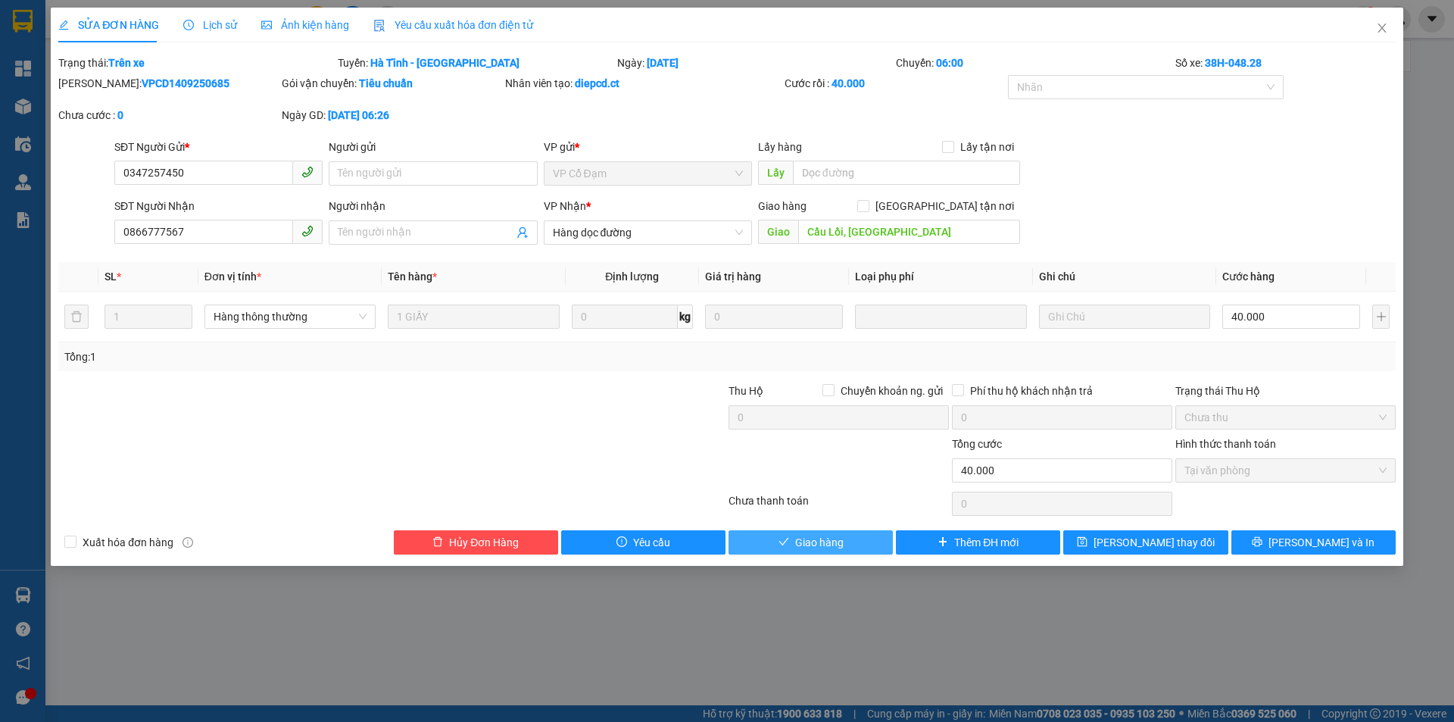
click at [841, 532] on button "Giao hàng" at bounding box center [810, 542] width 164 height 24
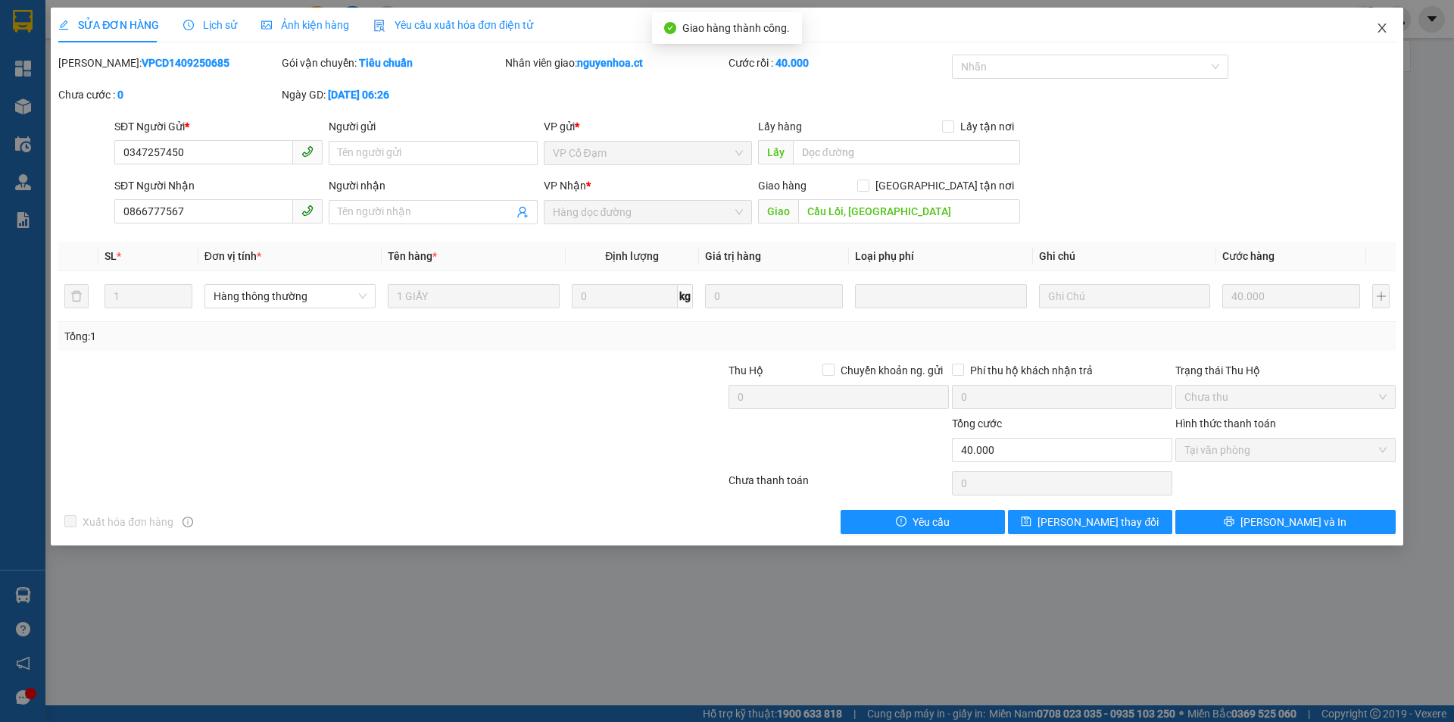
click at [1384, 21] on span "Close" at bounding box center [1382, 29] width 42 height 42
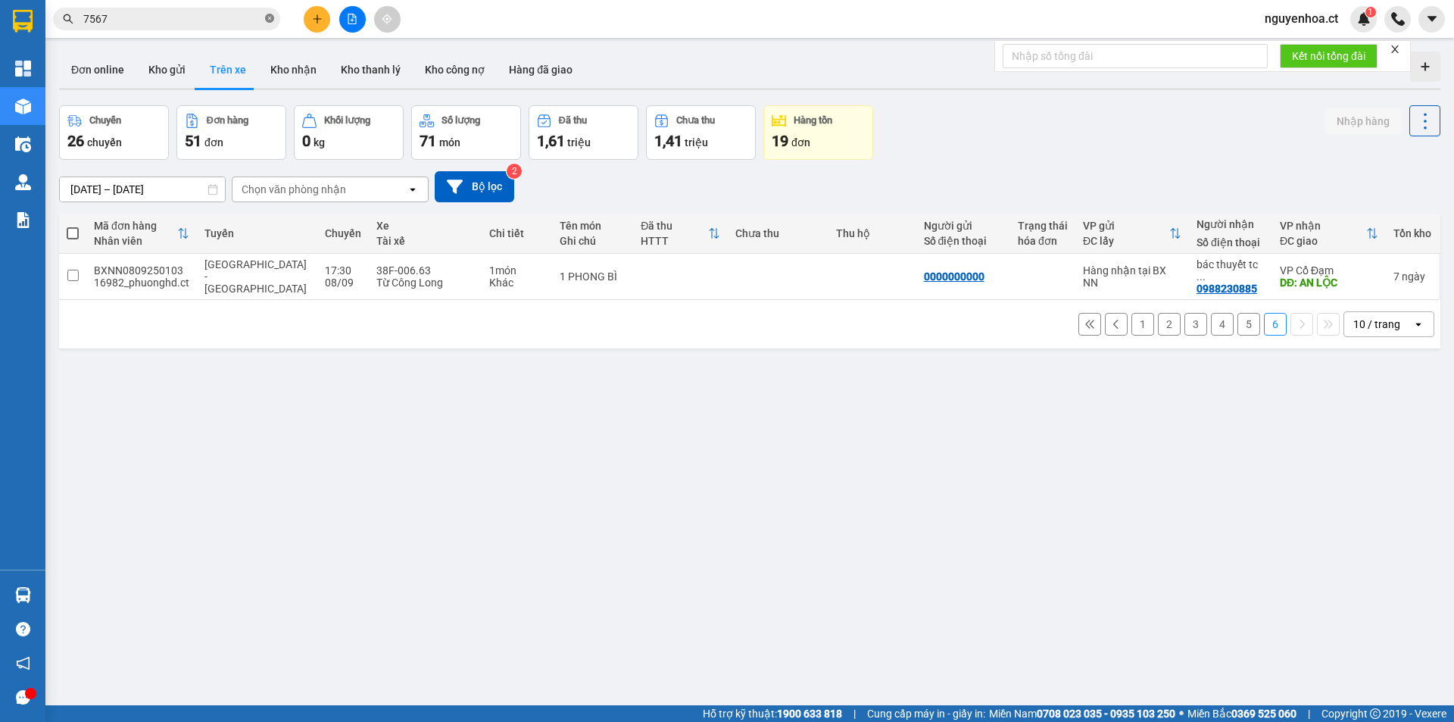
click at [269, 20] on icon "close-circle" at bounding box center [269, 18] width 9 height 9
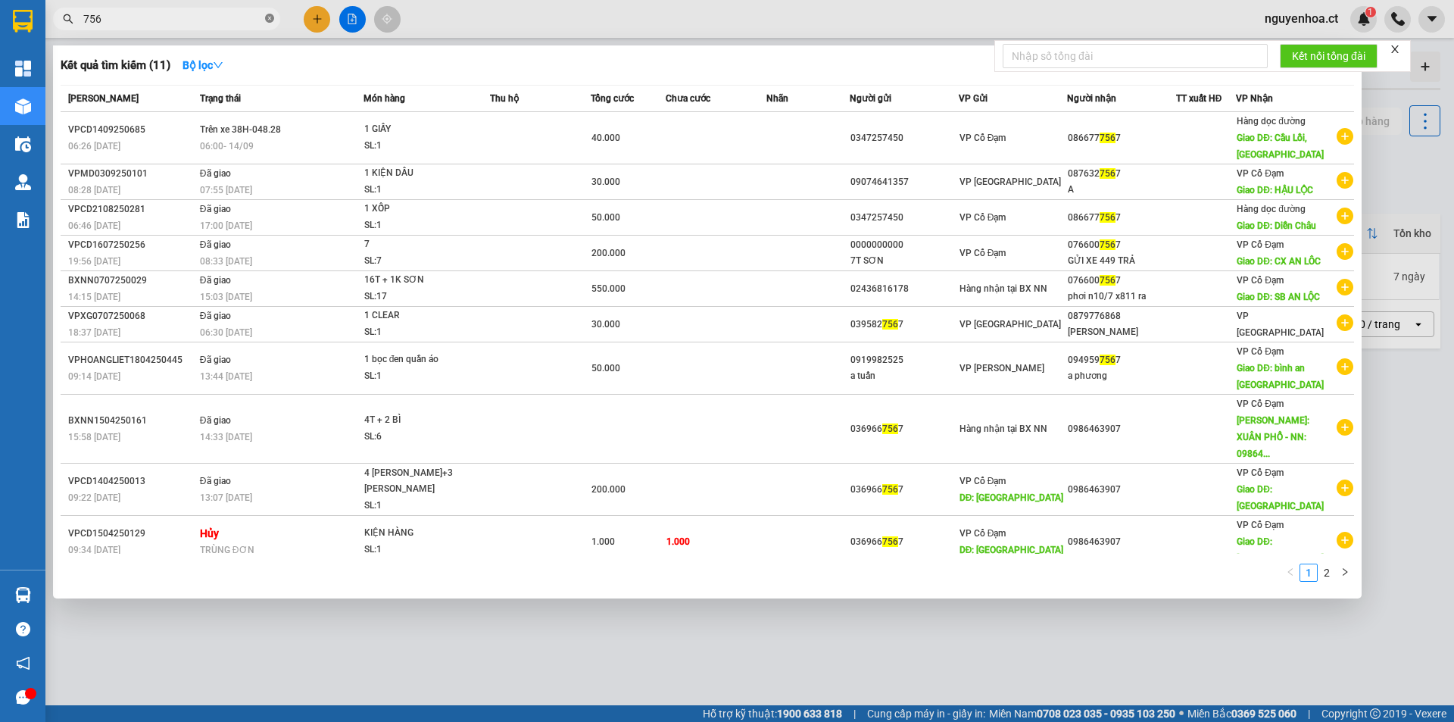
type input "7567"
click at [269, 20] on icon "close-circle" at bounding box center [269, 18] width 9 height 9
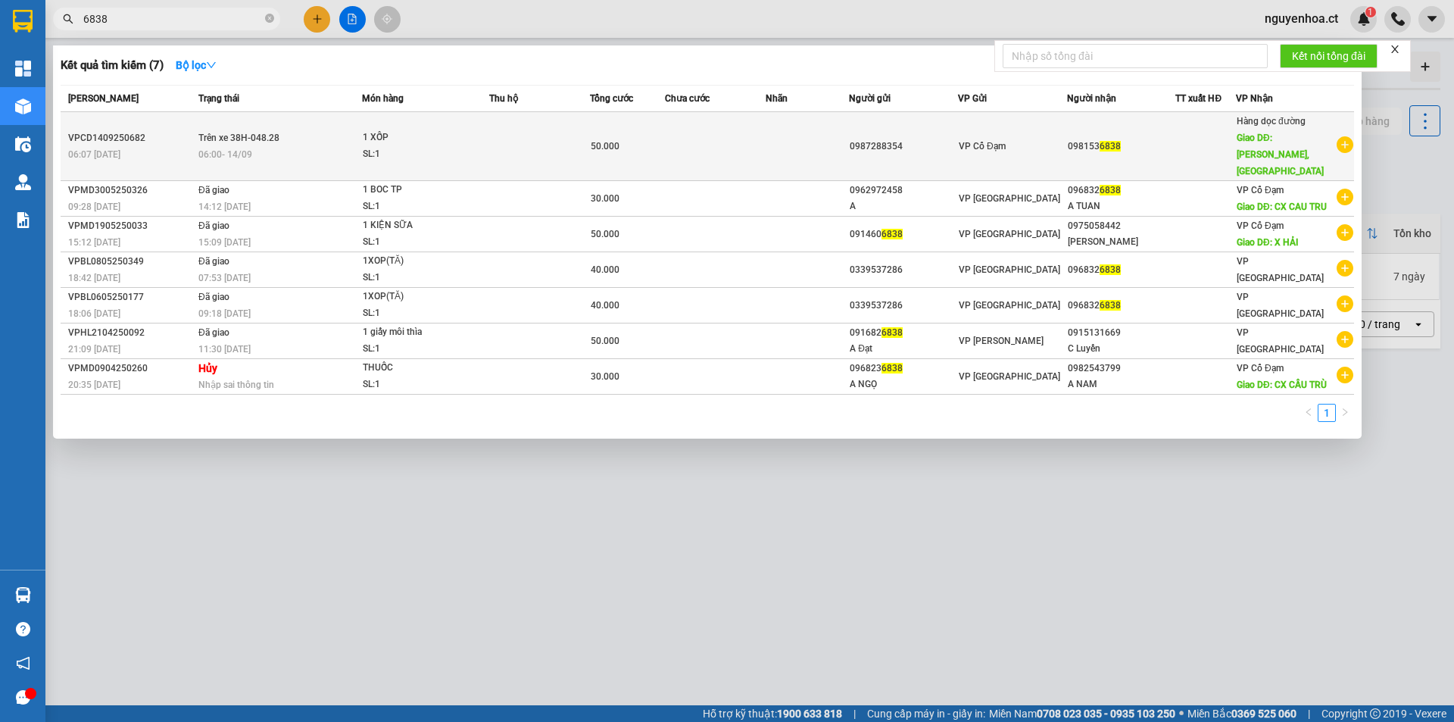
type input "6838"
click at [264, 147] on div "06:00 - 14/09" at bounding box center [279, 154] width 163 height 17
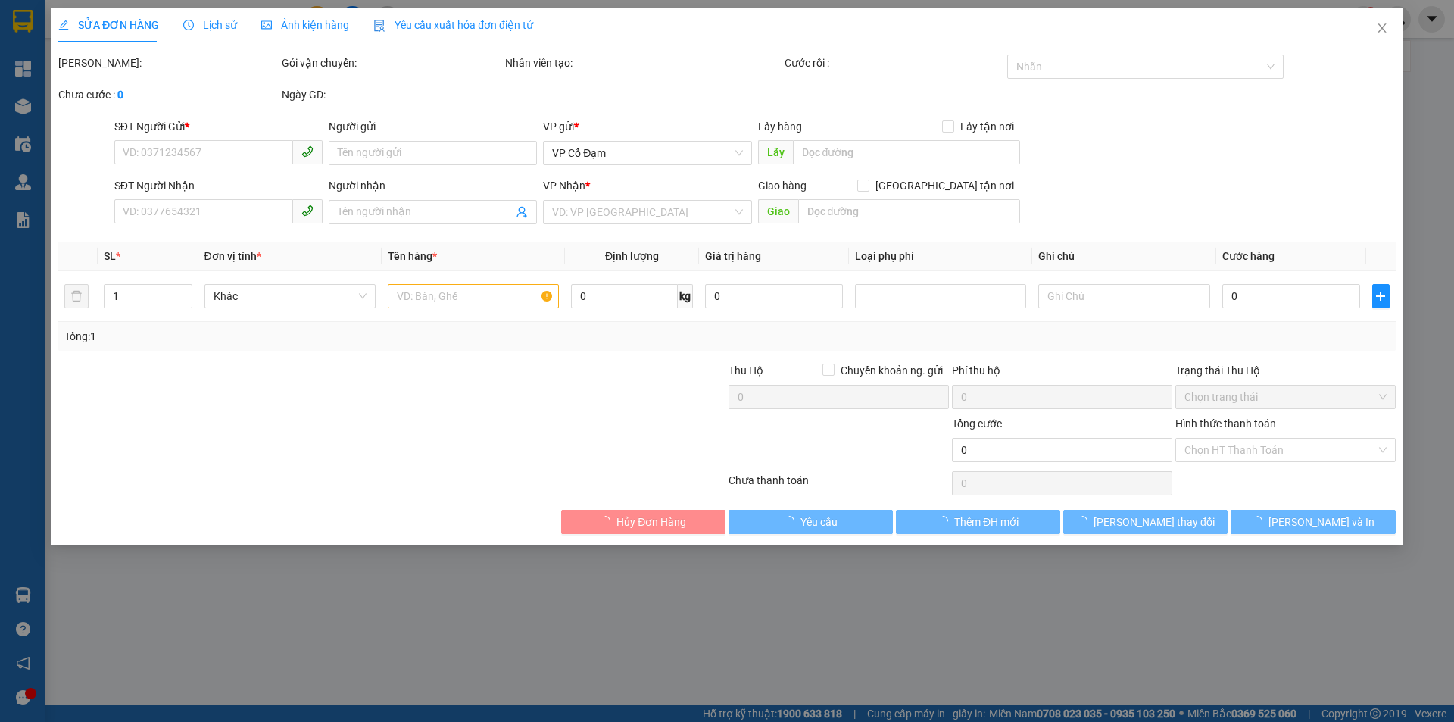
type input "0987288354"
type input "0981536838"
type input "Liêm Tuyền, Hà Nam"
type input "50.000"
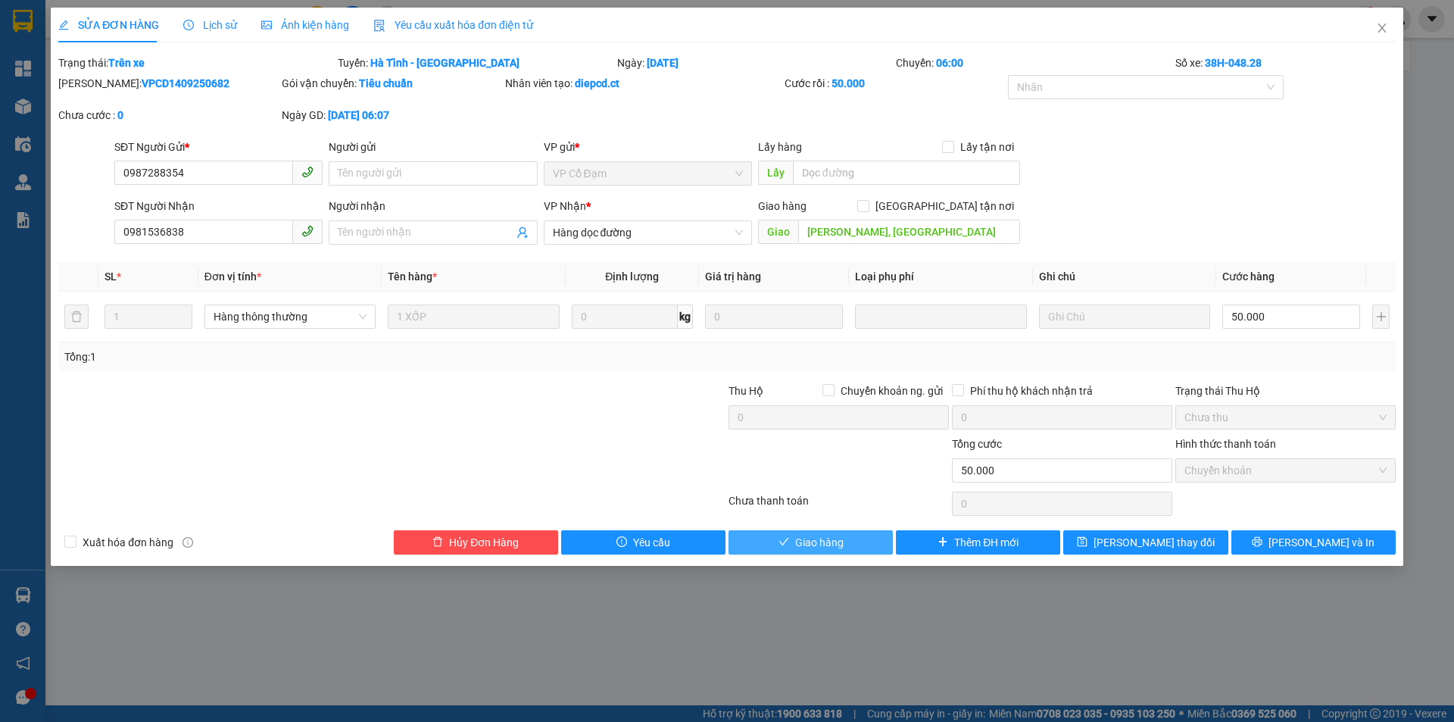
click at [850, 540] on button "Giao hàng" at bounding box center [810, 542] width 164 height 24
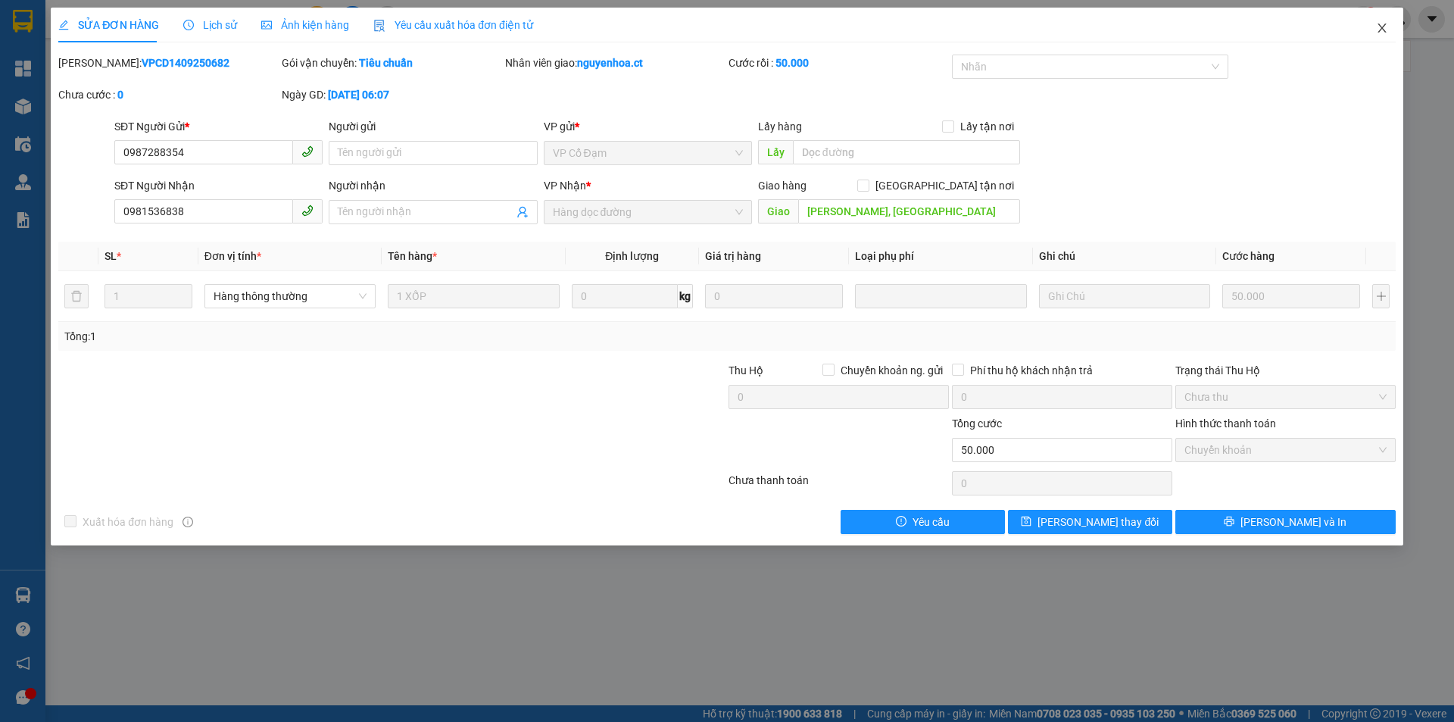
click at [1383, 27] on icon "close" at bounding box center [1381, 27] width 8 height 9
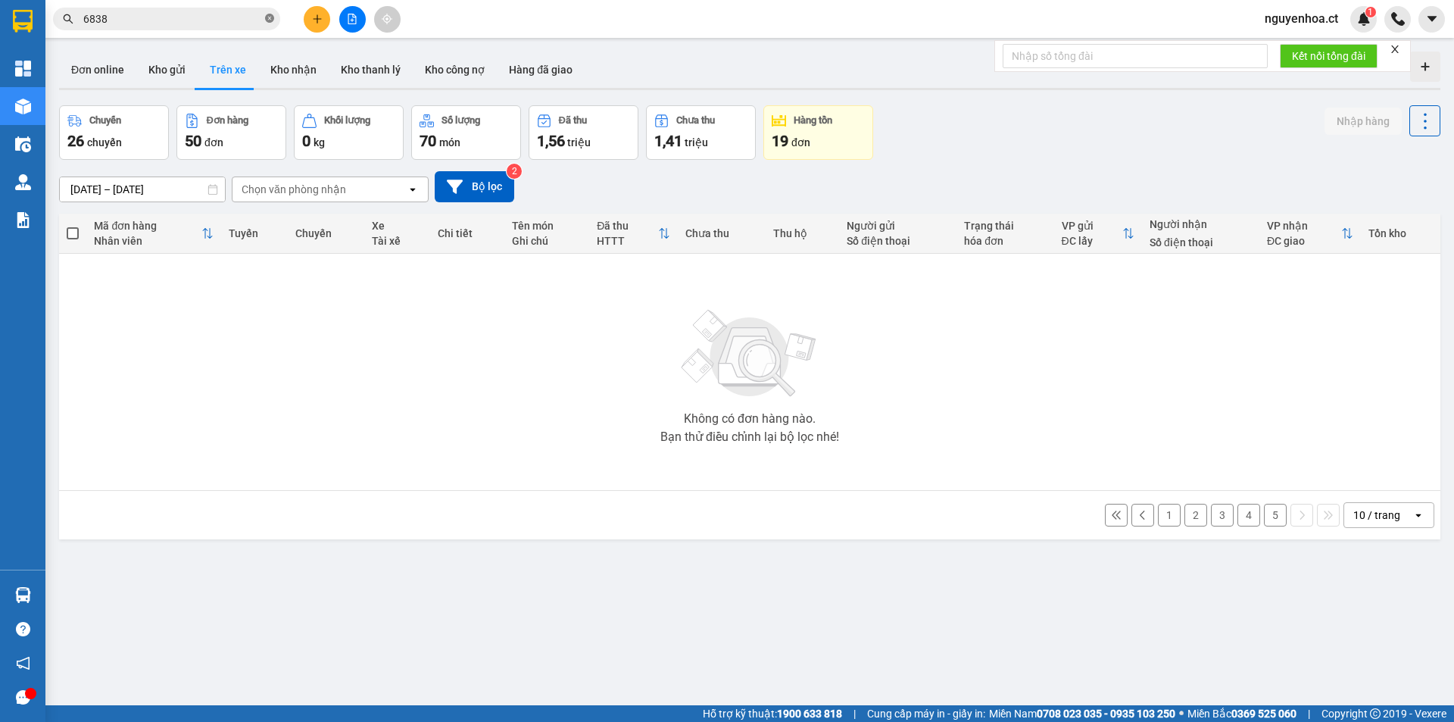
click at [270, 15] on icon "close-circle" at bounding box center [269, 18] width 9 height 9
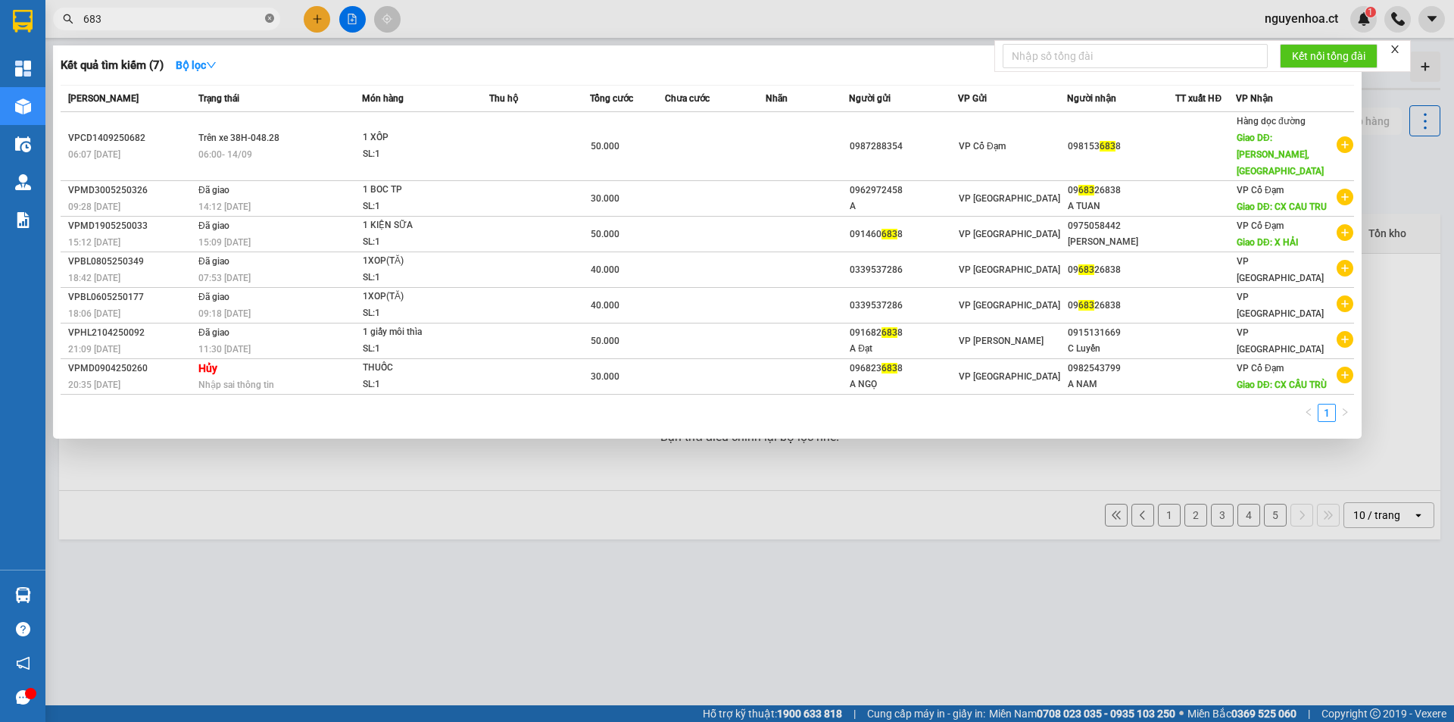
type input "6838"
click at [268, 16] on icon "close-circle" at bounding box center [269, 18] width 9 height 9
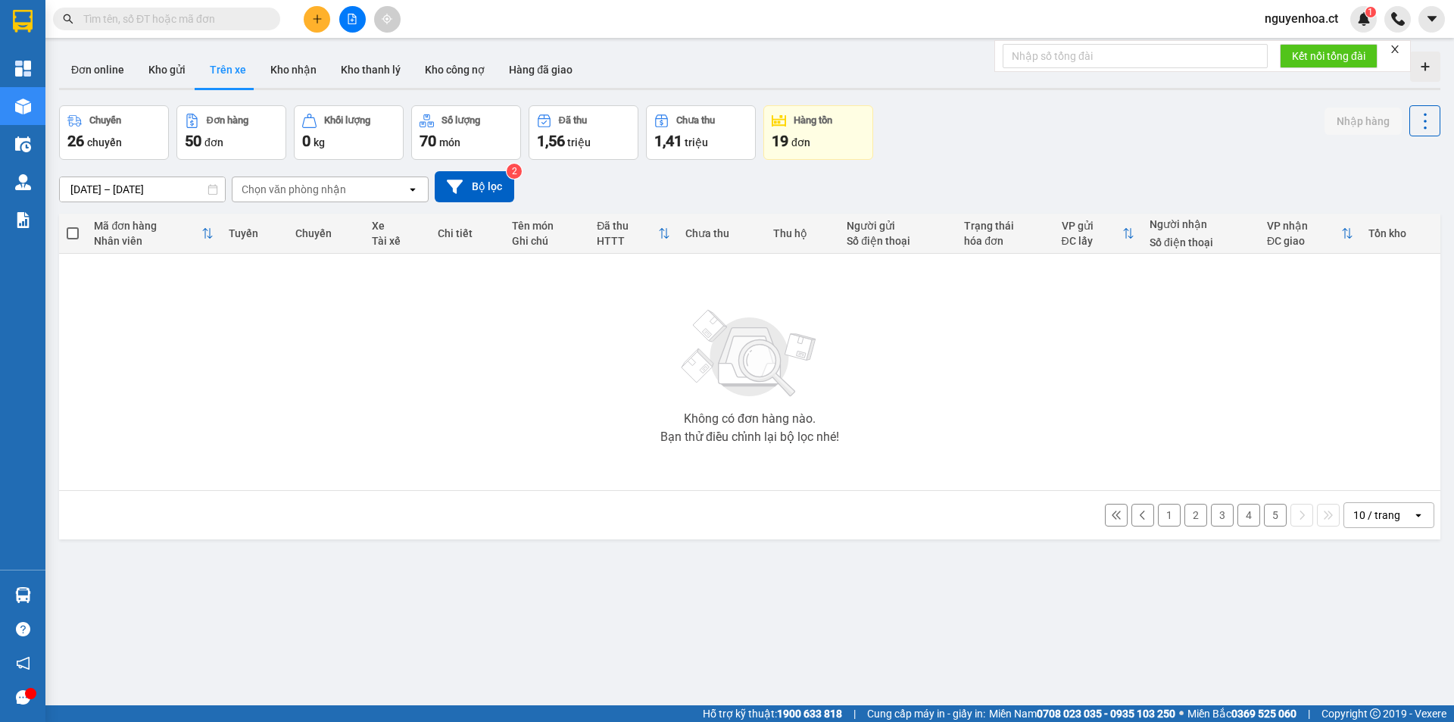
click at [242, 28] on span at bounding box center [166, 19] width 227 height 23
click at [252, 14] on input "text" at bounding box center [172, 19] width 179 height 17
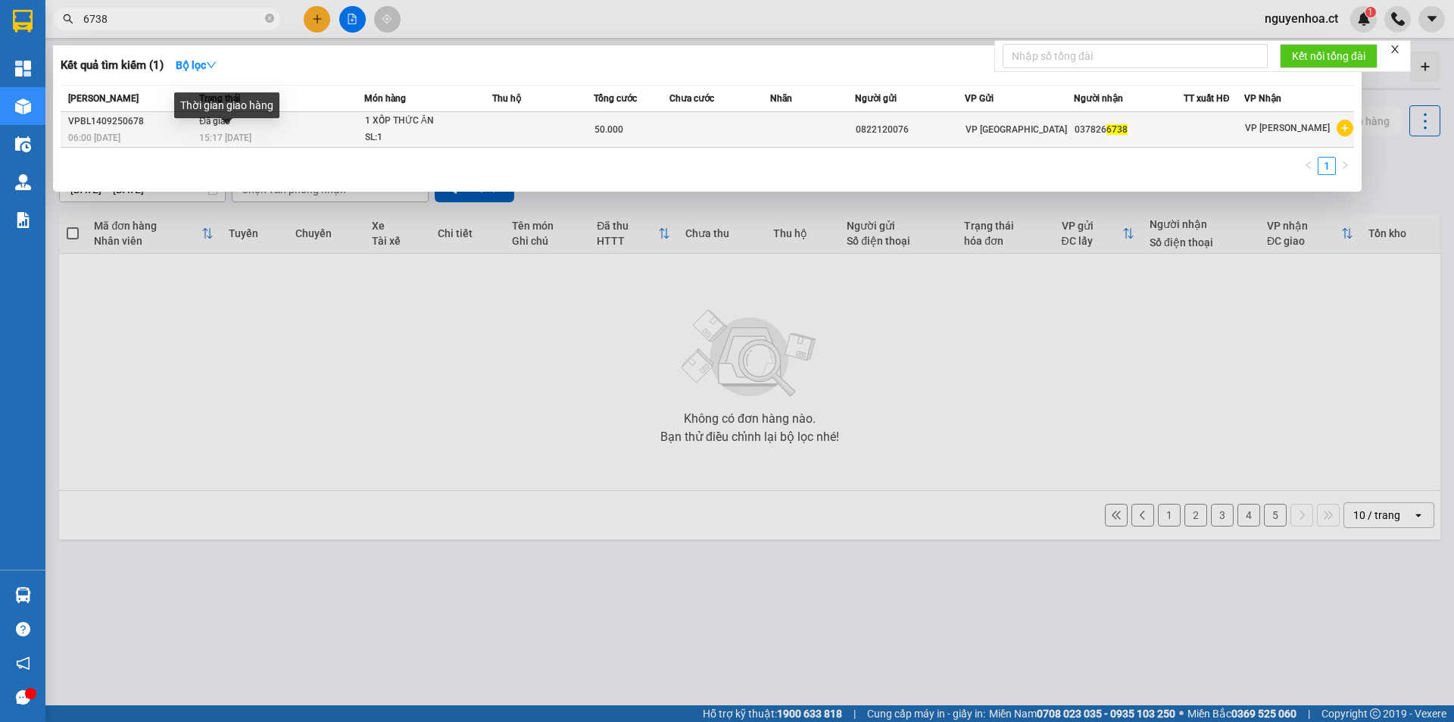
type input "6738"
click at [229, 142] on span "15:17 - 15/09" at bounding box center [225, 138] width 52 height 11
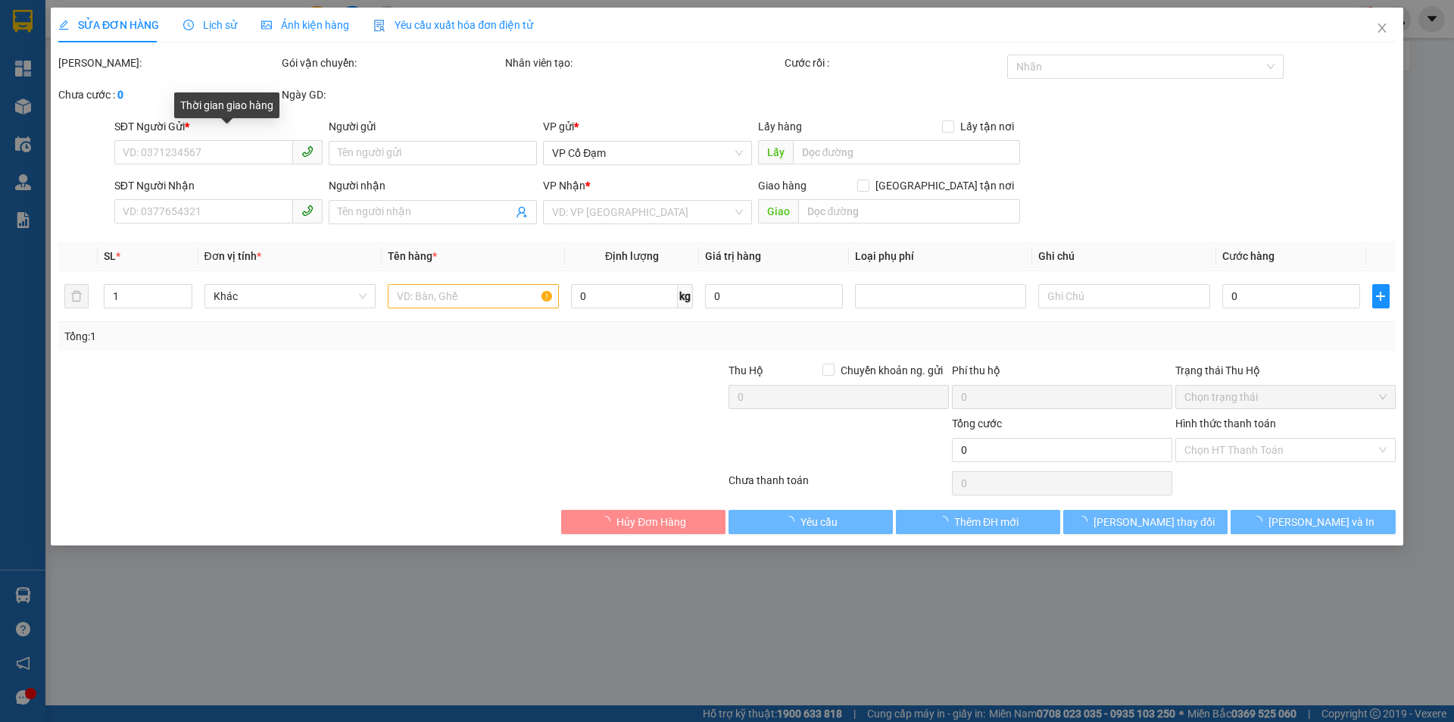
type input "0822120076"
type input "0378266738"
type input "50.000"
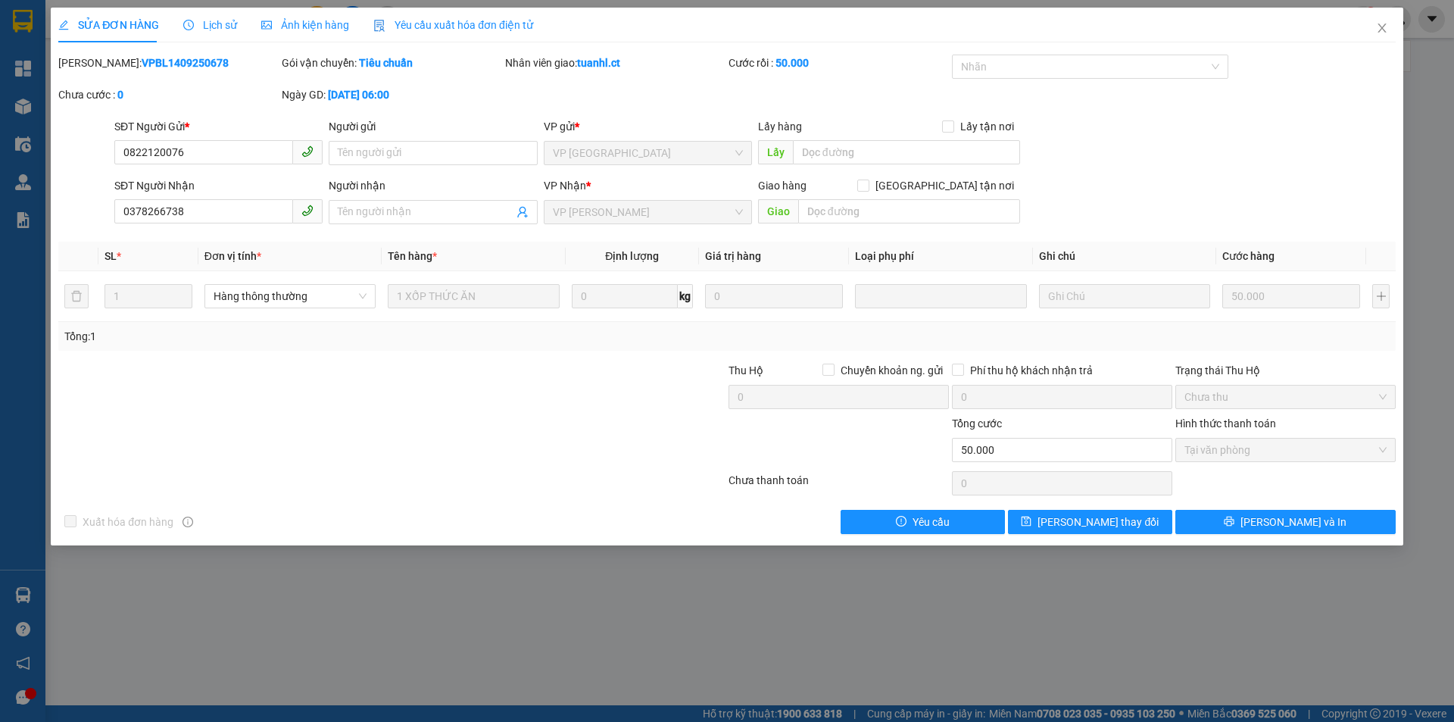
click at [205, 17] on div "Lịch sử" at bounding box center [210, 25] width 54 height 17
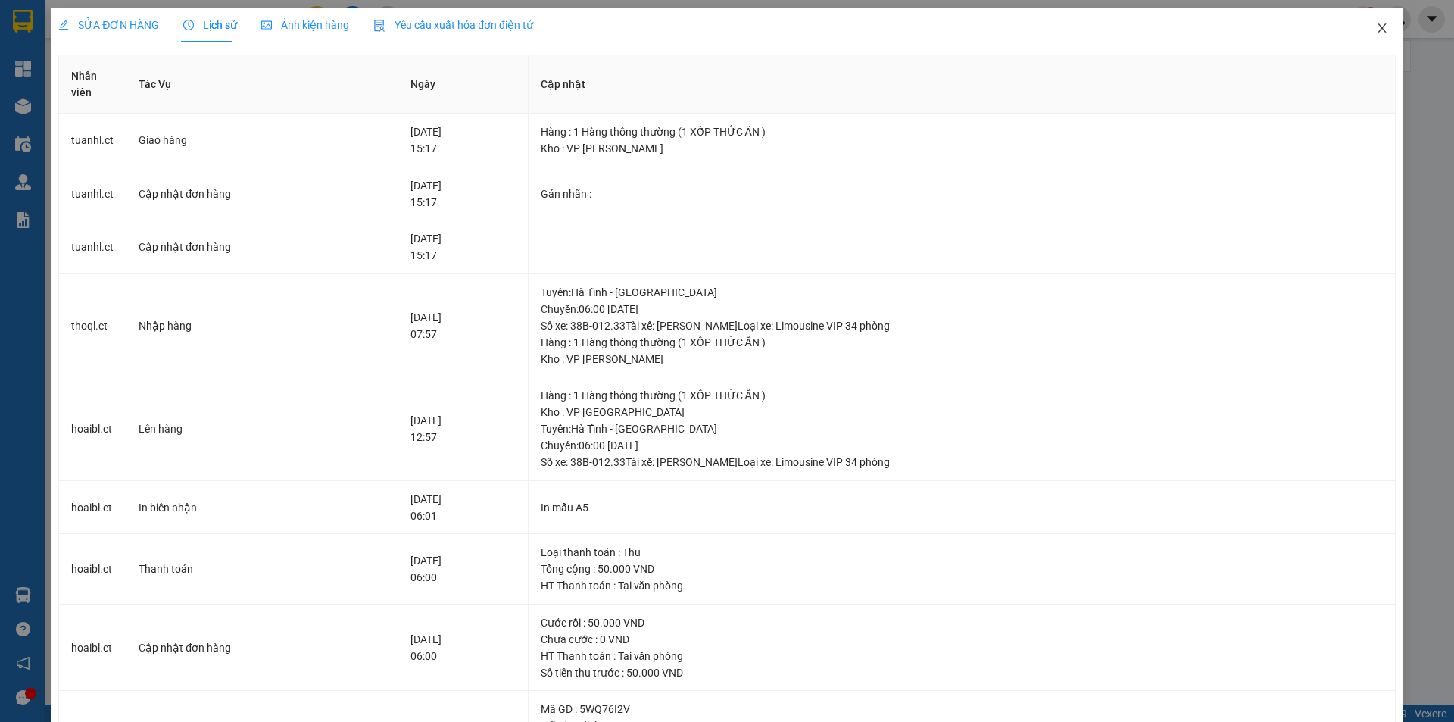
click at [1376, 27] on icon "close" at bounding box center [1382, 28] width 12 height 12
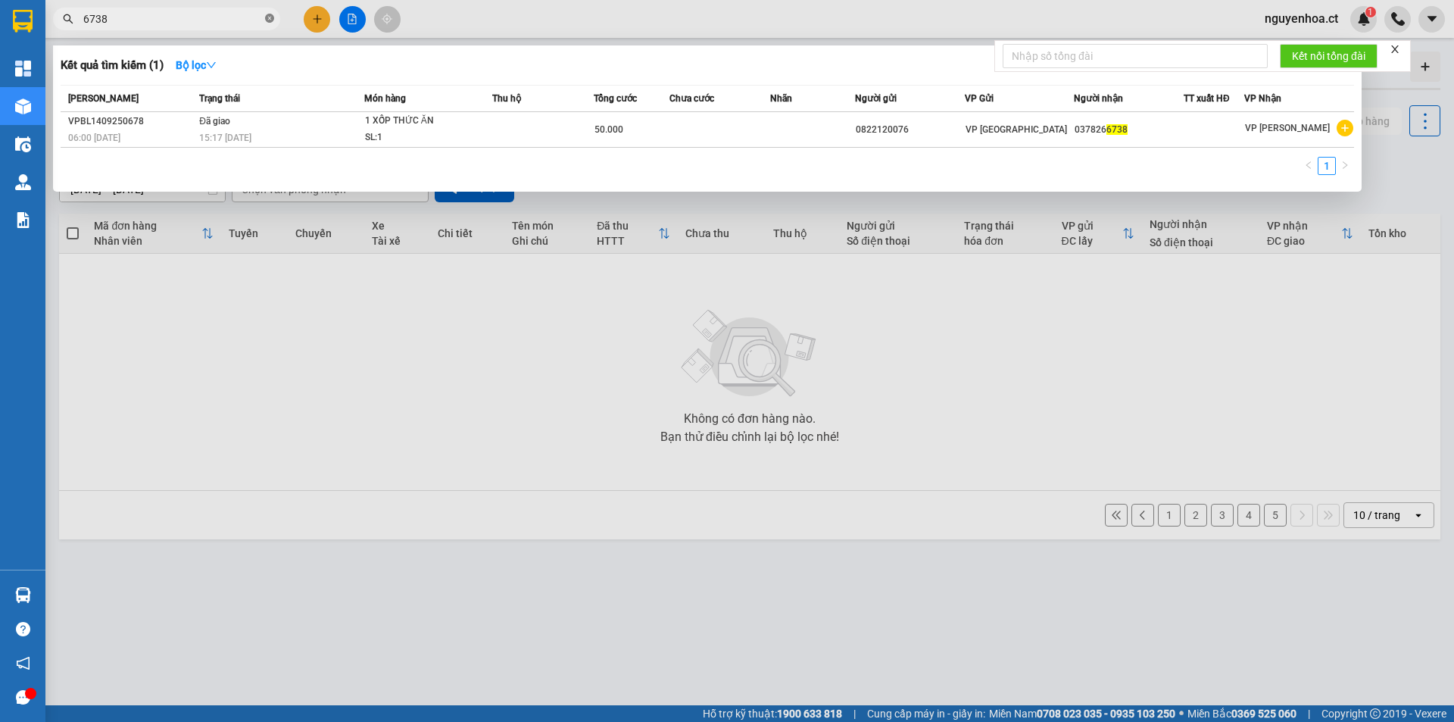
click at [270, 20] on icon "close-circle" at bounding box center [269, 18] width 9 height 9
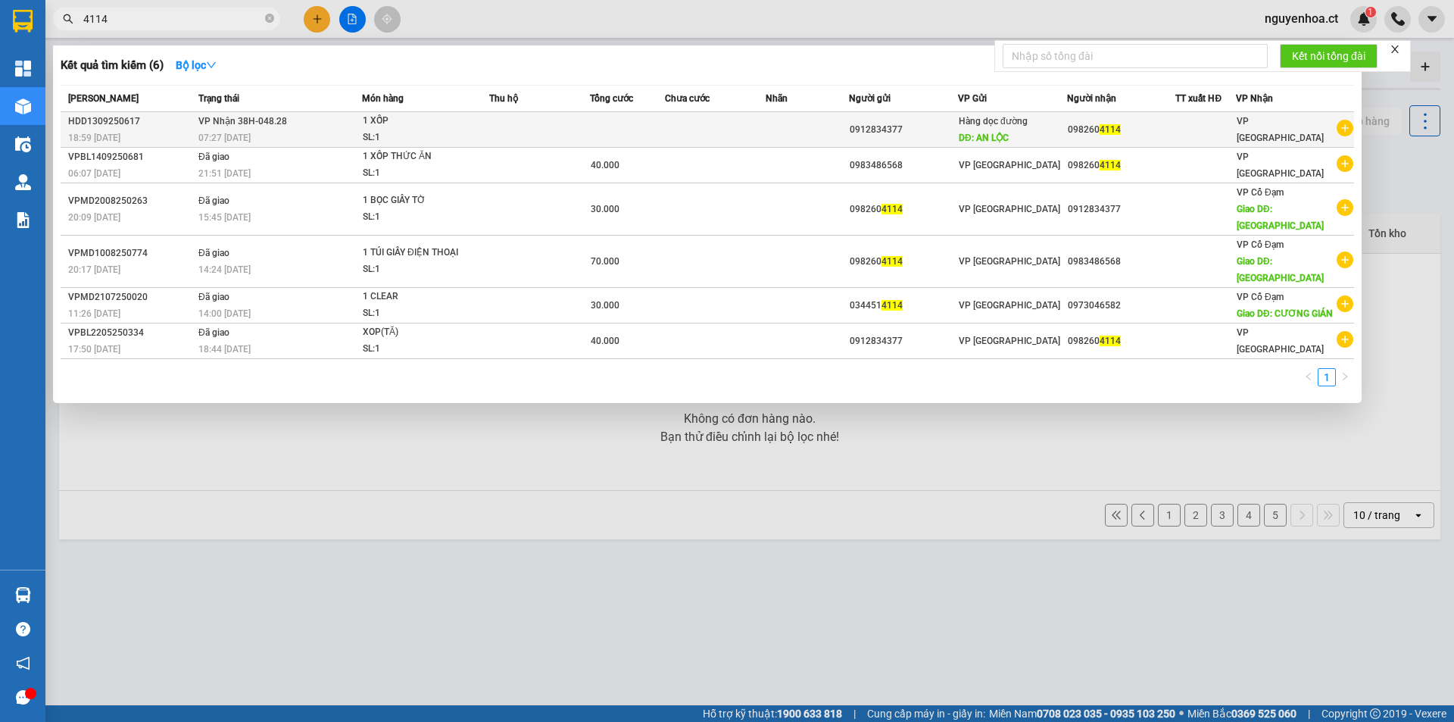
type input "4114"
click at [264, 126] on span "VP Nhận 38H-048.28" at bounding box center [242, 120] width 89 height 12
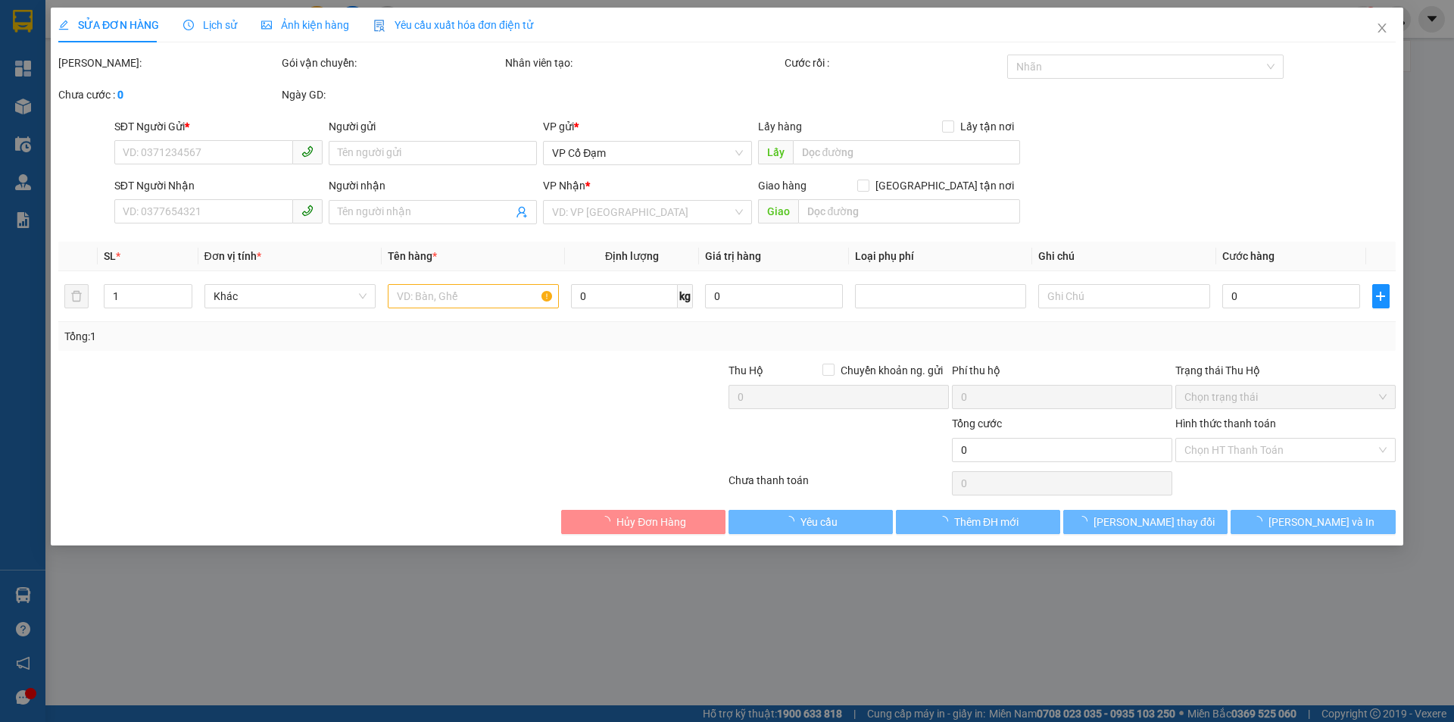
type input "0912834377"
type input "AN LỘC"
type input "0982604114"
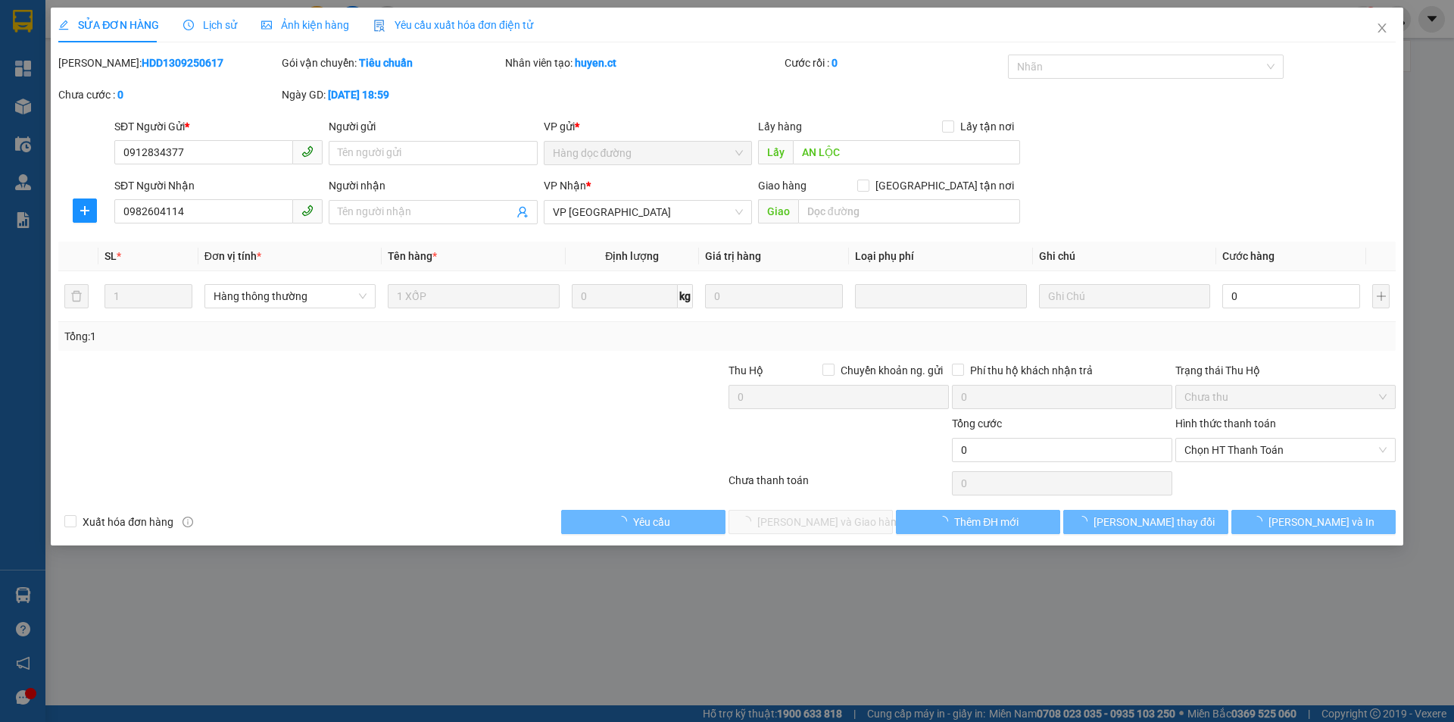
click at [220, 20] on span "Lịch sử" at bounding box center [210, 25] width 54 height 12
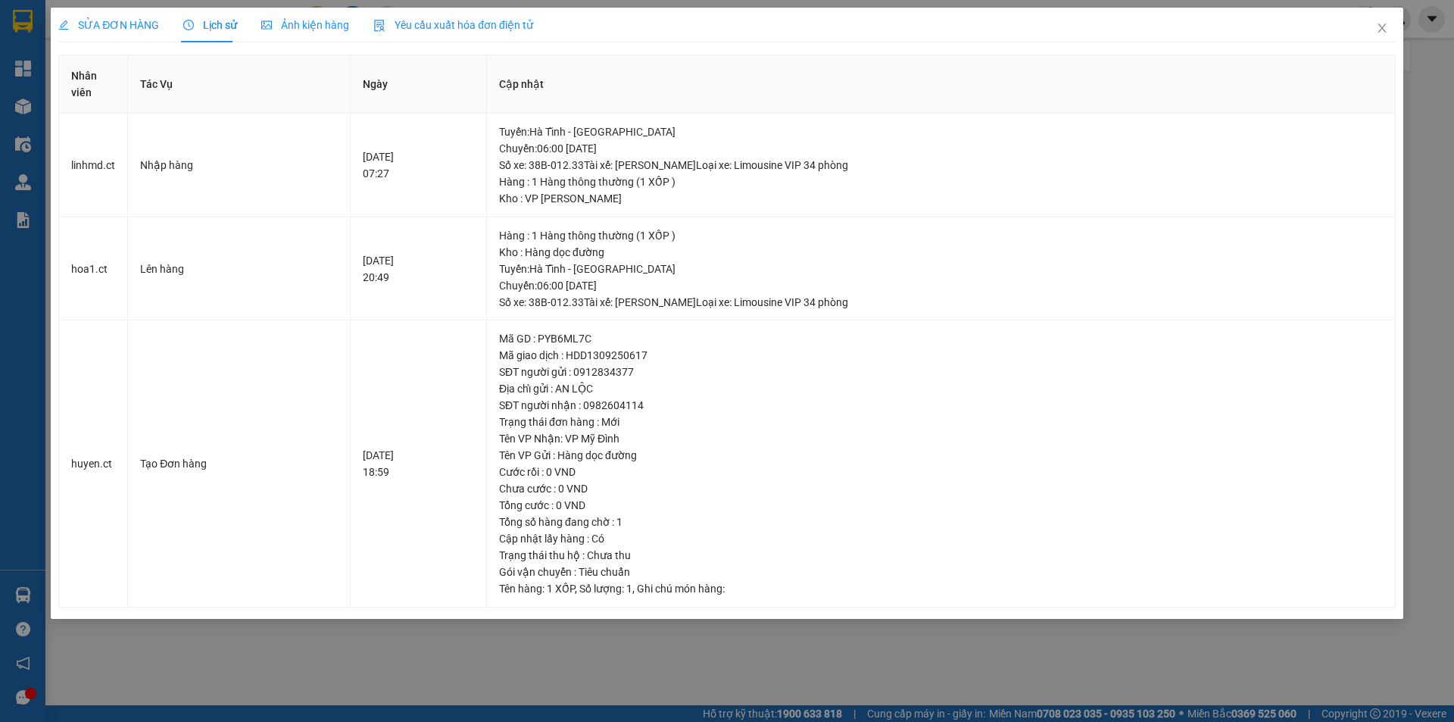
click at [107, 21] on span "SỬA ĐƠN HÀNG" at bounding box center [108, 25] width 101 height 12
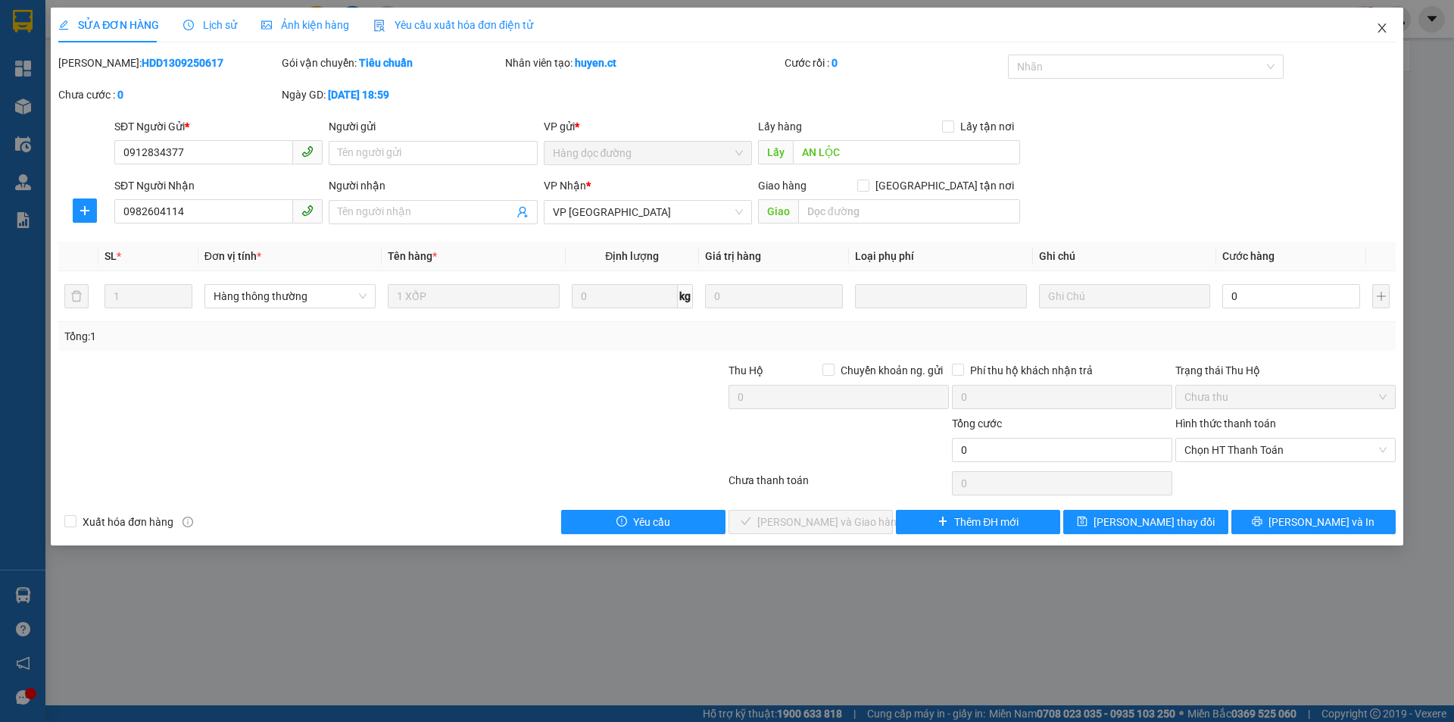
drag, startPoint x: 1384, startPoint y: 33, endPoint x: 595, endPoint y: 42, distance: 789.1
click at [1385, 30] on icon "close" at bounding box center [1382, 28] width 12 height 12
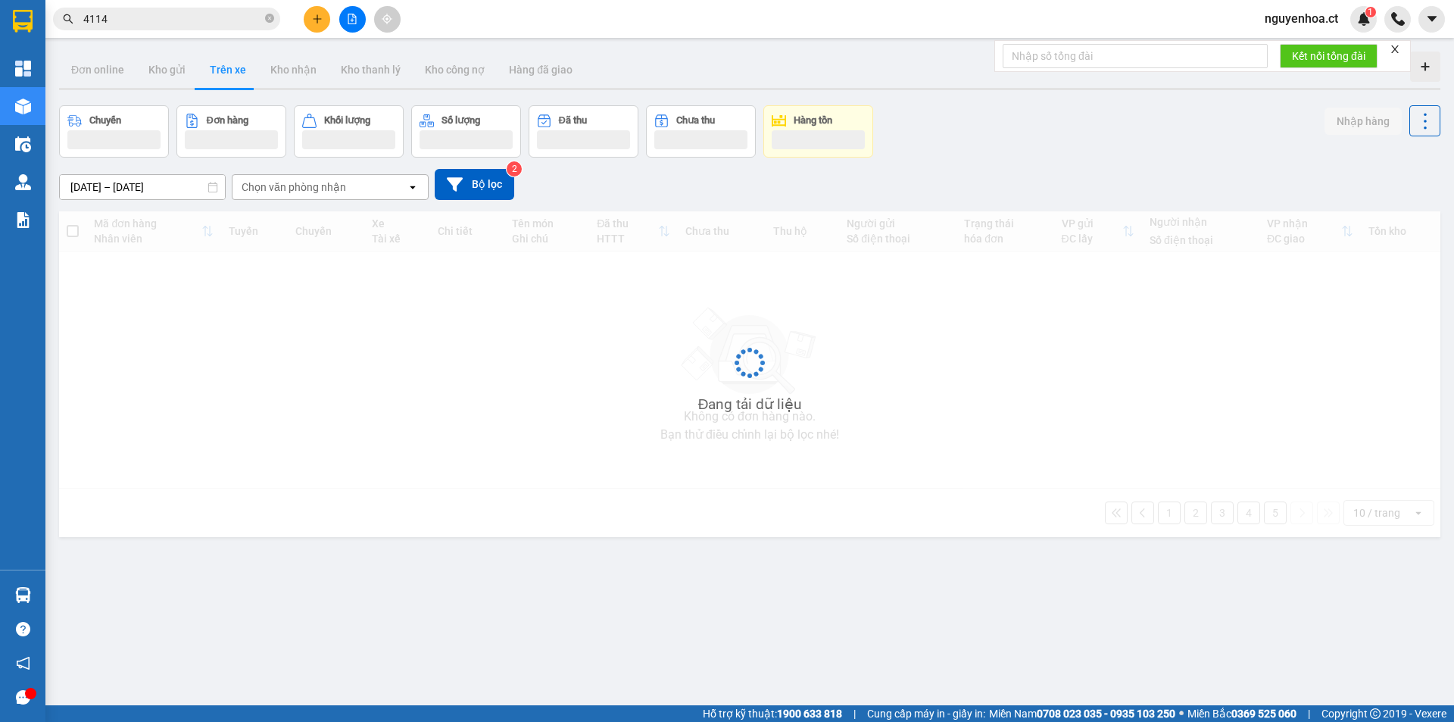
click at [198, 7] on div "Kết quả tìm kiếm ( 6 ) Bộ lọc Mã ĐH Trạng thái Món hàng Thu hộ Tổng cước Chưa c…" at bounding box center [147, 19] width 295 height 27
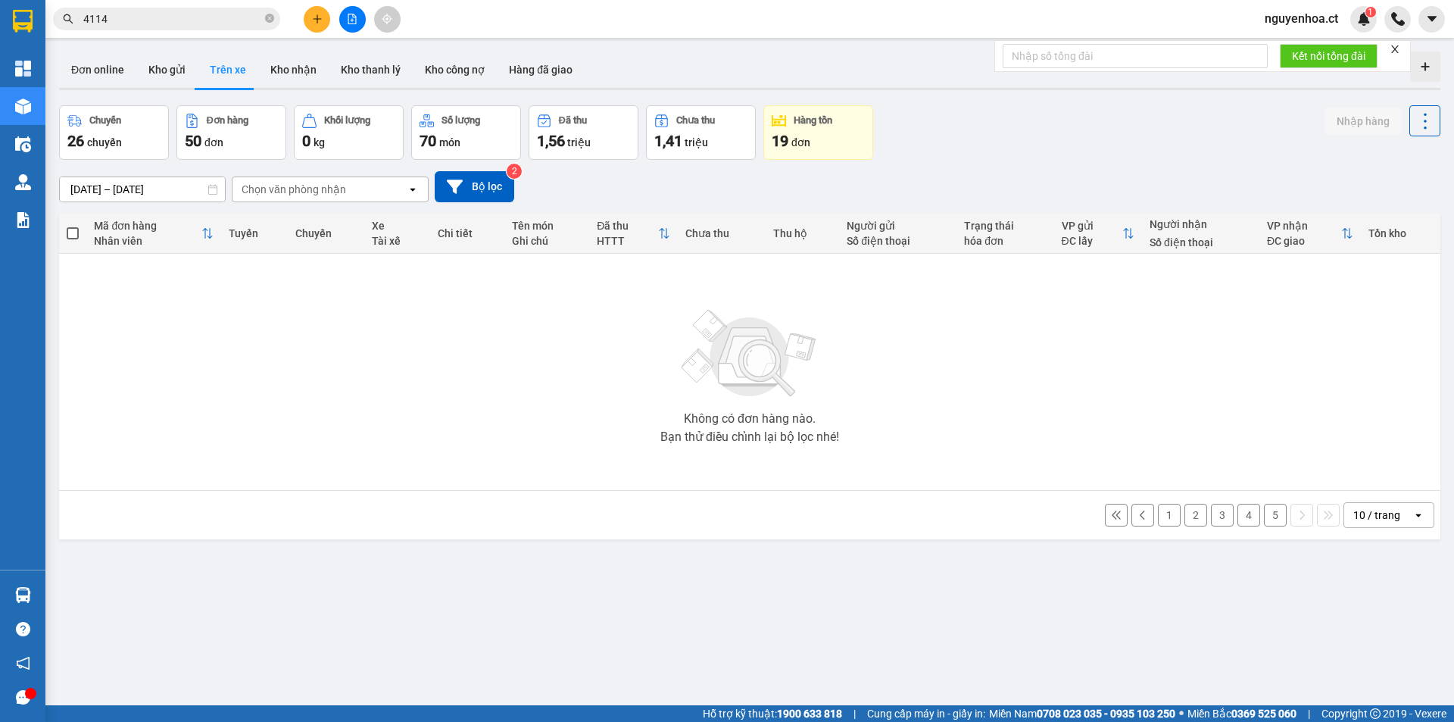
click at [198, 17] on input "4114" at bounding box center [172, 19] width 179 height 17
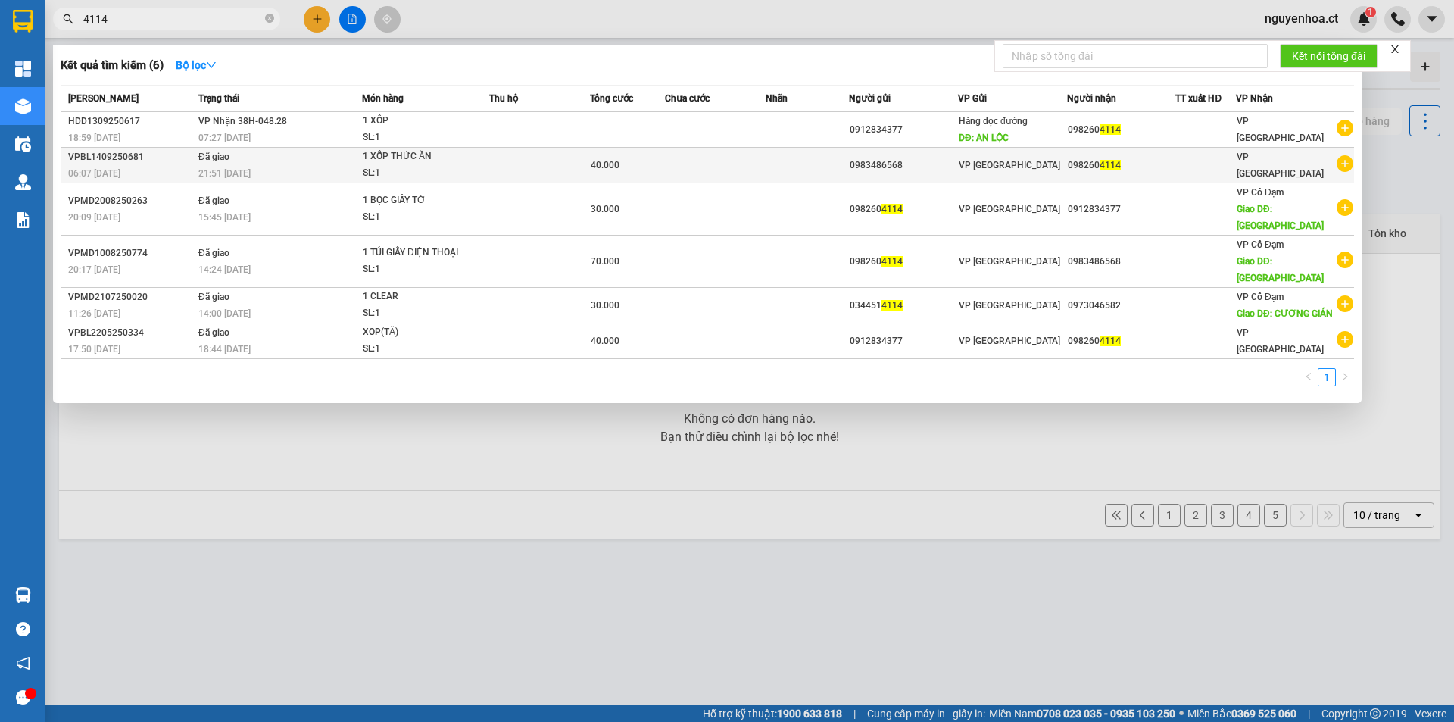
click at [223, 161] on span "Đã giao" at bounding box center [213, 156] width 31 height 11
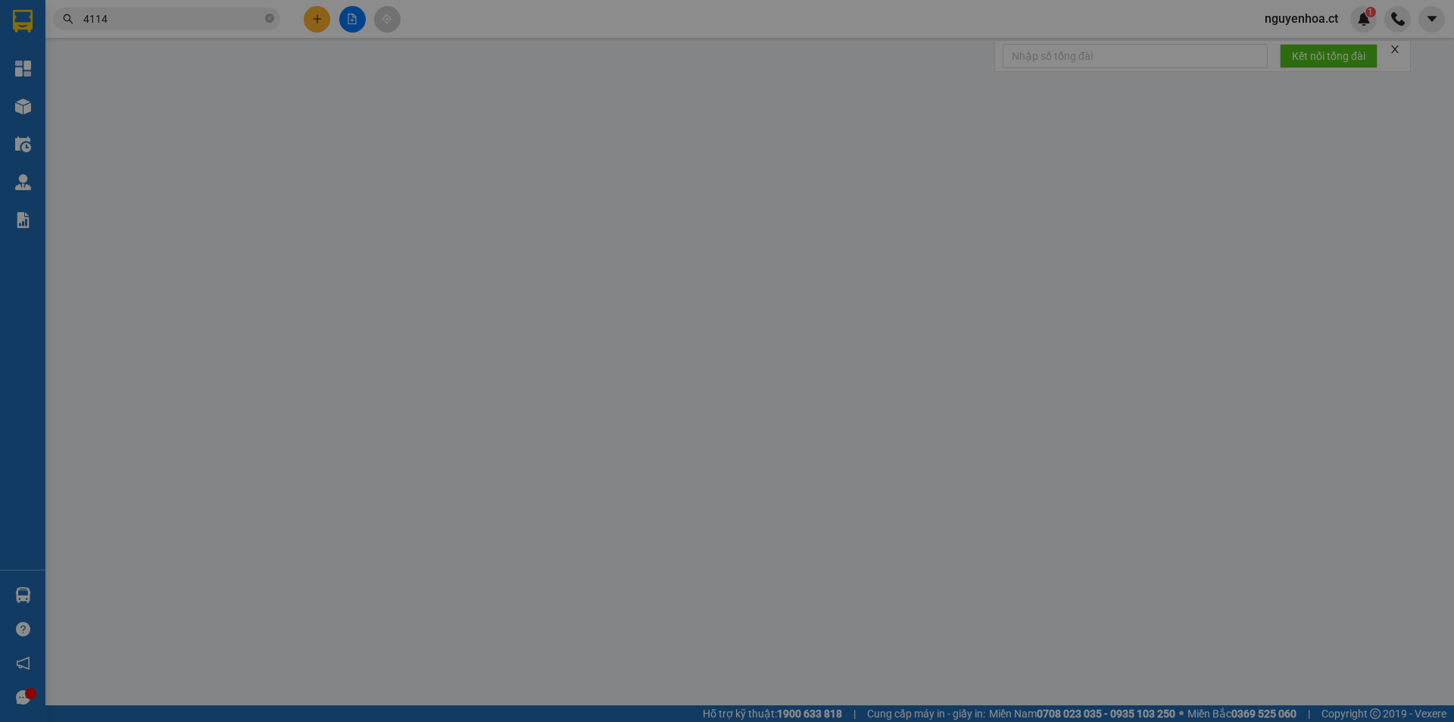
type input "0983486568"
type input "0982604114"
type input "40.000"
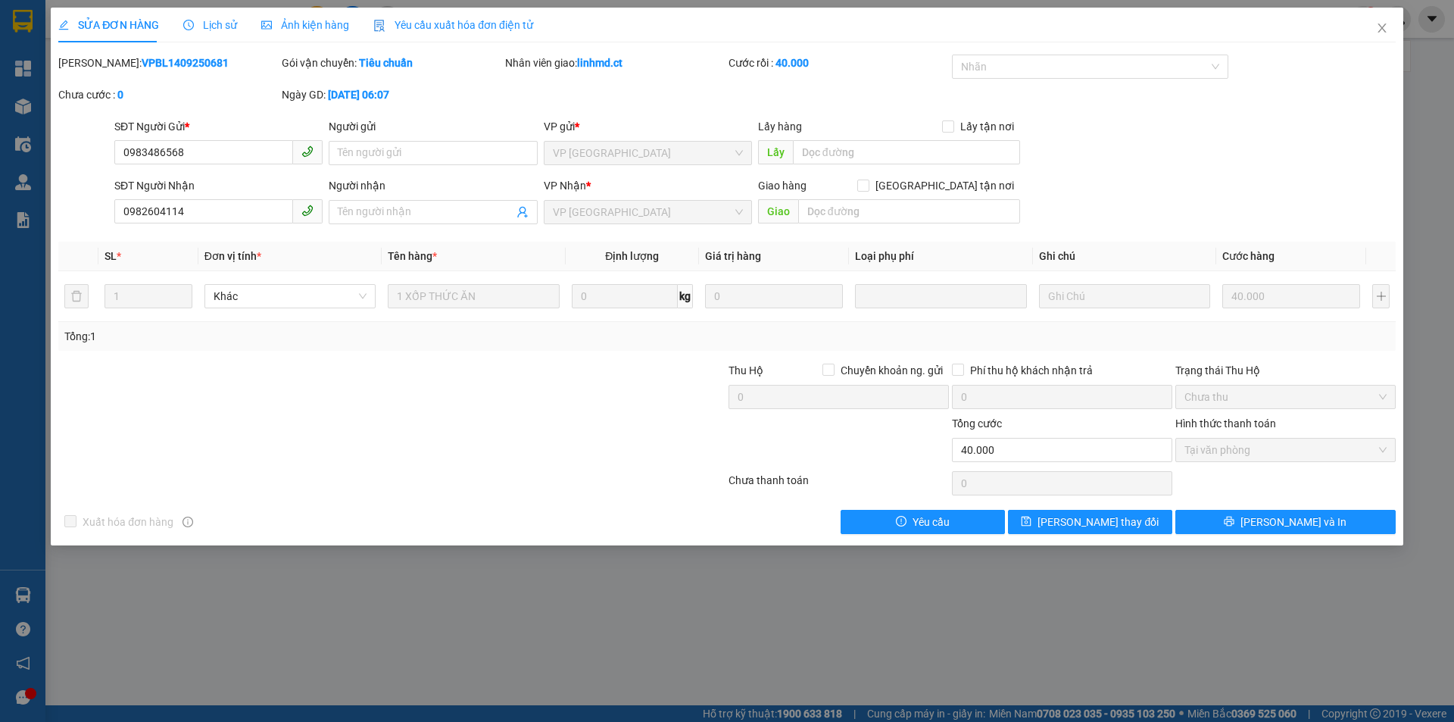
click at [229, 20] on span "Lịch sử" at bounding box center [210, 25] width 54 height 12
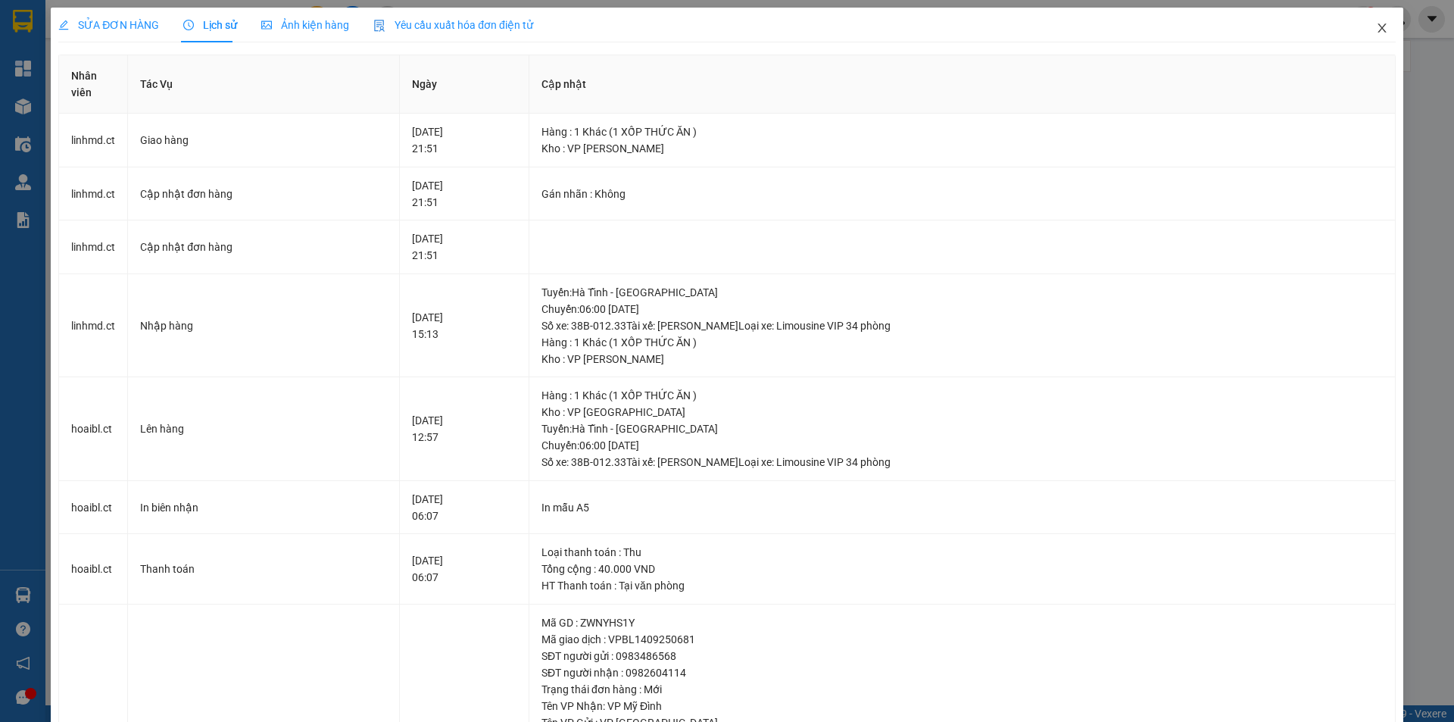
click at [1376, 23] on icon "close" at bounding box center [1382, 28] width 12 height 12
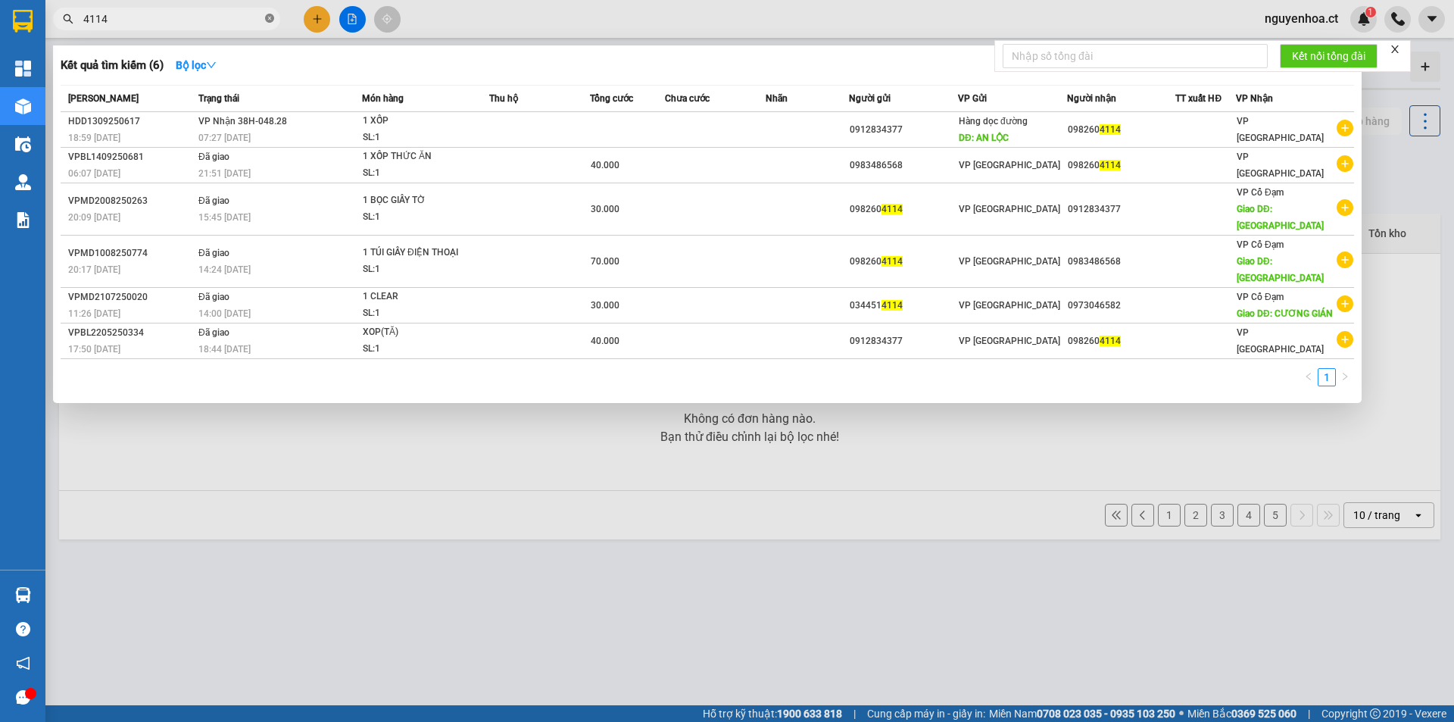
click at [270, 20] on icon "close-circle" at bounding box center [269, 18] width 9 height 9
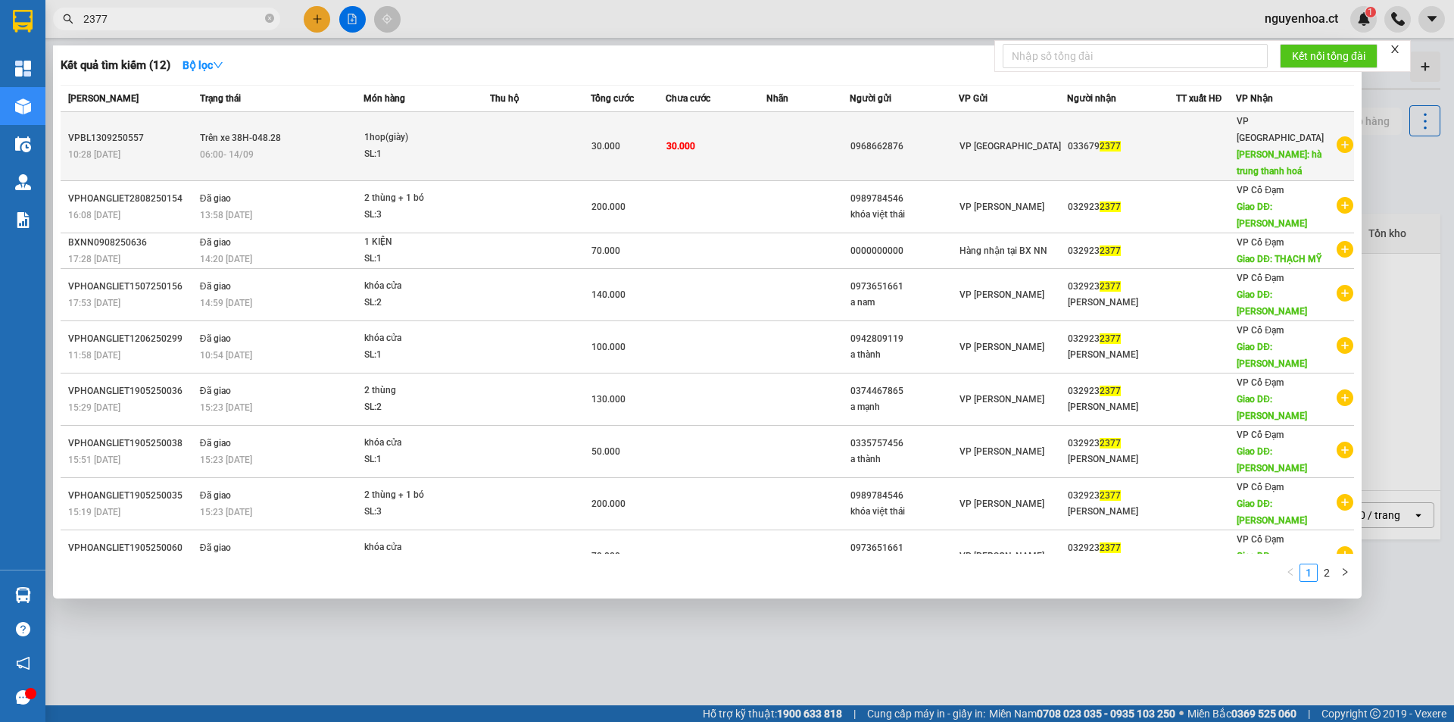
type input "2377"
click at [264, 146] on div "06:00 - 14/09" at bounding box center [281, 154] width 163 height 17
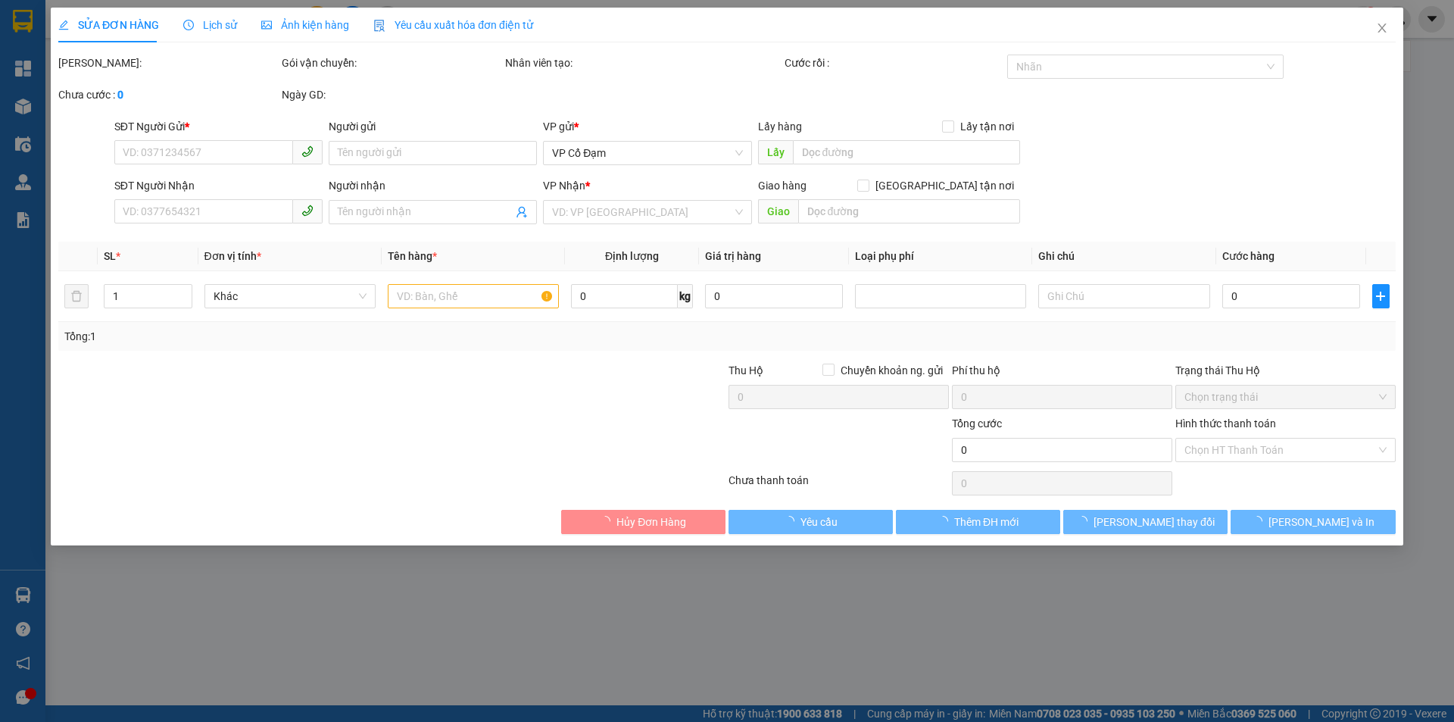
type input "0968662876"
type input "0336792377"
type input "hà trung thanh hoá"
type input "30.000"
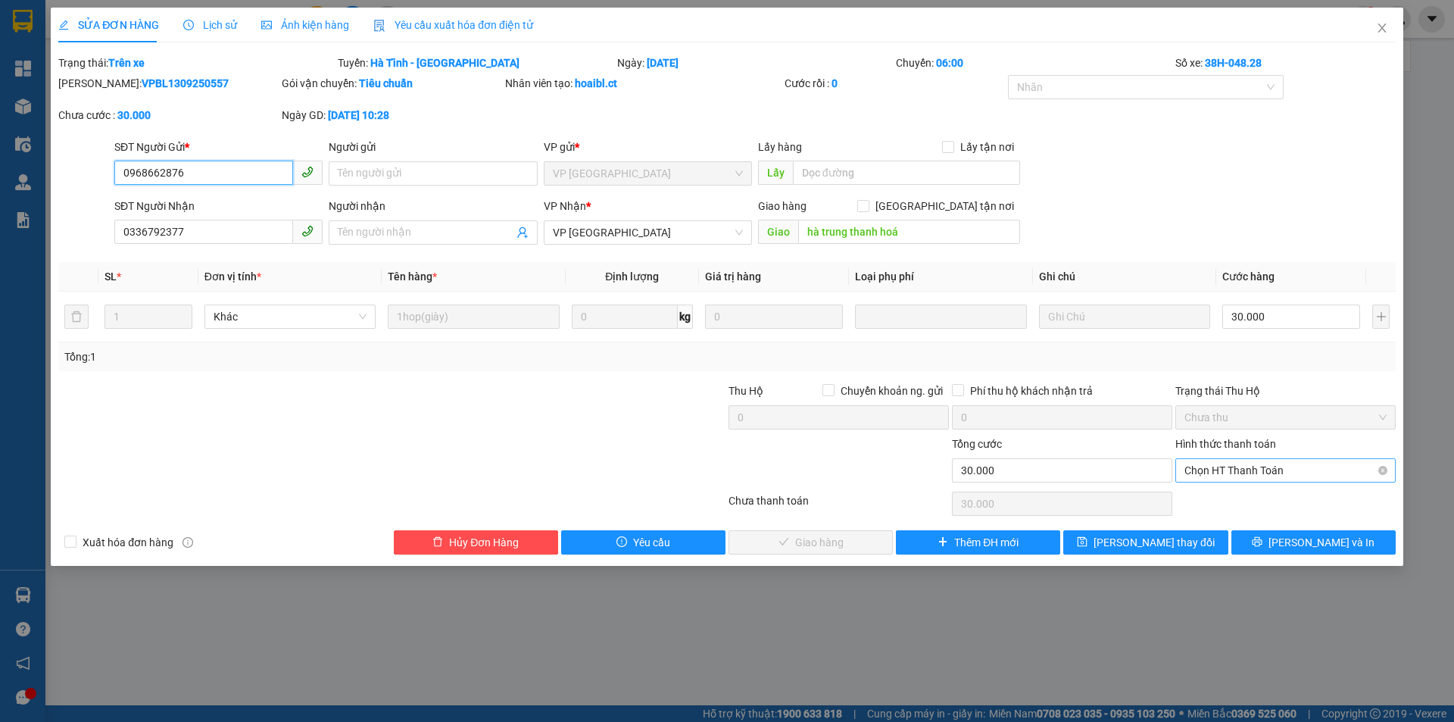
click at [1227, 468] on span "Chọn HT Thanh Toán" at bounding box center [1285, 470] width 202 height 23
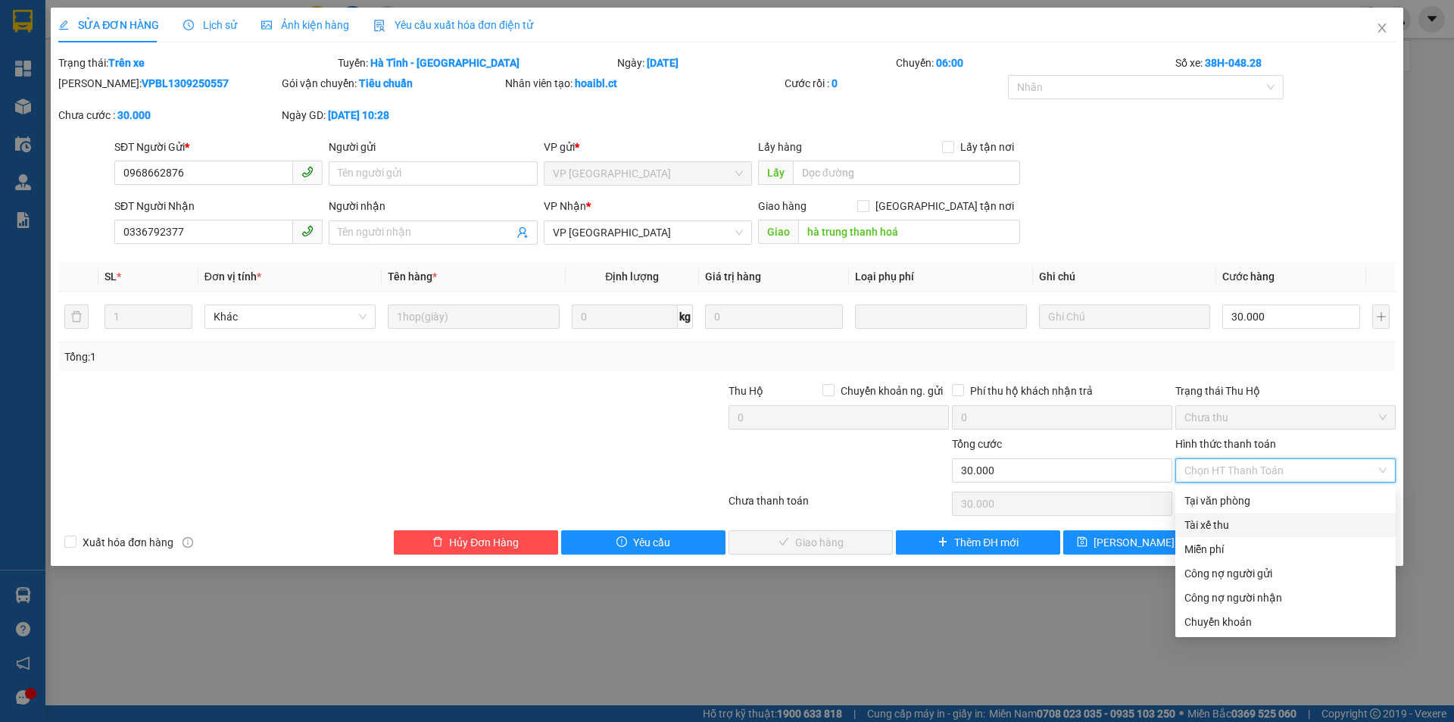
click at [1218, 523] on div "Tài xế thu" at bounding box center [1285, 524] width 202 height 17
type input "0"
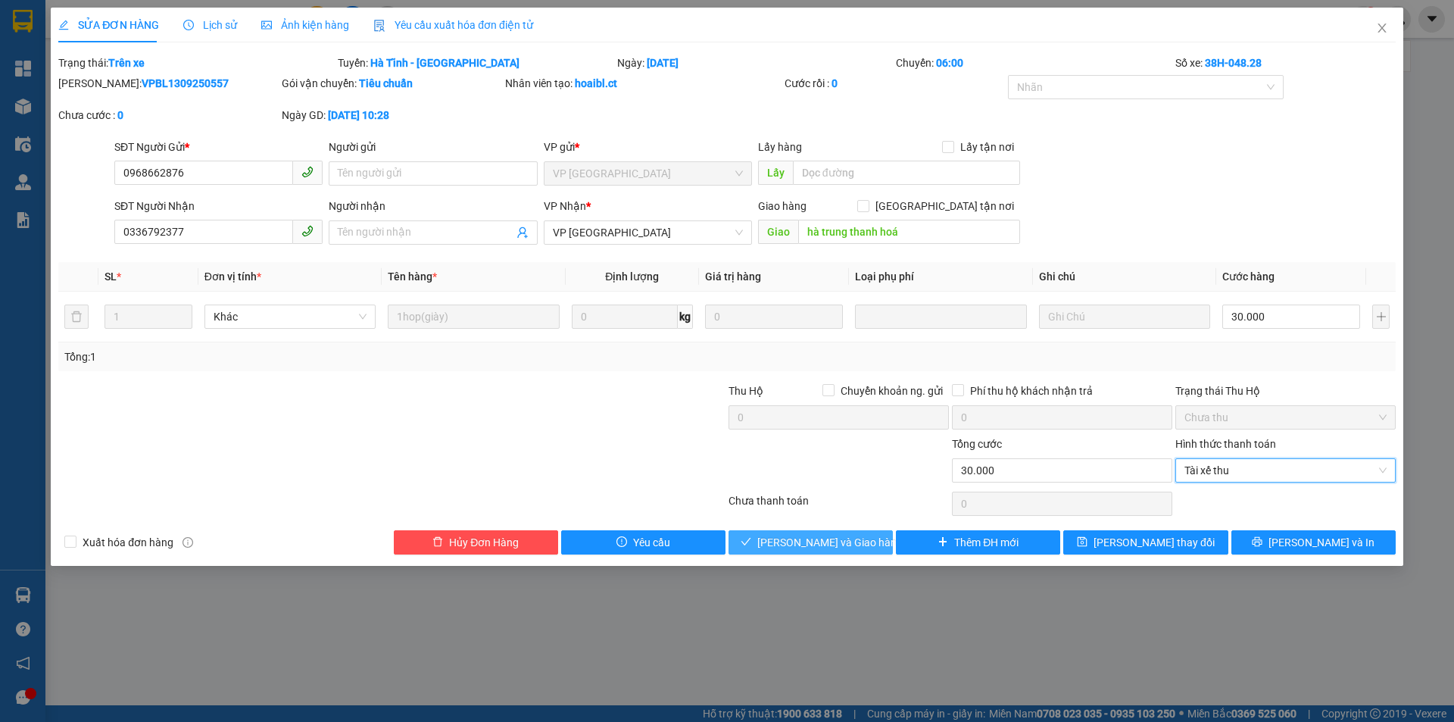
click at [837, 535] on span "[PERSON_NAME] và Giao hàng" at bounding box center [829, 542] width 145 height 17
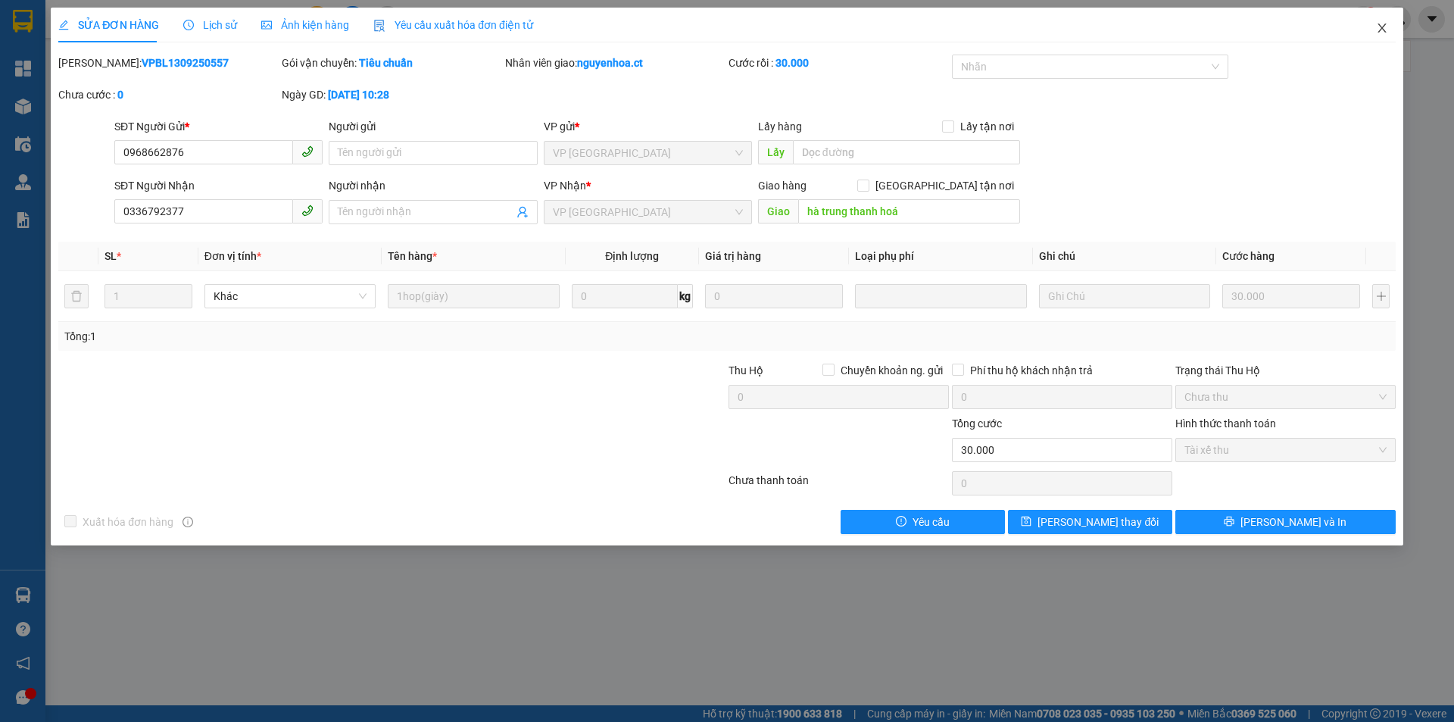
click at [1383, 27] on icon "close" at bounding box center [1382, 28] width 12 height 12
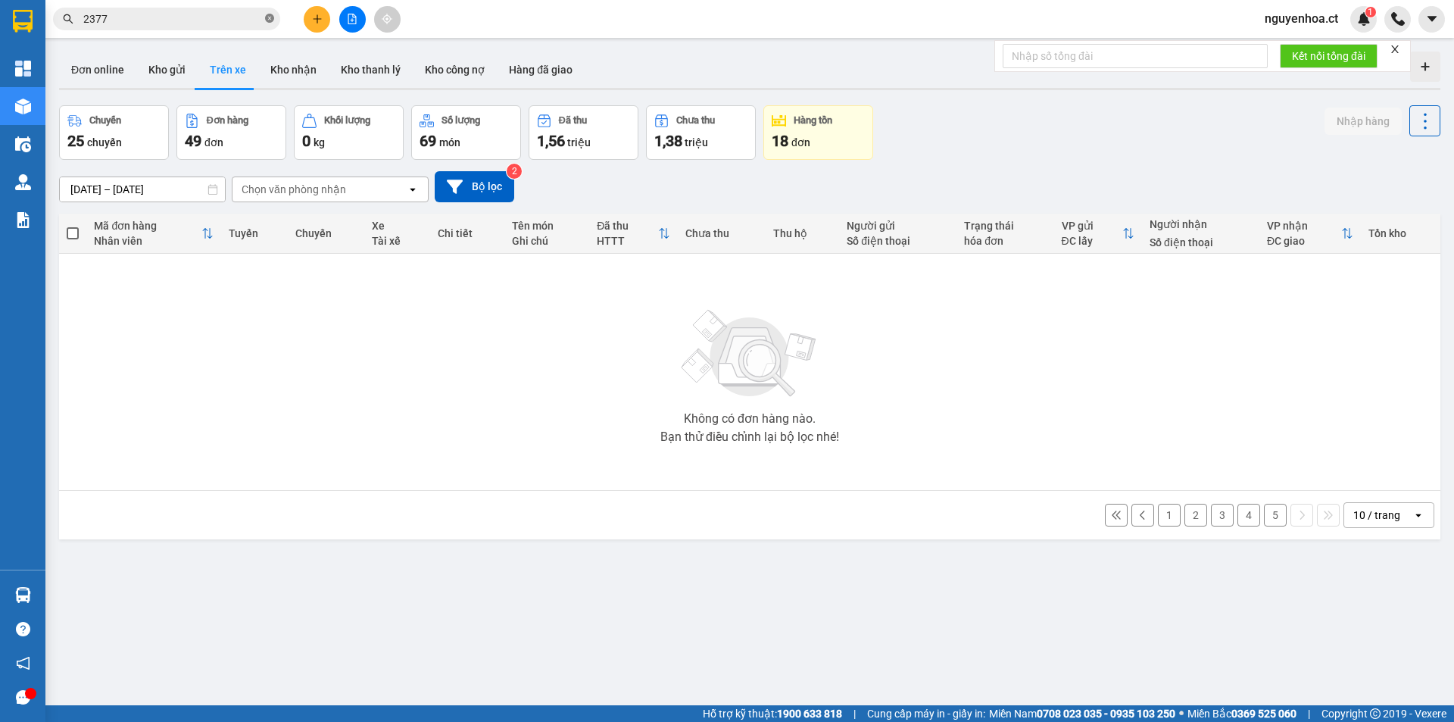
click at [270, 18] on icon "close-circle" at bounding box center [269, 18] width 9 height 9
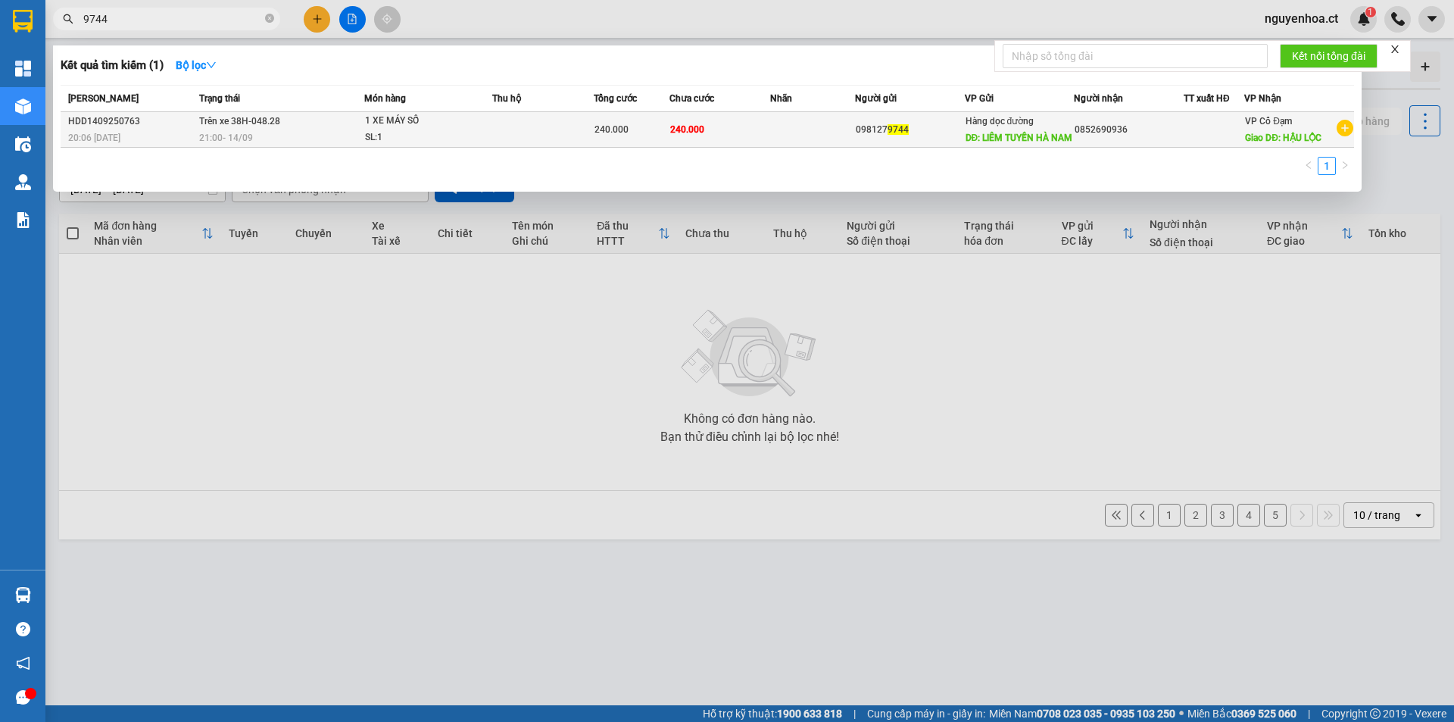
type input "9744"
click at [248, 133] on span "21:00 - 14/09" at bounding box center [226, 138] width 54 height 11
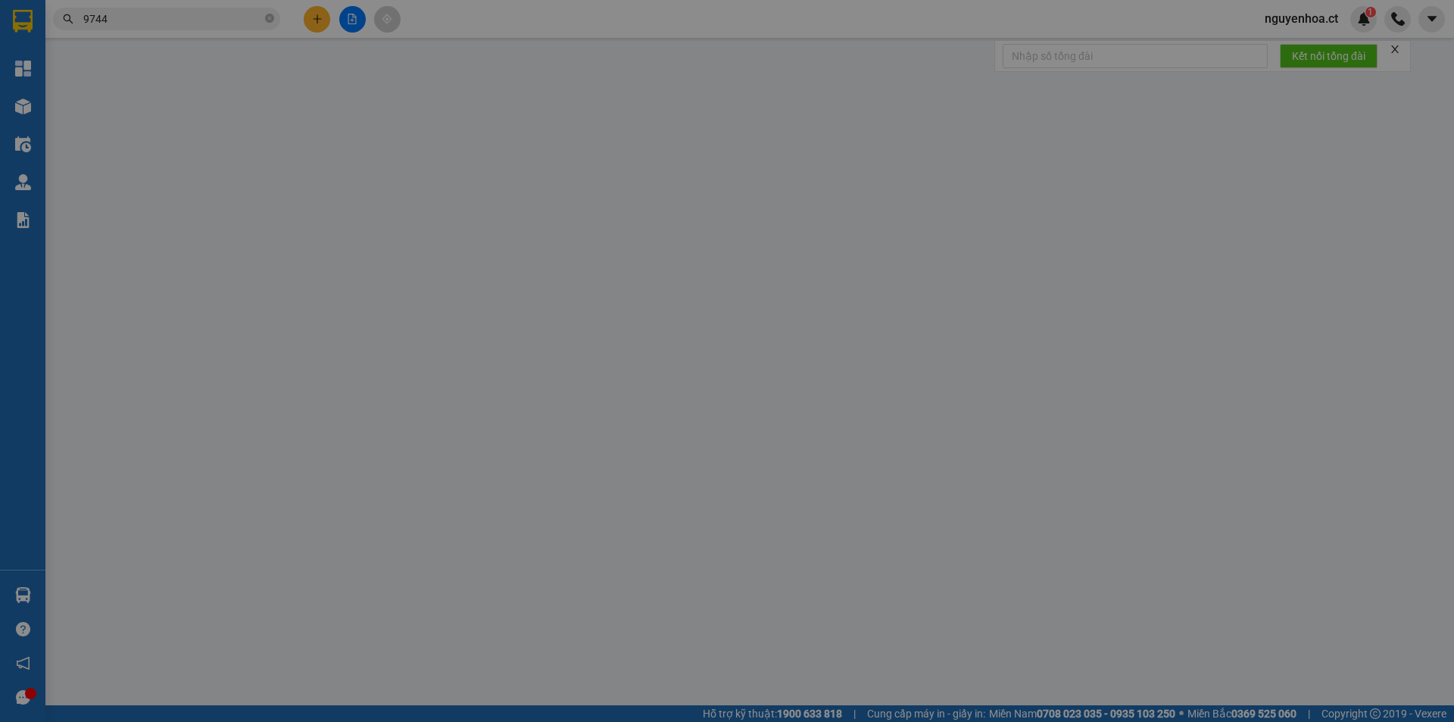
type input "0981279744"
type input "LIÊM TUYỀN HÀ NAM"
type input "0852690936"
type input "HẬU LỘC"
type input "240.000"
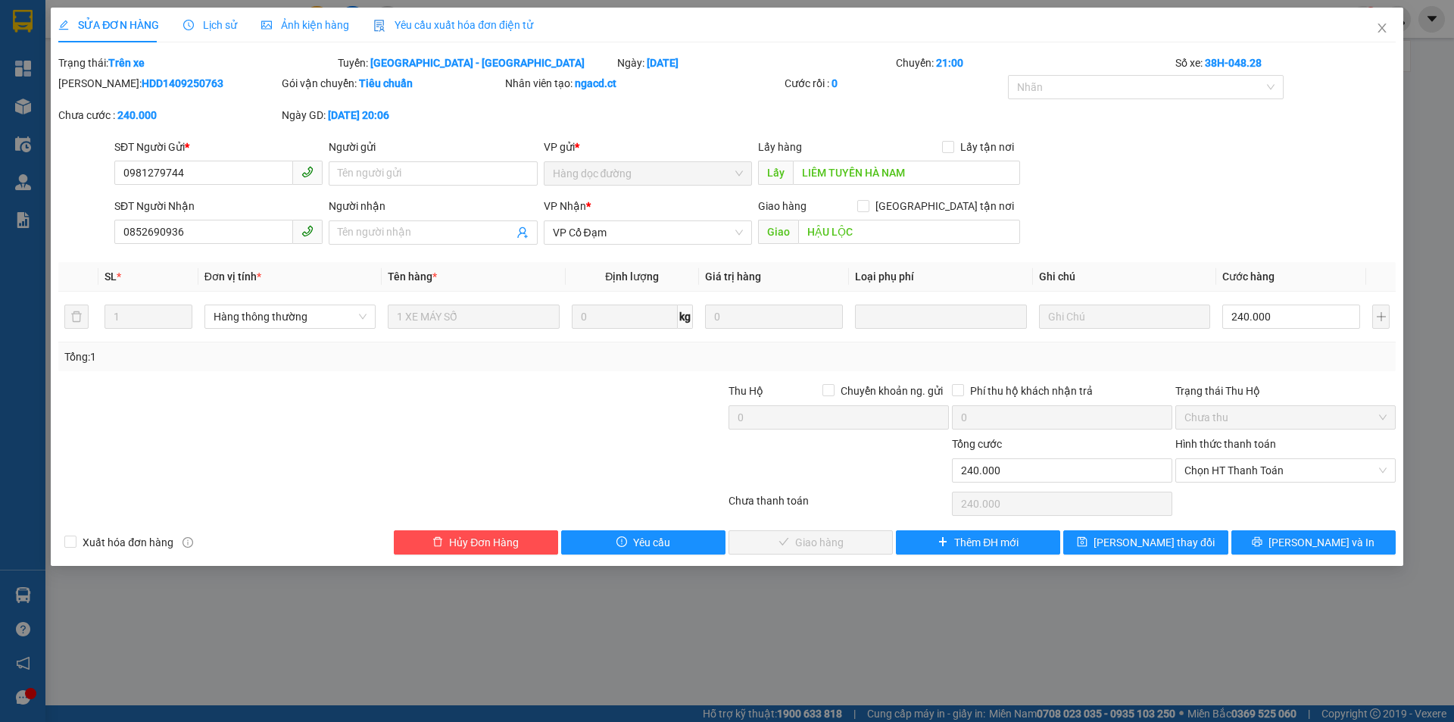
click at [1237, 488] on div "Chọn HT Thanh Toán" at bounding box center [1285, 503] width 223 height 30
click at [1239, 468] on span "Chọn HT Thanh Toán" at bounding box center [1285, 470] width 202 height 23
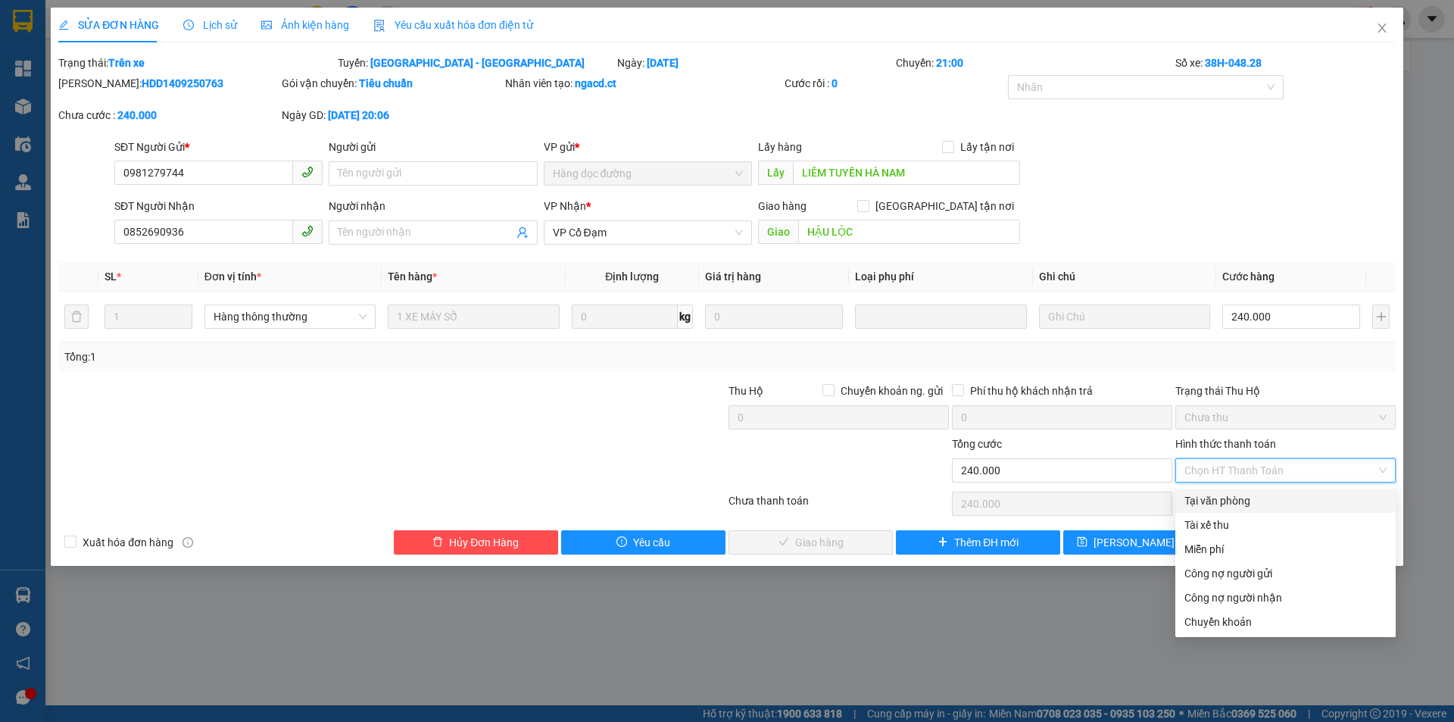
click at [1234, 516] on div "Tài xế thu" at bounding box center [1285, 525] width 220 height 24
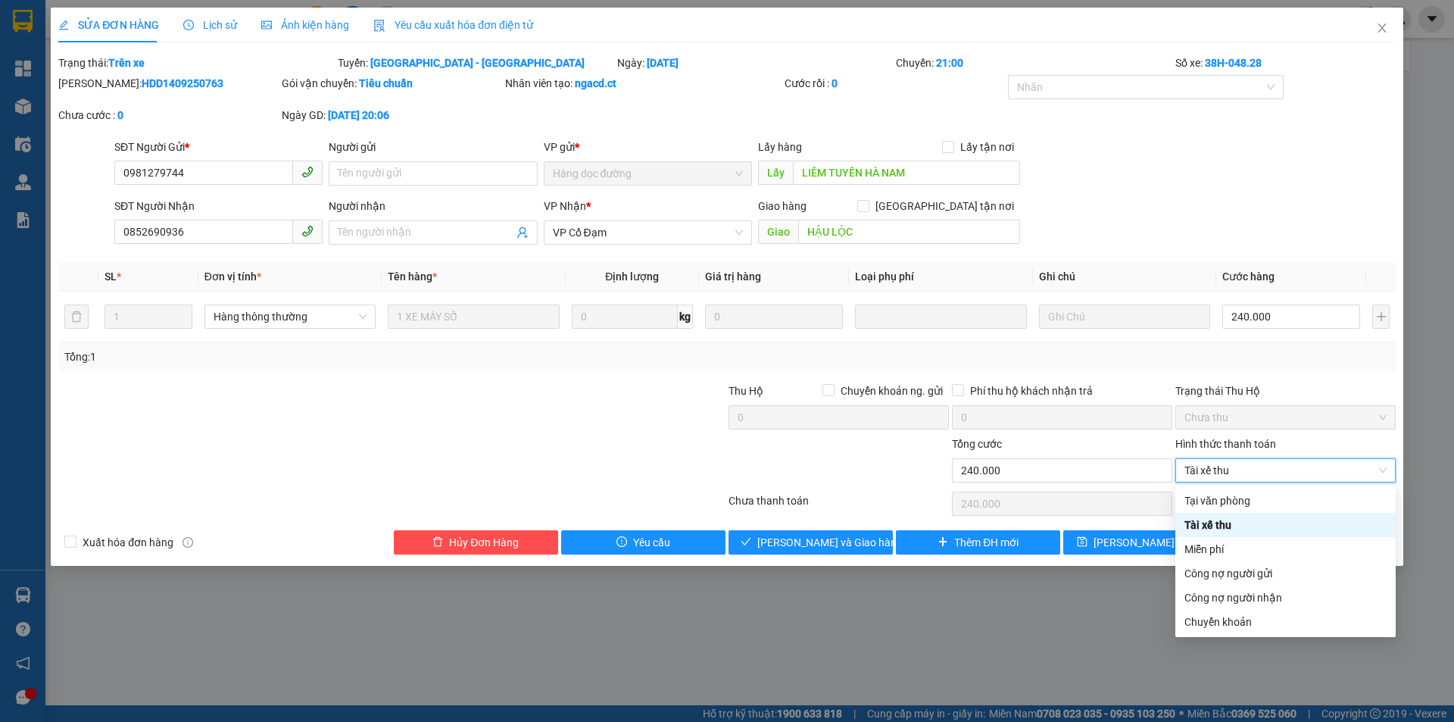
type input "0"
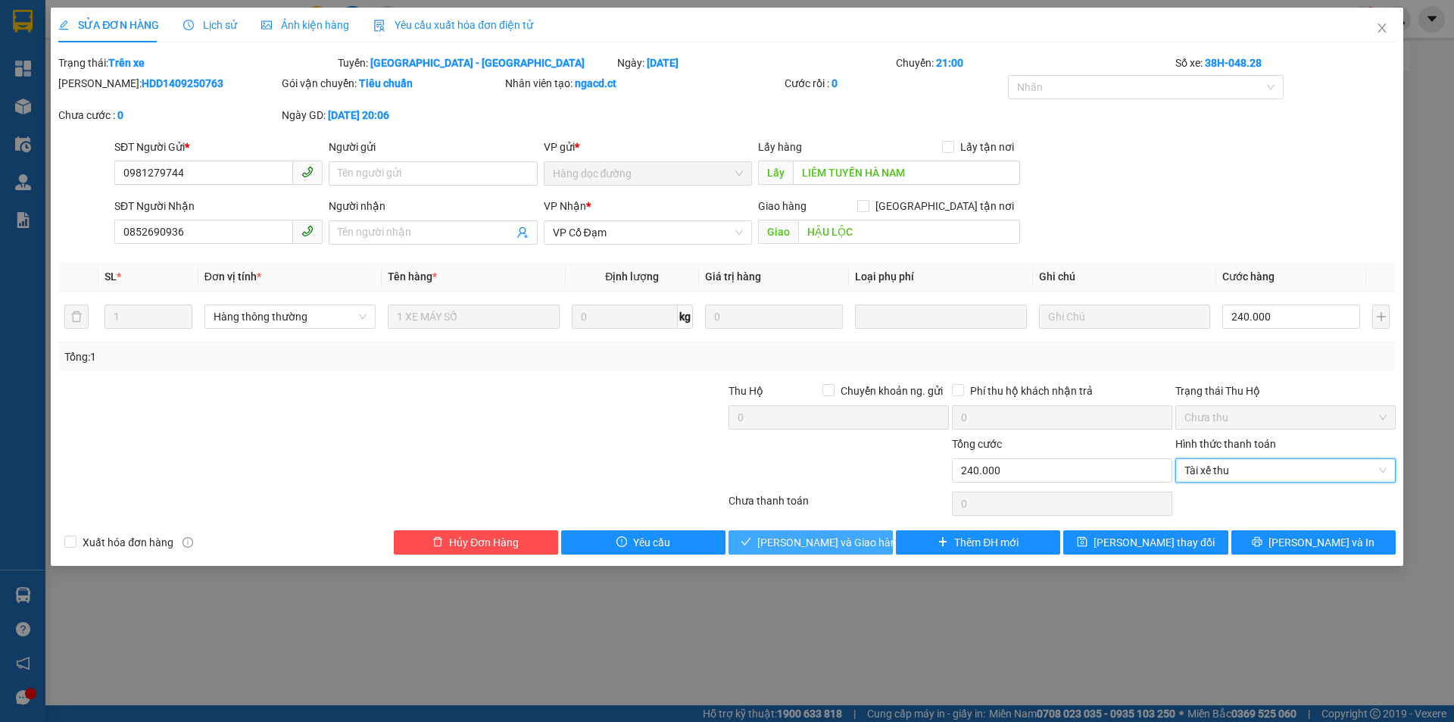
click at [853, 541] on span "[PERSON_NAME] và Giao hàng" at bounding box center [829, 542] width 145 height 17
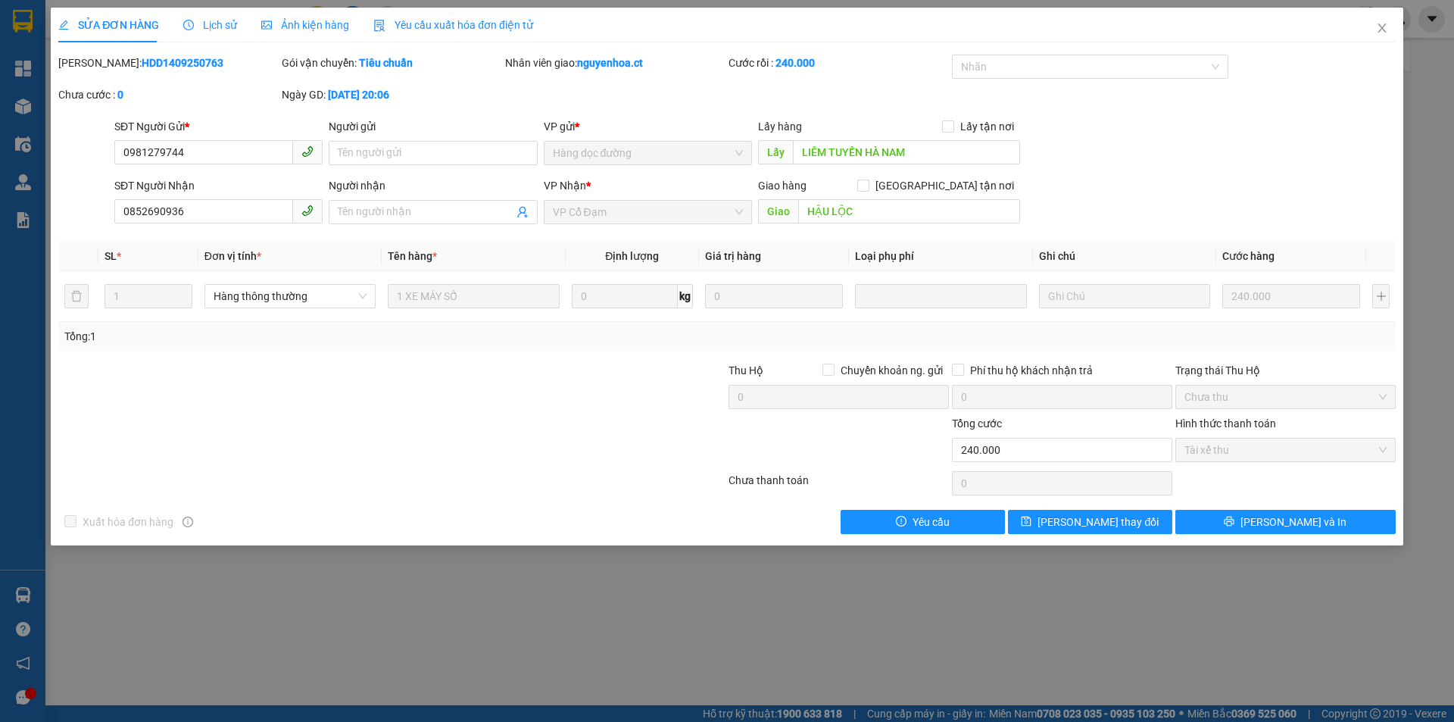
click at [219, 19] on span "Lịch sử" at bounding box center [210, 25] width 54 height 12
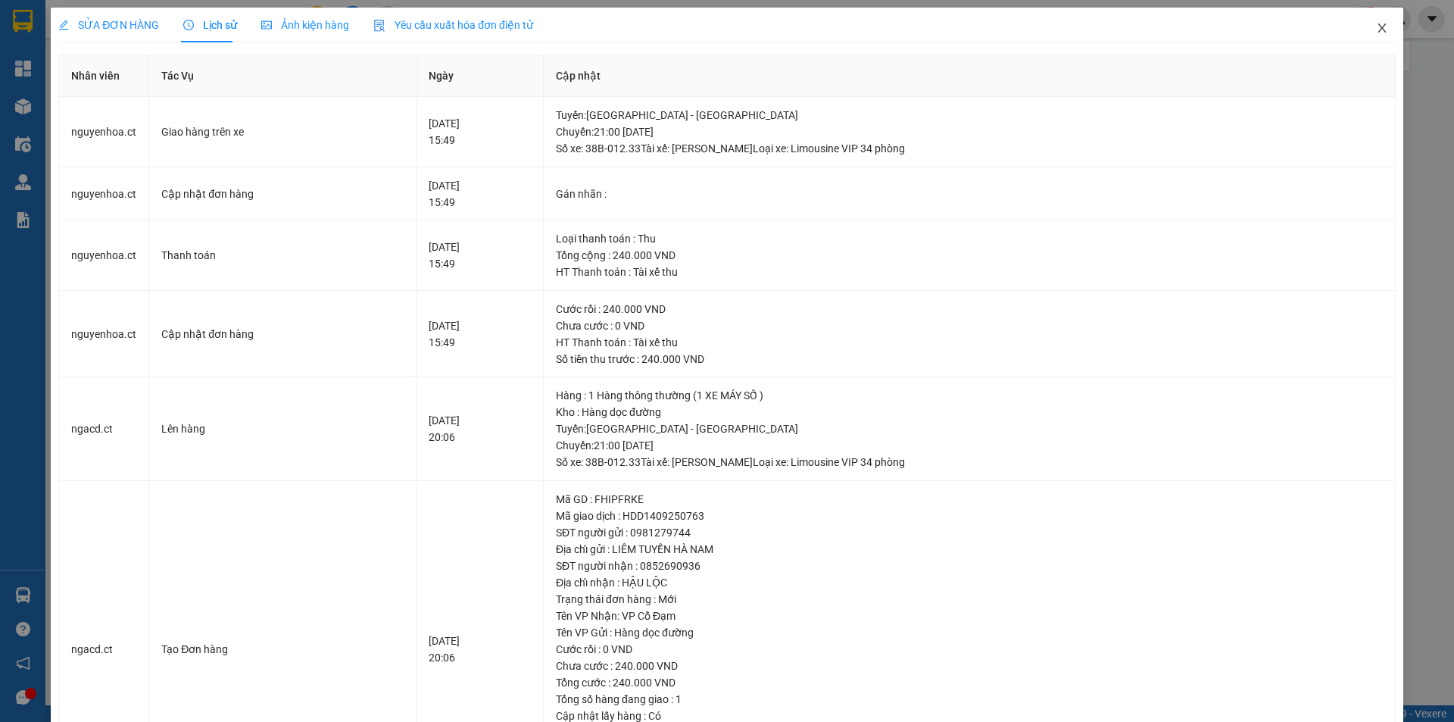
click at [1376, 27] on icon "close" at bounding box center [1382, 28] width 12 height 12
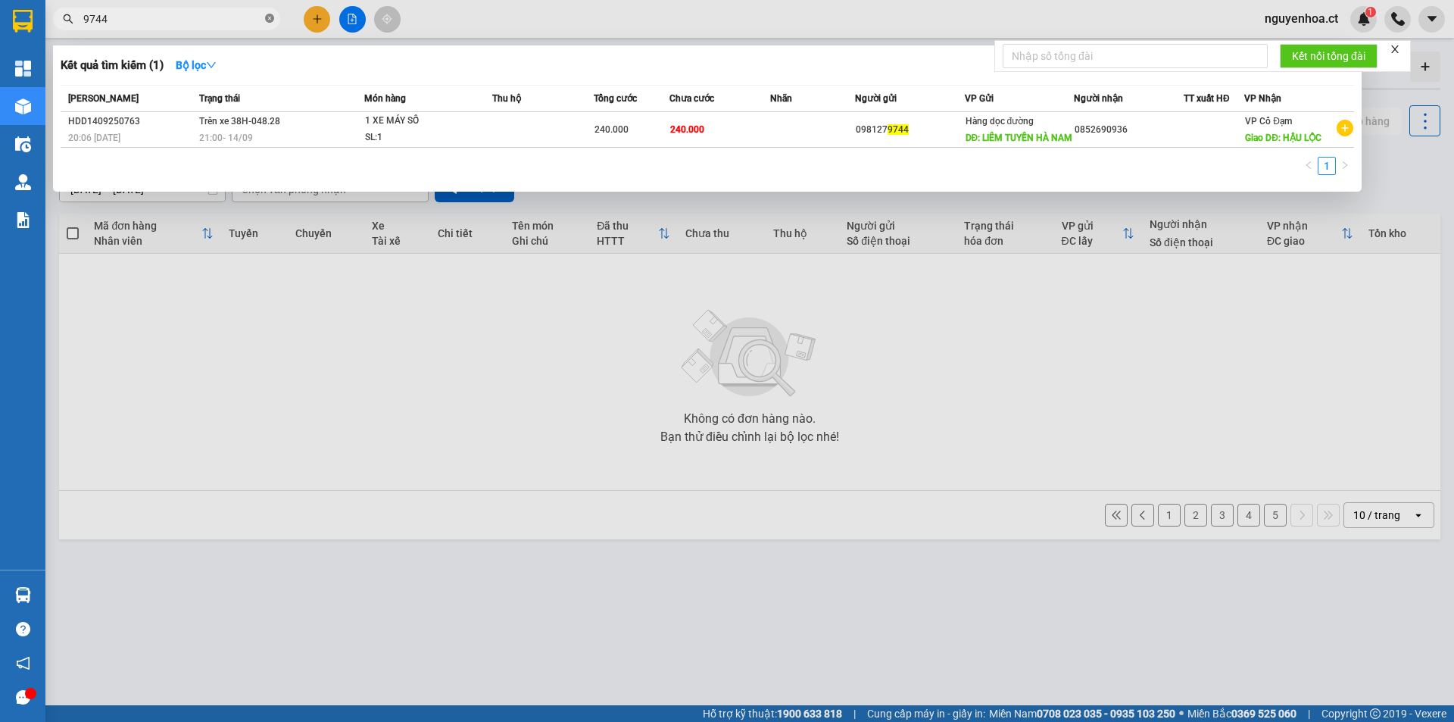
click at [269, 18] on icon "close-circle" at bounding box center [269, 18] width 9 height 9
type input "9744"
click at [269, 20] on icon "close-circle" at bounding box center [269, 18] width 9 height 9
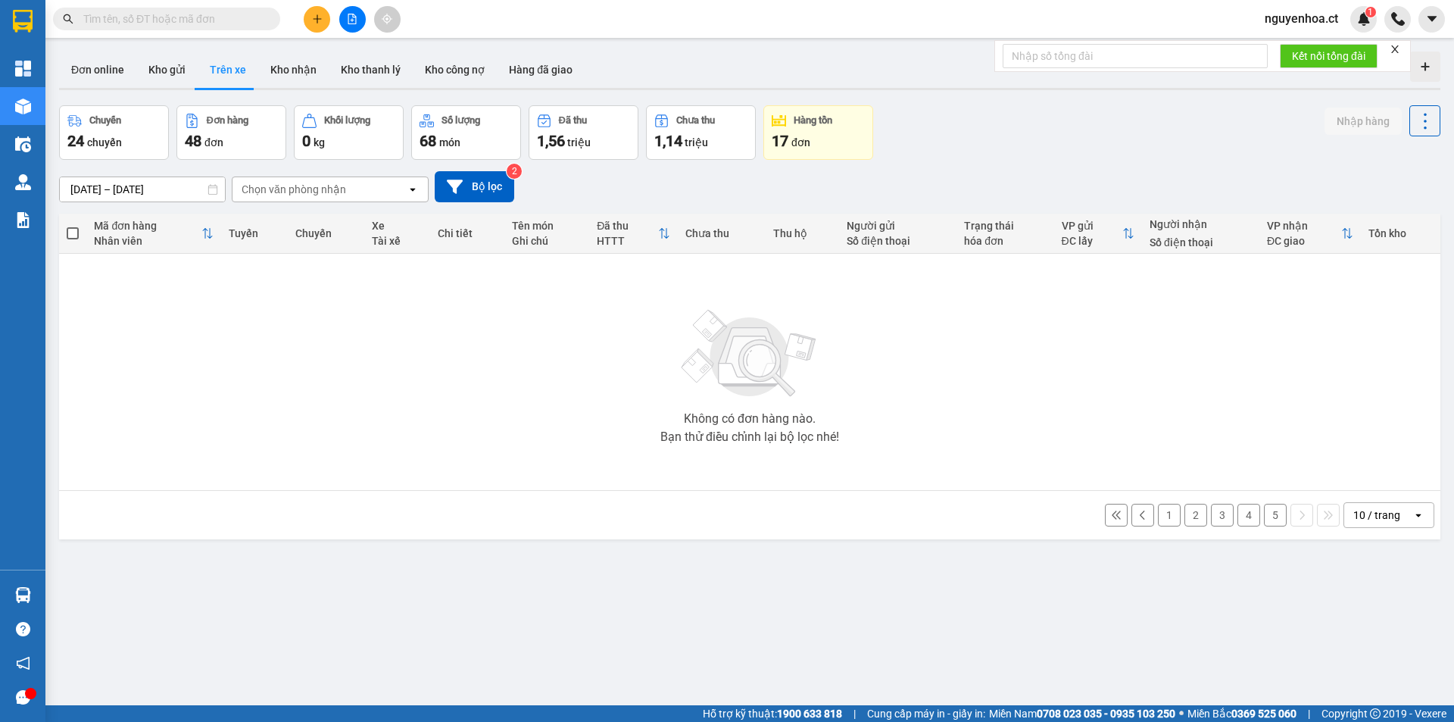
click at [207, 25] on input "text" at bounding box center [172, 19] width 179 height 17
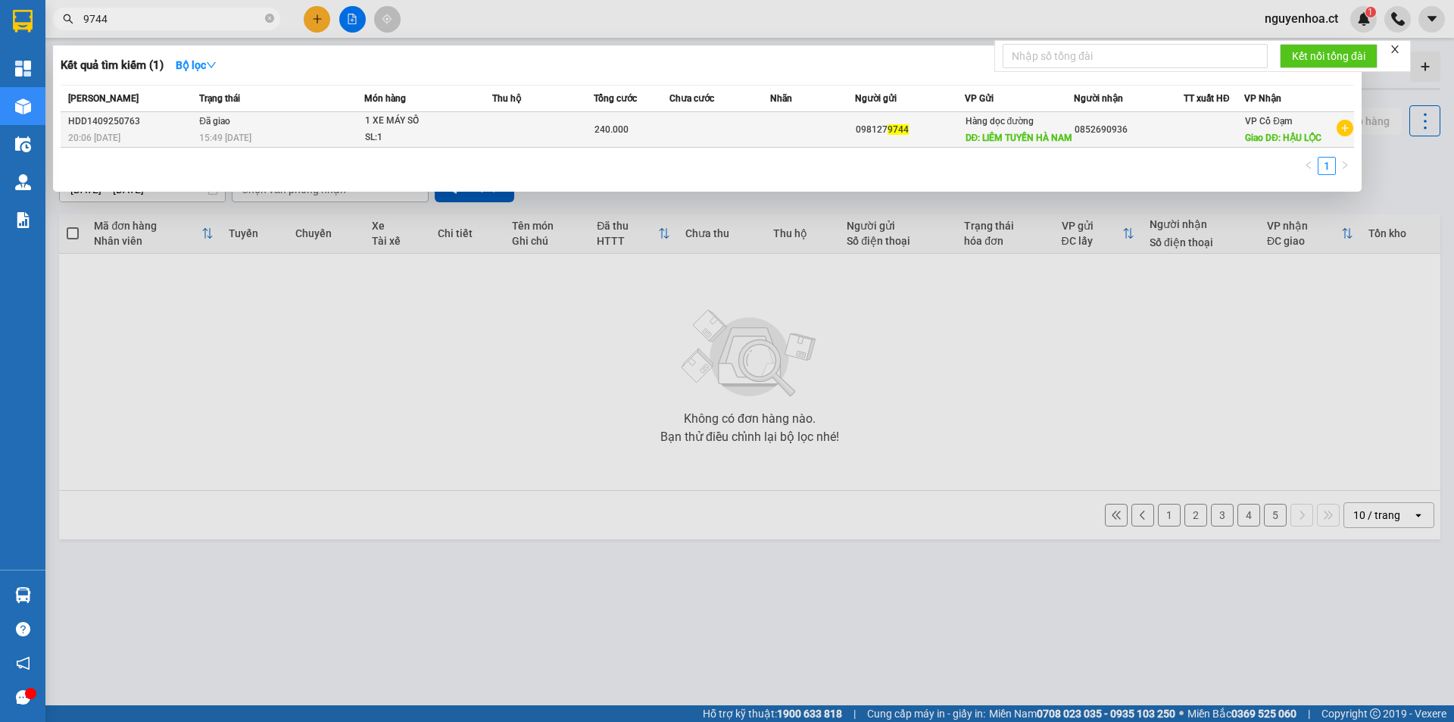
type input "9744"
click at [236, 130] on td "Đã giao 15:49 - 15/09" at bounding box center [279, 130] width 169 height 36
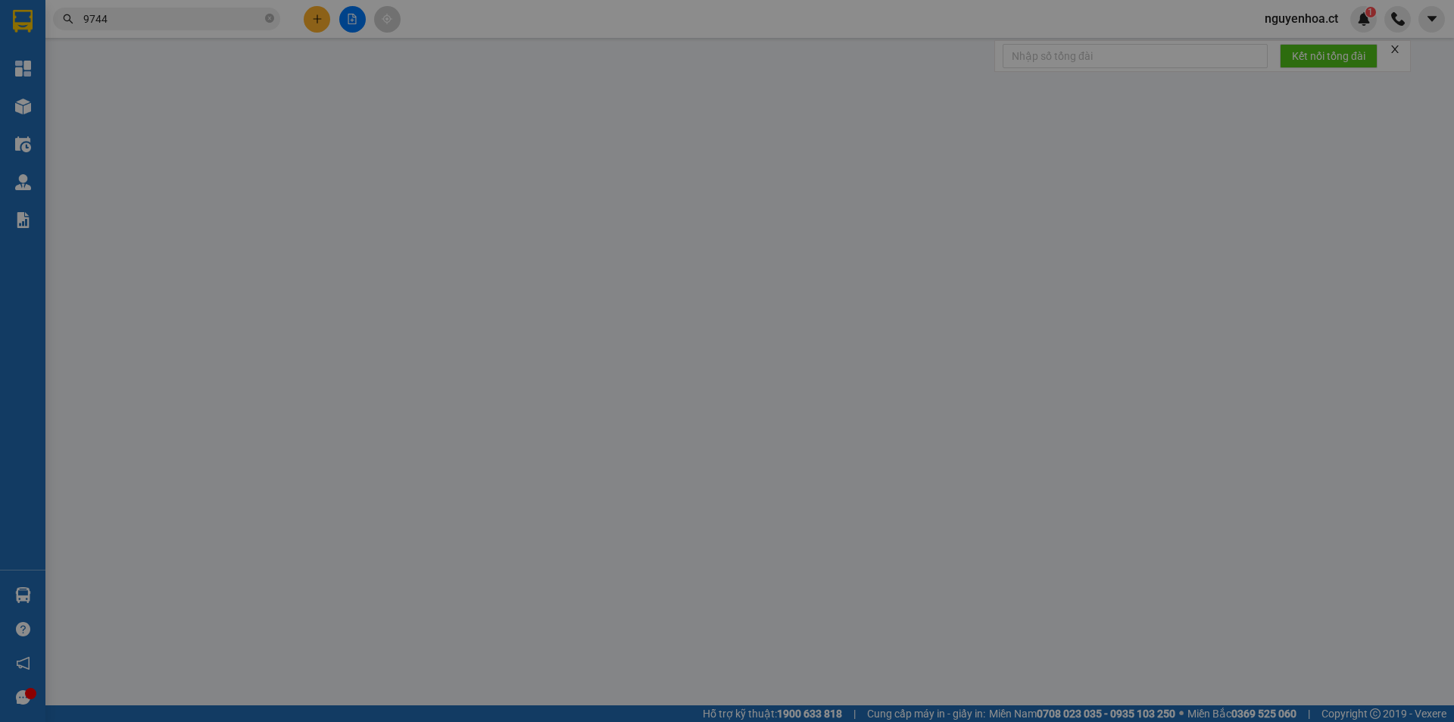
type input "0981279744"
type input "LIÊM TUYỀN HÀ NAM"
type input "0852690936"
type input "HẬU LỘC"
type input "240.000"
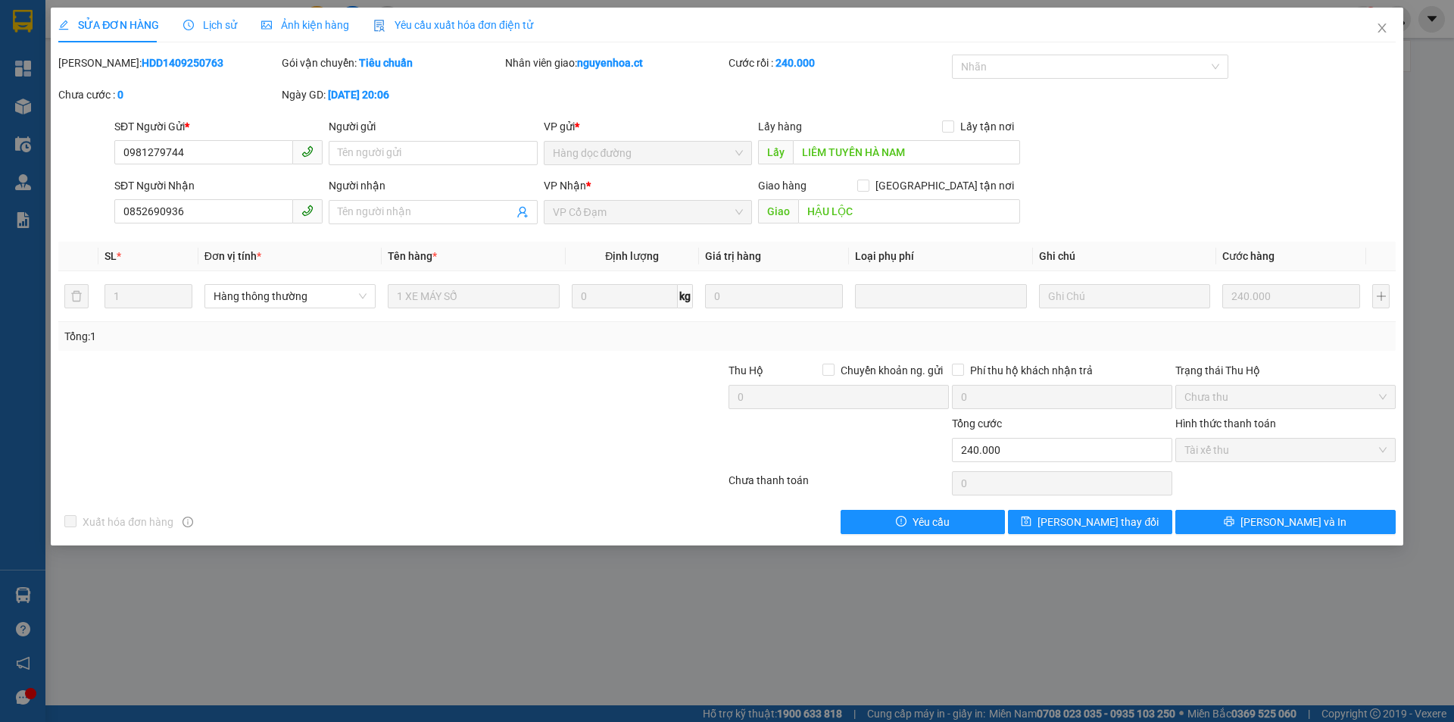
click at [203, 25] on span "Lịch sử" at bounding box center [210, 25] width 54 height 12
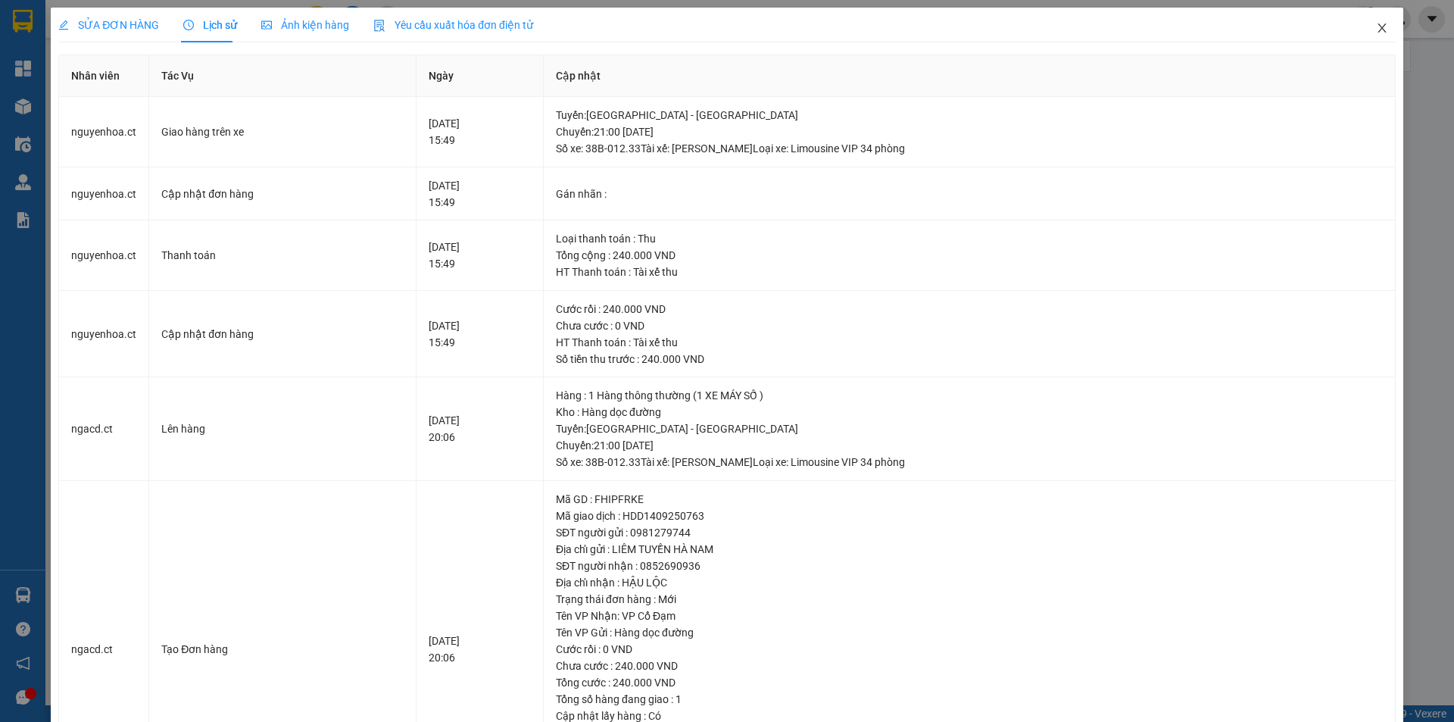
click at [1376, 28] on icon "close" at bounding box center [1382, 28] width 12 height 12
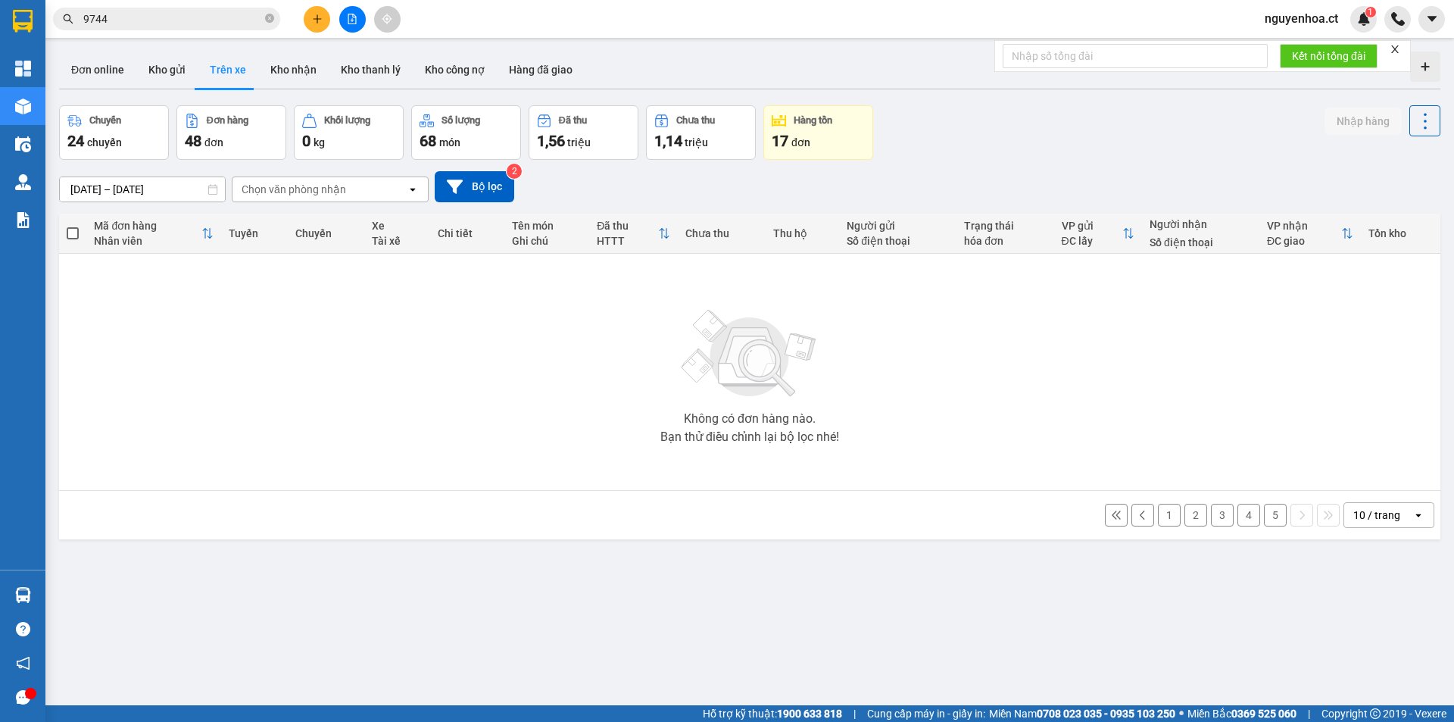
click at [273, 17] on icon "close-circle" at bounding box center [269, 18] width 9 height 9
click at [262, 20] on span at bounding box center [166, 19] width 227 height 23
click at [261, 20] on input "text" at bounding box center [172, 19] width 179 height 17
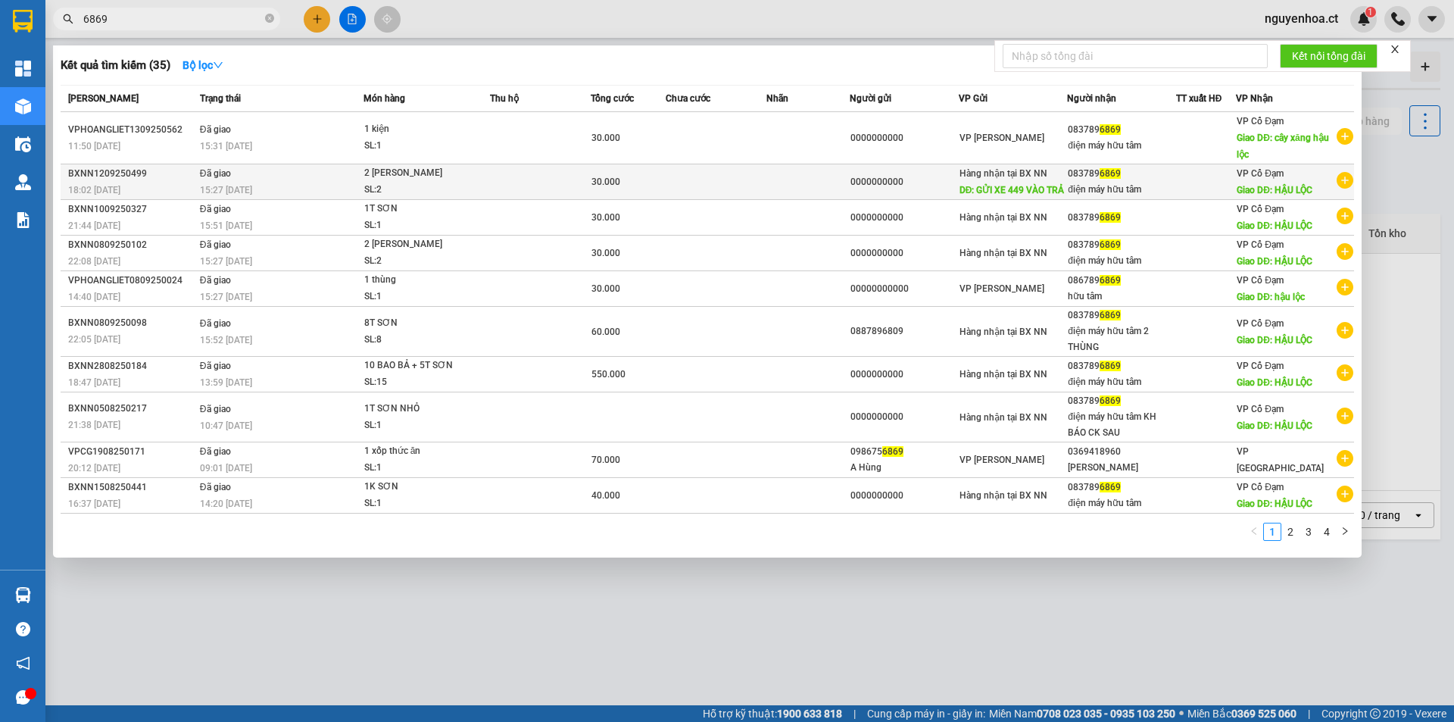
type input "6869"
click at [245, 179] on td "Đã giao 15:27 - 13/09" at bounding box center [279, 182] width 167 height 36
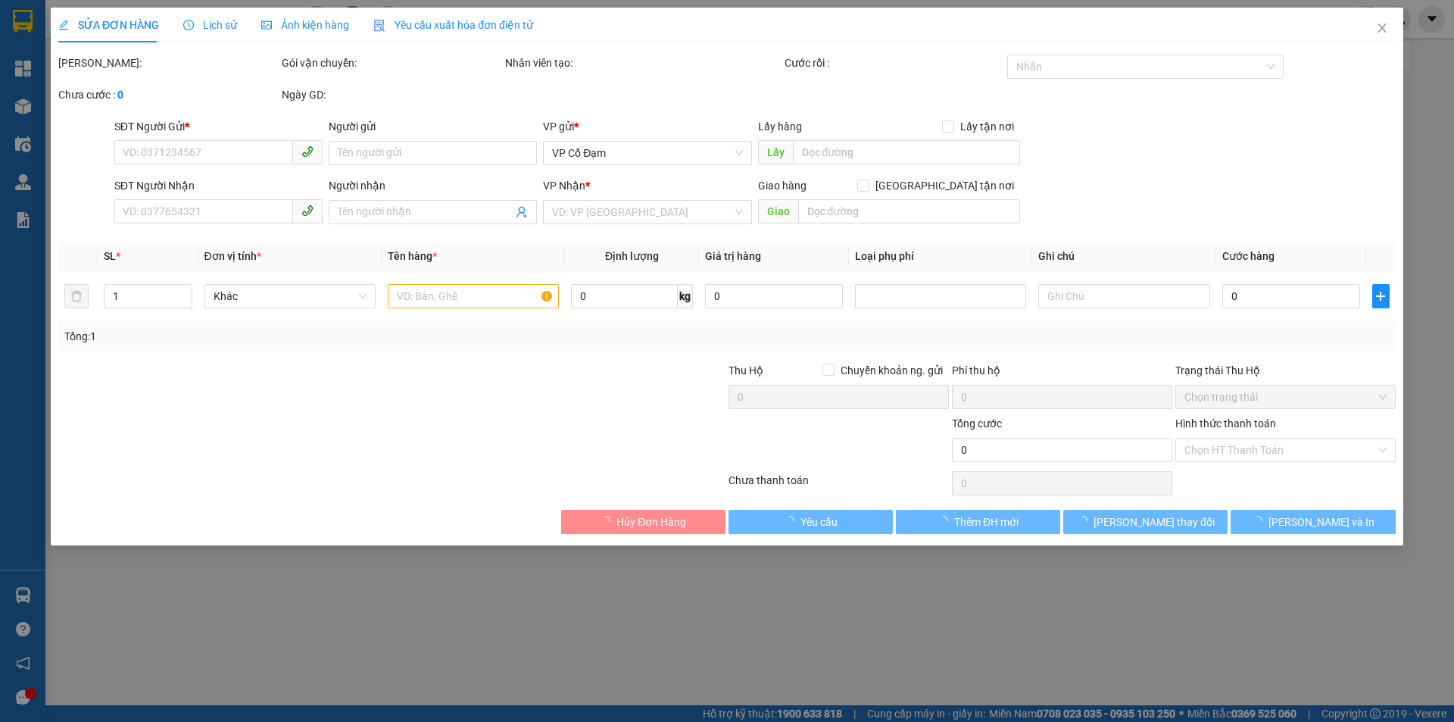
type input "0000000000"
type input "GỬI XE 449 VÀO TRẢ"
type input "0837896869"
type input "điện máy hữu tâm"
type input "HẬU LỘC"
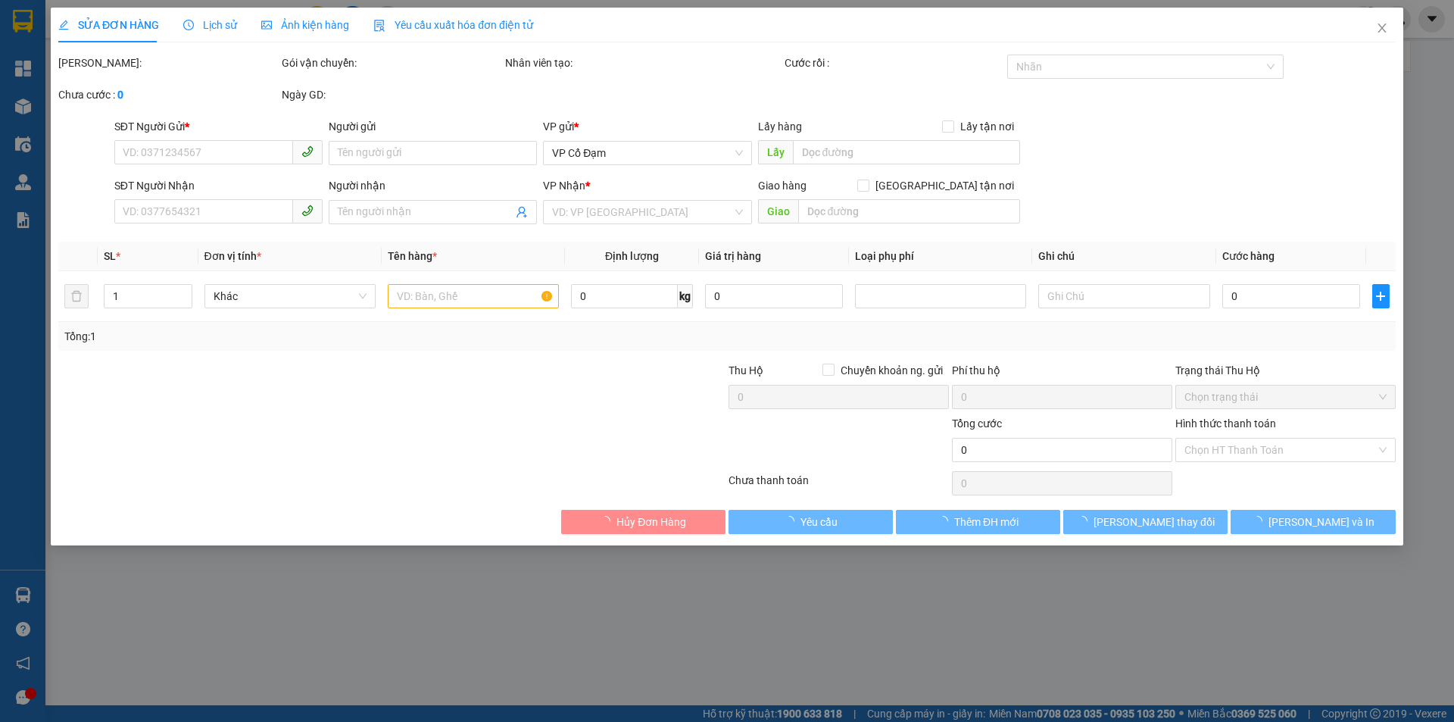
type input "30.000"
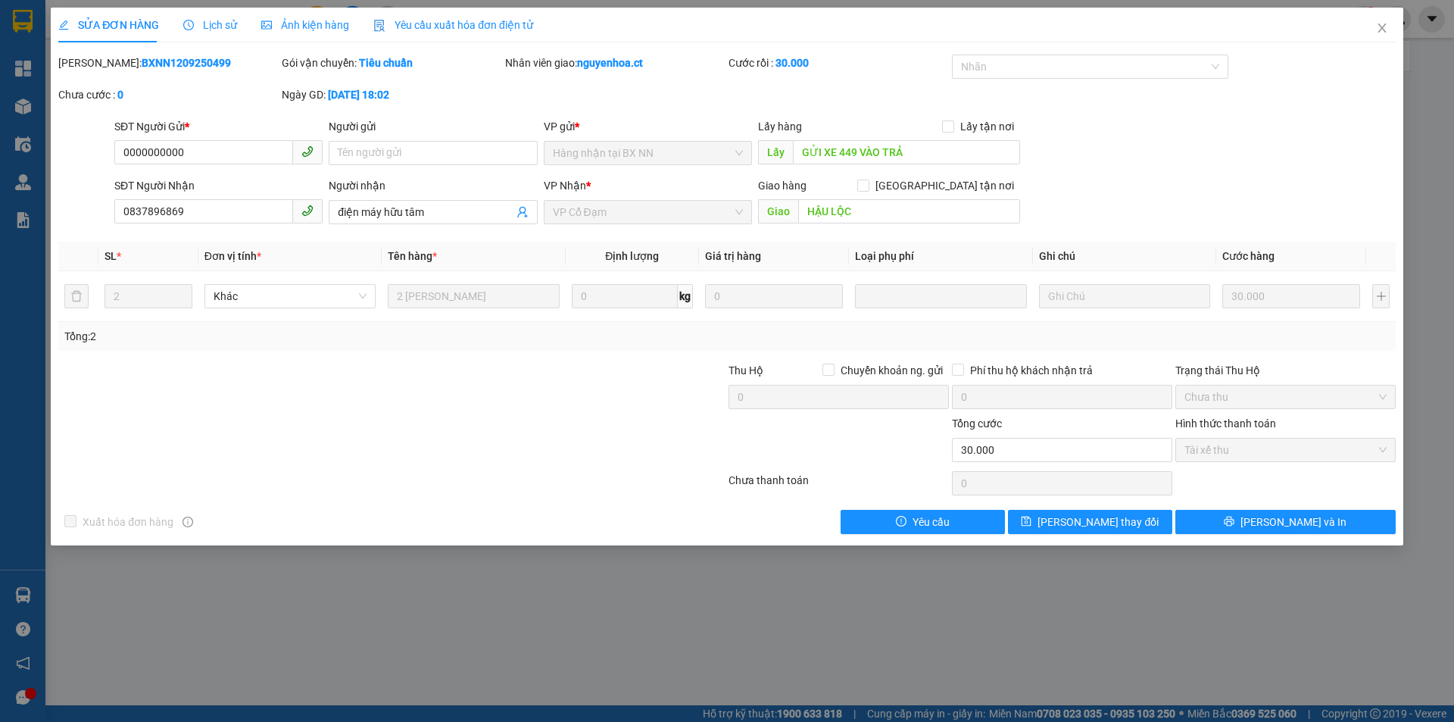
click at [229, 26] on span "Lịch sử" at bounding box center [210, 25] width 54 height 12
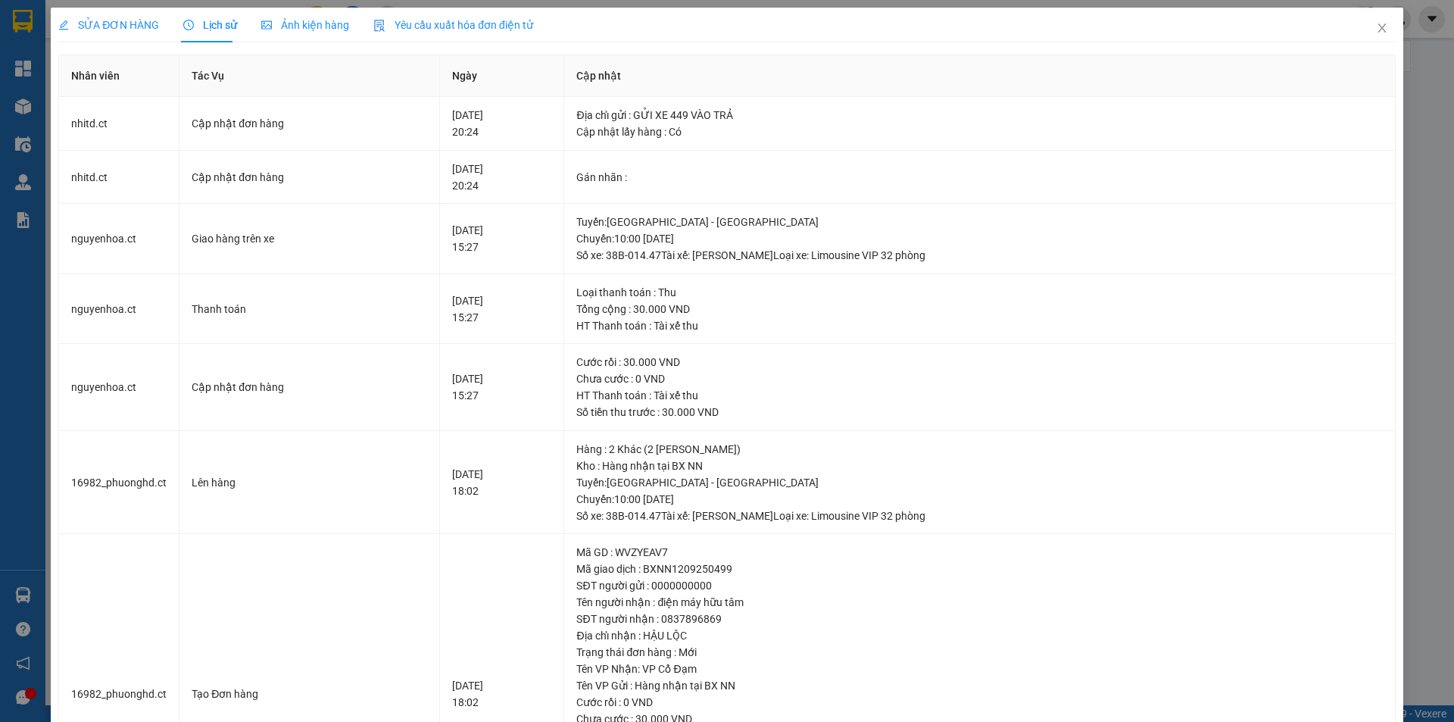
click at [107, 24] on span "SỬA ĐƠN HÀNG" at bounding box center [108, 25] width 101 height 12
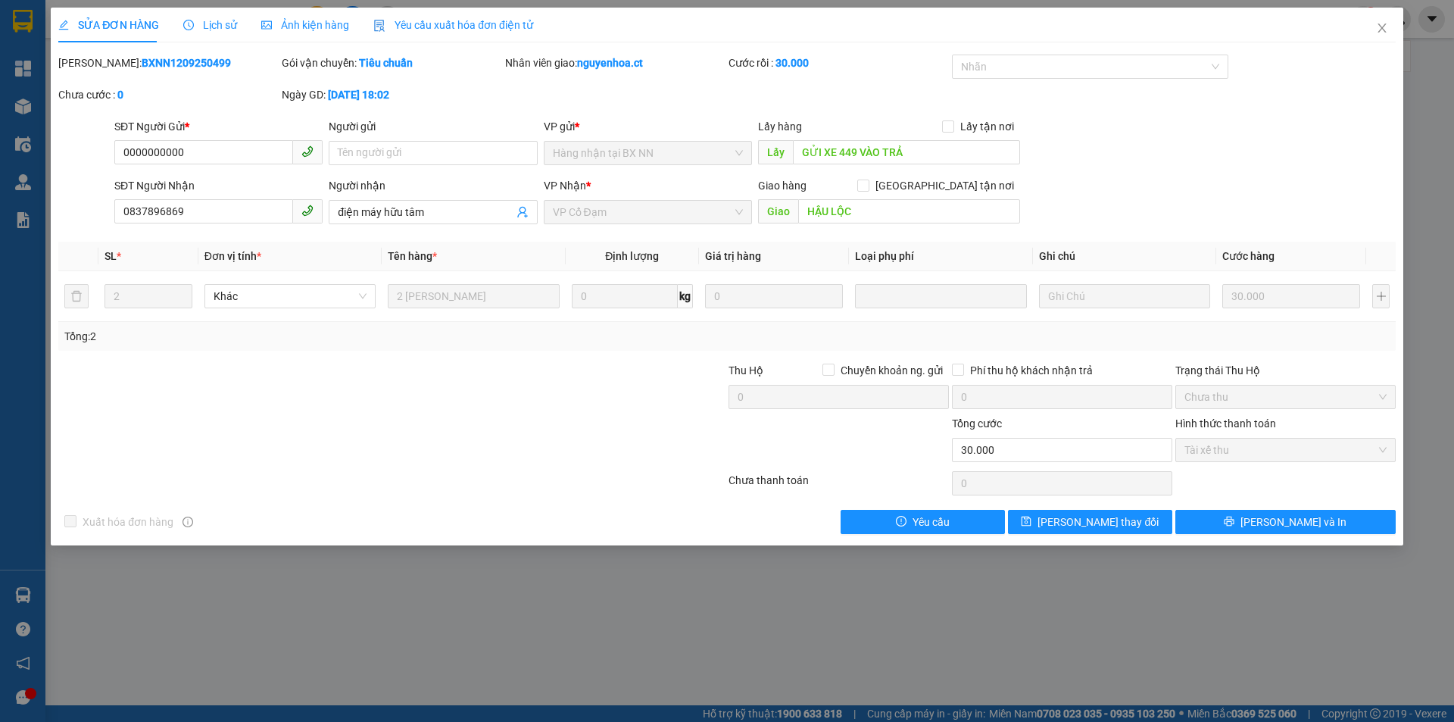
drag, startPoint x: 1206, startPoint y: 343, endPoint x: 632, endPoint y: 751, distance: 704.9
drag, startPoint x: 632, startPoint y: 751, endPoint x: 345, endPoint y: 376, distance: 472.7
click at [360, 391] on div at bounding box center [280, 388] width 447 height 53
click at [1382, 24] on icon "close" at bounding box center [1382, 28] width 12 height 12
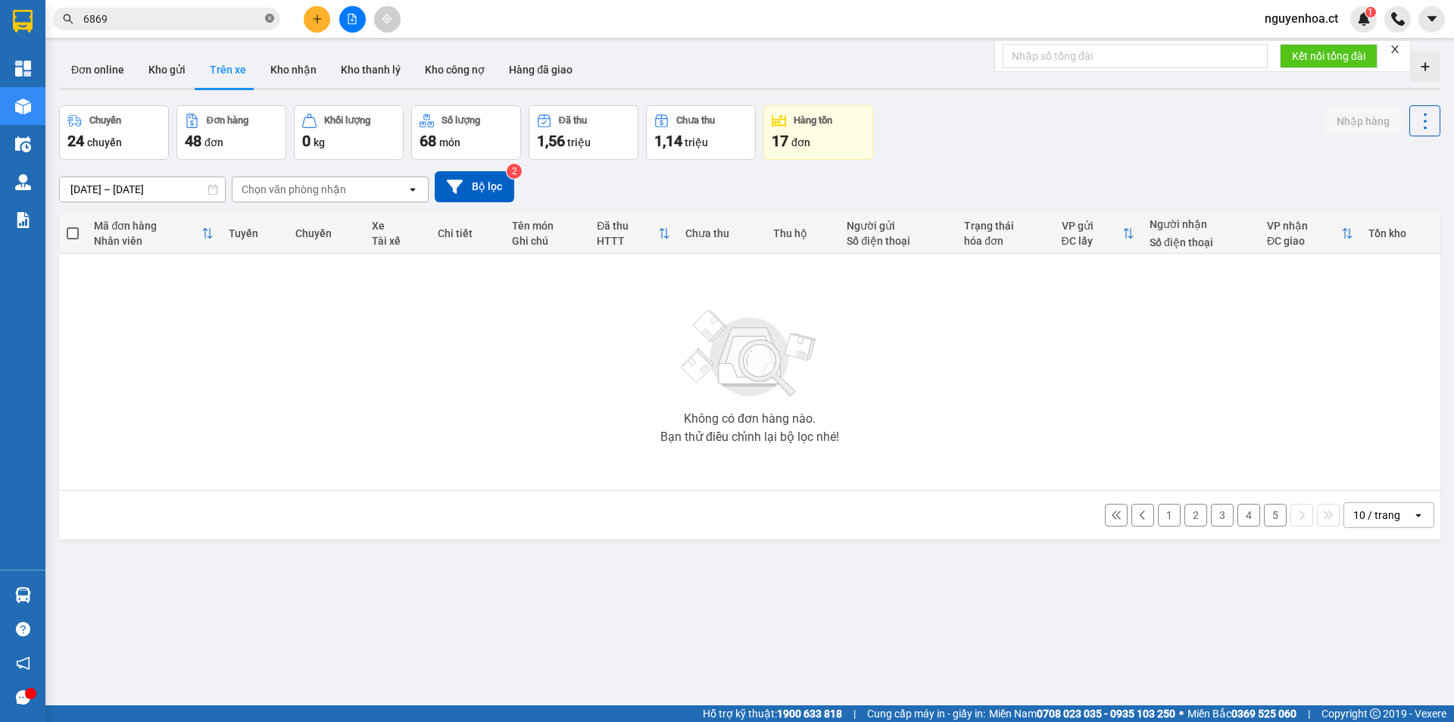
click at [270, 19] on icon "close-circle" at bounding box center [269, 18] width 9 height 9
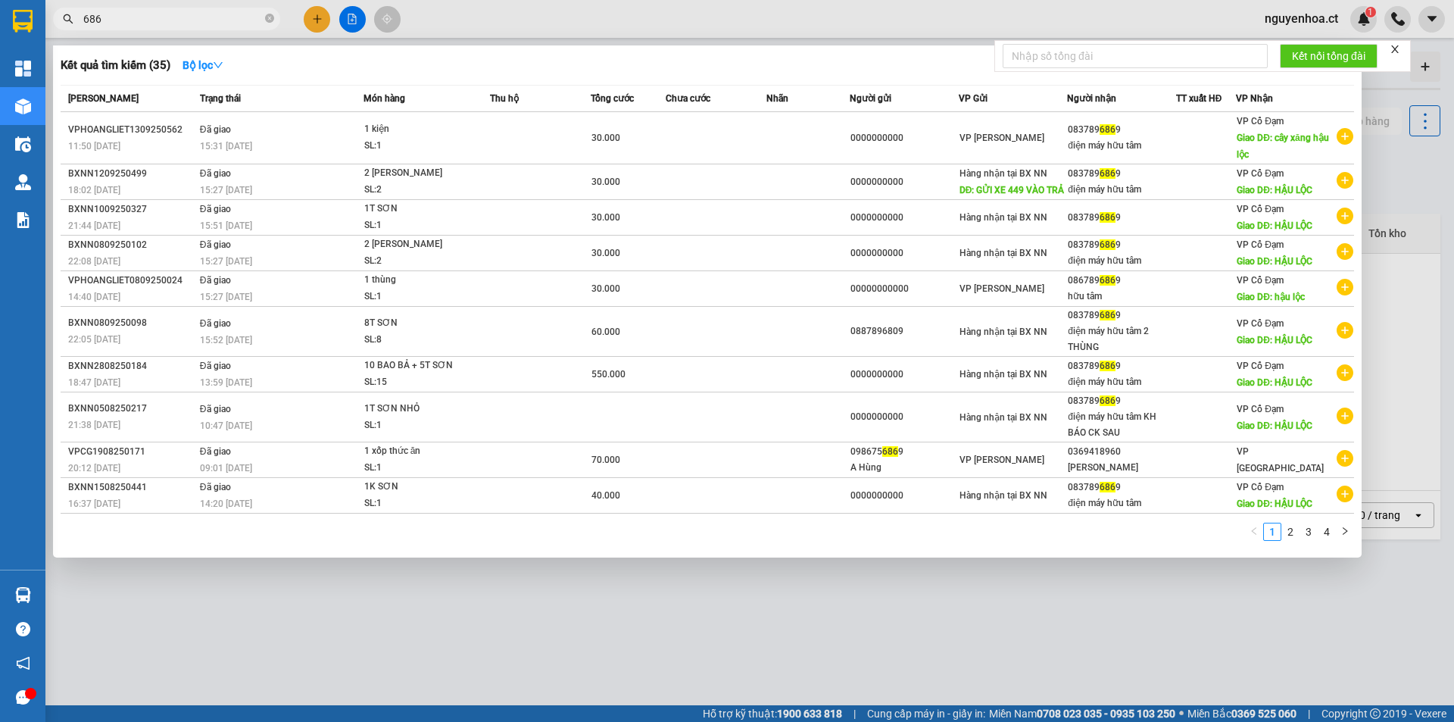
type input "6869"
click at [272, 18] on icon "close-circle" at bounding box center [269, 18] width 9 height 9
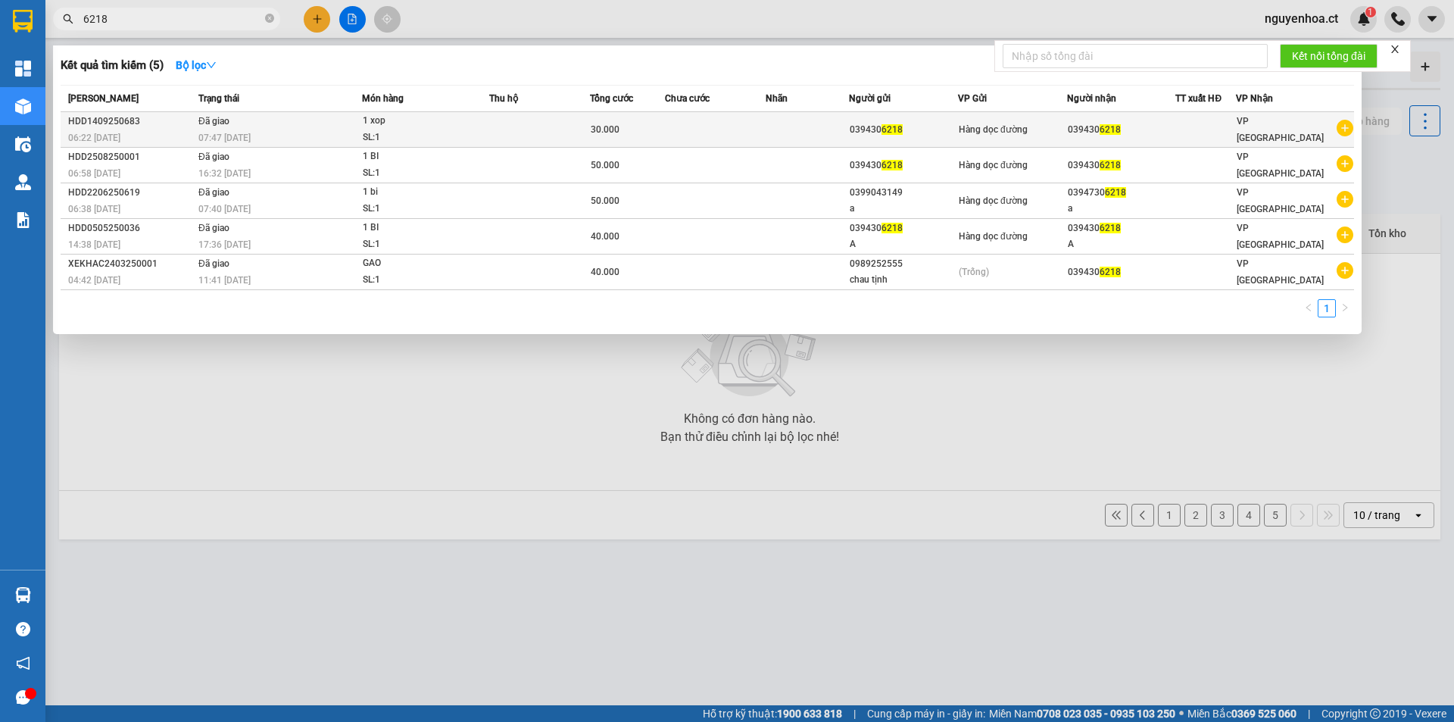
type input "6218"
click at [280, 133] on div "07:47 - 14/09" at bounding box center [279, 137] width 163 height 17
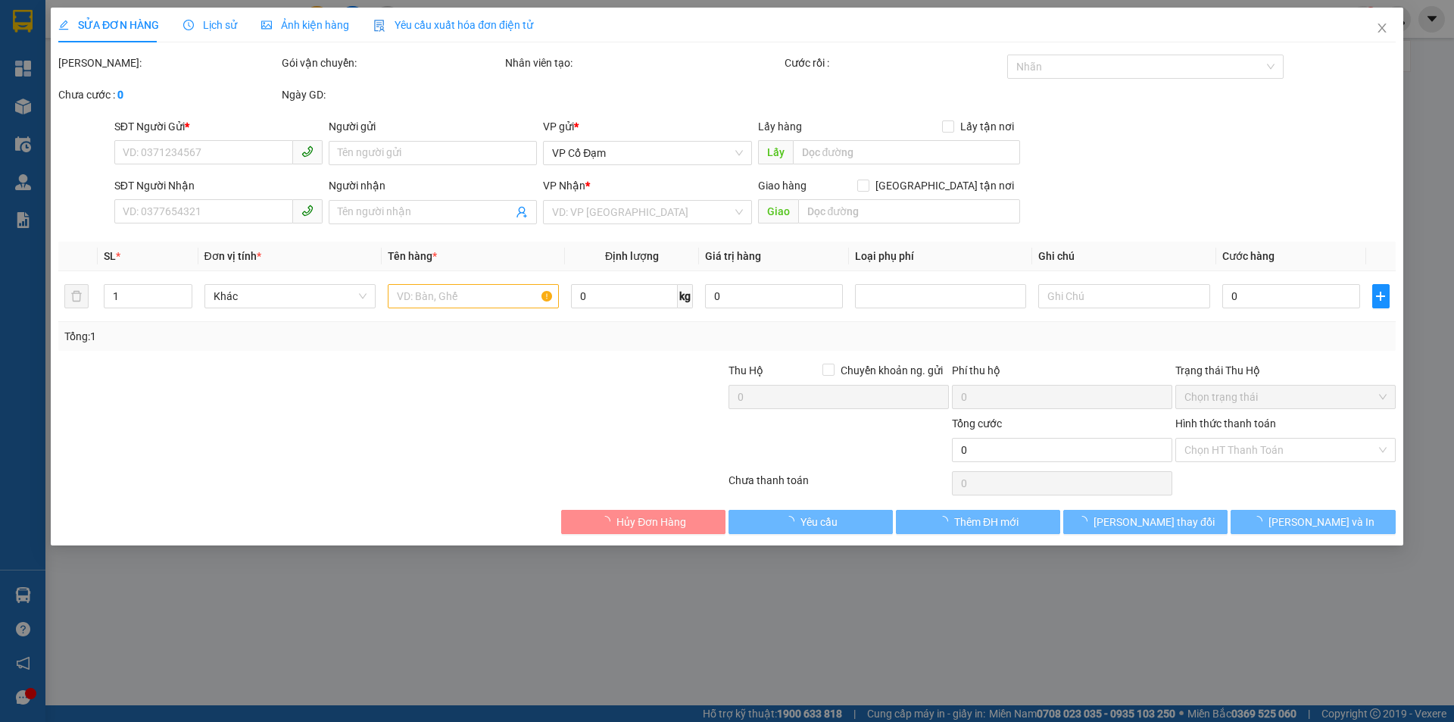
type input "0394306218"
type input "30.000"
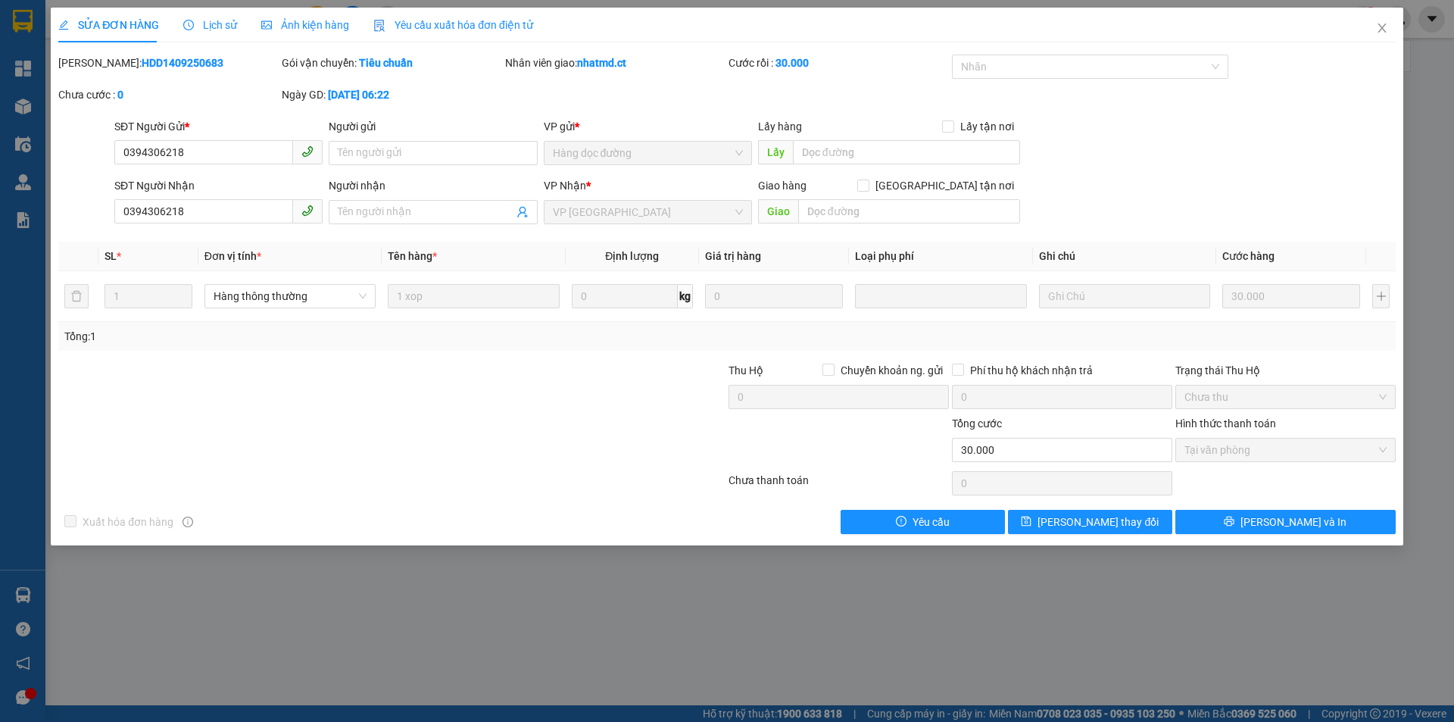
click at [218, 22] on span "Lịch sử" at bounding box center [210, 25] width 54 height 12
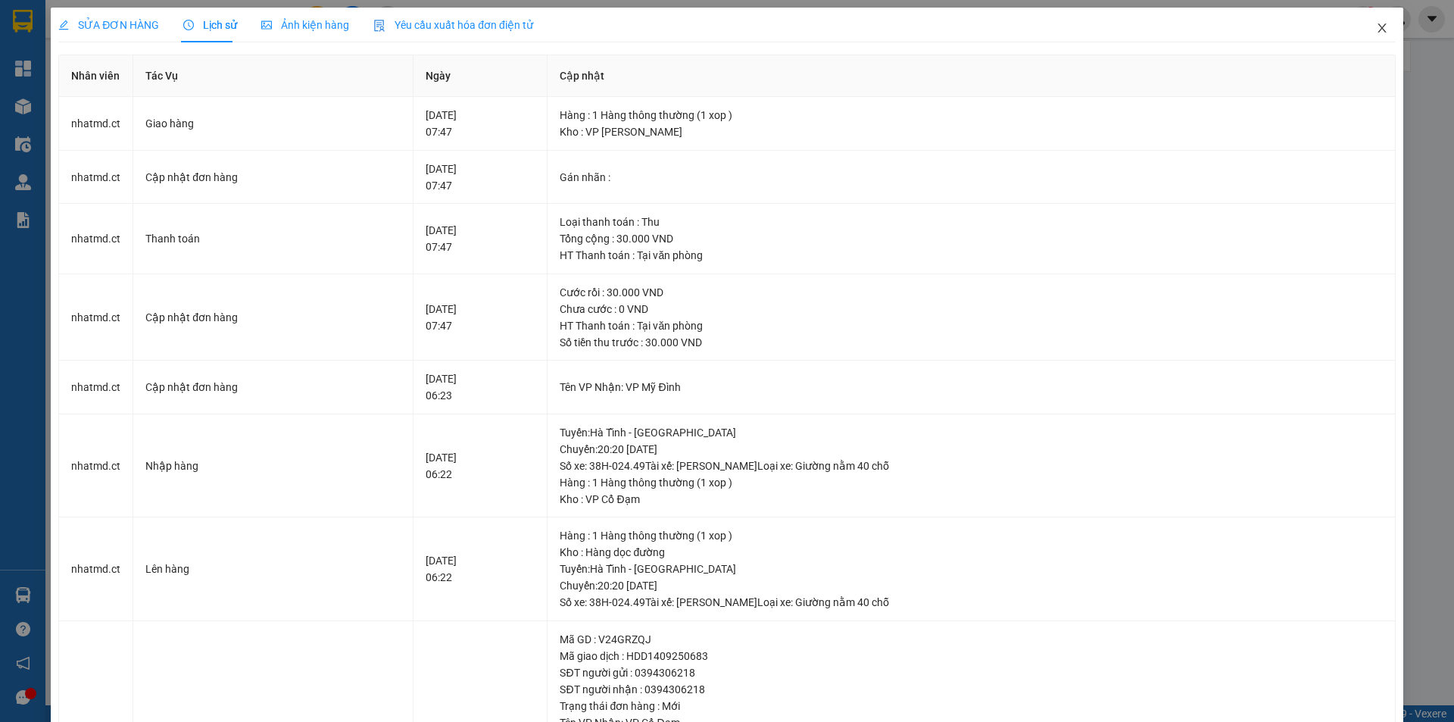
click at [1373, 22] on span "Close" at bounding box center [1382, 29] width 42 height 42
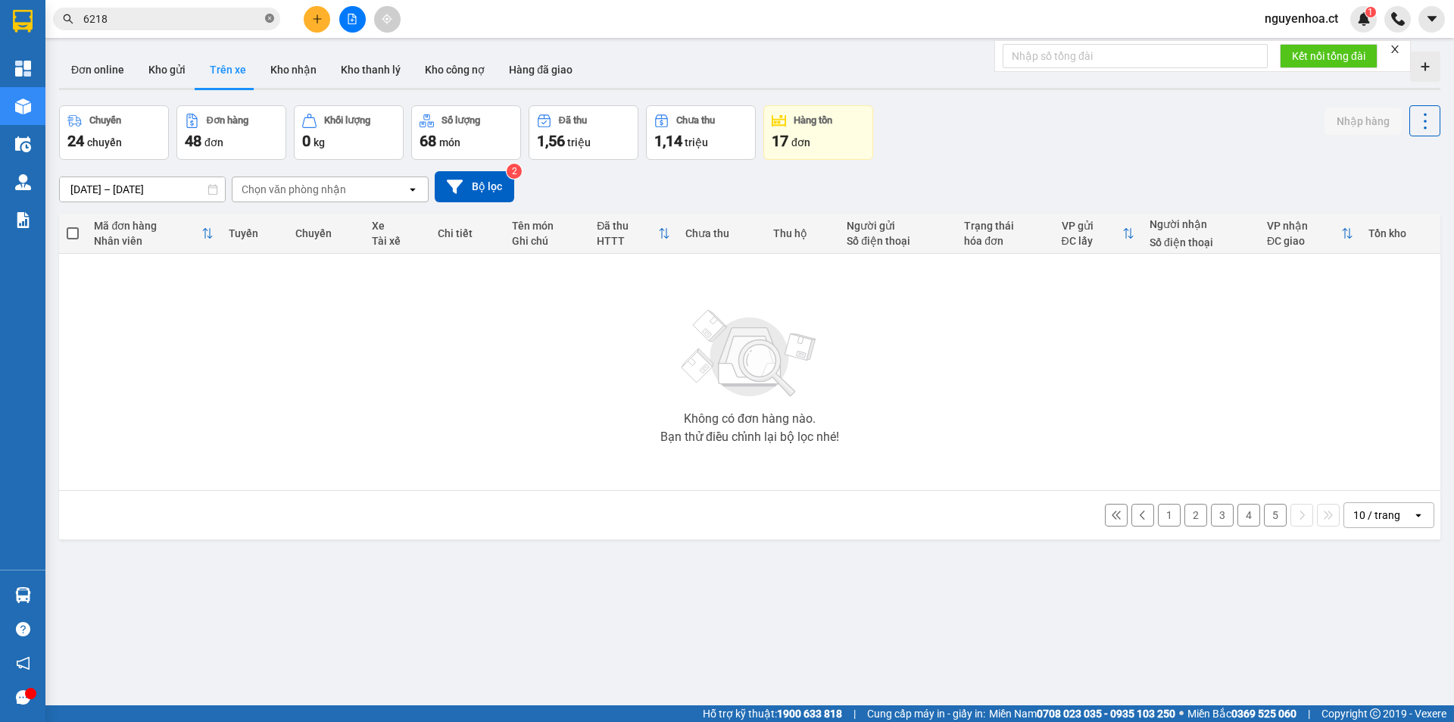
click at [268, 20] on icon "close-circle" at bounding box center [269, 18] width 9 height 9
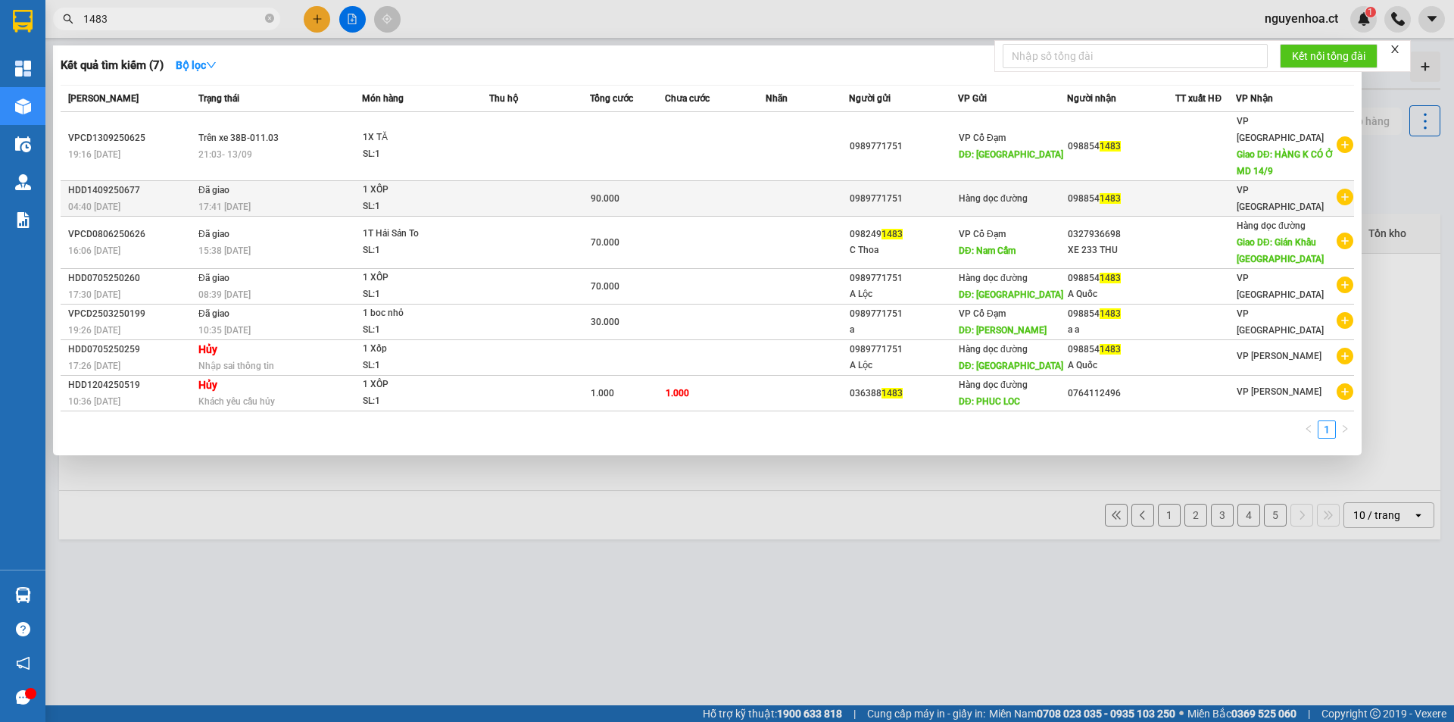
type input "1483"
click at [242, 181] on td "Đã giao 17:41 - 14/09" at bounding box center [278, 199] width 167 height 36
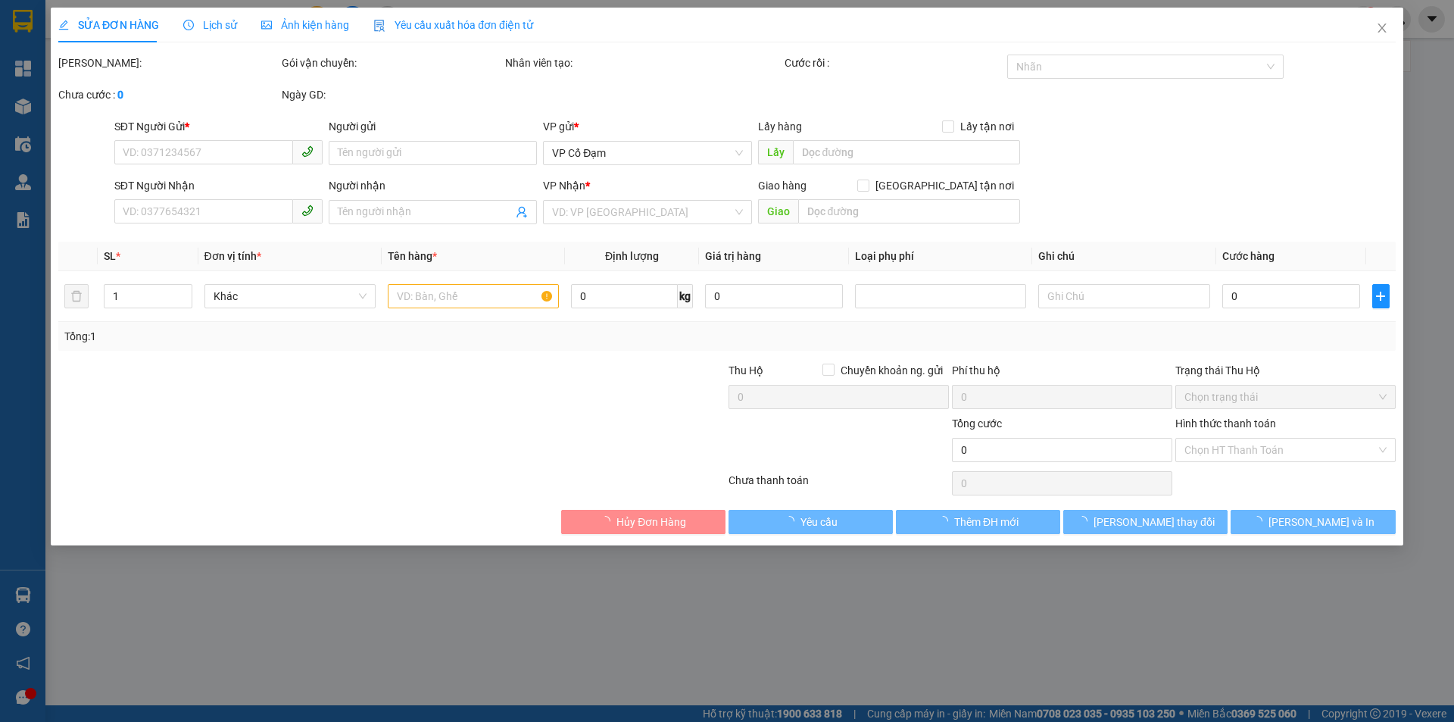
type input "0989771751"
type input "0988541483"
type input "90.000"
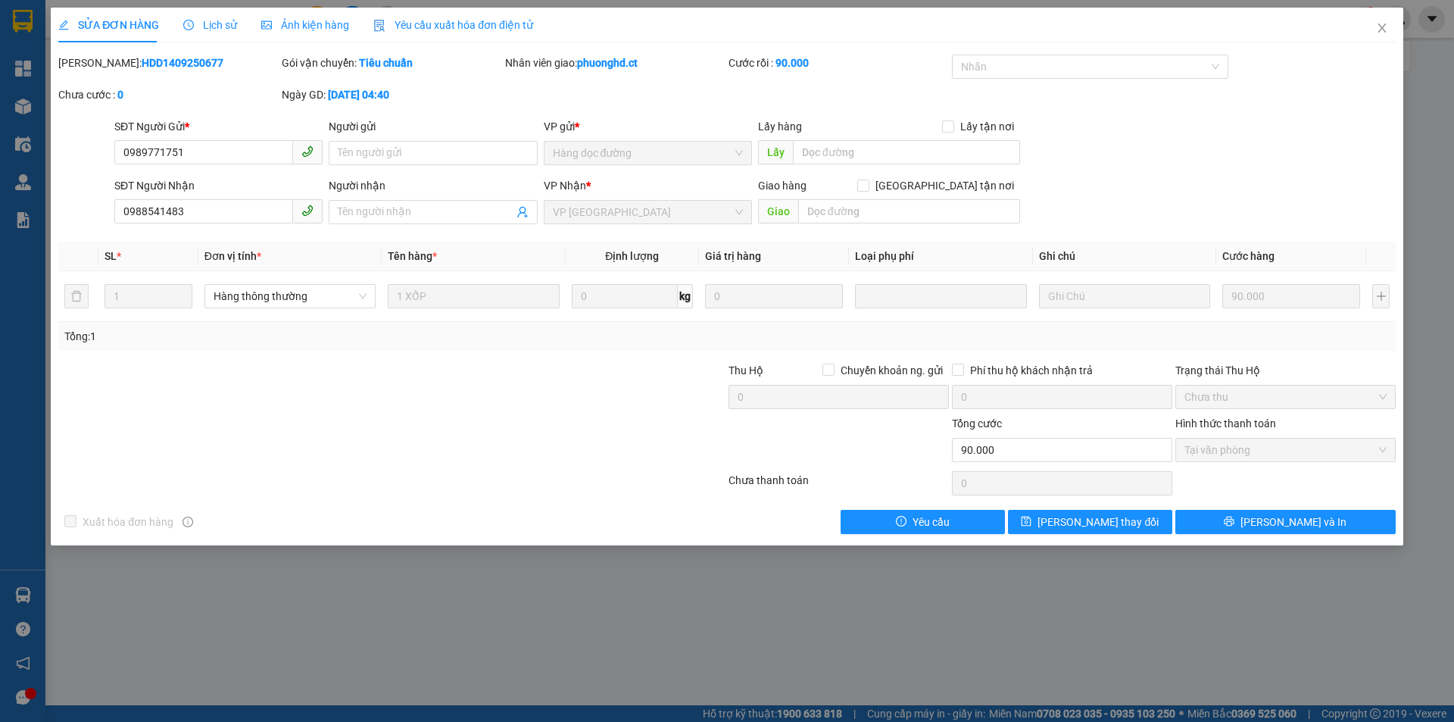
click at [215, 17] on div "Lịch sử" at bounding box center [210, 25] width 54 height 17
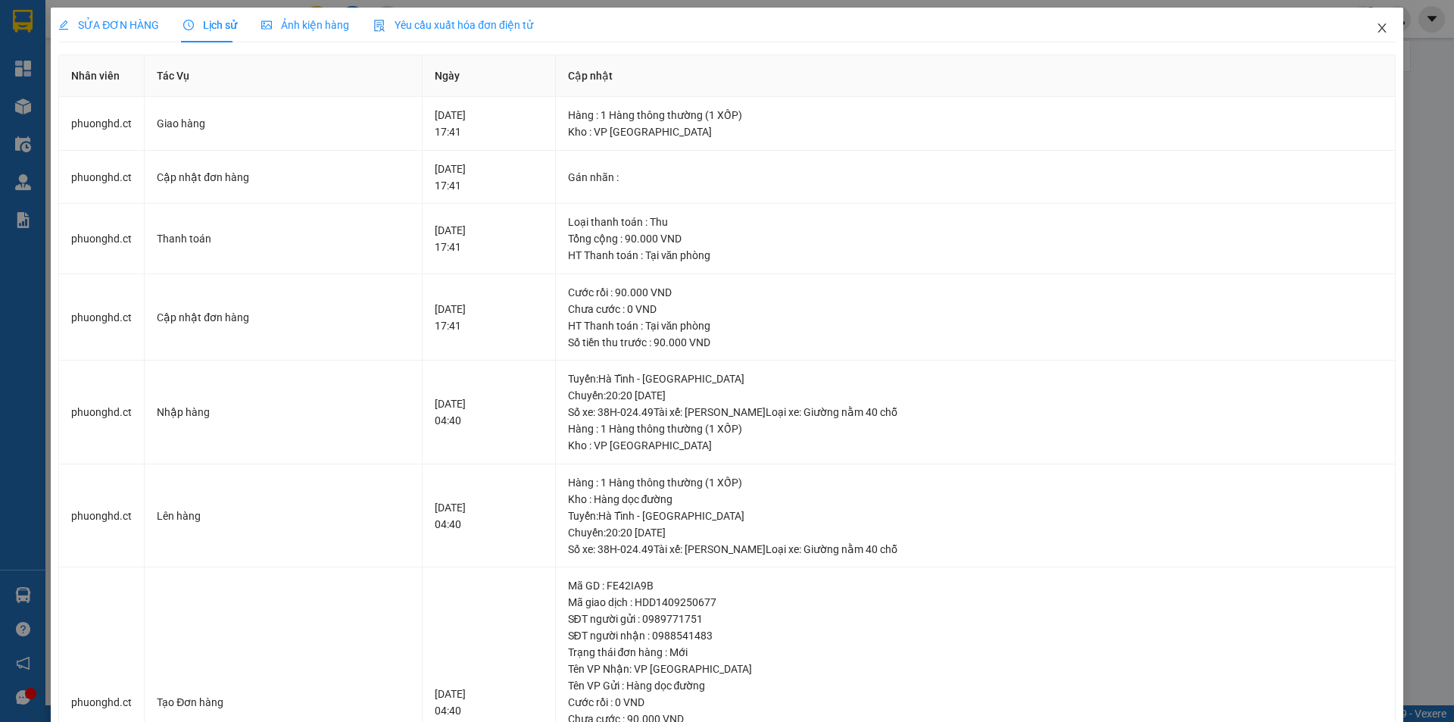
click at [1376, 25] on icon "close" at bounding box center [1382, 28] width 12 height 12
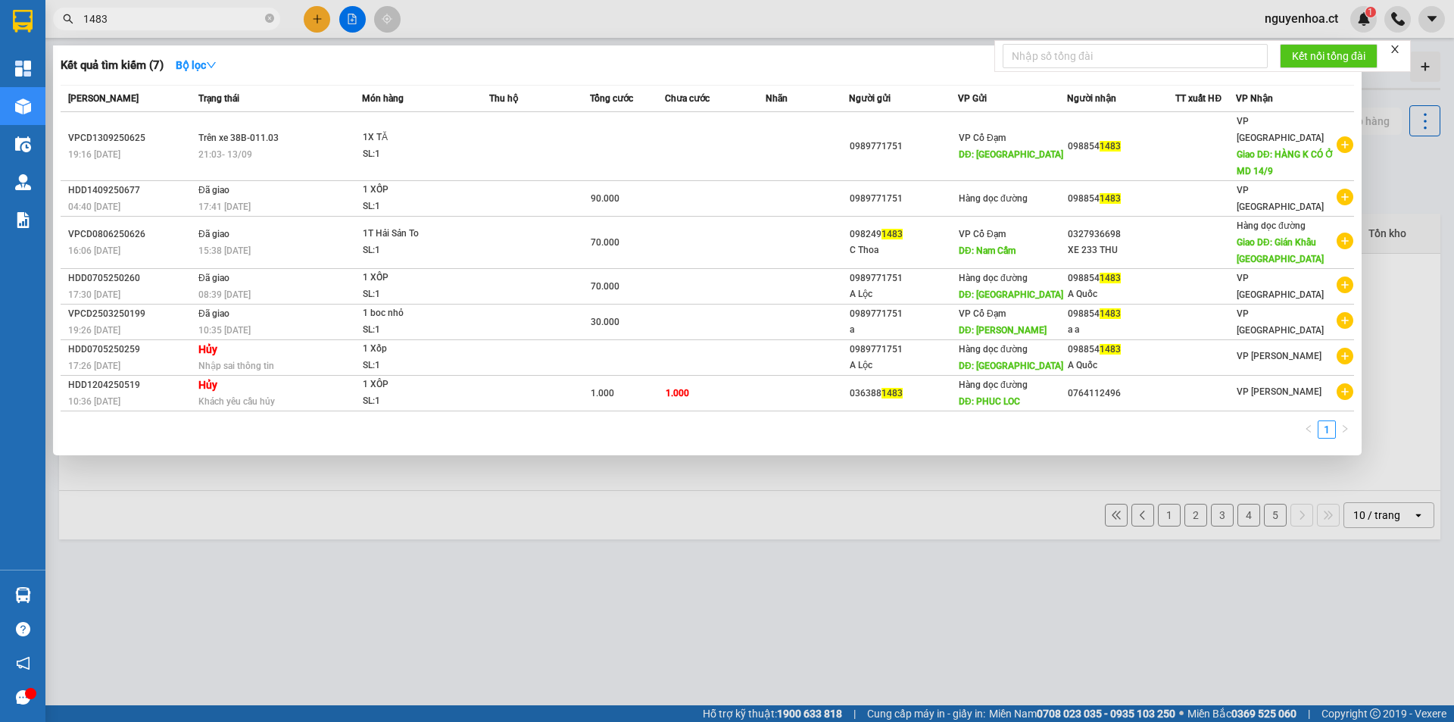
click at [219, 23] on input "1483" at bounding box center [172, 19] width 179 height 17
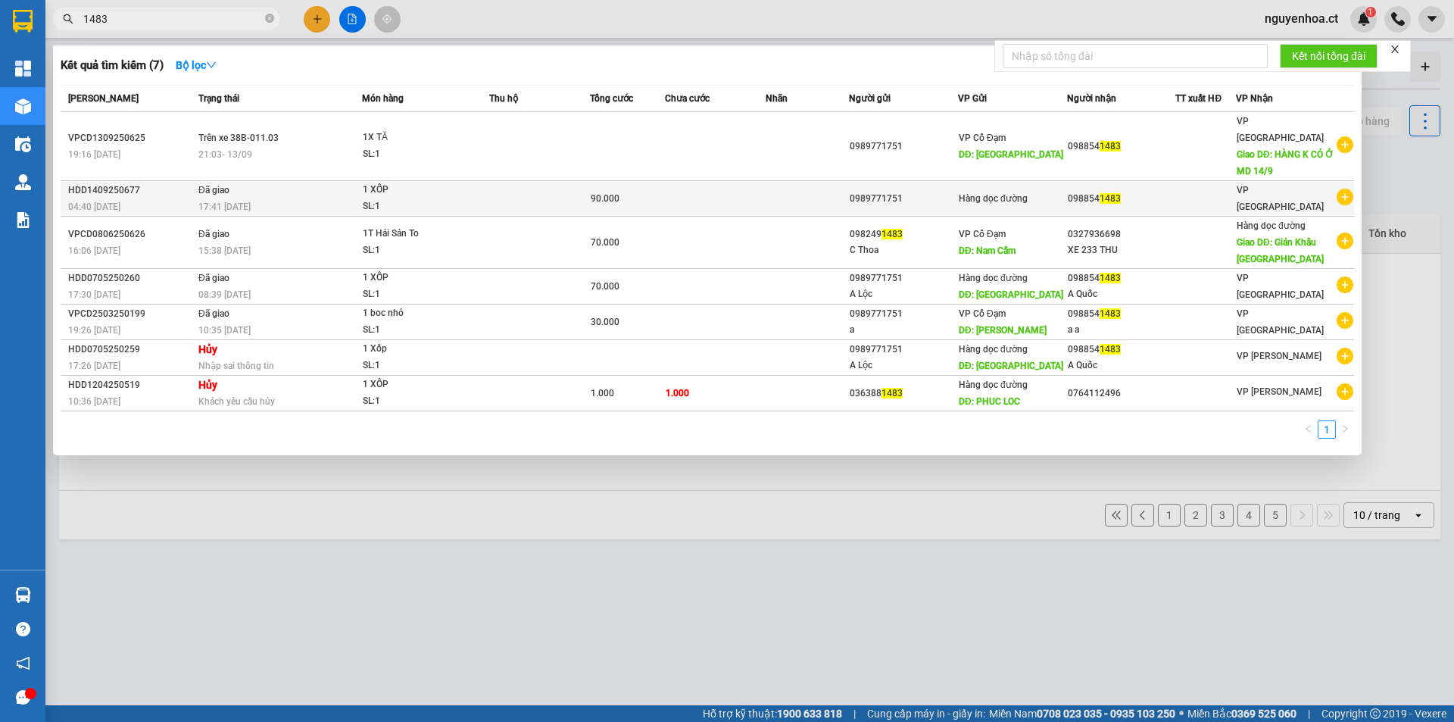
click at [249, 181] on td "Đã giao 17:41 - 14/09" at bounding box center [278, 199] width 167 height 36
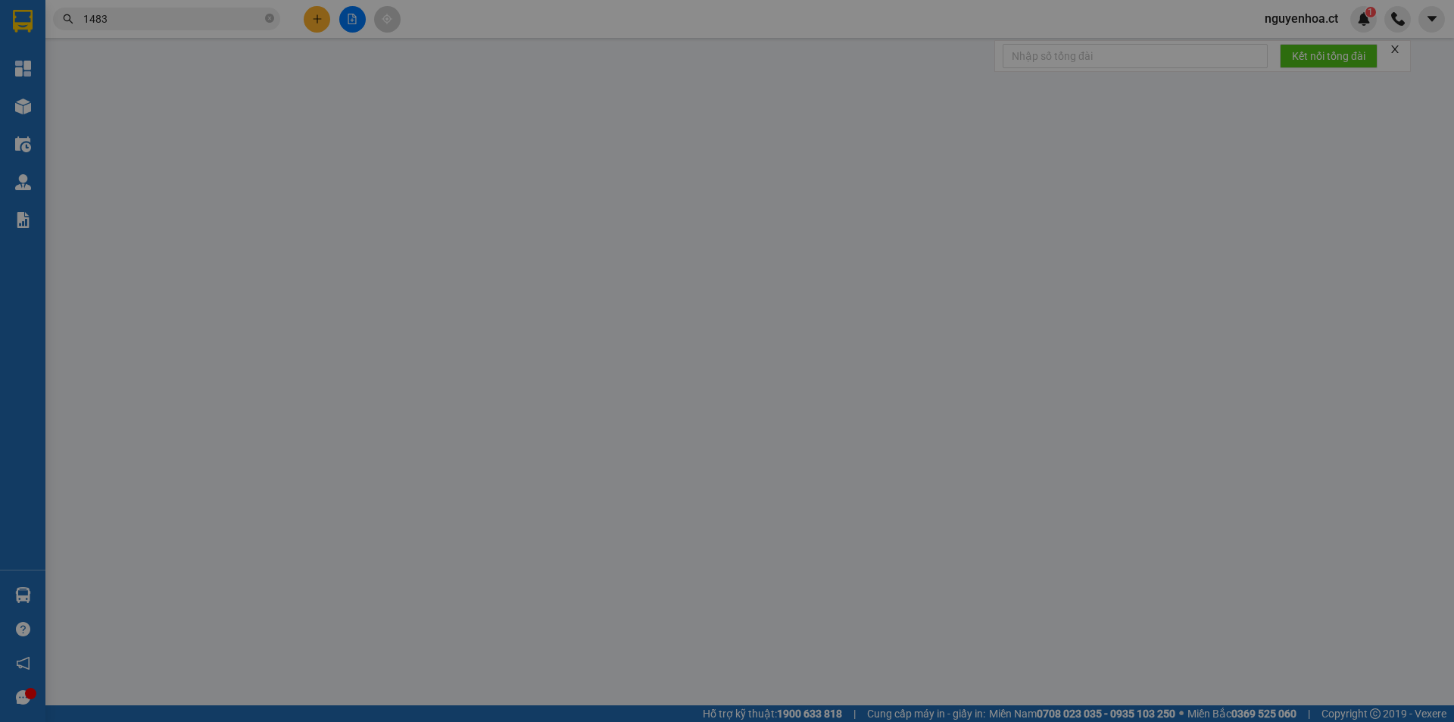
type input "0989771751"
type input "0988541483"
type input "90.000"
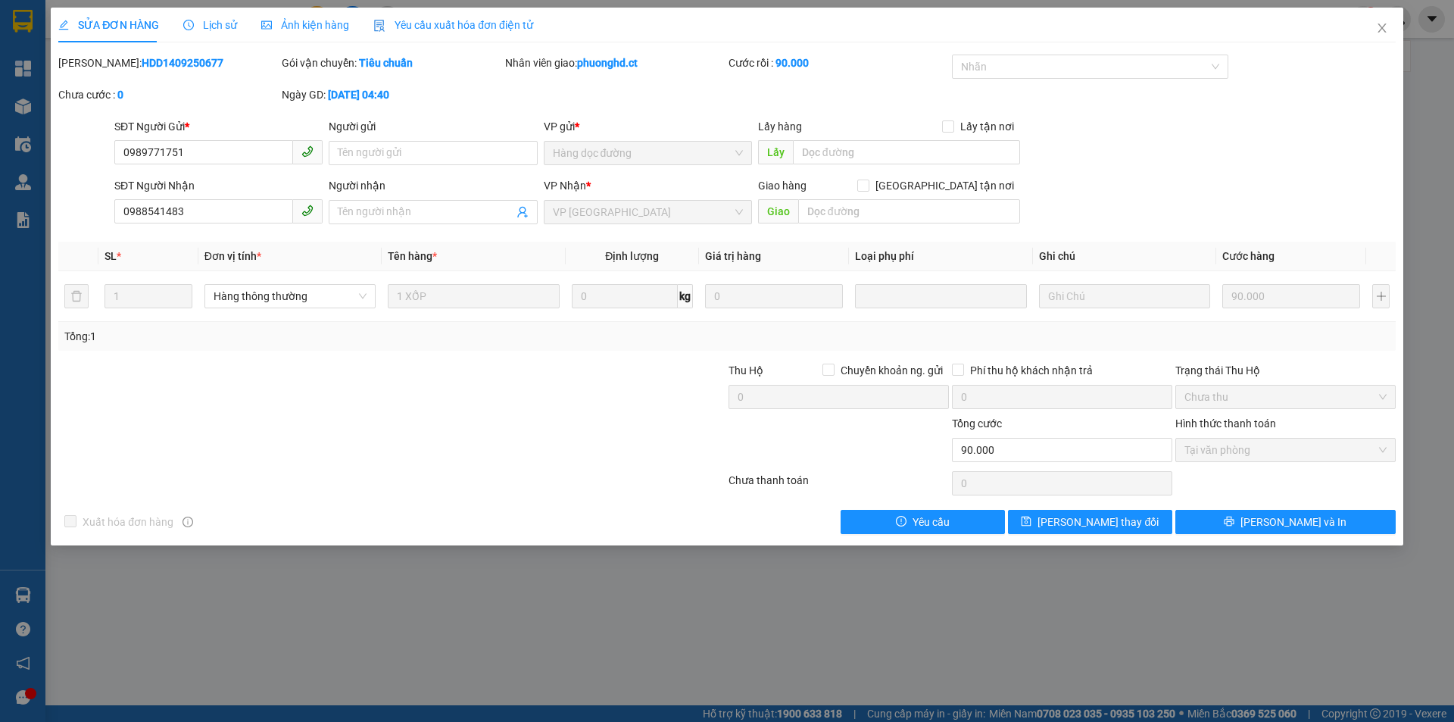
drag, startPoint x: 202, startPoint y: 24, endPoint x: 242, endPoint y: 15, distance: 41.1
click at [202, 23] on span "Lịch sử" at bounding box center [210, 25] width 54 height 12
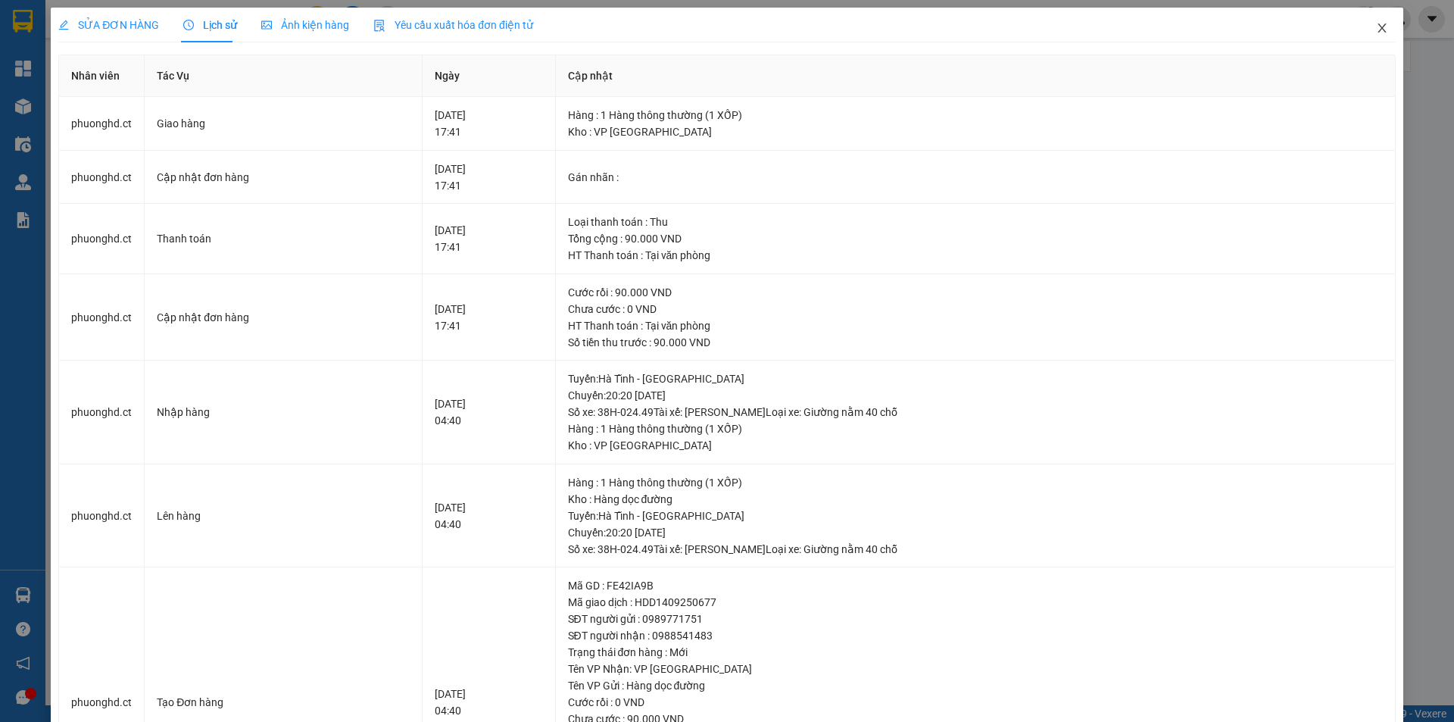
click at [1371, 18] on span "Close" at bounding box center [1382, 29] width 42 height 42
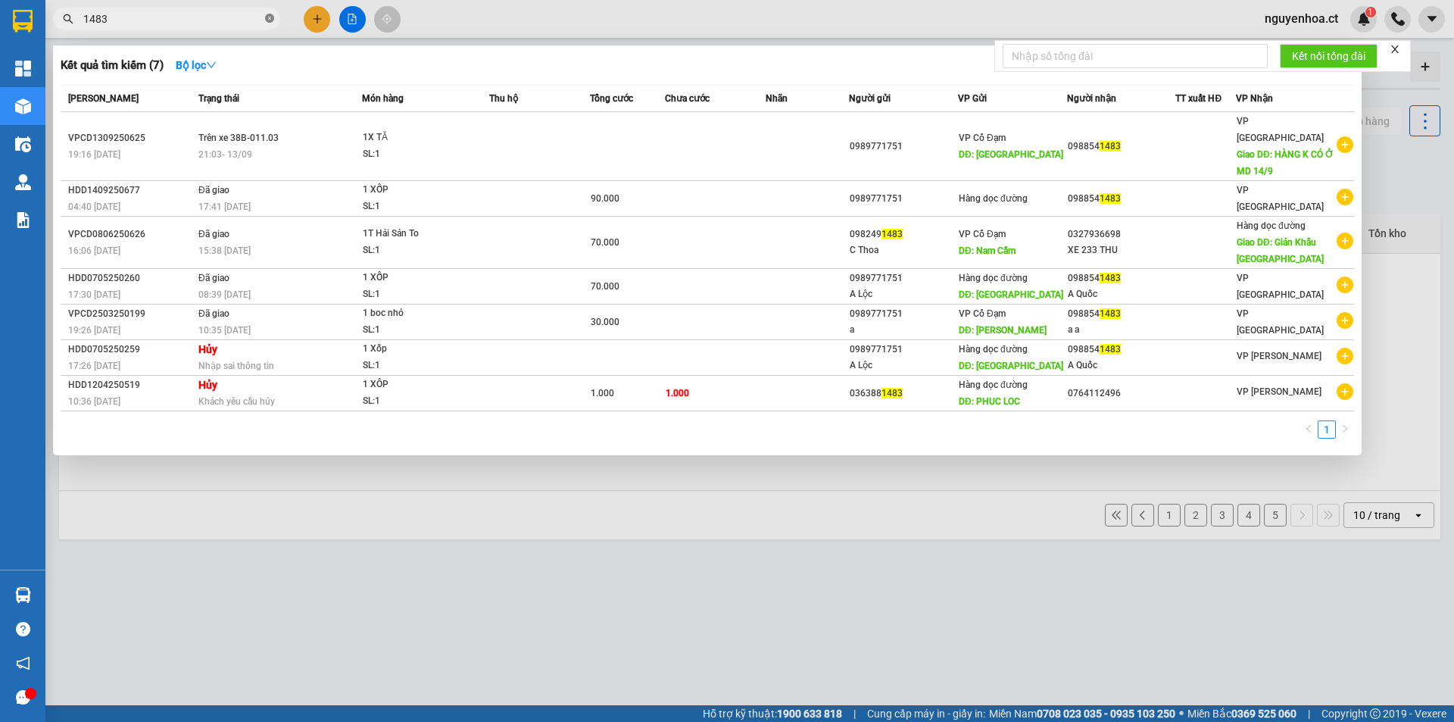
click at [272, 20] on icon "close-circle" at bounding box center [269, 18] width 9 height 9
type input "3960"
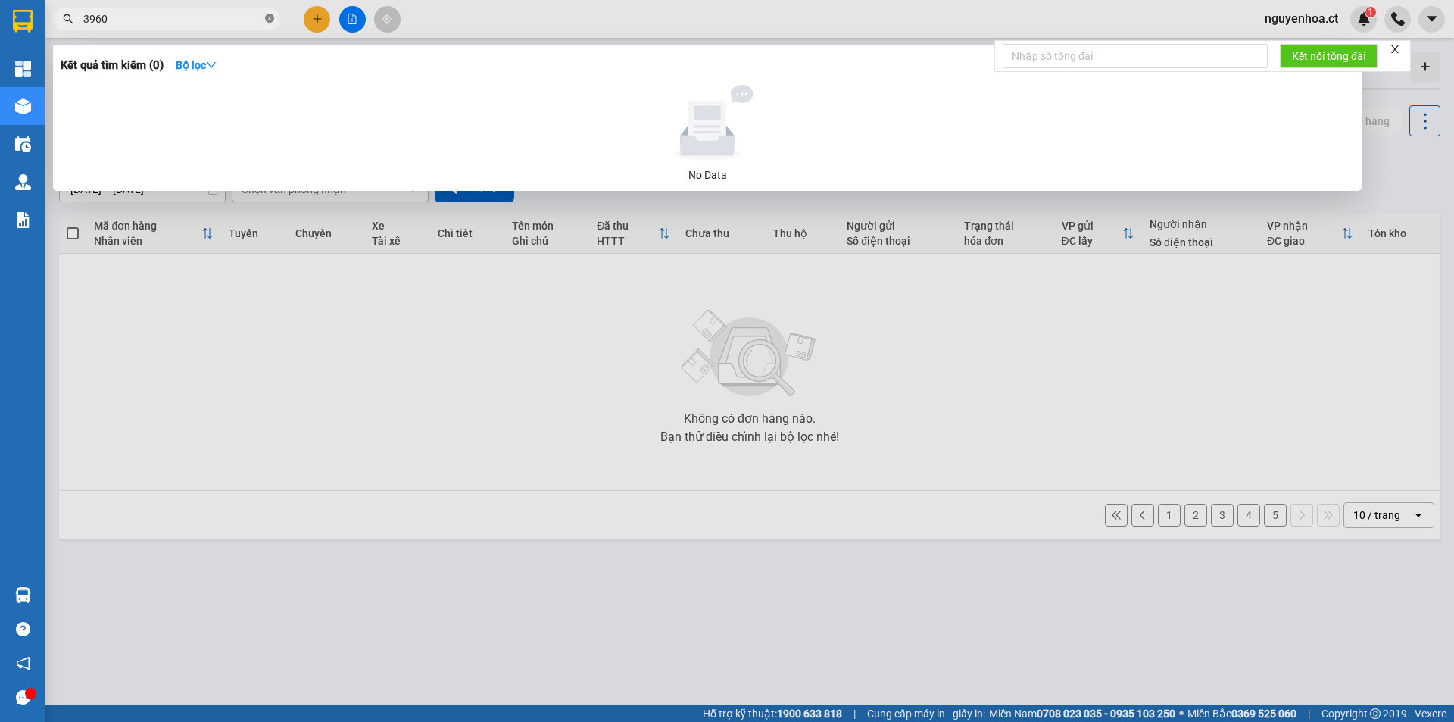
click at [272, 20] on icon "close-circle" at bounding box center [269, 18] width 9 height 9
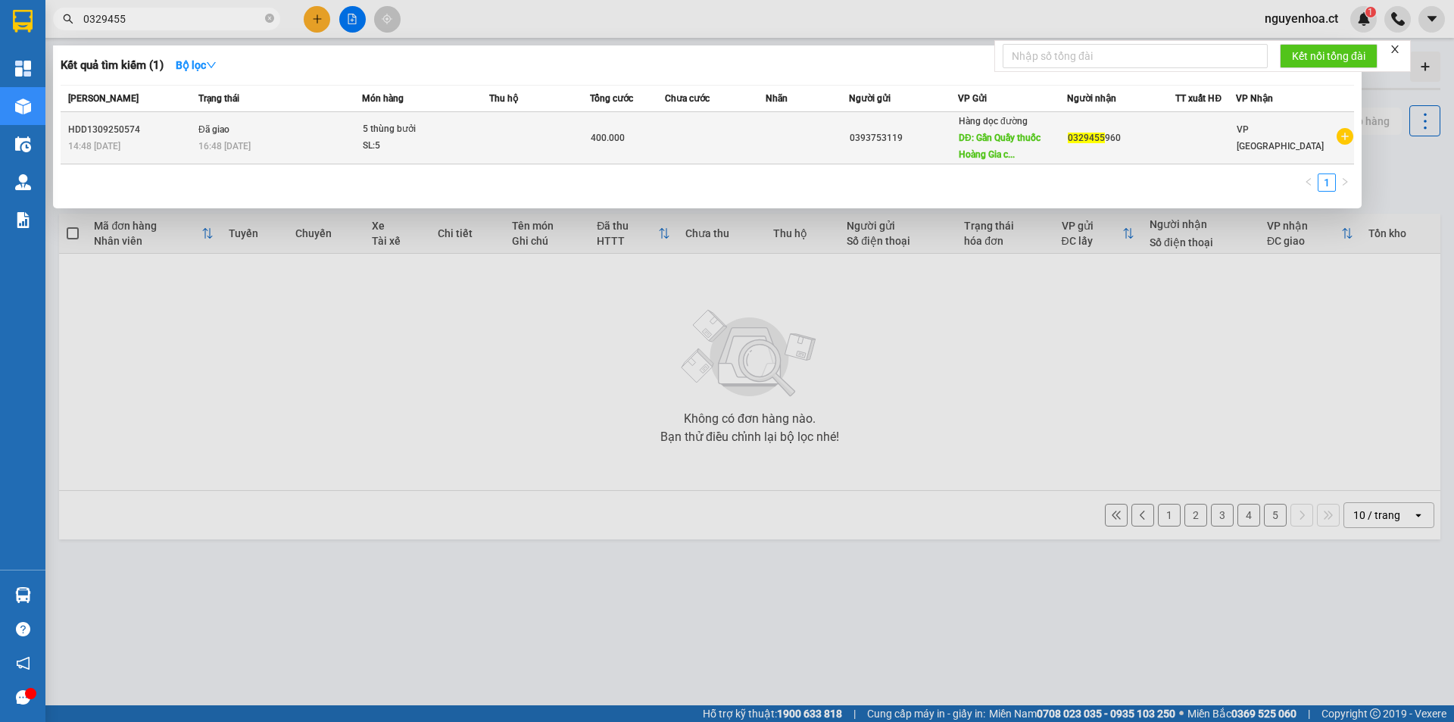
type input "0329455"
click at [266, 133] on td "Đã giao 16:48 - 14/09" at bounding box center [278, 138] width 167 height 52
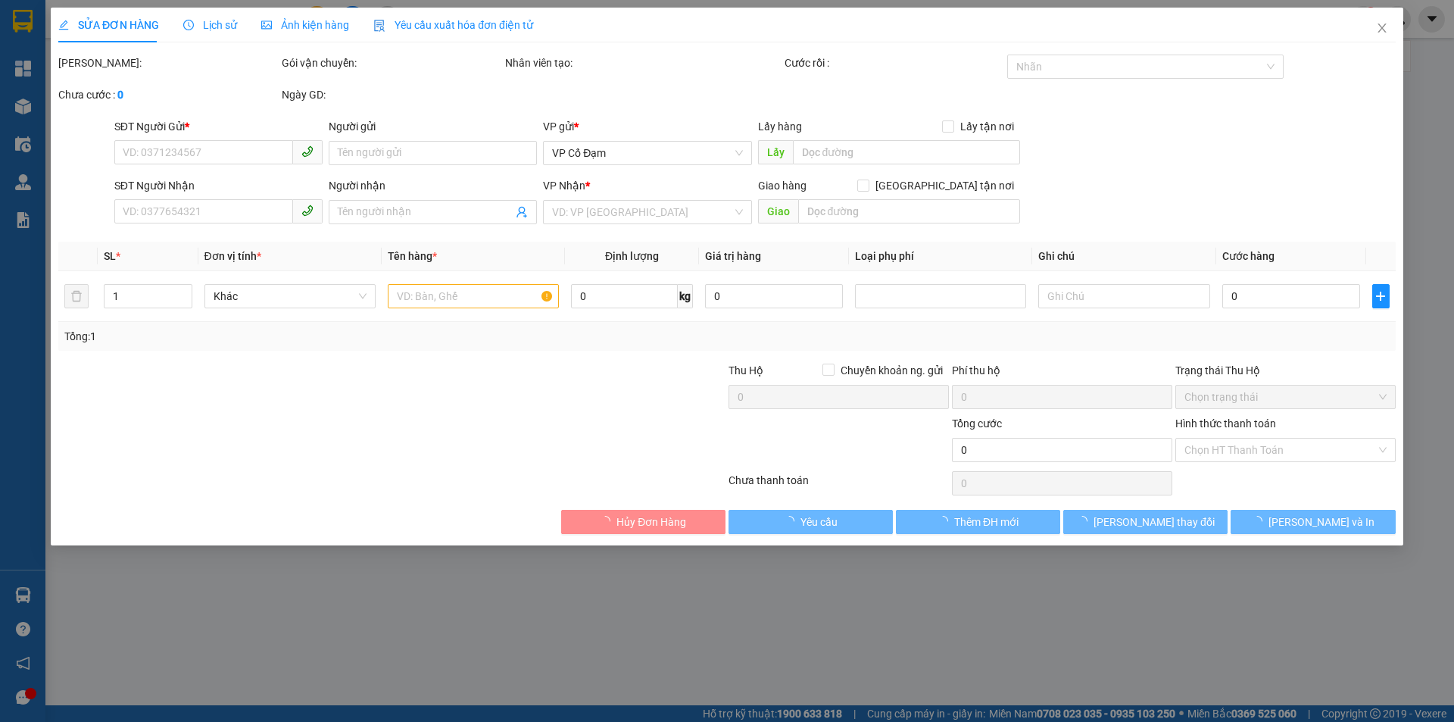
type input "0393753119"
type input "Gần Quầy thuốc Hoàng Gia chợ X An"
type input "0329455960"
type input "400.000"
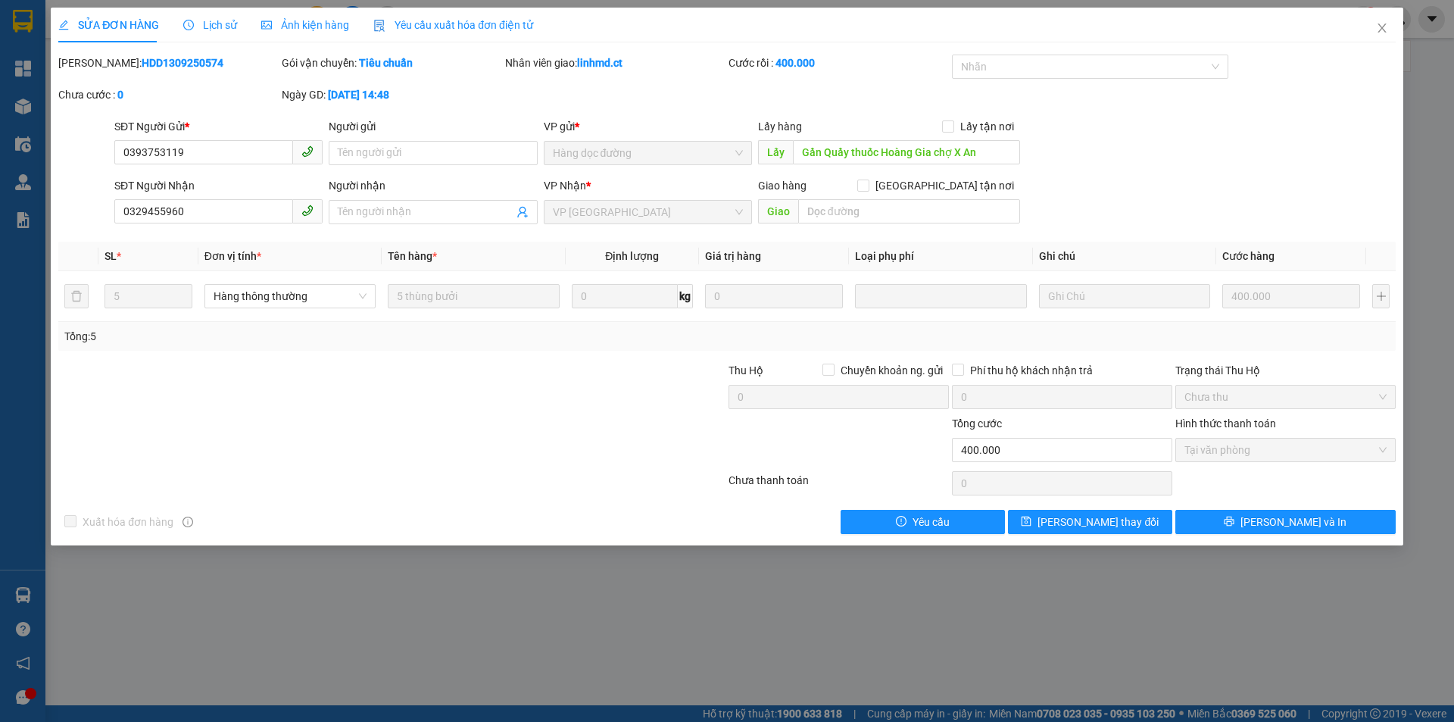
click at [213, 17] on div "Lịch sử" at bounding box center [210, 25] width 54 height 17
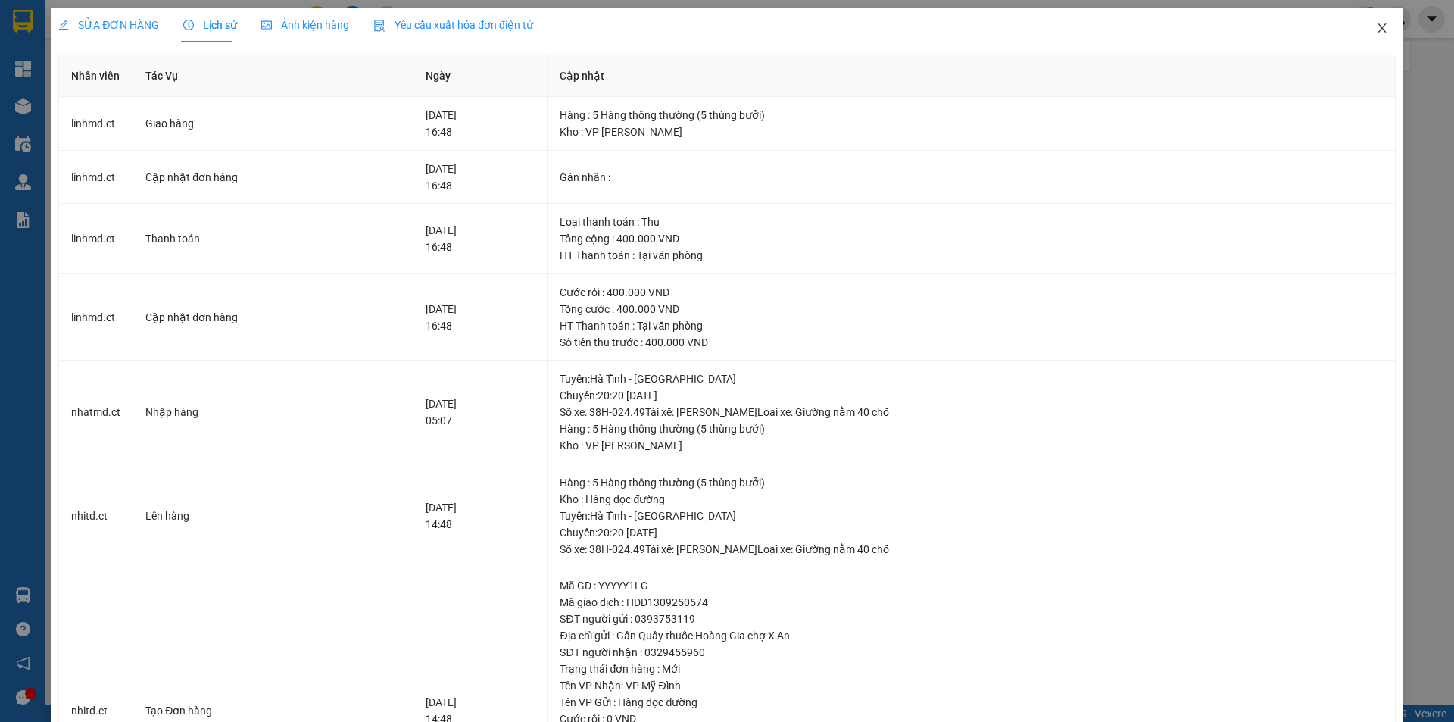
click at [1376, 24] on icon "close" at bounding box center [1382, 28] width 12 height 12
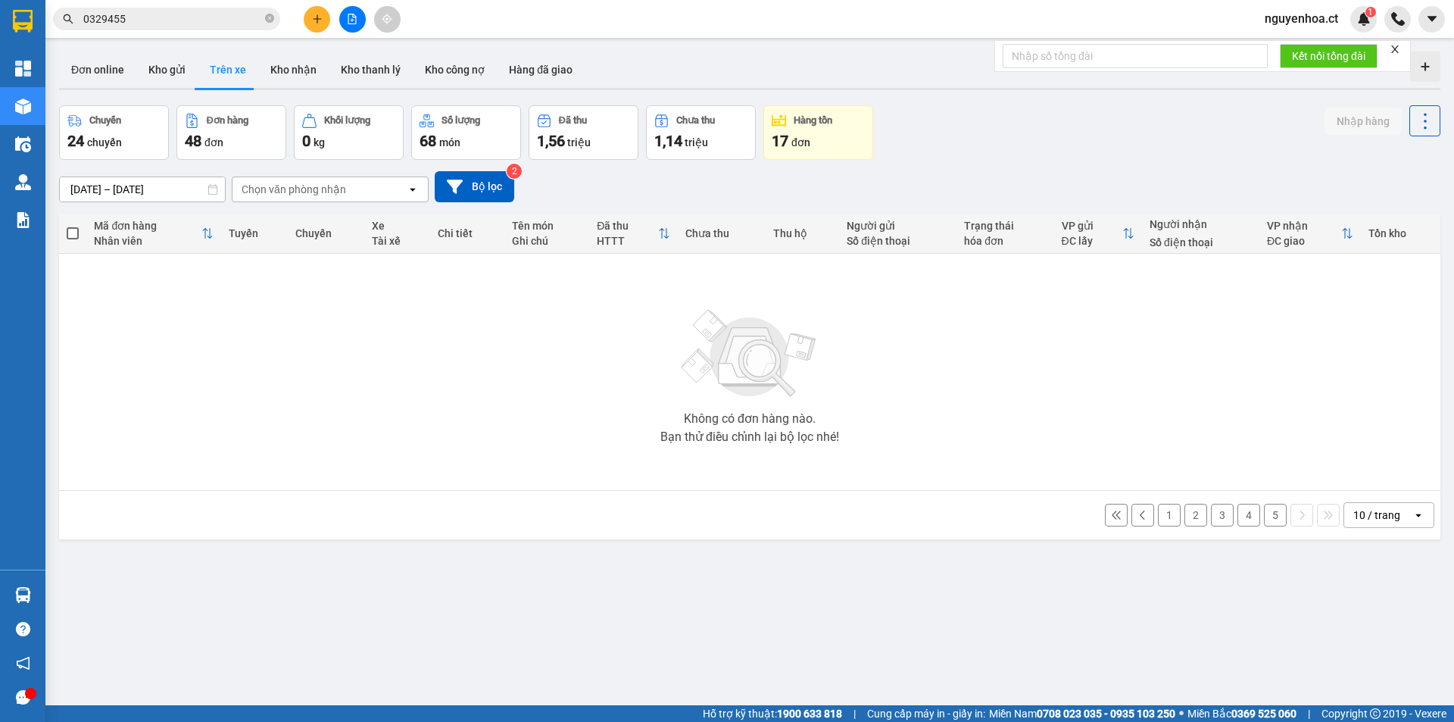
click at [264, 15] on span "0329455" at bounding box center [166, 19] width 227 height 23
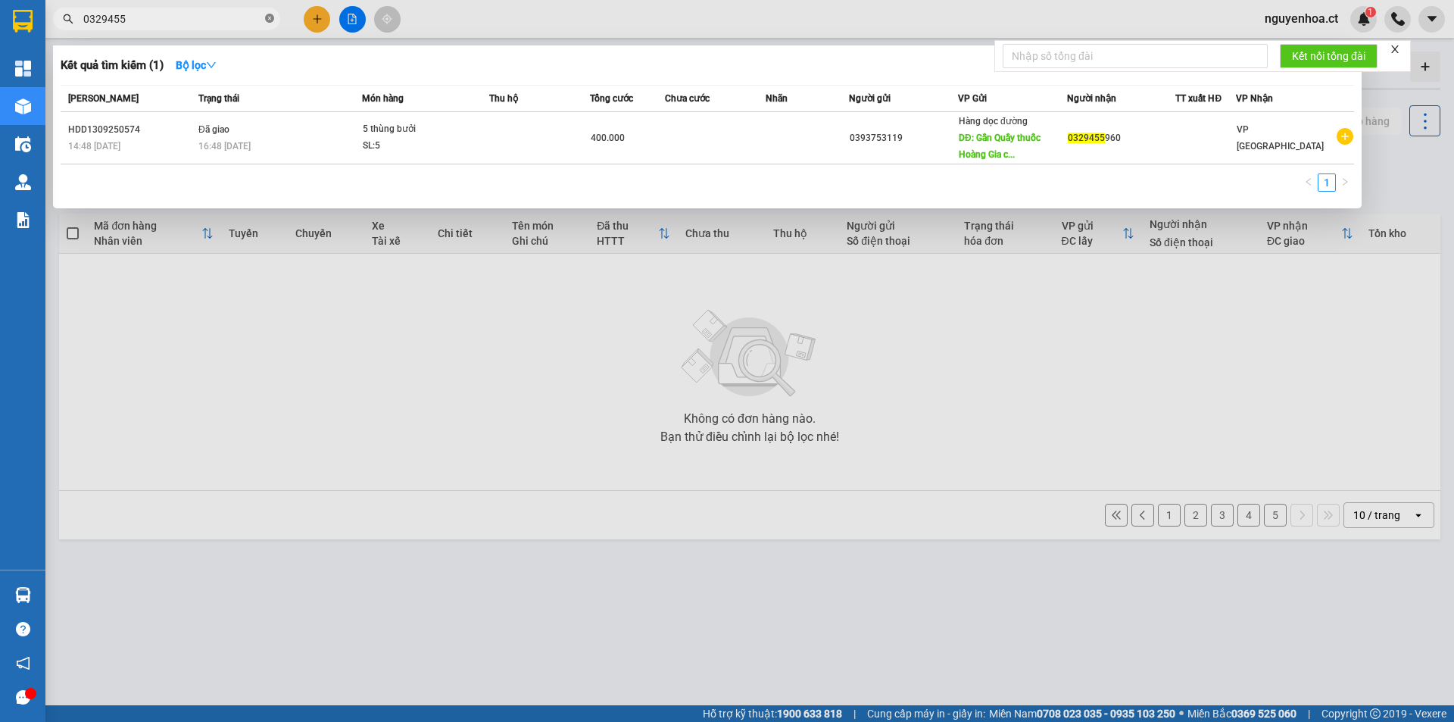
click at [272, 18] on icon "close-circle" at bounding box center [269, 18] width 9 height 9
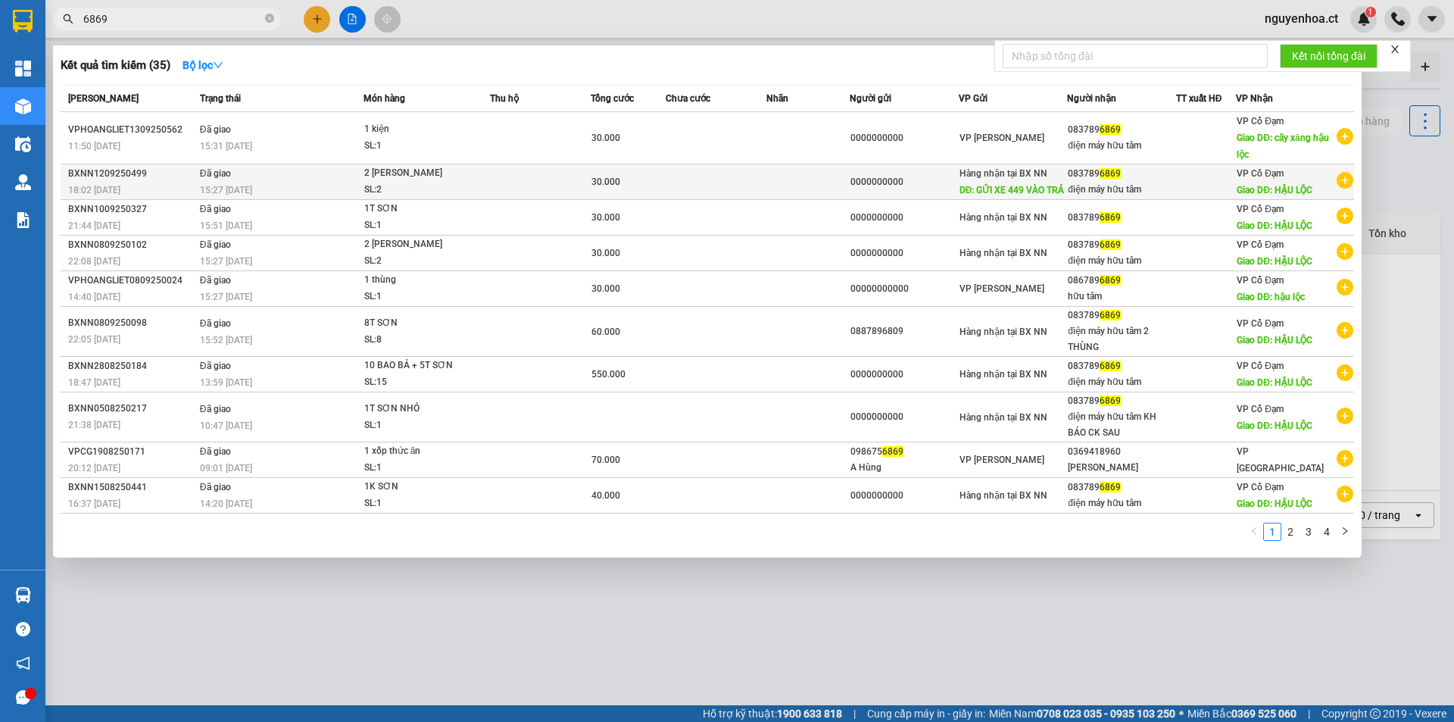
type input "6869"
click at [268, 182] on div "15:27 - 13/09" at bounding box center [281, 190] width 163 height 17
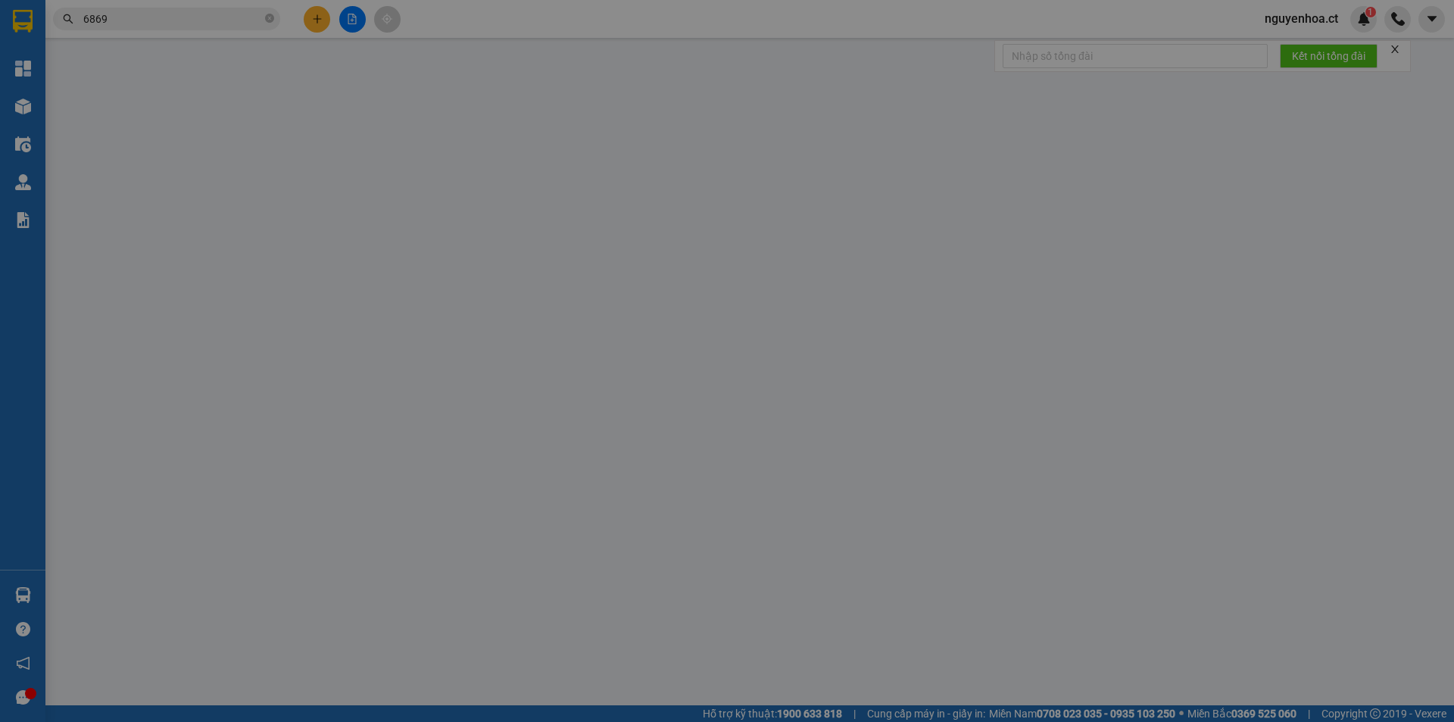
type input "0000000000"
type input "GỬI XE 449 VÀO TRẢ"
type input "0837896869"
type input "điện máy hữu tâm"
type input "HẬU LỘC"
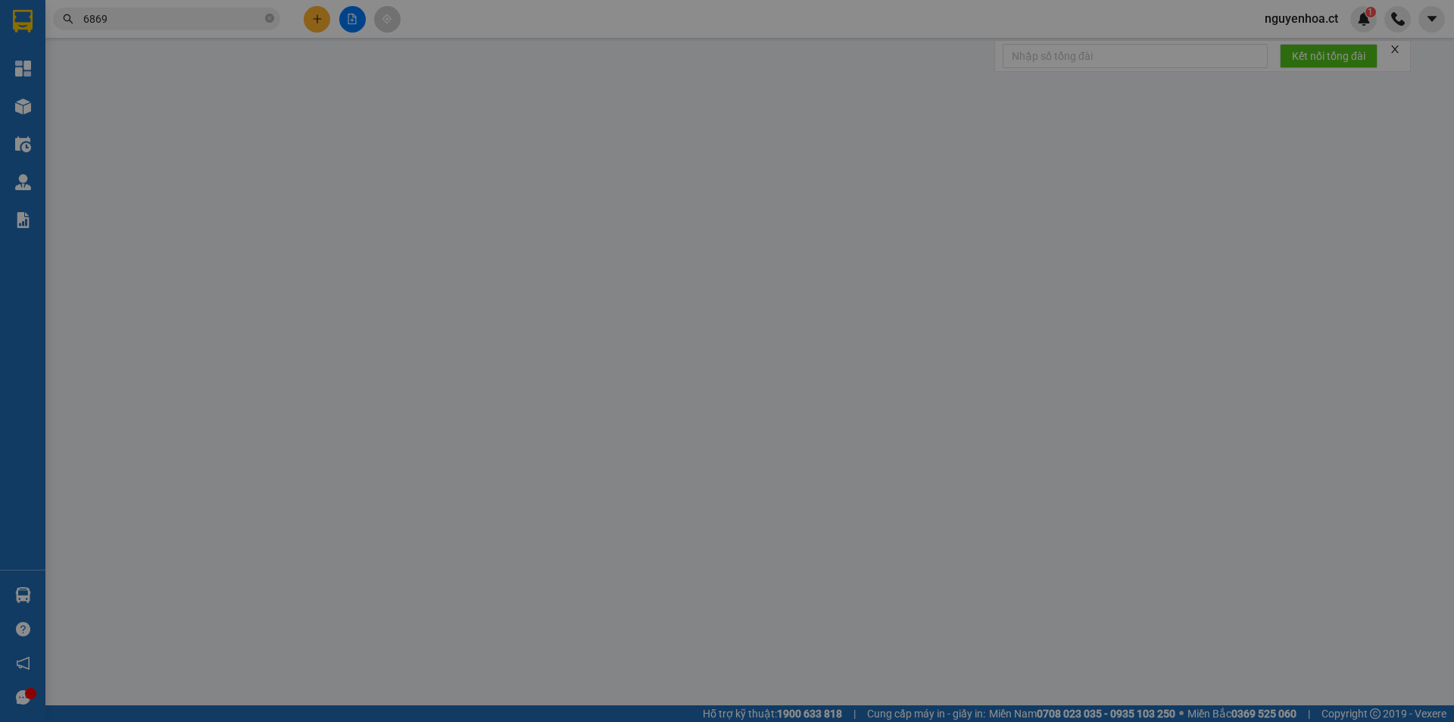
type input "30.000"
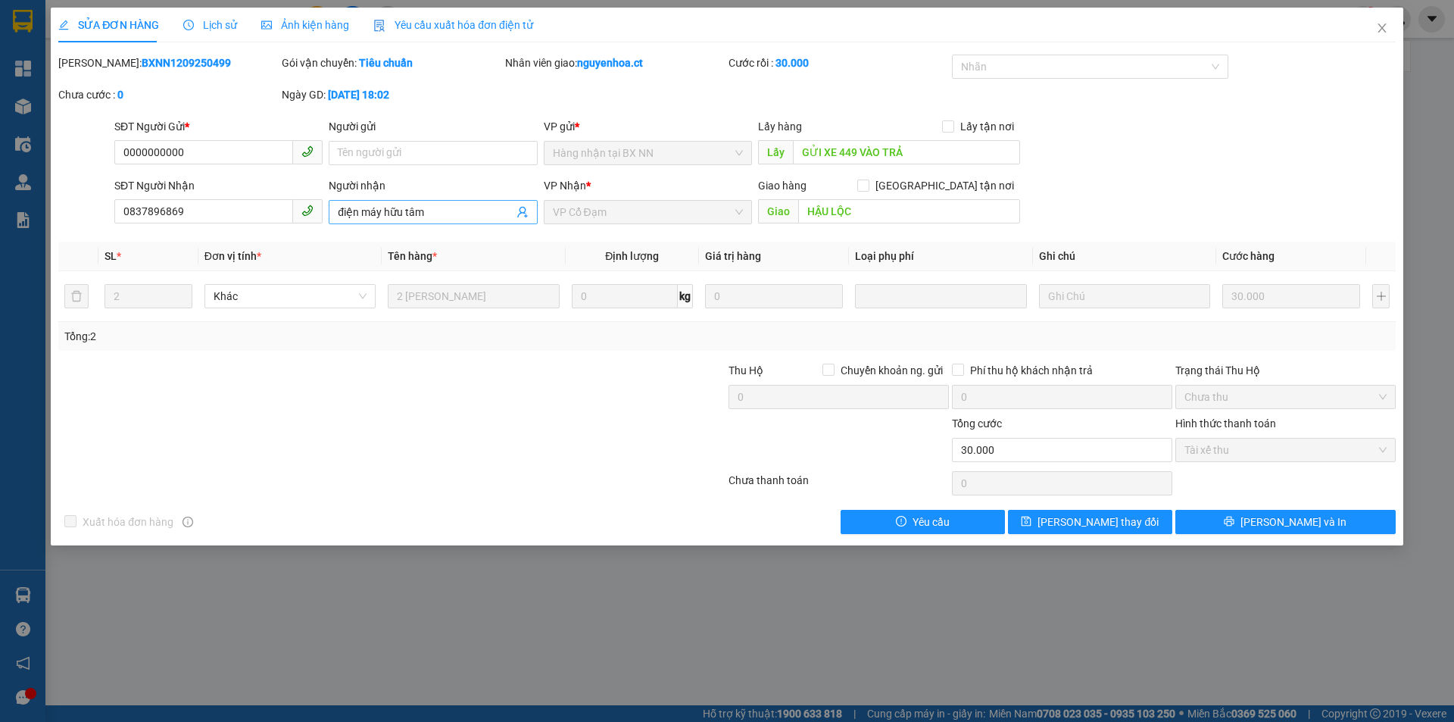
click at [452, 214] on input "điện máy hữu tâm" at bounding box center [425, 212] width 175 height 17
type input "điện máy hữu tâm cước 40k"
click at [1096, 524] on span "[PERSON_NAME] thay đổi" at bounding box center [1097, 521] width 121 height 17
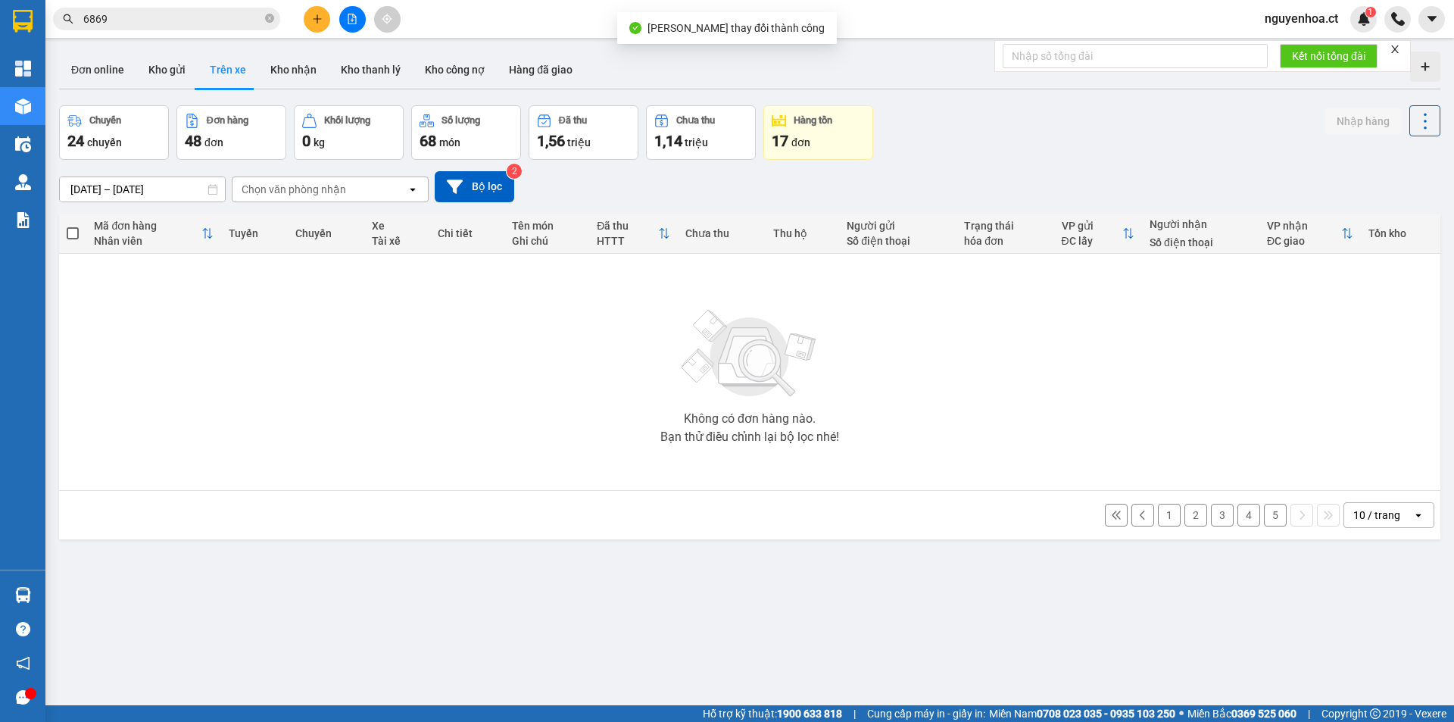
click at [212, 17] on input "6869" at bounding box center [172, 19] width 179 height 17
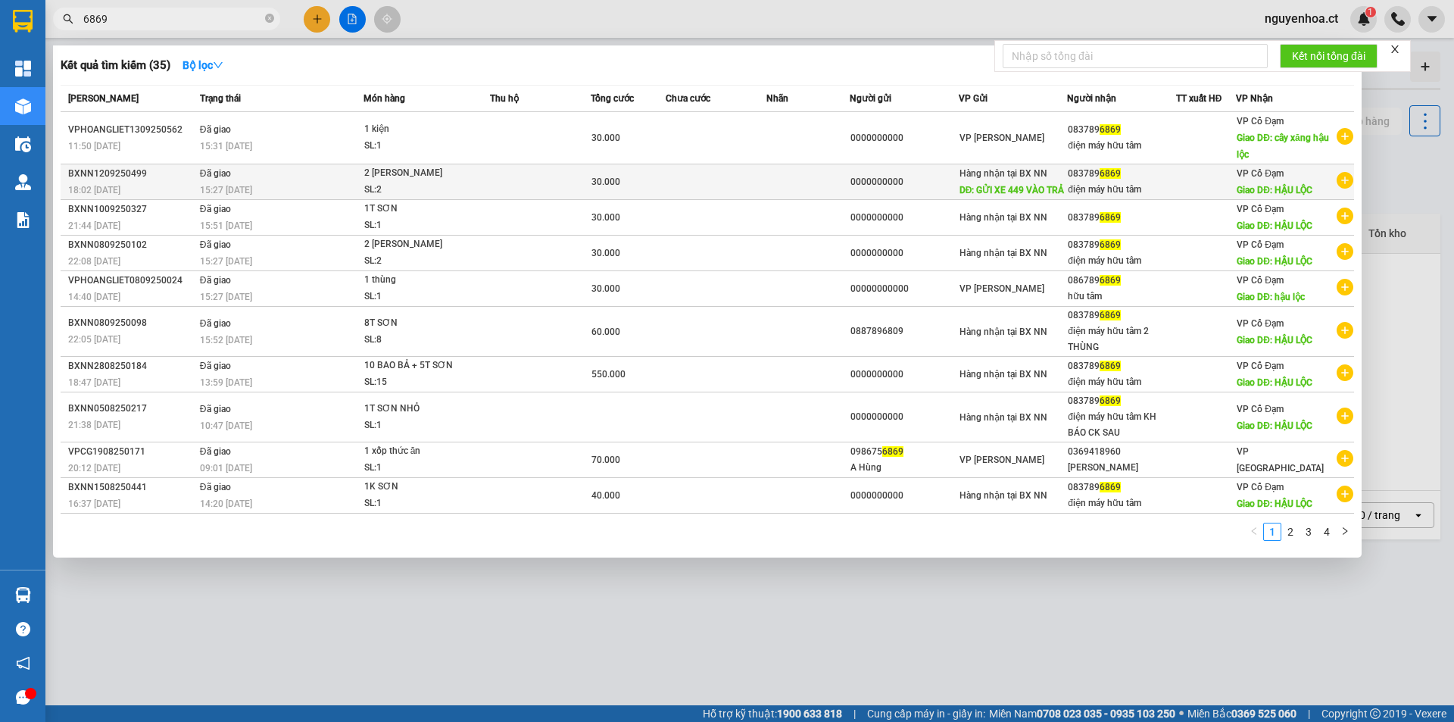
click at [248, 185] on span "15:27 - 13/09" at bounding box center [226, 190] width 52 height 11
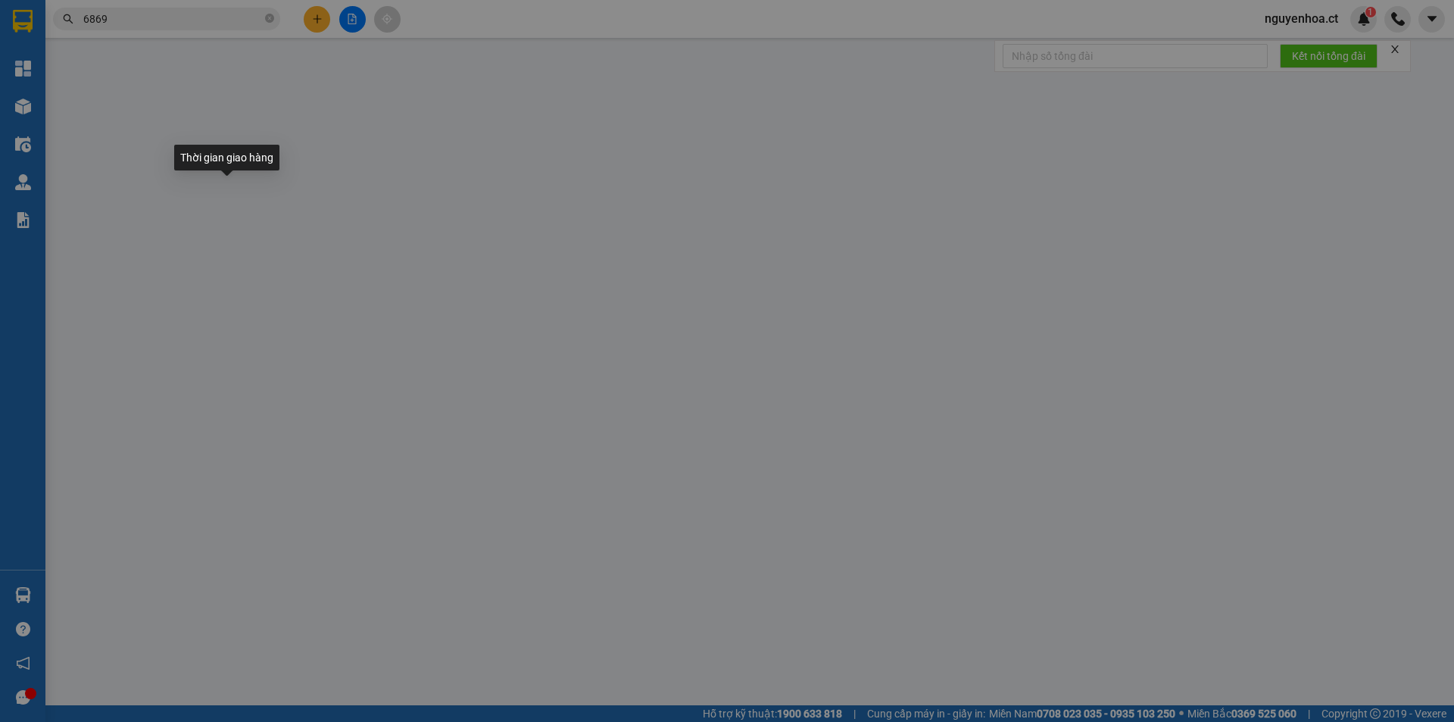
type input "0000000000"
type input "GỬI XE 449 VÀO TRẢ"
type input "0837896869"
type input "điện máy hữu tâm cước 40k"
type input "HẬU LỘC"
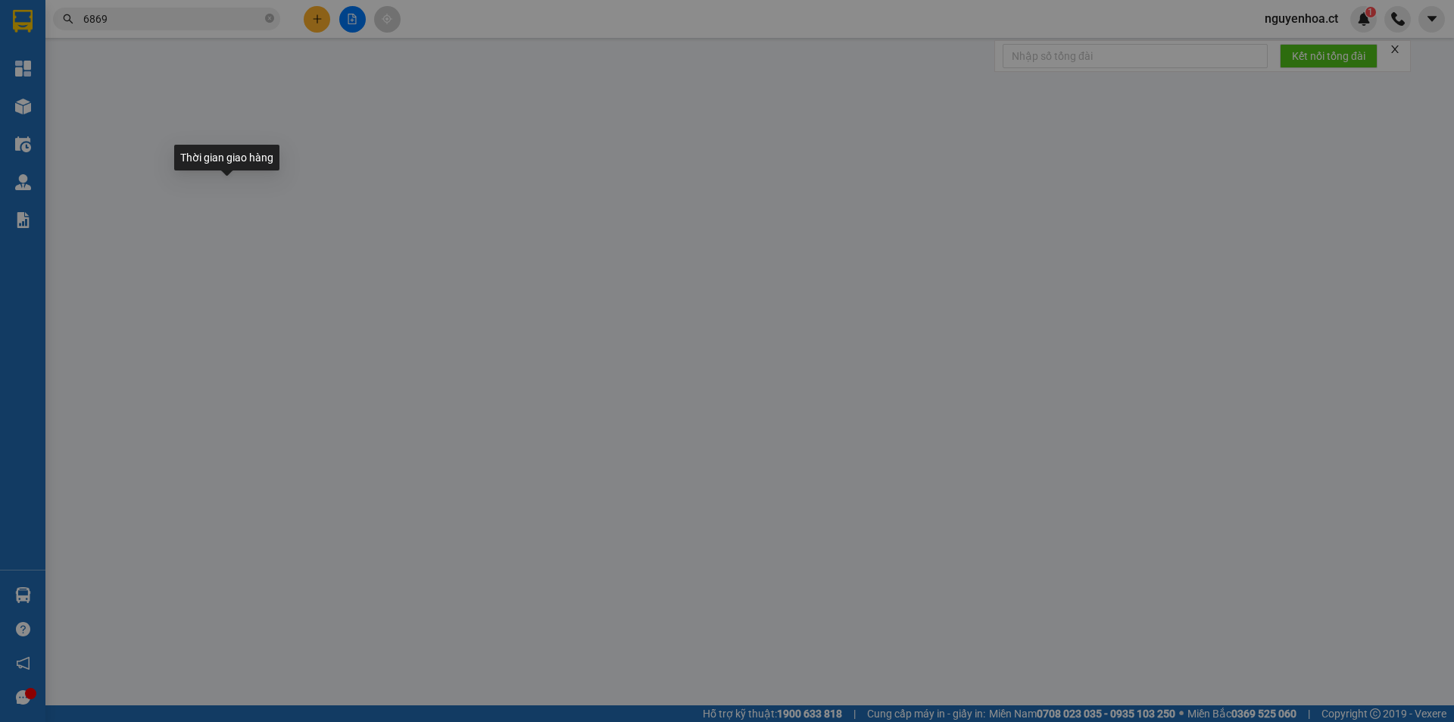
type input "30.000"
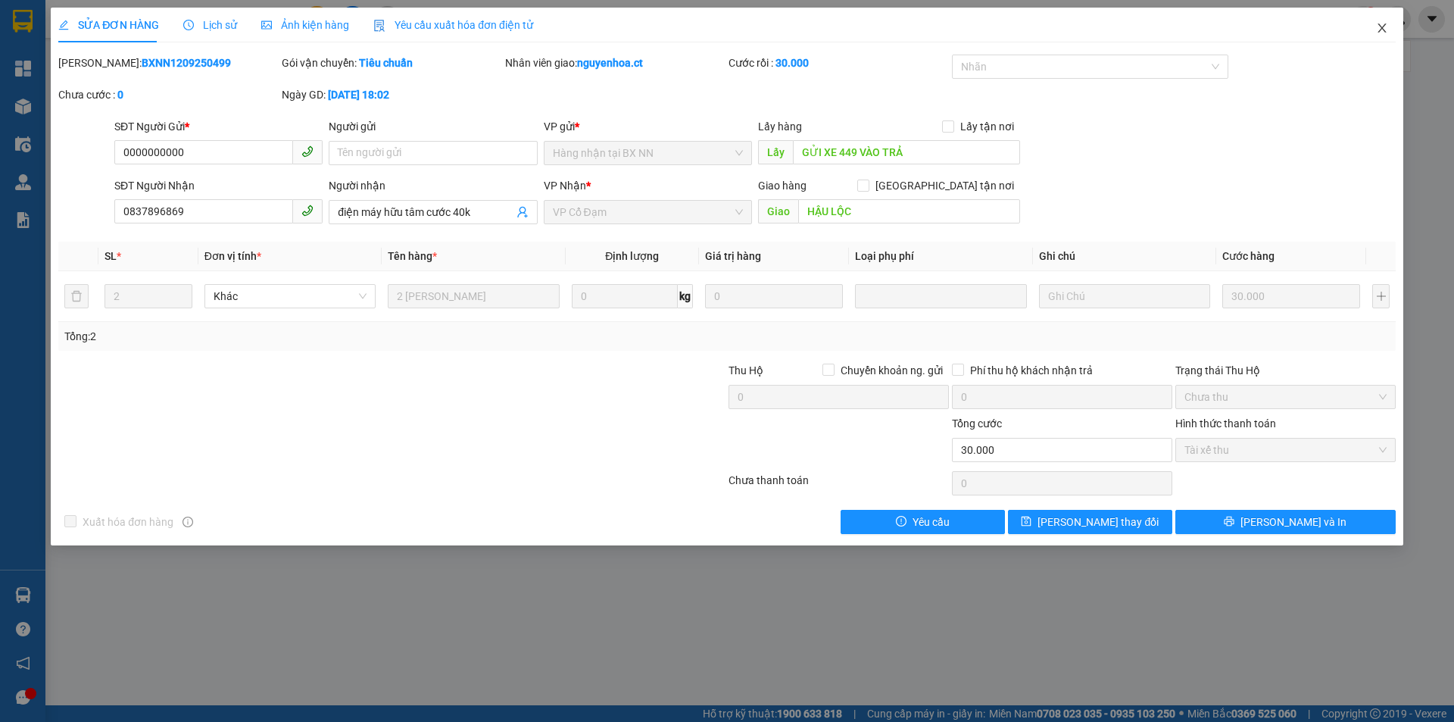
click at [1381, 26] on icon "close" at bounding box center [1382, 28] width 12 height 12
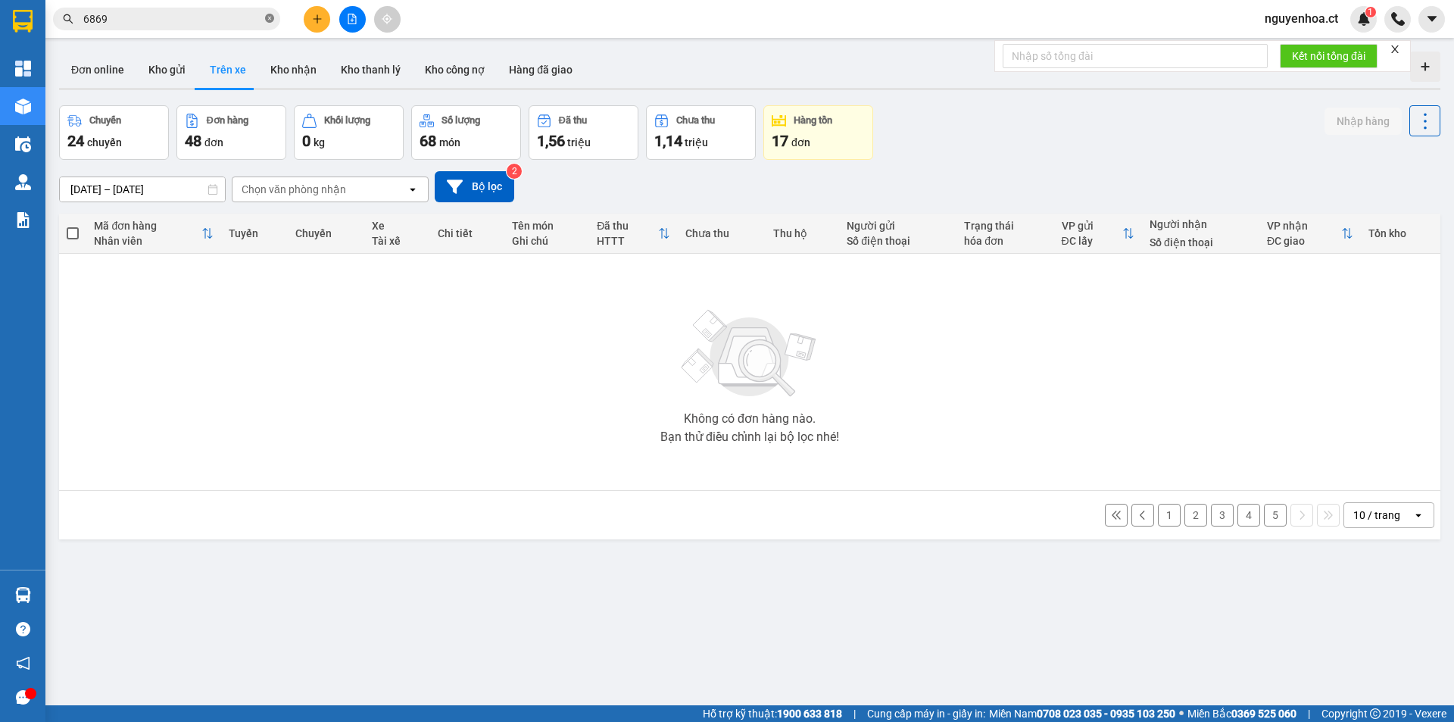
click at [270, 19] on icon "close-circle" at bounding box center [269, 18] width 9 height 9
click at [292, 58] on button "Kho nhận" at bounding box center [293, 69] width 70 height 36
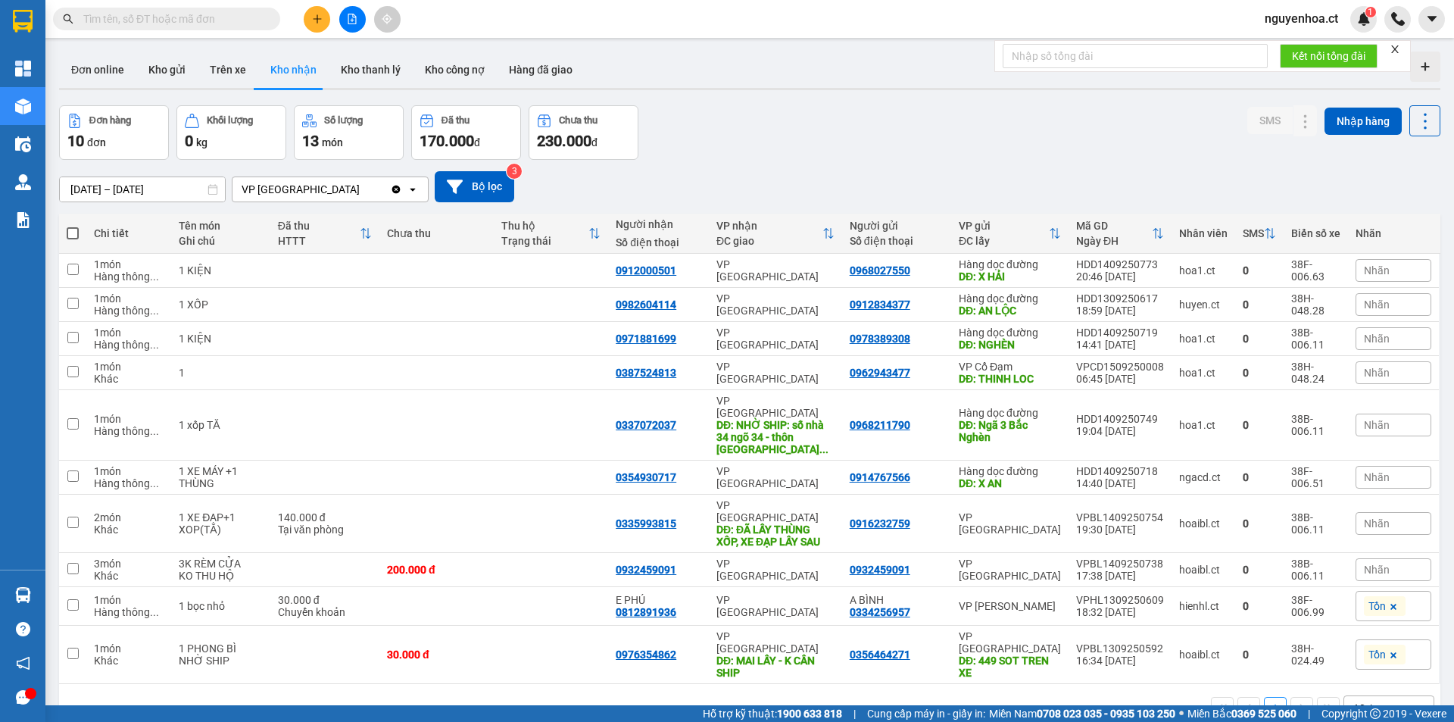
click at [398, 190] on icon "Clear value" at bounding box center [396, 189] width 8 height 8
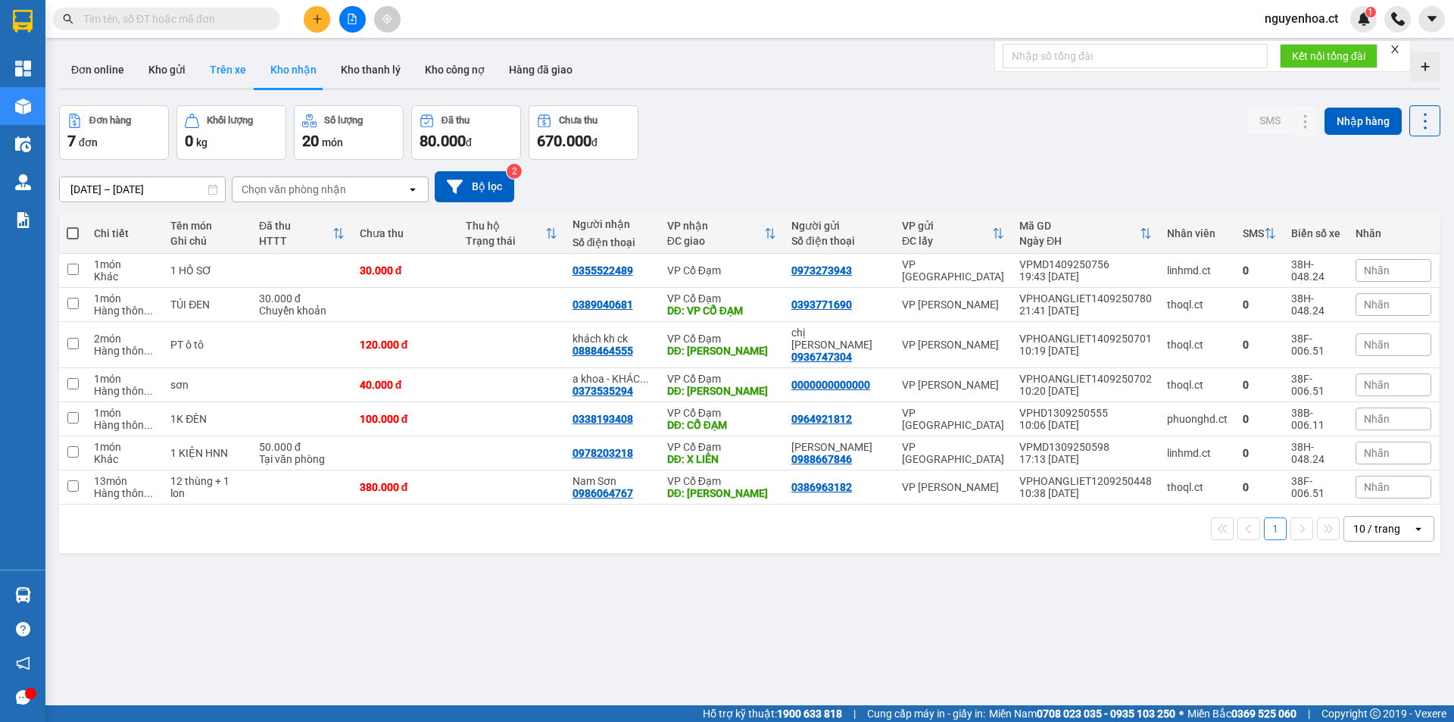
click at [236, 62] on button "Trên xe" at bounding box center [228, 69] width 61 height 36
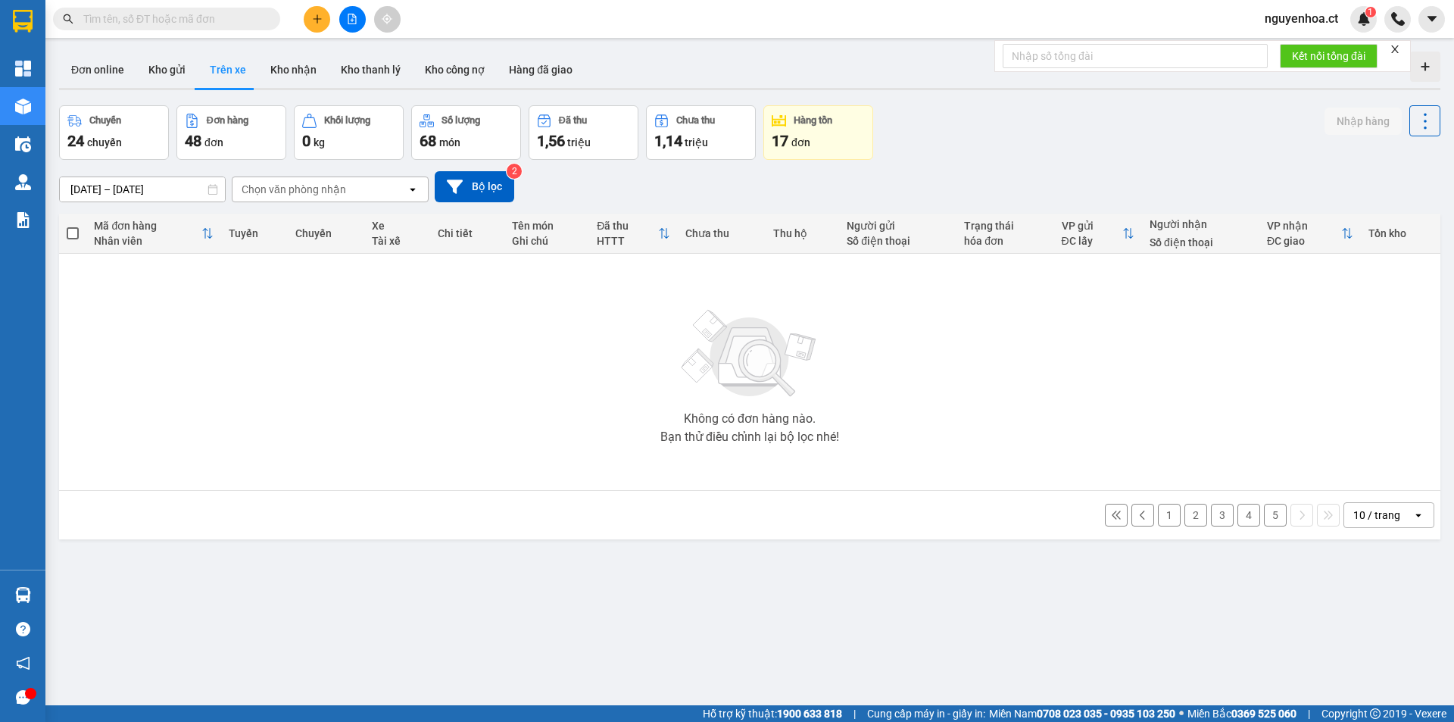
click at [1161, 522] on button "1" at bounding box center [1169, 515] width 23 height 23
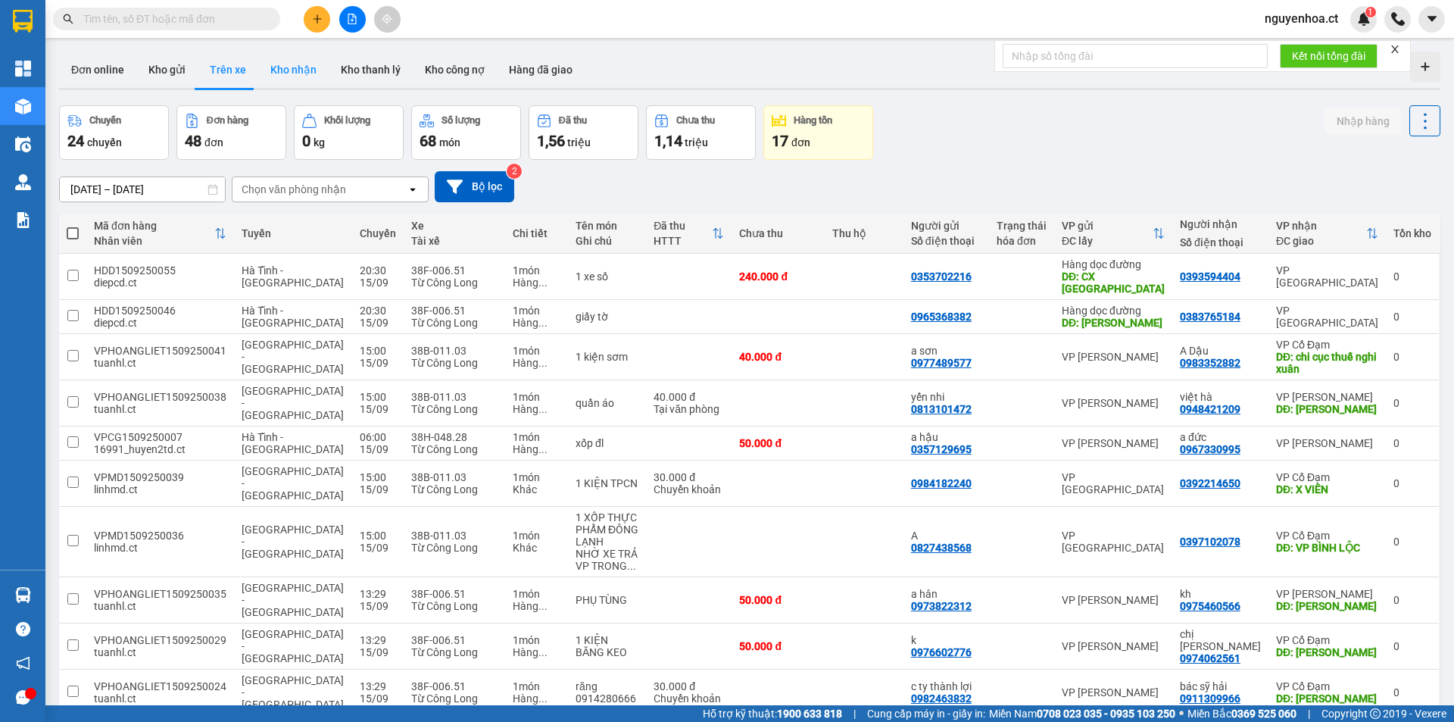
click at [279, 66] on button "Kho nhận" at bounding box center [293, 69] width 70 height 36
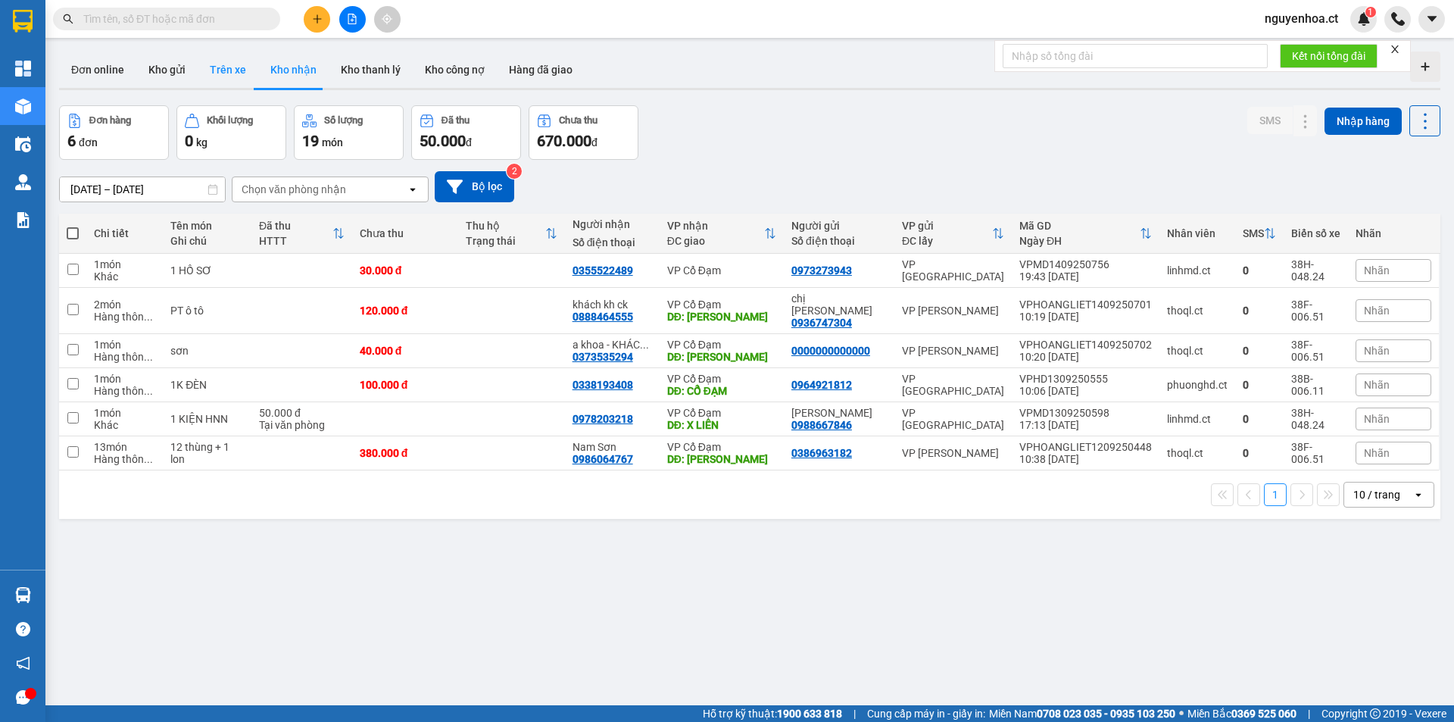
click at [223, 70] on button "Trên xe" at bounding box center [228, 69] width 61 height 36
type input "[DATE] – [DATE]"
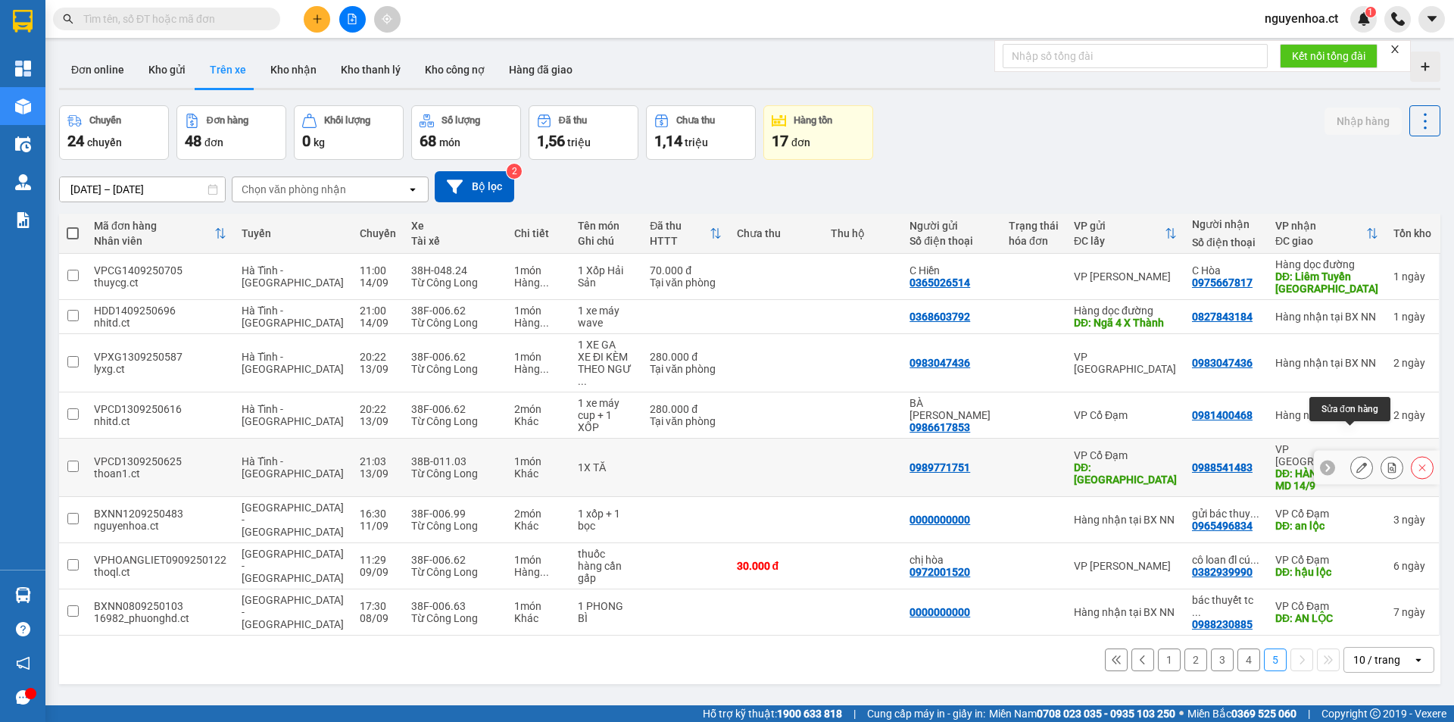
click at [1356, 462] on icon at bounding box center [1361, 467] width 11 height 11
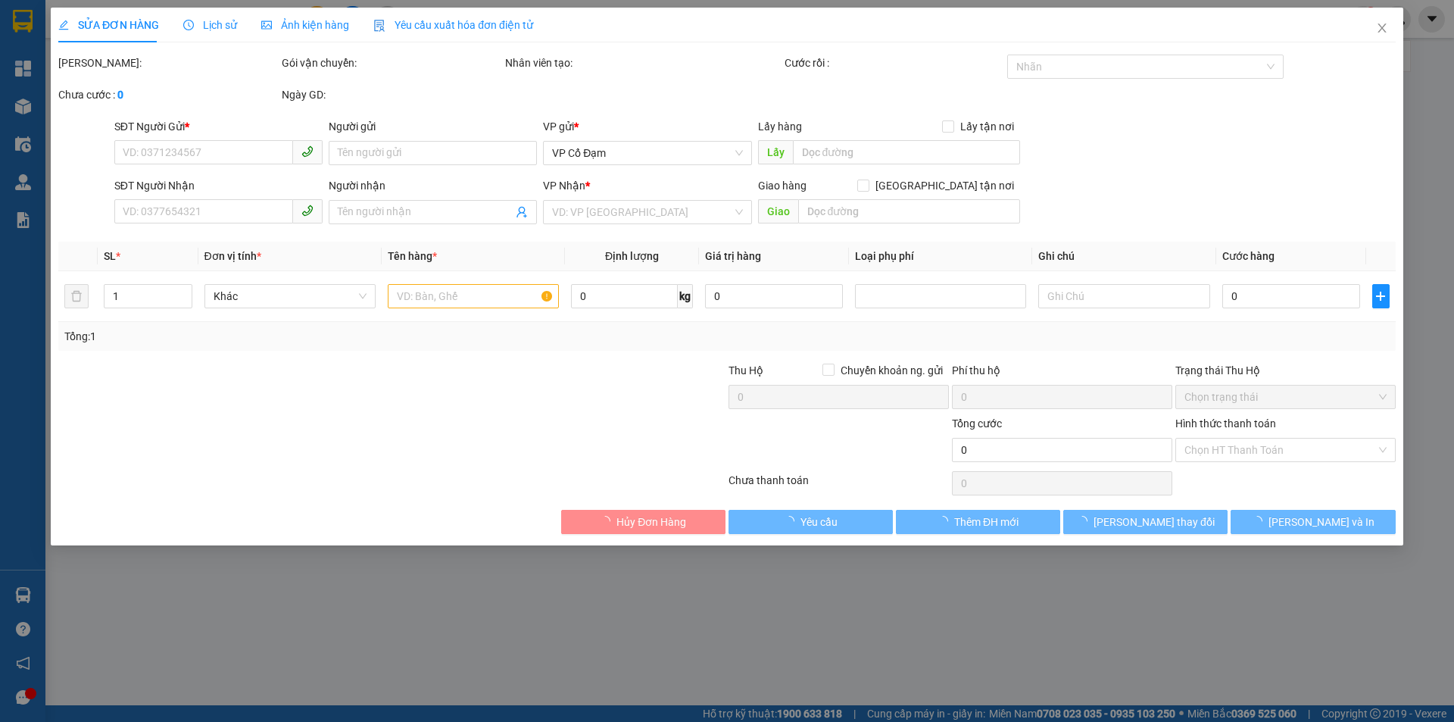
type input "0989771751"
type input "Tùng Lộc"
type input "0988541483"
type input "HÀNG K CÓ Ở MD 14/9"
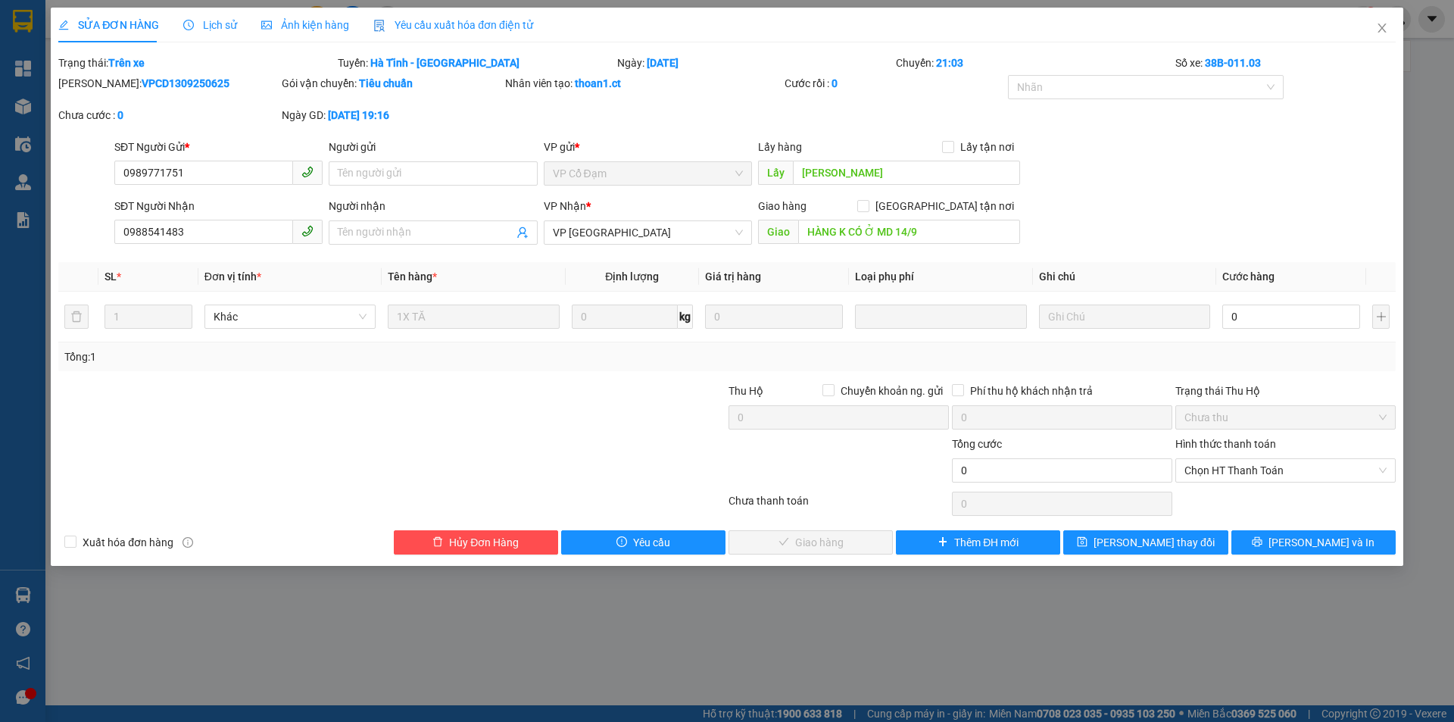
click at [218, 20] on span "Lịch sử" at bounding box center [210, 25] width 54 height 12
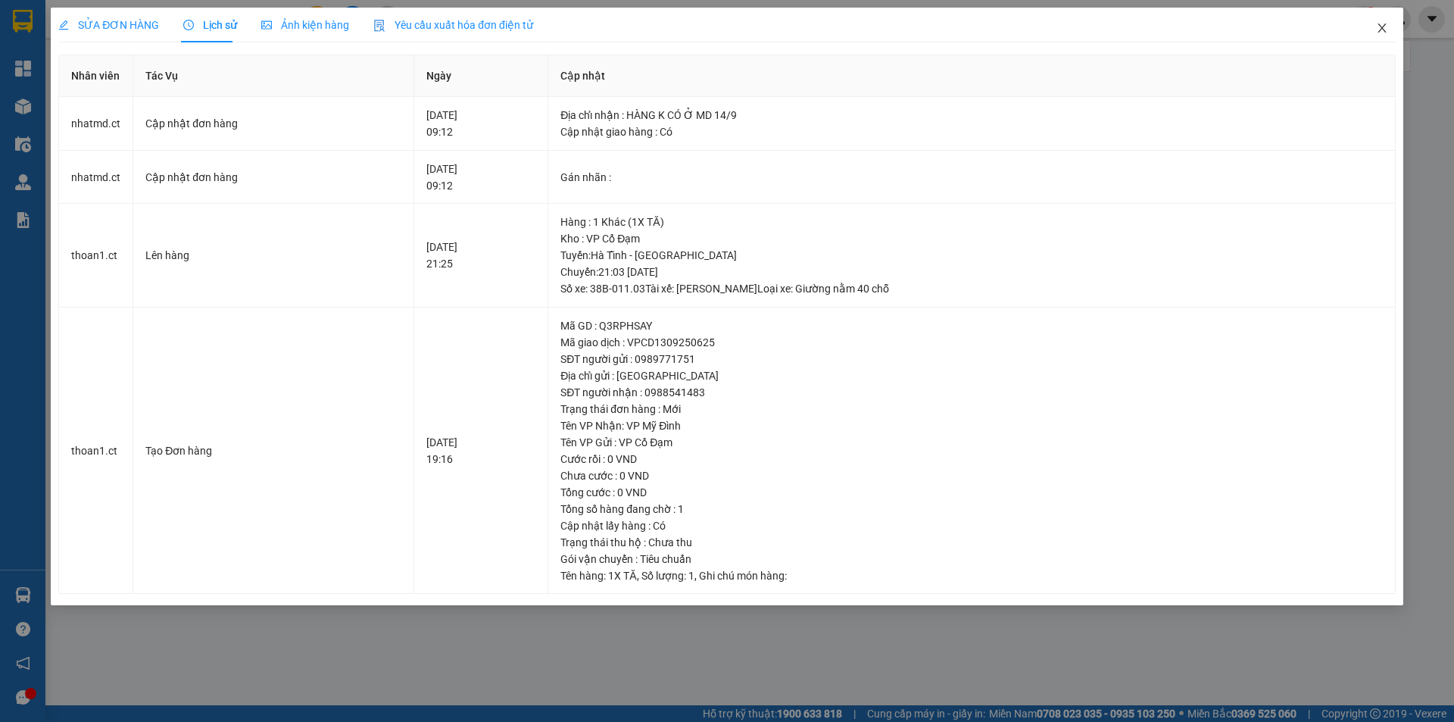
click at [1380, 22] on span "Close" at bounding box center [1382, 29] width 42 height 42
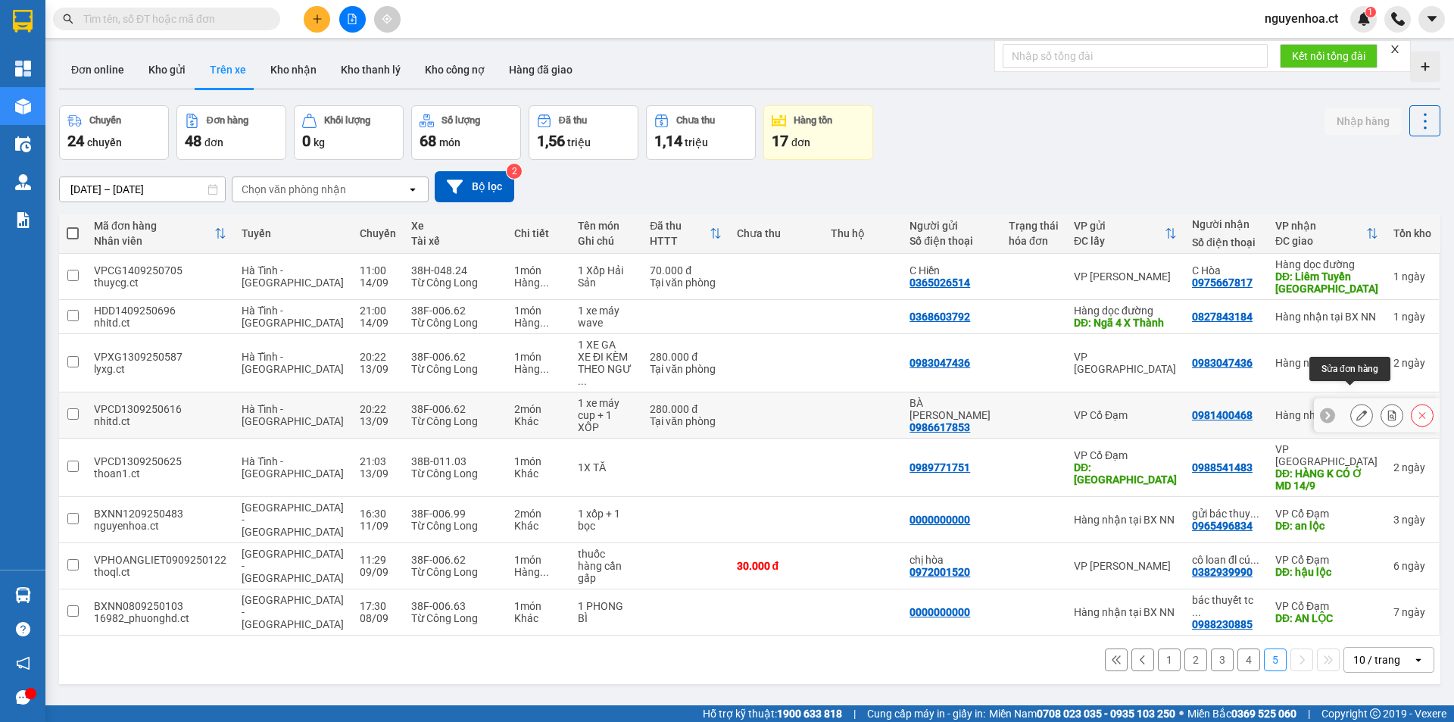
click at [1356, 410] on icon at bounding box center [1361, 415] width 11 height 11
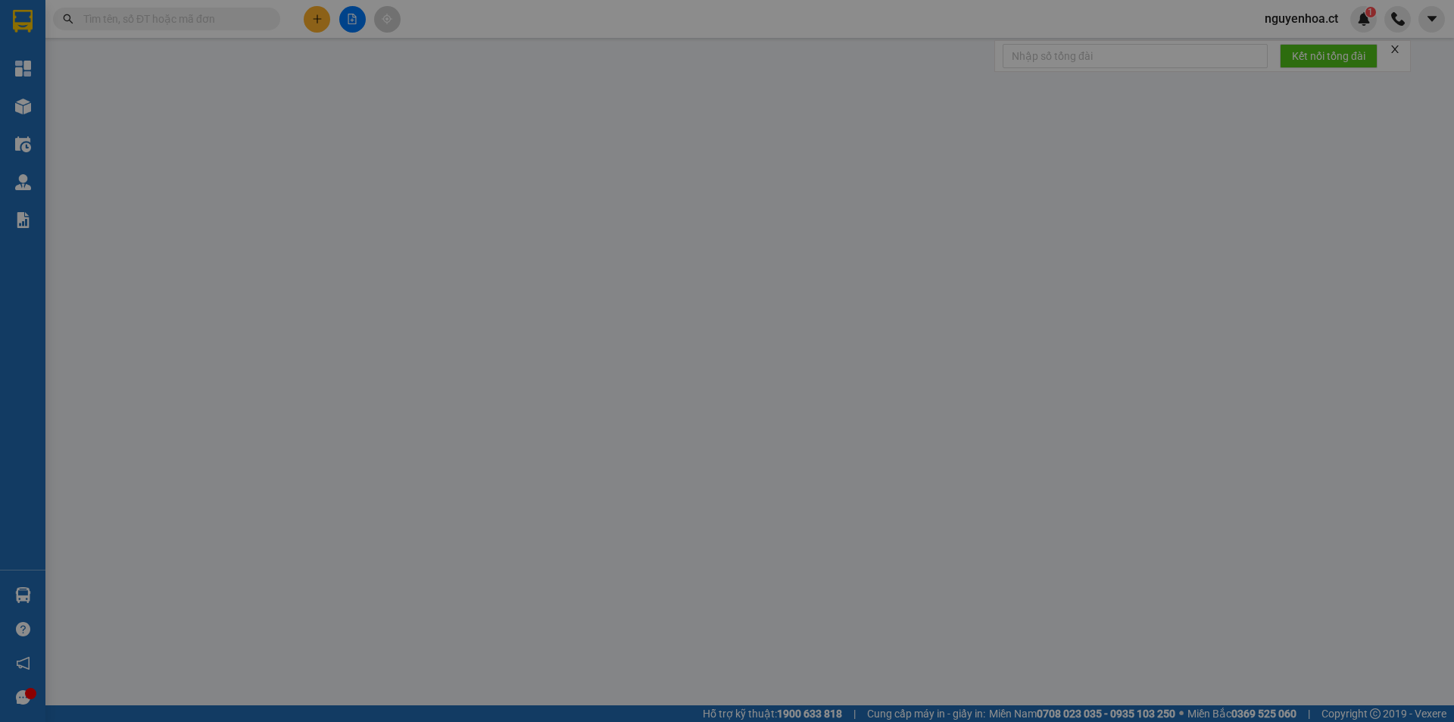
type input "0986617853"
type input "BÀ DƯƠNG"
type input "0981400468"
type input "280.000"
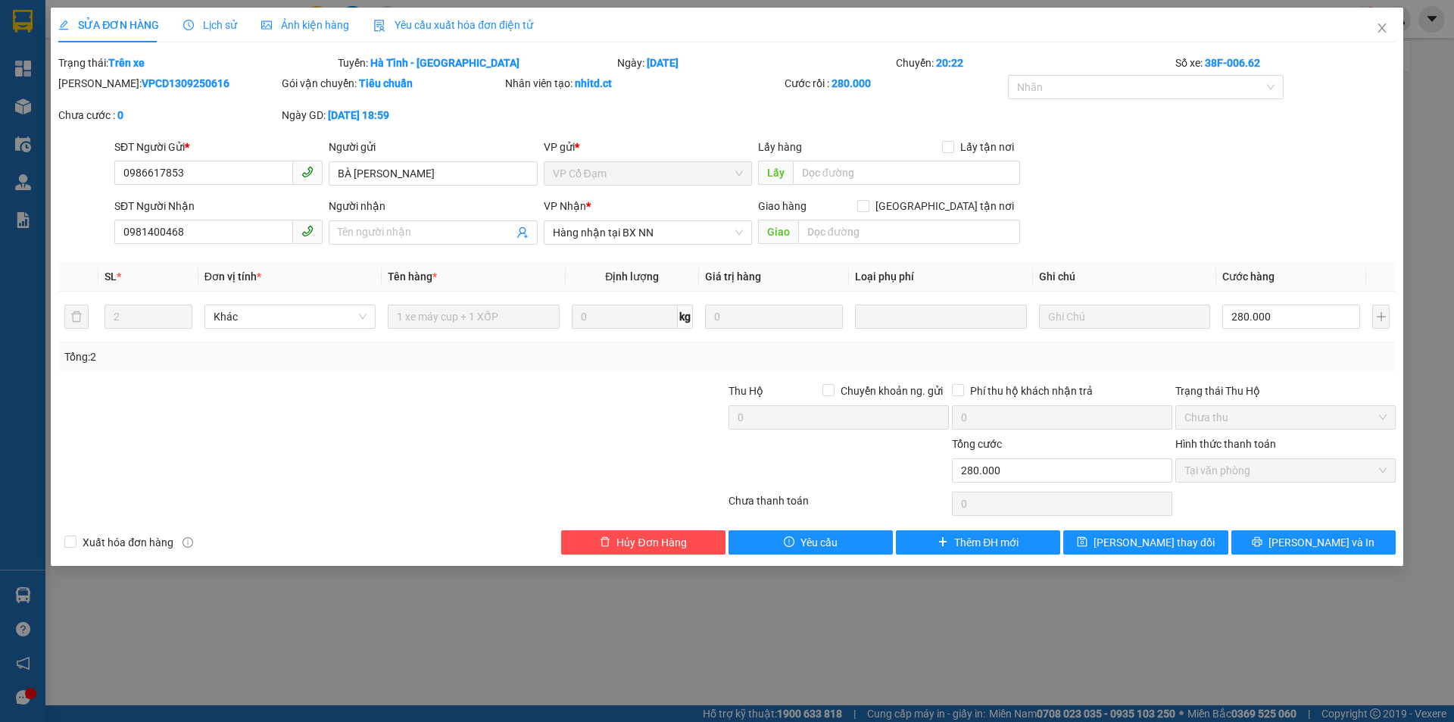
click at [196, 20] on span "Lịch sử" at bounding box center [210, 25] width 54 height 12
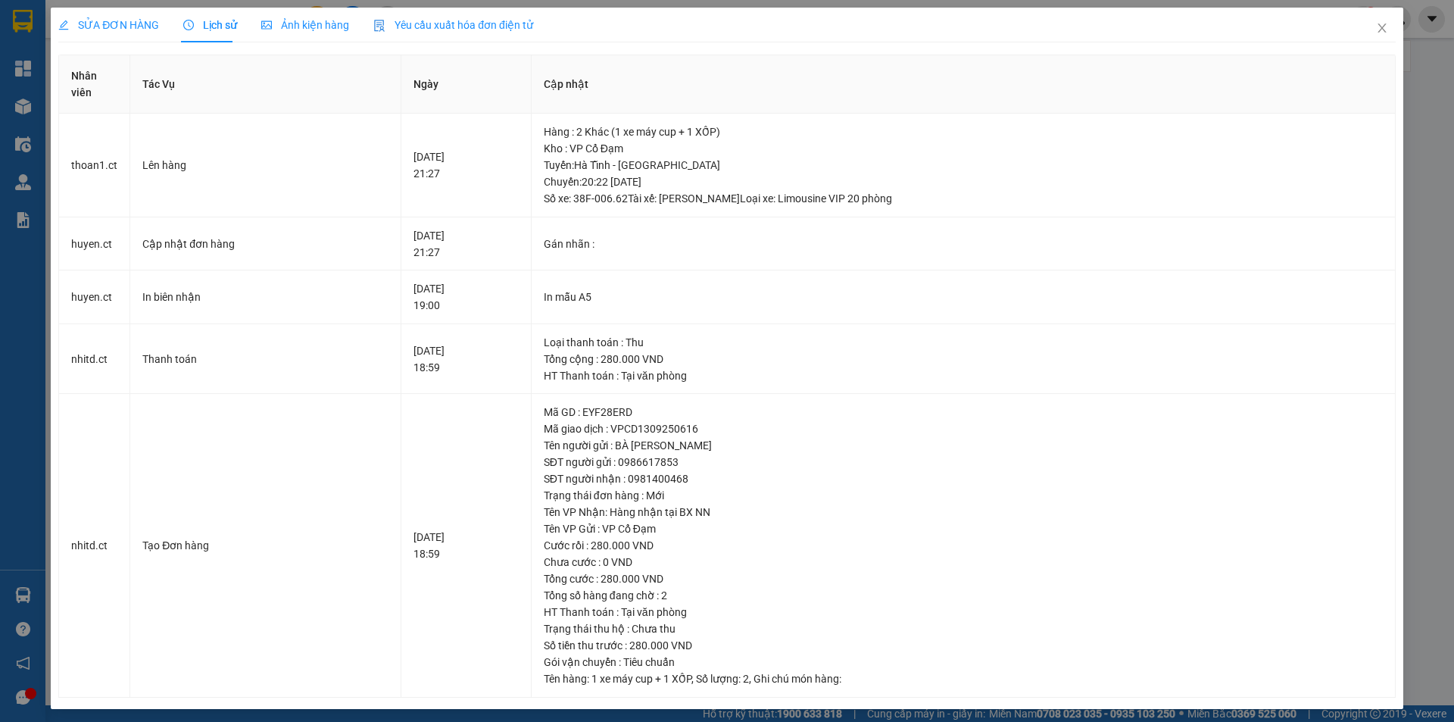
click at [111, 21] on span "SỬA ĐƠN HÀNG" at bounding box center [108, 25] width 101 height 12
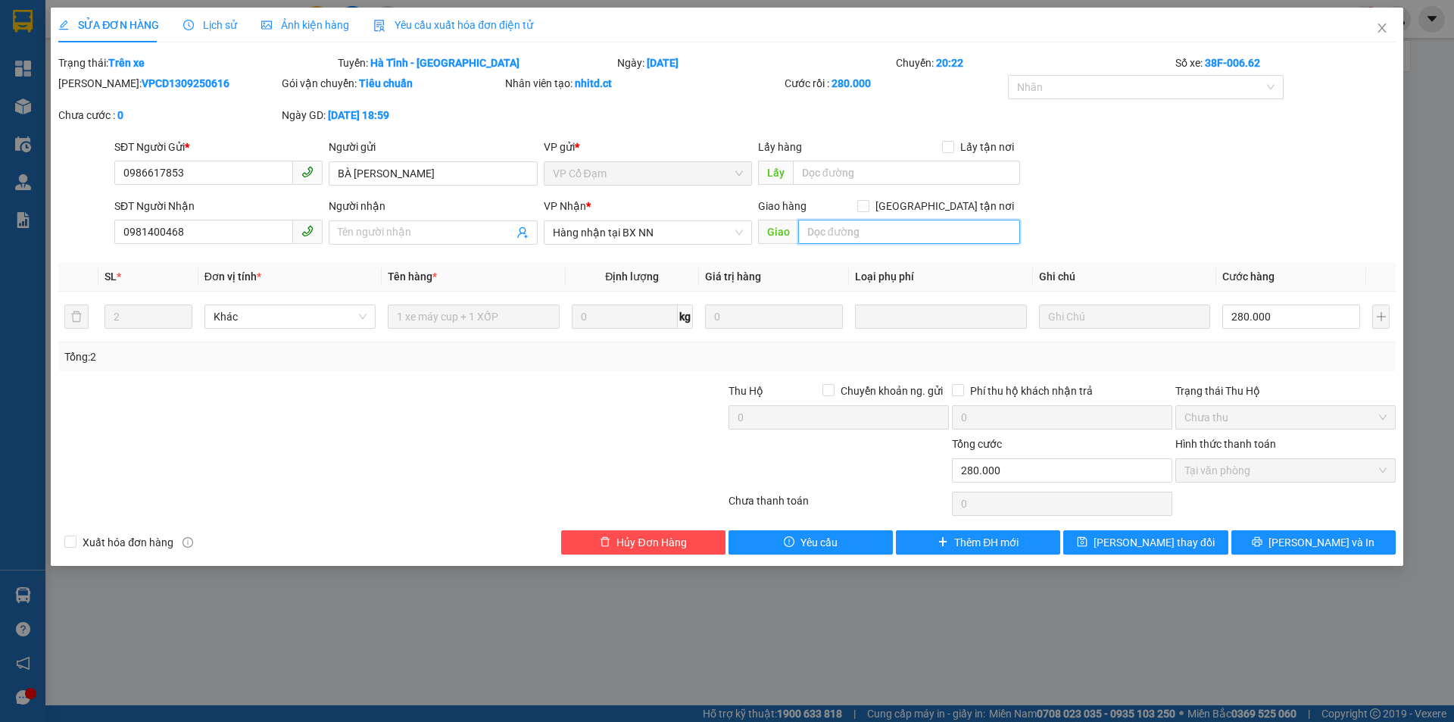
click at [867, 232] on input "text" at bounding box center [909, 232] width 222 height 24
type input "."
click at [1087, 540] on icon "save" at bounding box center [1082, 541] width 11 height 11
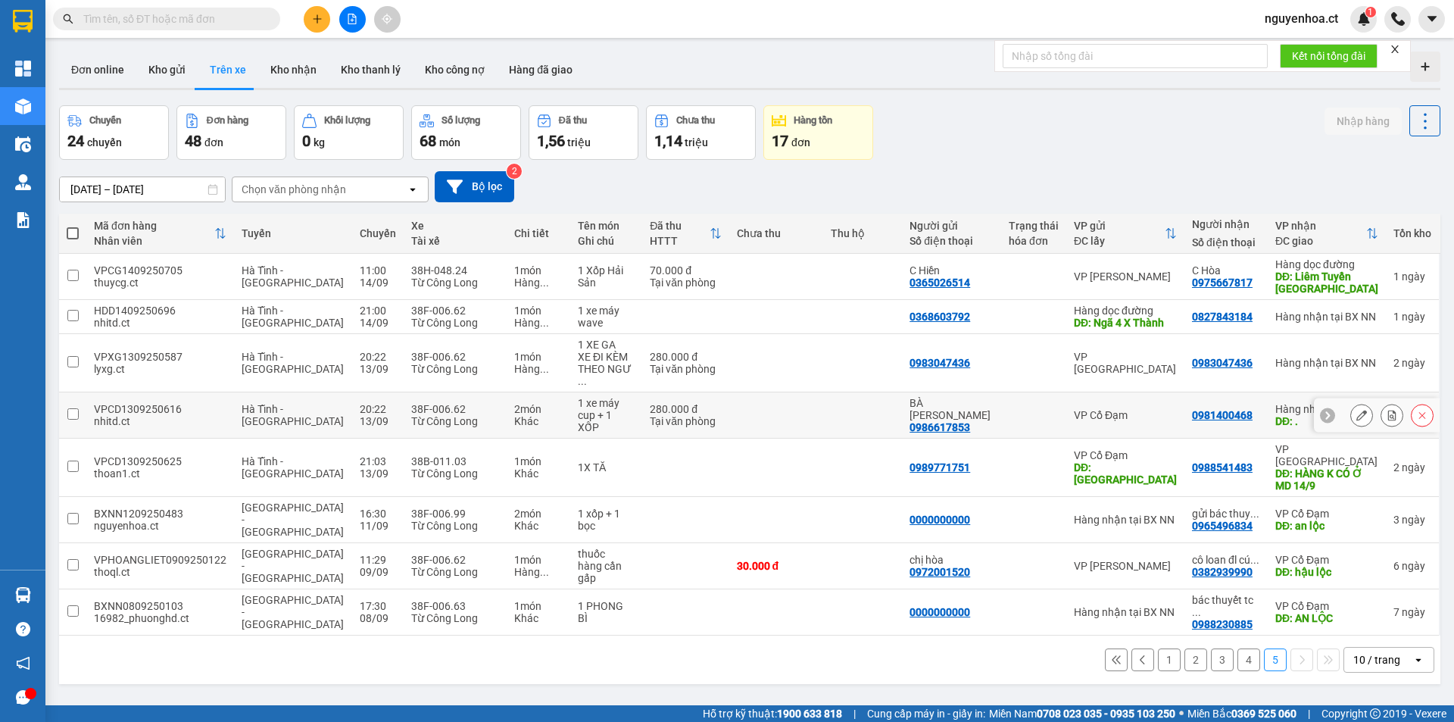
click at [1356, 410] on icon at bounding box center [1361, 415] width 11 height 11
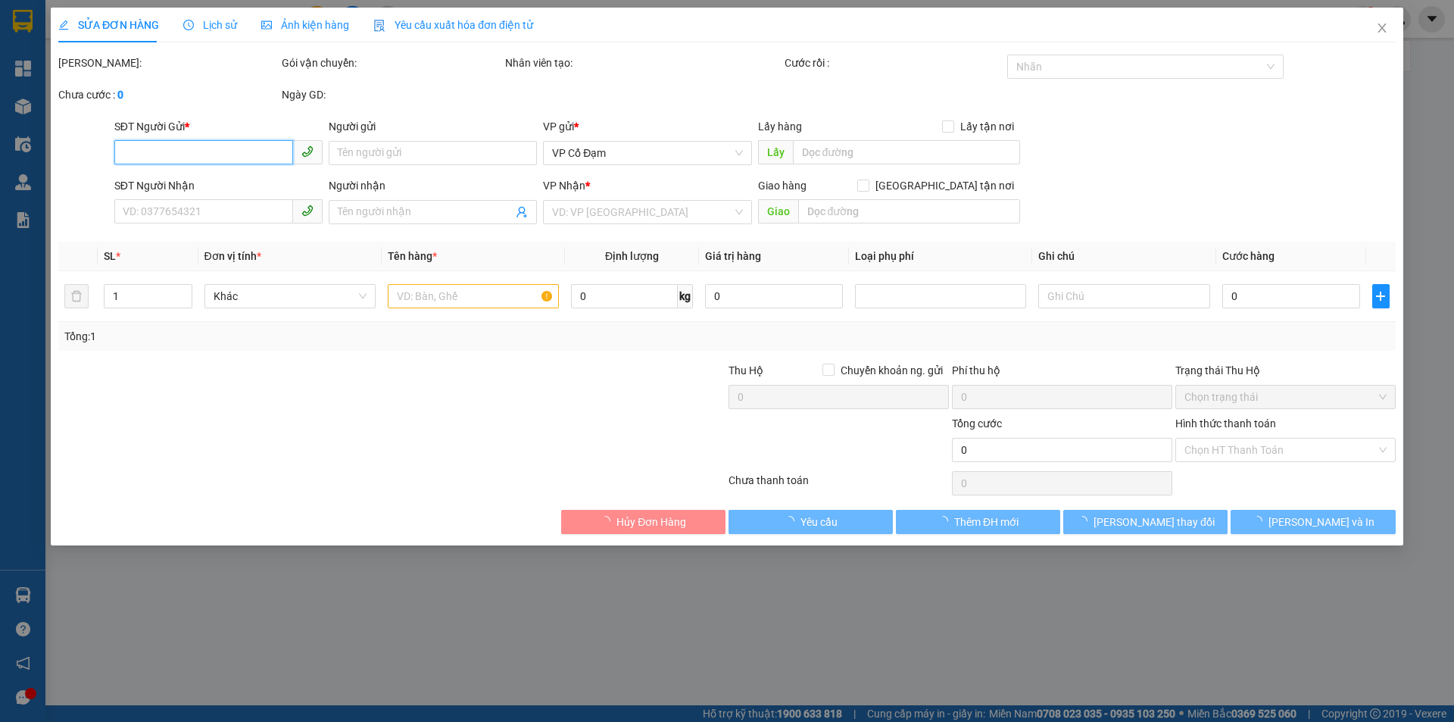
type input "0986617853"
type input "BÀ DƯƠNG"
type input "0981400468"
type input "."
type input "280.000"
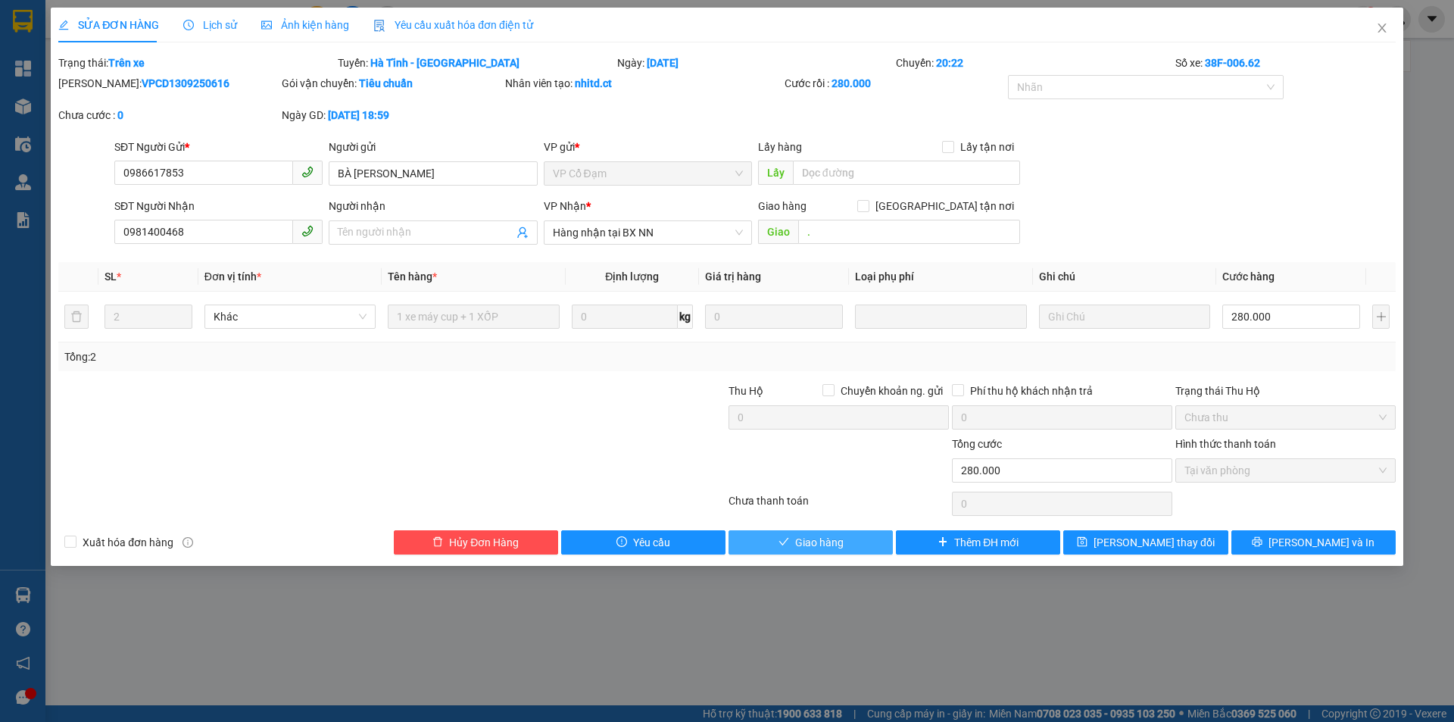
click at [848, 542] on button "Giao hàng" at bounding box center [810, 542] width 164 height 24
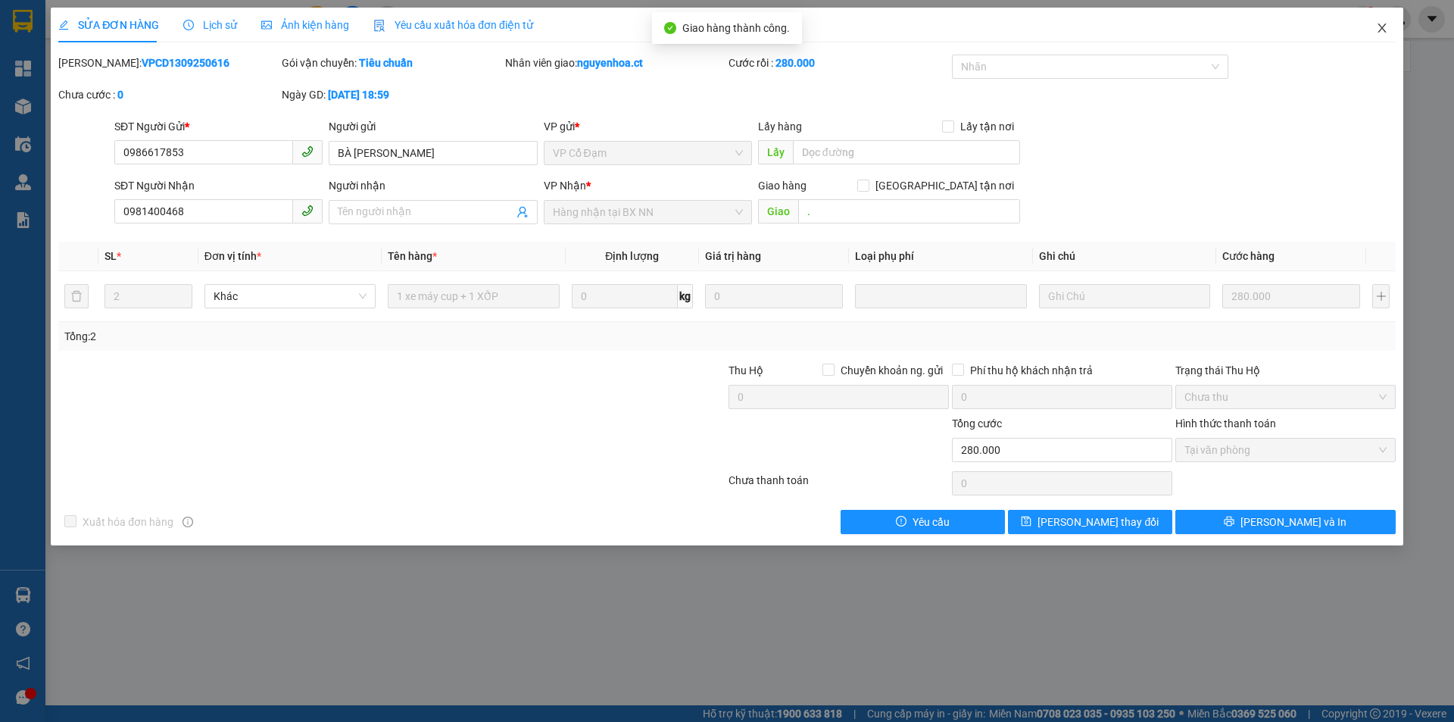
click at [1380, 27] on icon "close" at bounding box center [1381, 27] width 8 height 9
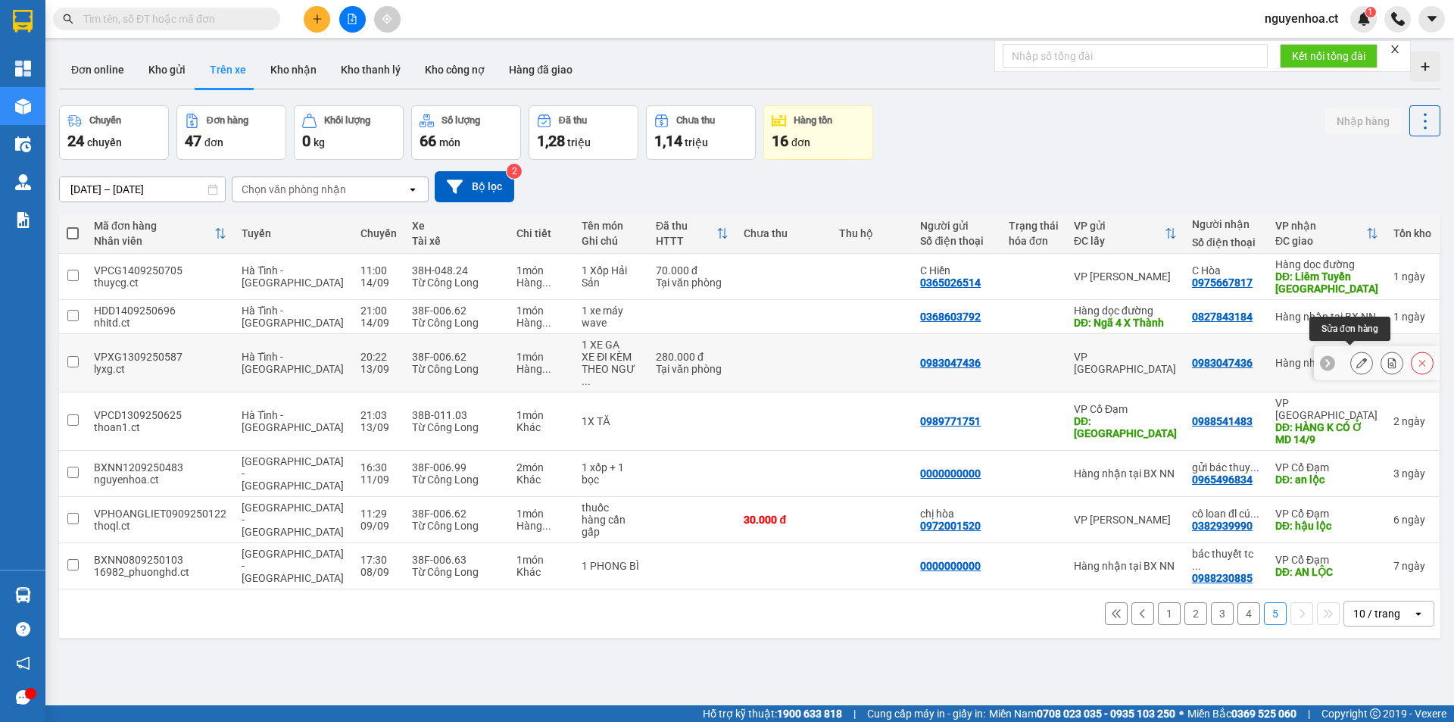
click at [1356, 357] on icon at bounding box center [1361, 362] width 11 height 11
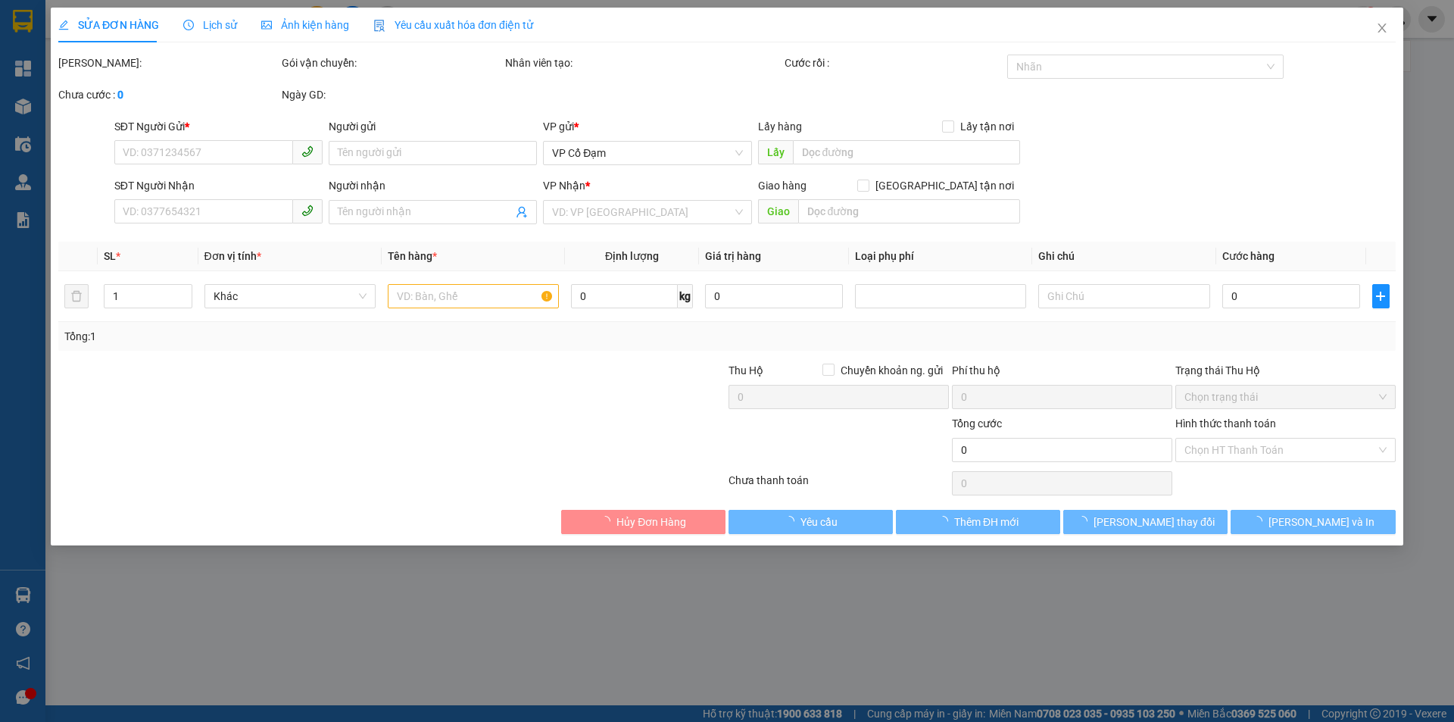
type input "0983047436"
type input "280.000"
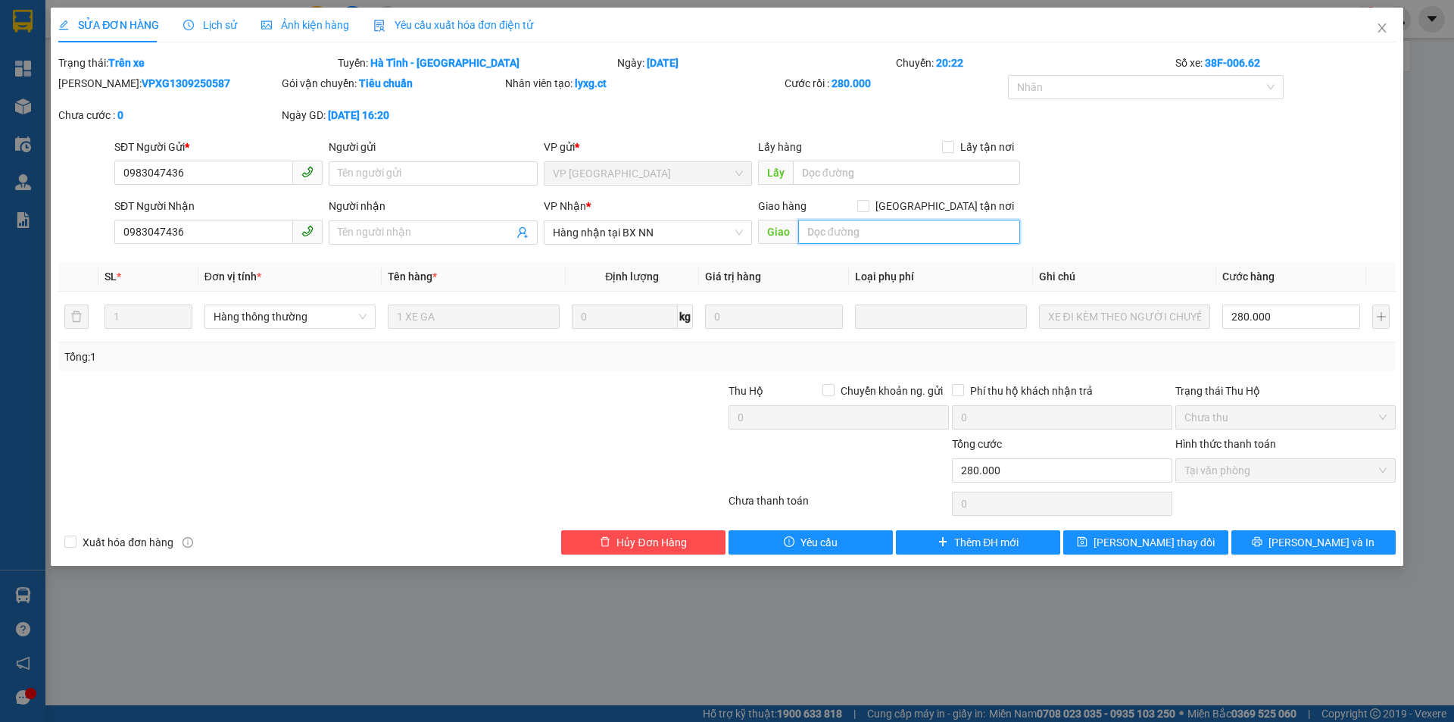
click at [872, 242] on input "text" at bounding box center [909, 232] width 222 height 24
type input "."
click at [1140, 548] on span "[PERSON_NAME] thay đổi" at bounding box center [1153, 542] width 121 height 17
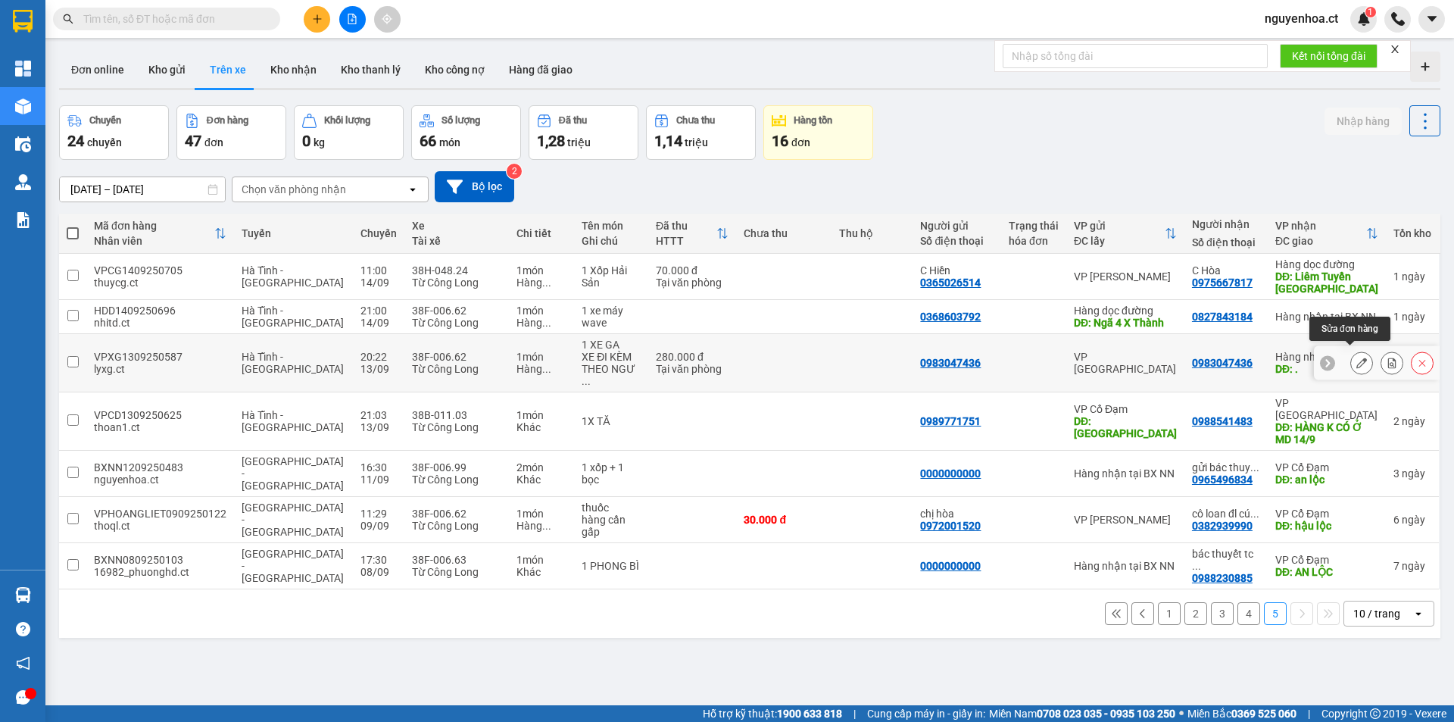
click at [1356, 357] on icon at bounding box center [1361, 362] width 11 height 11
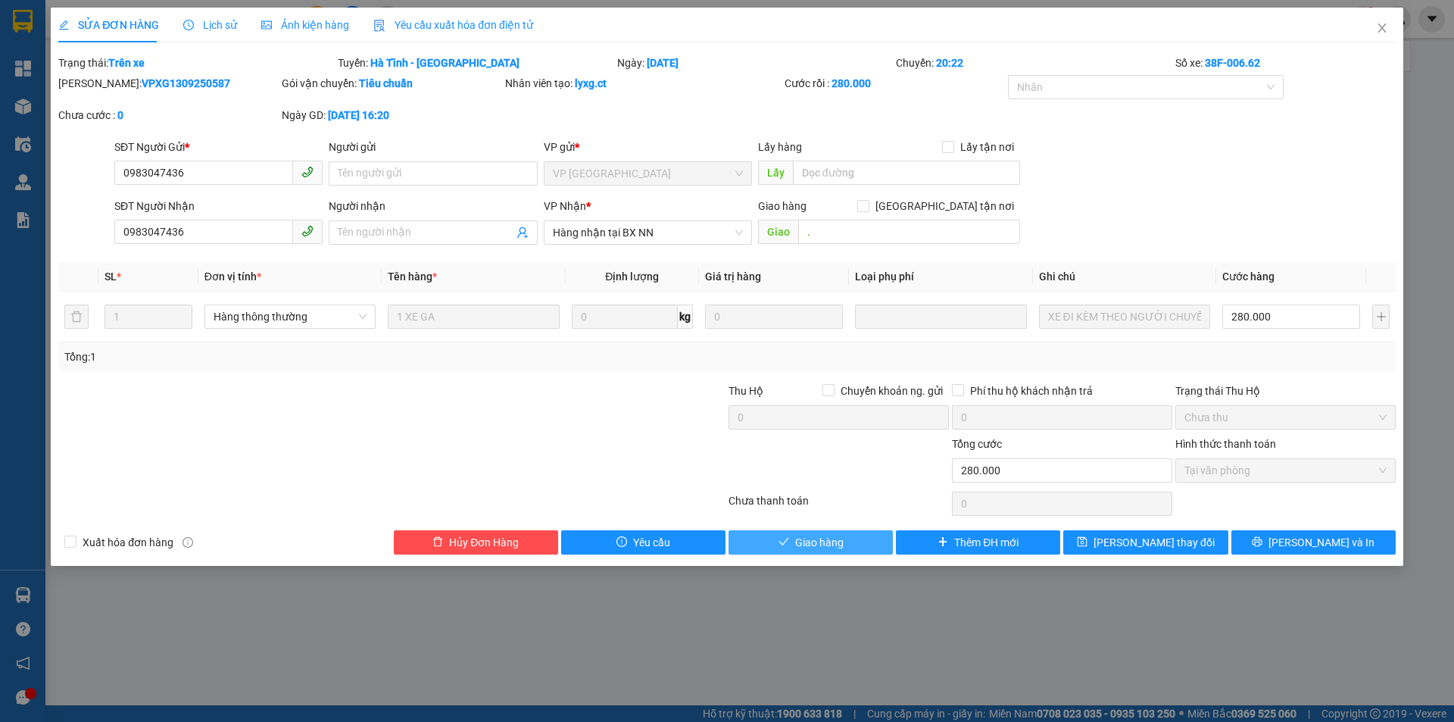
click at [828, 548] on span "Giao hàng" at bounding box center [819, 542] width 48 height 17
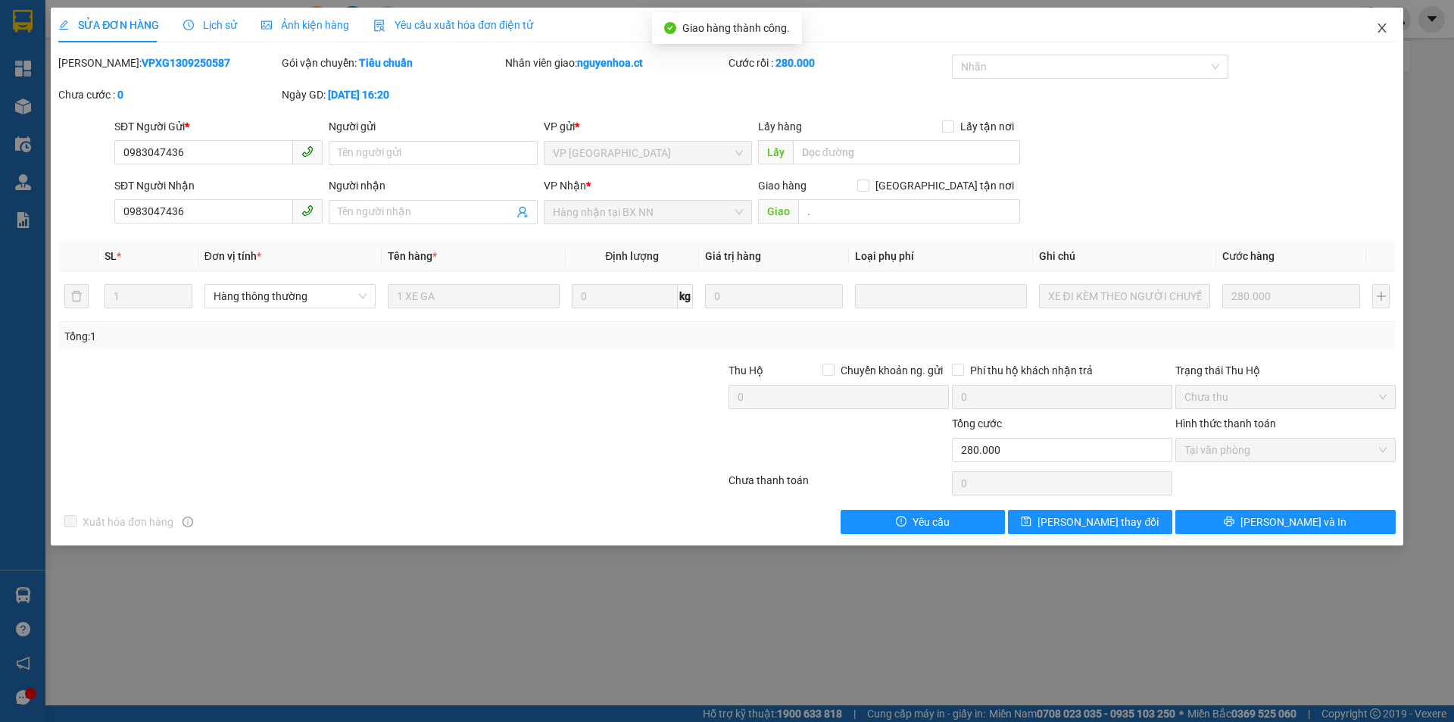
click at [1381, 27] on icon "close" at bounding box center [1381, 27] width 8 height 9
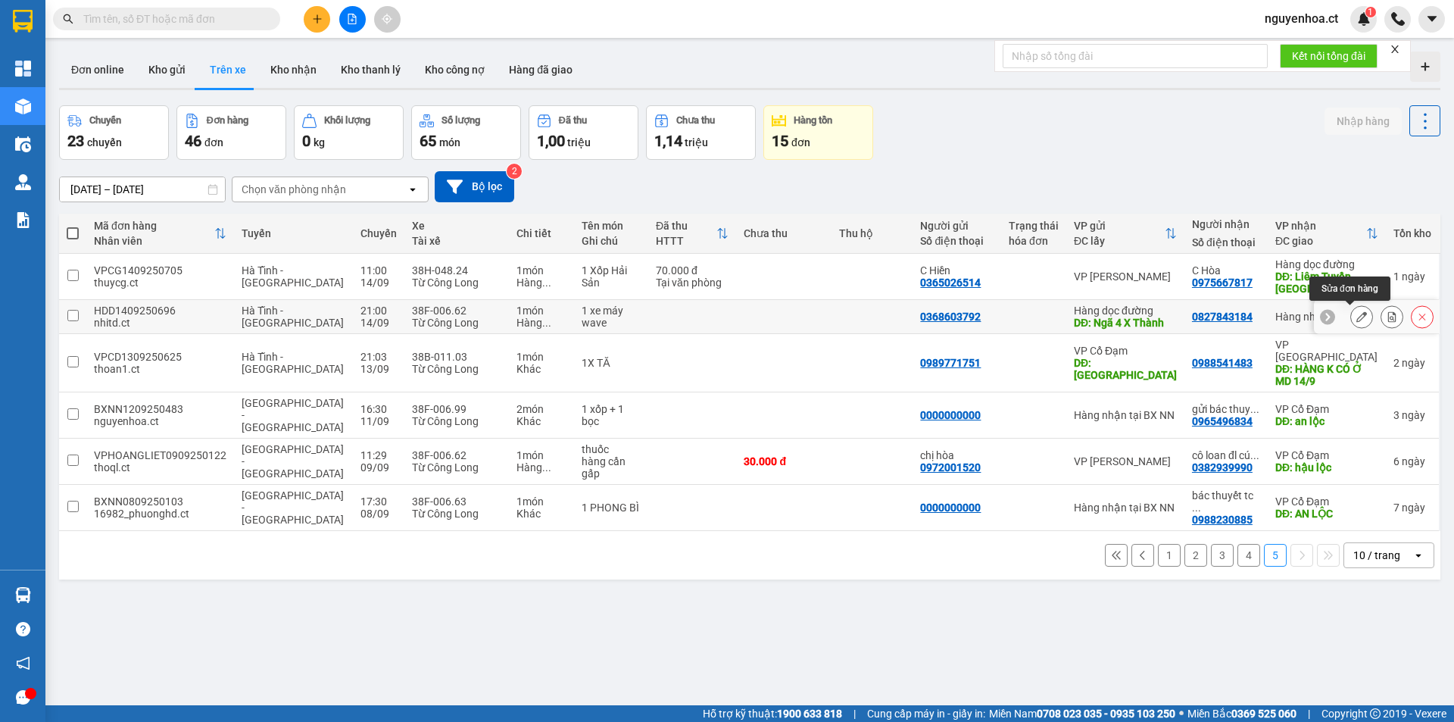
click at [1356, 314] on icon at bounding box center [1361, 316] width 11 height 11
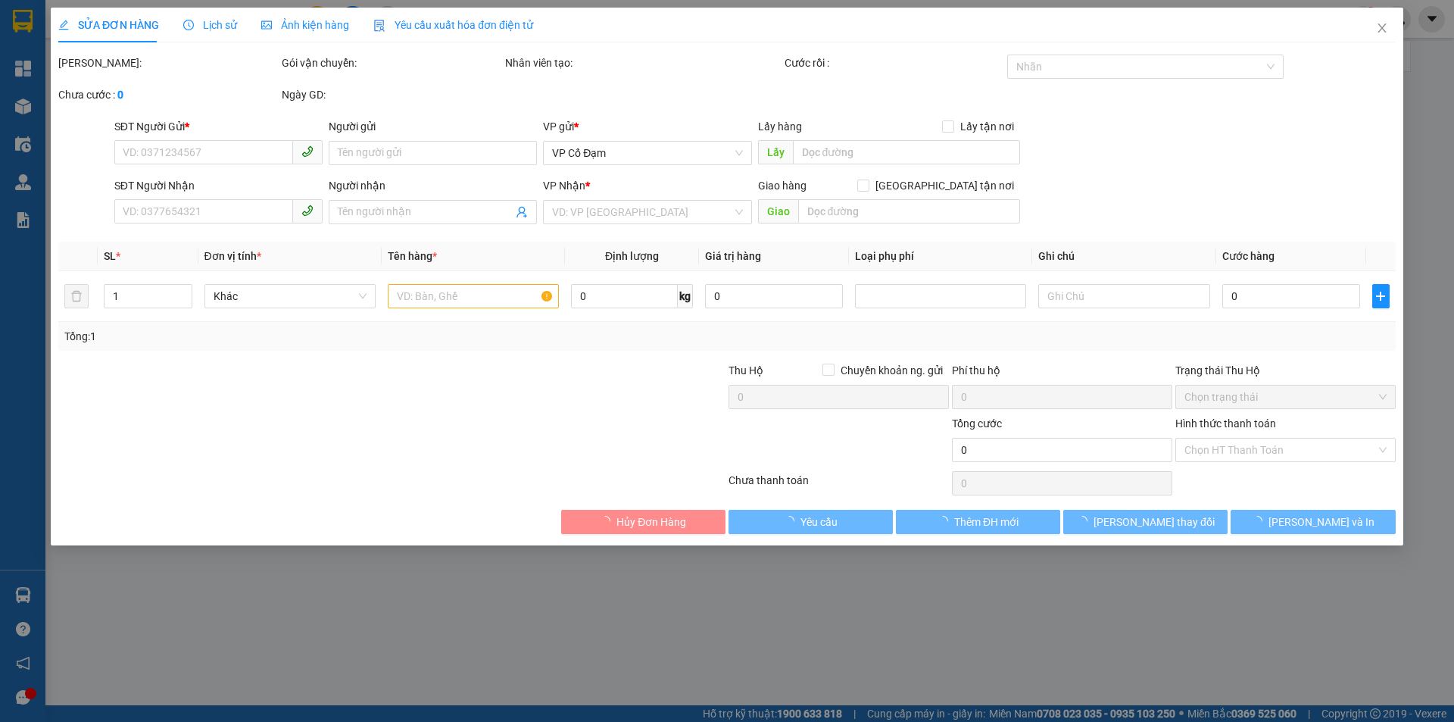
type input "0368603792"
type input "Ngã 4 X Thành"
type input "0827843184"
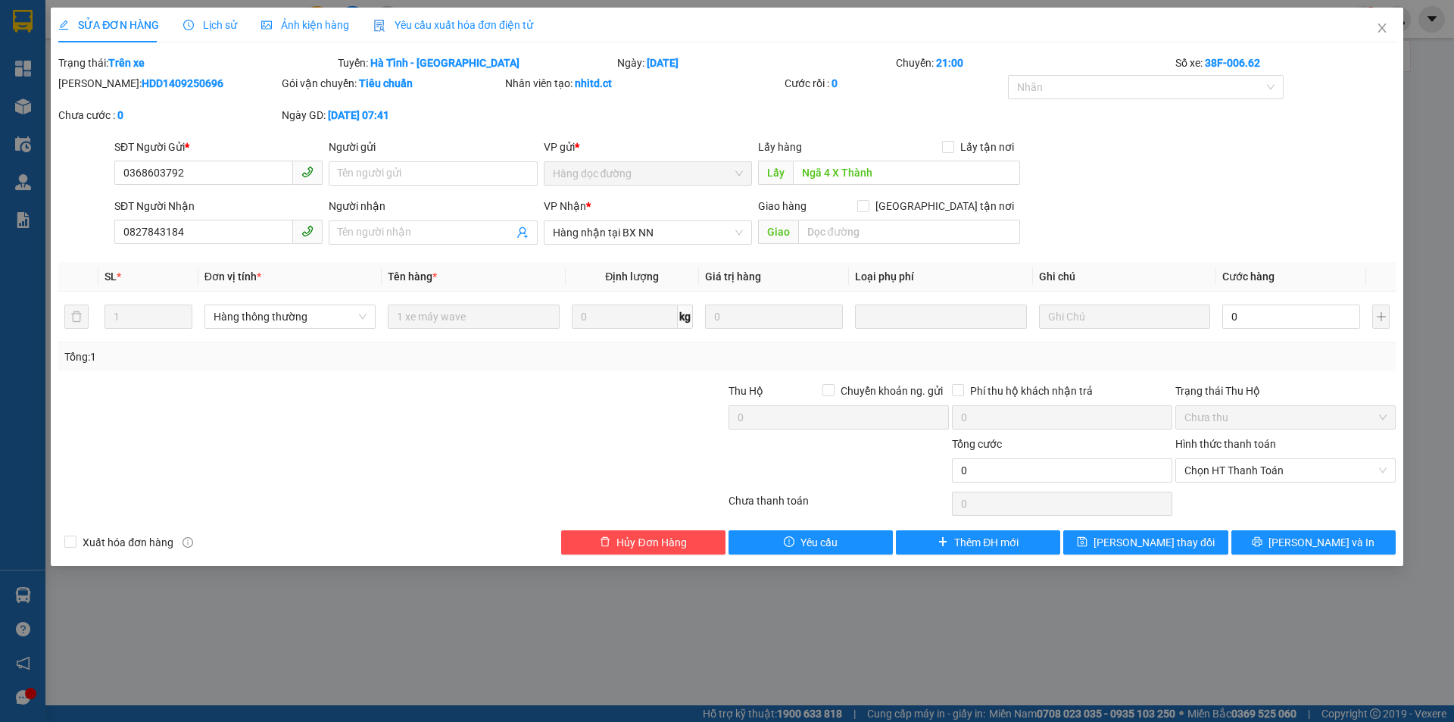
click at [229, 19] on span "Lịch sử" at bounding box center [210, 25] width 54 height 12
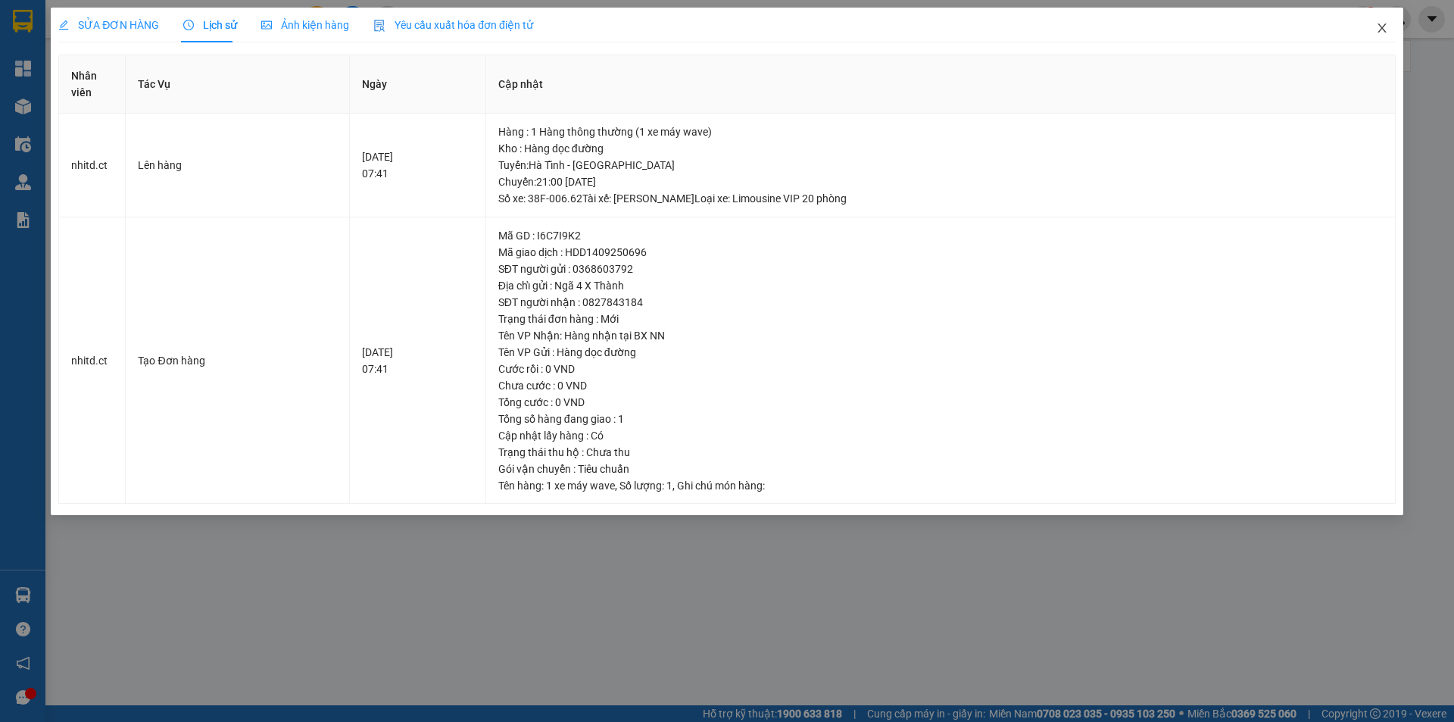
click at [1387, 28] on icon "close" at bounding box center [1382, 28] width 12 height 12
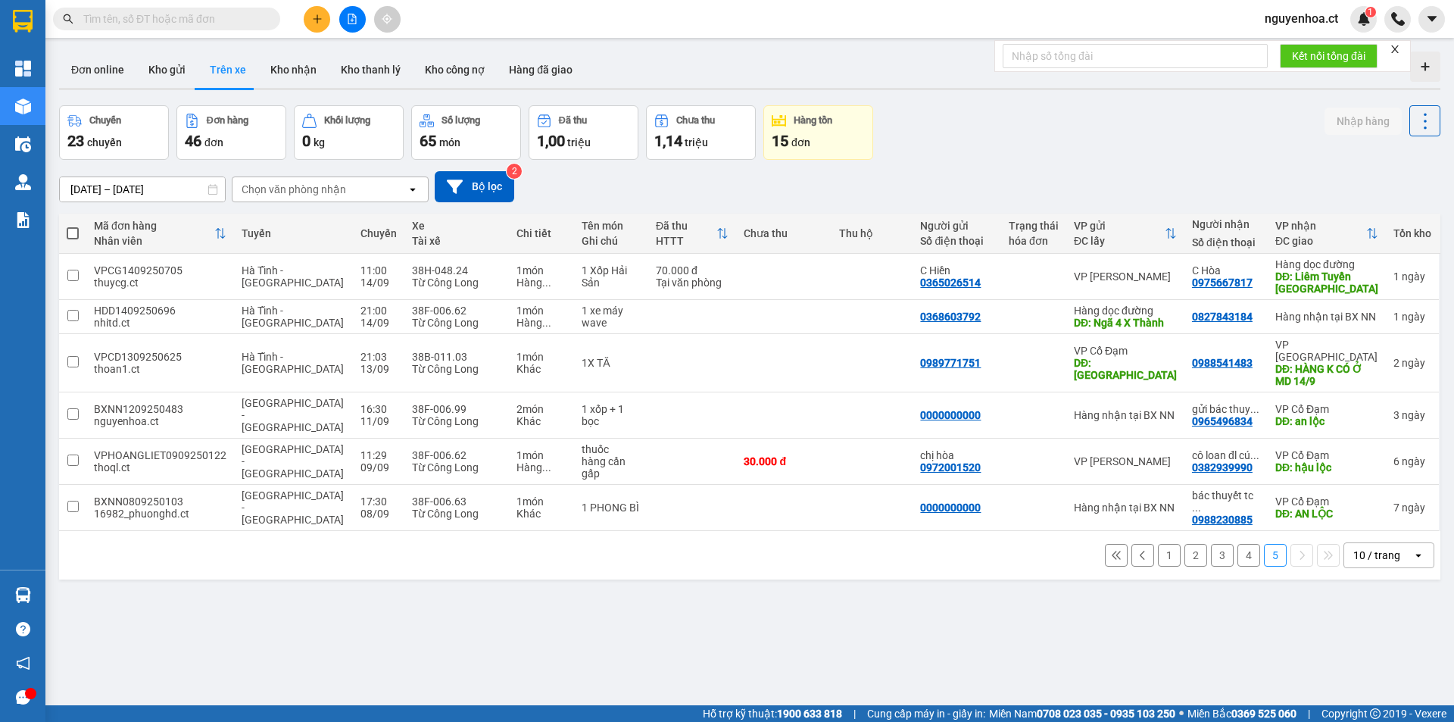
click at [256, 17] on input "text" at bounding box center [172, 19] width 179 height 17
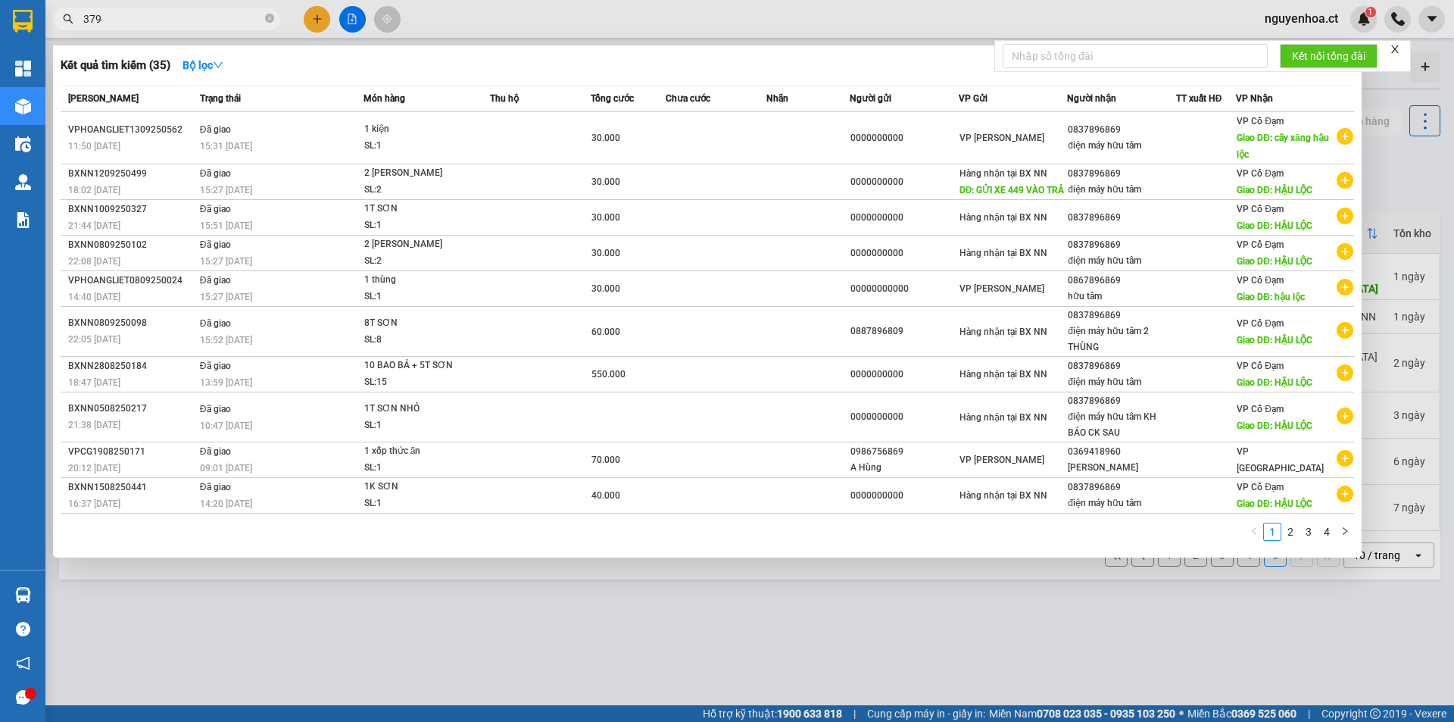
type input "3792"
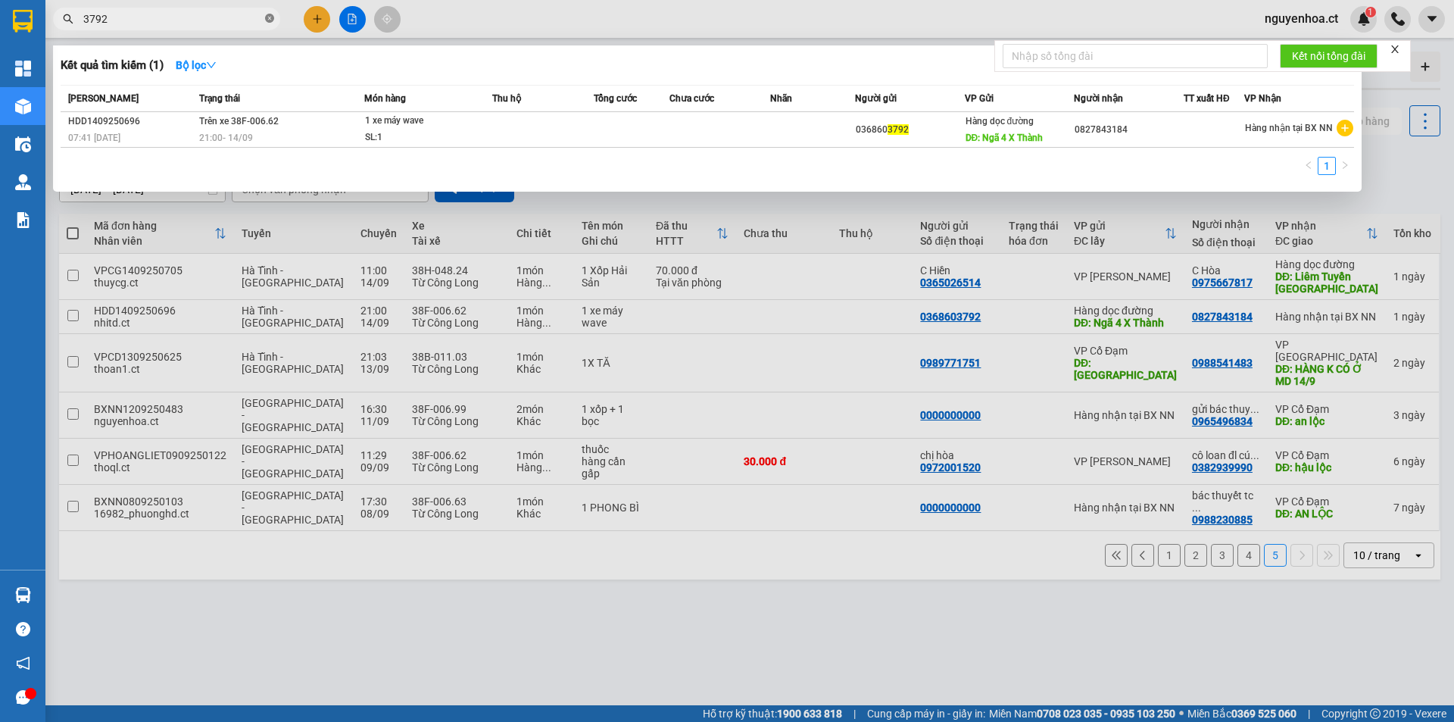
click at [269, 20] on icon "close-circle" at bounding box center [269, 18] width 9 height 9
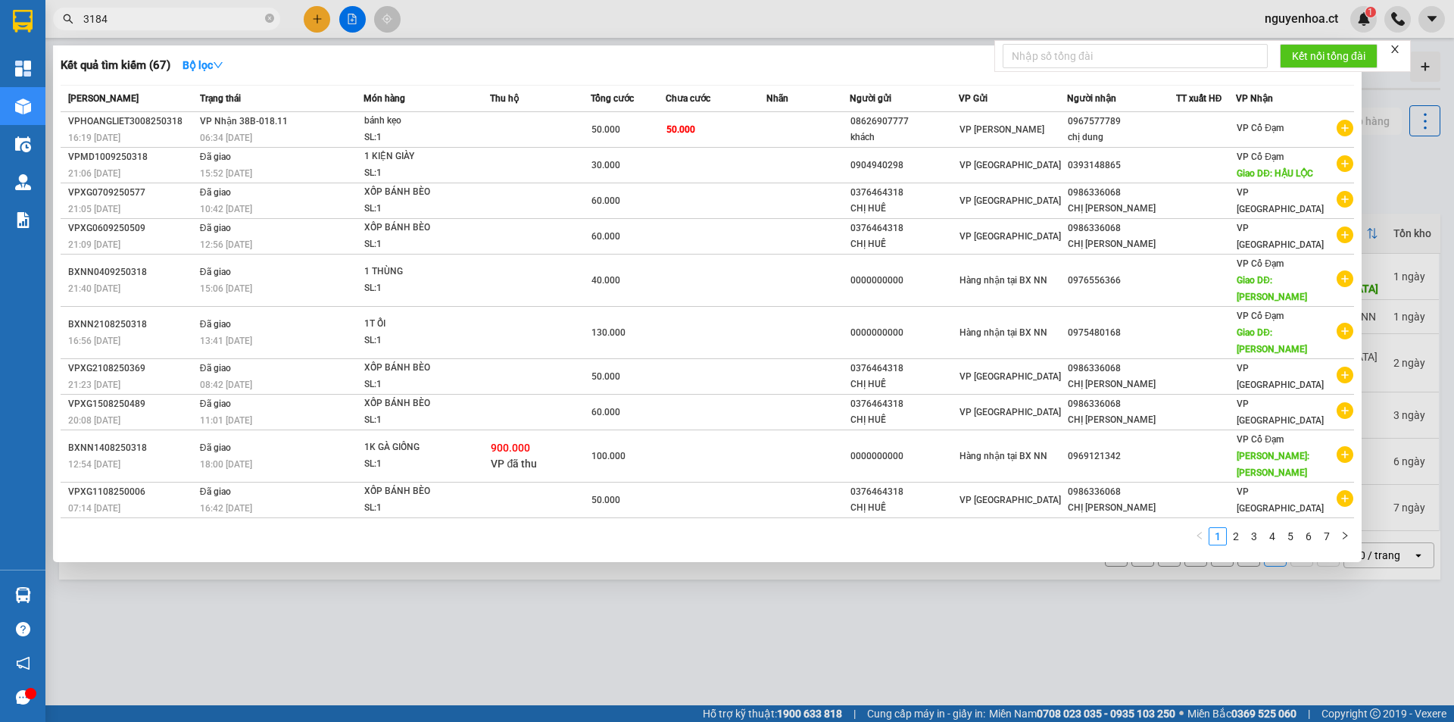
type input "3184"
click at [270, 16] on icon "close-circle" at bounding box center [269, 18] width 9 height 9
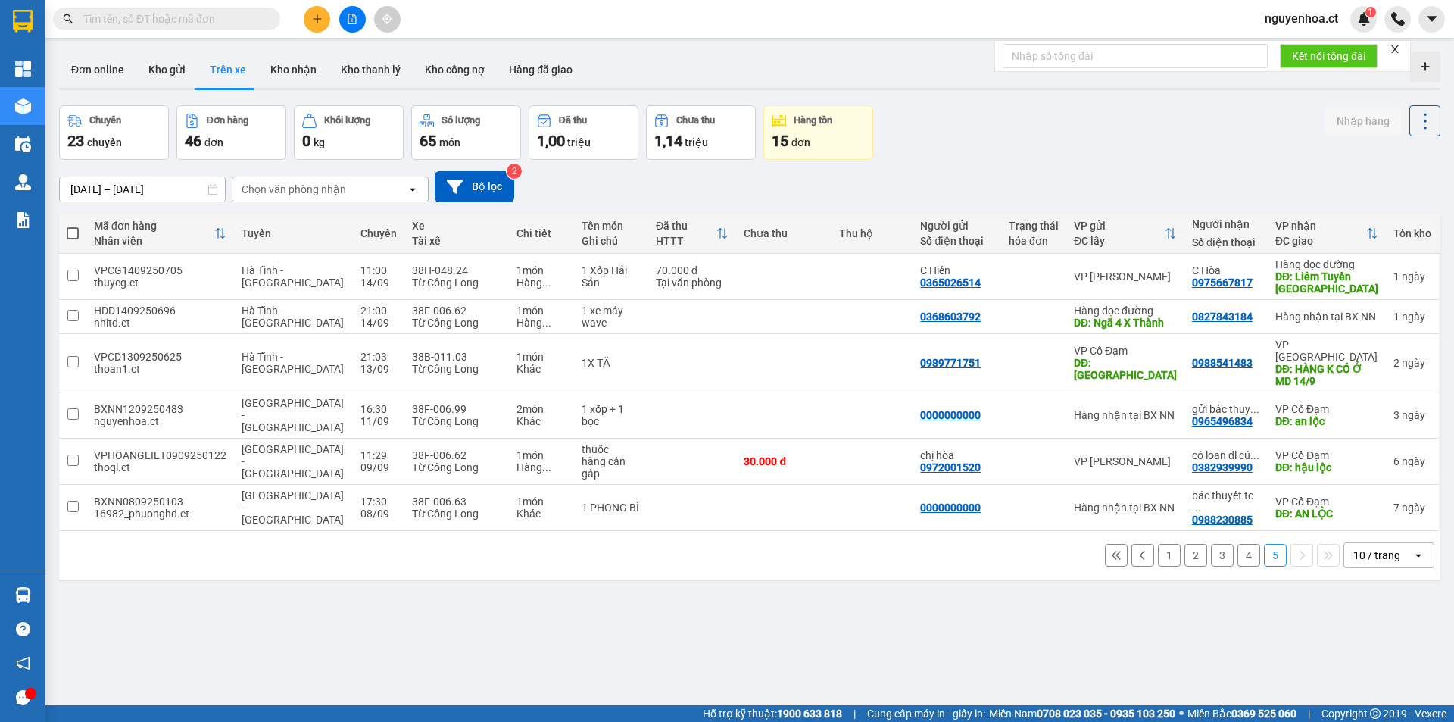
paste input "0827843184"
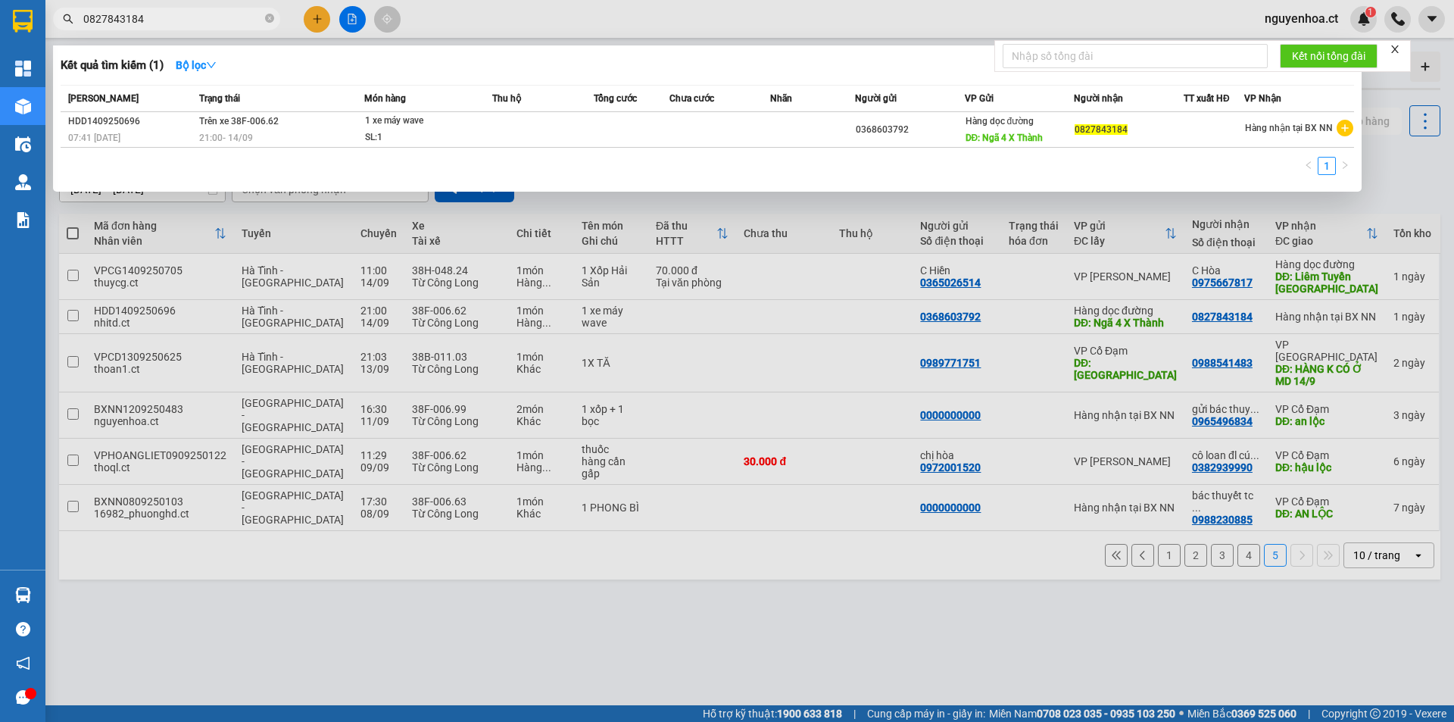
type input "0827843184"
click at [323, 563] on div at bounding box center [727, 361] width 1454 height 722
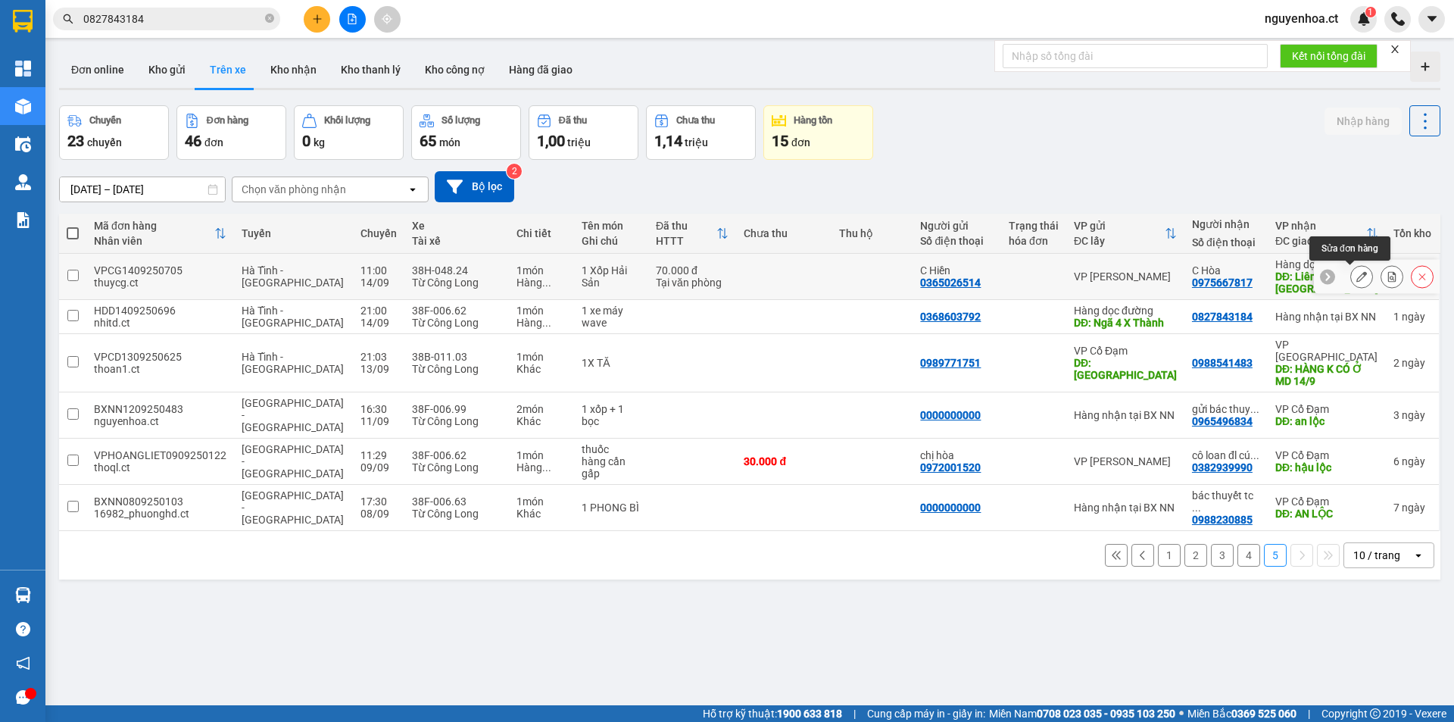
click at [1356, 276] on icon at bounding box center [1361, 276] width 11 height 11
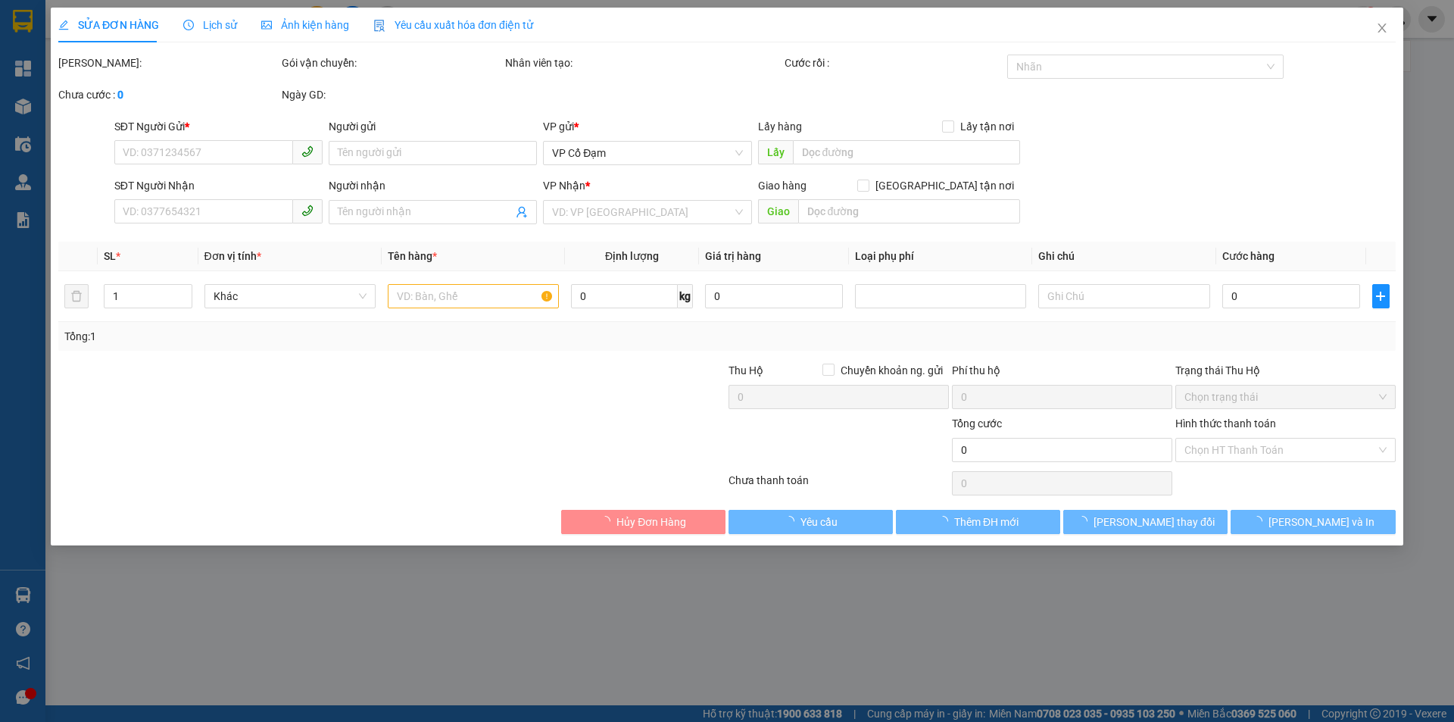
type input "0365026514"
type input "C Hiền"
type input "0975667817"
type input "C Hòa"
type input "Liêm Tuyền [GEOGRAPHIC_DATA]"
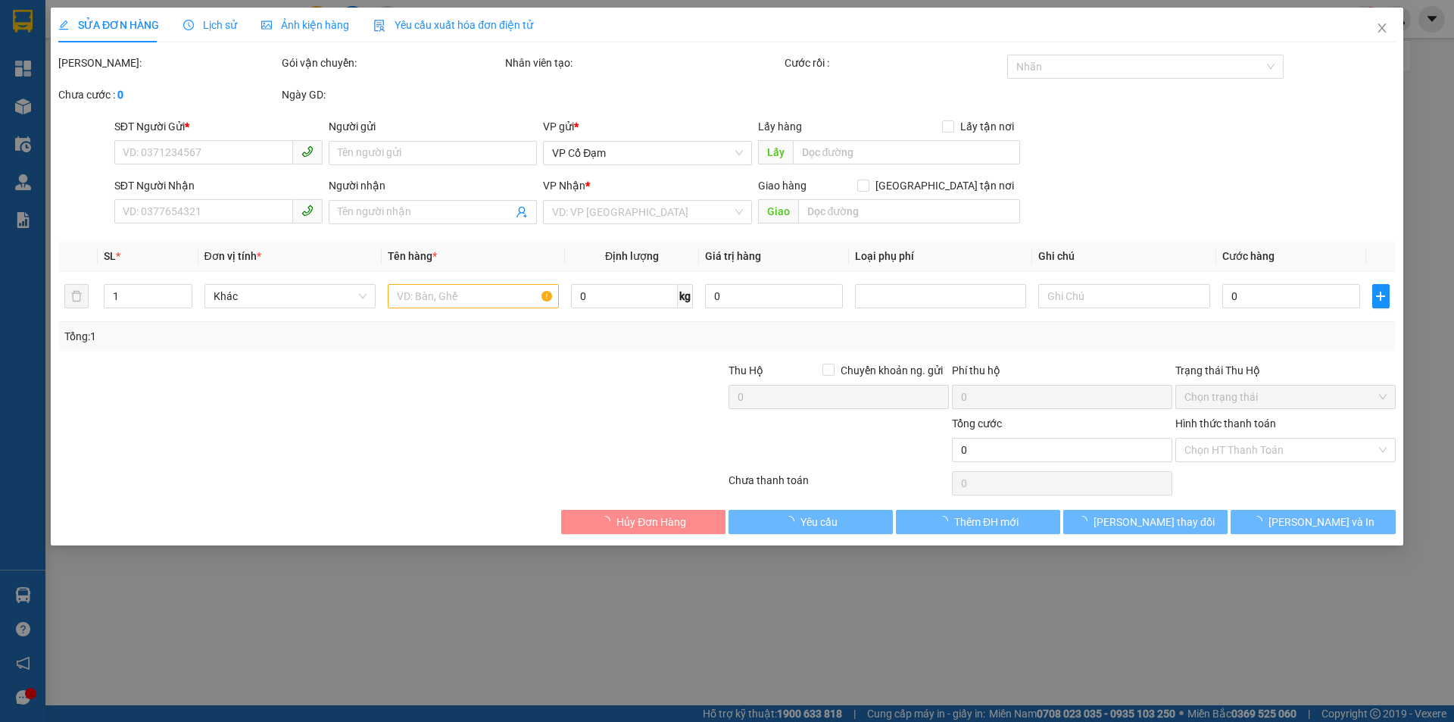
type input "70.000"
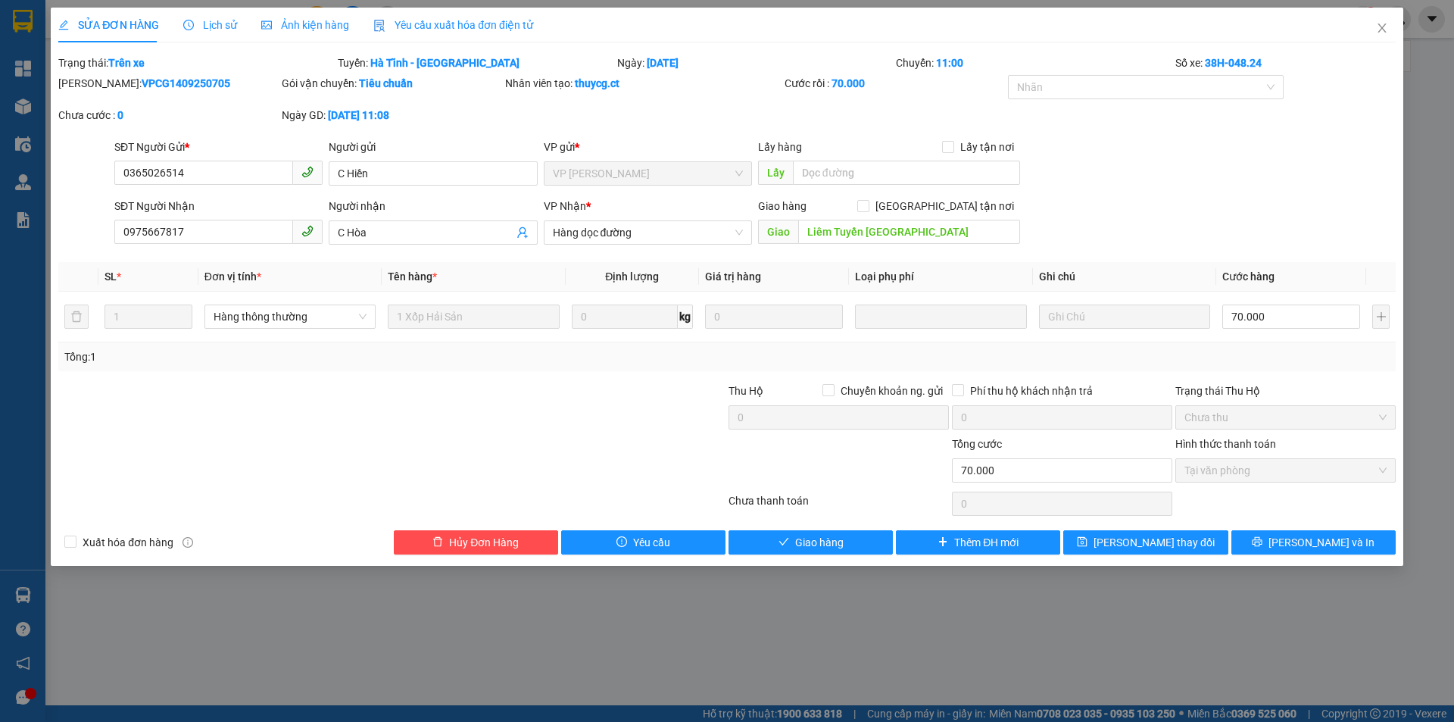
click at [217, 22] on span "Lịch sử" at bounding box center [210, 25] width 54 height 12
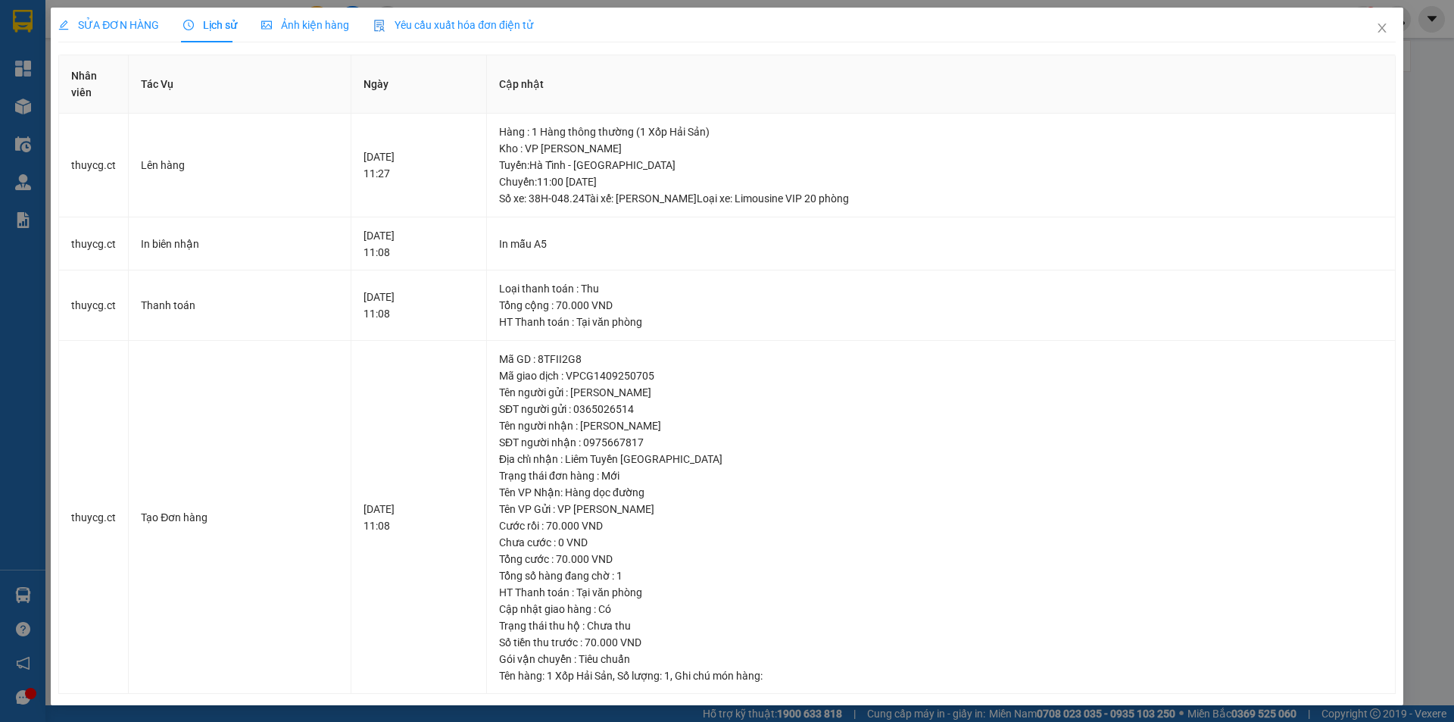
click at [126, 22] on span "SỬA ĐƠN HÀNG" at bounding box center [108, 25] width 101 height 12
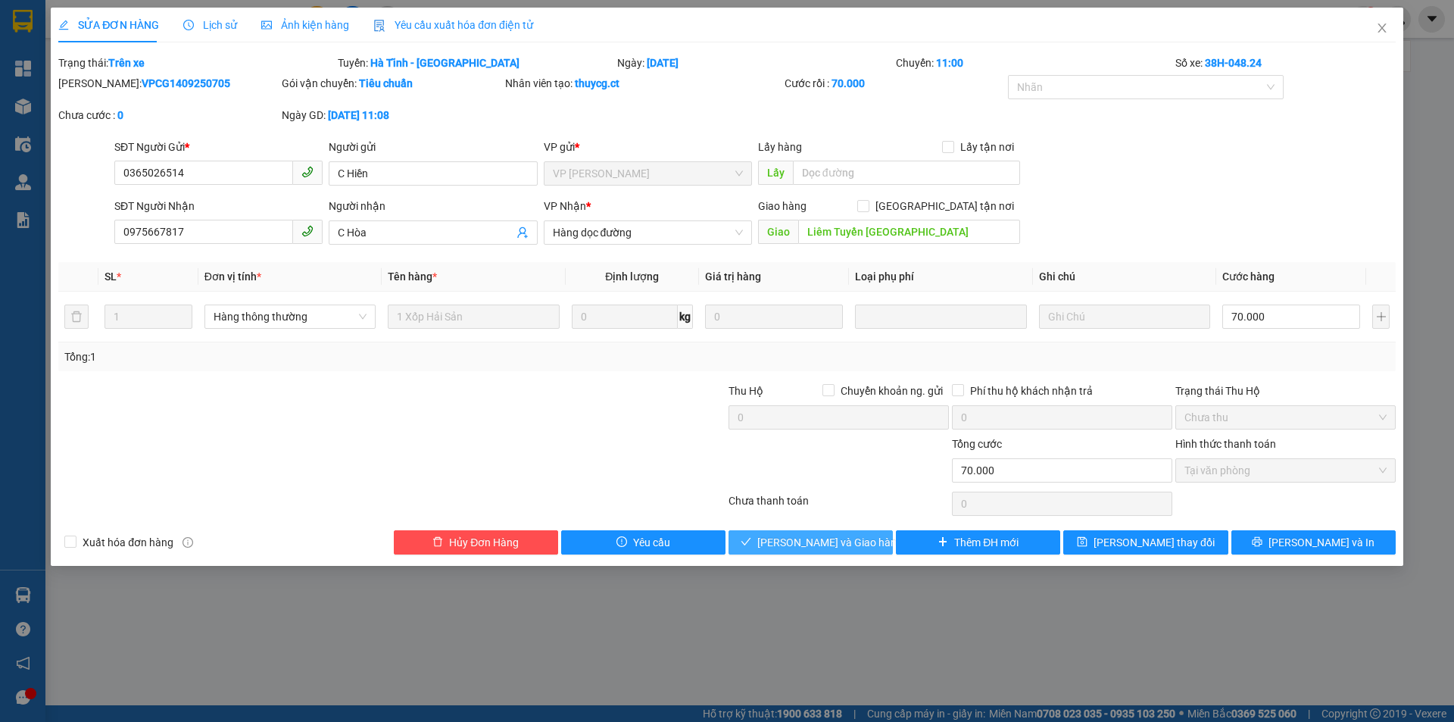
drag, startPoint x: 812, startPoint y: 535, endPoint x: 956, endPoint y: 424, distance: 182.0
click at [812, 535] on span "[PERSON_NAME] và Giao hàng" at bounding box center [829, 542] width 145 height 17
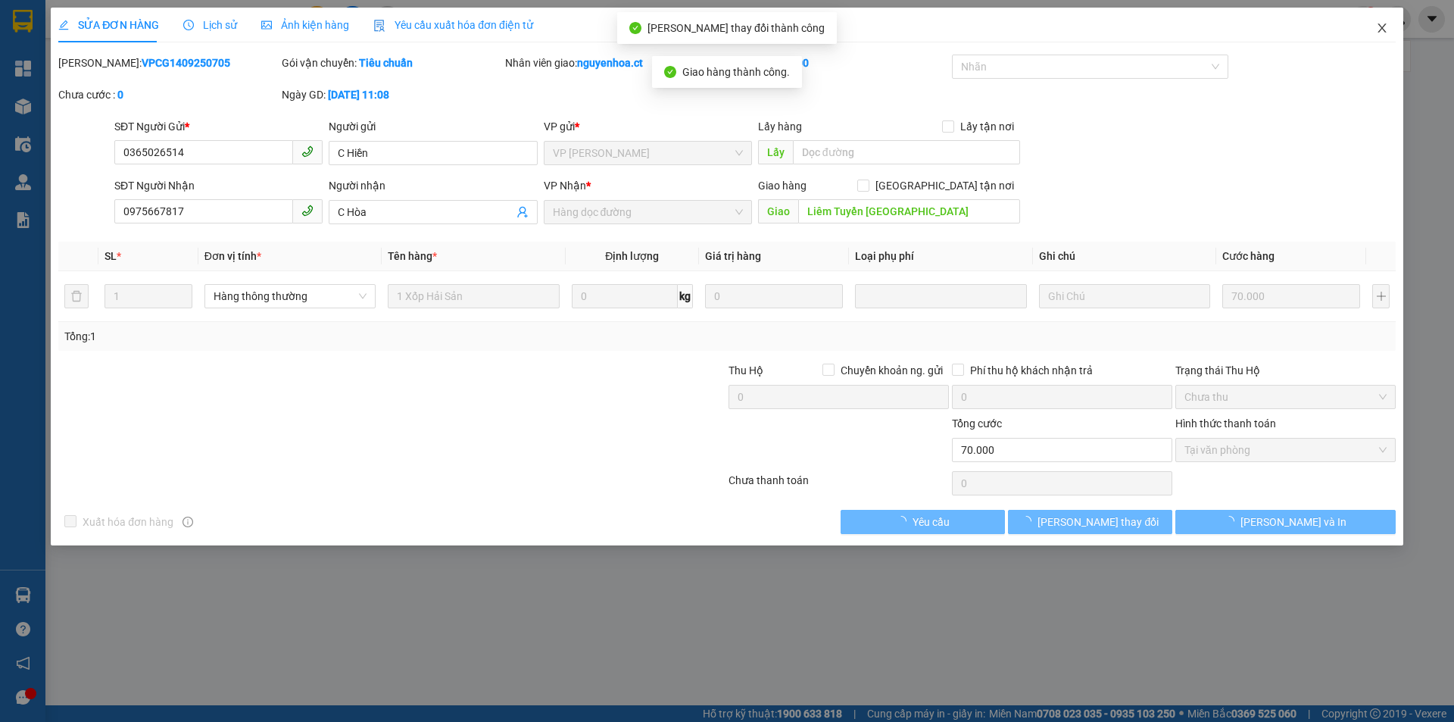
click at [1383, 27] on icon "close" at bounding box center [1381, 27] width 8 height 9
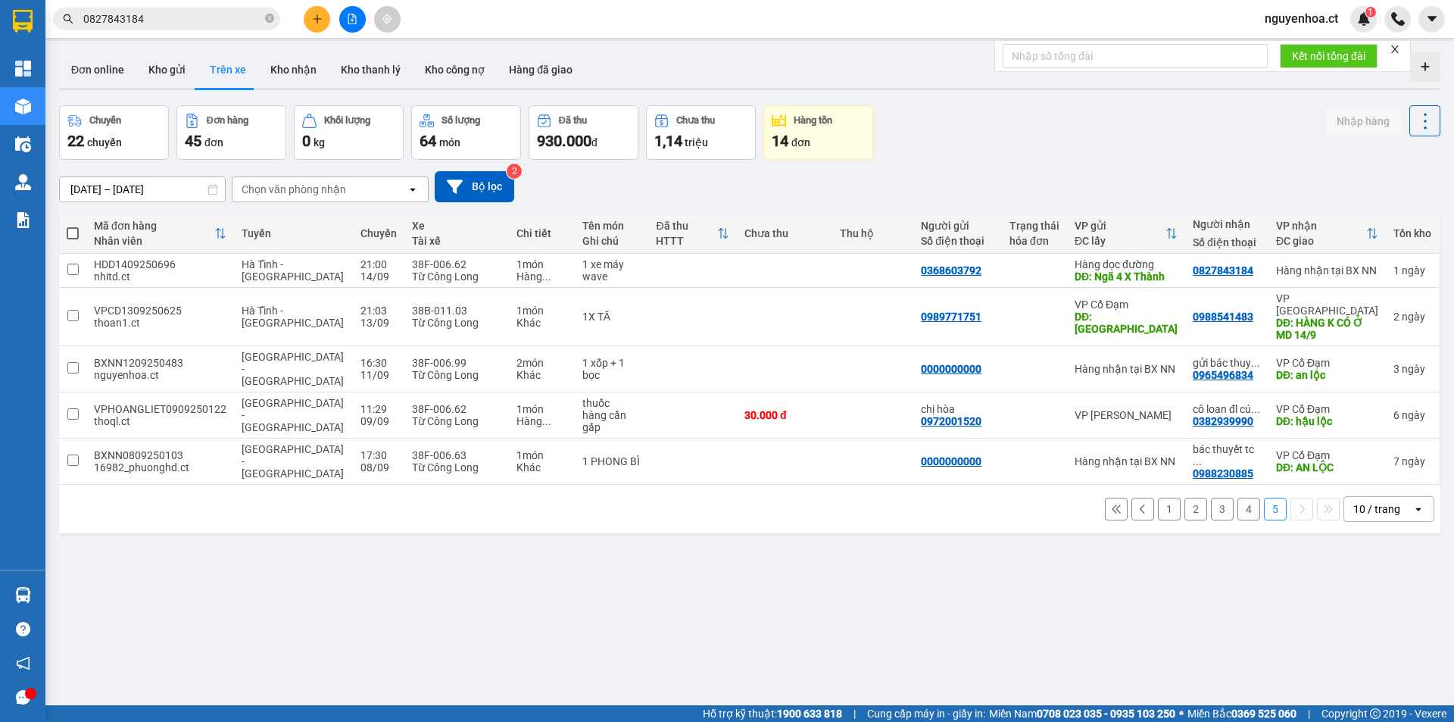
click at [1237, 498] on button "4" at bounding box center [1248, 509] width 23 height 23
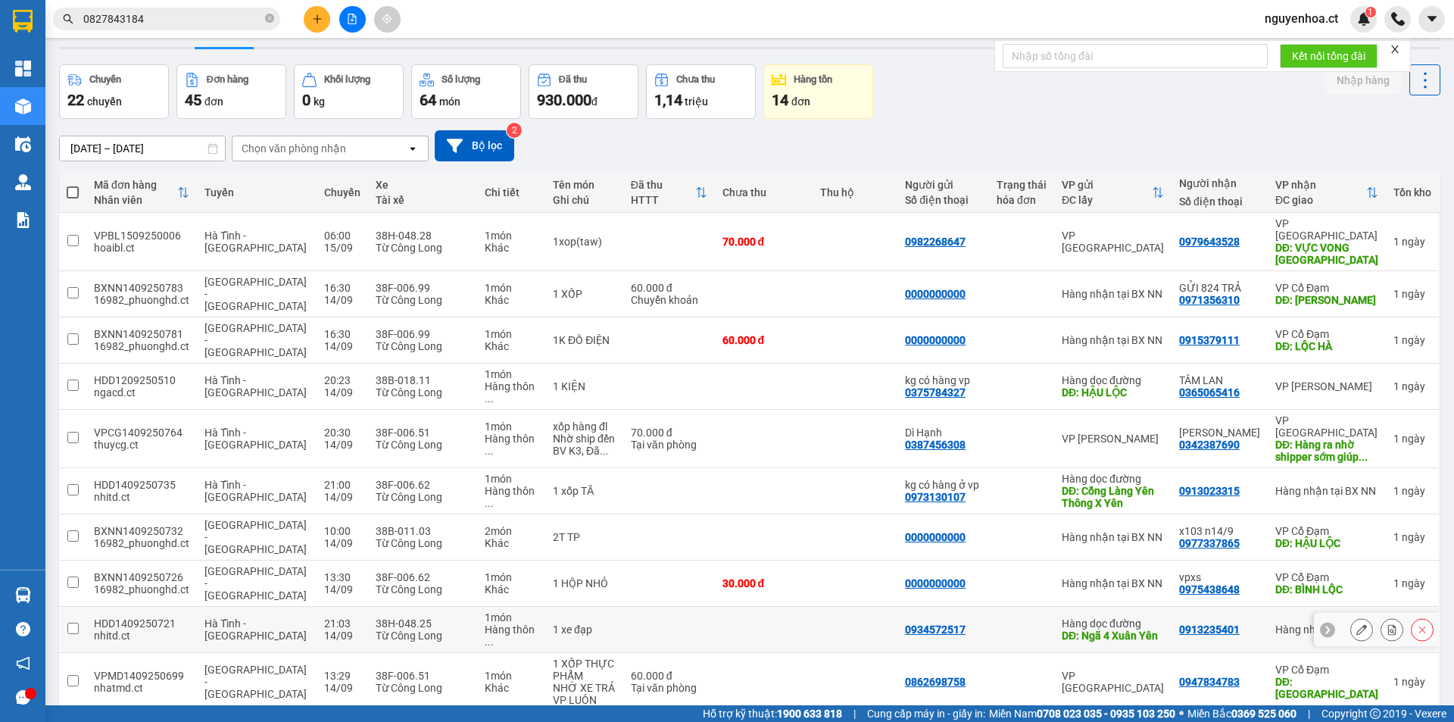
scroll to position [70, 0]
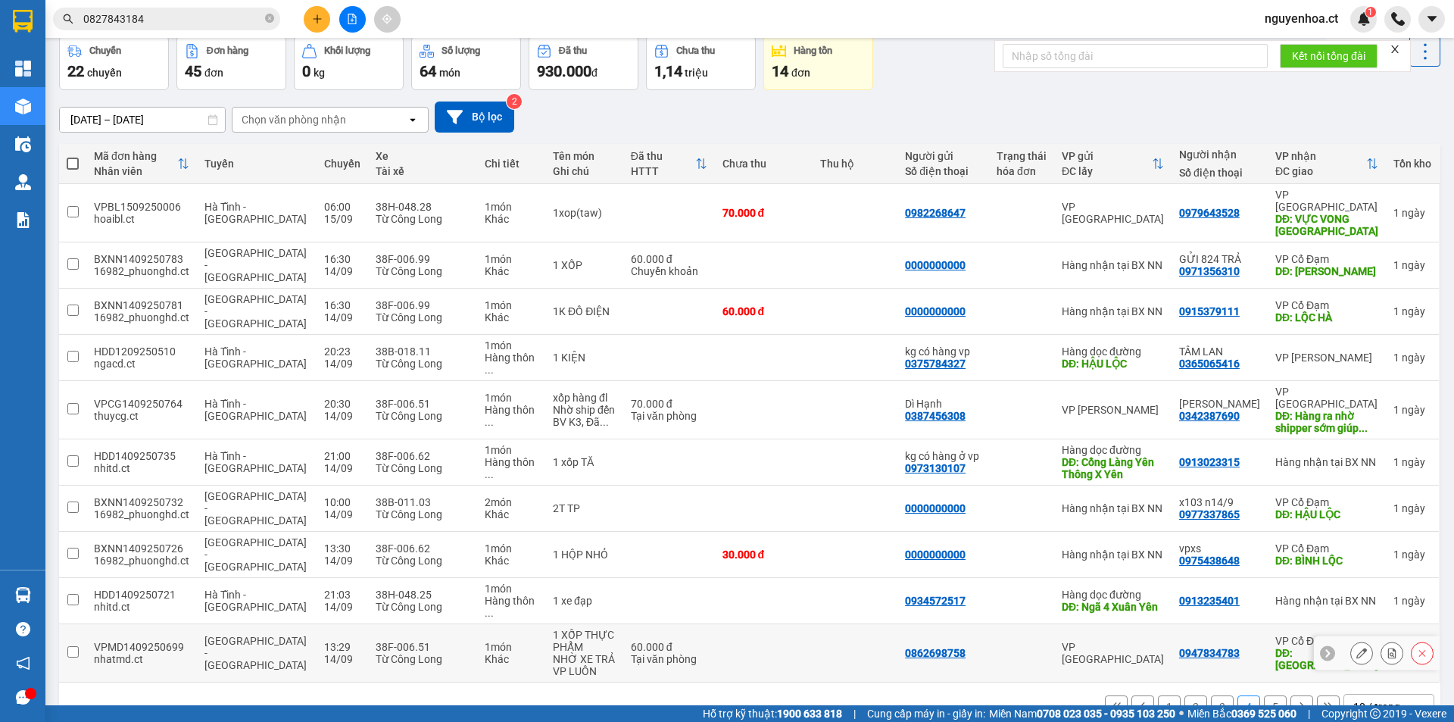
click at [1356, 647] on icon at bounding box center [1361, 652] width 11 height 11
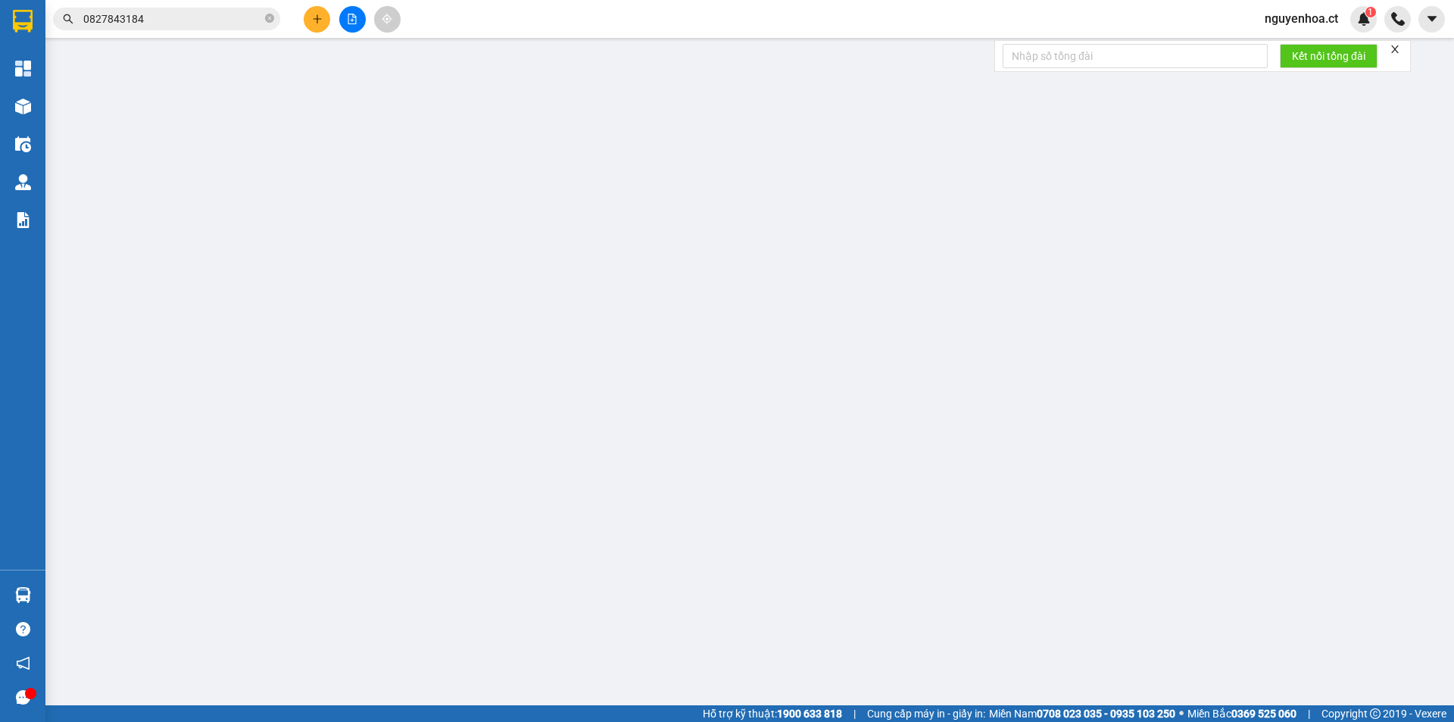
type input "0862698758"
type input "0947834783"
type input "XUÂN GIANG"
type input "60.000"
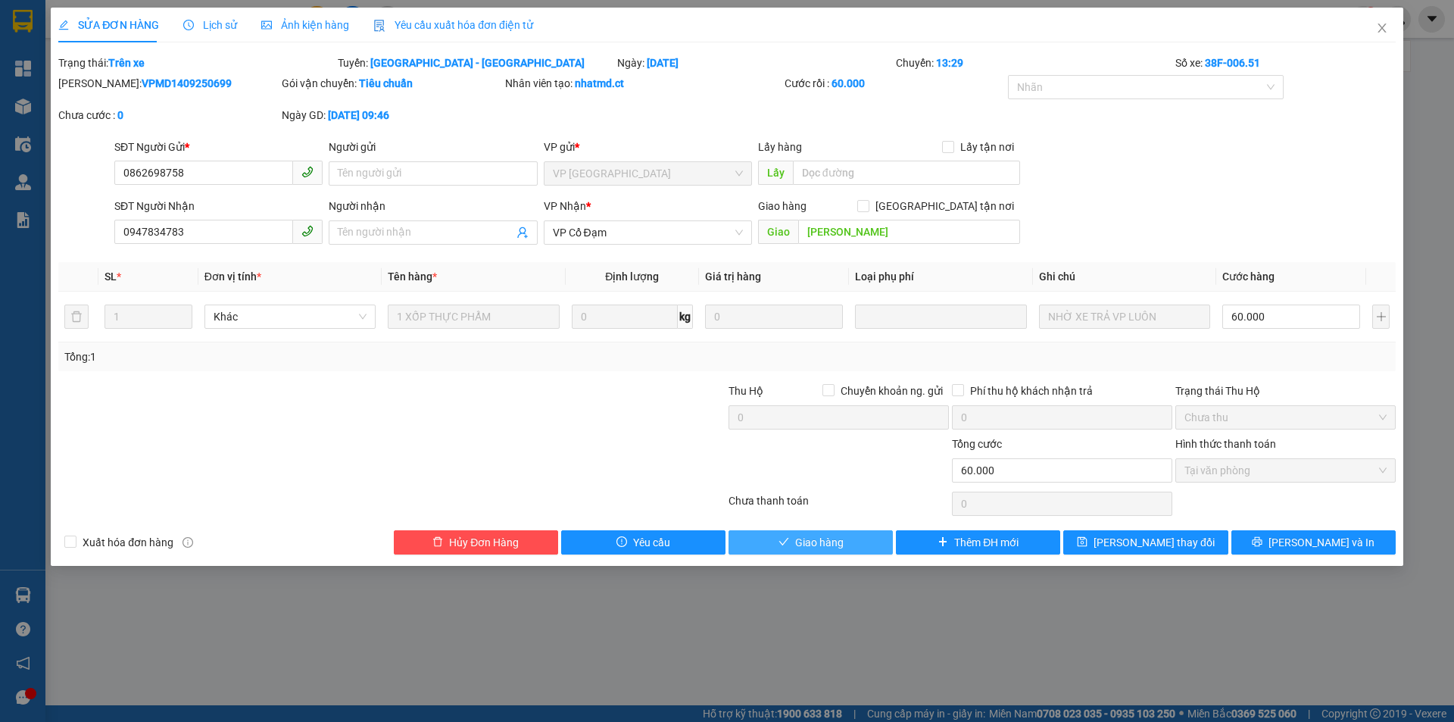
click at [848, 542] on button "Giao hàng" at bounding box center [810, 542] width 164 height 24
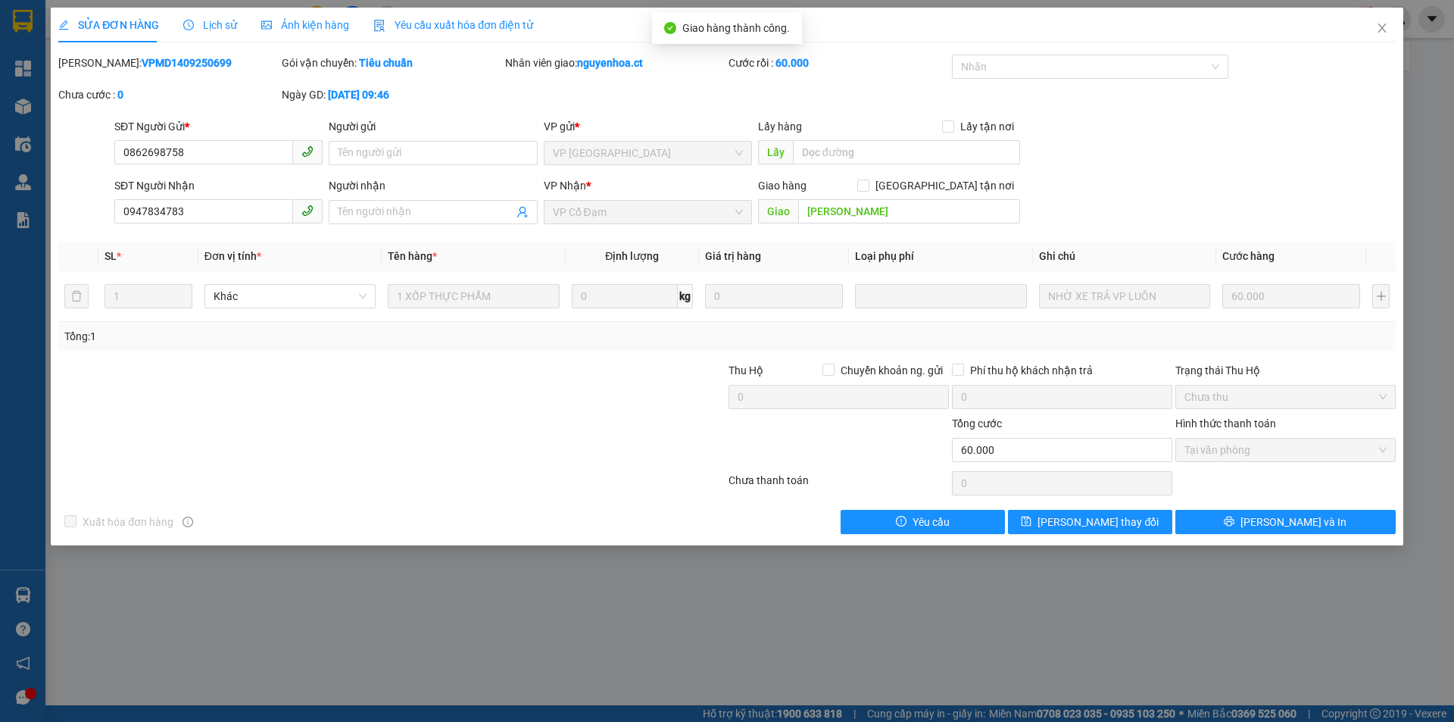
click at [227, 21] on span "Lịch sử" at bounding box center [210, 25] width 54 height 12
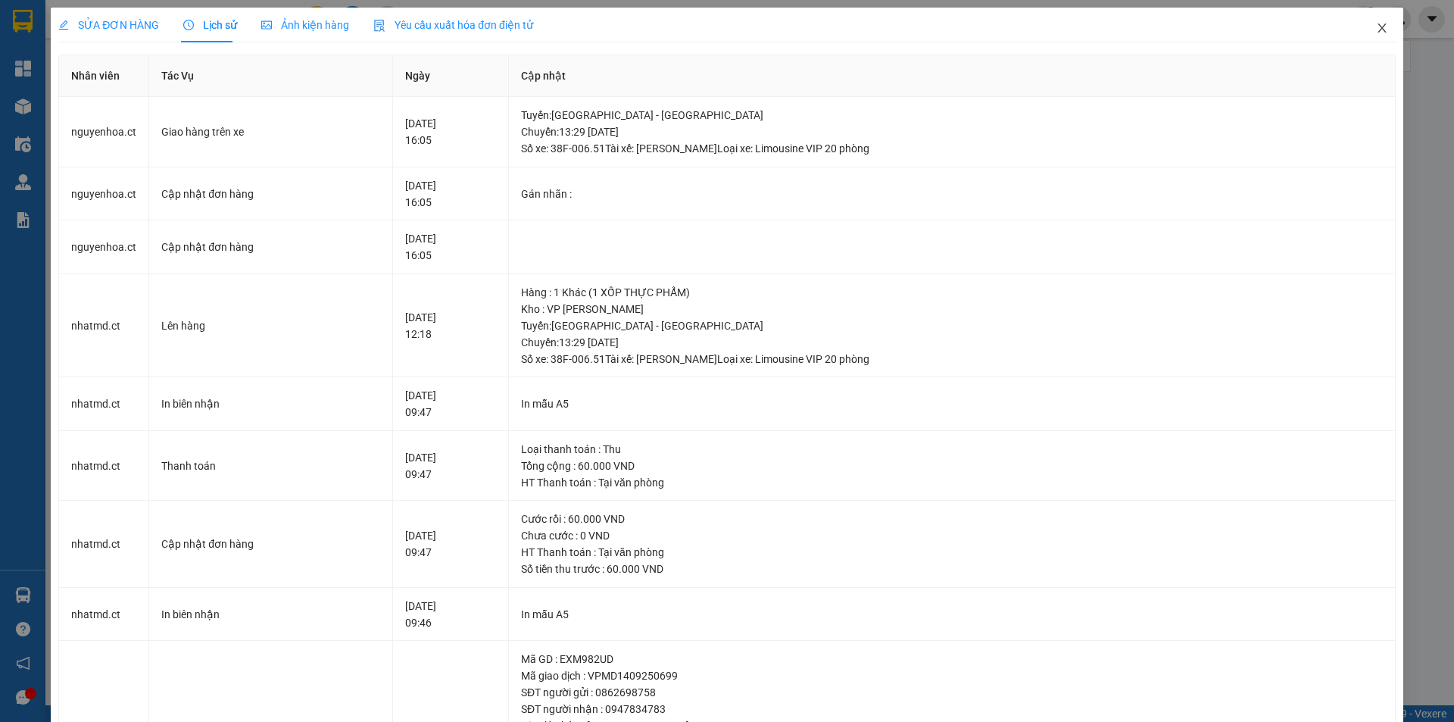
click at [1376, 25] on icon "close" at bounding box center [1382, 28] width 12 height 12
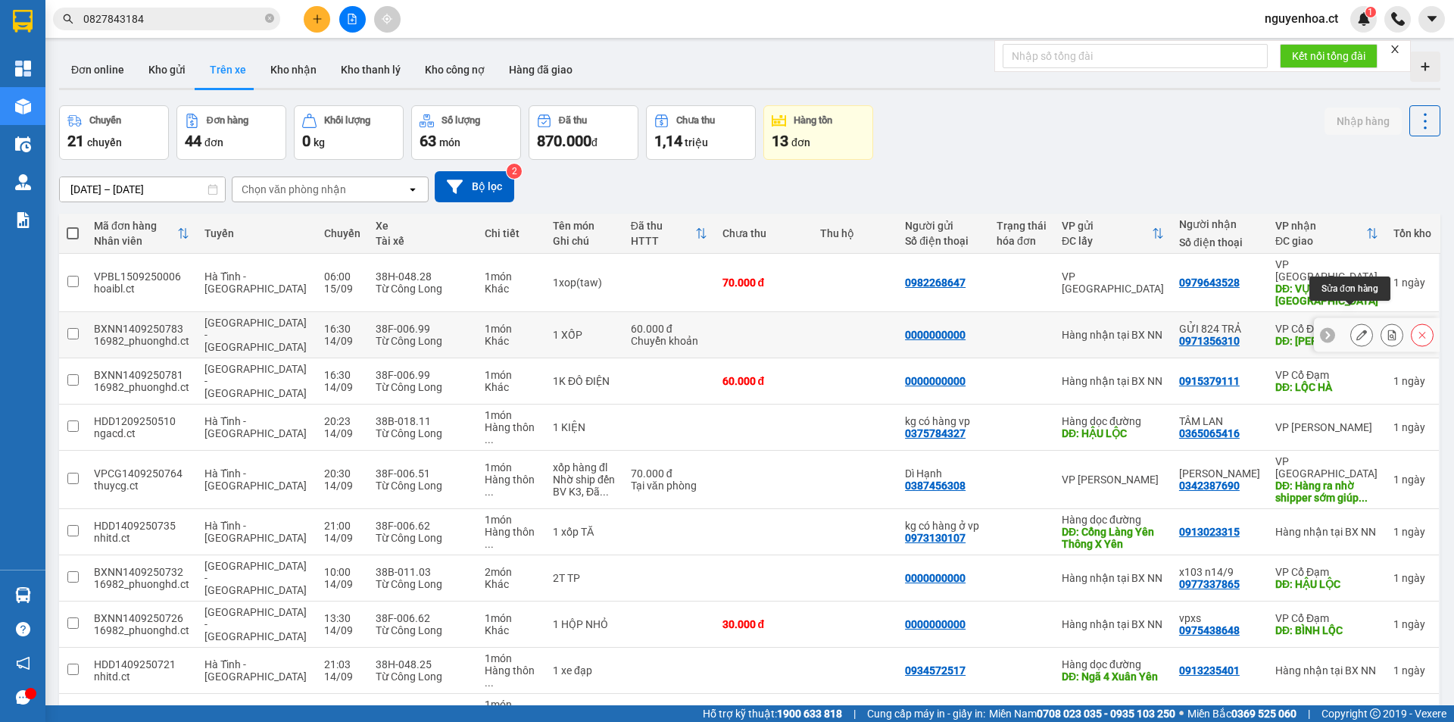
click at [1351, 322] on button at bounding box center [1361, 335] width 21 height 27
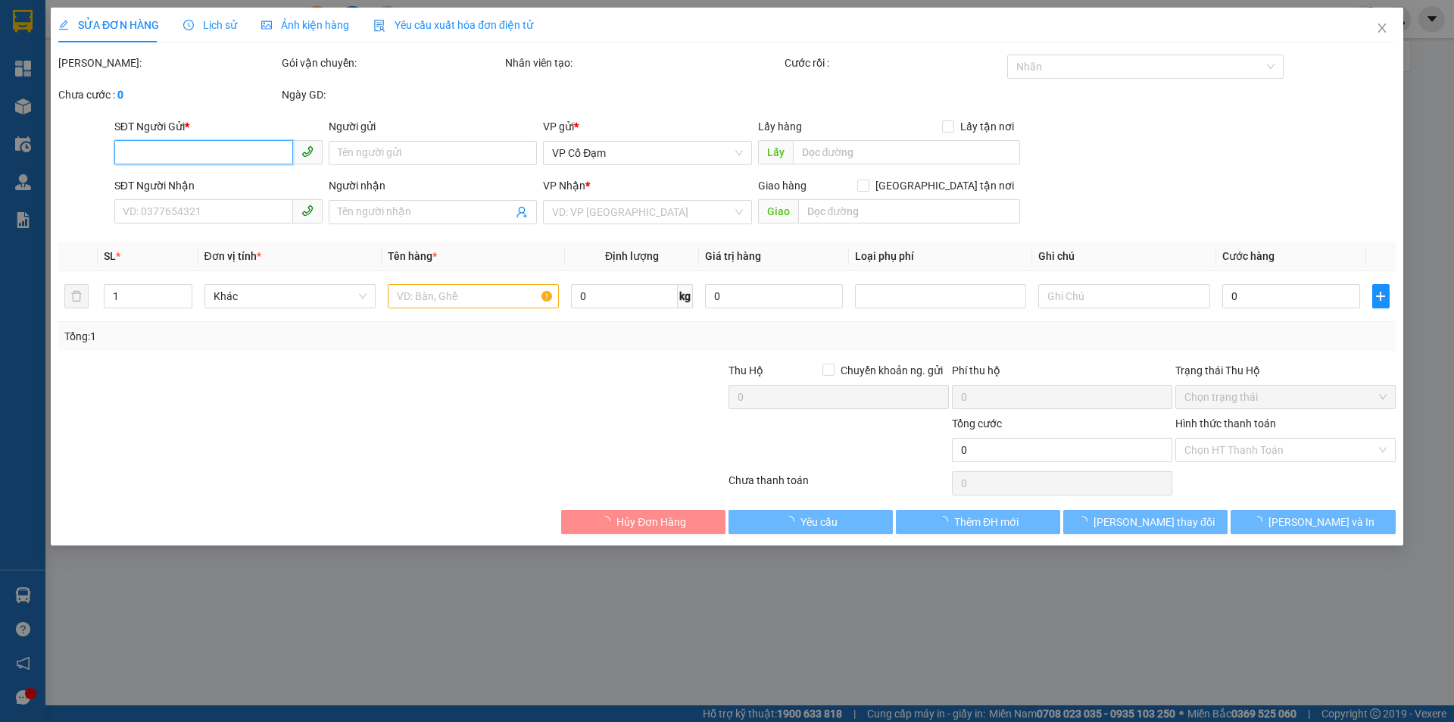
type input "0000000000"
type input "0971356310"
type input "GỬI 824 TRẢ"
type input "[PERSON_NAME]"
type input "60.000"
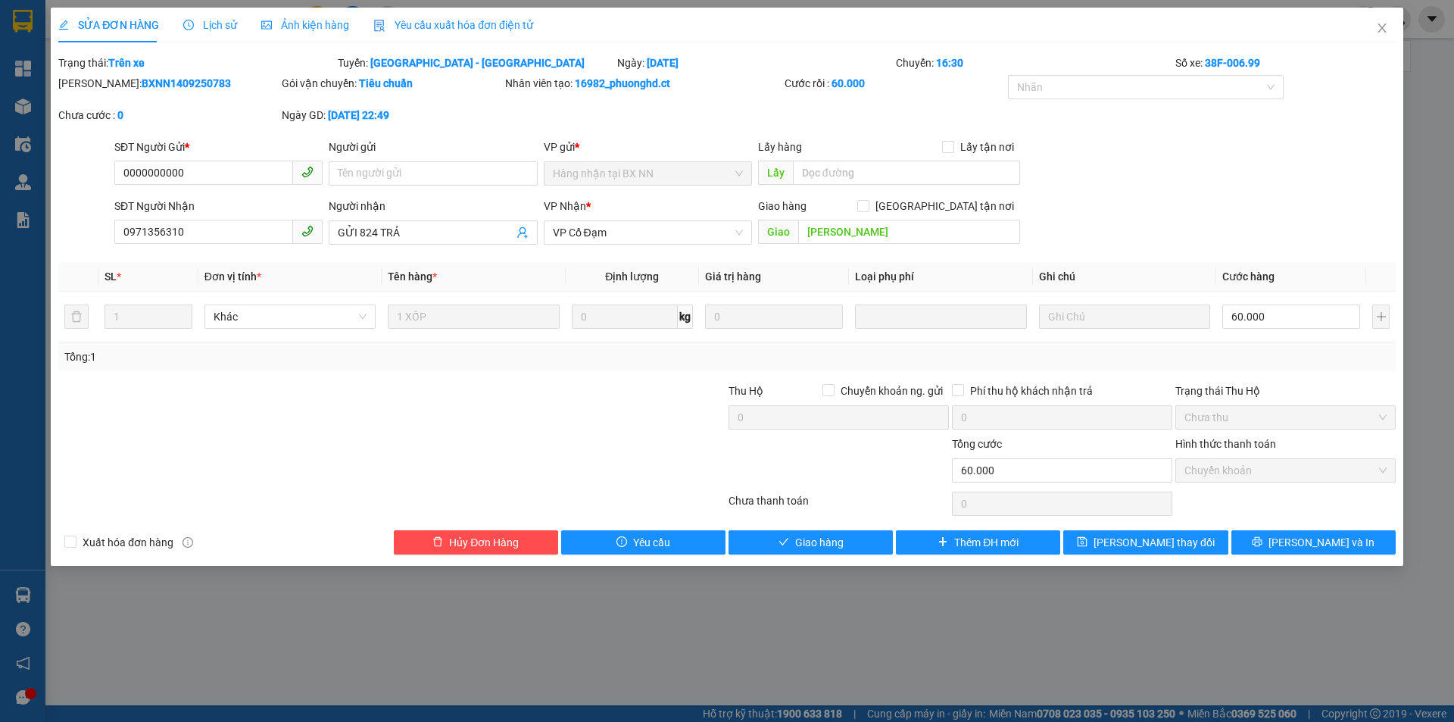
click at [223, 20] on span "Lịch sử" at bounding box center [210, 25] width 54 height 12
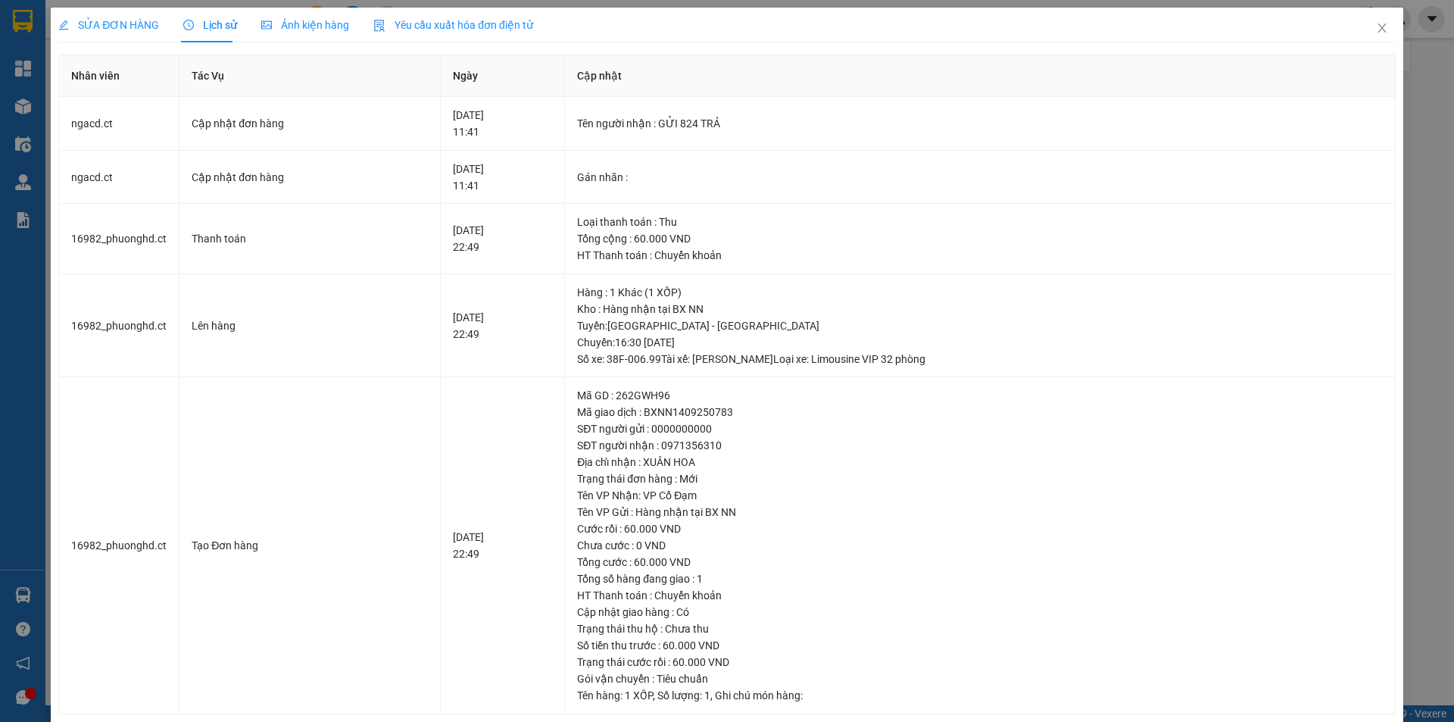
click at [92, 19] on span "SỬA ĐƠN HÀNG" at bounding box center [108, 25] width 101 height 12
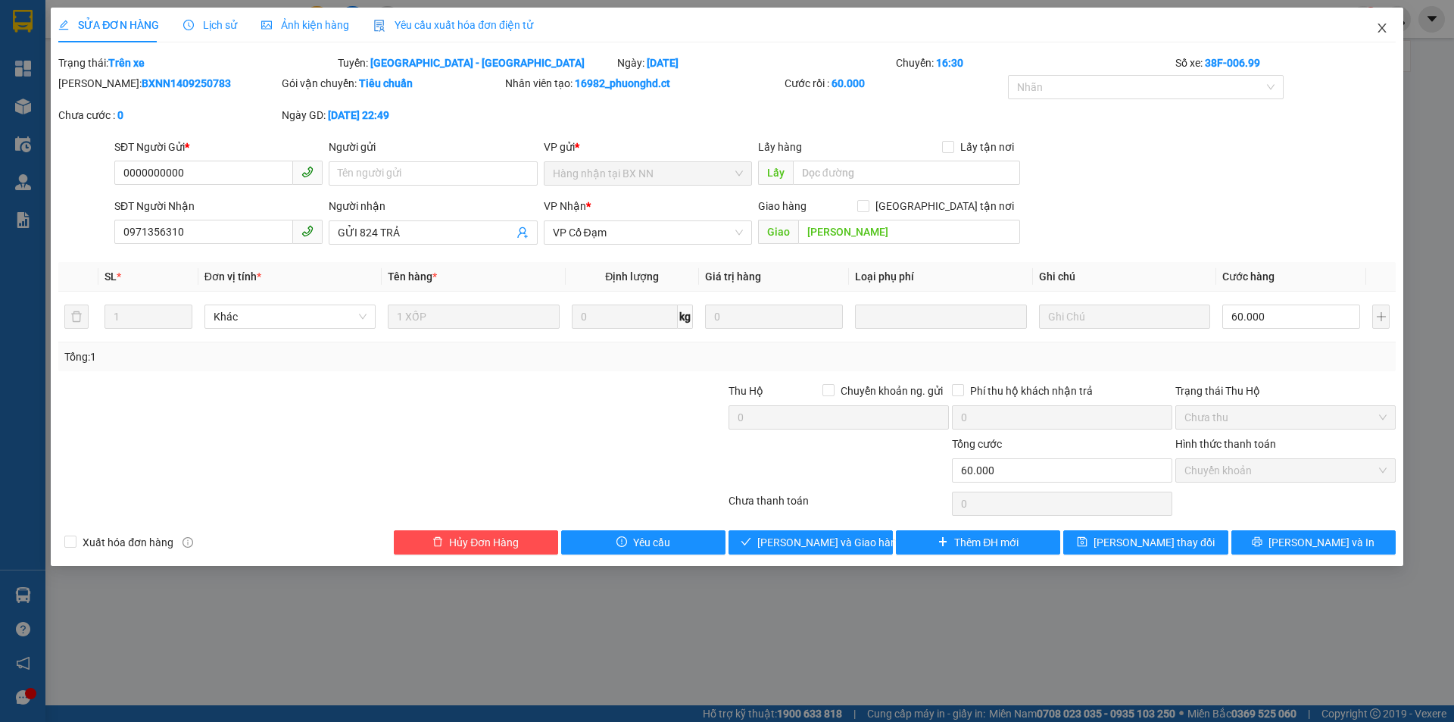
click at [1377, 27] on icon "close" at bounding box center [1382, 28] width 12 height 12
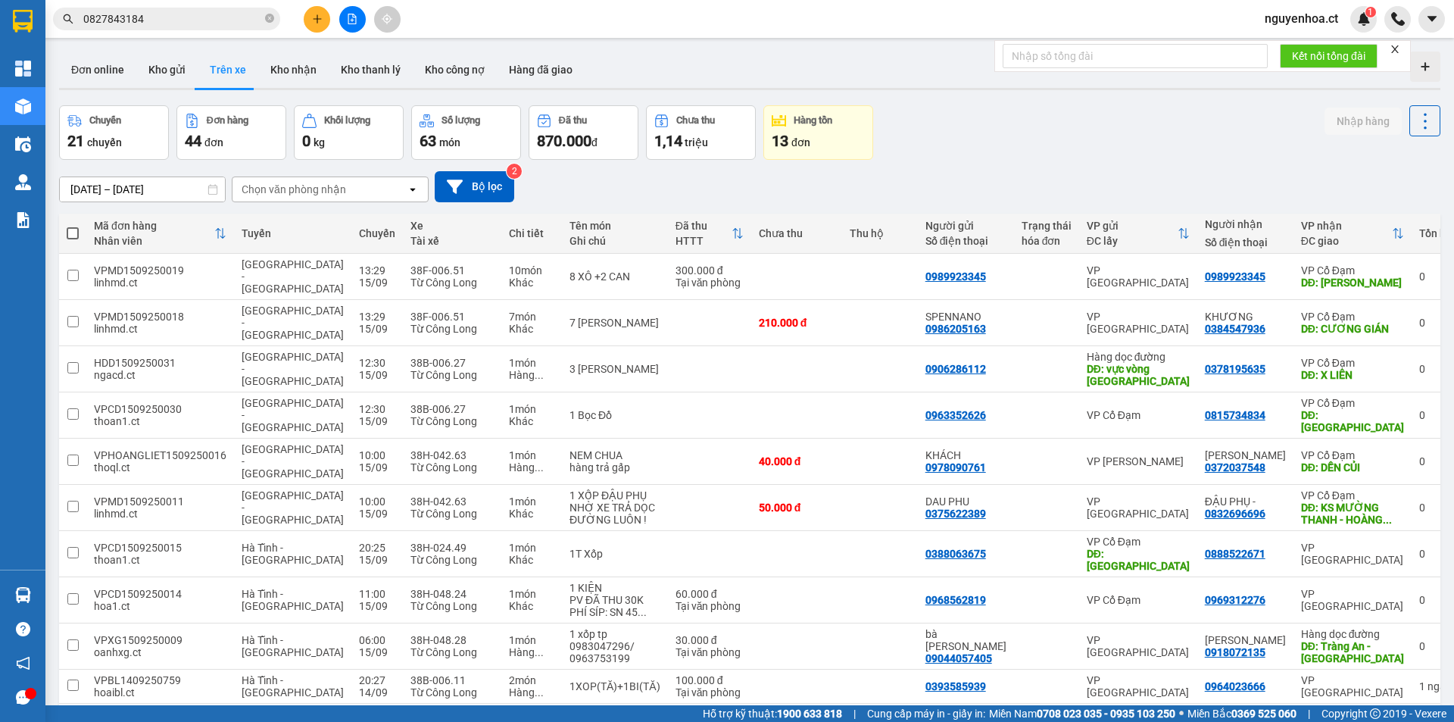
click at [1185, 716] on button "2" at bounding box center [1195, 727] width 23 height 23
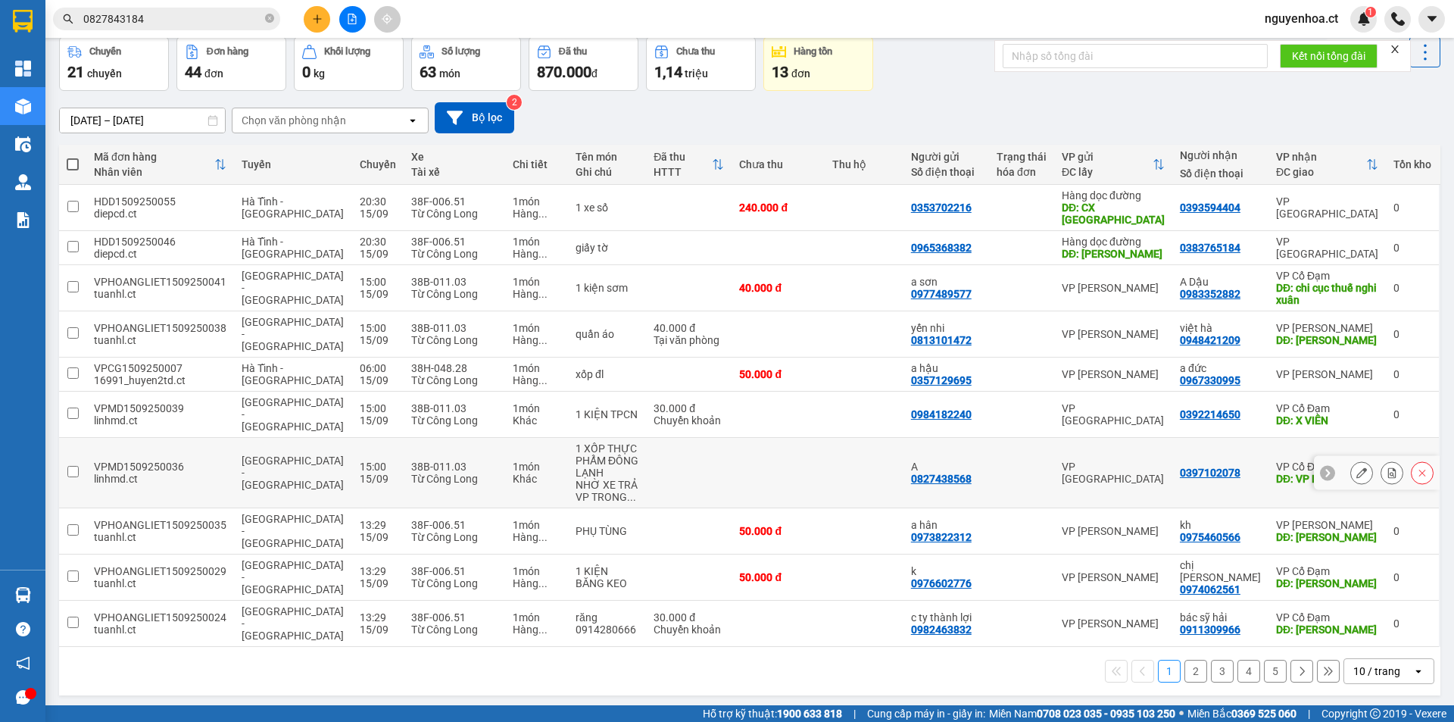
scroll to position [70, 0]
click at [1184, 659] on button "2" at bounding box center [1195, 670] width 23 height 23
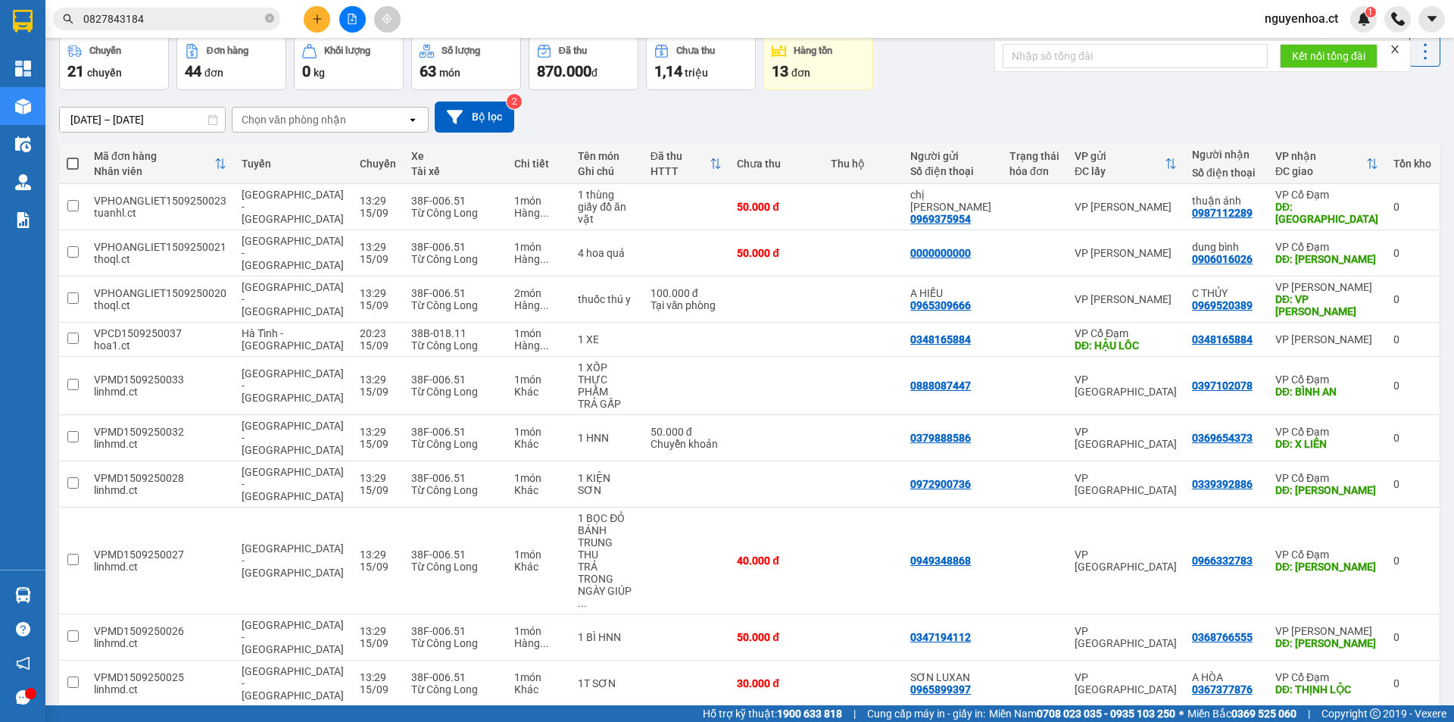
click at [1211, 719] on button "3" at bounding box center [1222, 730] width 23 height 23
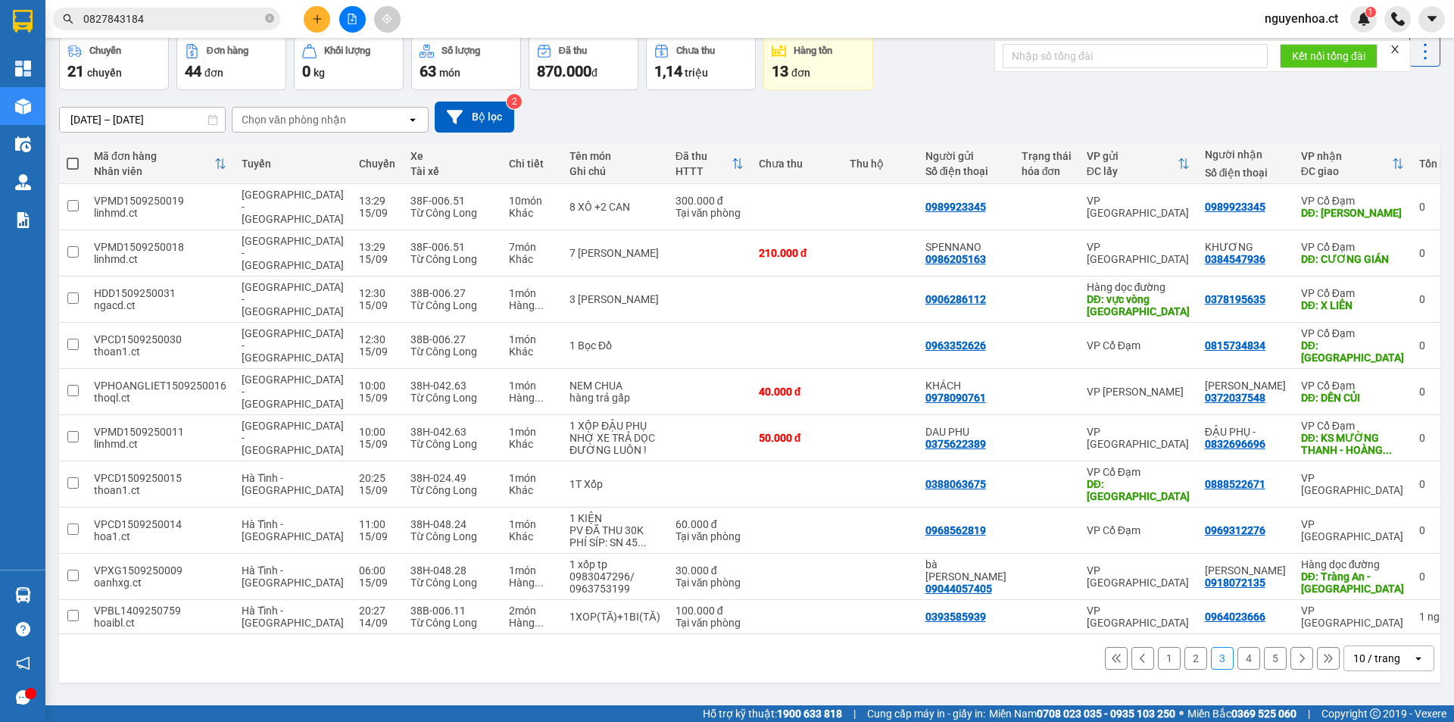
click at [1240, 647] on button "4" at bounding box center [1248, 658] width 23 height 23
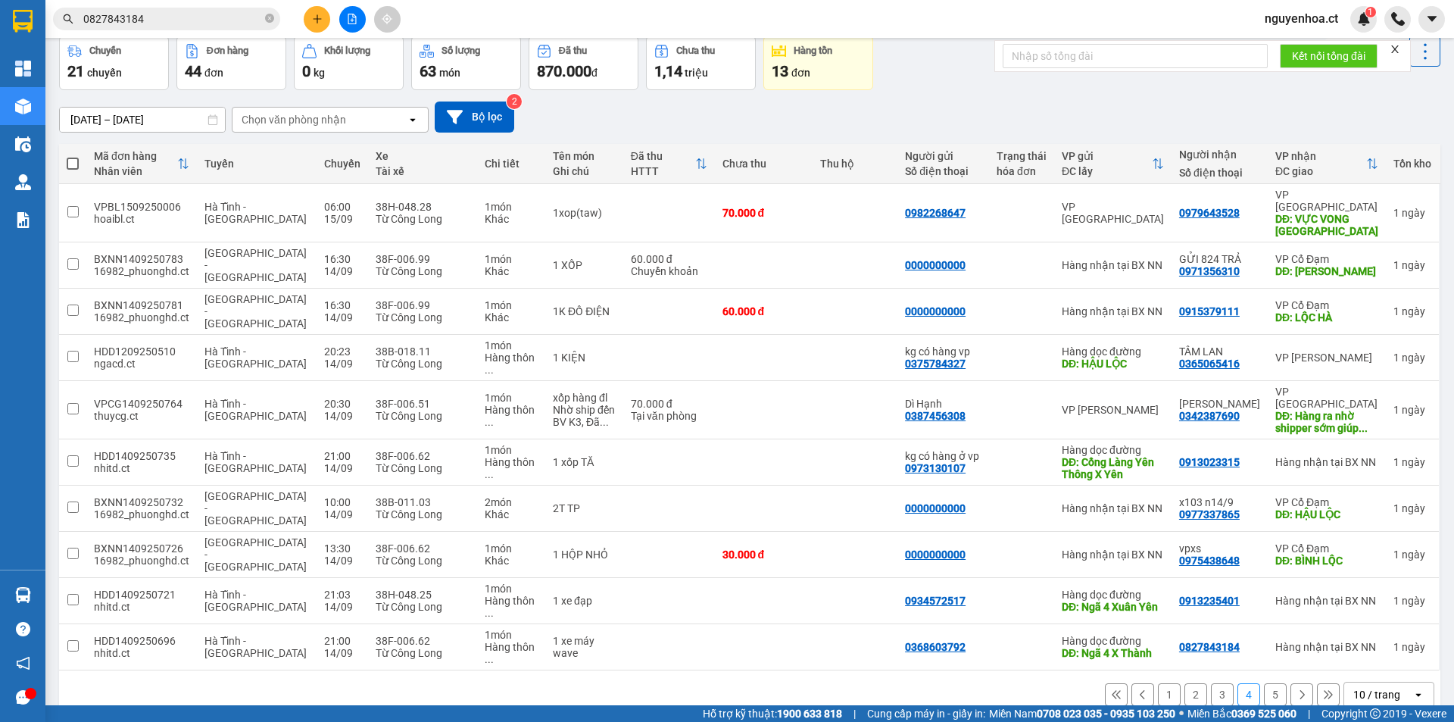
drag, startPoint x: 320, startPoint y: 432, endPoint x: 343, endPoint y: 615, distance: 184.8
click at [342, 617] on div "ver 1.8.145 Đơn online Kho gửi Trên xe Kho nhận Kho thanh lý Kho công nợ Hàng đ…" at bounding box center [749, 350] width 1393 height 749
click at [1268, 683] on button "5" at bounding box center [1275, 694] width 23 height 23
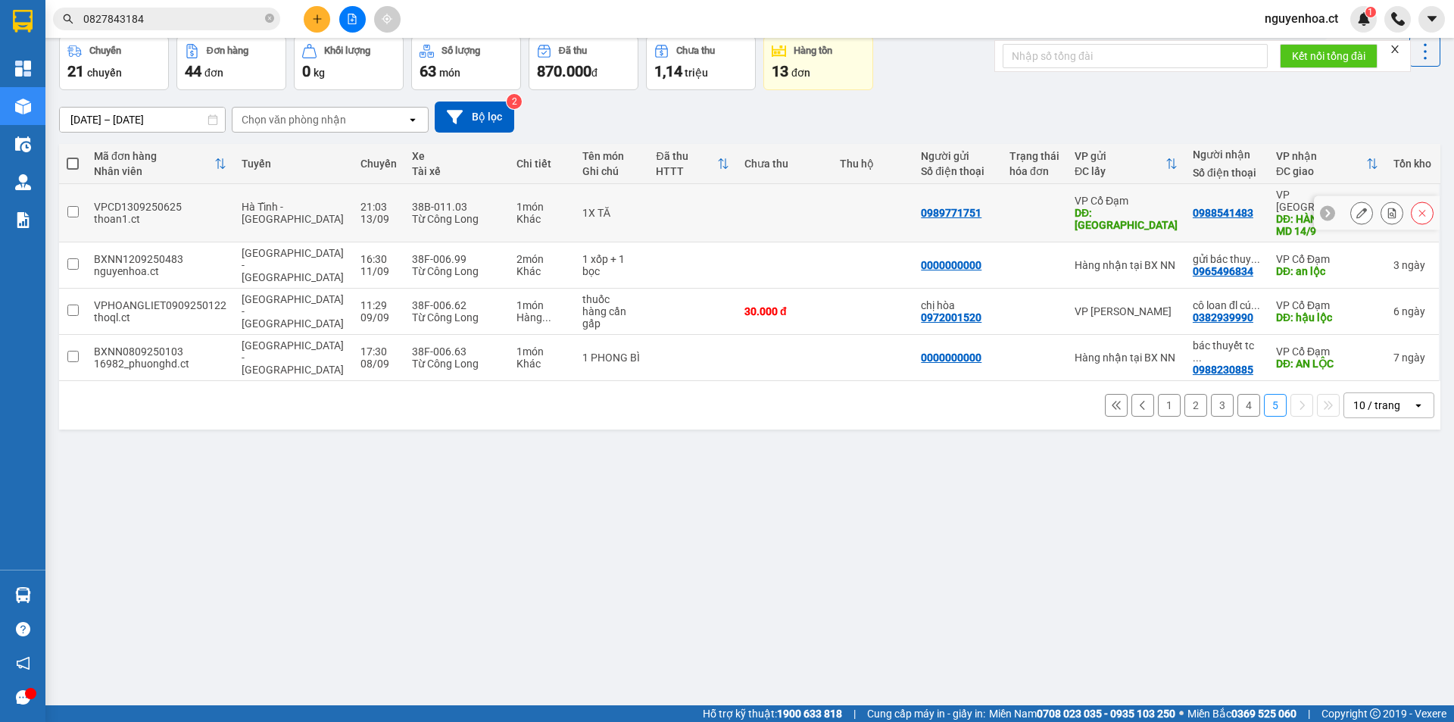
click at [76, 207] on input "checkbox" at bounding box center [72, 211] width 11 height 11
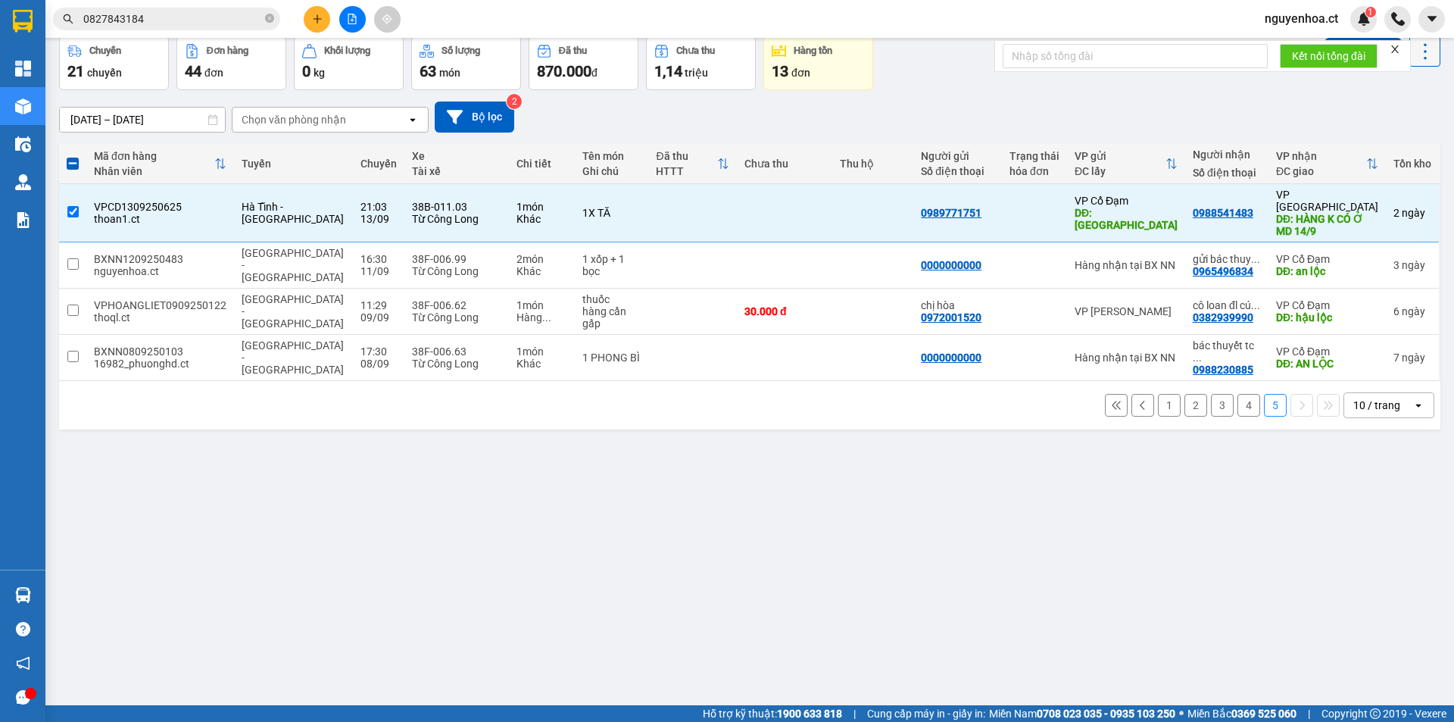
click at [1423, 51] on icon at bounding box center [1425, 51] width 21 height 21
click at [1409, 118] on span "Xóa hoàn toàn" at bounding box center [1397, 119] width 70 height 15
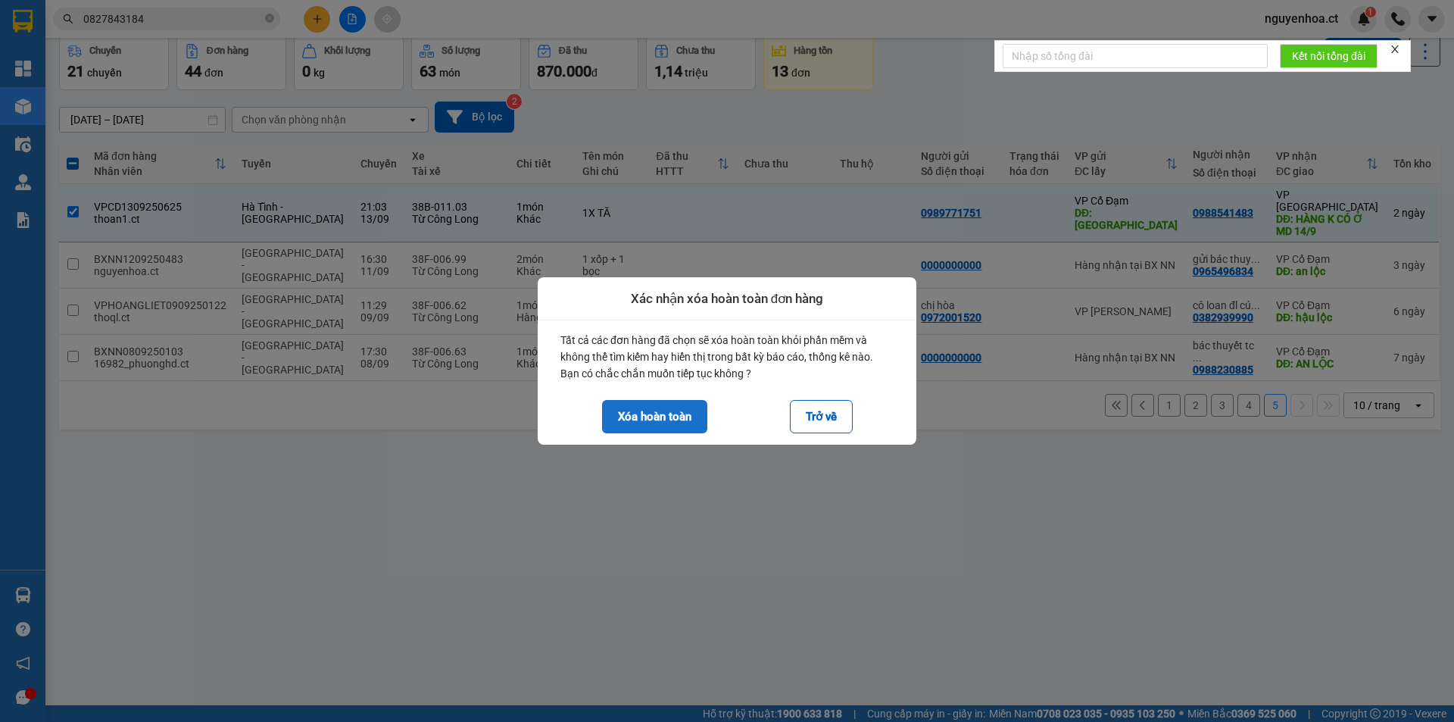
click at [700, 416] on button "Xóa hoàn toàn" at bounding box center [654, 416] width 105 height 33
checkbox input "false"
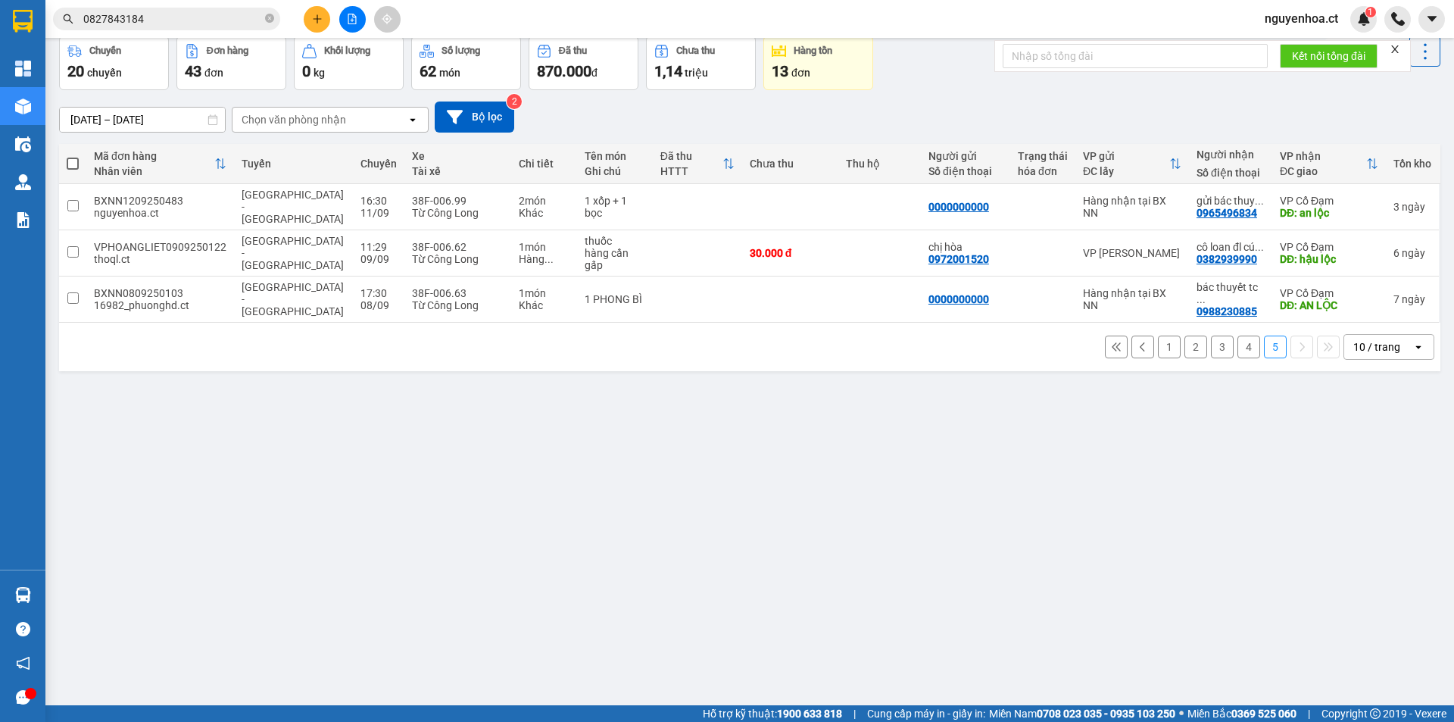
click at [1237, 335] on button "4" at bounding box center [1248, 346] width 23 height 23
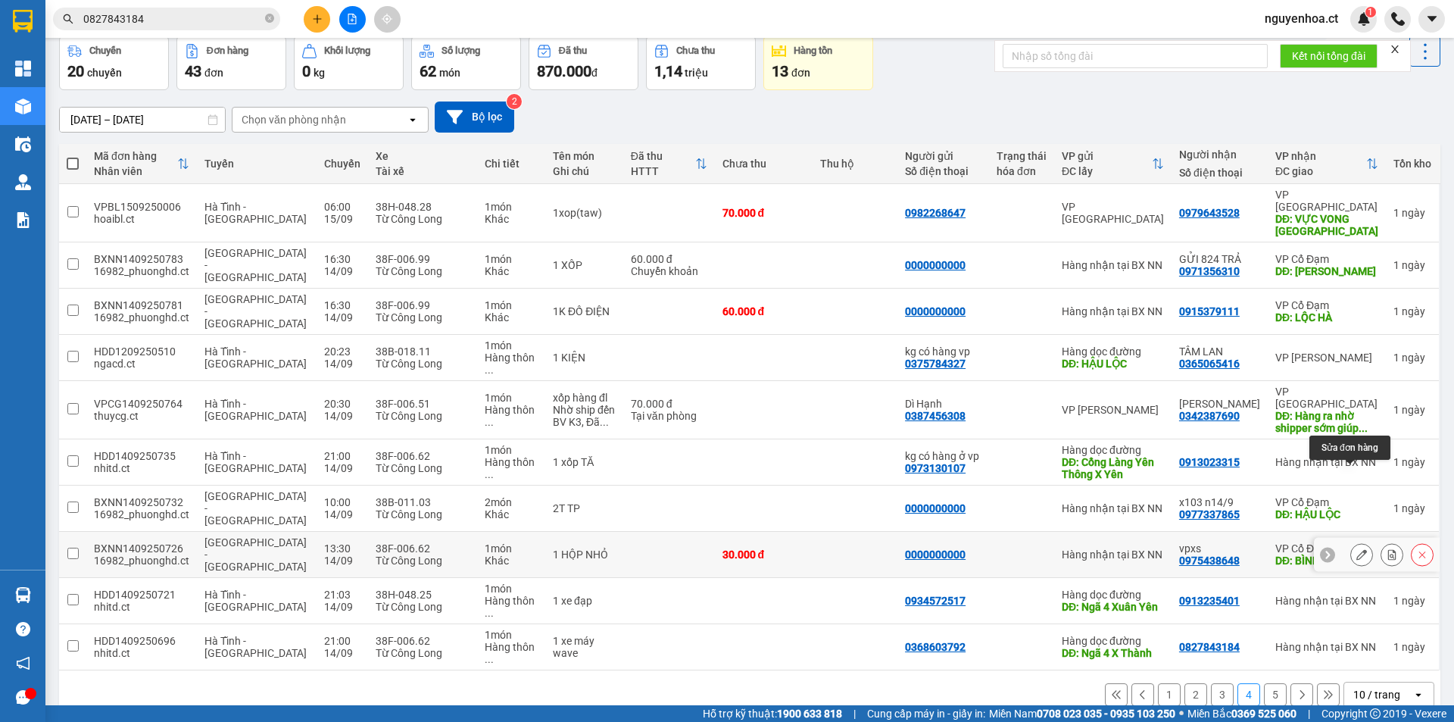
click at [1356, 549] on icon at bounding box center [1361, 554] width 11 height 11
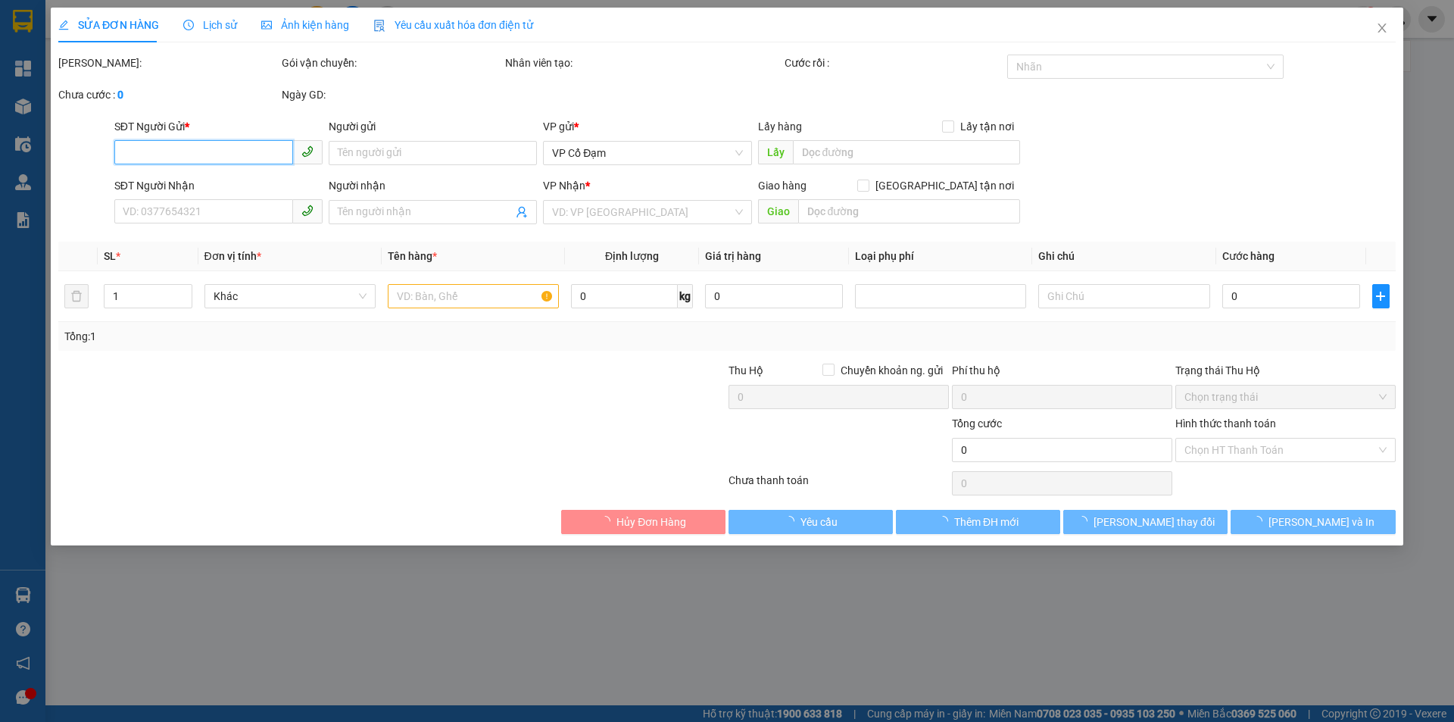
type input "0000000000"
type input "0975438648"
type input "vpxs"
type input "BÌNH LỘC"
type input "30.000"
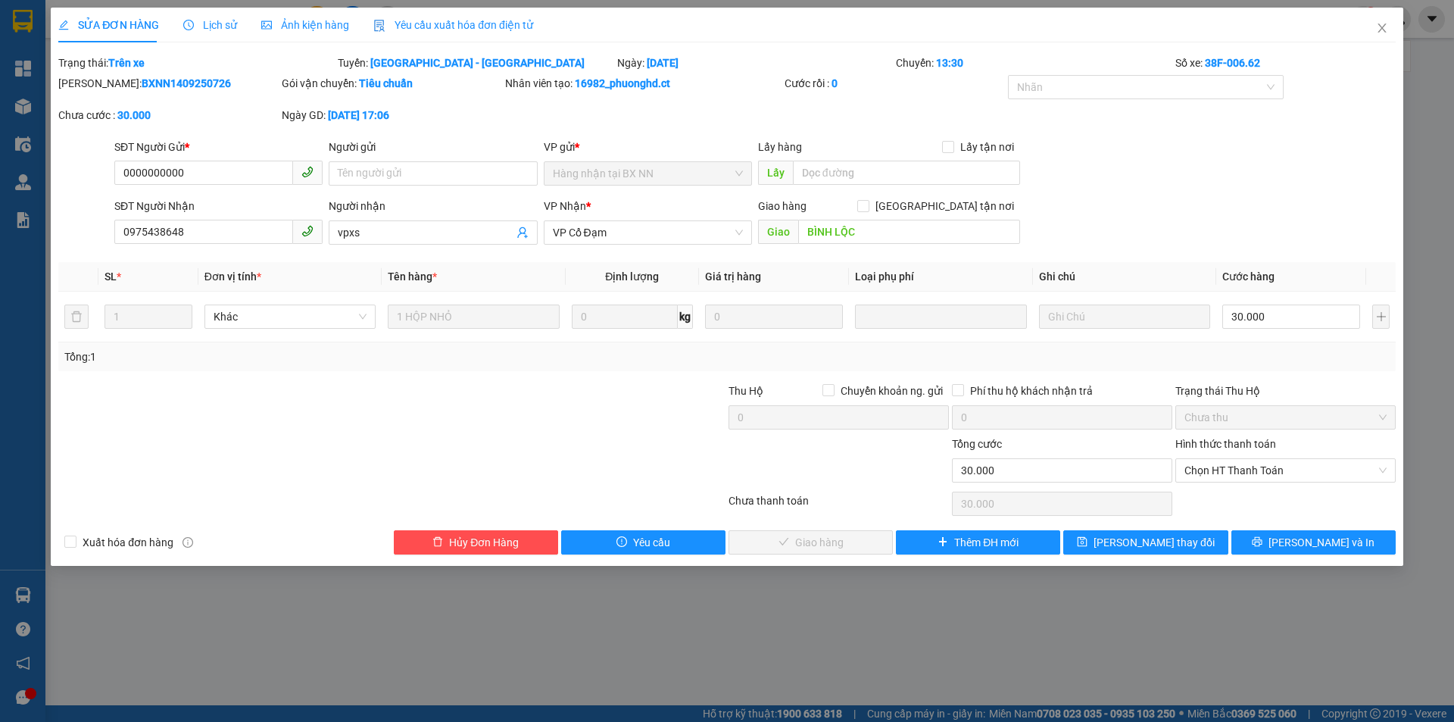
click at [220, 19] on span "Lịch sử" at bounding box center [210, 25] width 54 height 12
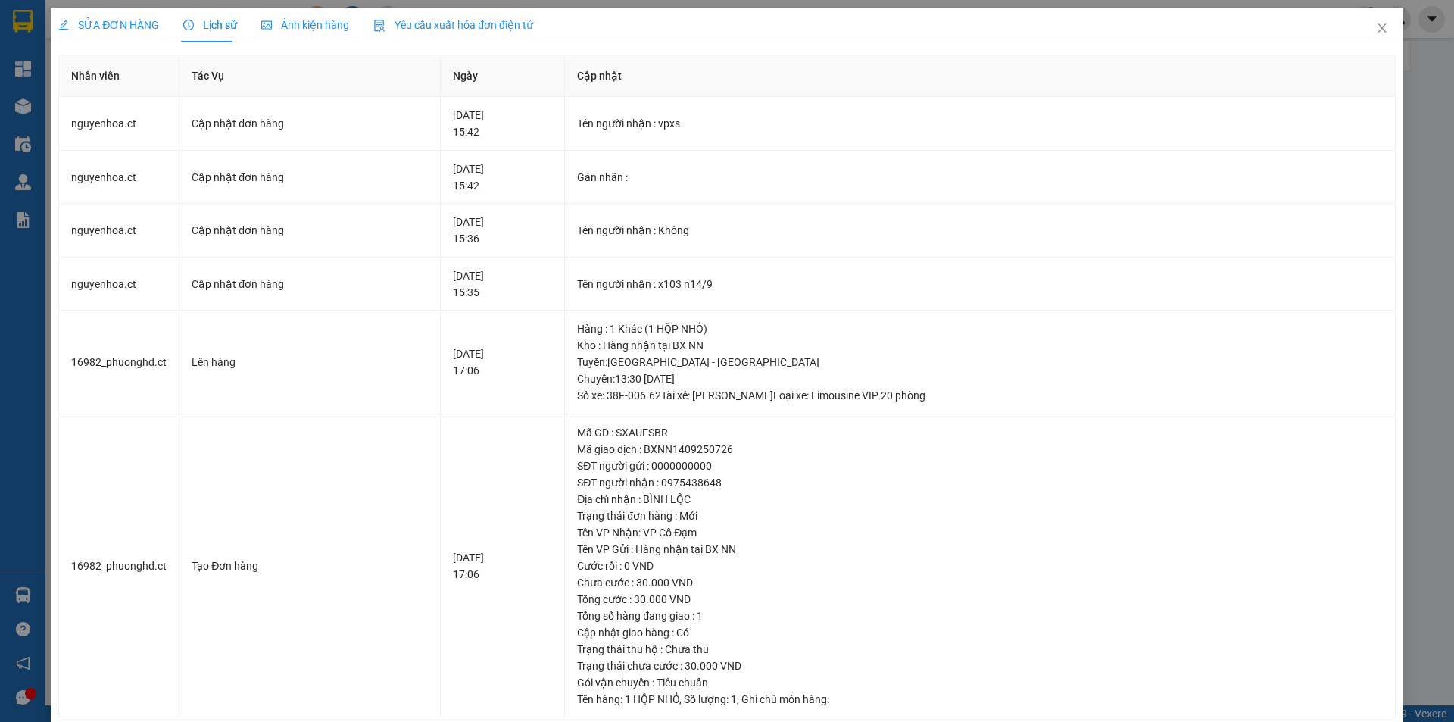
click at [118, 22] on span "SỬA ĐƠN HÀNG" at bounding box center [108, 25] width 101 height 12
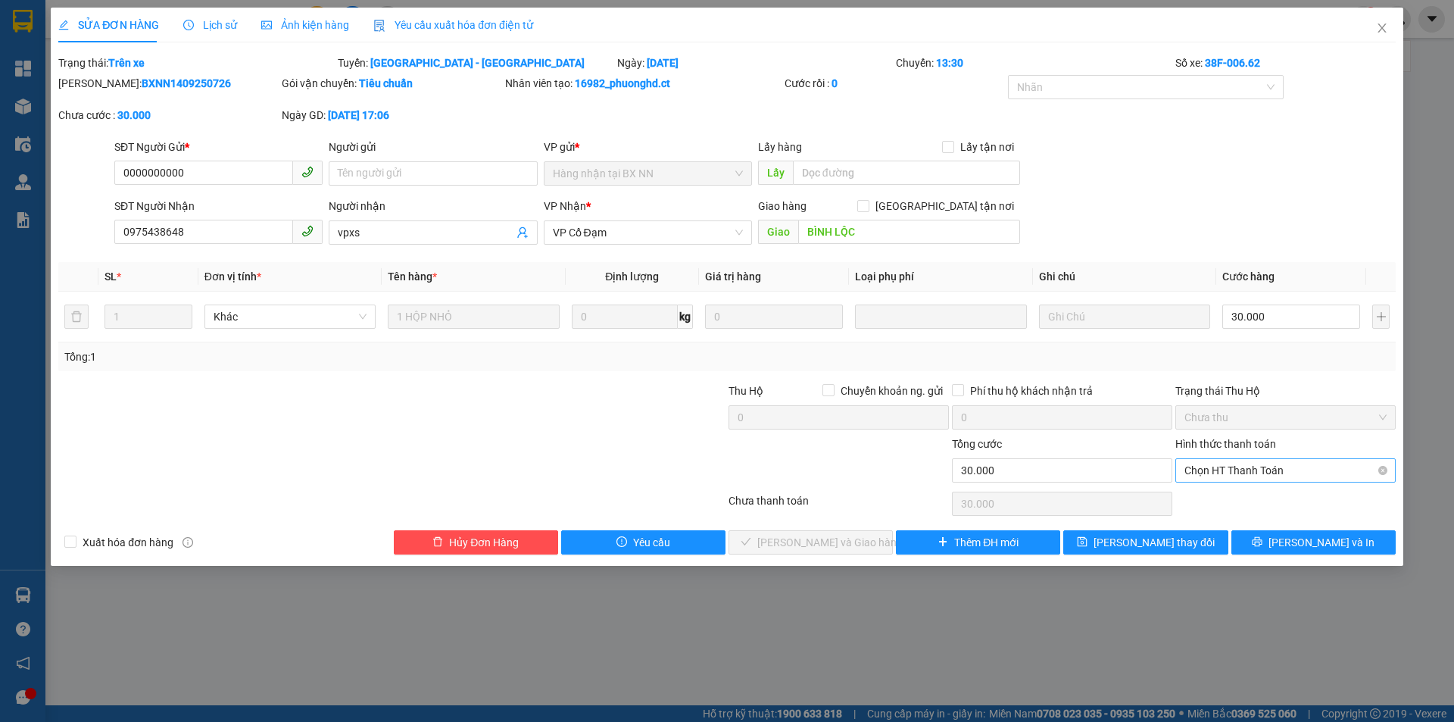
click at [1243, 473] on span "Chọn HT Thanh Toán" at bounding box center [1285, 470] width 202 height 23
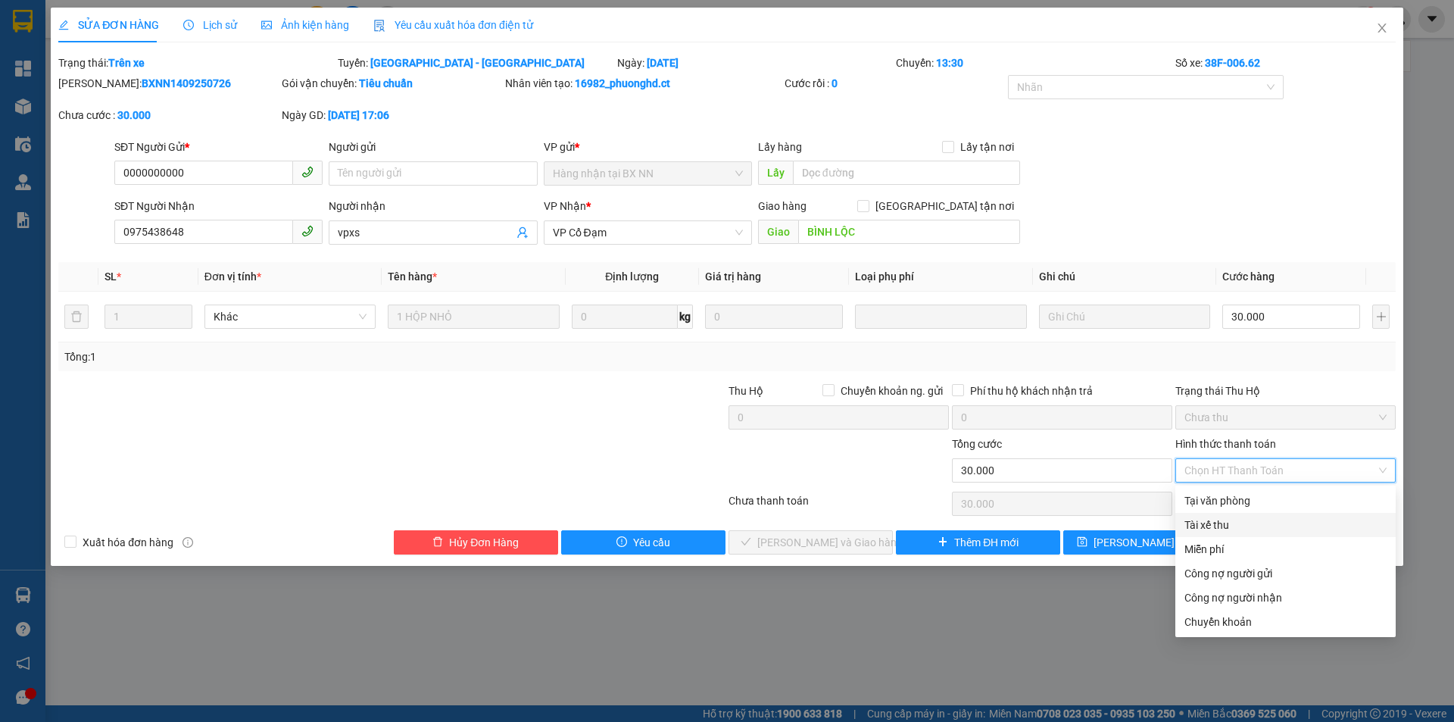
click at [1222, 519] on div "Tài xế thu" at bounding box center [1285, 524] width 202 height 17
type input "0"
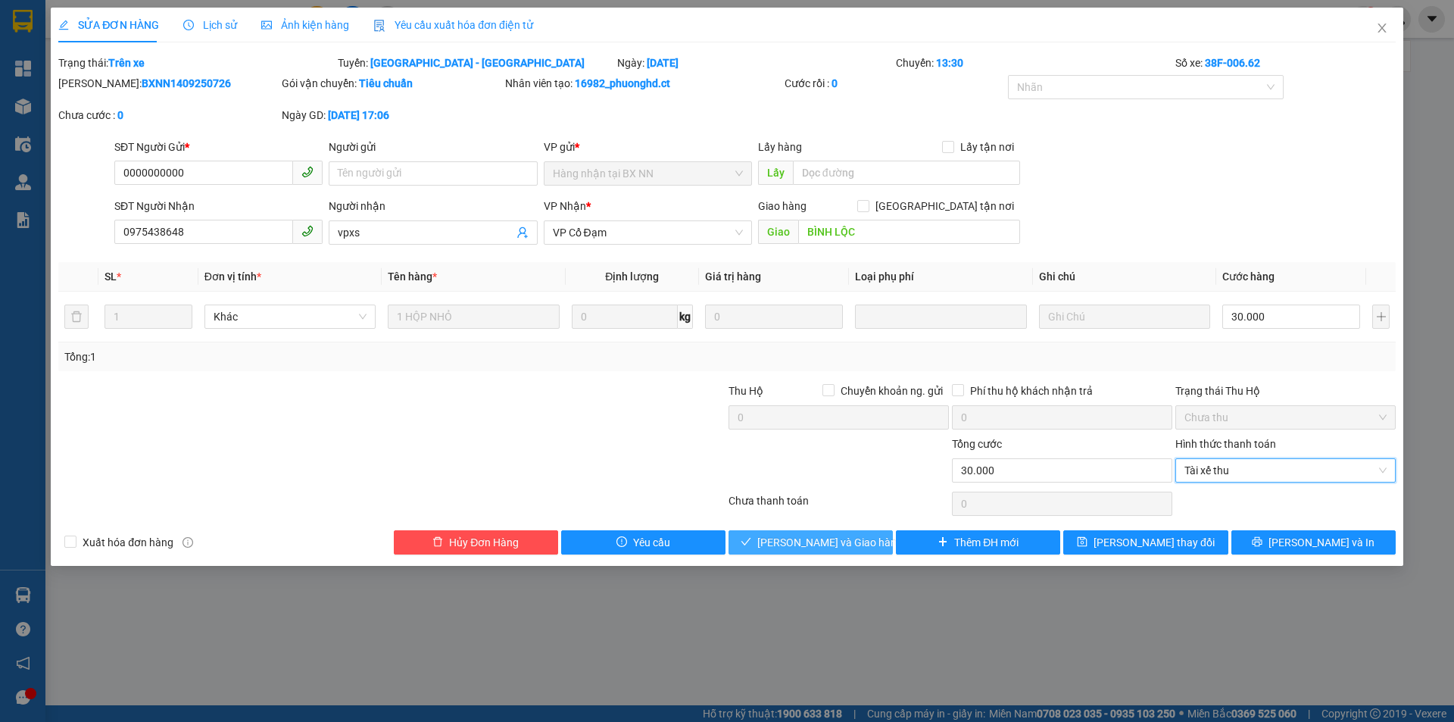
click at [864, 536] on button "[PERSON_NAME] và Giao hàng" at bounding box center [810, 542] width 164 height 24
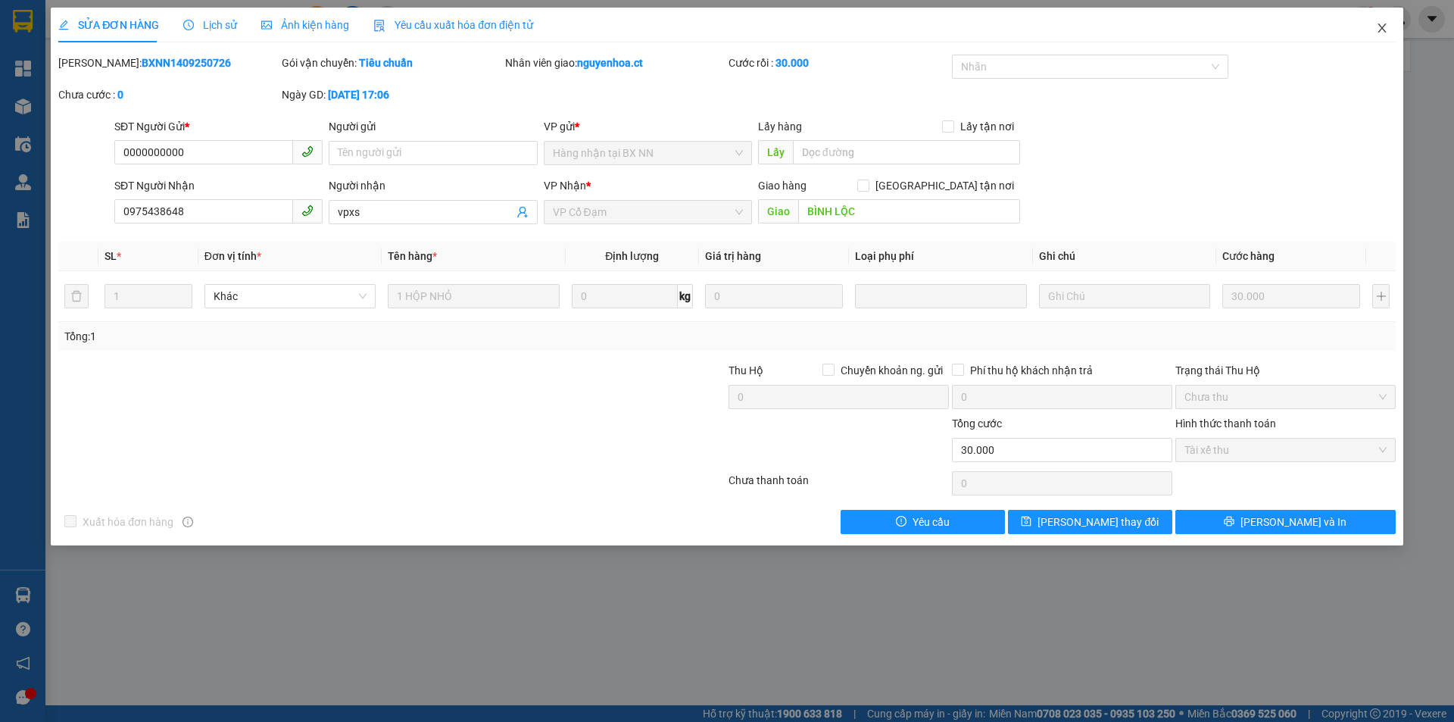
click at [1383, 27] on icon "close" at bounding box center [1381, 27] width 8 height 9
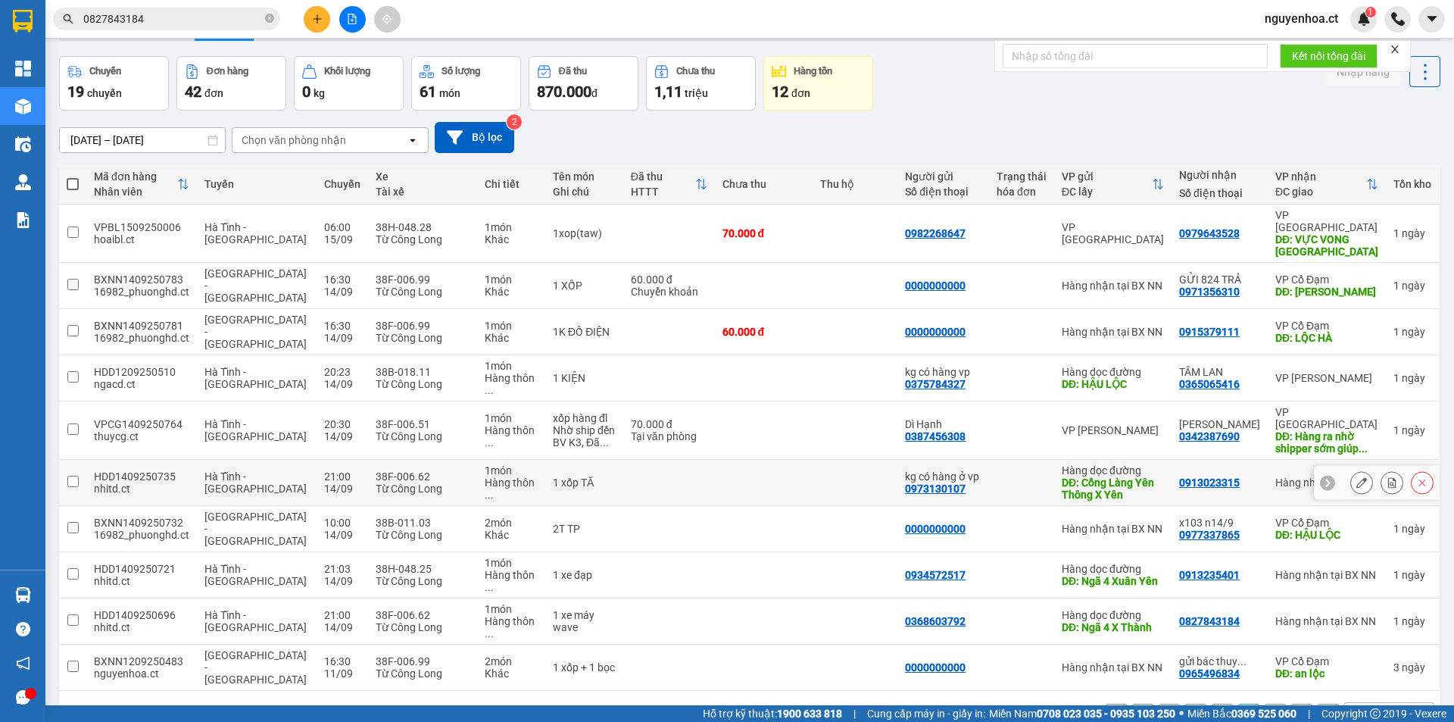
scroll to position [70, 0]
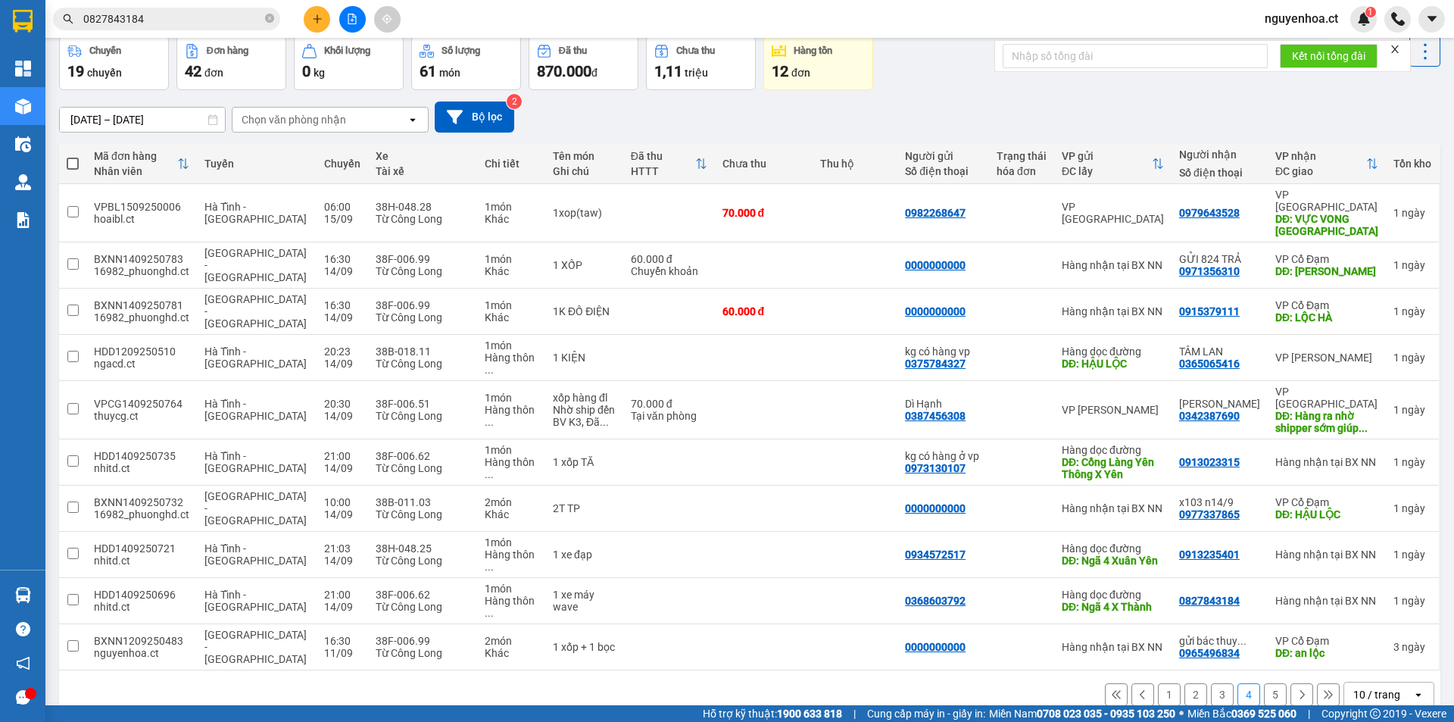
click at [1264, 683] on button "5" at bounding box center [1275, 694] width 23 height 23
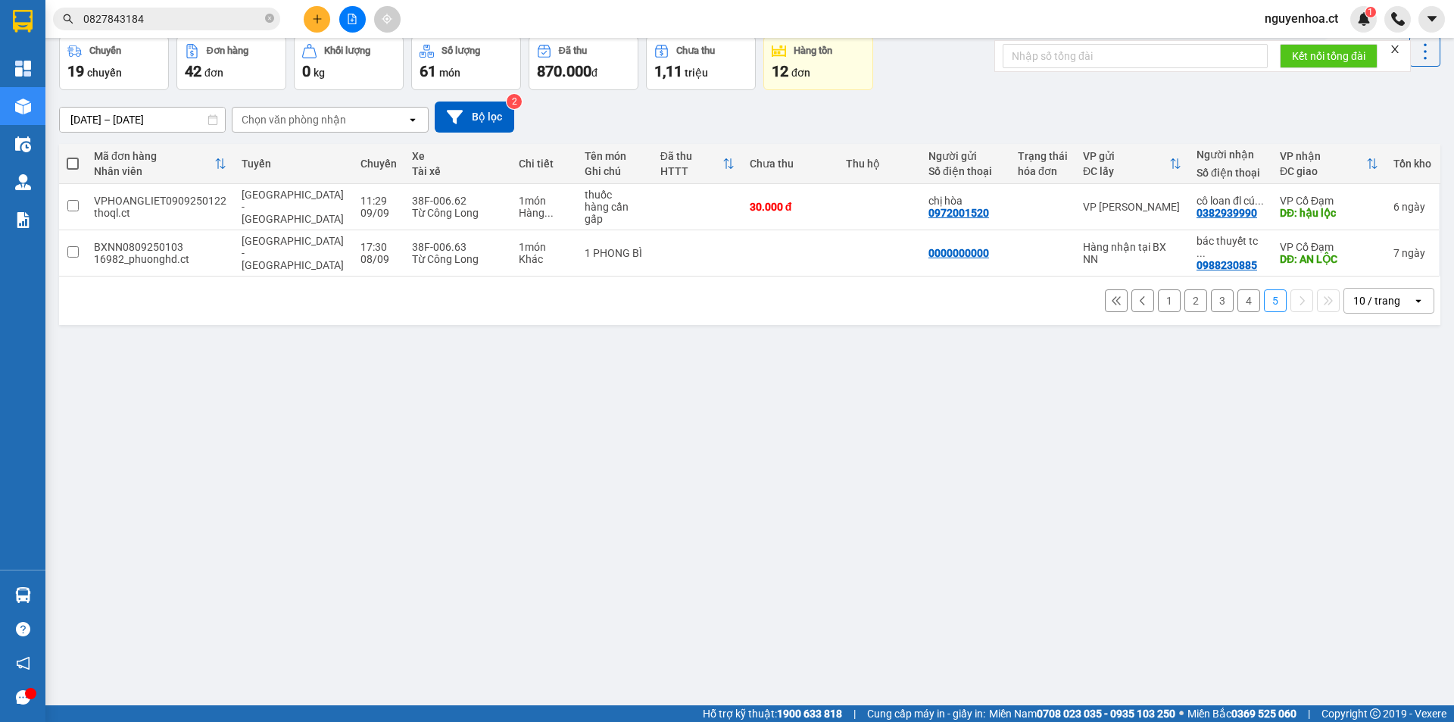
click at [1239, 289] on button "4" at bounding box center [1248, 300] width 23 height 23
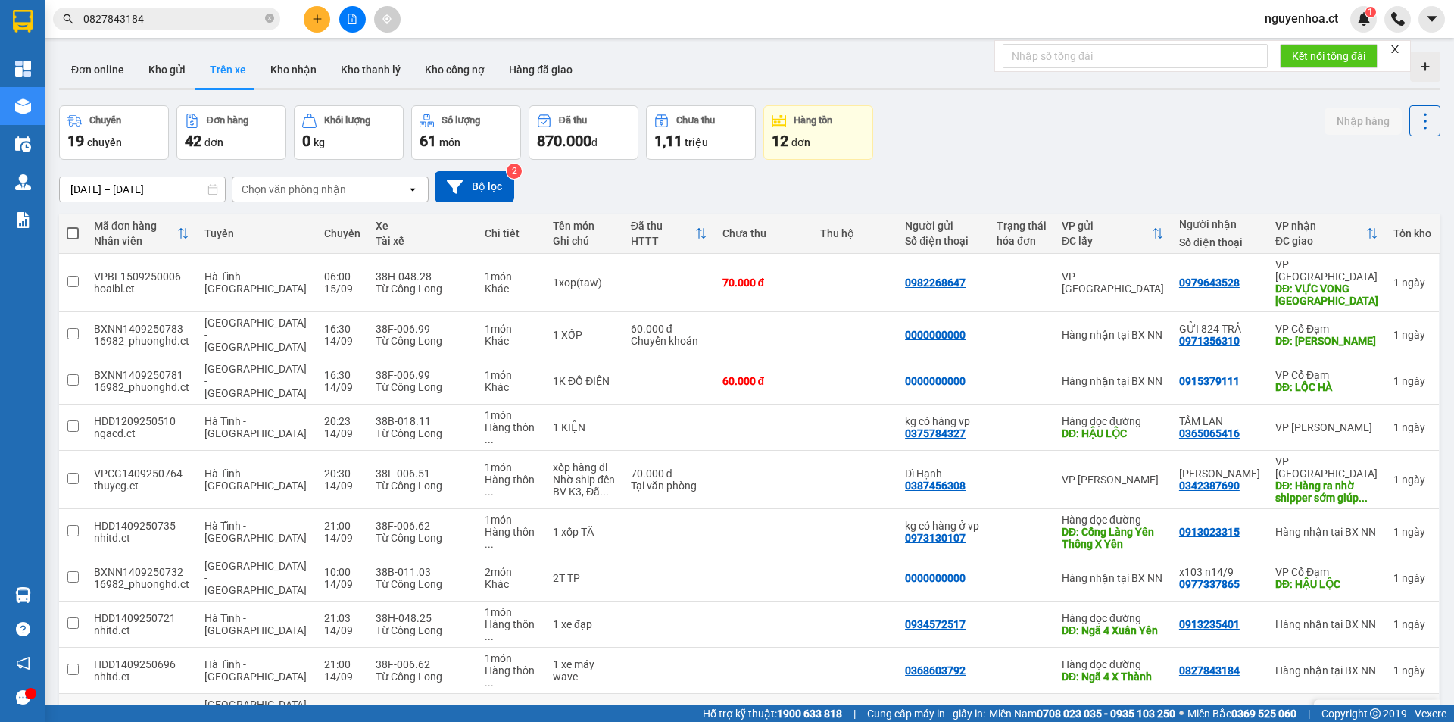
scroll to position [70, 0]
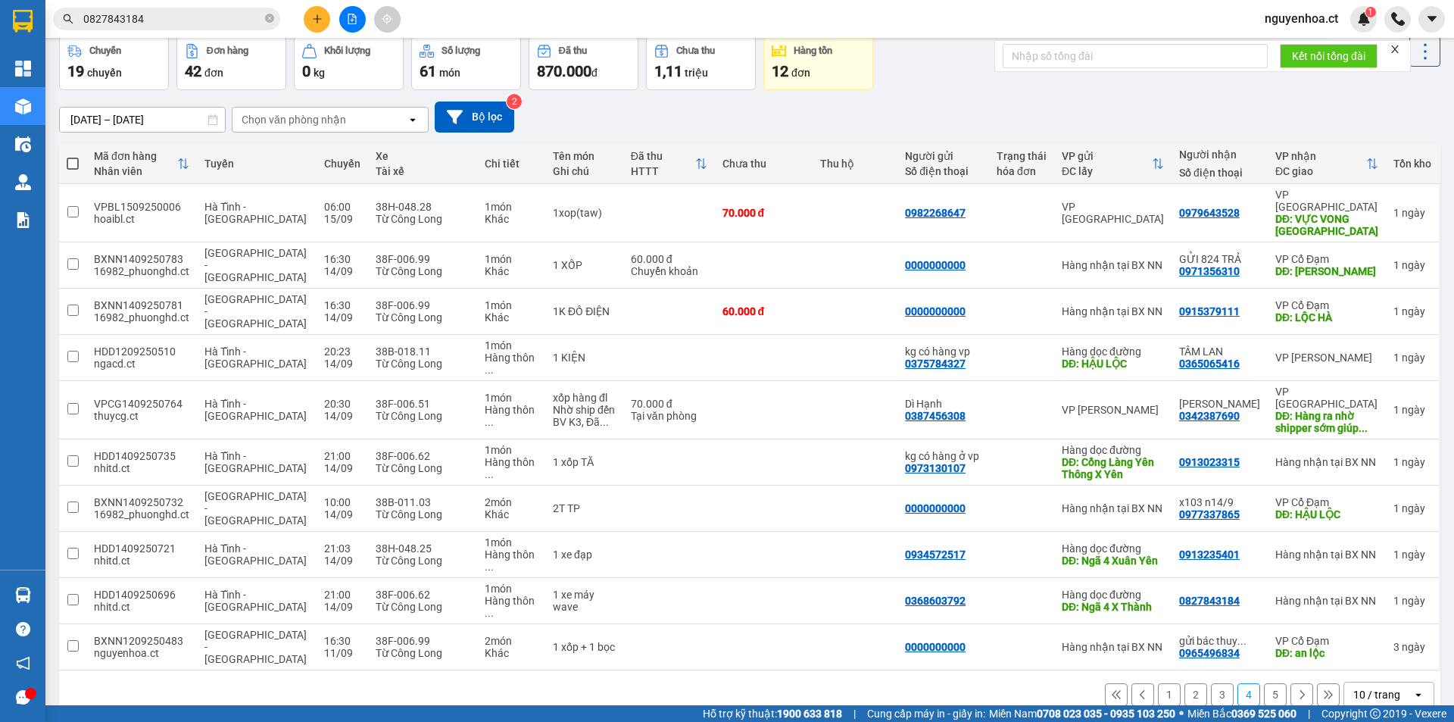
click at [276, 19] on span "0827843184" at bounding box center [166, 19] width 227 height 23
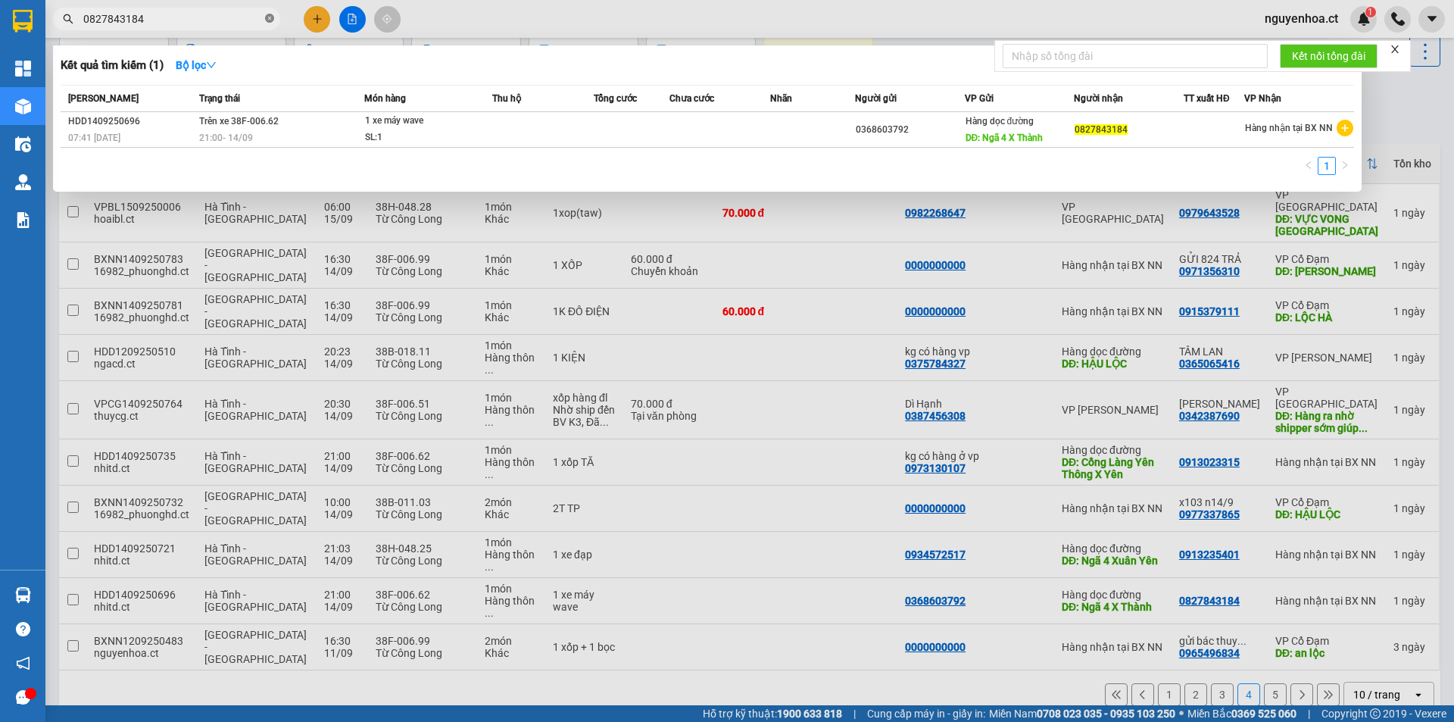
click at [273, 18] on icon "close-circle" at bounding box center [269, 18] width 9 height 9
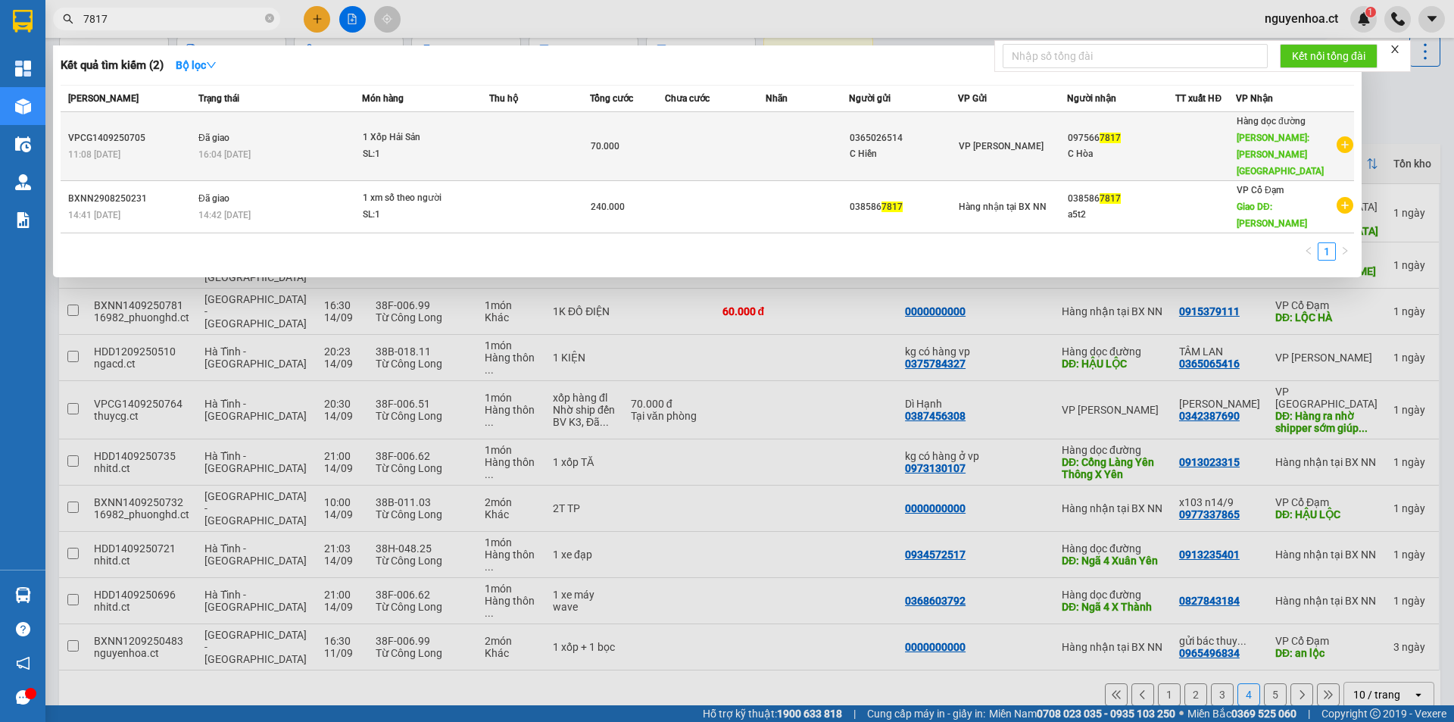
type input "7817"
click at [349, 146] on div "16:04 [DATE]" at bounding box center [279, 154] width 163 height 17
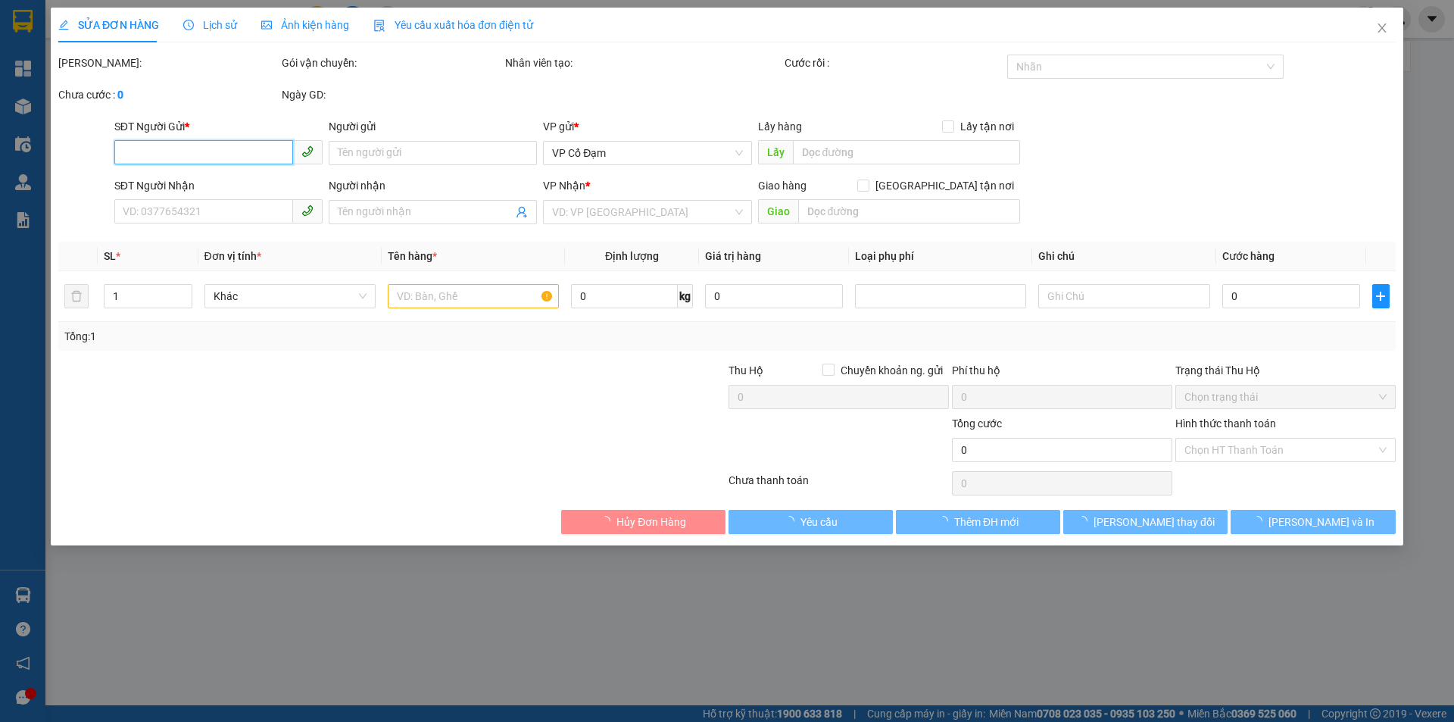
type input "0365026514"
type input "C Hiền"
type input "0975667817"
type input "C Hòa"
type input "Liêm Tuyền [GEOGRAPHIC_DATA]"
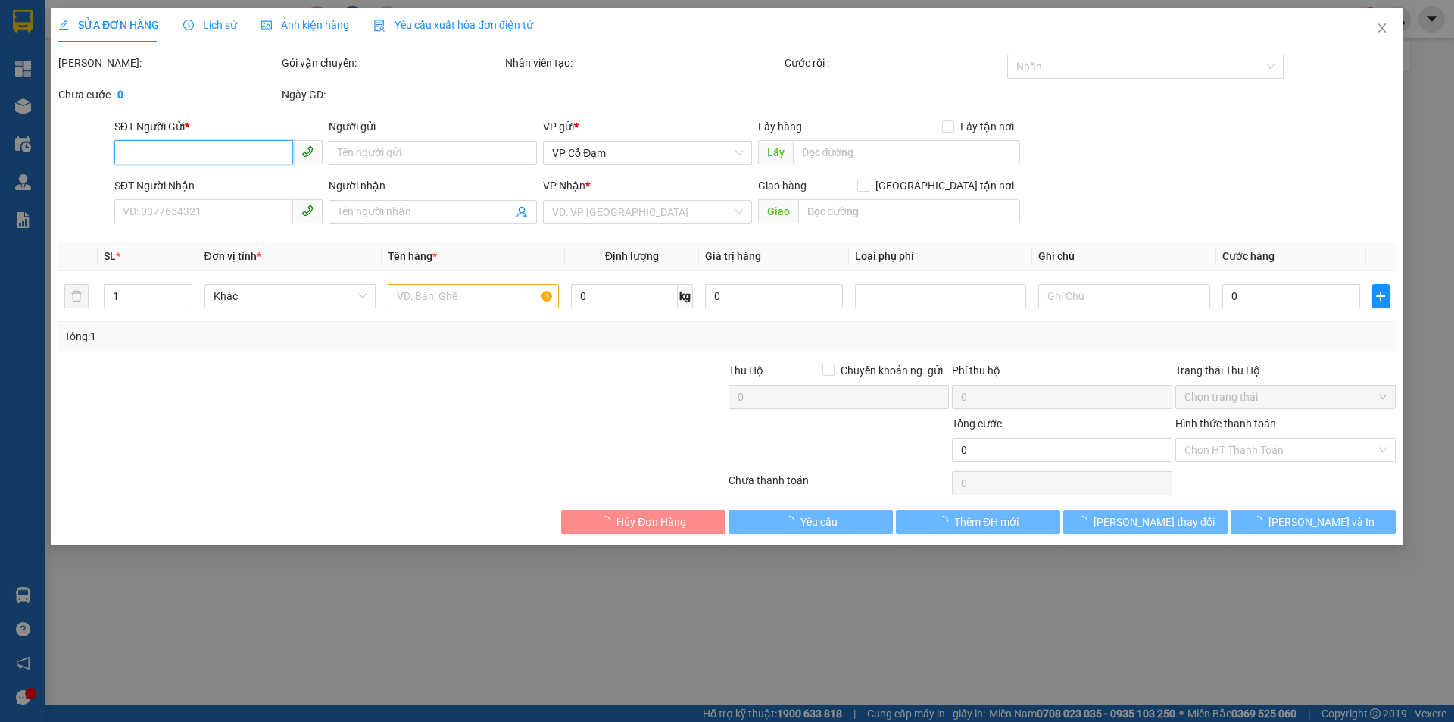
type input "70.000"
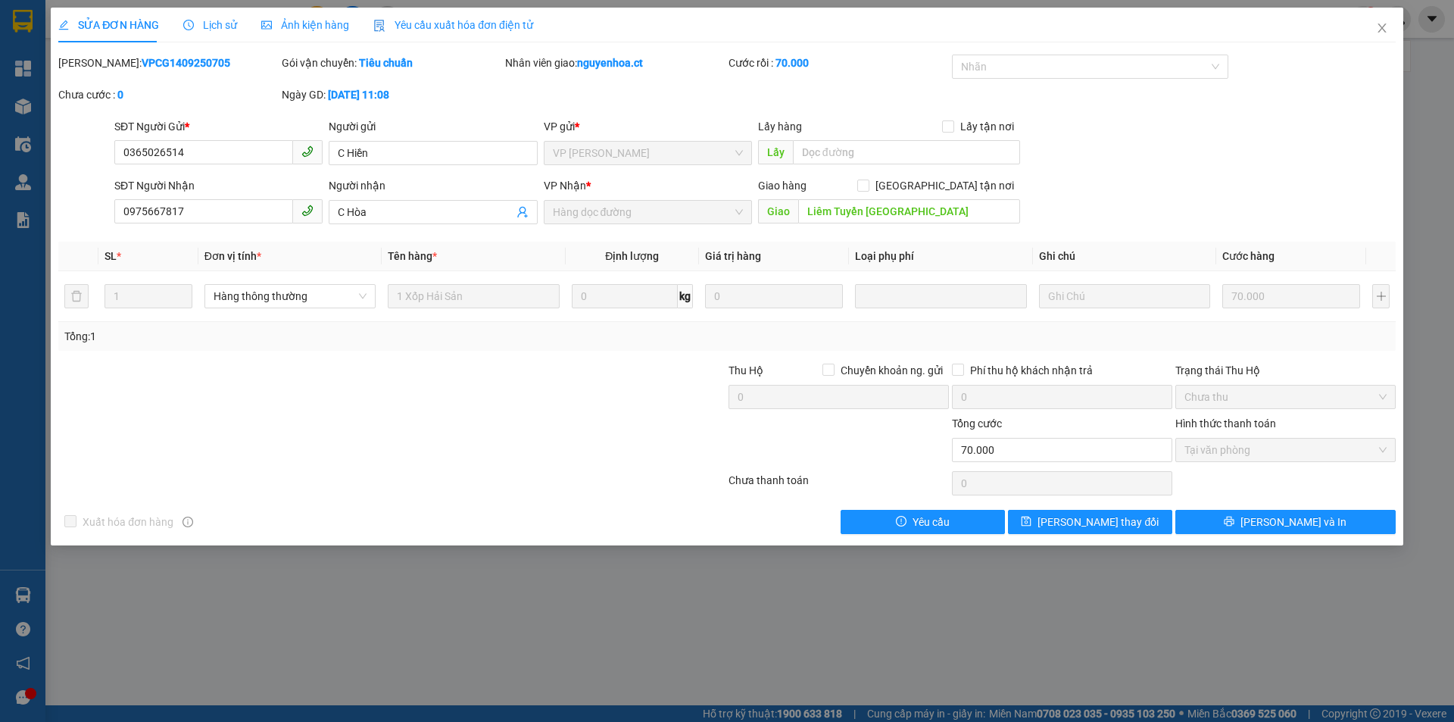
click at [205, 27] on span "Lịch sử" at bounding box center [210, 25] width 54 height 12
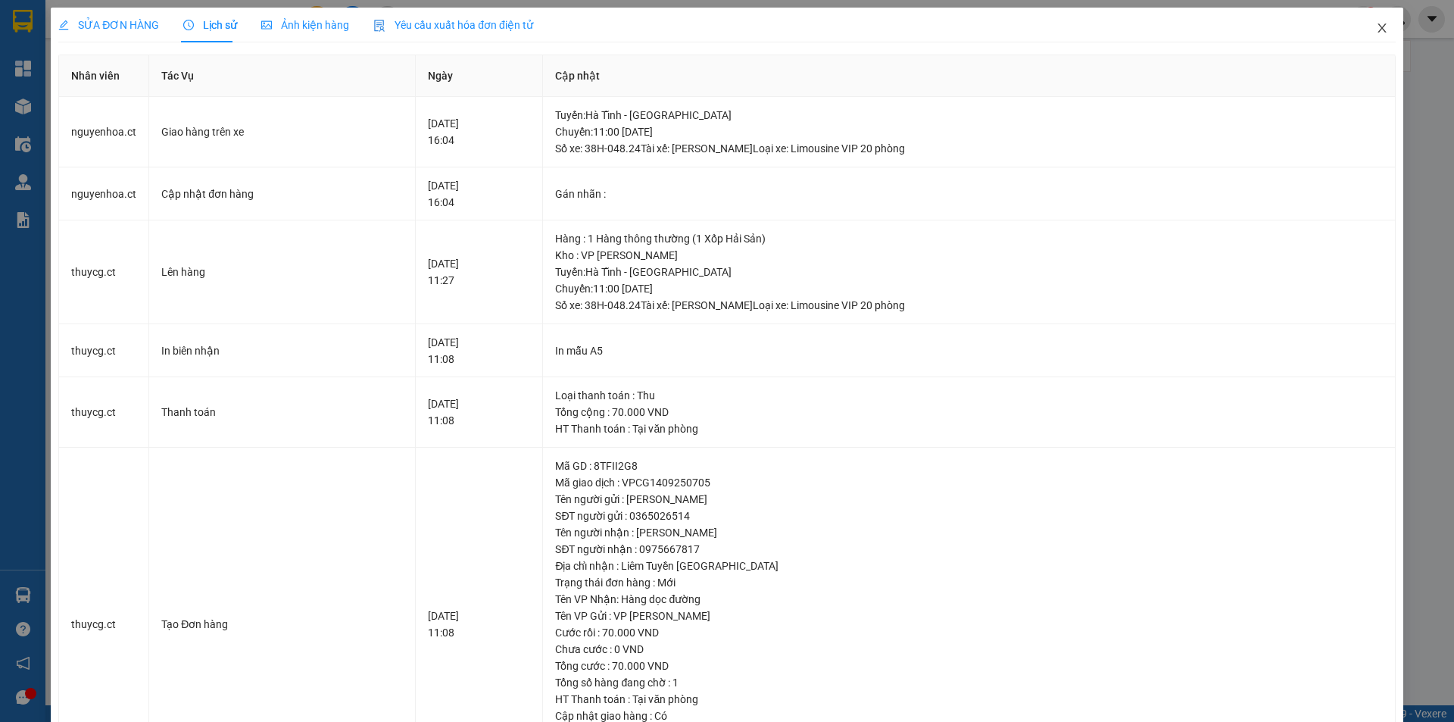
click at [1377, 27] on icon "close" at bounding box center [1381, 27] width 8 height 9
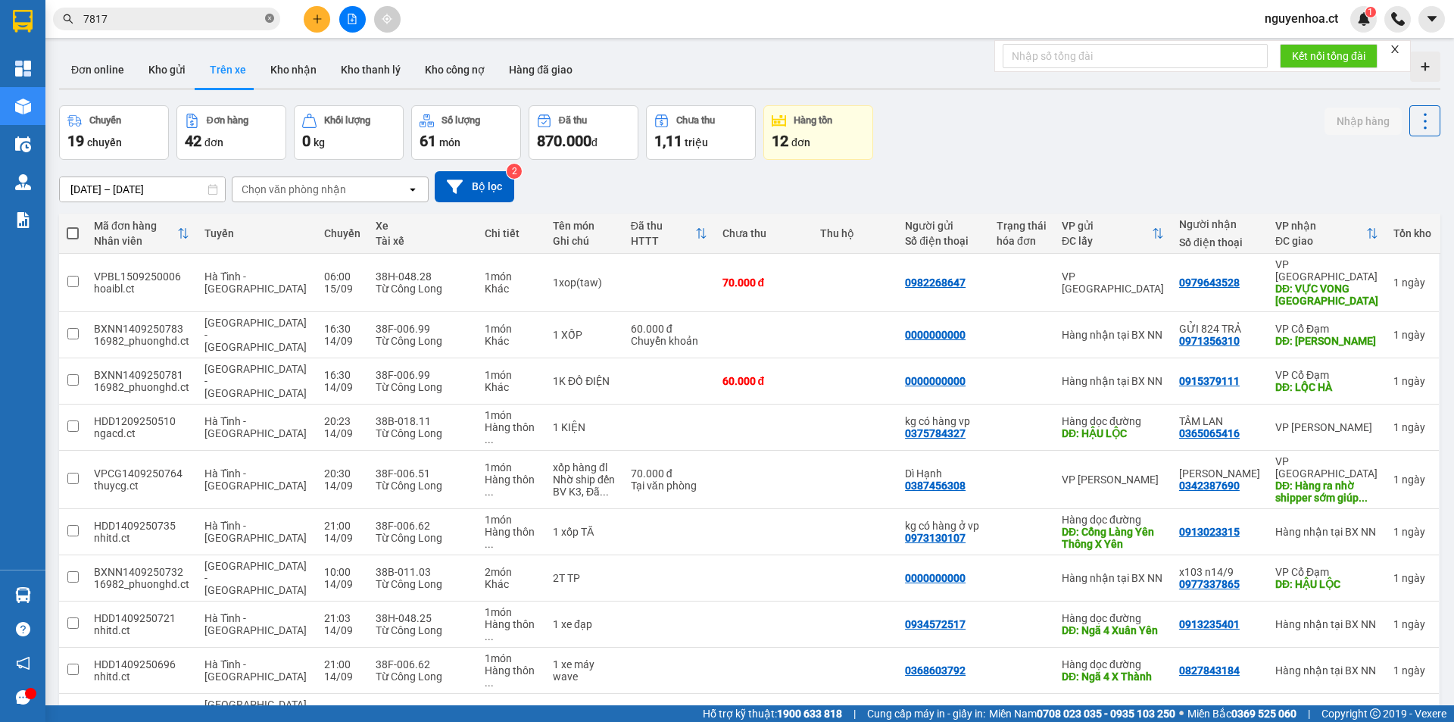
click at [270, 13] on span at bounding box center [269, 19] width 9 height 14
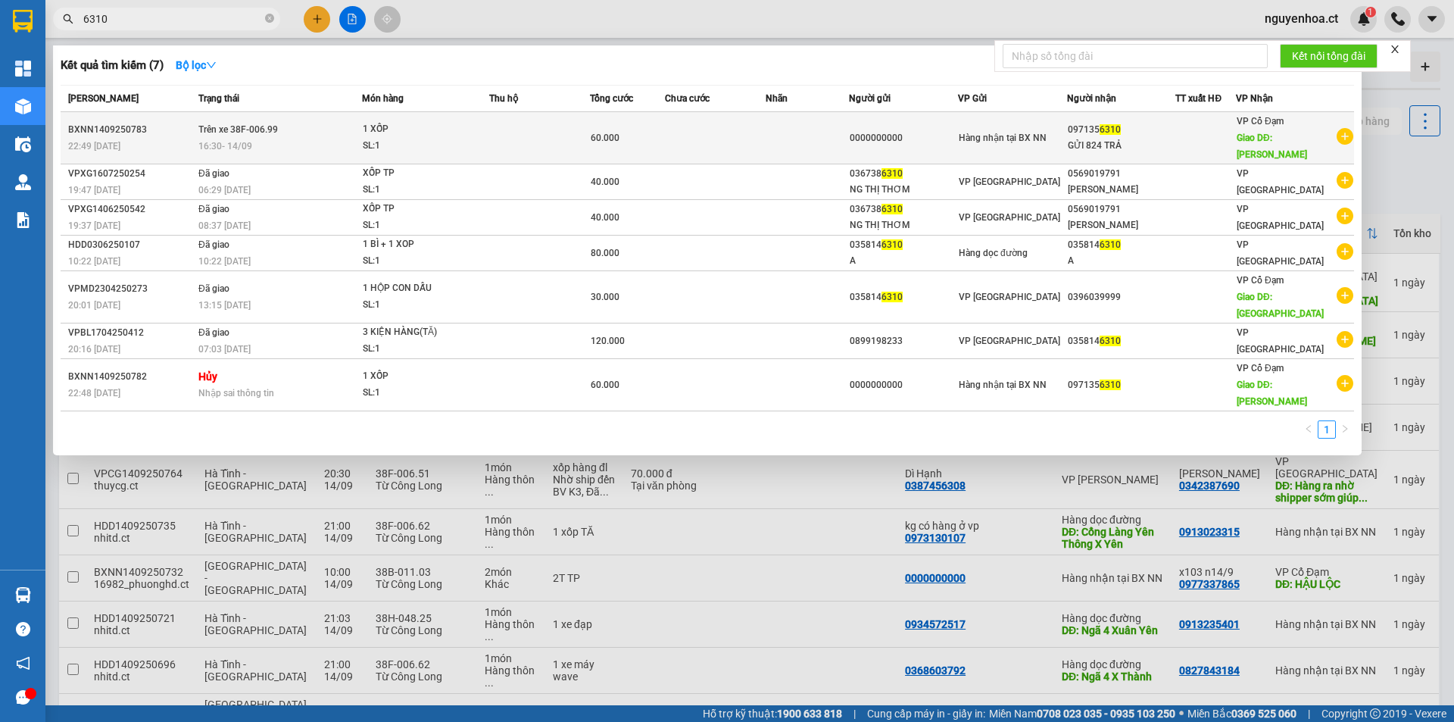
click at [243, 141] on span "16:30 [DATE]" at bounding box center [225, 146] width 54 height 11
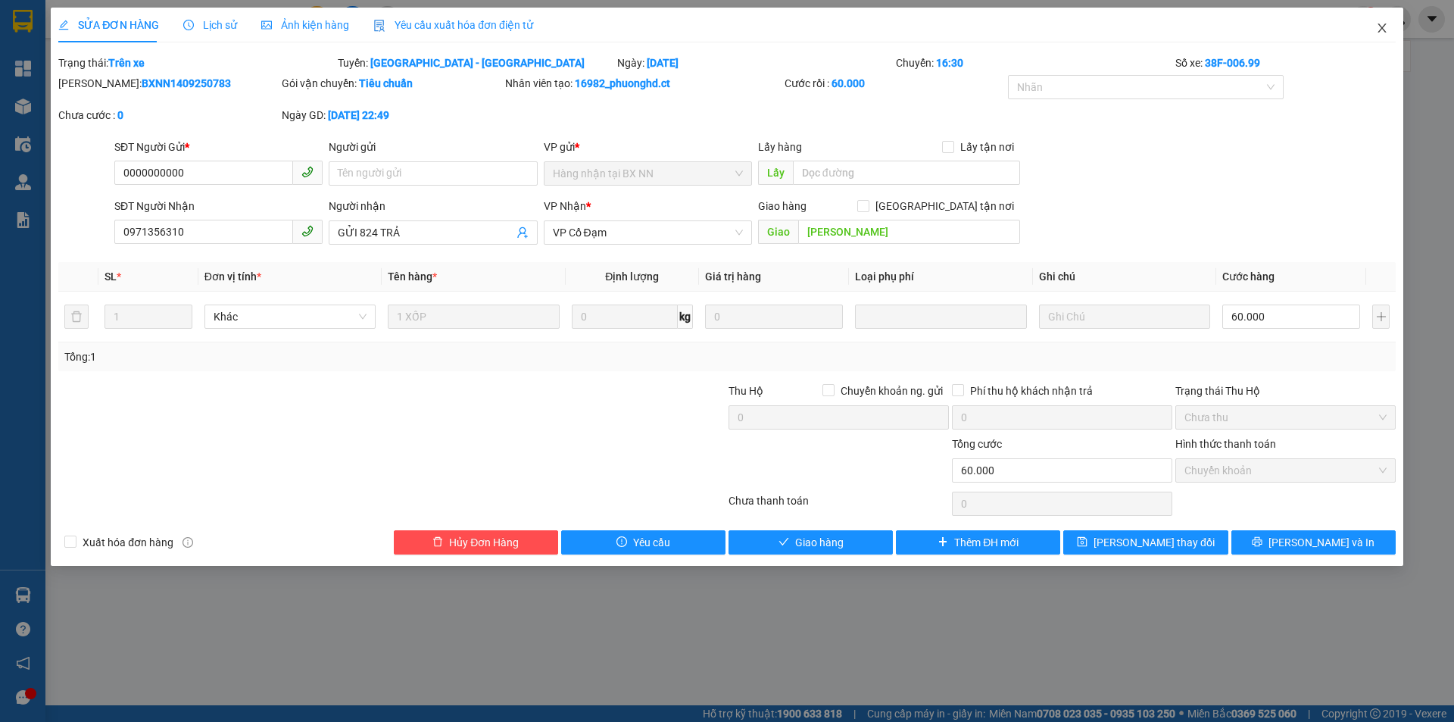
drag, startPoint x: 1387, startPoint y: 27, endPoint x: 491, endPoint y: 1, distance: 896.2
click at [1387, 26] on icon "close" at bounding box center [1382, 28] width 12 height 12
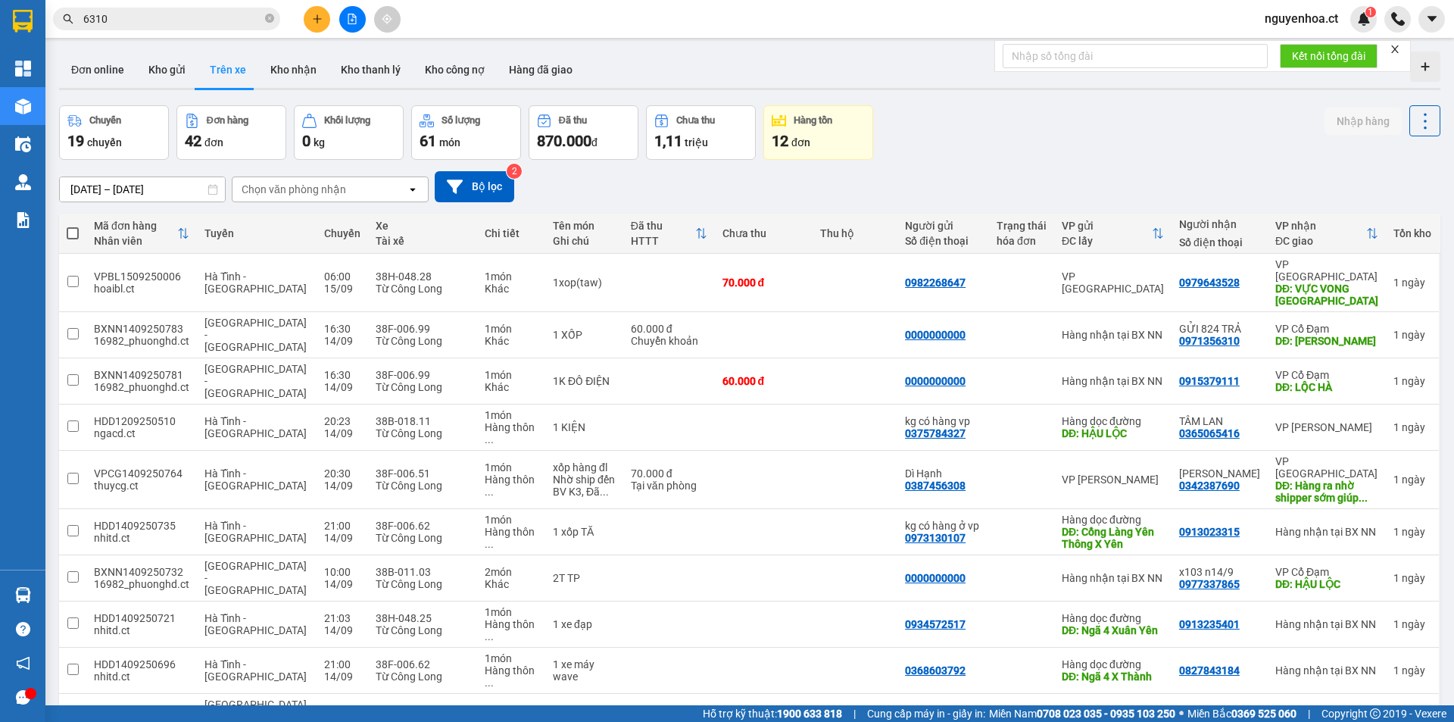
click at [275, 17] on span "6310" at bounding box center [166, 19] width 227 height 23
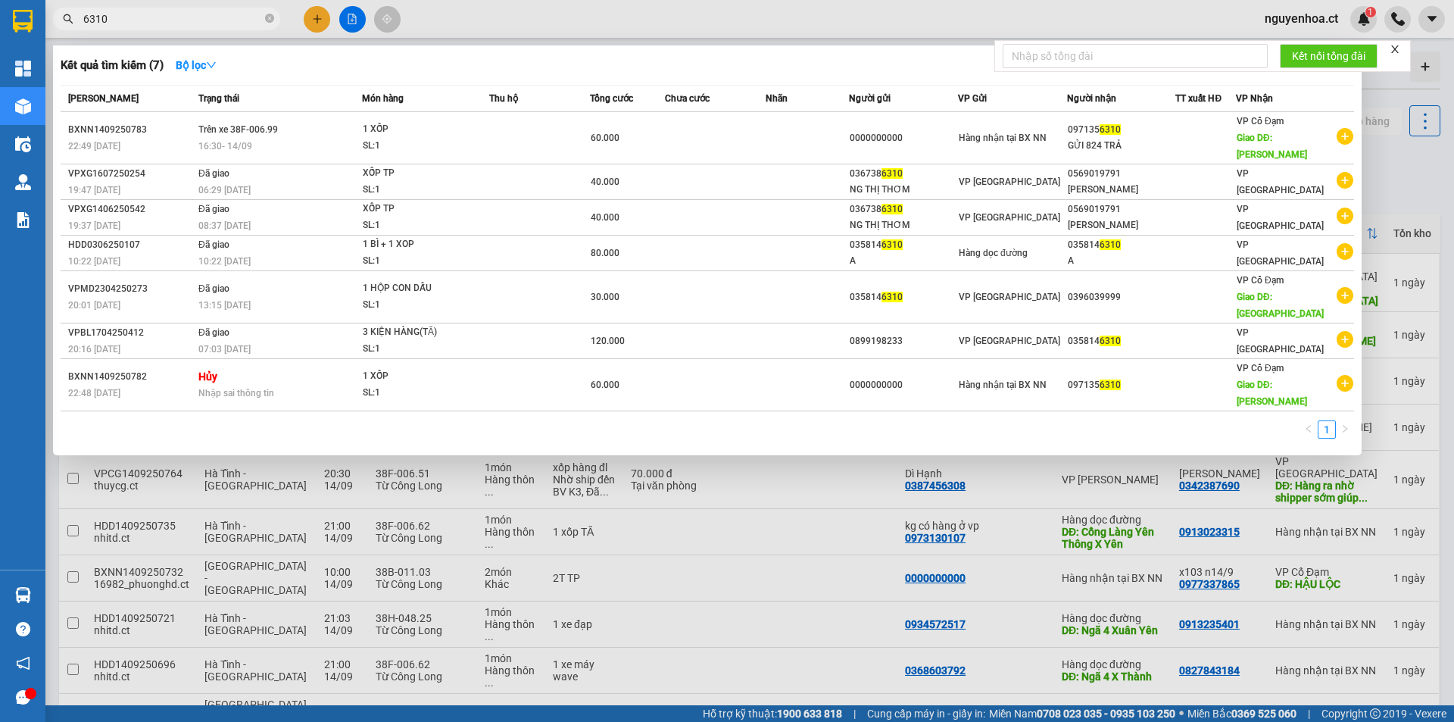
click at [276, 19] on span "6310" at bounding box center [166, 19] width 227 height 23
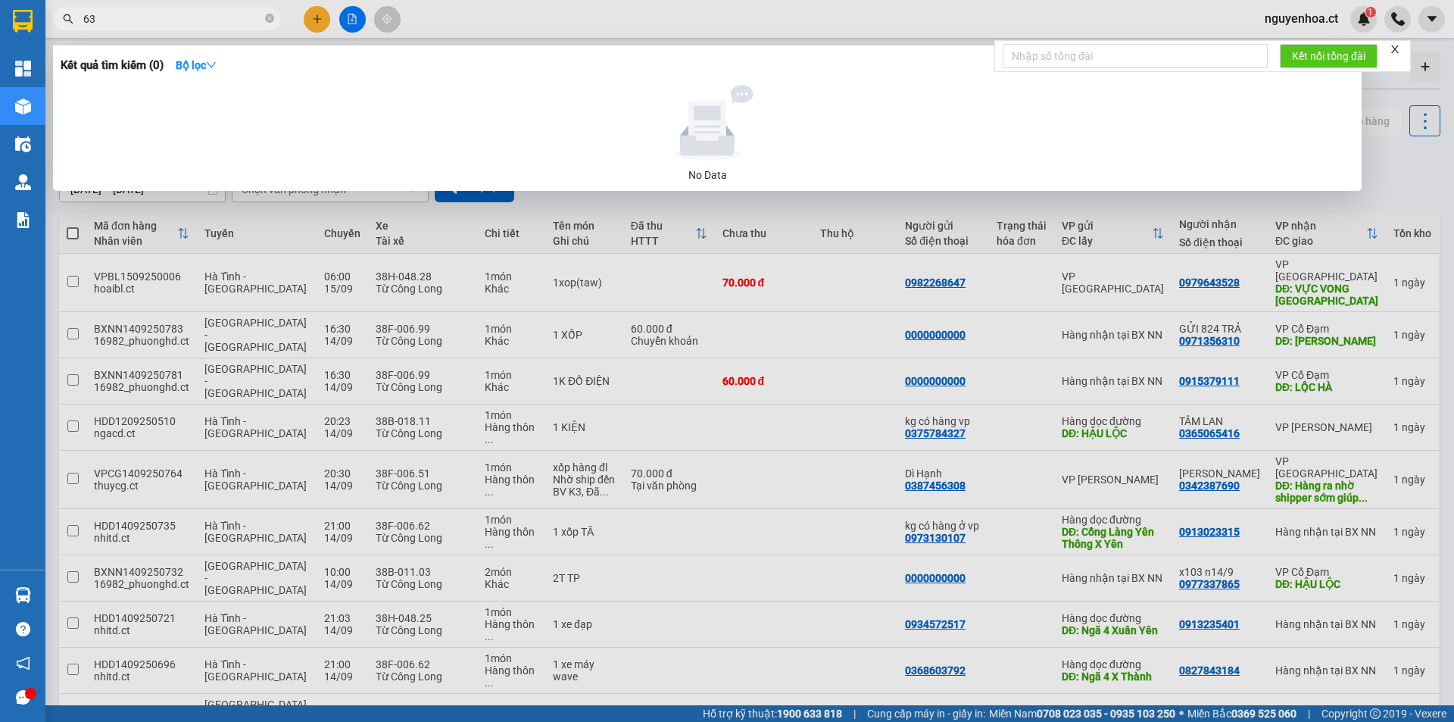
type input "6"
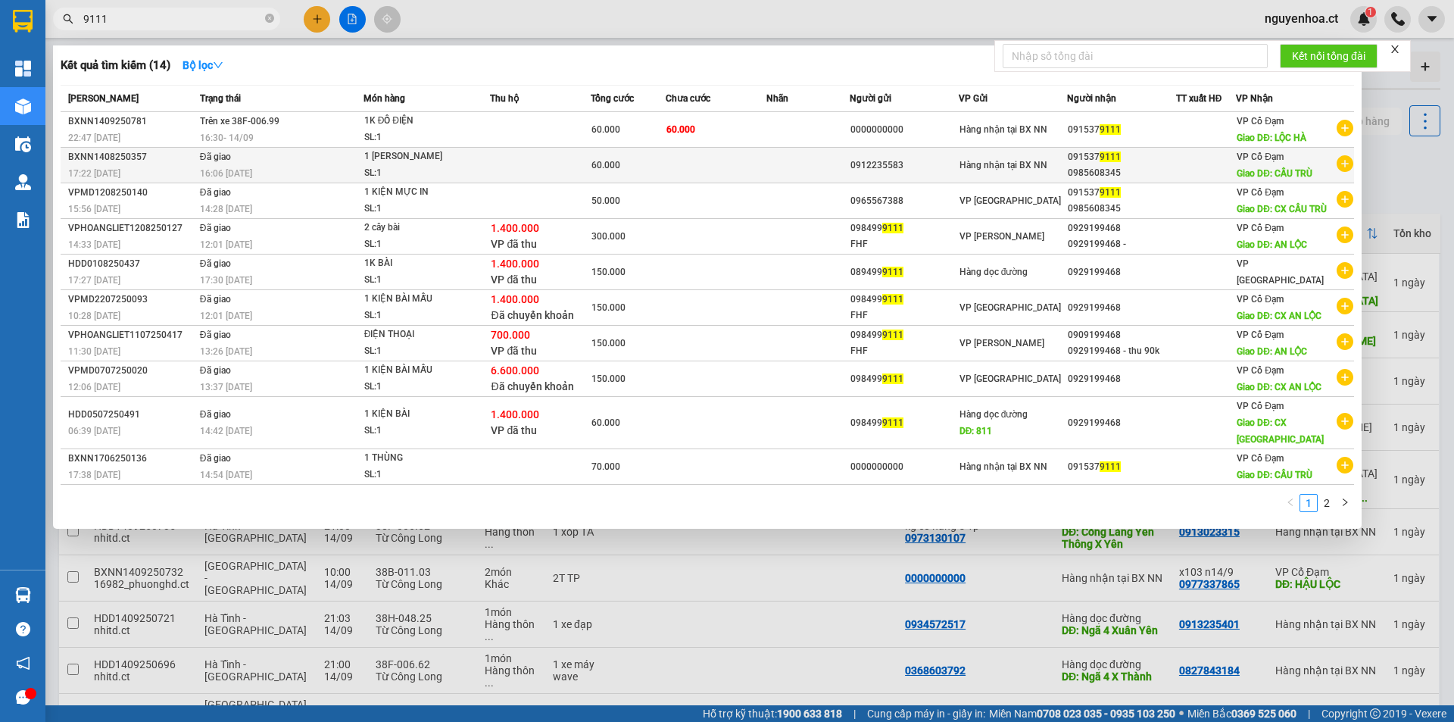
type input "9111"
click at [248, 167] on span "16:06 [DATE]" at bounding box center [226, 173] width 52 height 12
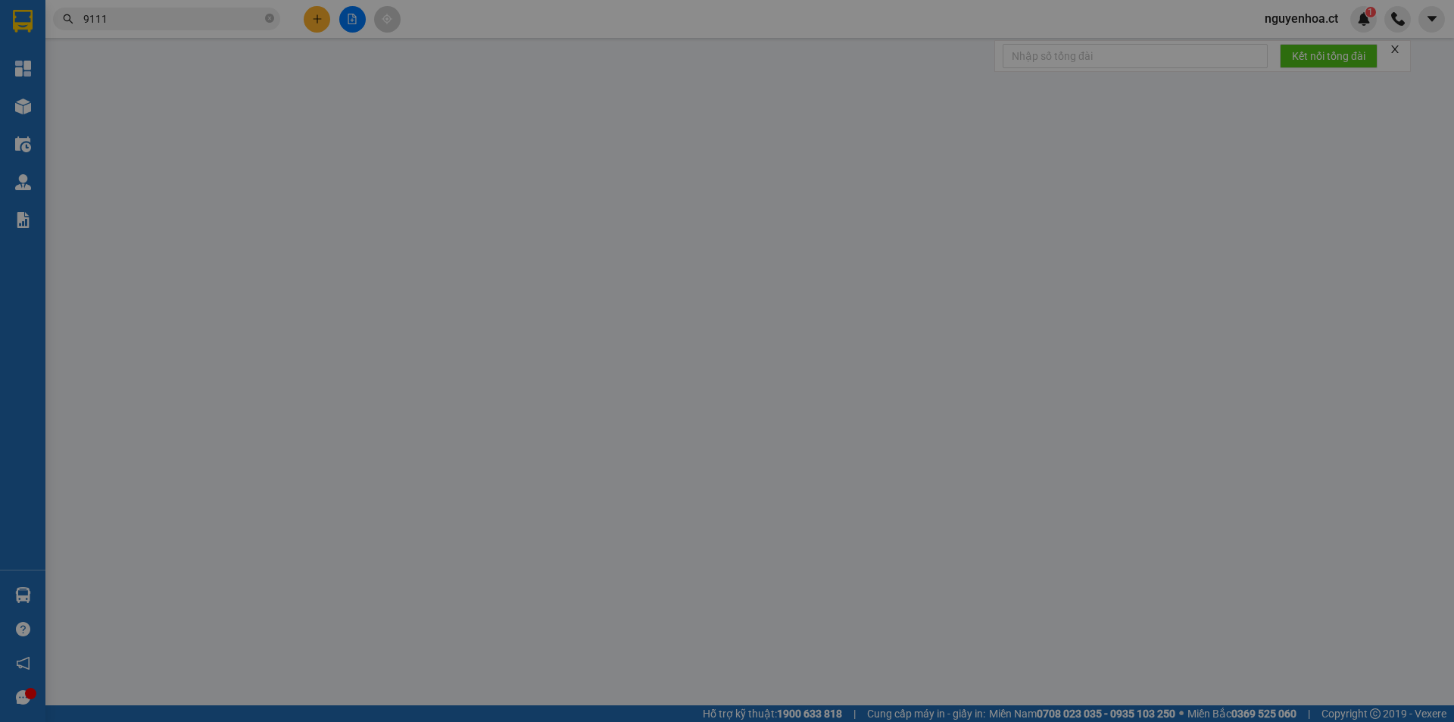
type input "0912235583"
type input "0915379111"
type input "0985608345"
type input "CẦU TRÙ"
type input "60.000"
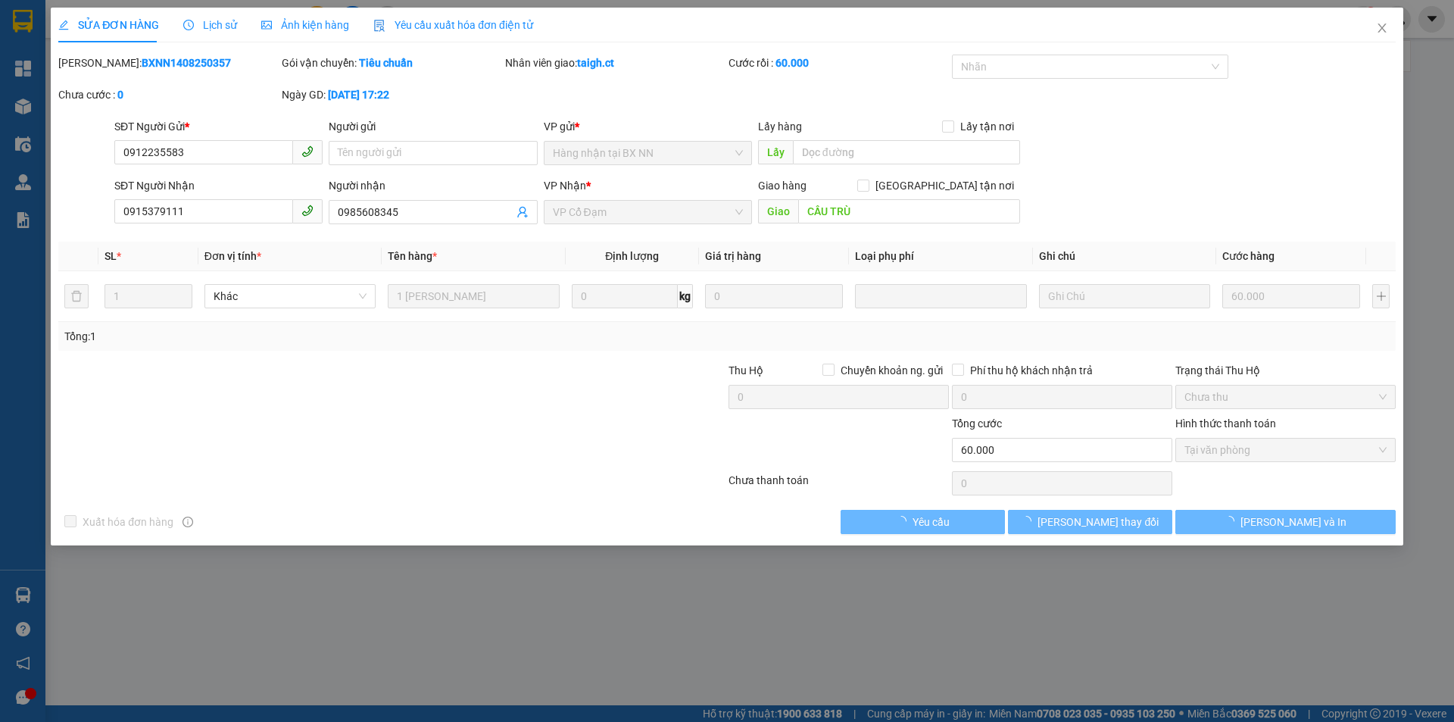
click at [218, 23] on span "Lịch sử" at bounding box center [210, 25] width 54 height 12
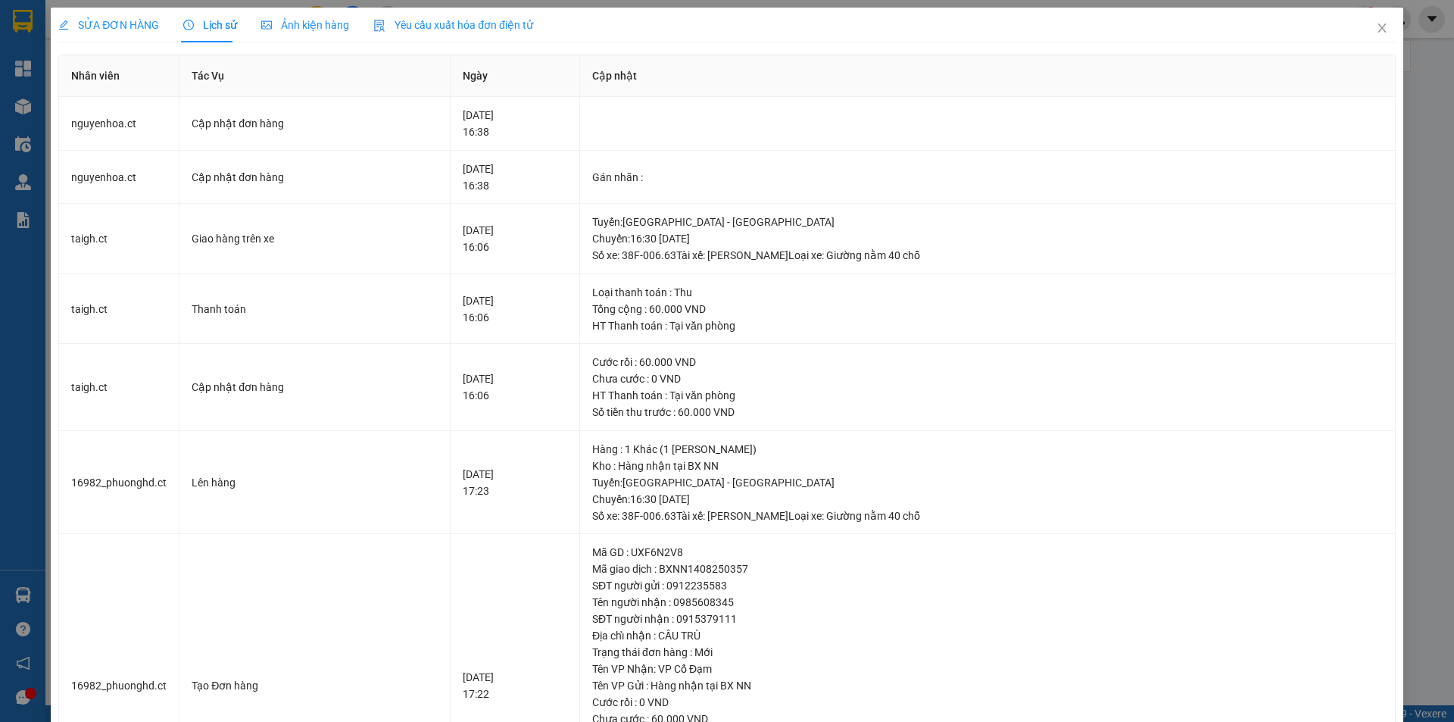
click at [124, 27] on span "SỬA ĐƠN HÀNG" at bounding box center [108, 25] width 101 height 12
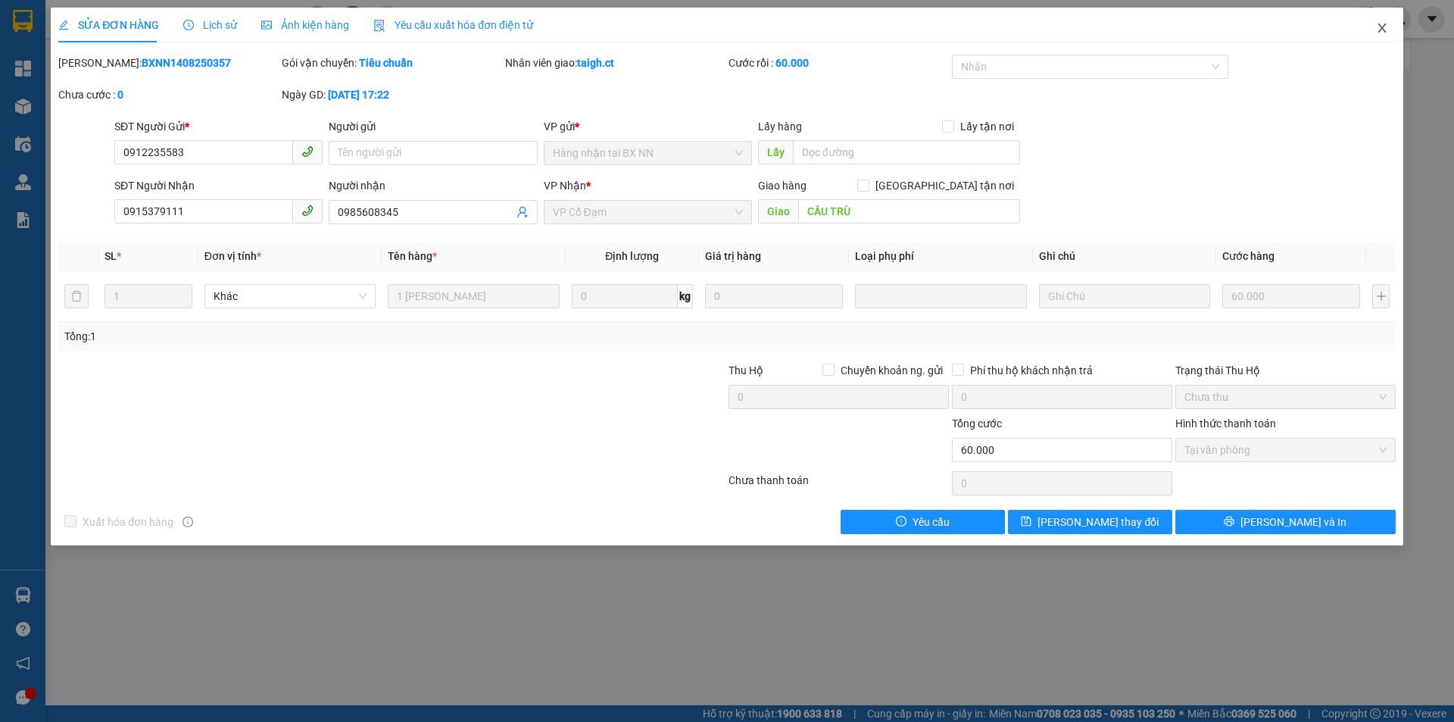
click at [1390, 24] on span "Close" at bounding box center [1382, 29] width 42 height 42
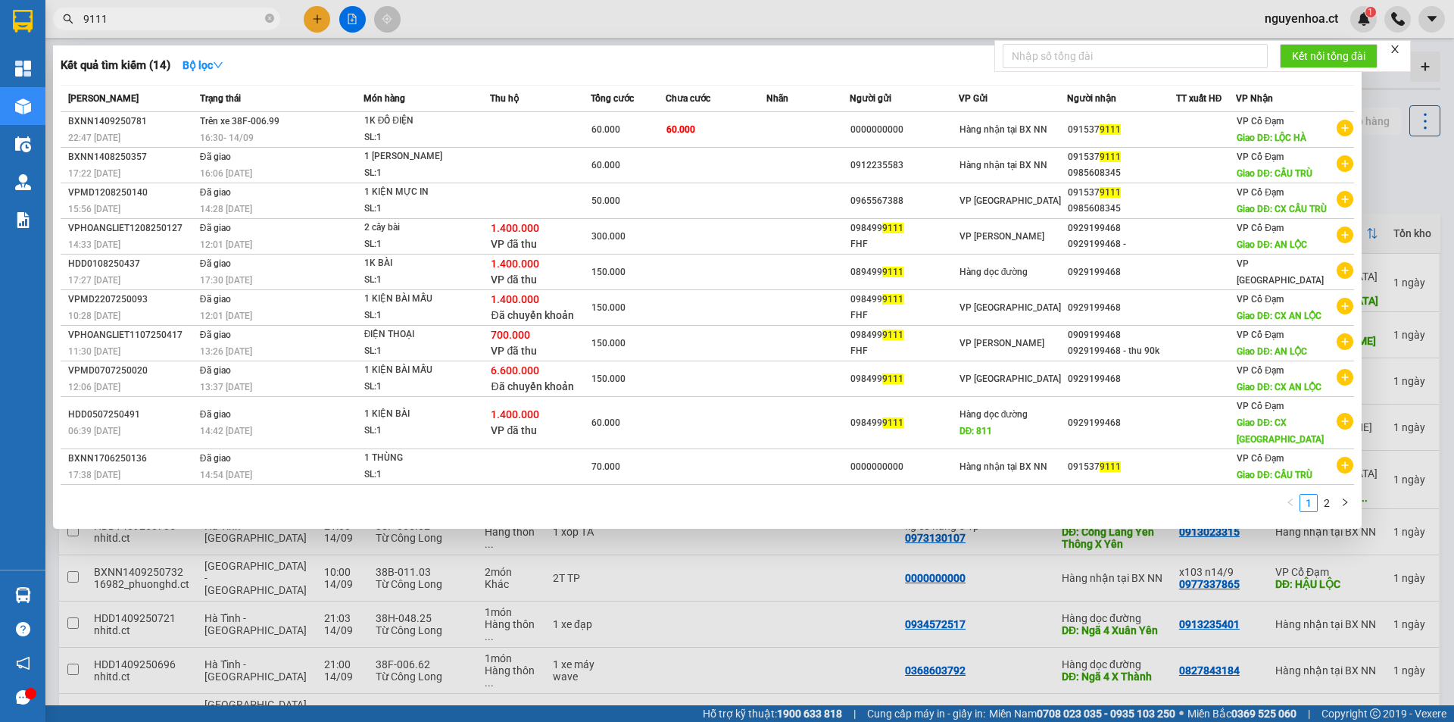
click at [217, 17] on input "9111" at bounding box center [172, 19] width 179 height 17
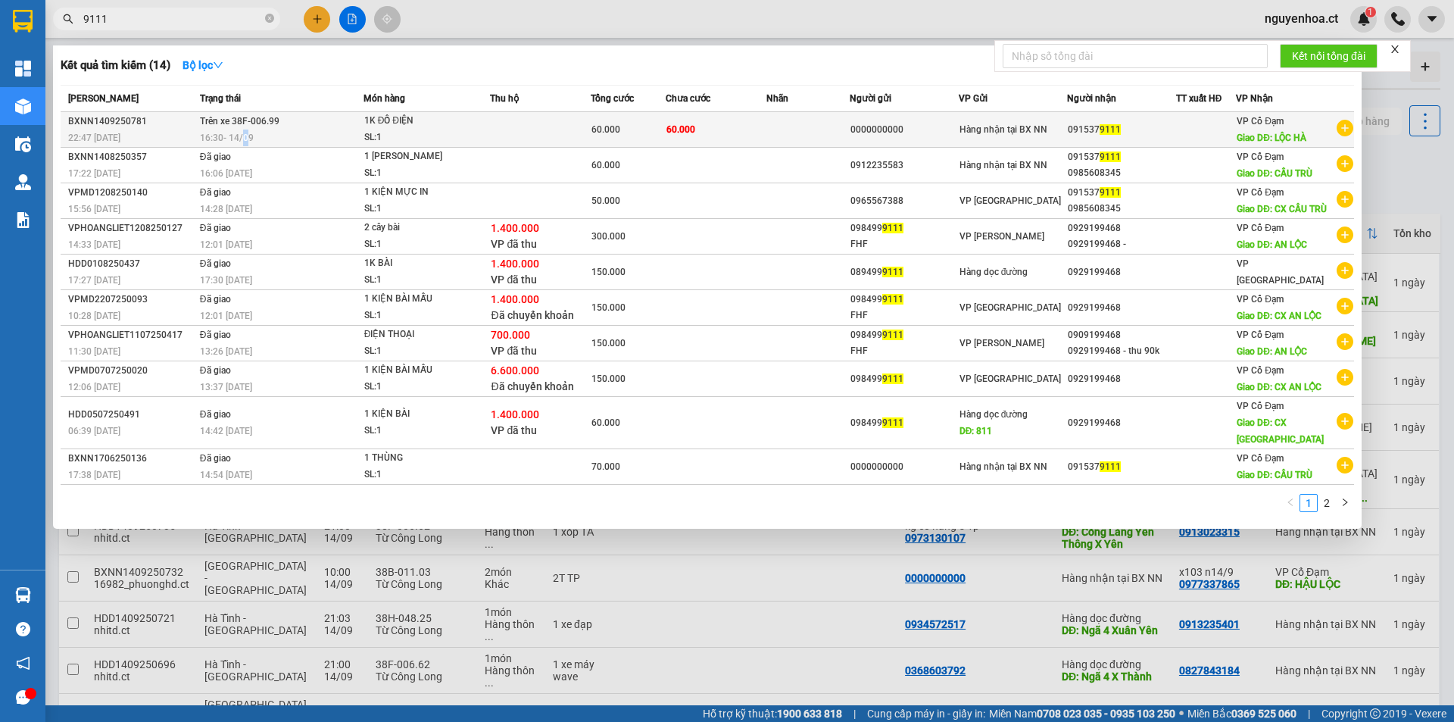
click at [247, 131] on span "16:30 [DATE]" at bounding box center [227, 137] width 54 height 12
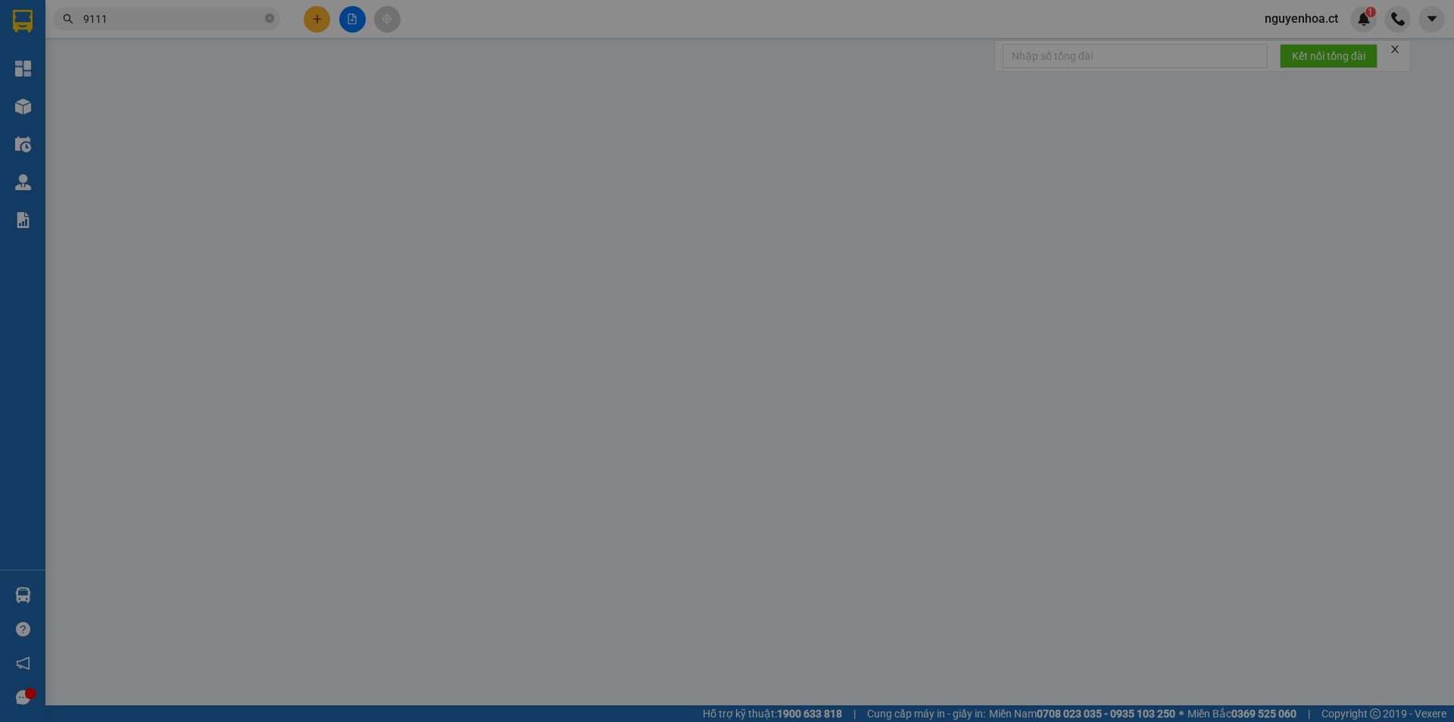
type input "0000000000"
type input "0915379111"
type input "LỘC HÀ"
type input "60.000"
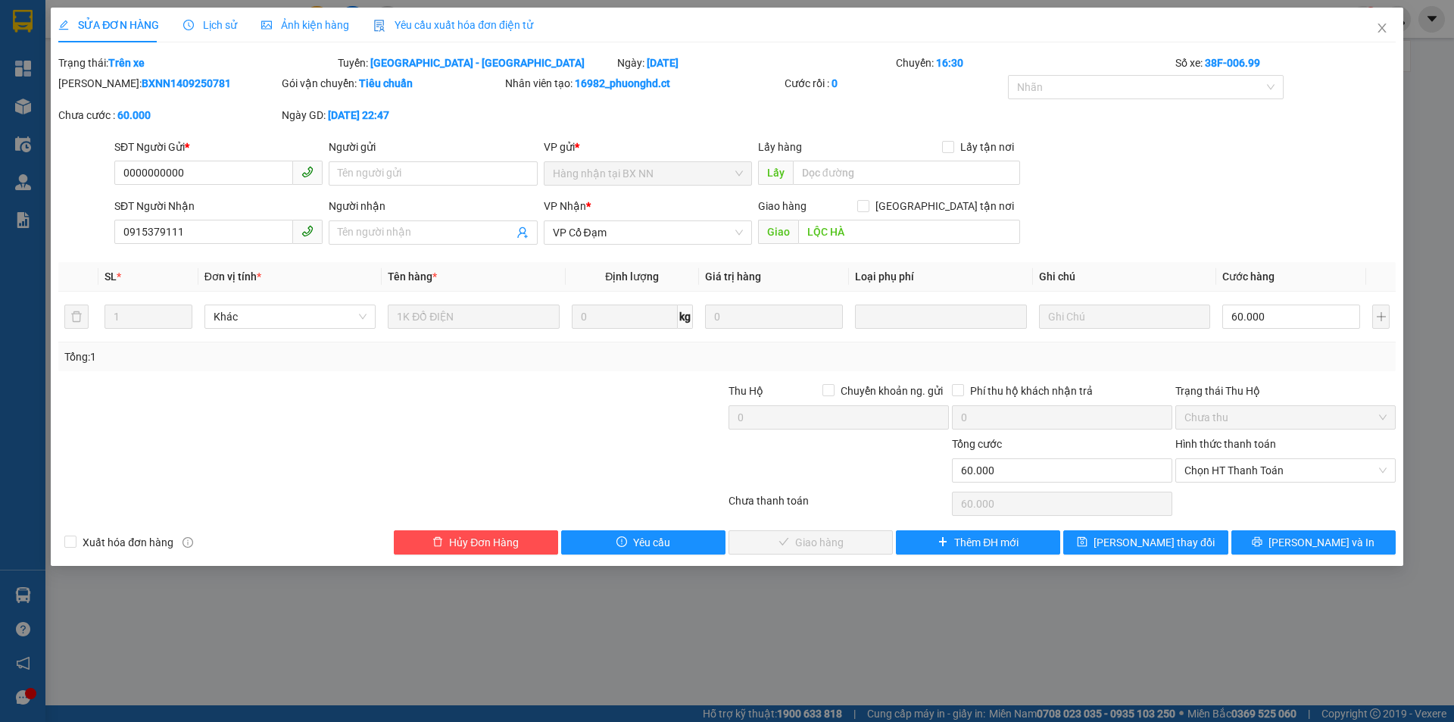
click at [221, 19] on span "Lịch sử" at bounding box center [210, 25] width 54 height 12
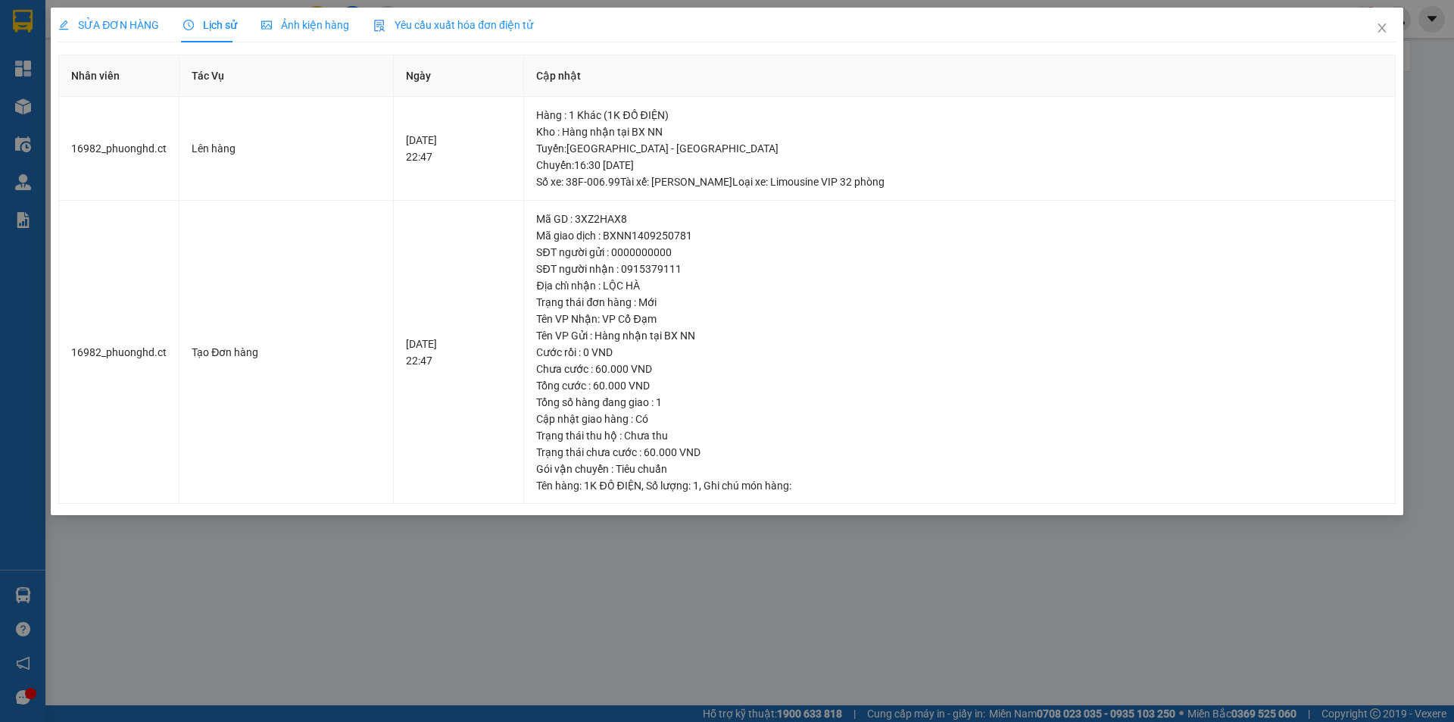
click at [126, 31] on span "SỬA ĐƠN HÀNG" at bounding box center [108, 25] width 101 height 12
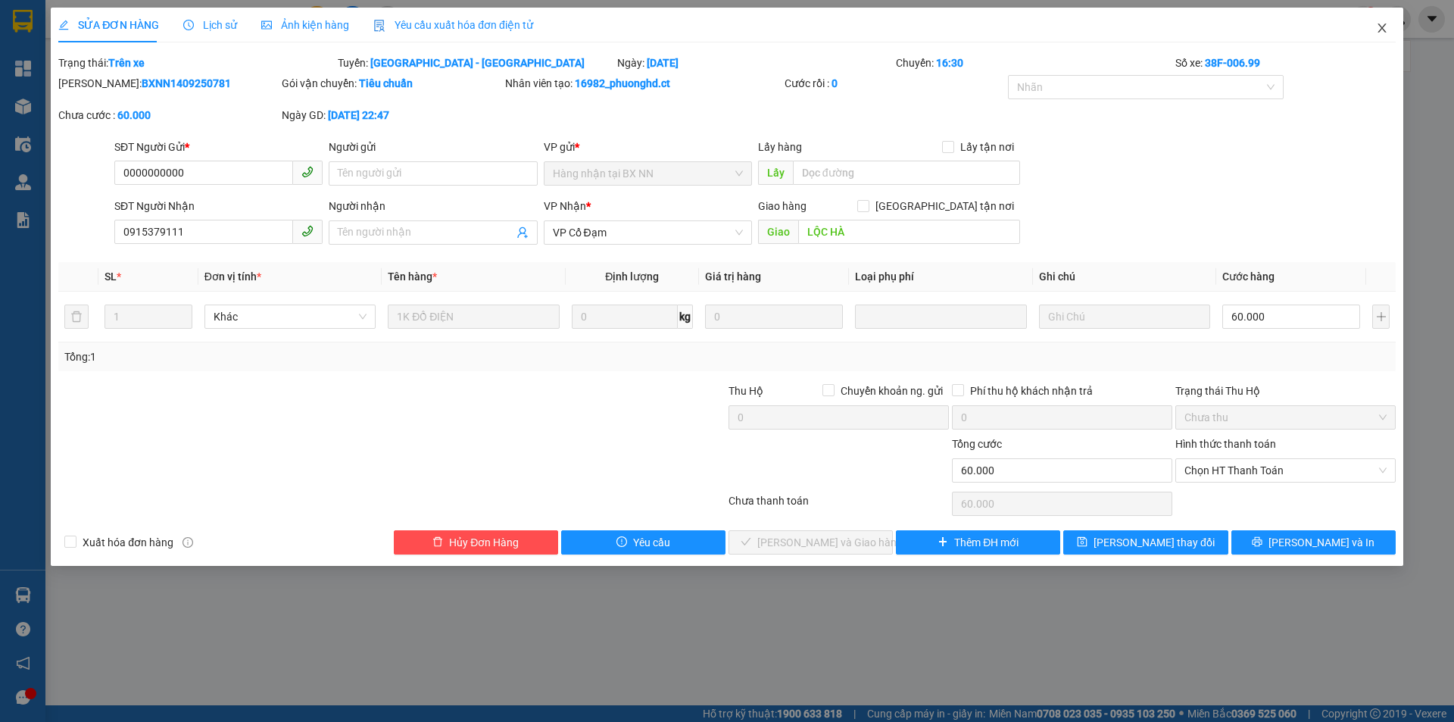
click at [1379, 27] on icon "close" at bounding box center [1382, 28] width 12 height 12
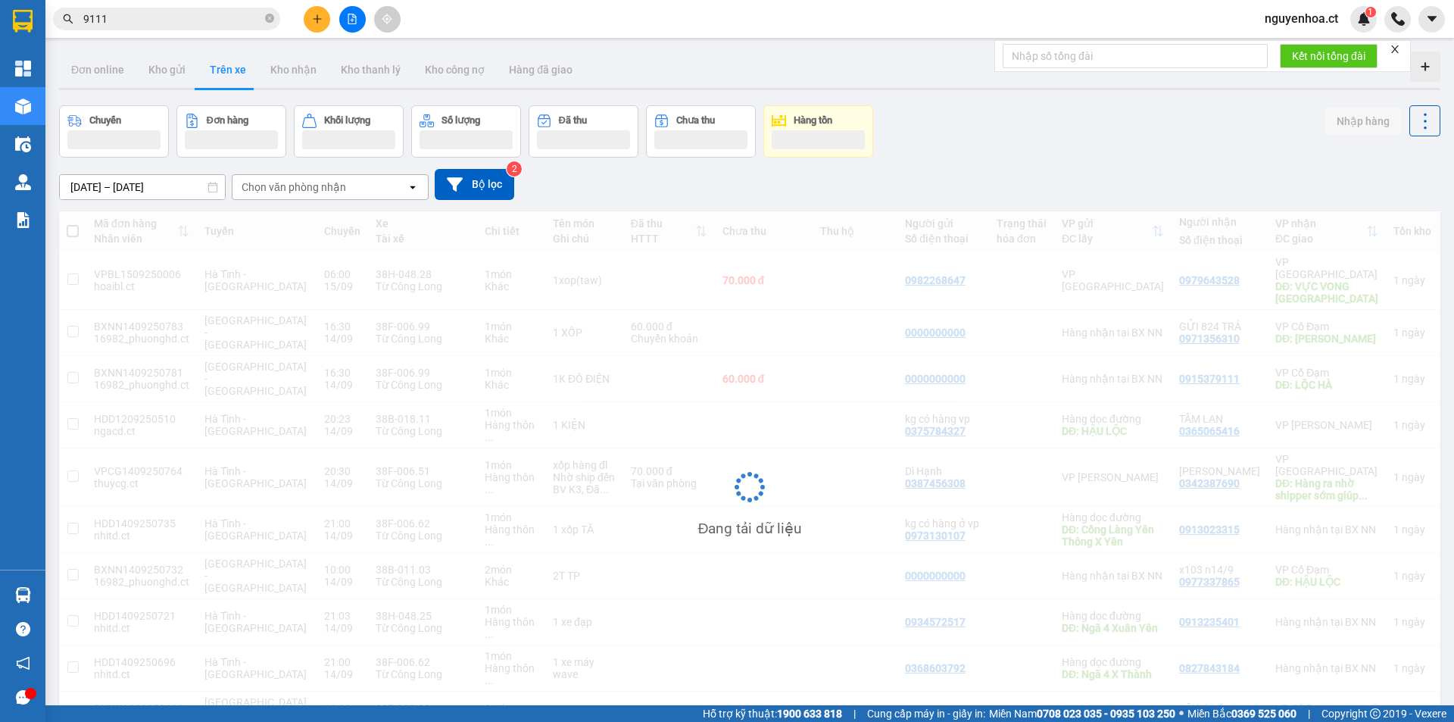
click at [192, 22] on input "9111" at bounding box center [172, 19] width 179 height 17
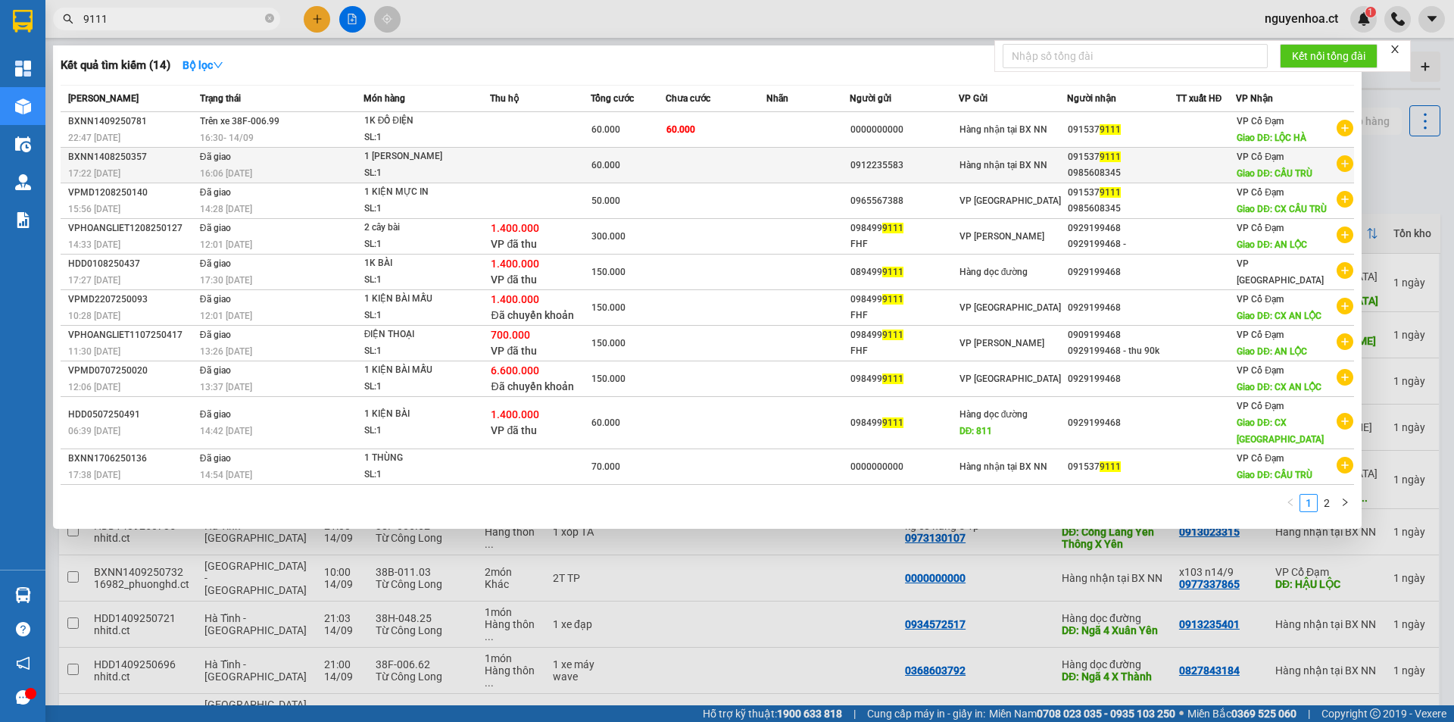
click at [158, 161] on div "BXNN1408250357" at bounding box center [131, 157] width 127 height 16
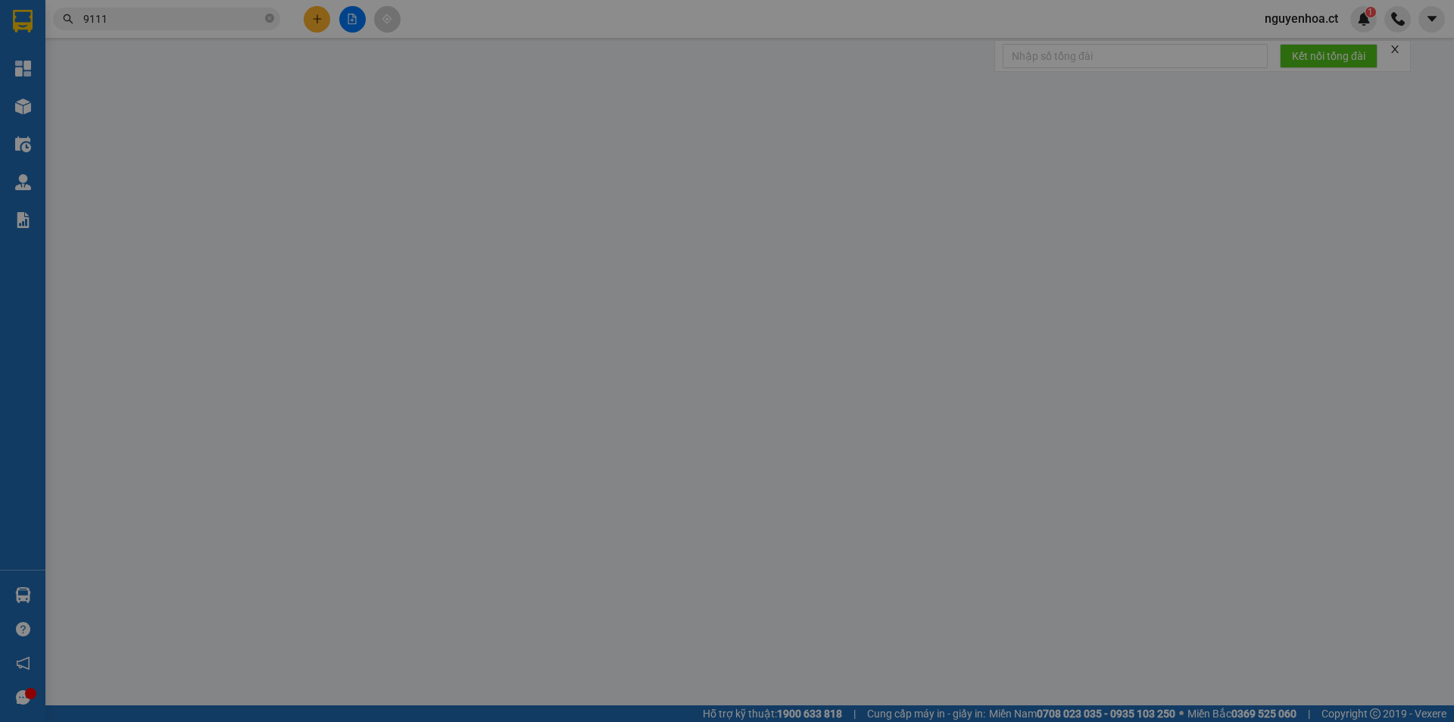
type input "0912235583"
type input "0915379111"
type input "0985608345"
type input "CẦU TRÙ"
type input "60.000"
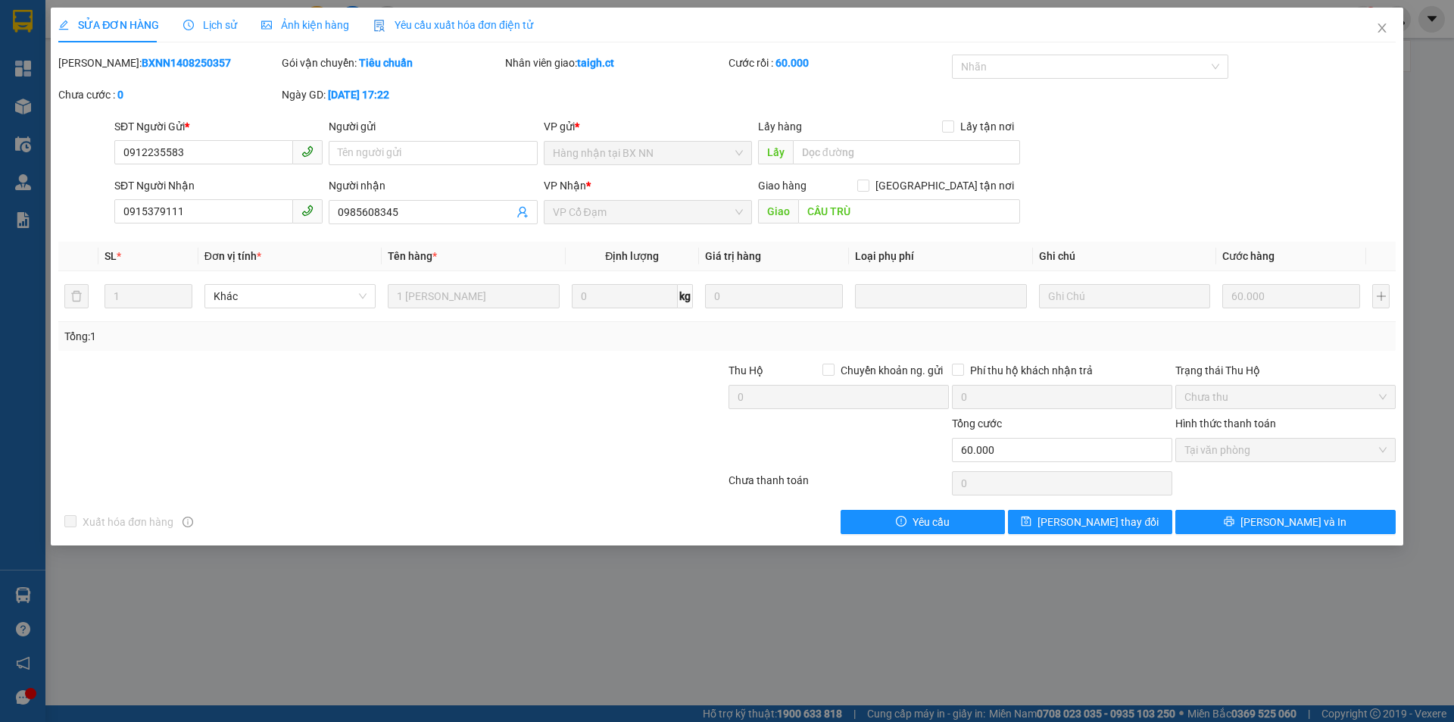
click at [232, 19] on span "Lịch sử" at bounding box center [210, 25] width 54 height 12
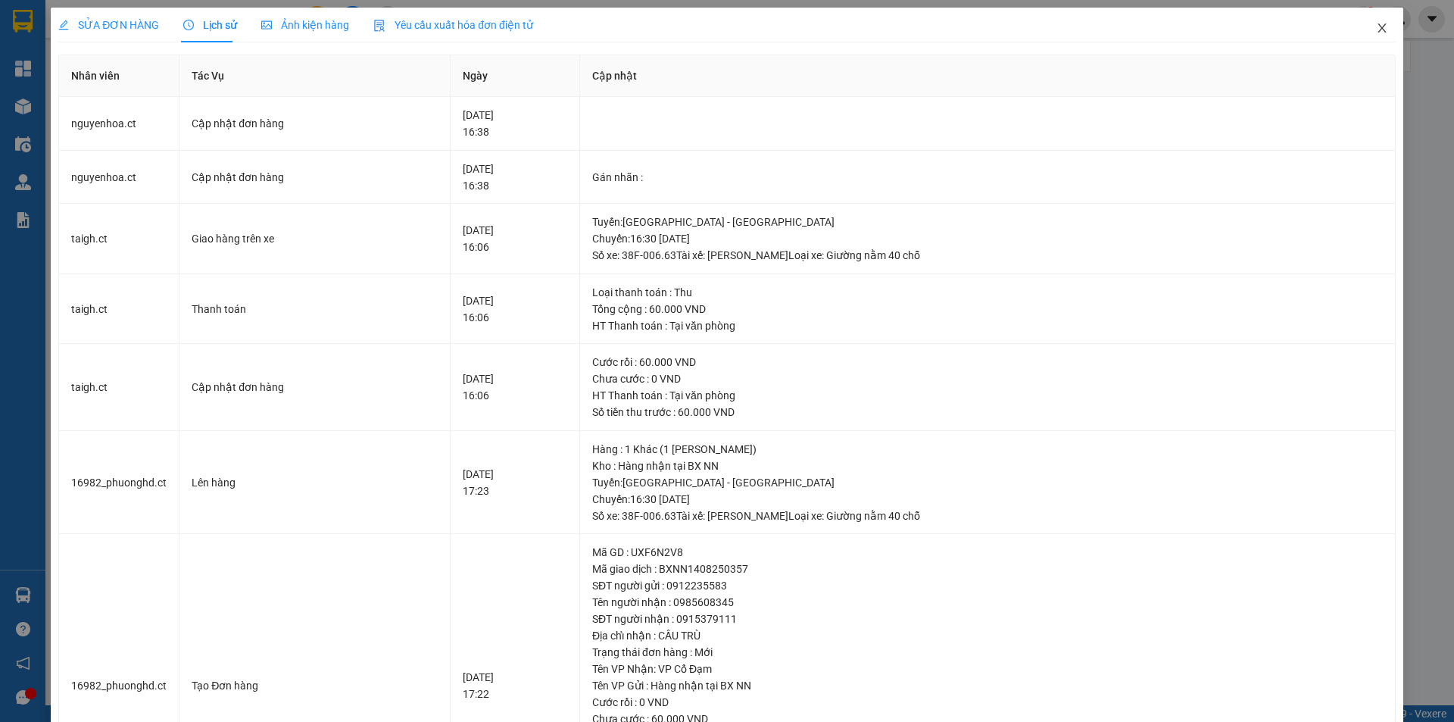
click at [1376, 27] on icon "close" at bounding box center [1382, 28] width 12 height 12
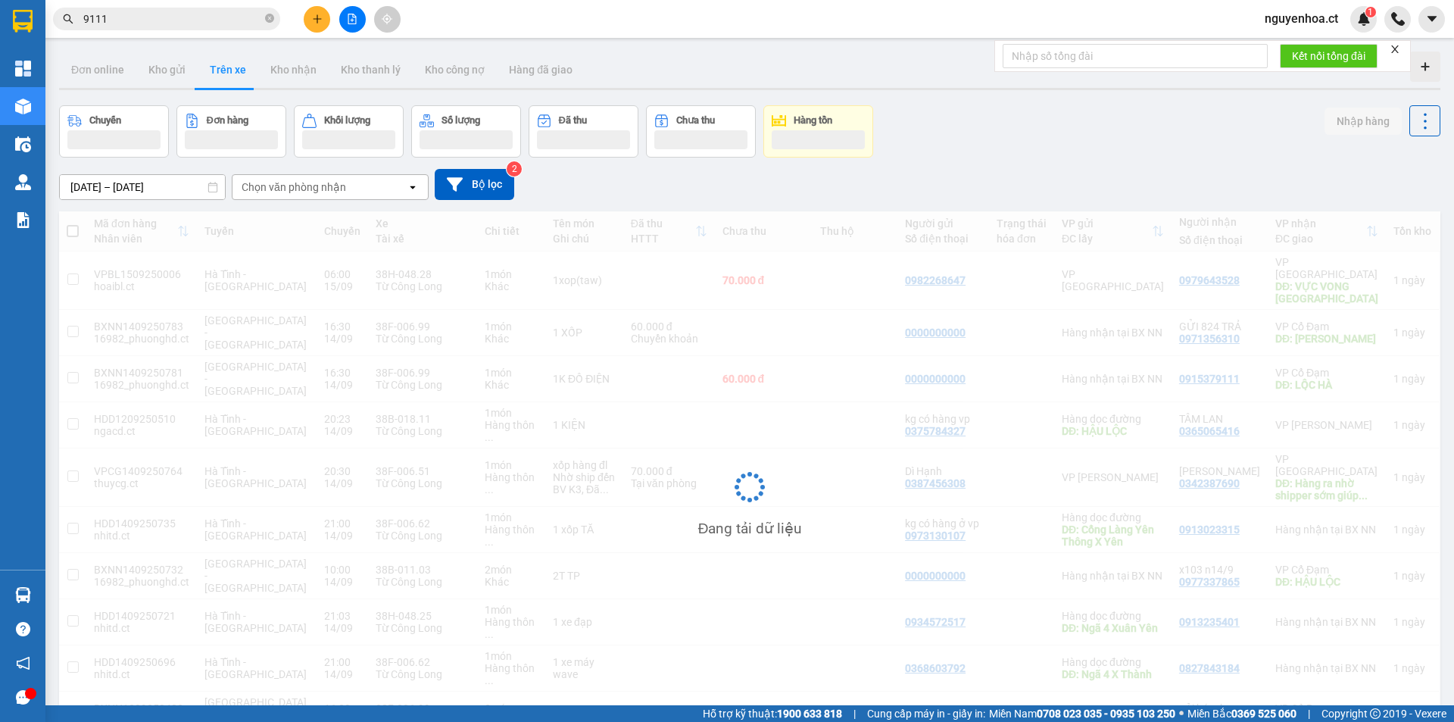
click at [178, 15] on input "9111" at bounding box center [172, 19] width 179 height 17
